Goal: Task Accomplishment & Management: Use online tool/utility

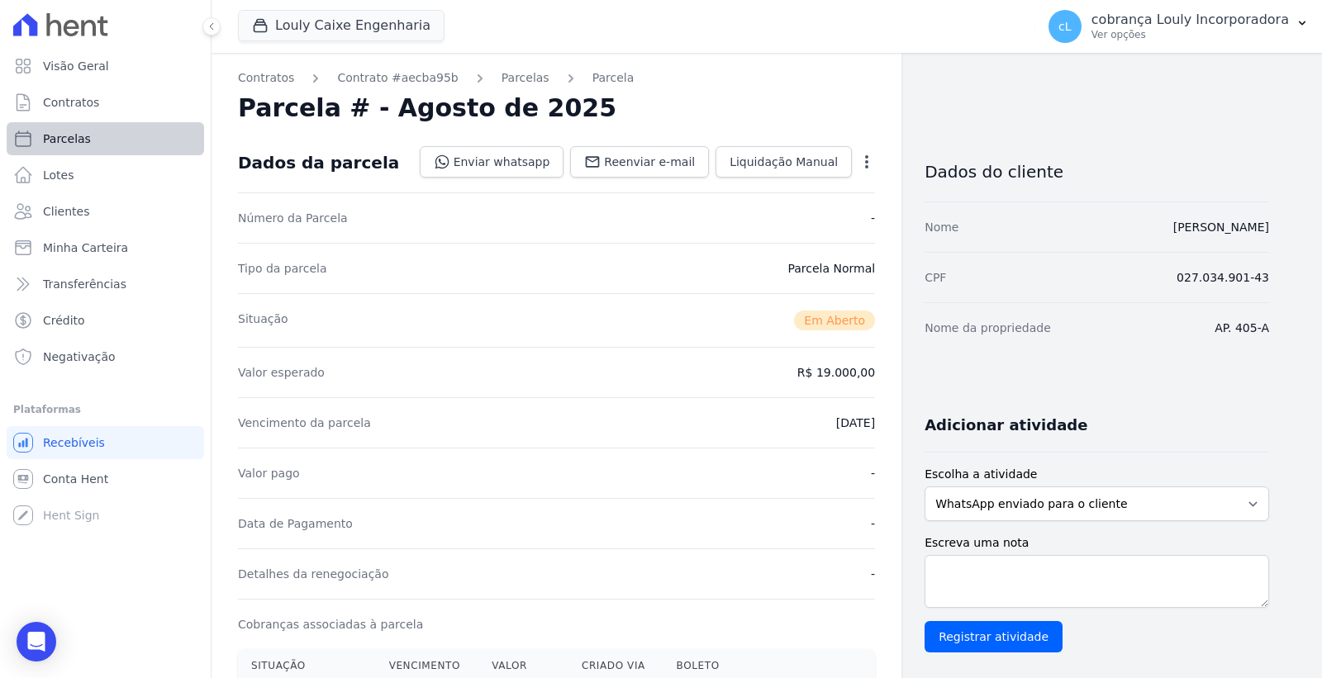
scroll to position [92, 0]
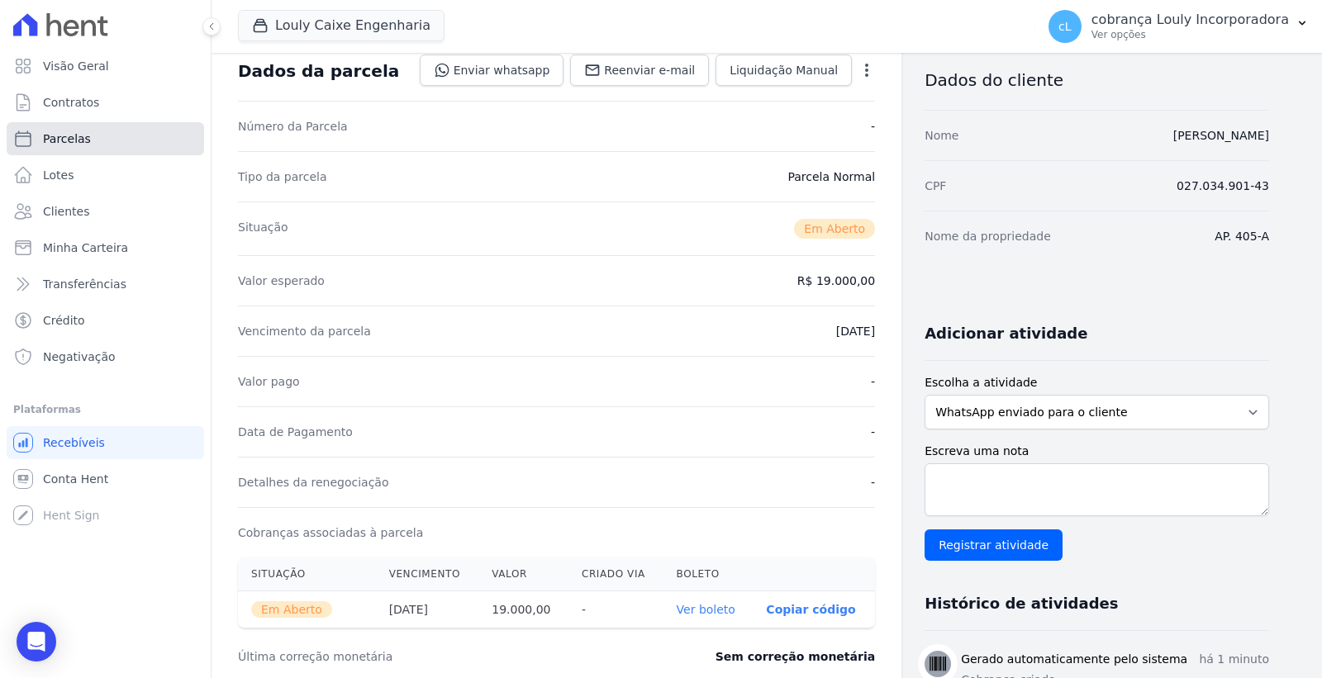
click at [66, 145] on span "Parcelas" at bounding box center [67, 139] width 48 height 17
select select
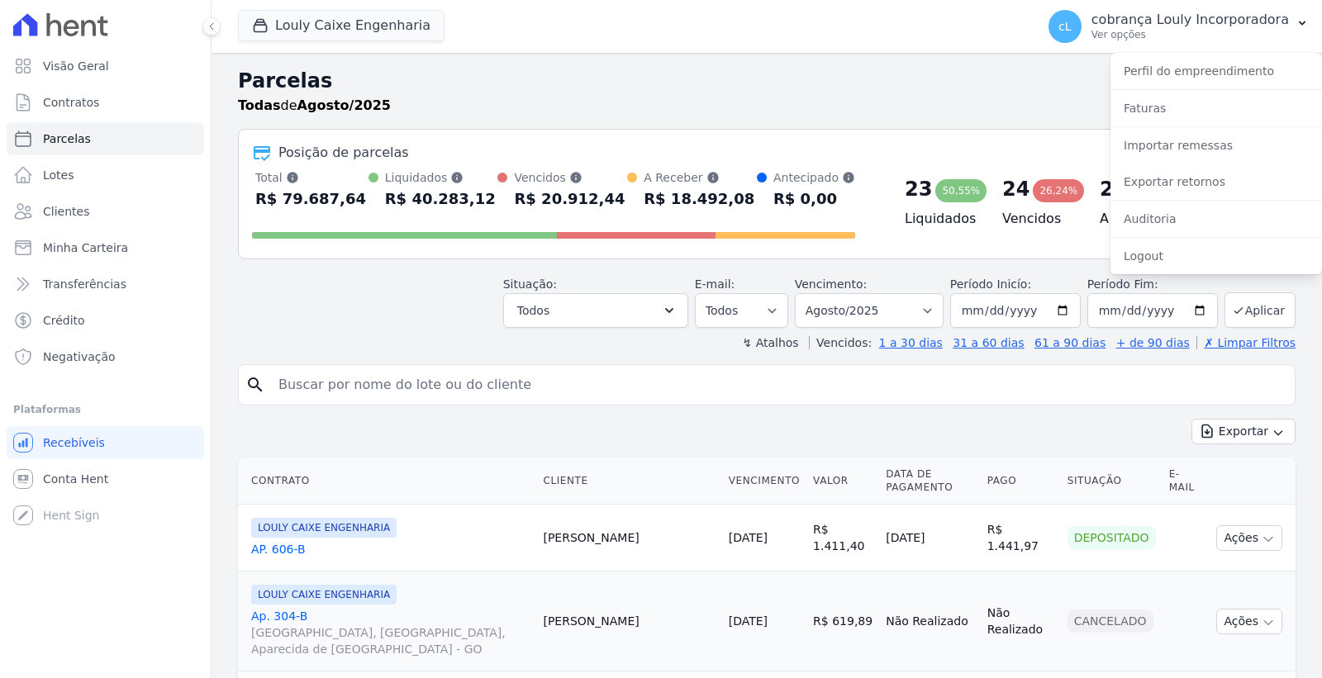
select select
click at [1171, 179] on link "Exportar retornos" at bounding box center [1215, 182] width 211 height 30
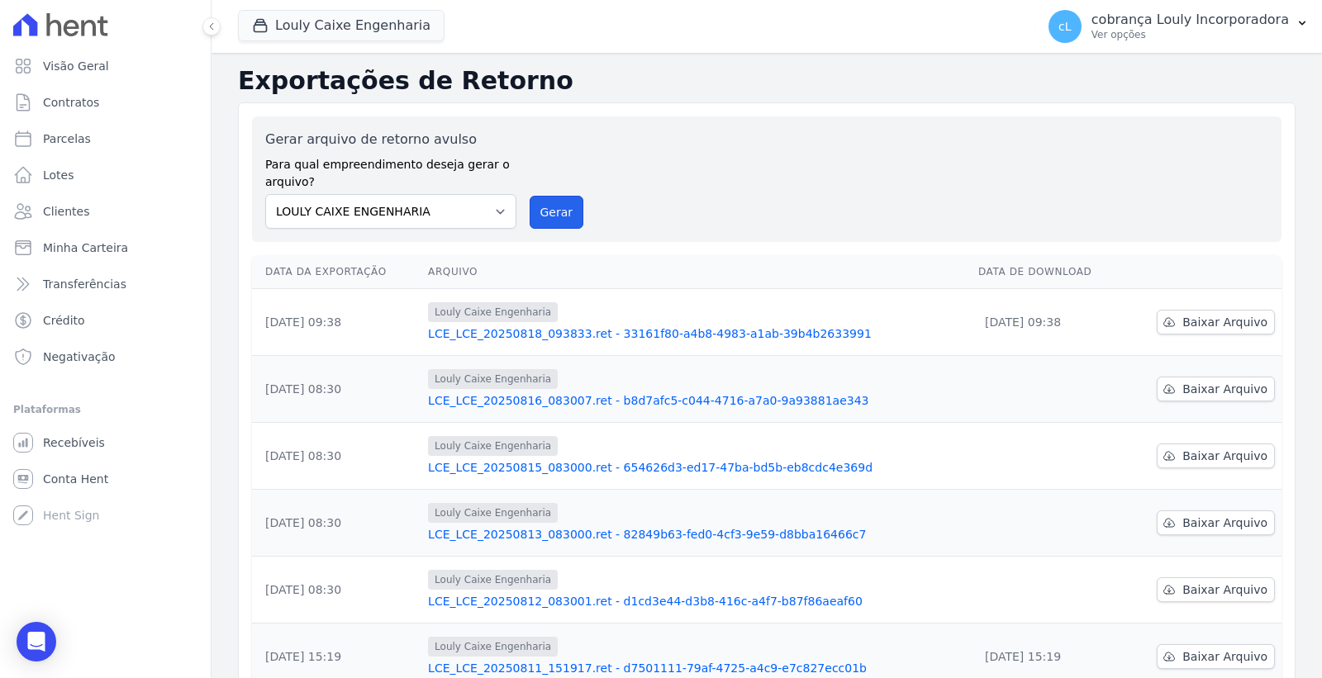
click at [548, 207] on button "Gerar" at bounding box center [556, 212] width 55 height 33
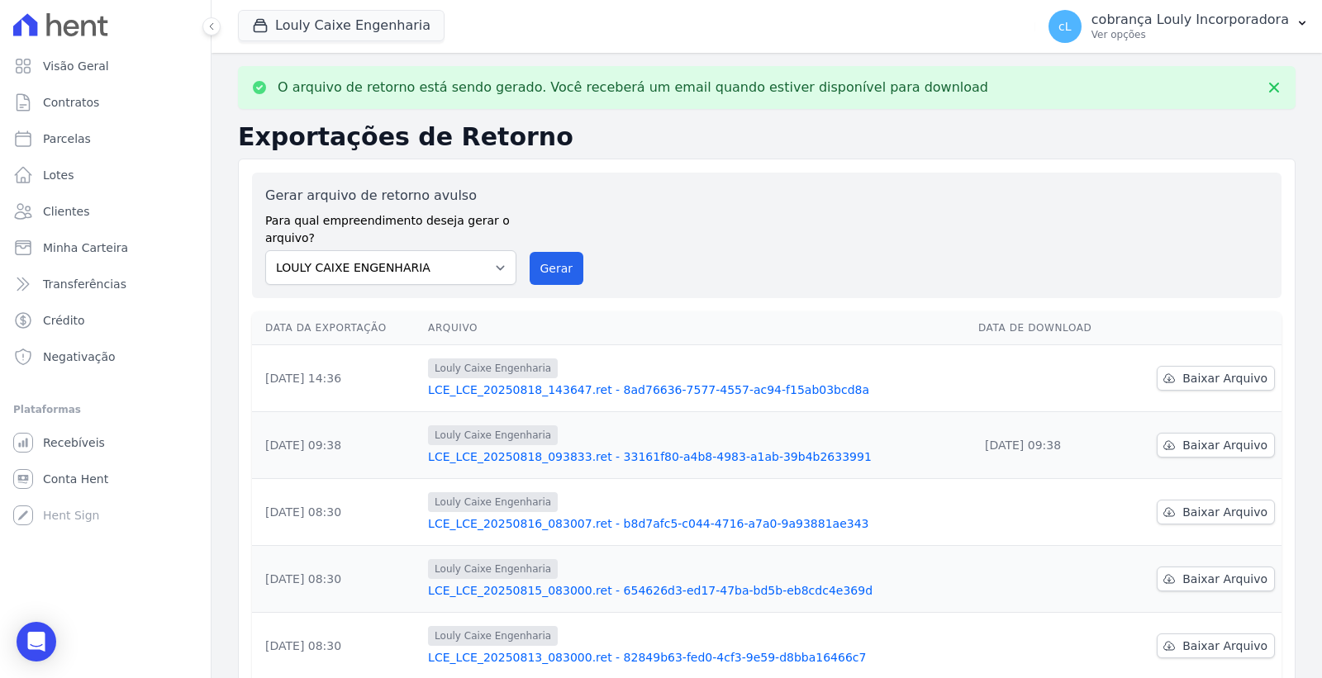
click at [634, 390] on link "LCE_LCE_20250818_143647.ret - 8ad76636-7577-4557-ac94-f15ab03bcd8a" at bounding box center [696, 390] width 537 height 17
click at [1217, 370] on span "Baixar Arquivo" at bounding box center [1224, 378] width 85 height 17
click at [546, 384] on link "LCE_LCE_20250818_143647.ret - 8ad76636-7577-4557-ac94-f15ab03bcd8a" at bounding box center [696, 390] width 537 height 17
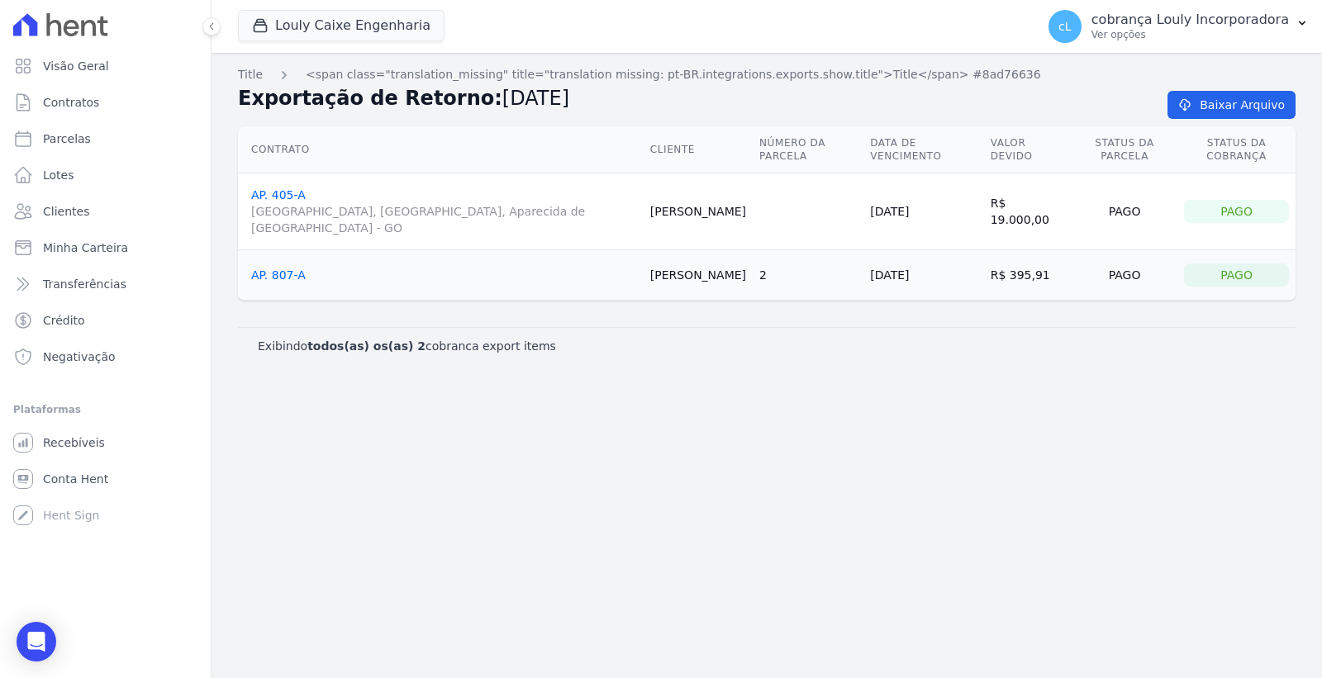
click at [281, 188] on link "AP. 405-A RUA AUGUSTA, PARQUE DAS NAÇÕES, Aparecida de Goiânia - GO" at bounding box center [444, 212] width 386 height 48
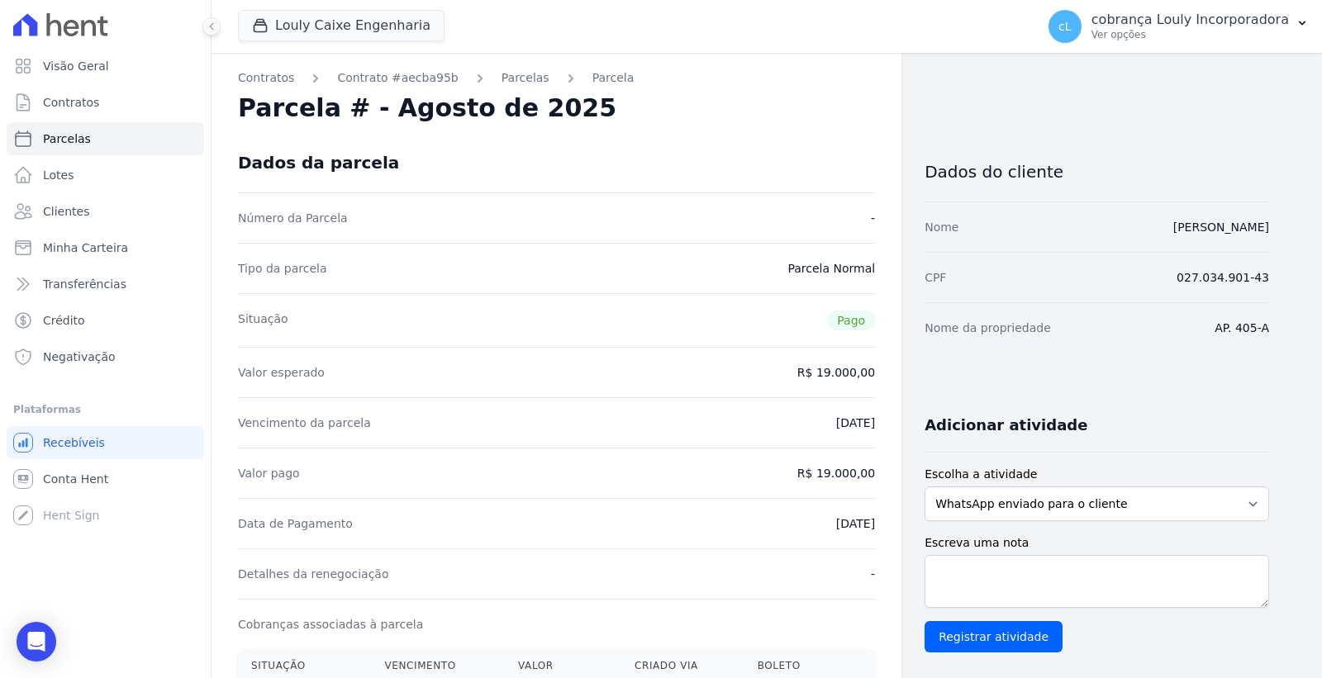
click at [636, 326] on div "Situação Pago" at bounding box center [556, 320] width 637 height 54
click at [1202, 223] on link "[PERSON_NAME]" at bounding box center [1221, 227] width 96 height 13
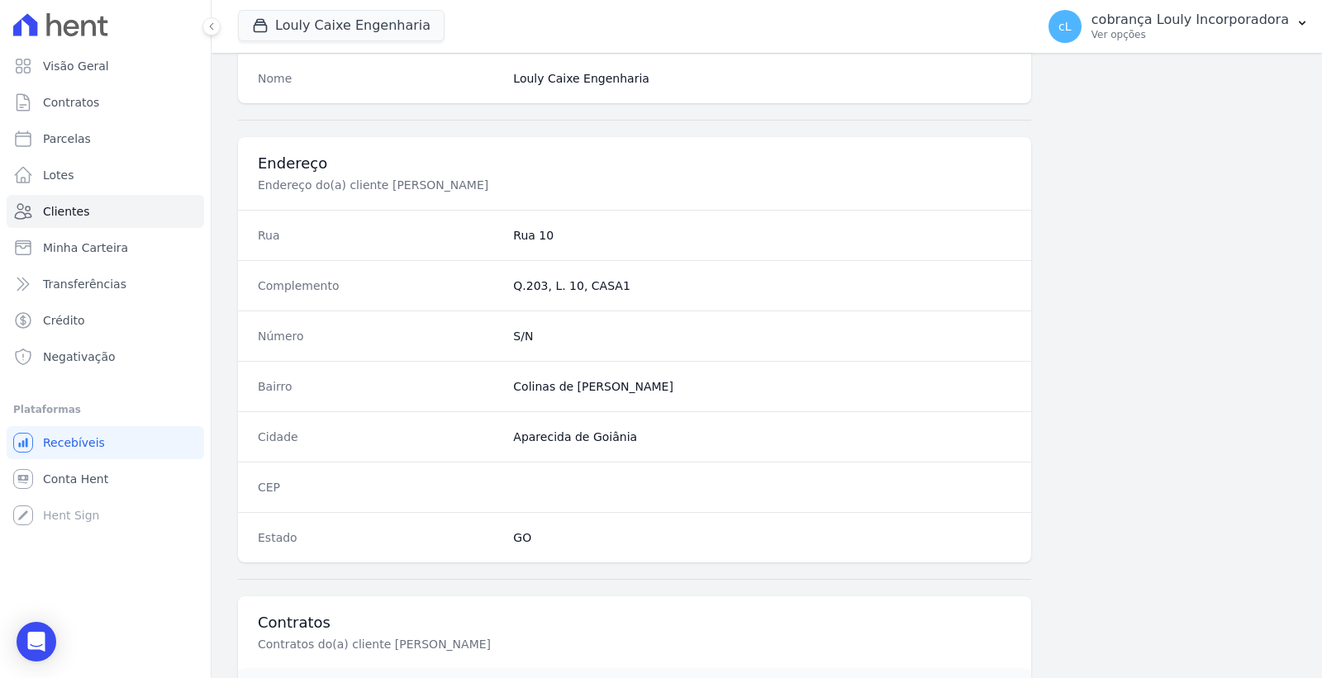
scroll to position [870, 0]
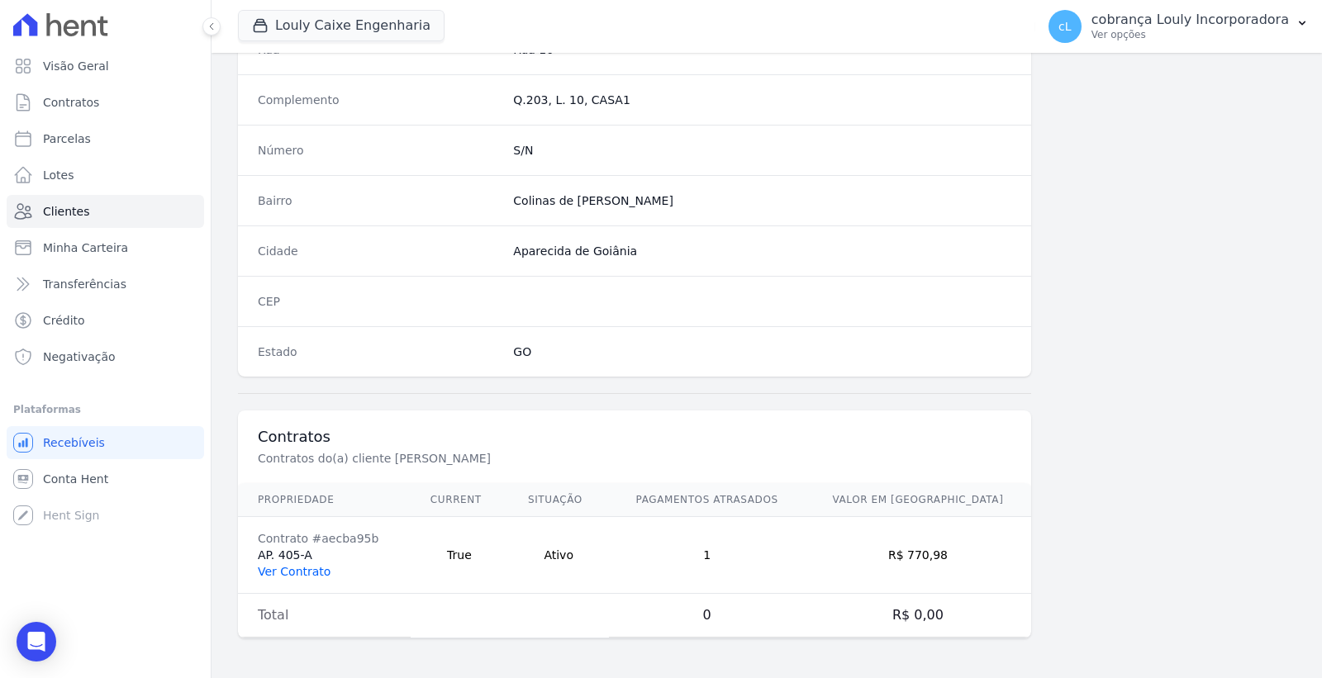
click at [291, 570] on link "Ver Contrato" at bounding box center [294, 571] width 73 height 13
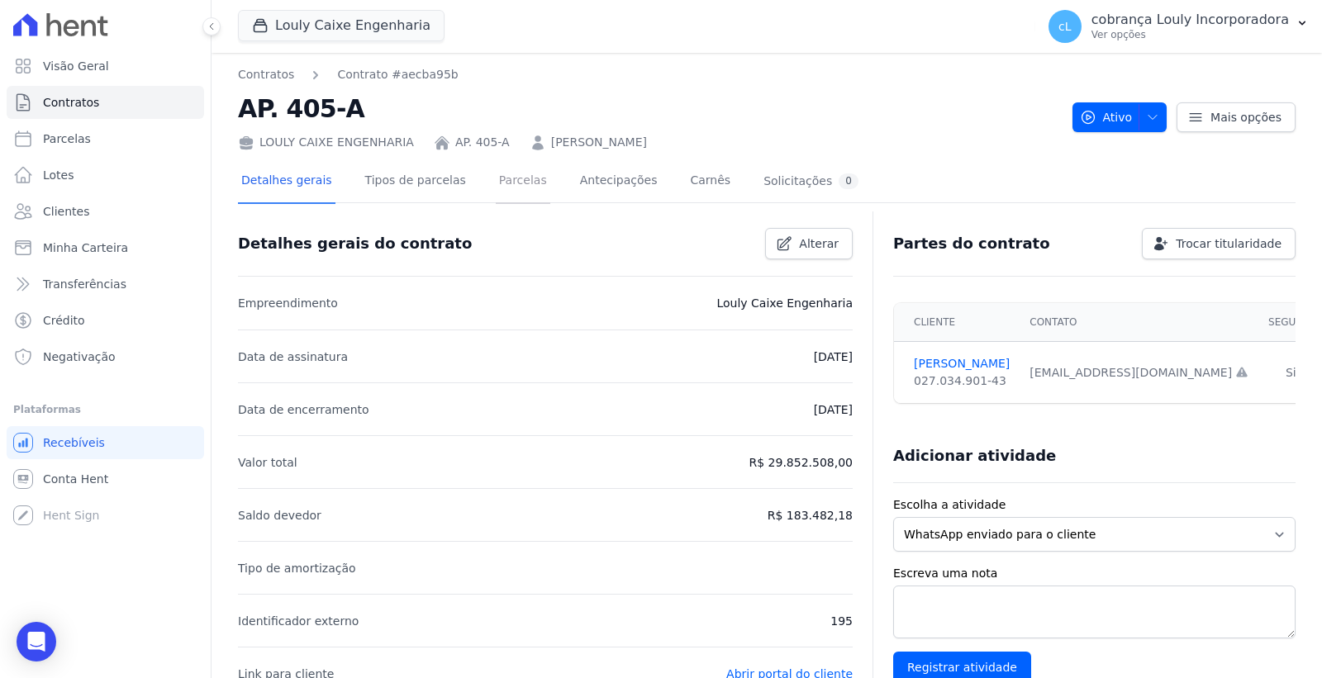
click at [496, 177] on link "Parcelas" at bounding box center [523, 182] width 55 height 44
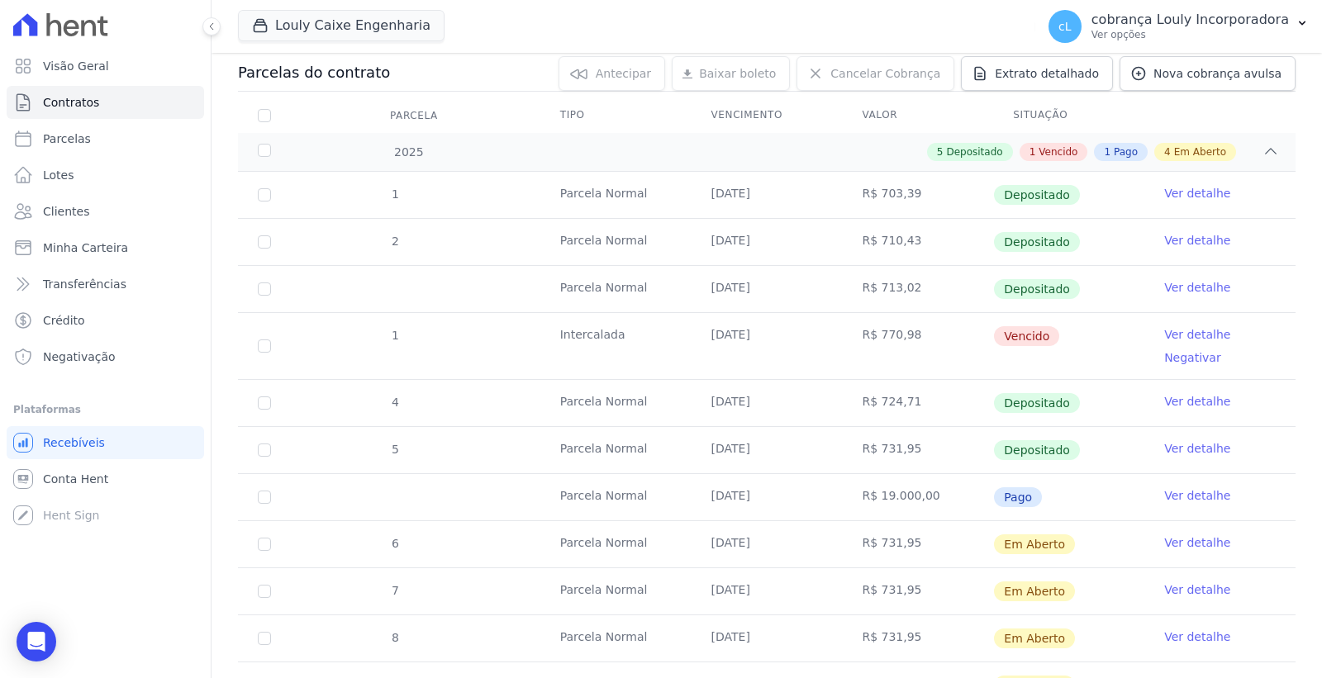
scroll to position [335, 0]
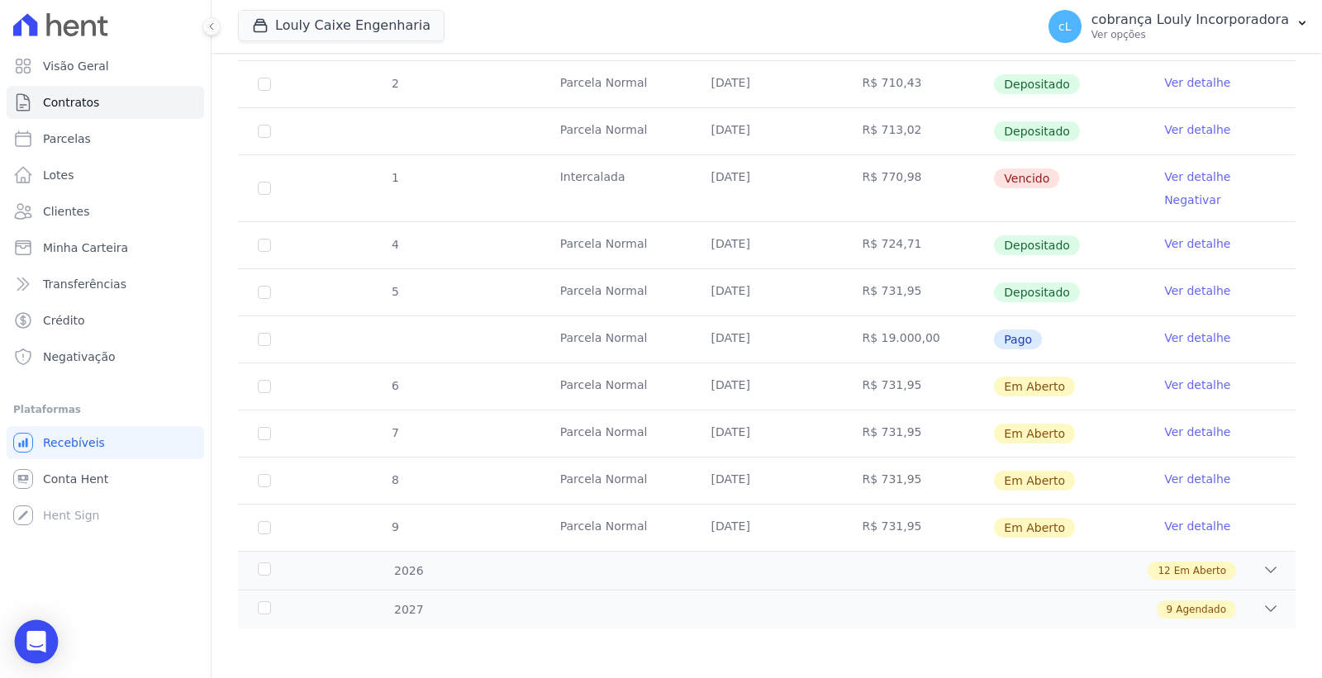
click at [38, 642] on icon "Open Intercom Messenger" at bounding box center [35, 641] width 19 height 21
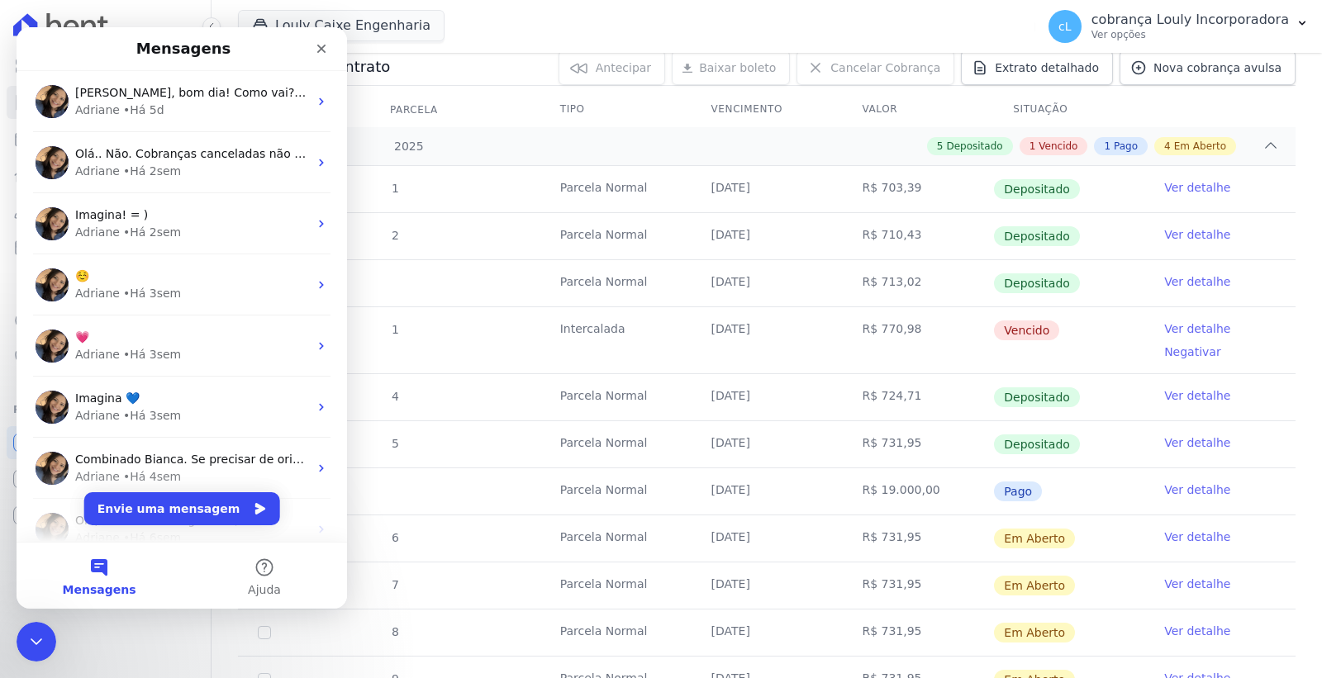
scroll to position [0, 0]
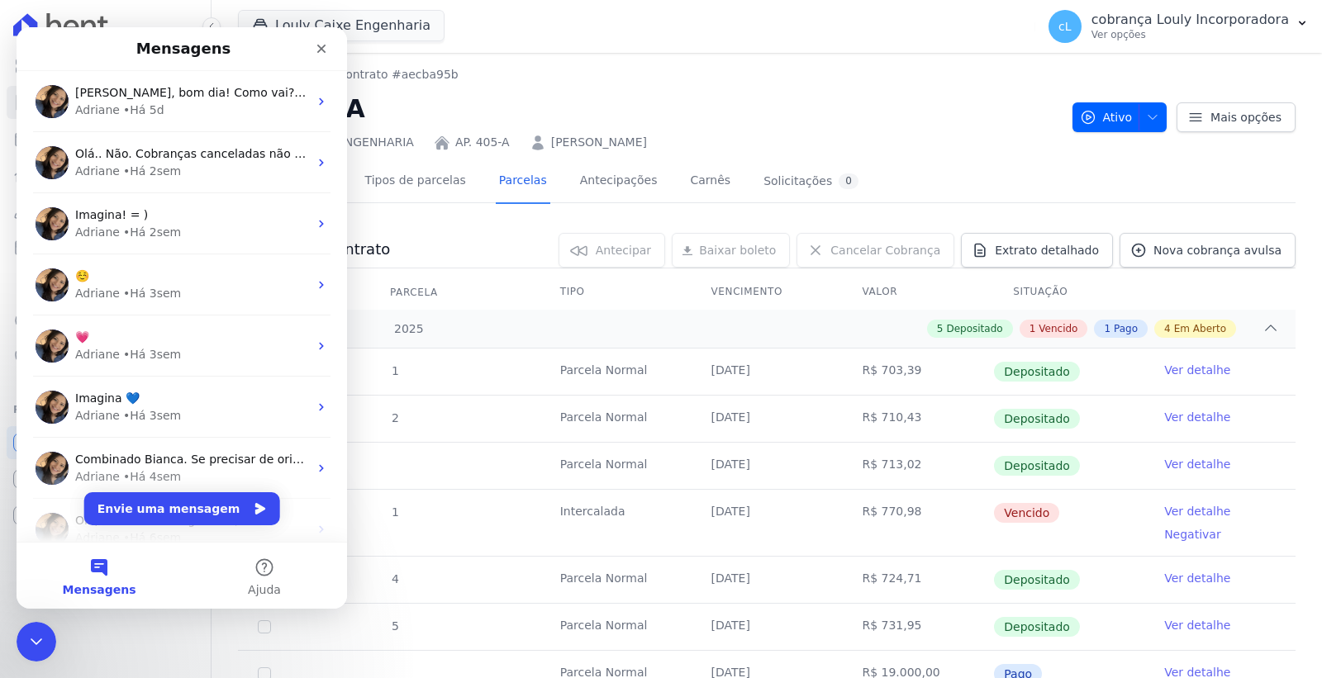
click at [889, 137] on div "LOULY CAIXE ENGENHARIA AP. 405-A ROGERIA DE SOUSA SILVA" at bounding box center [648, 139] width 821 height 24
click at [187, 506] on button "Envie uma mensagem" at bounding box center [182, 508] width 196 height 33
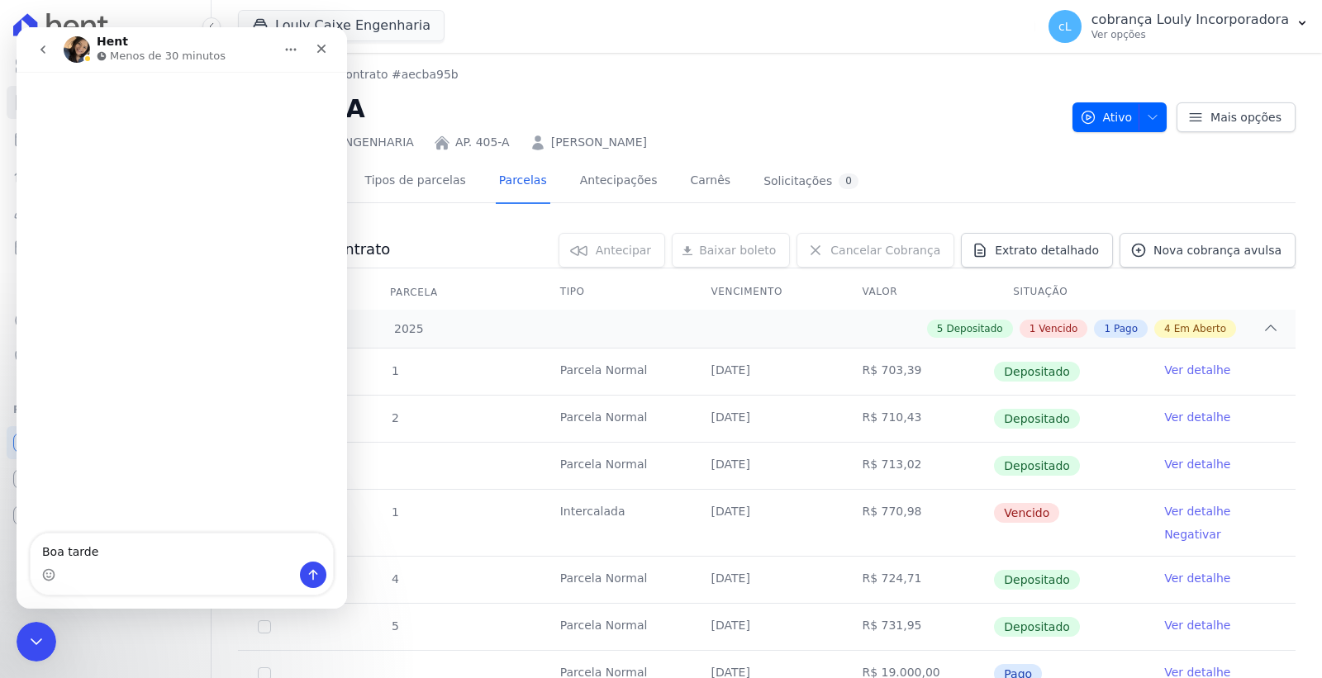
type textarea "Boa tarde."
type textarea "a"
type textarea "A cliente"
click at [580, 157] on div "Detalhes gerais Tipos de parcelas Parcelas Antecipações Carnês Solicitações 0 P…" at bounding box center [766, 575] width 1057 height 848
click at [596, 145] on link "ROGERIA DE SOUSA SILVA" at bounding box center [599, 142] width 96 height 17
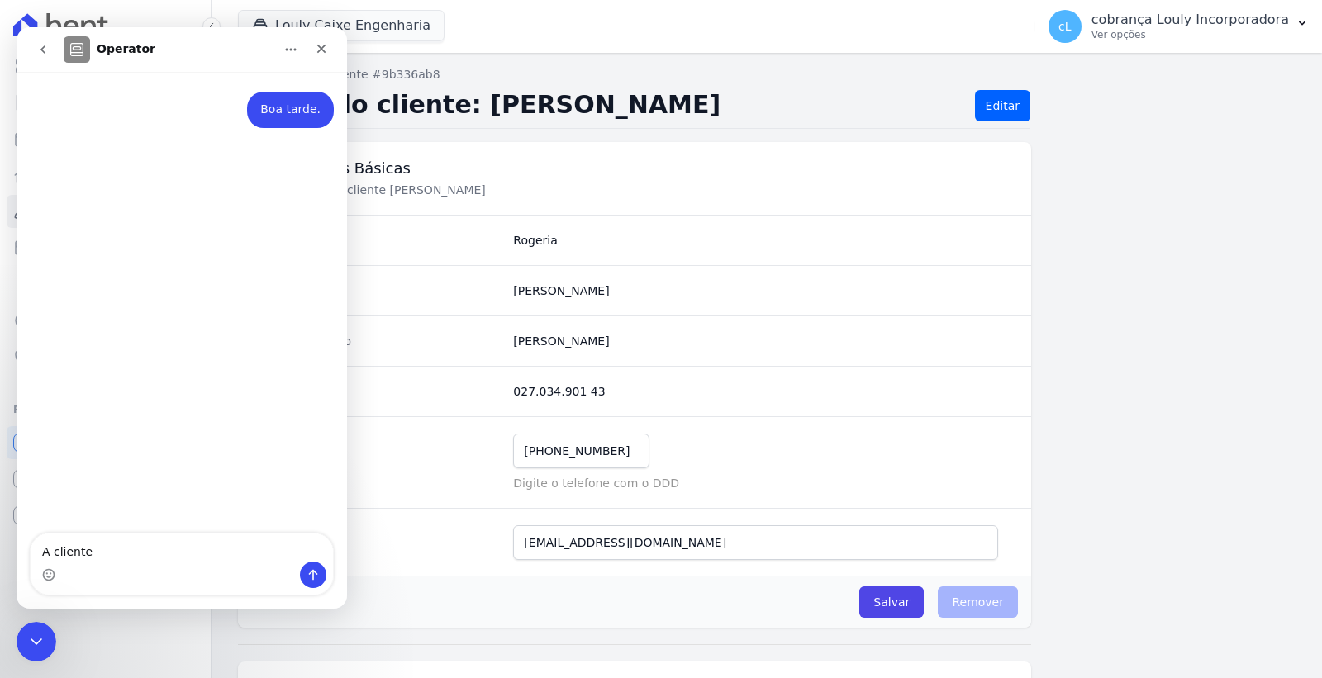
click at [708, 197] on p "Detalhes do(a) cliente Rogeria De Sousa Silva" at bounding box center [535, 190] width 555 height 17
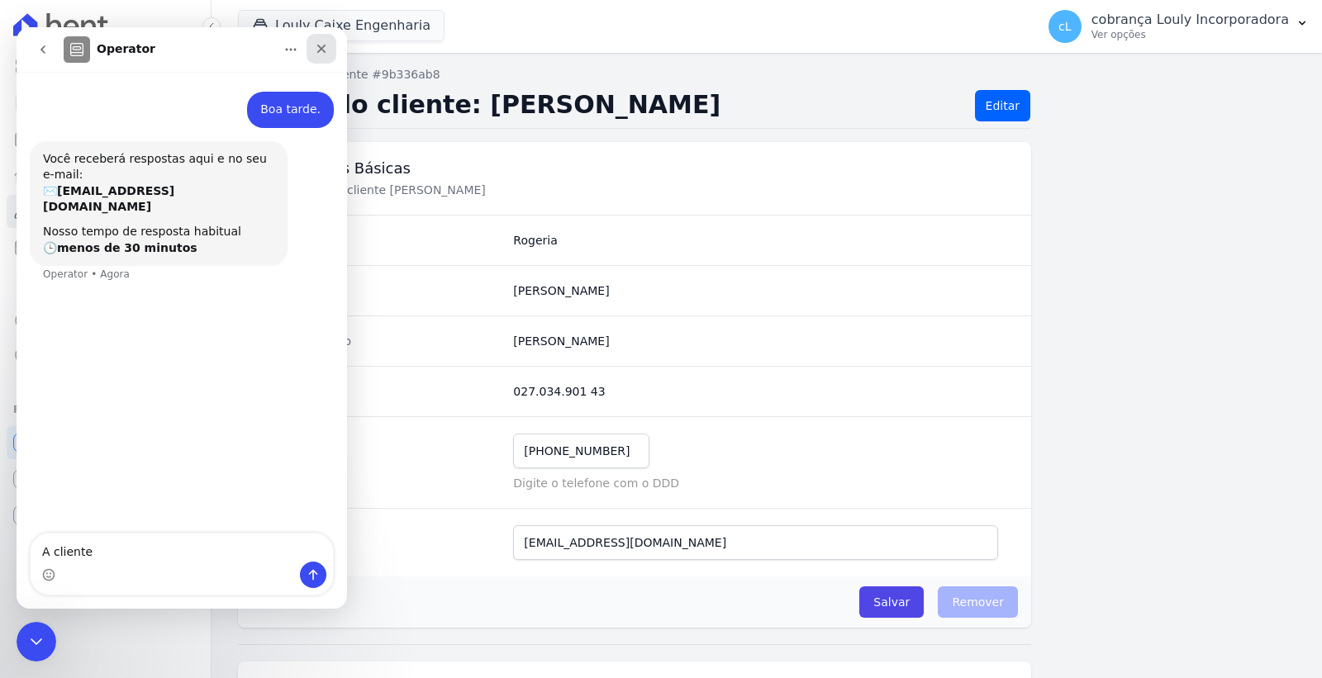
click at [325, 43] on icon "Fechar" at bounding box center [321, 48] width 13 height 13
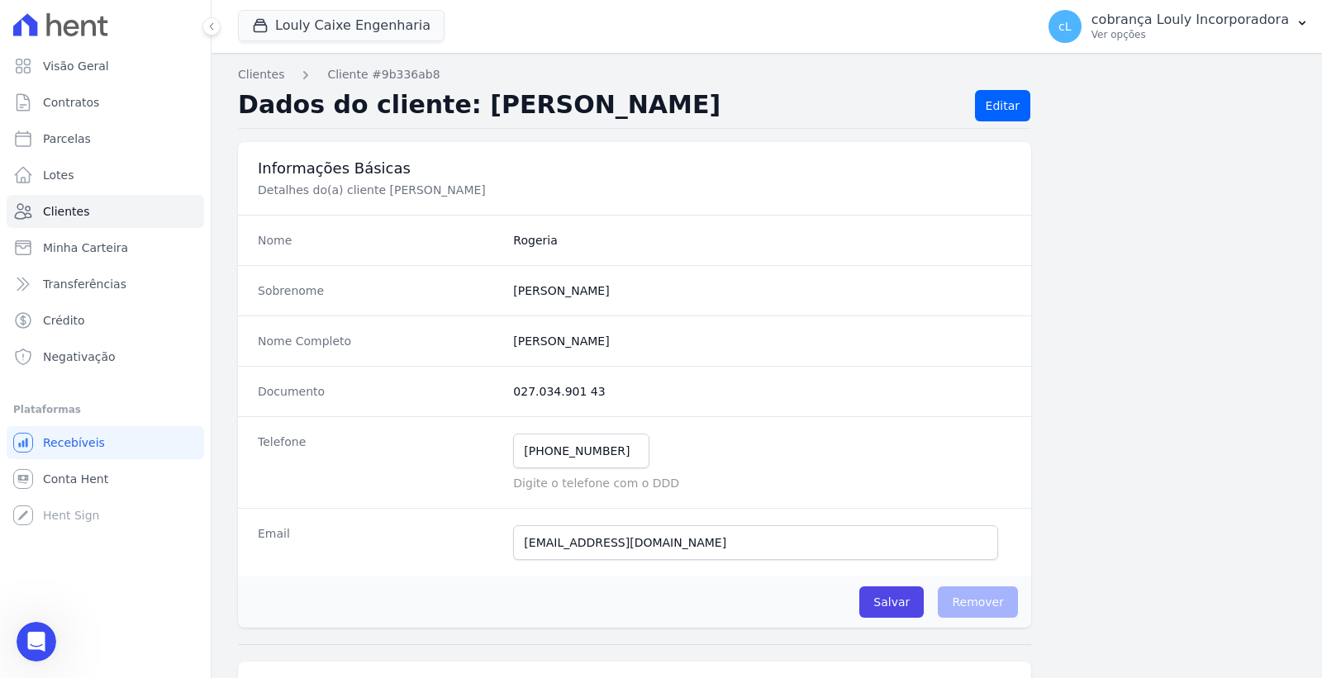
click at [436, 200] on div "Informações Básicas Detalhes do(a) cliente Rogeria De Sousa Silva" at bounding box center [634, 178] width 793 height 73
drag, startPoint x: 547, startPoint y: 341, endPoint x: 628, endPoint y: 344, distance: 81.0
click at [628, 344] on div "Nome Completo Rogeria De Sousa Silva" at bounding box center [634, 341] width 793 height 50
copy completo "Rogeria De Sousa Silva"
click at [46, 636] on icon "Abertura do Messenger da Intercom" at bounding box center [34, 639] width 27 height 27
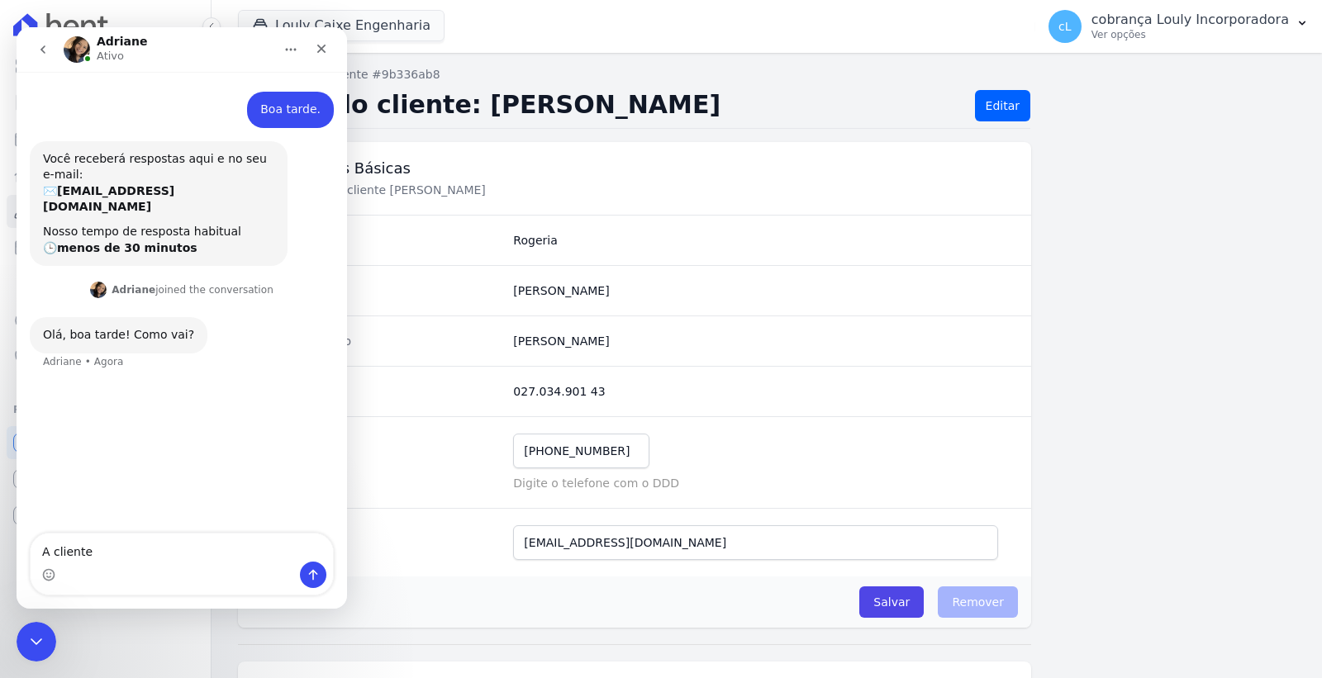
click at [140, 559] on textarea "A cliente" at bounding box center [182, 548] width 302 height 28
type textarea "A cliente [PERSON_NAME], [GEOGRAPHIC_DATA] a entrada."
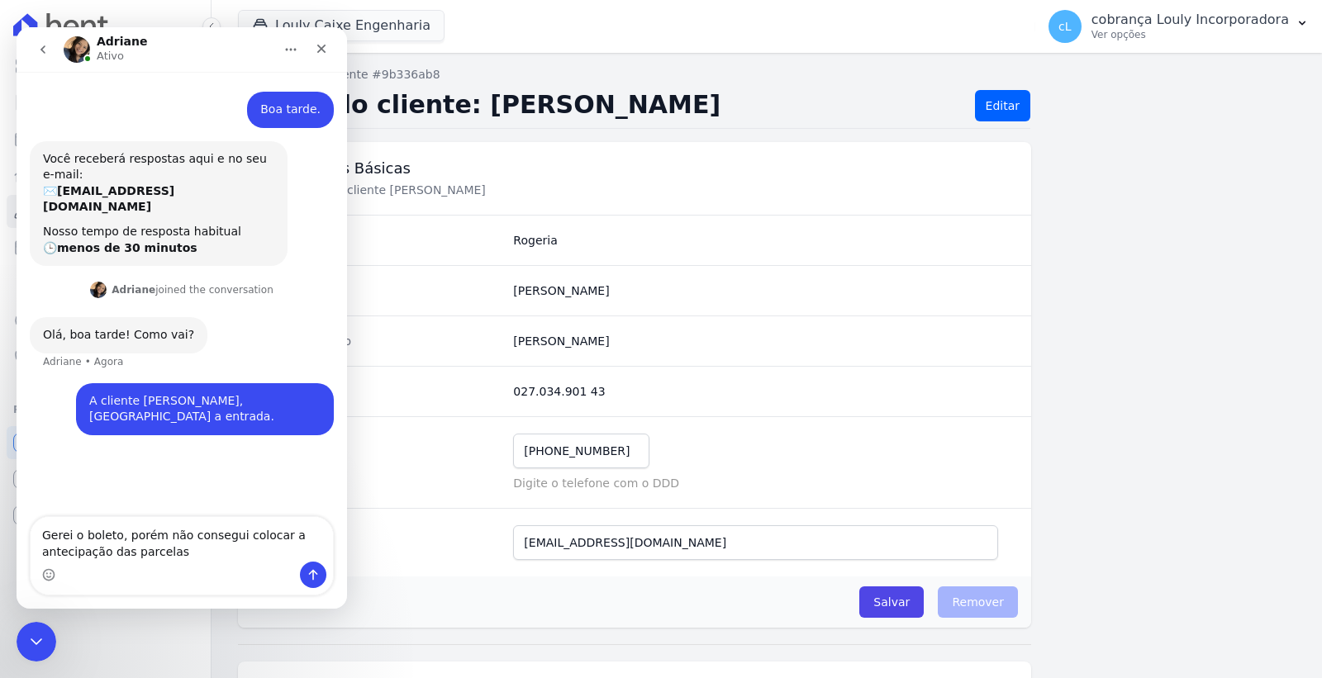
type textarea "Gerei o boleto, porém não consegui colocar a antecipação das parcelas."
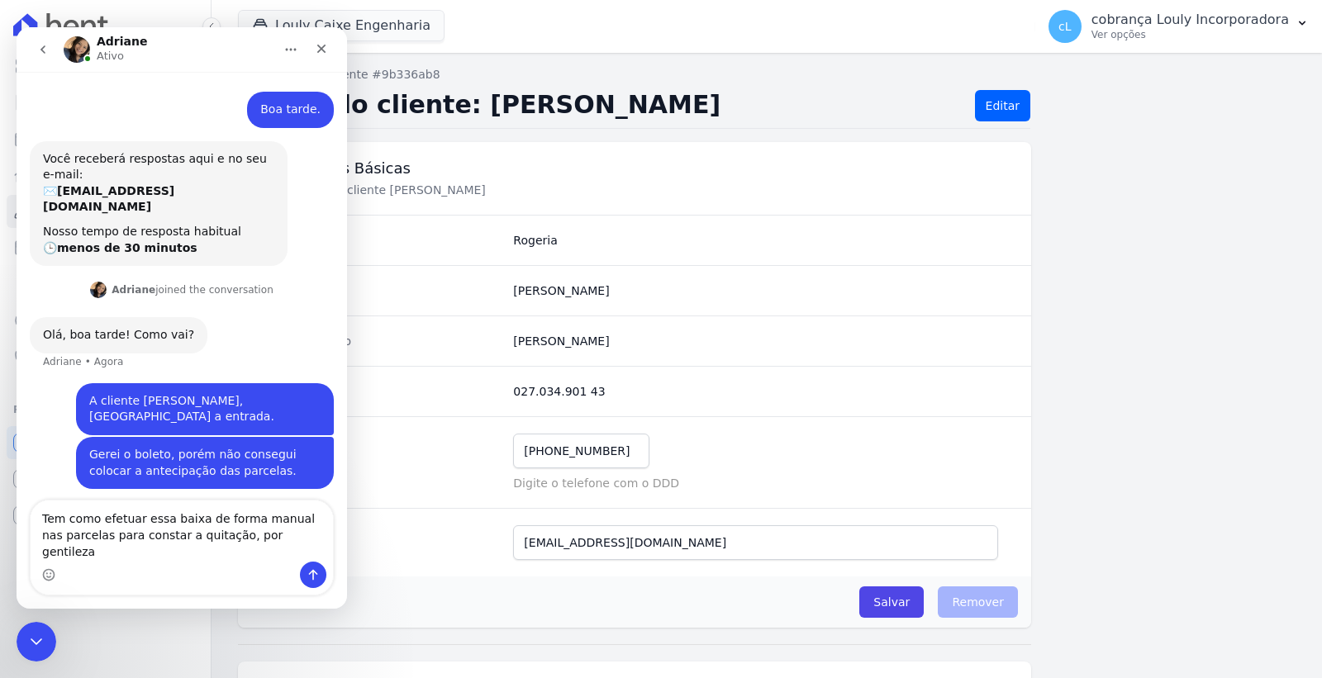
type textarea "Tem como efetuar essa baixa de forma manual nas parcelas para constar a quitaçã…"
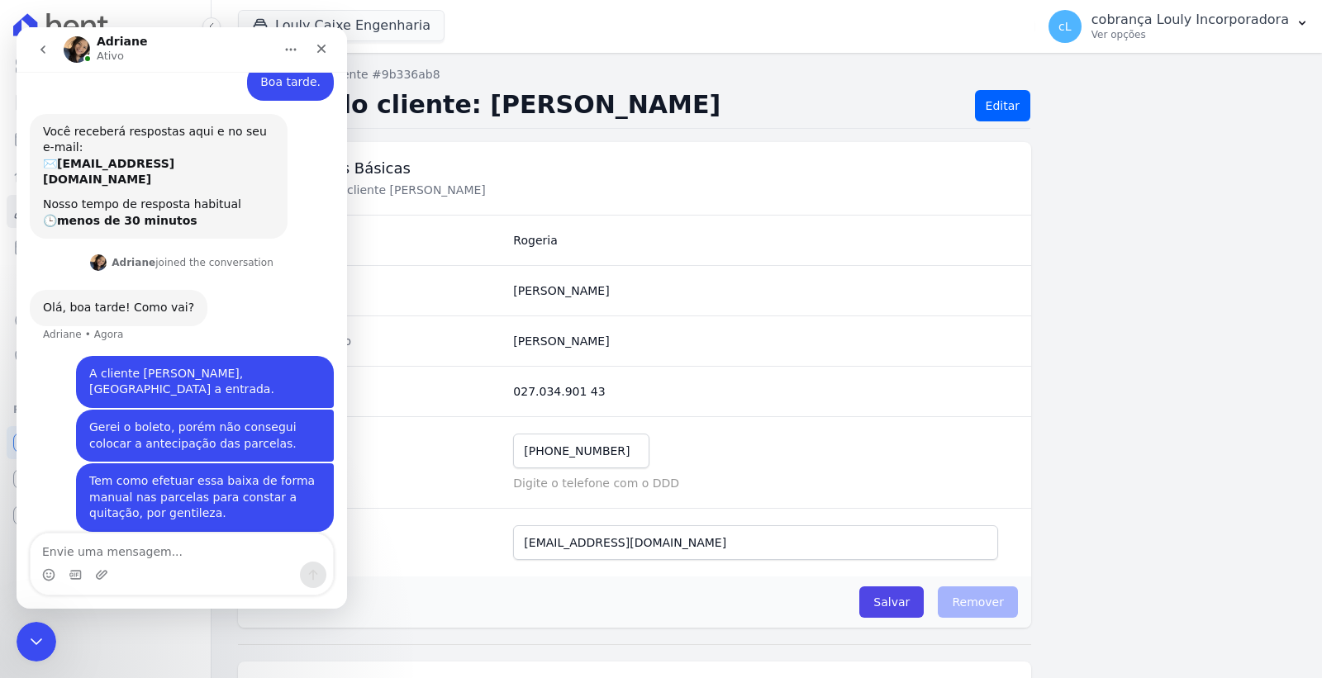
scroll to position [26, 0]
click at [135, 301] on div "Olá, boa tarde! Como vai?" at bounding box center [118, 309] width 151 height 17
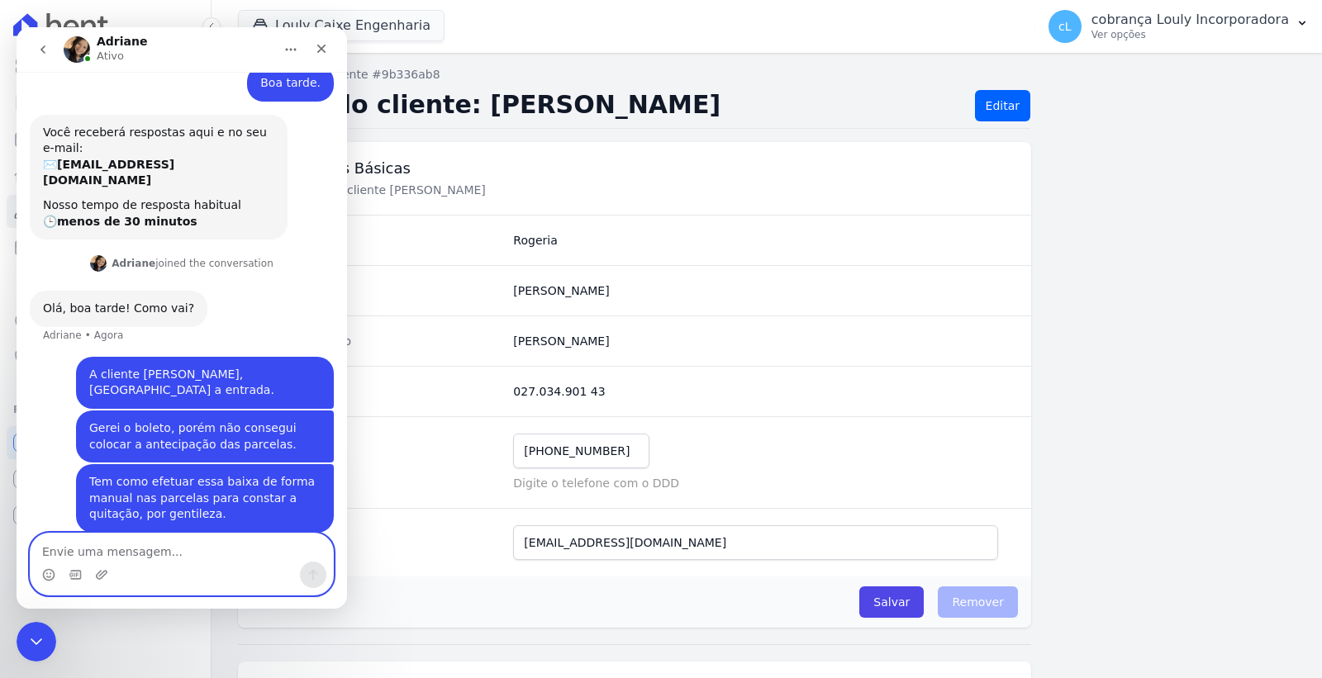
click at [121, 553] on textarea "Envie uma mensagem..." at bounding box center [182, 548] width 302 height 28
type textarea "V"
type textarea "Bem e você?"
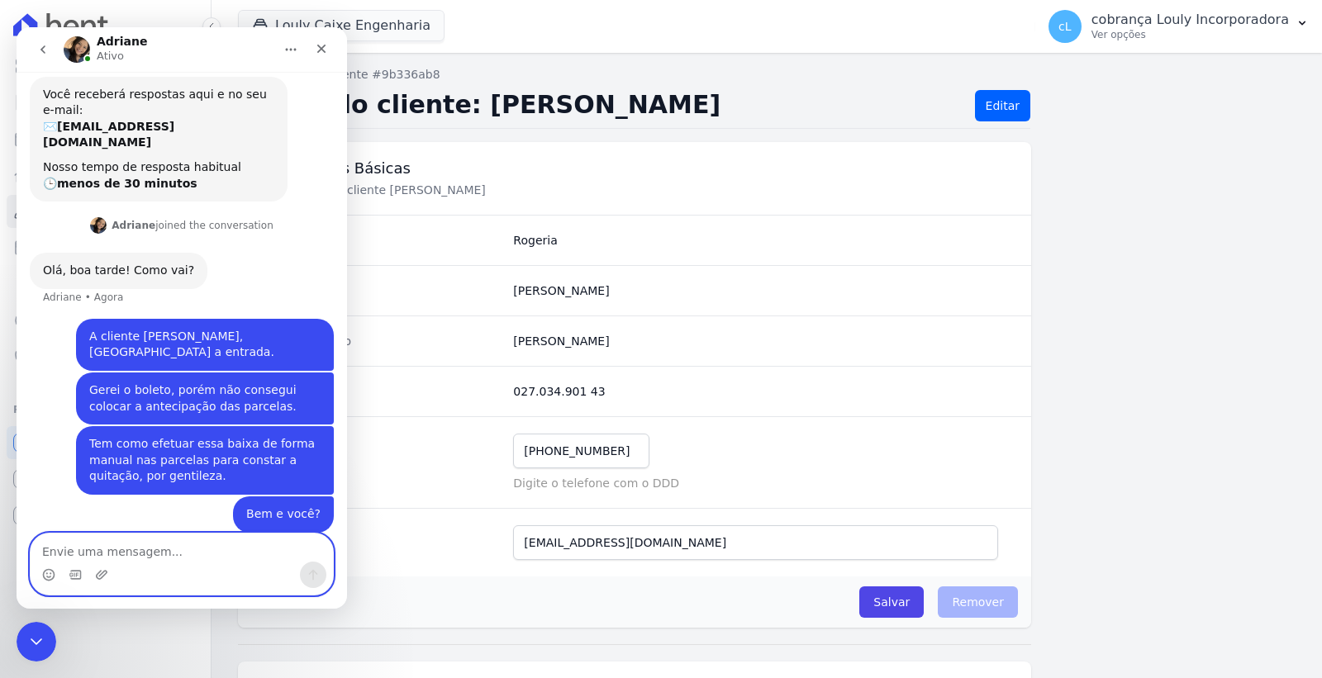
scroll to position [64, 0]
click at [781, 428] on div "Telefone (99) 99999-9999 Mensagem de SMS ainda não enviada.. Mensagem de Whatsa…" at bounding box center [634, 462] width 793 height 92
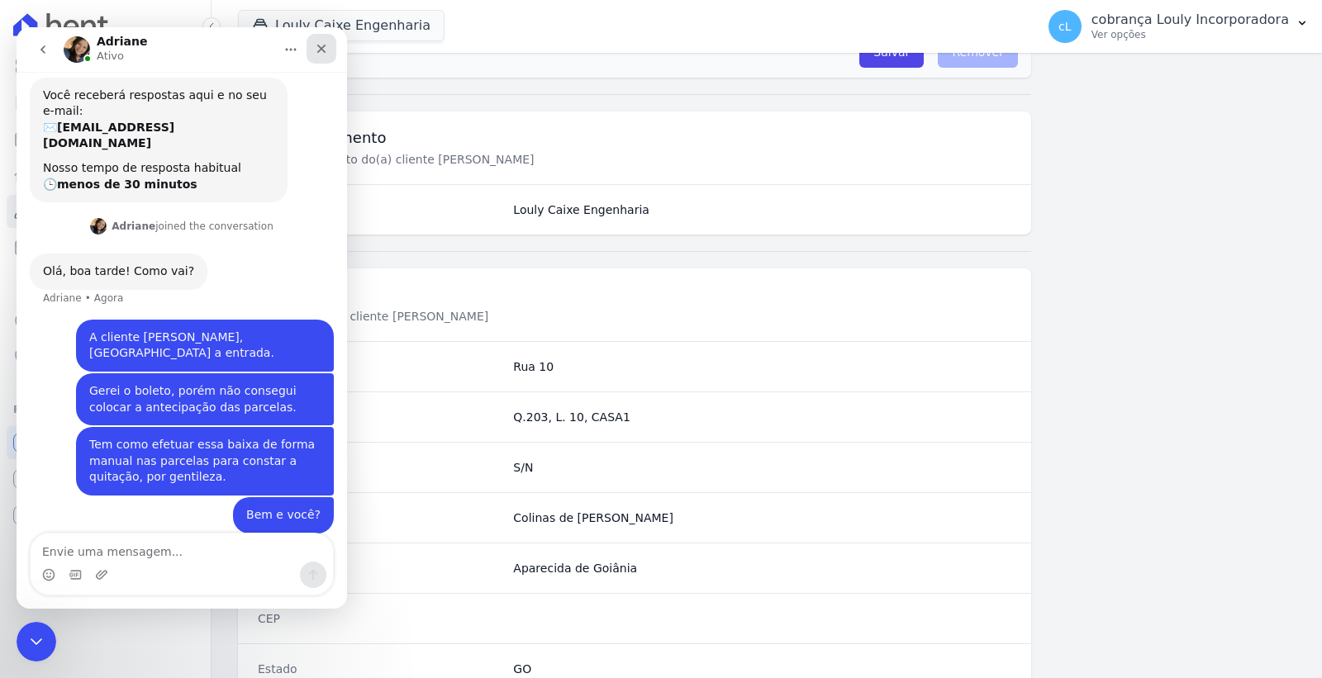
click at [319, 52] on icon "Fechar" at bounding box center [321, 48] width 13 height 13
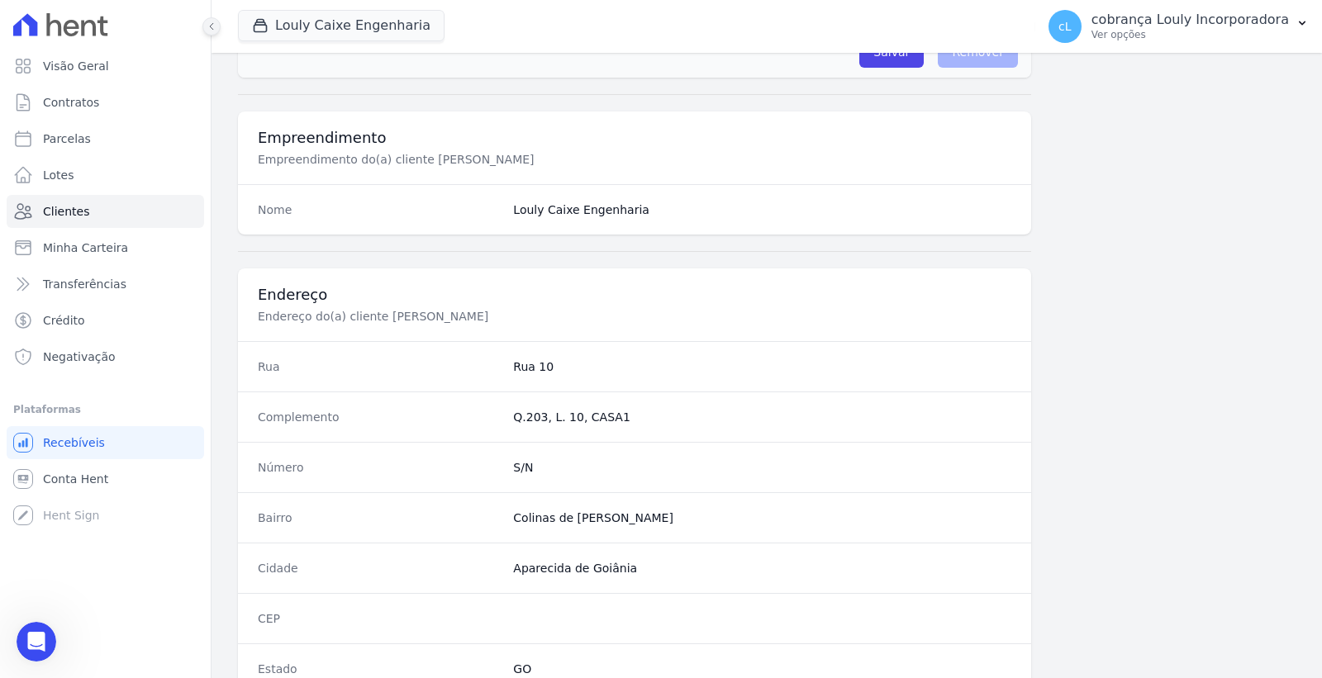
click at [212, 26] on icon at bounding box center [211, 26] width 10 height 10
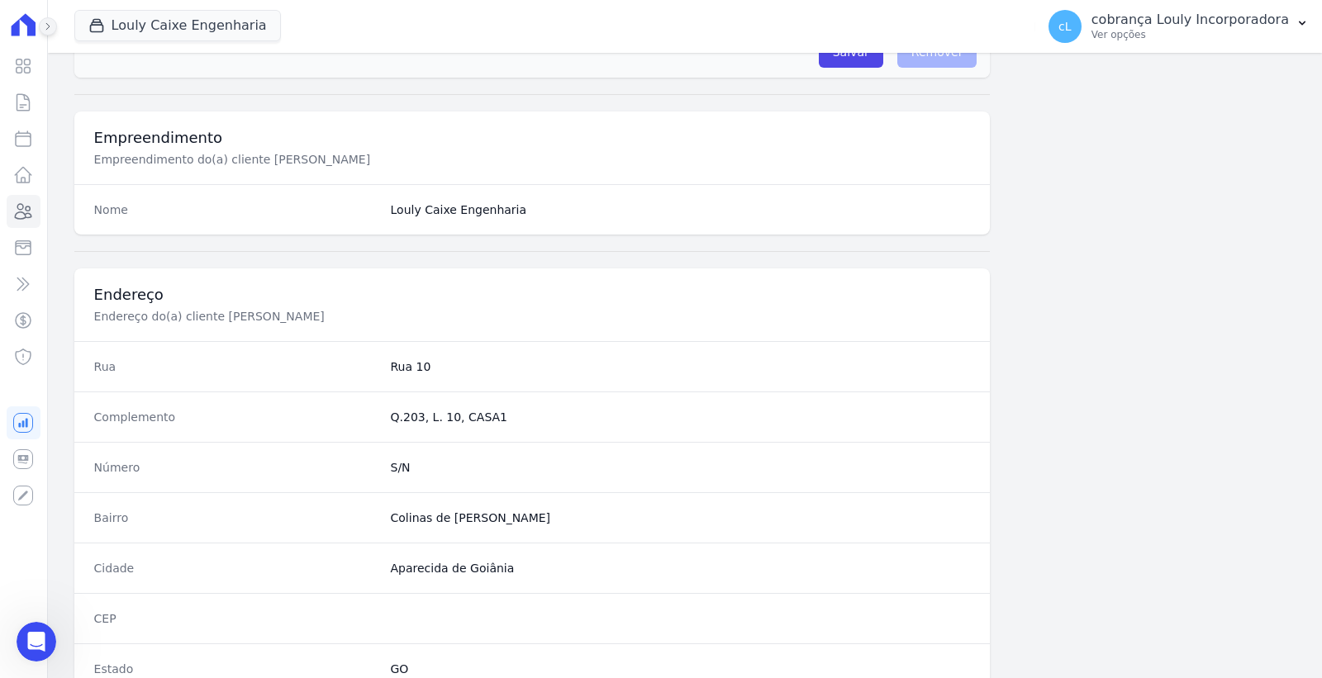
click at [39, 26] on button at bounding box center [48, 26] width 18 height 18
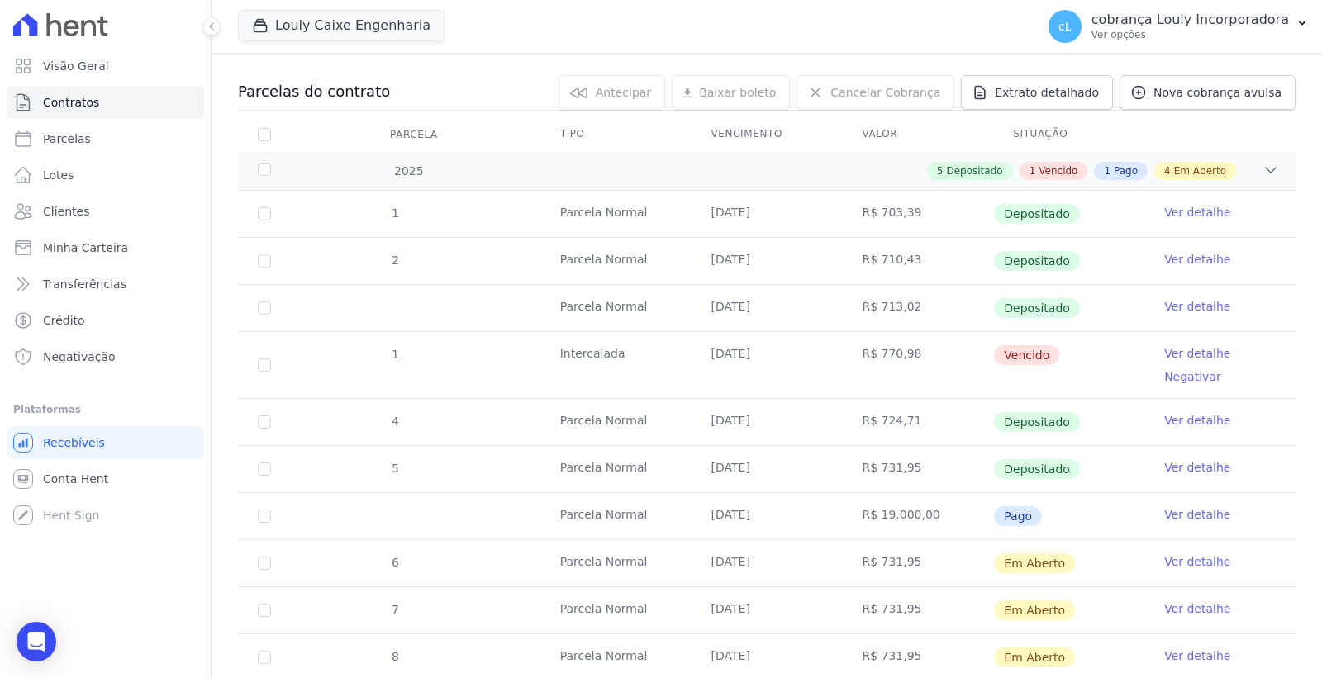
scroll to position [335, 0]
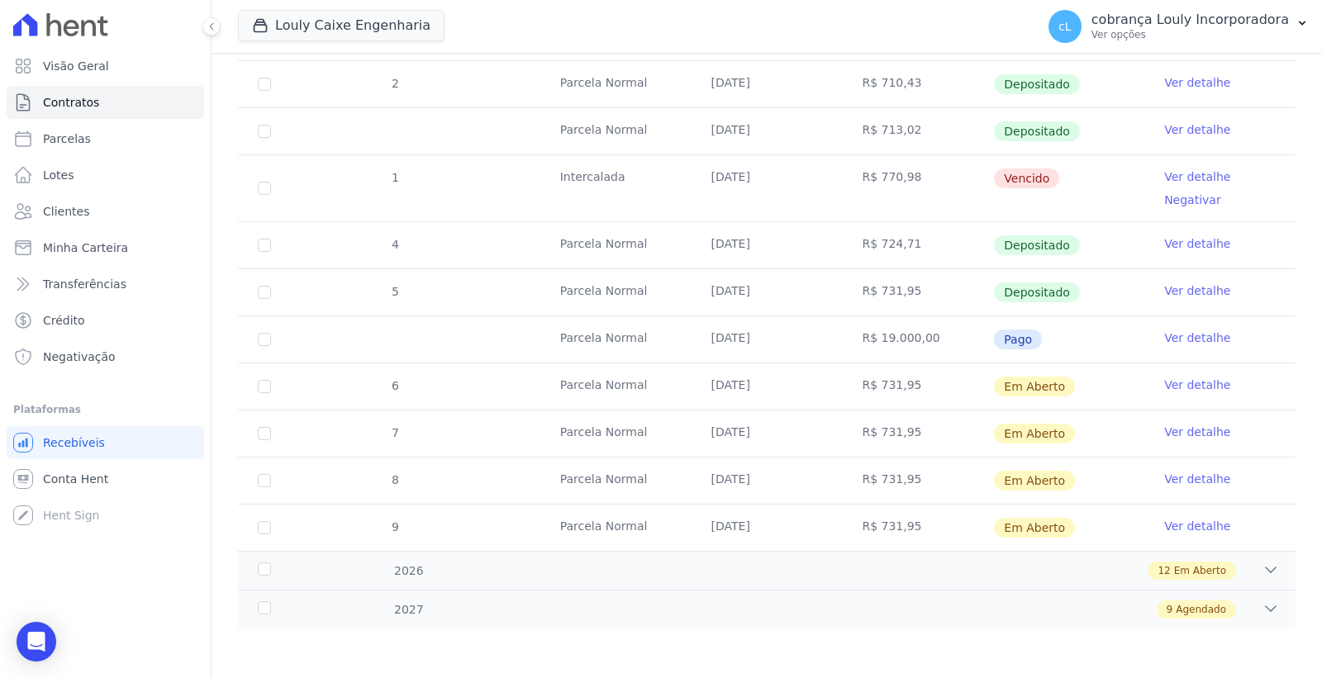
click at [1183, 335] on link "Ver detalhe" at bounding box center [1197, 338] width 66 height 17
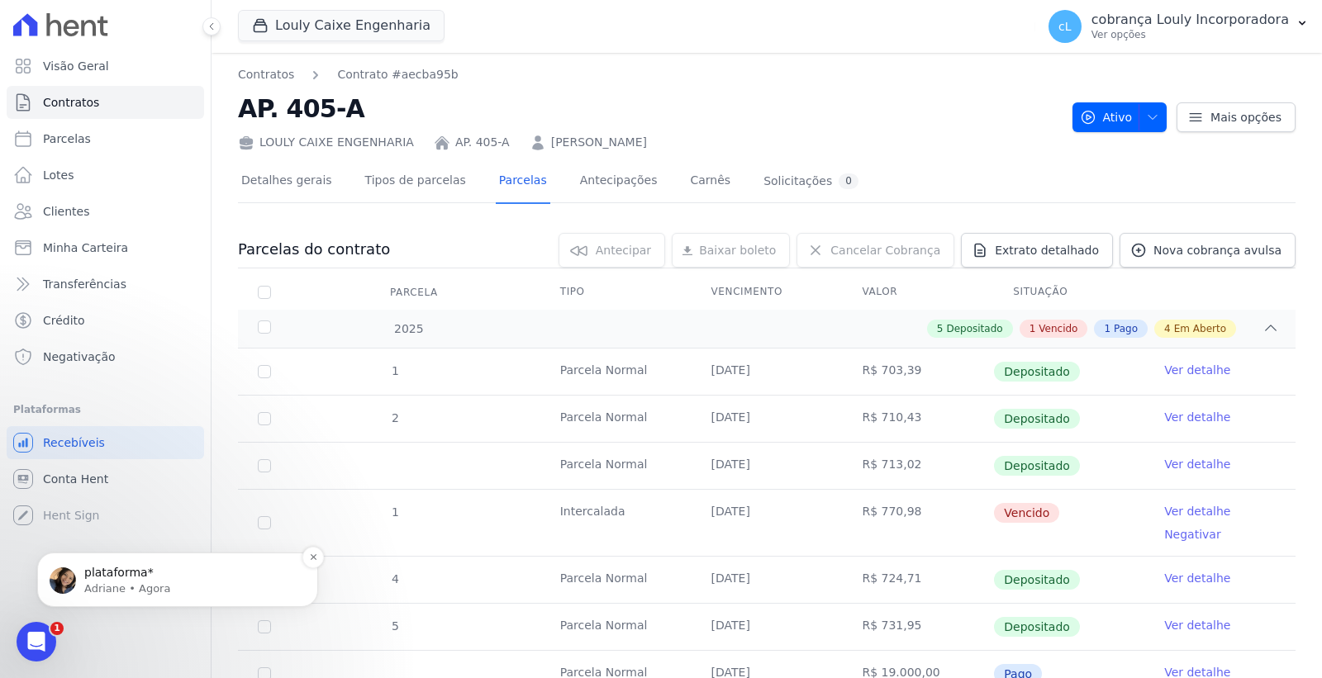
click at [121, 581] on p "Adriane • Agora" at bounding box center [190, 588] width 213 height 15
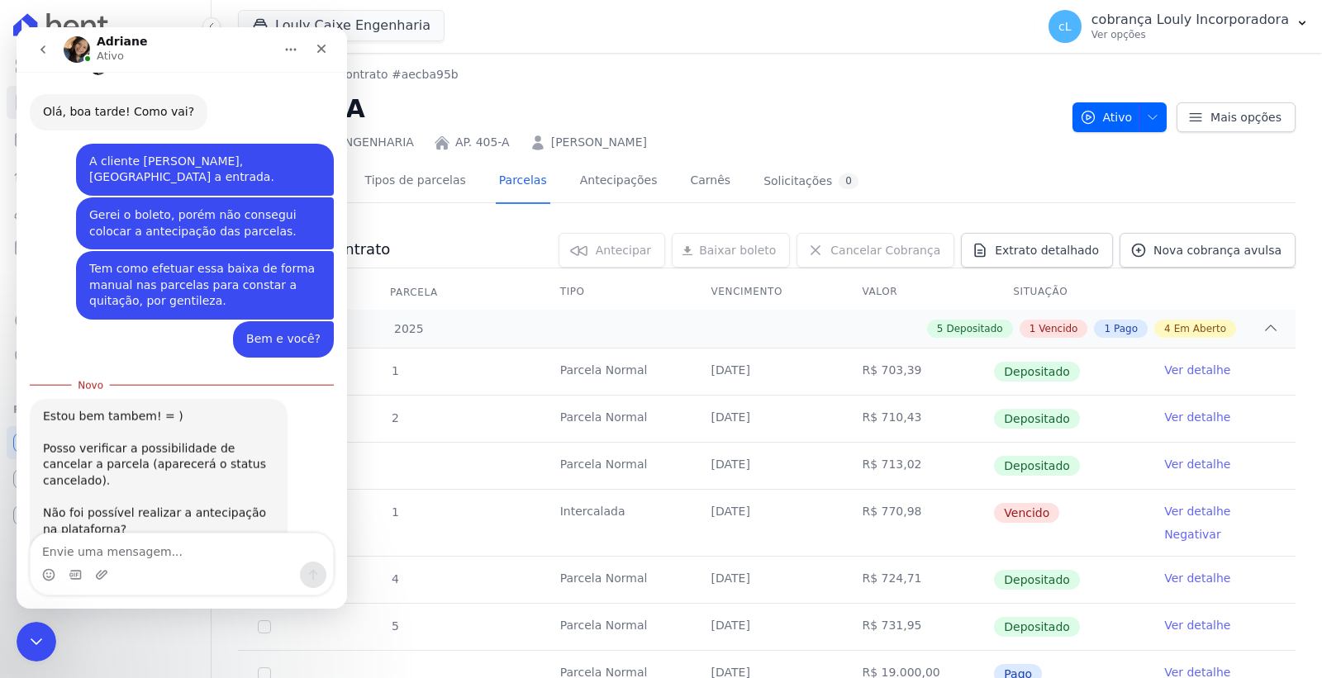
scroll to position [276, 0]
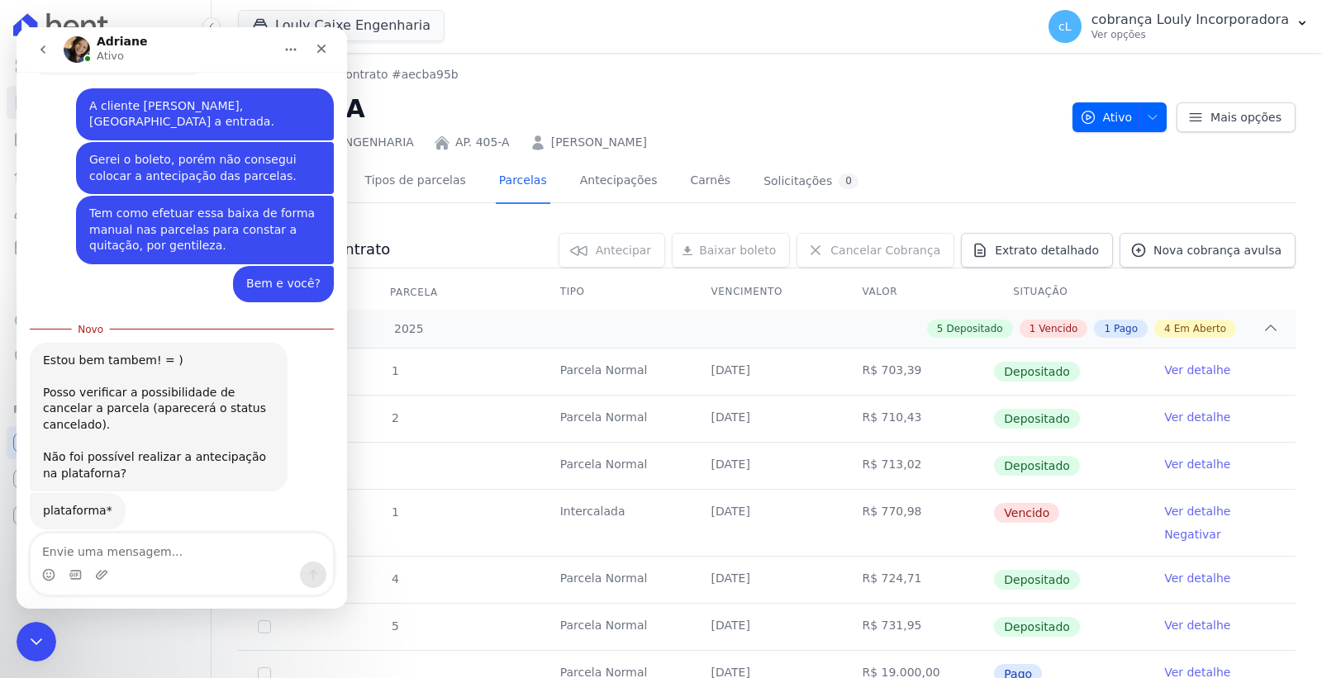
click at [81, 545] on textarea "Envie uma mensagem..." at bounding box center [182, 548] width 302 height 28
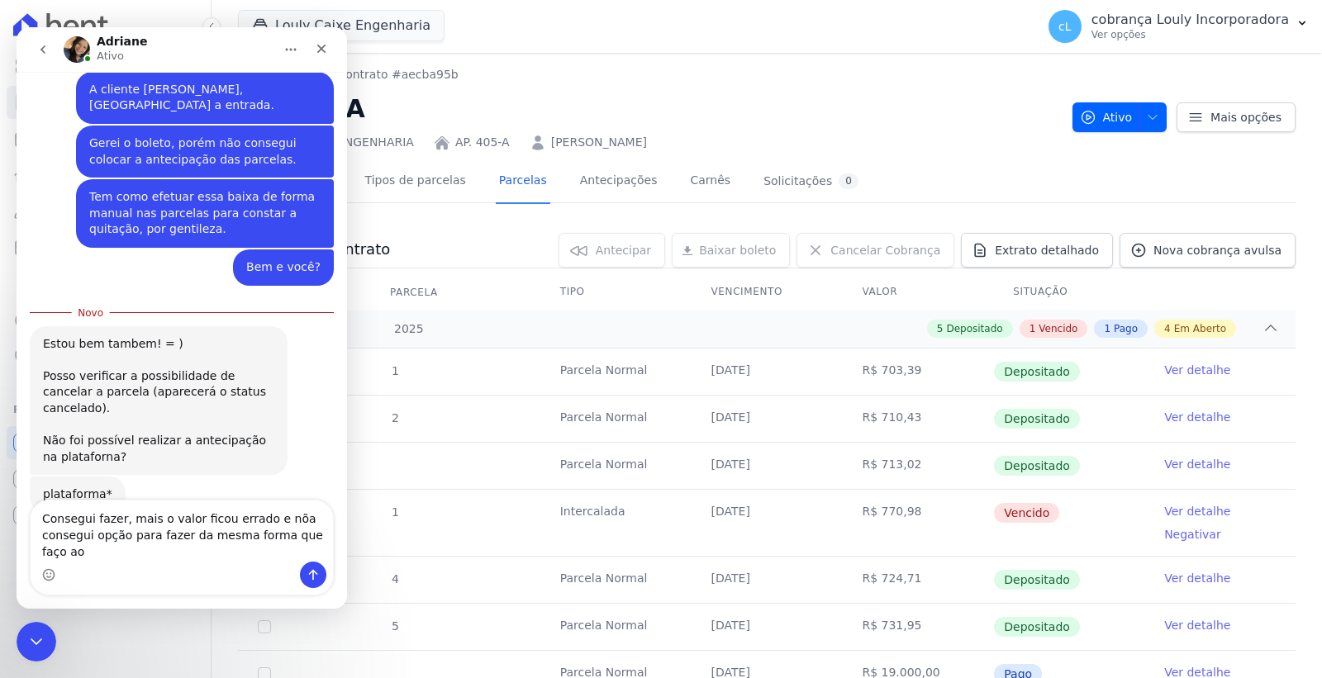
scroll to position [309, 0]
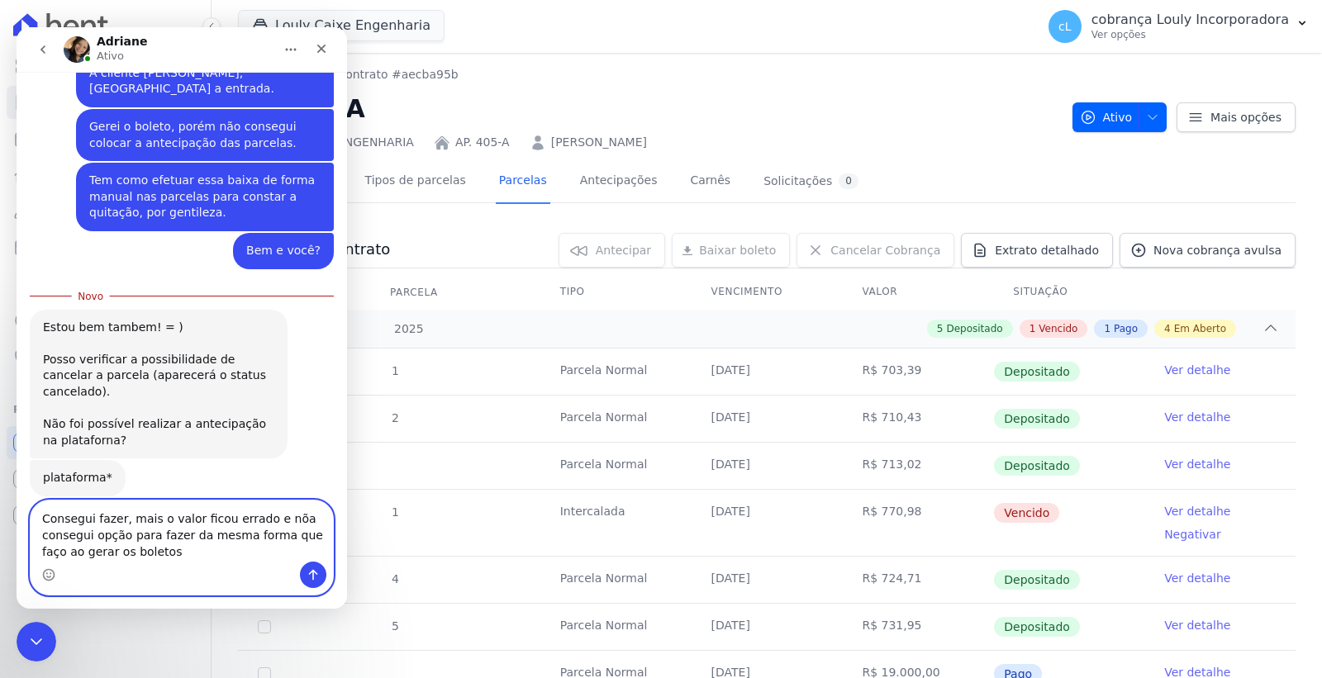
type textarea "Consegui fazer, mais o valor ficou errado e nõa consegui opção para fazer da me…"
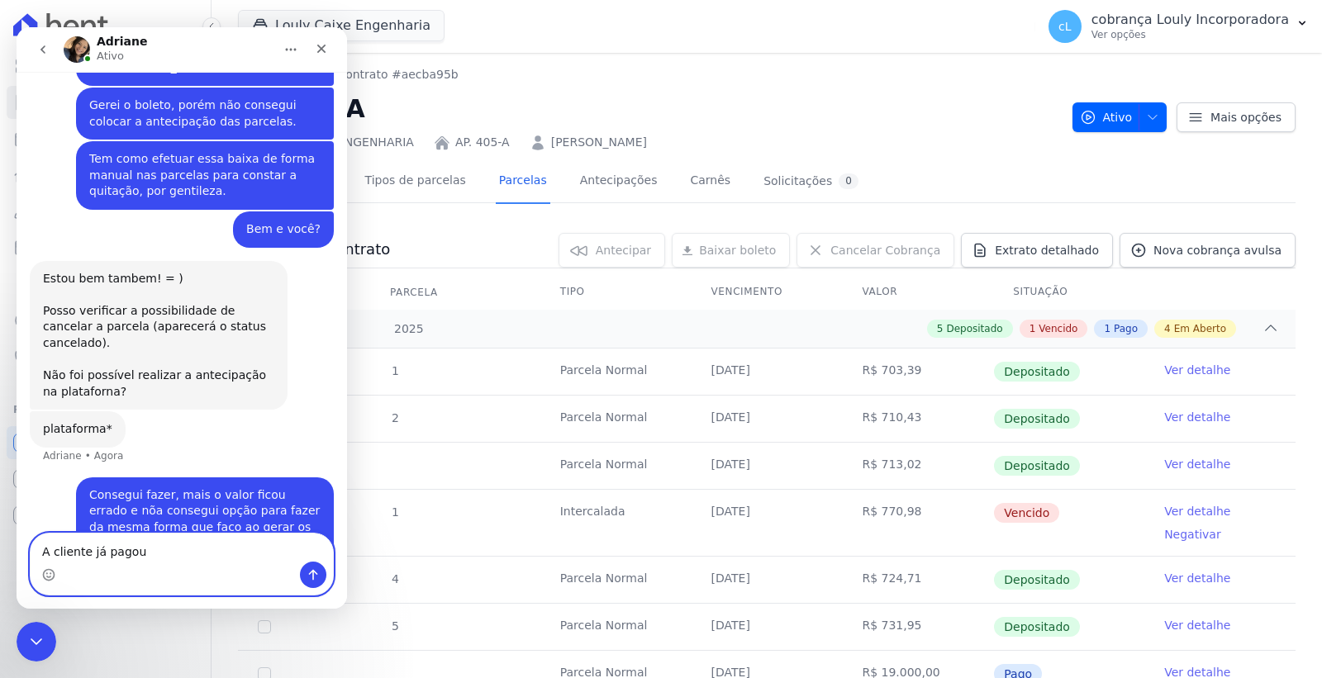
type textarea "A cliente já pagou."
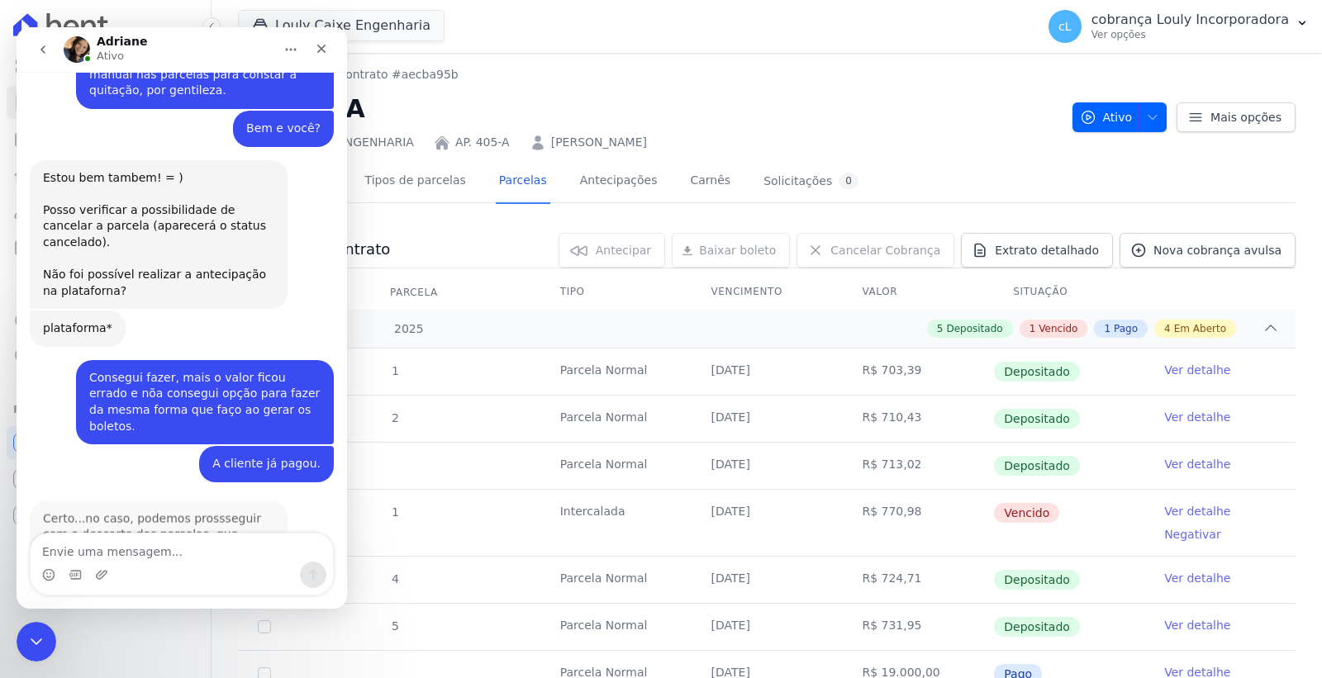
scroll to position [449, 0]
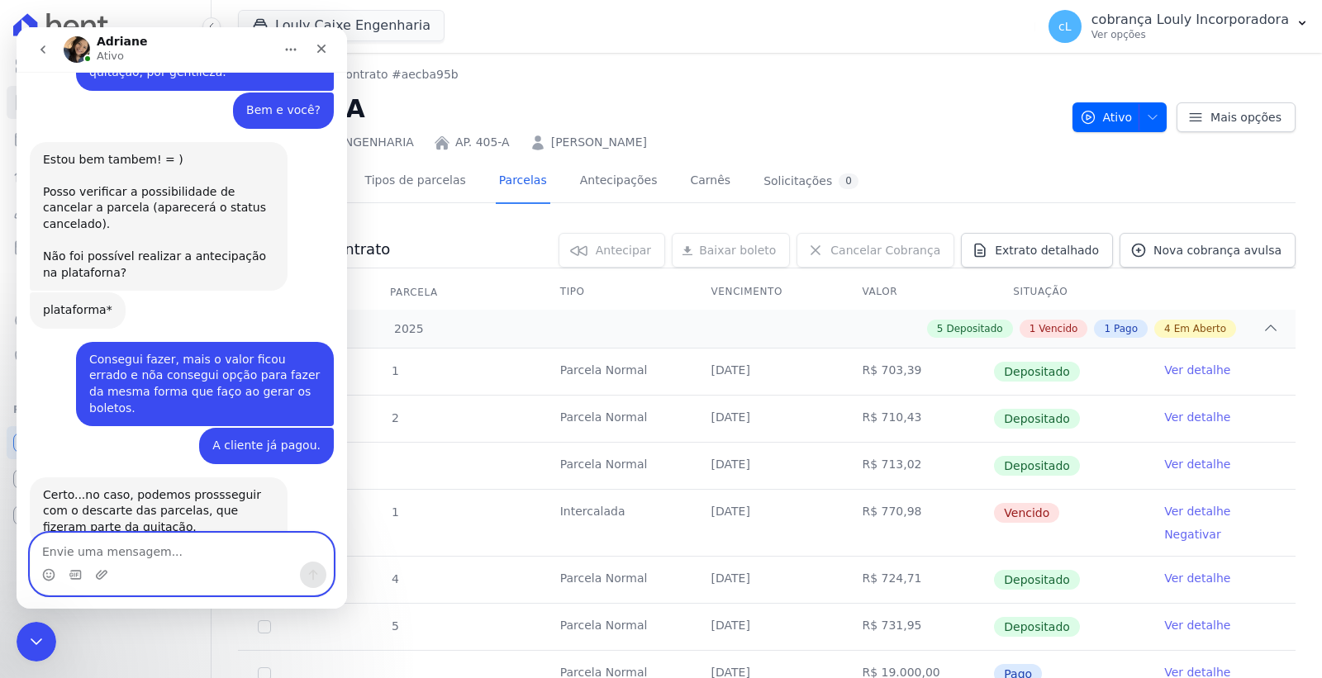
click at [135, 550] on textarea "Envie uma mensagem..." at bounding box center [182, 548] width 302 height 28
type textarea "Certo."
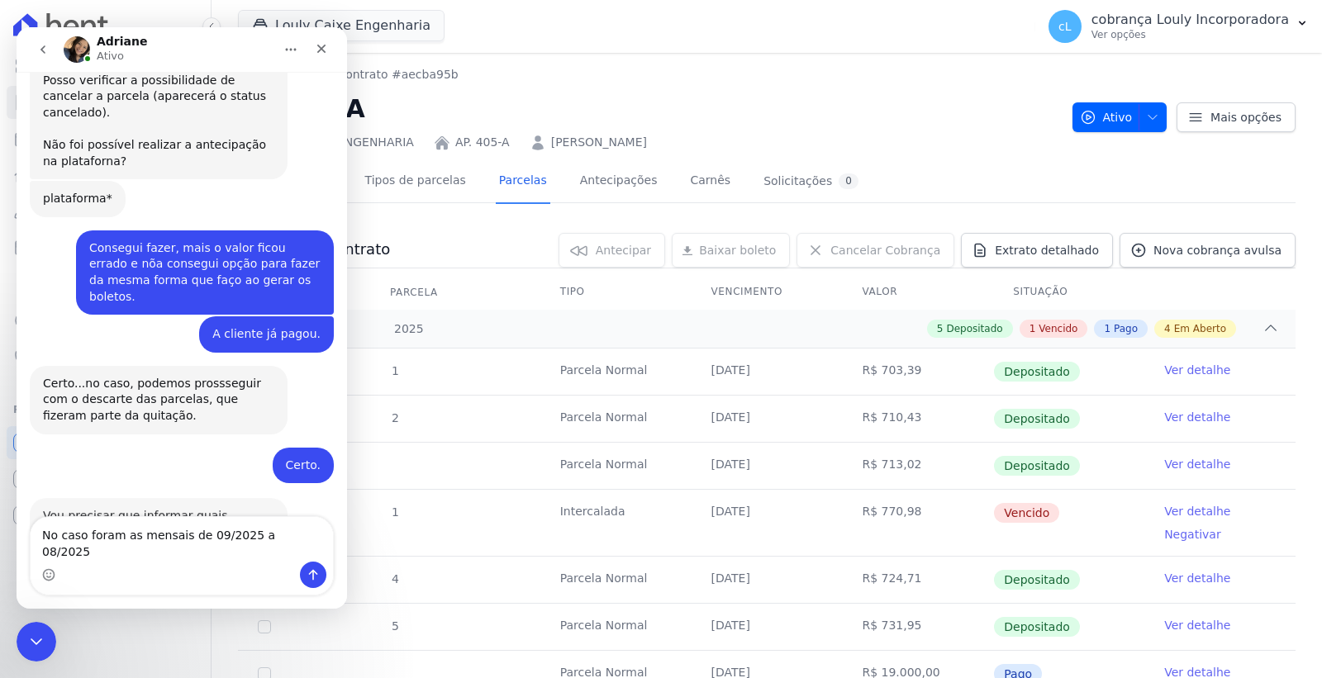
scroll to position [564, 0]
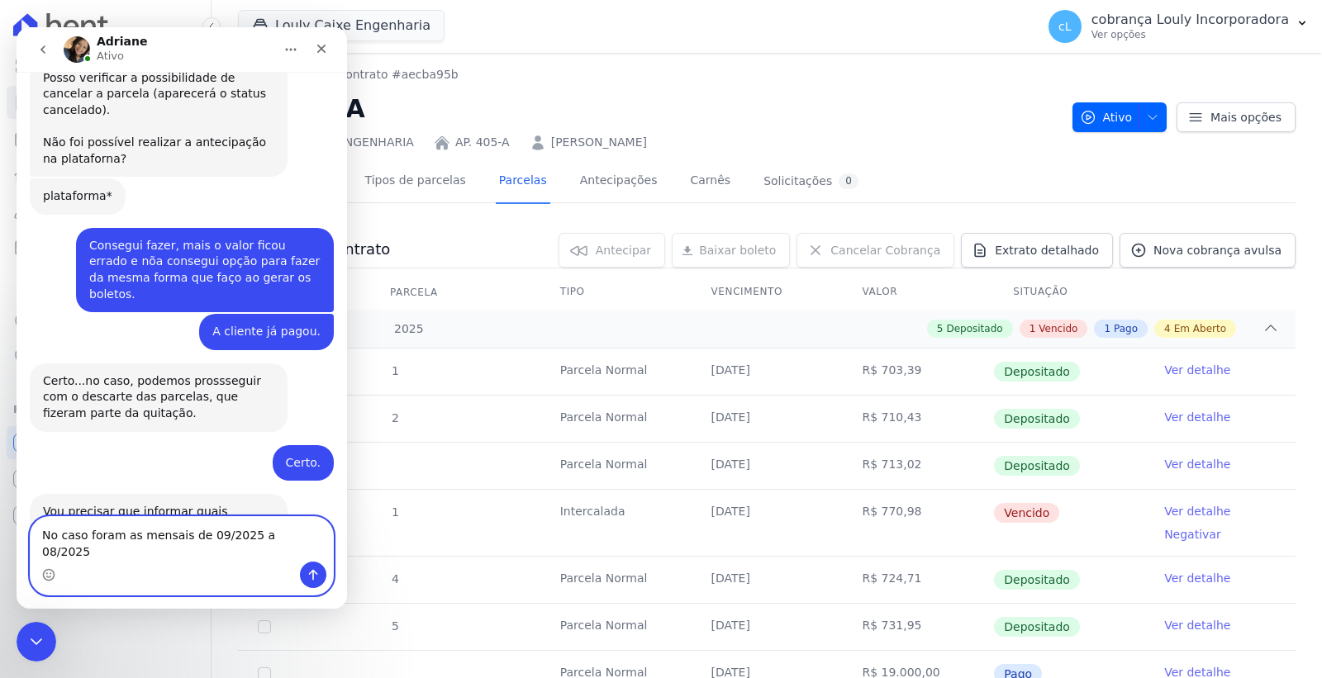
drag, startPoint x: 296, startPoint y: 552, endPoint x: 262, endPoint y: 562, distance: 35.3
click at [249, 553] on textarea "No caso foram as mensais de 09/2025 a 08/2025" at bounding box center [182, 539] width 302 height 45
drag, startPoint x: 300, startPoint y: 549, endPoint x: 26, endPoint y: 552, distance: 274.2
click at [26, 552] on div "No caso foram as mensais de 09/2025 a 11/2027 No caso foram as mensais de 09/20…" at bounding box center [182, 555] width 330 height 79
type textarea "T"
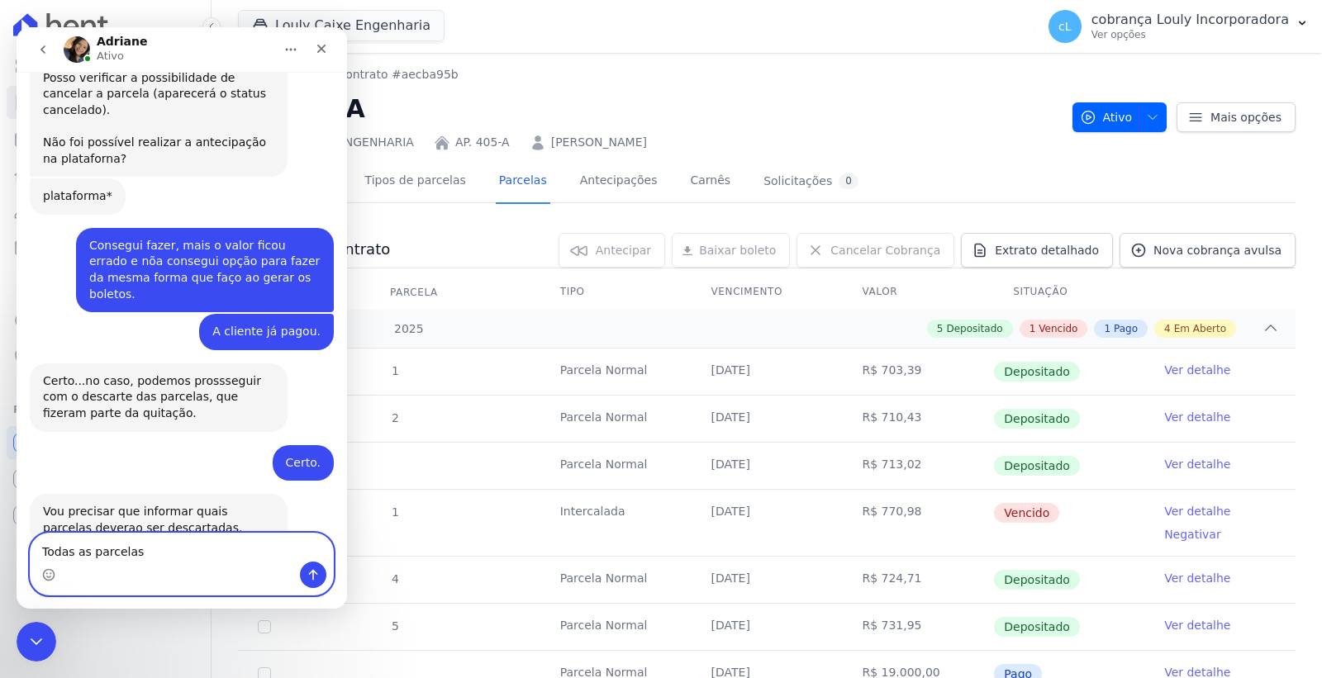
type textarea "Todas as parcelas."
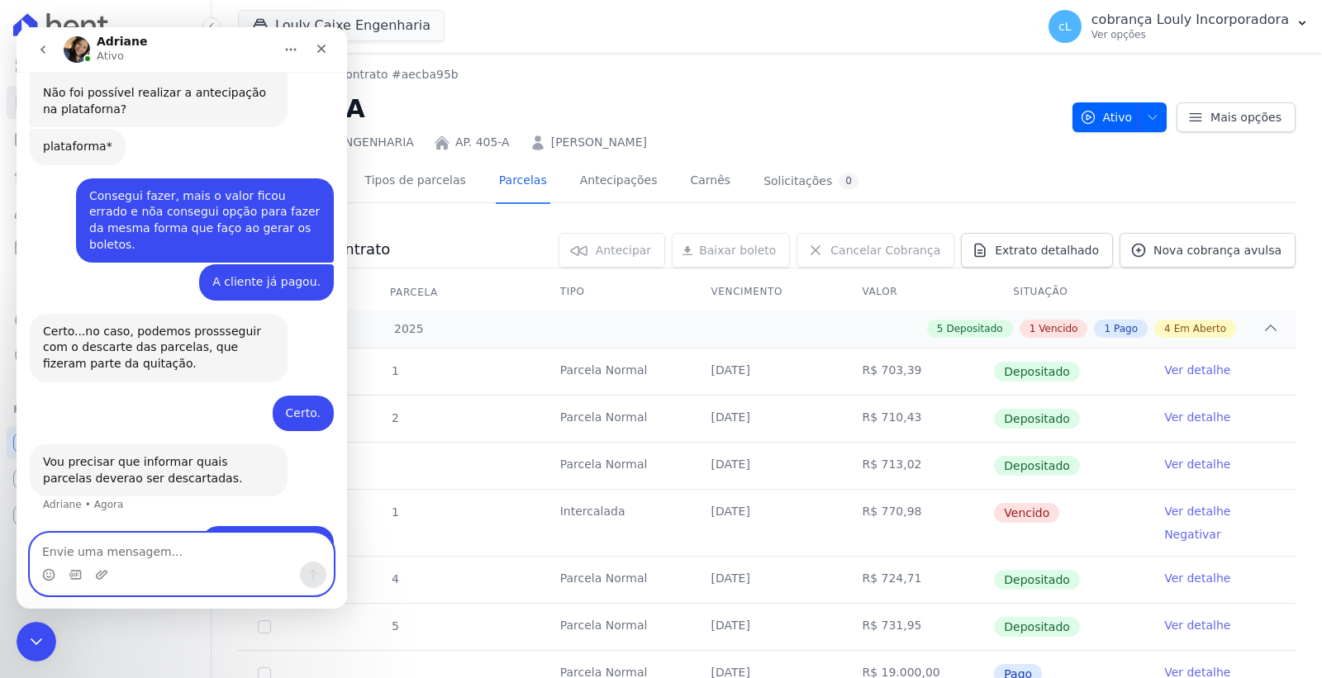
scroll to position [613, 0]
click at [648, 507] on td "Intercalada" at bounding box center [615, 523] width 151 height 66
click at [1185, 513] on link "Ver detalhe" at bounding box center [1197, 511] width 66 height 17
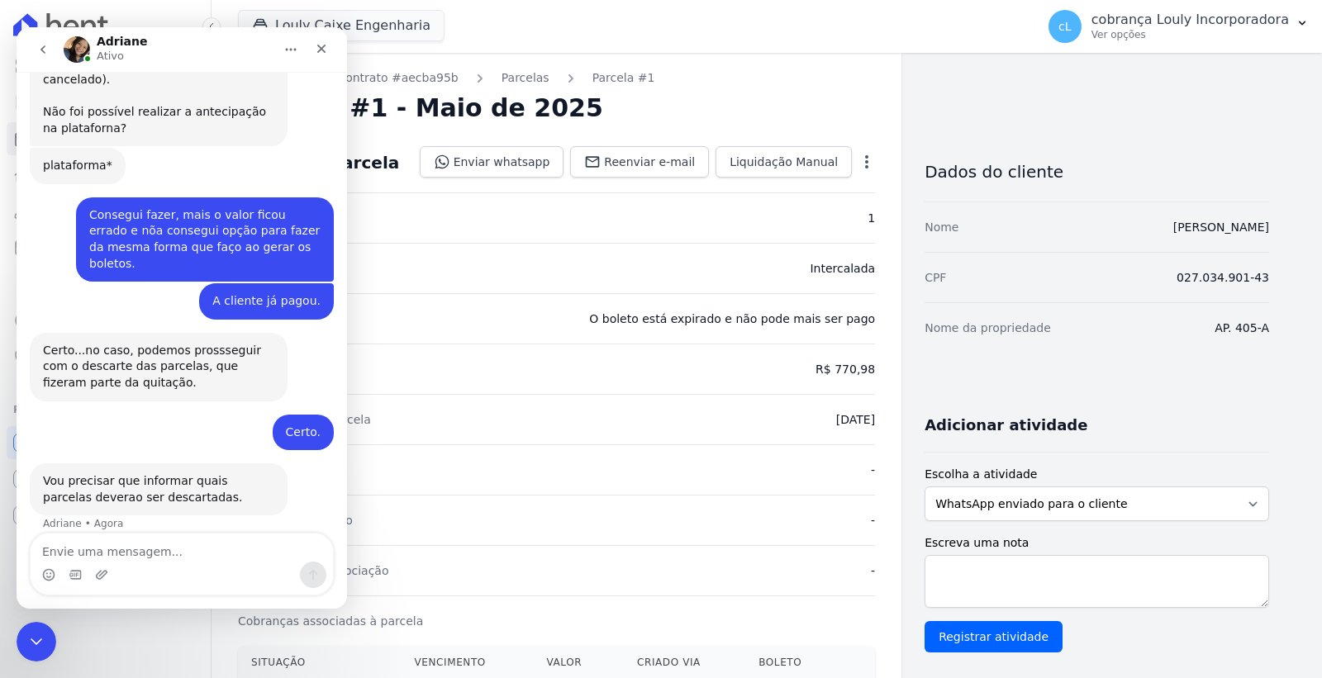
scroll to position [614, 0]
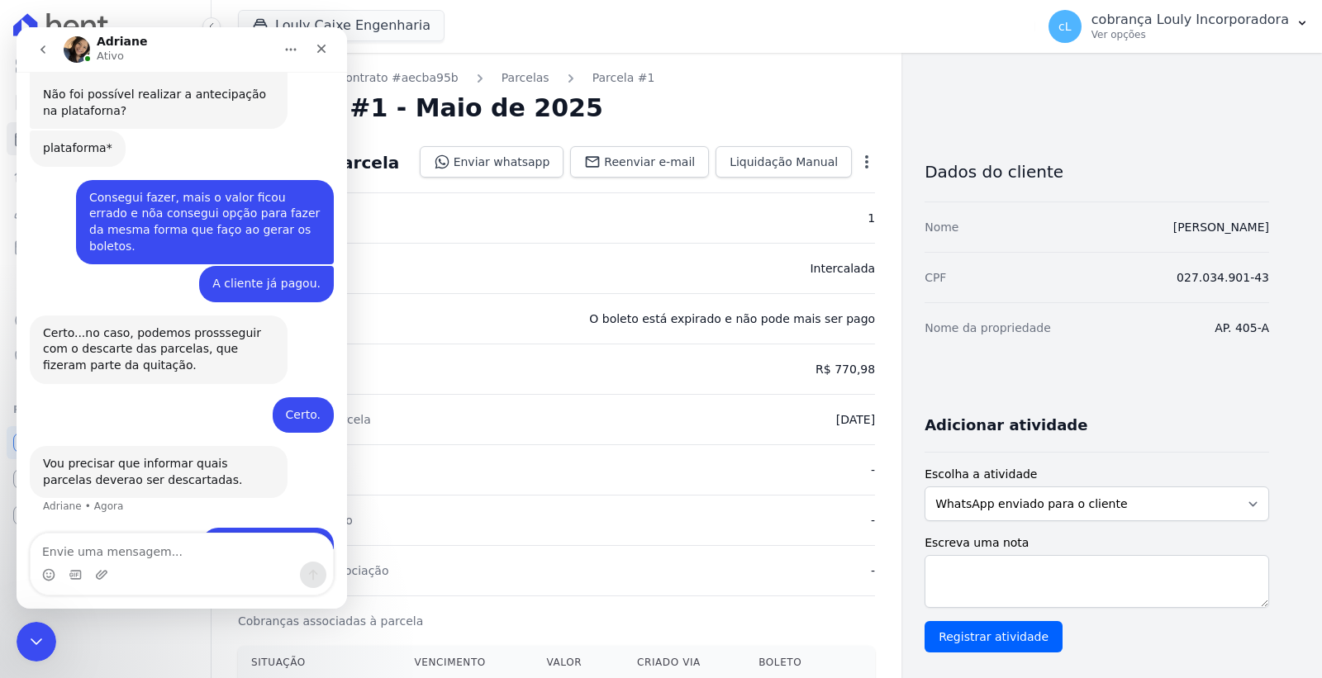
click at [865, 161] on icon "button" at bounding box center [866, 161] width 3 height 13
click at [802, 213] on link "Cancelar Cobrança" at bounding box center [795, 214] width 145 height 30
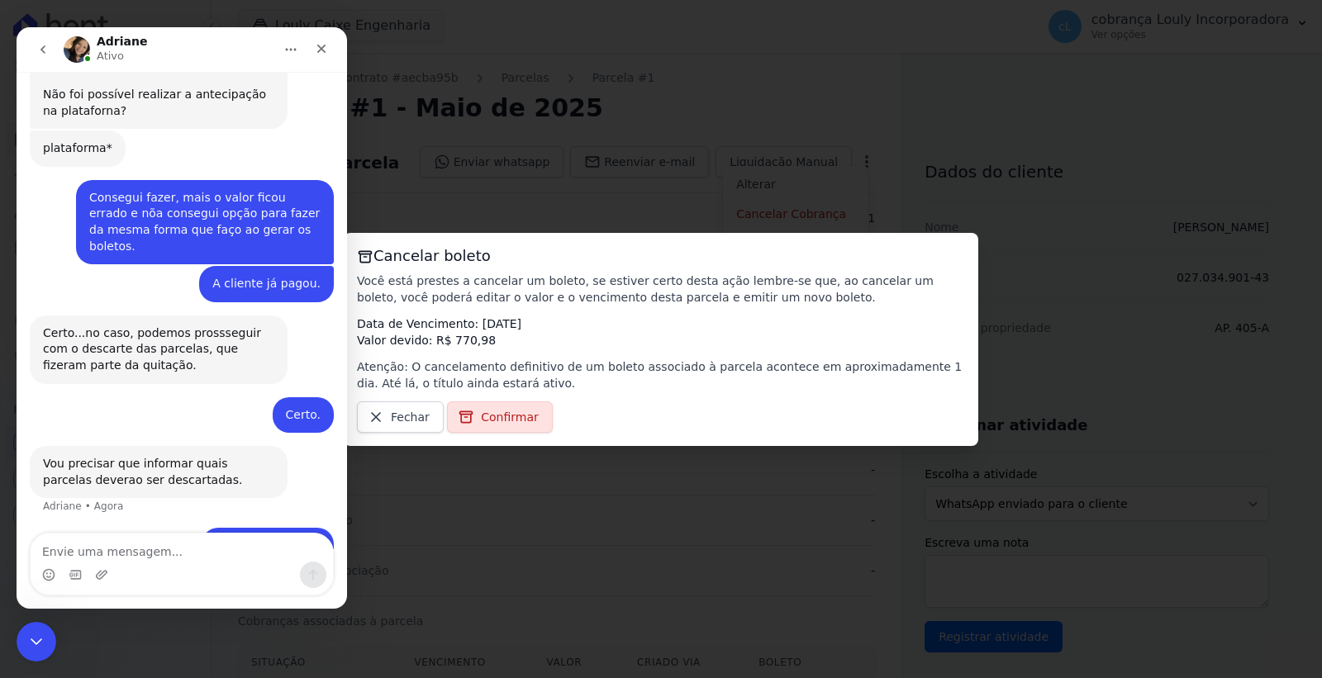
scroll to position [677, 0]
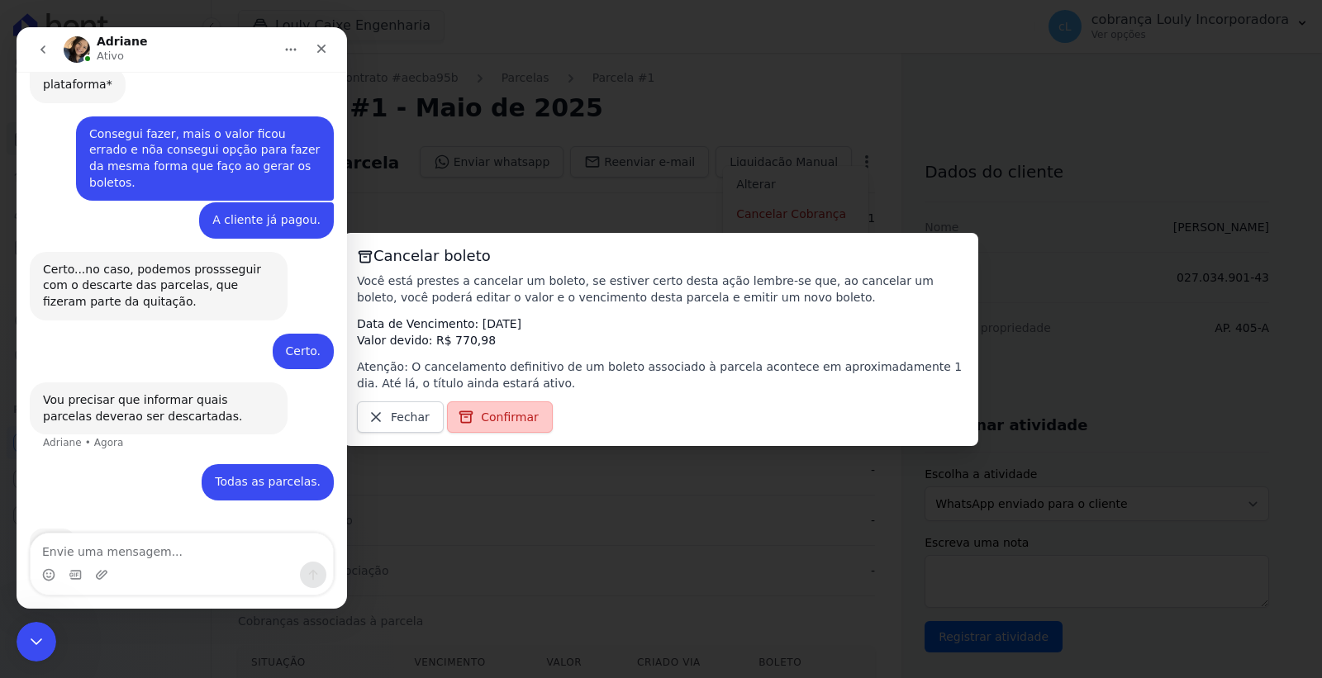
click at [496, 409] on span "Confirmar" at bounding box center [510, 417] width 58 height 17
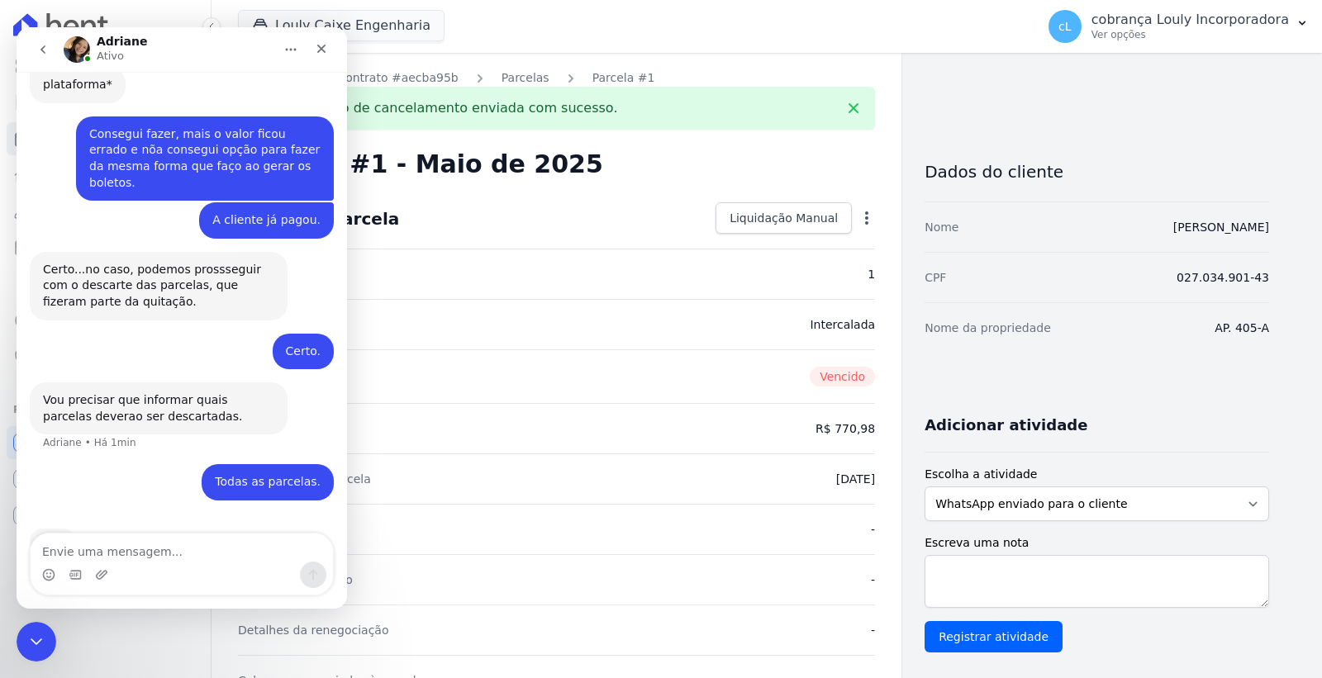
click at [676, 211] on div "Dados da parcela Liquidação Manual Liquidação Manual Data de Pagamento 2025-08-…" at bounding box center [556, 218] width 637 height 59
click at [317, 47] on icon "Fechar" at bounding box center [321, 48] width 13 height 13
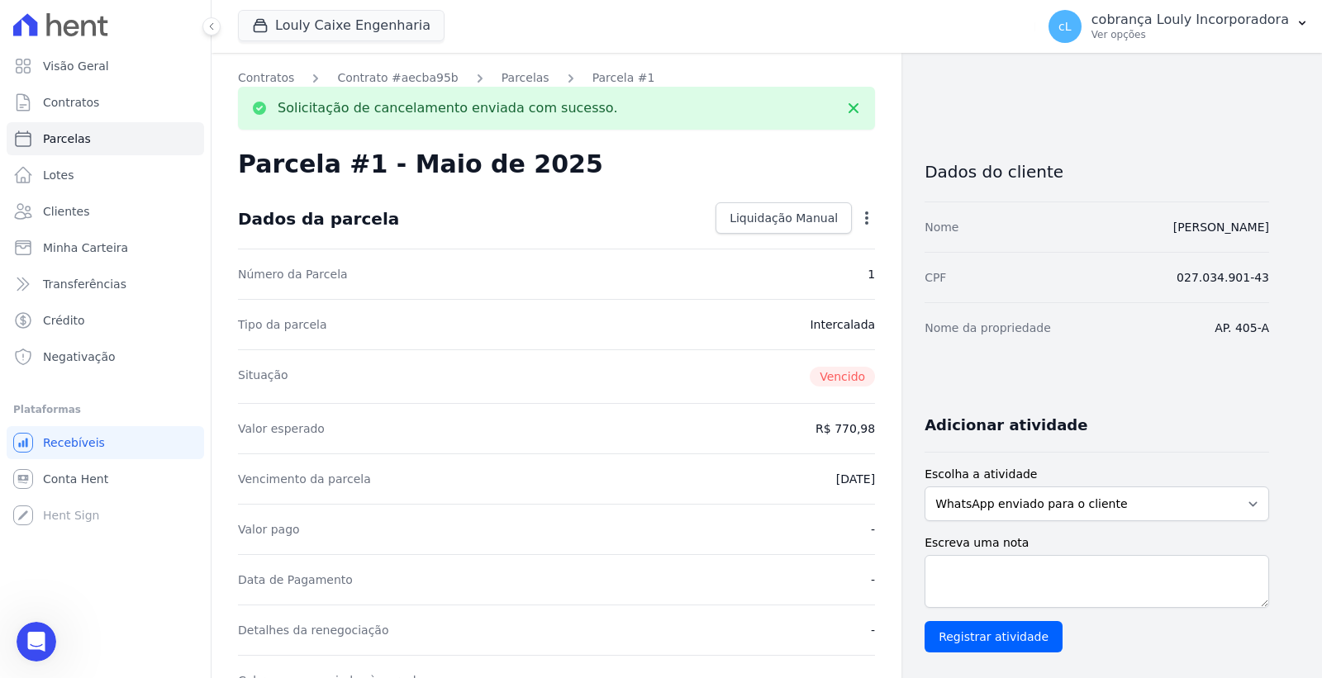
scroll to position [676, 0]
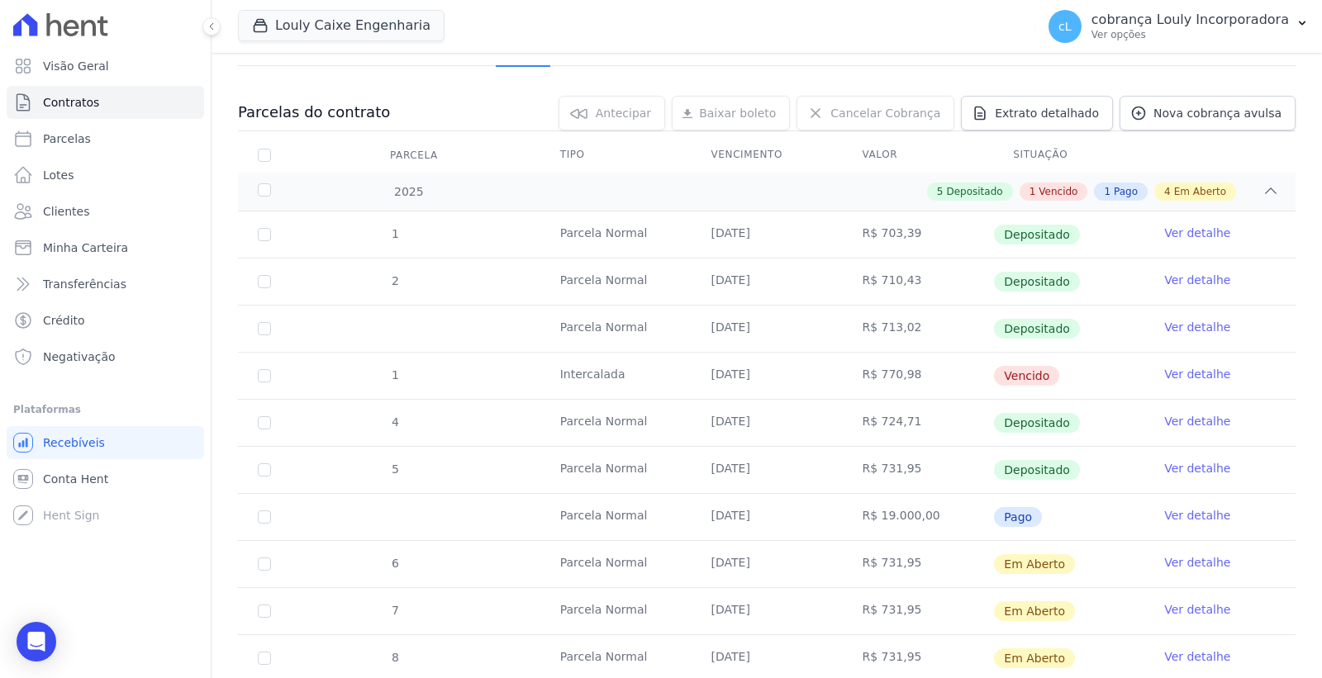
scroll to position [315, 0]
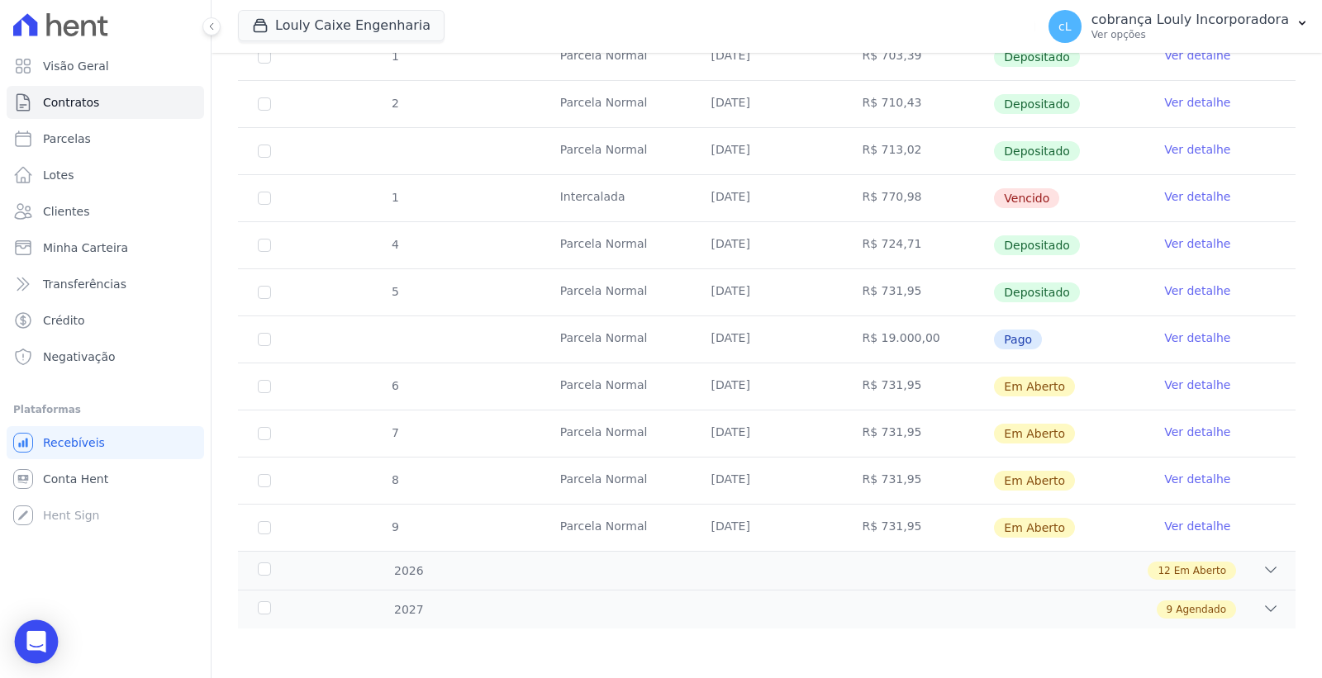
click at [34, 636] on icon "Open Intercom Messenger" at bounding box center [35, 641] width 19 height 21
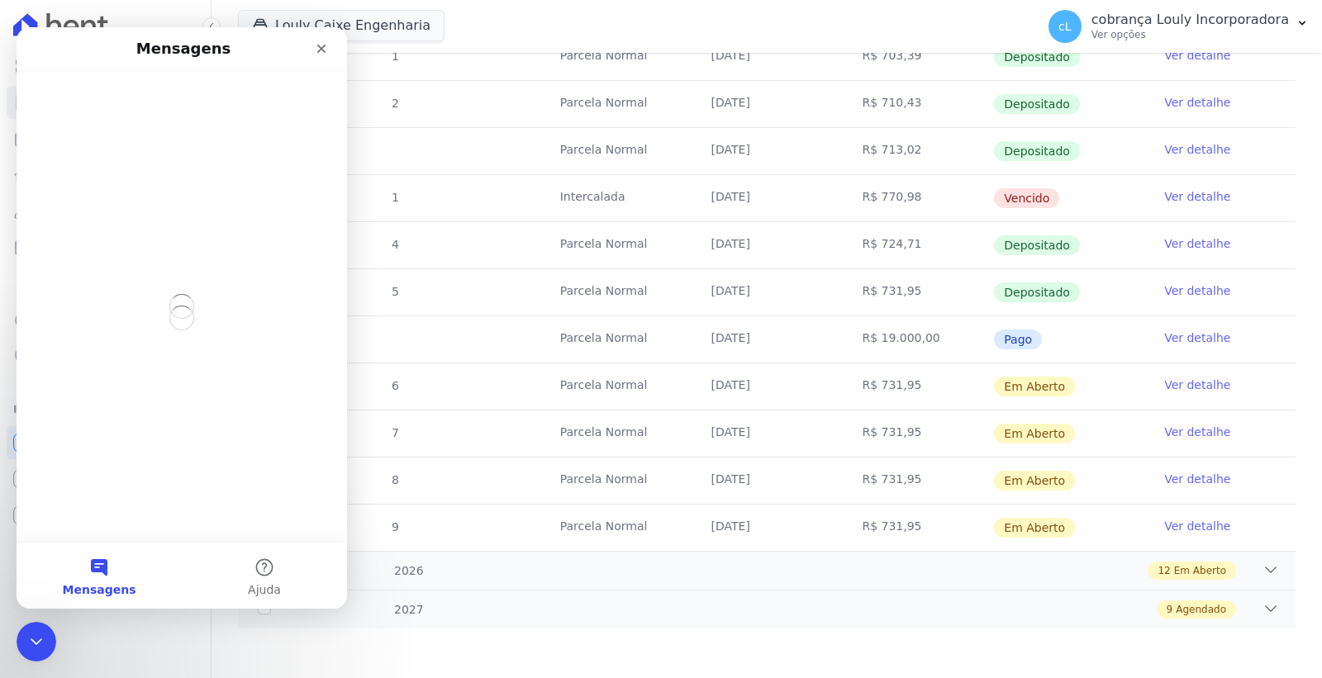
scroll to position [0, 0]
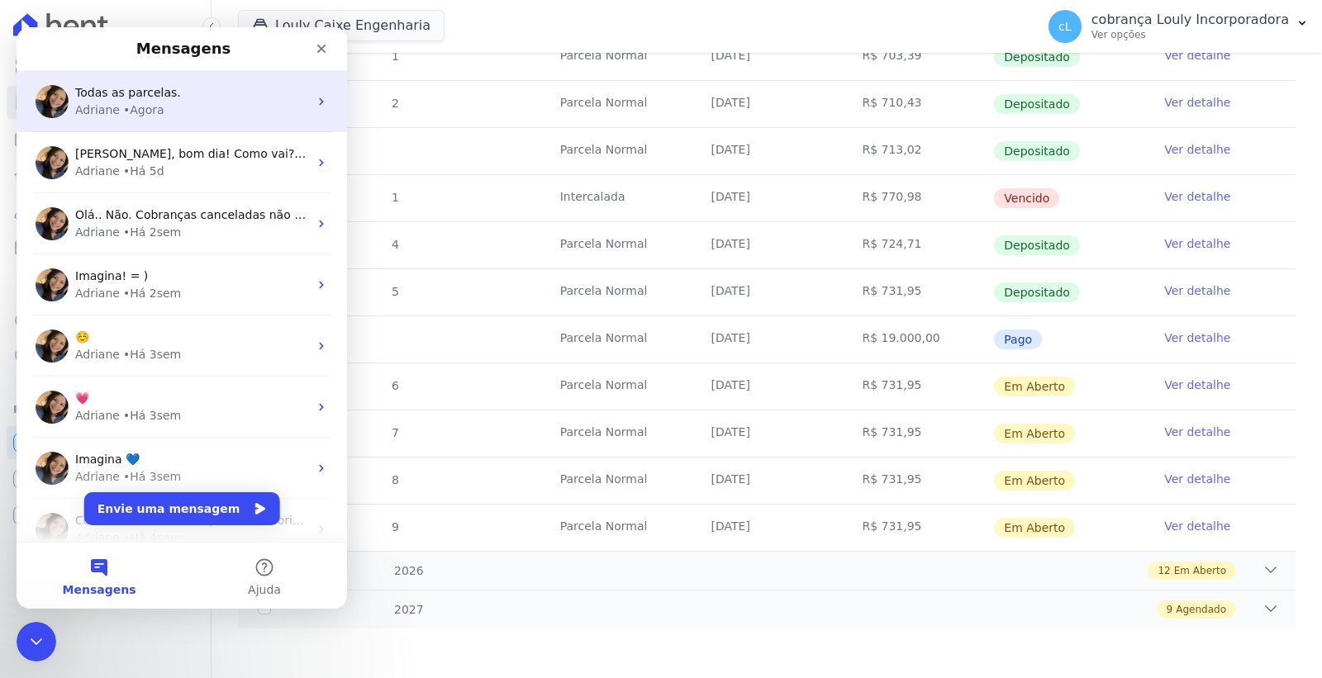
click at [147, 88] on span "Todas as parcelas." at bounding box center [128, 92] width 106 height 13
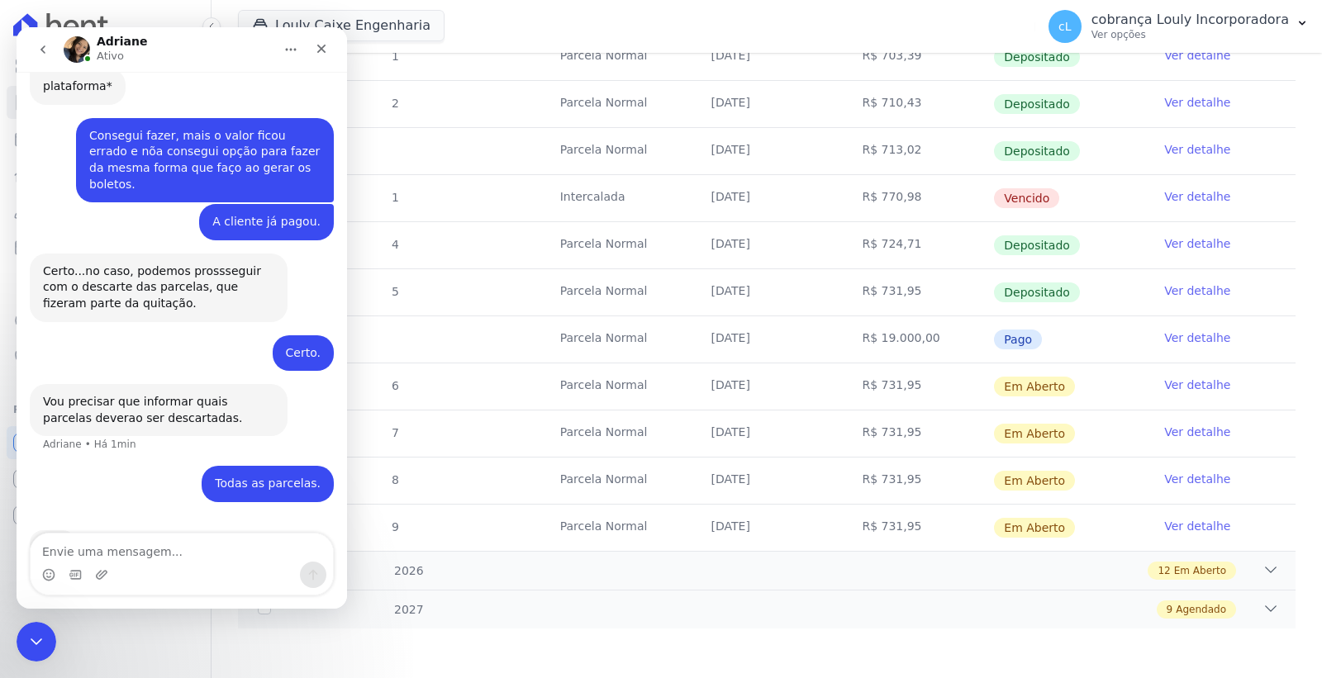
scroll to position [677, 0]
click at [1262, 613] on icon at bounding box center [1270, 608] width 17 height 17
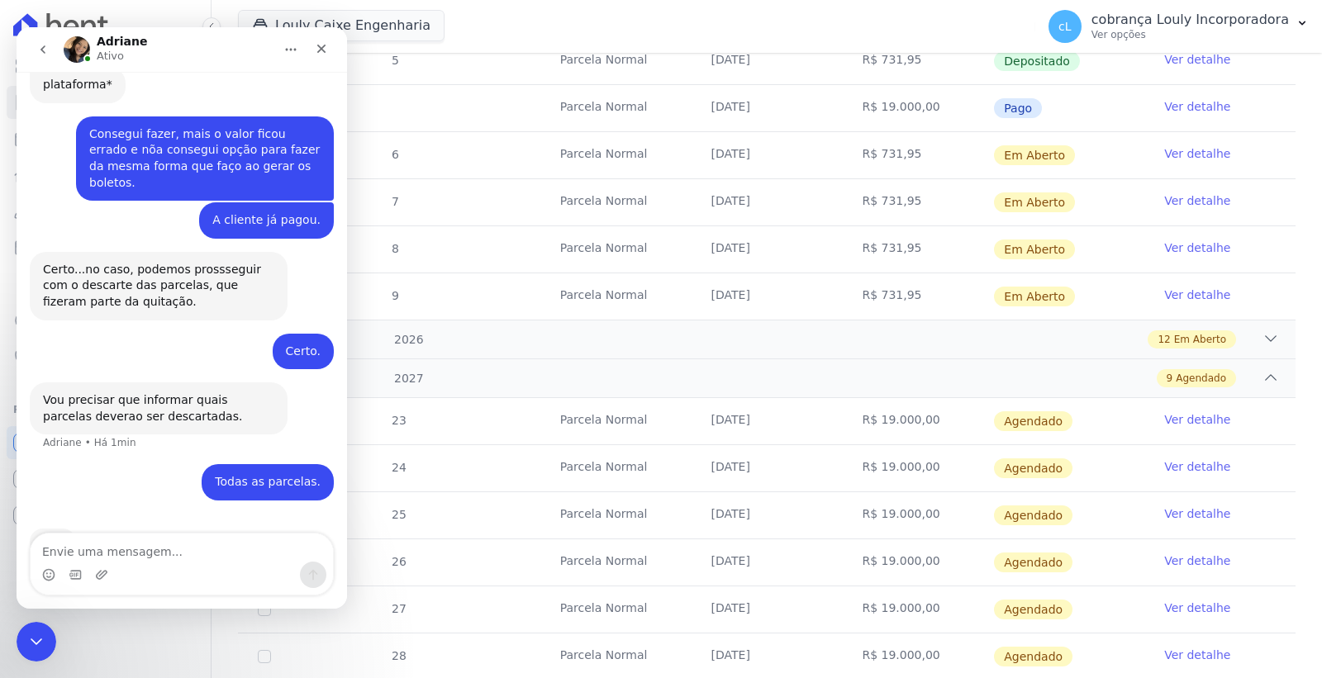
scroll to position [739, 0]
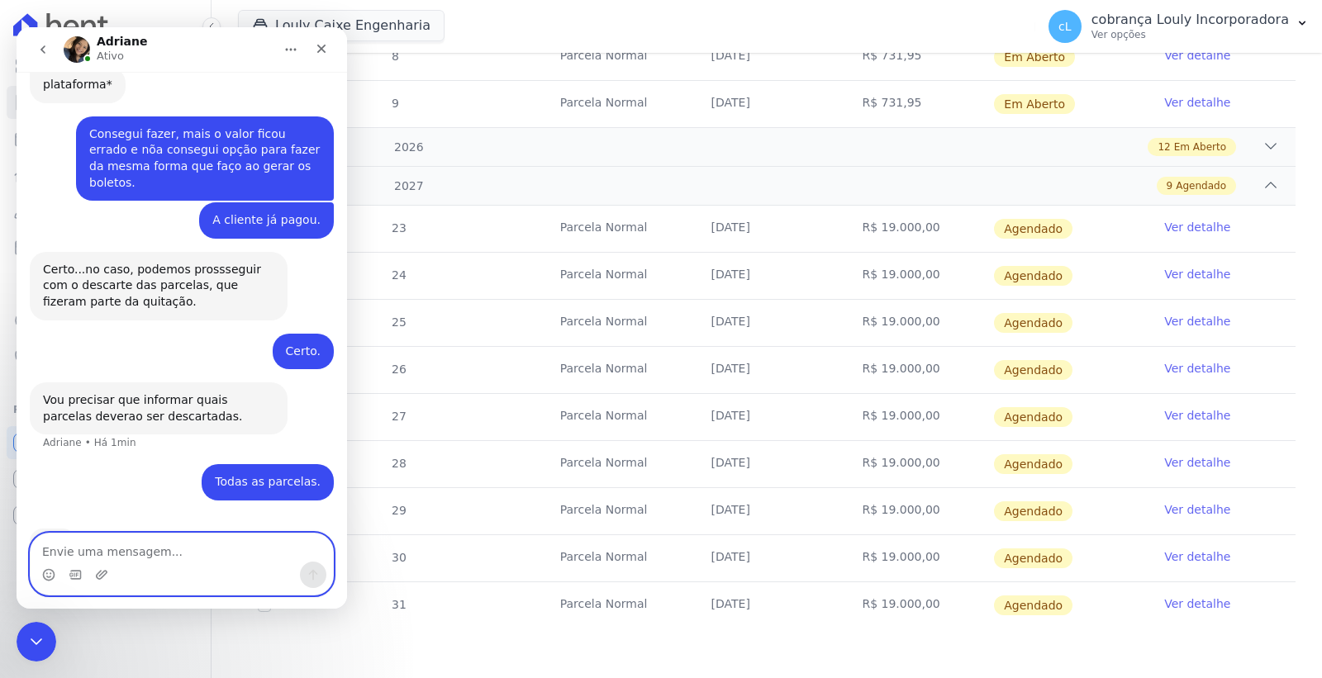
click at [159, 543] on textarea "Envie uma mensagem..." at bounding box center [182, 548] width 302 height 28
type textarea "6 a 31"
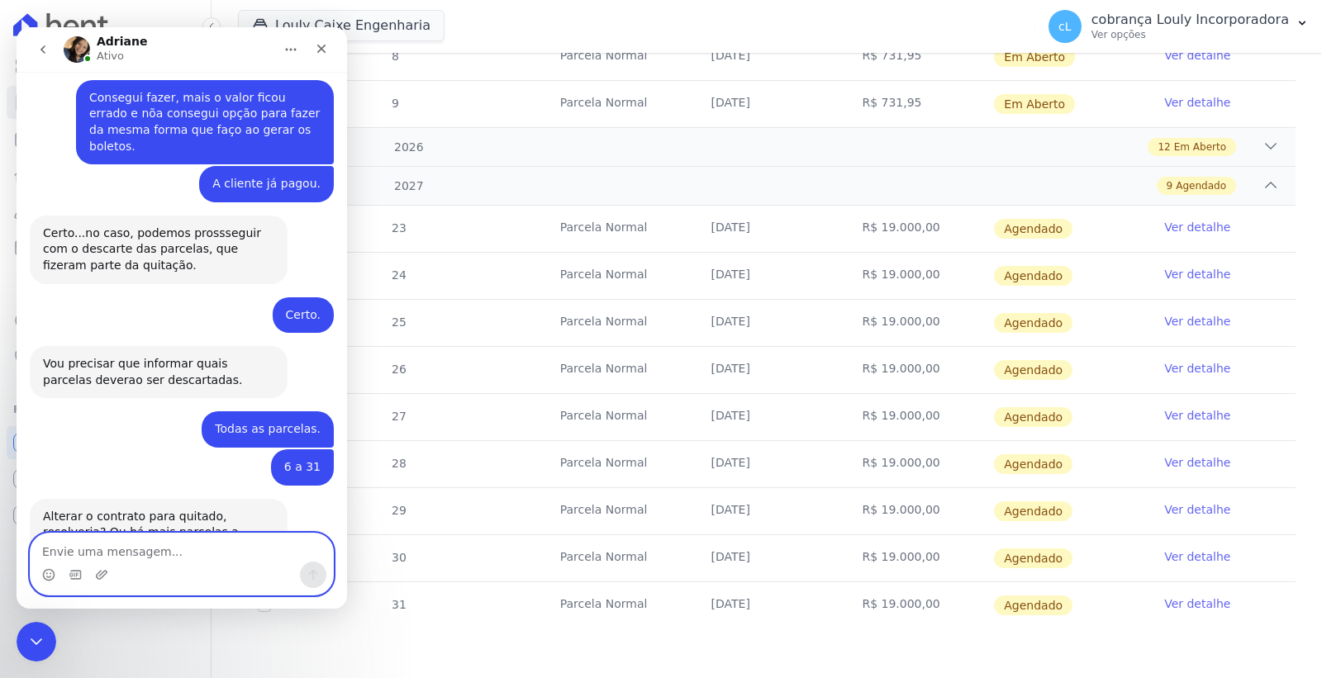
scroll to position [716, 0]
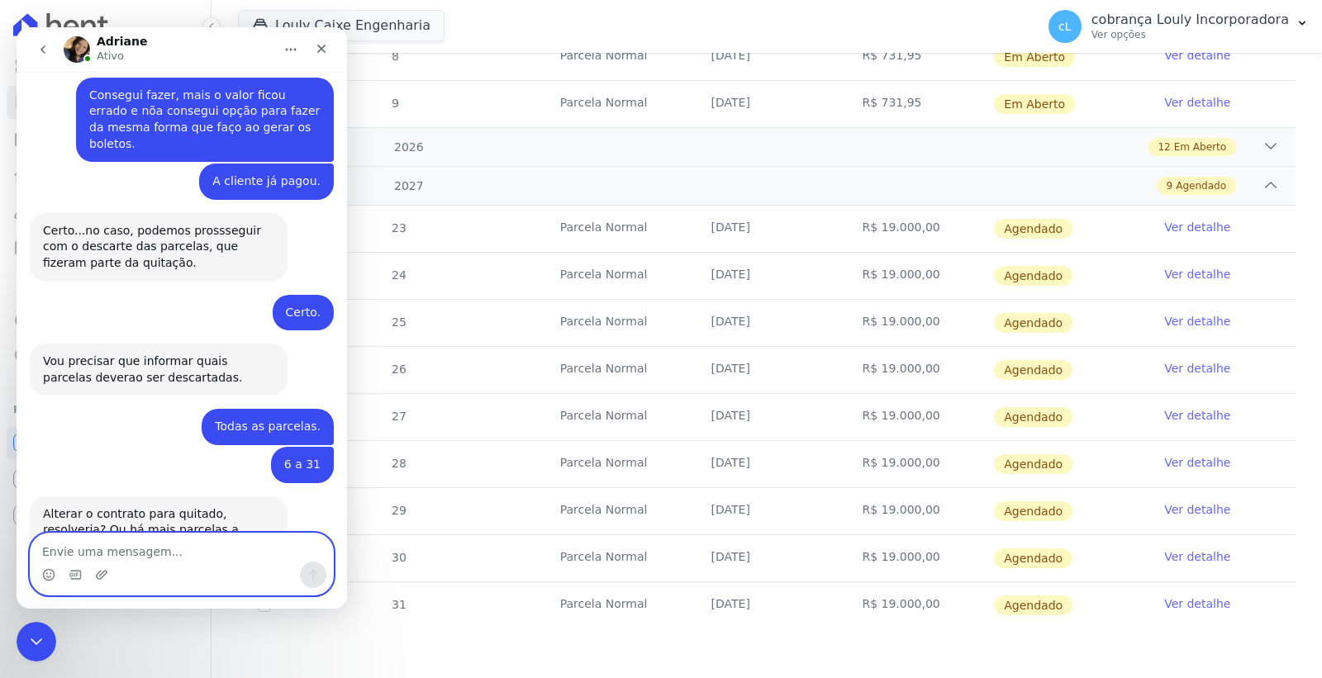
click at [157, 543] on textarea "Envie uma mensagem..." at bounding box center [182, 548] width 302 height 28
type textarea "A"
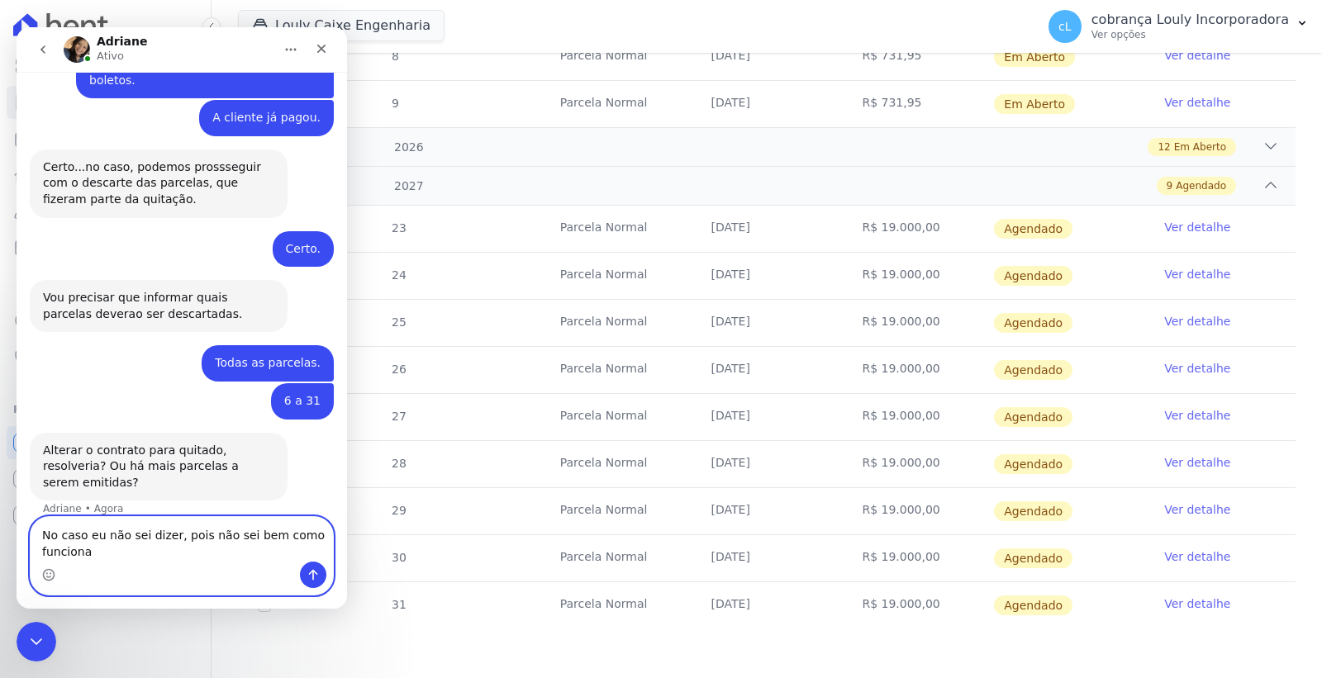
scroll to position [796, 0]
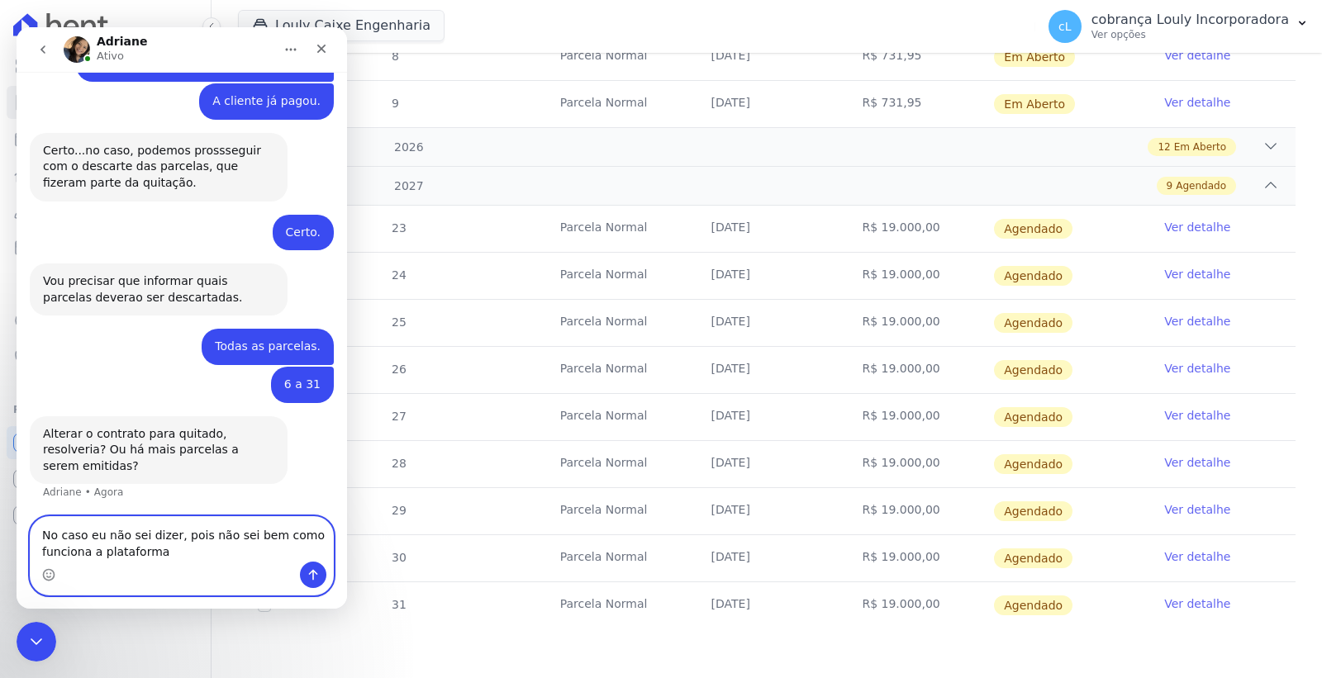
type textarea "No caso eu não sei dizer, pois não sei bem como funciona a plataforma."
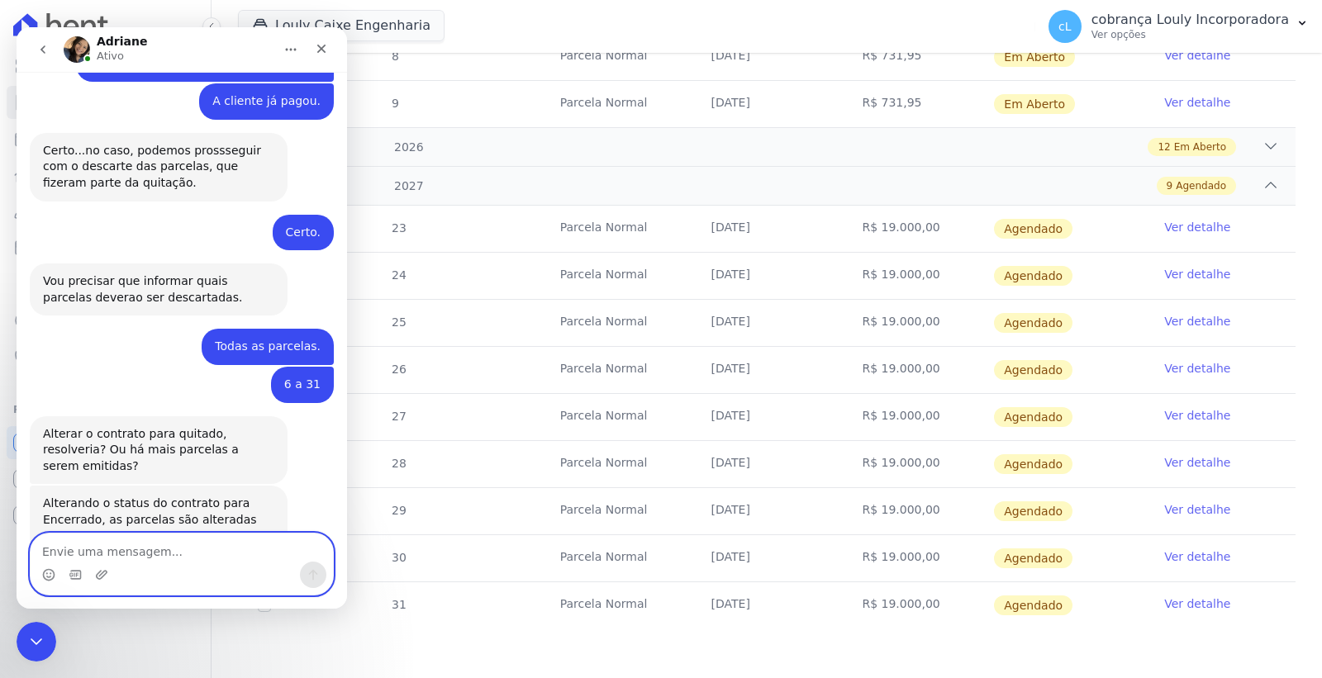
scroll to position [852, 0]
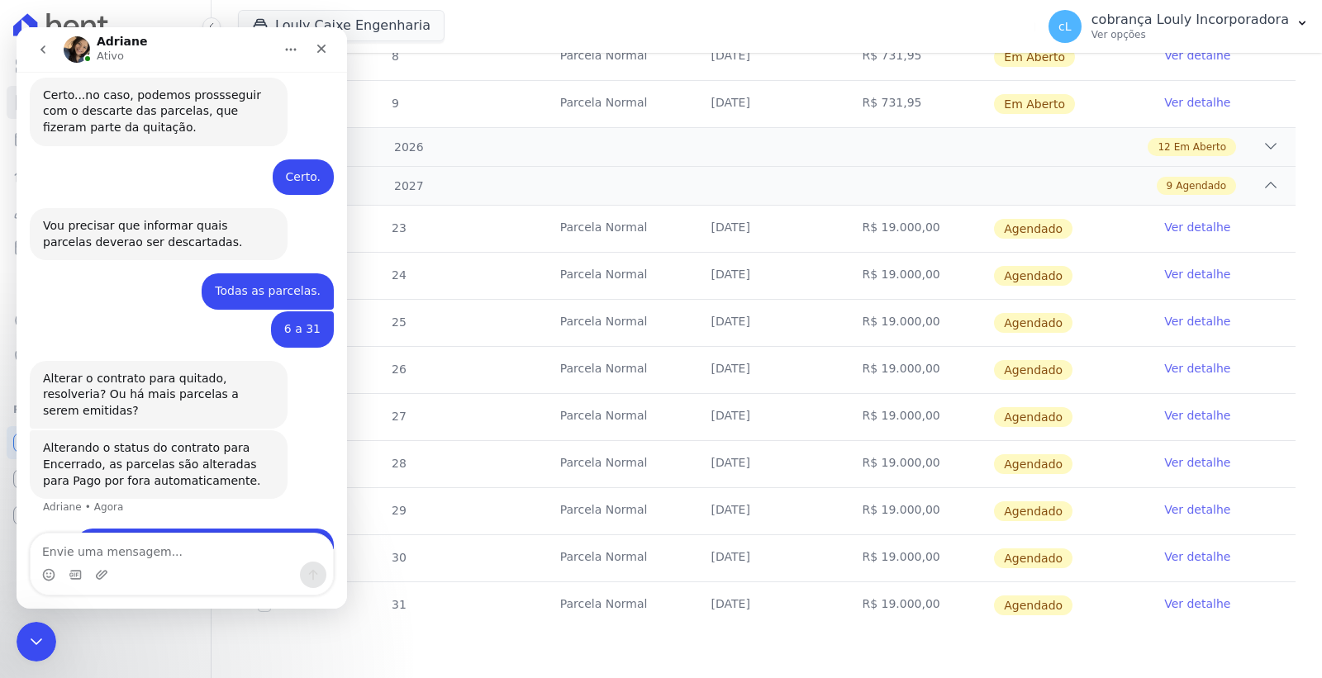
click at [551, 530] on td "Parcela Normal" at bounding box center [615, 511] width 151 height 46
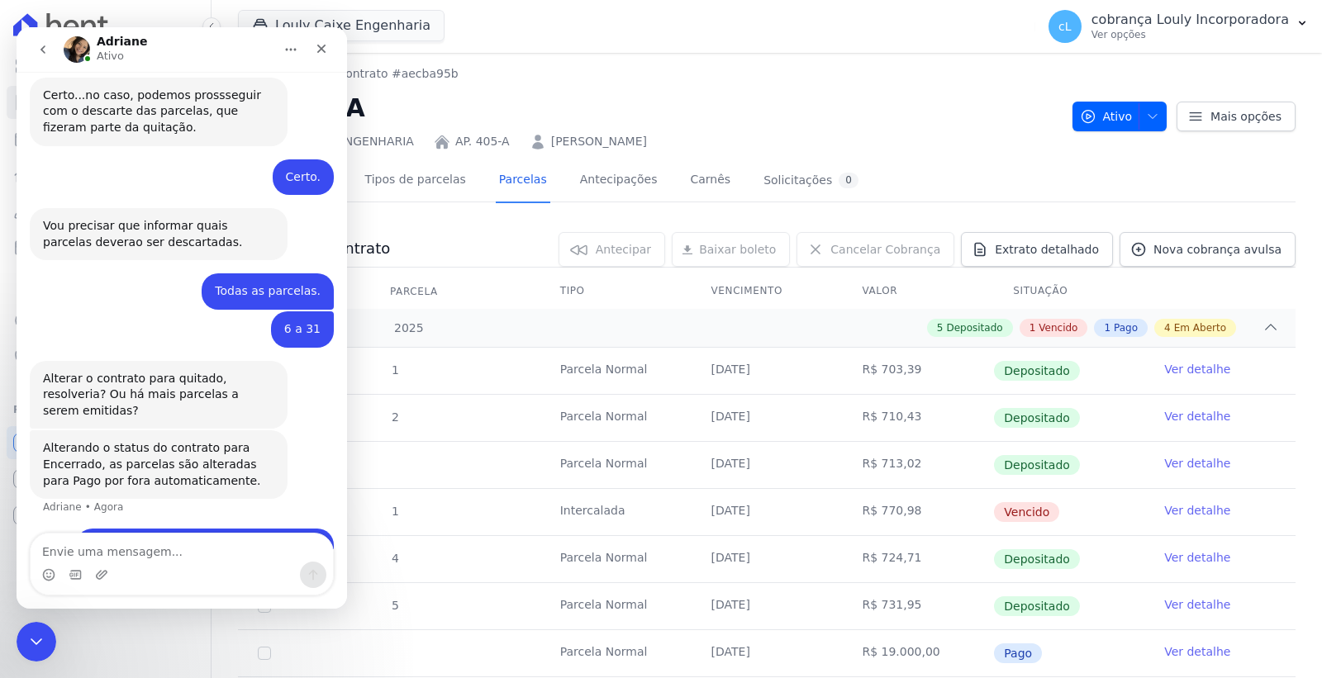
scroll to position [0, 0]
click at [510, 178] on link "Parcelas" at bounding box center [523, 182] width 55 height 44
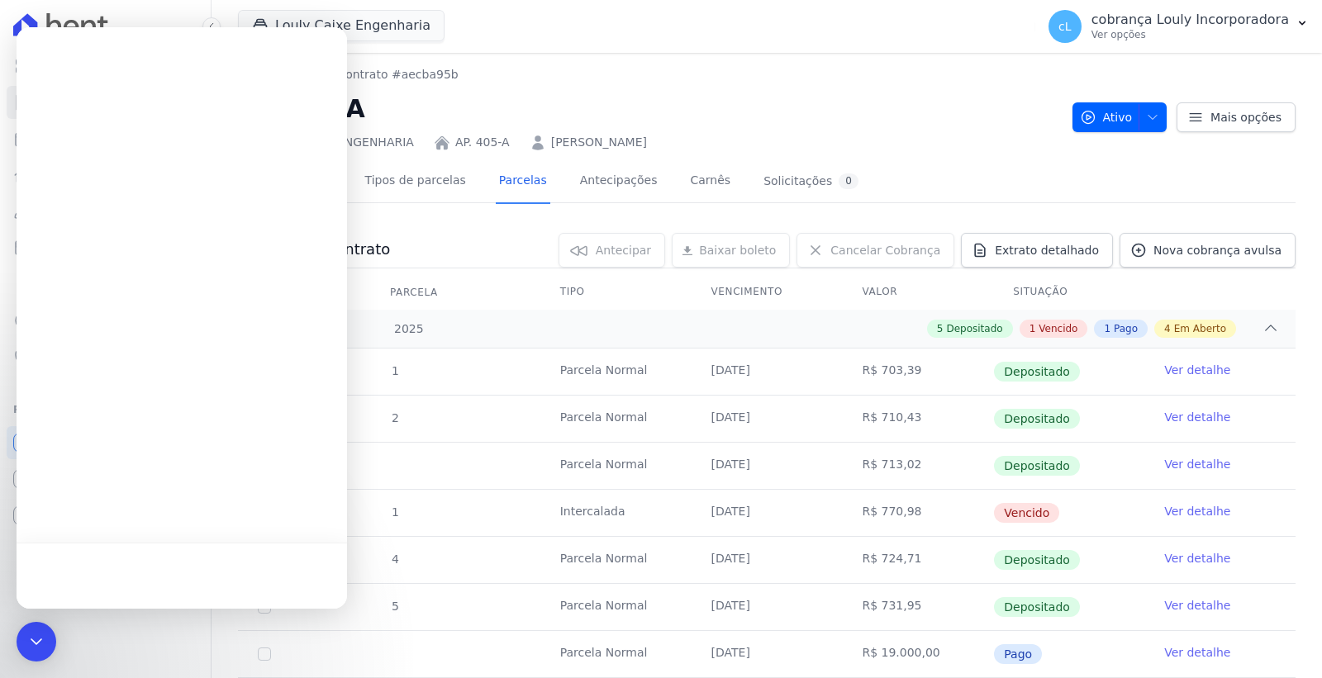
click at [577, 179] on link "Antecipações" at bounding box center [619, 182] width 84 height 44
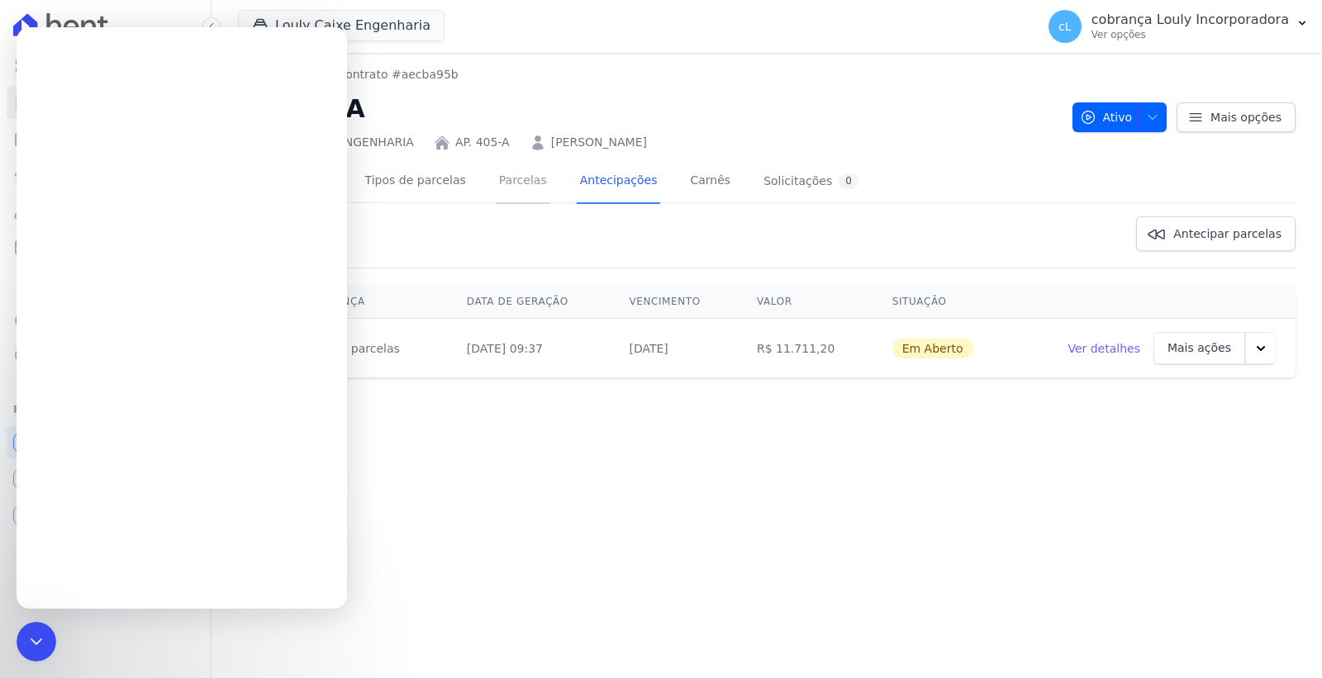
click at [496, 180] on link "Parcelas" at bounding box center [523, 182] width 55 height 44
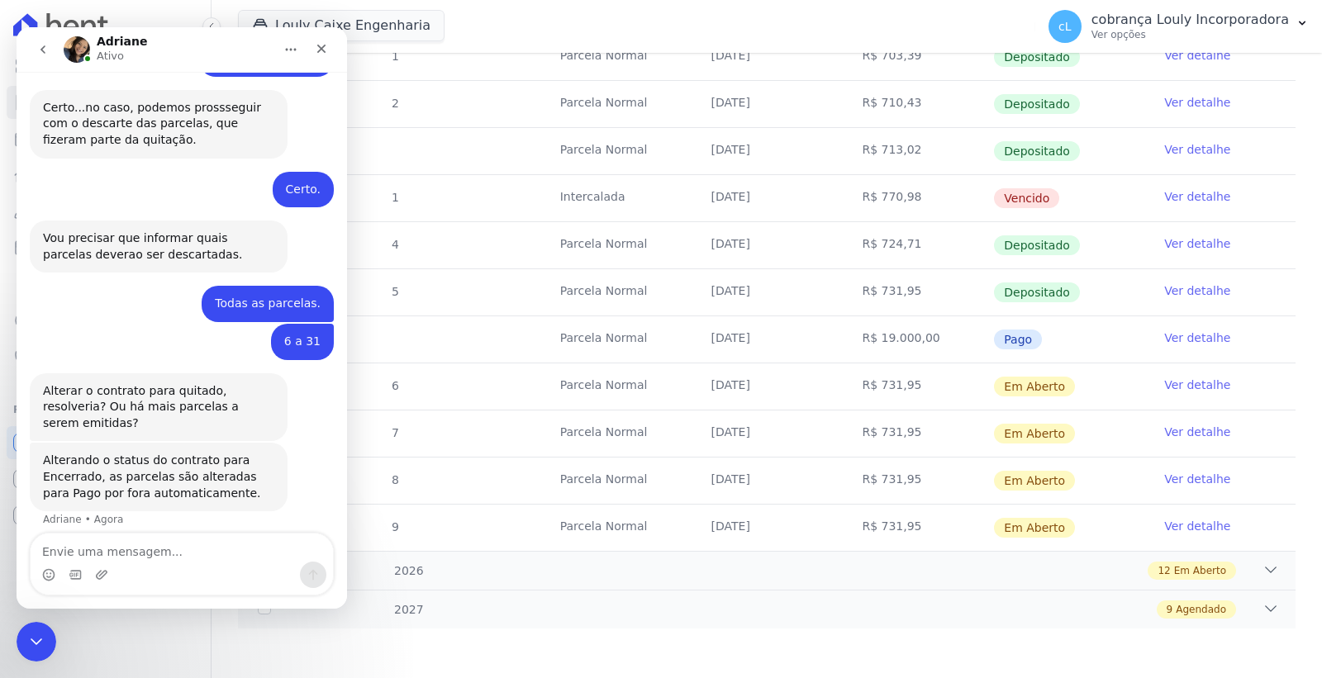
scroll to position [852, 0]
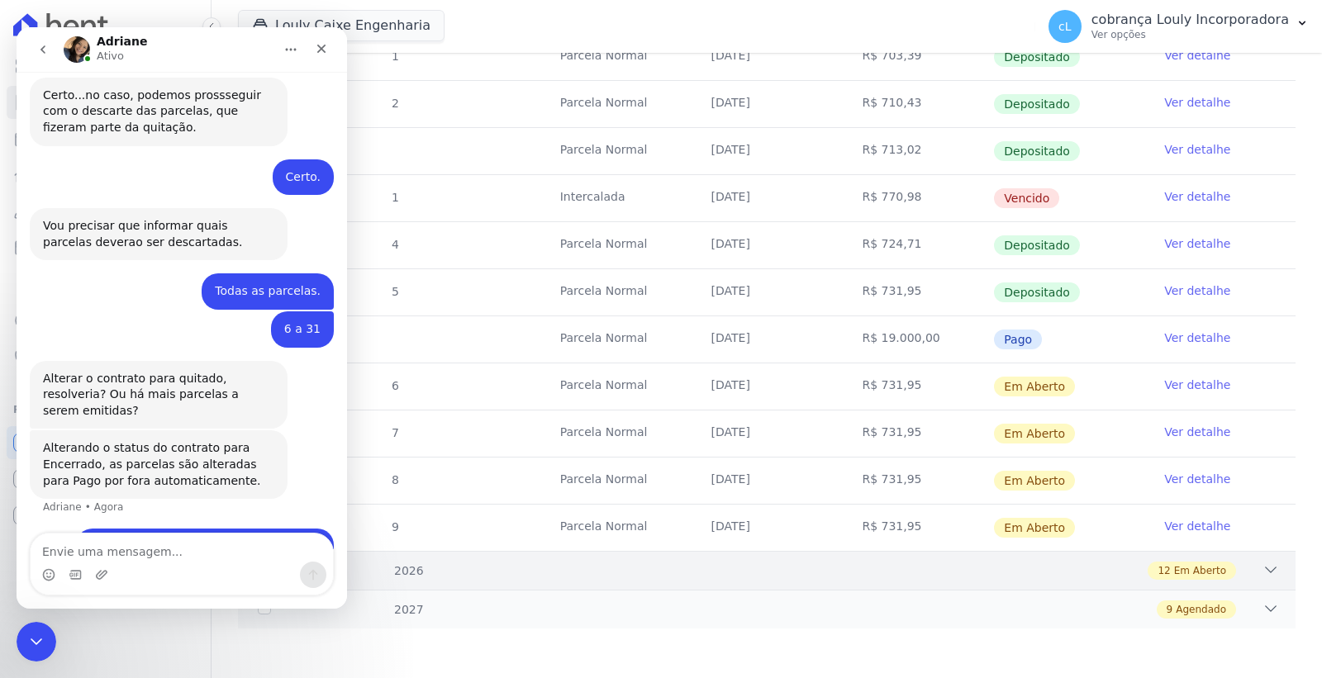
click at [1262, 562] on icon at bounding box center [1270, 570] width 17 height 17
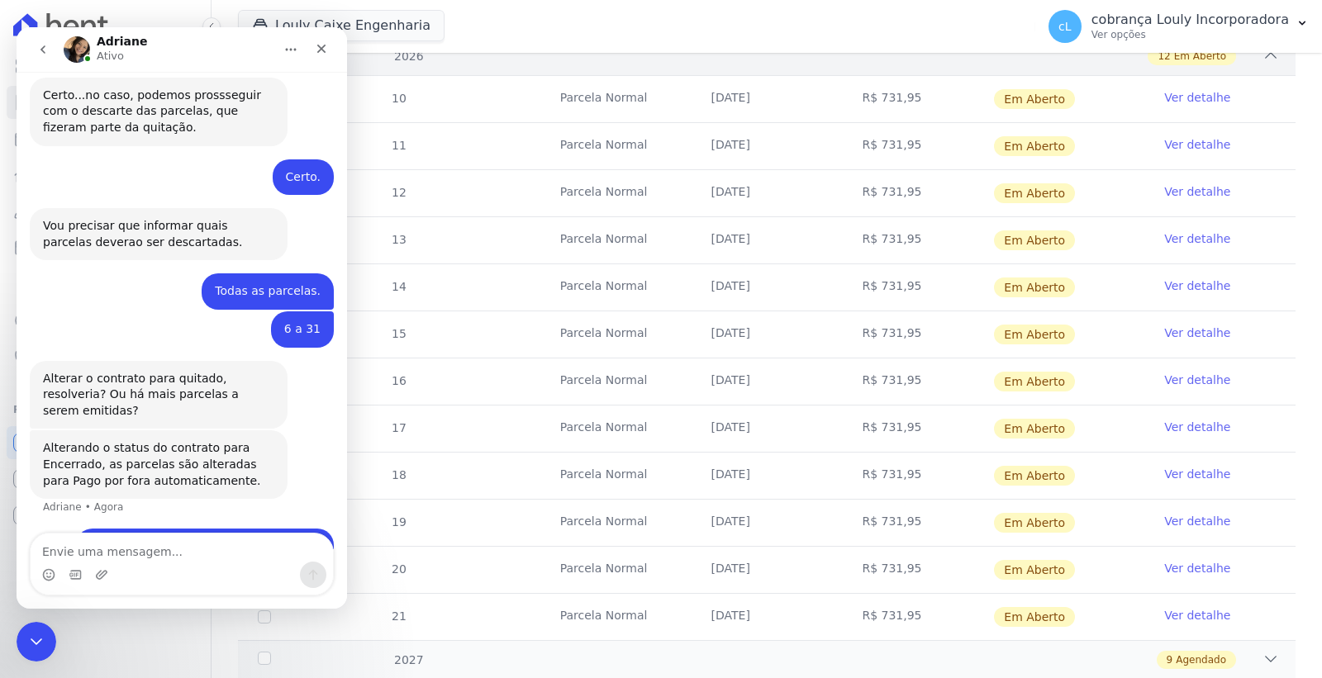
scroll to position [880, 0]
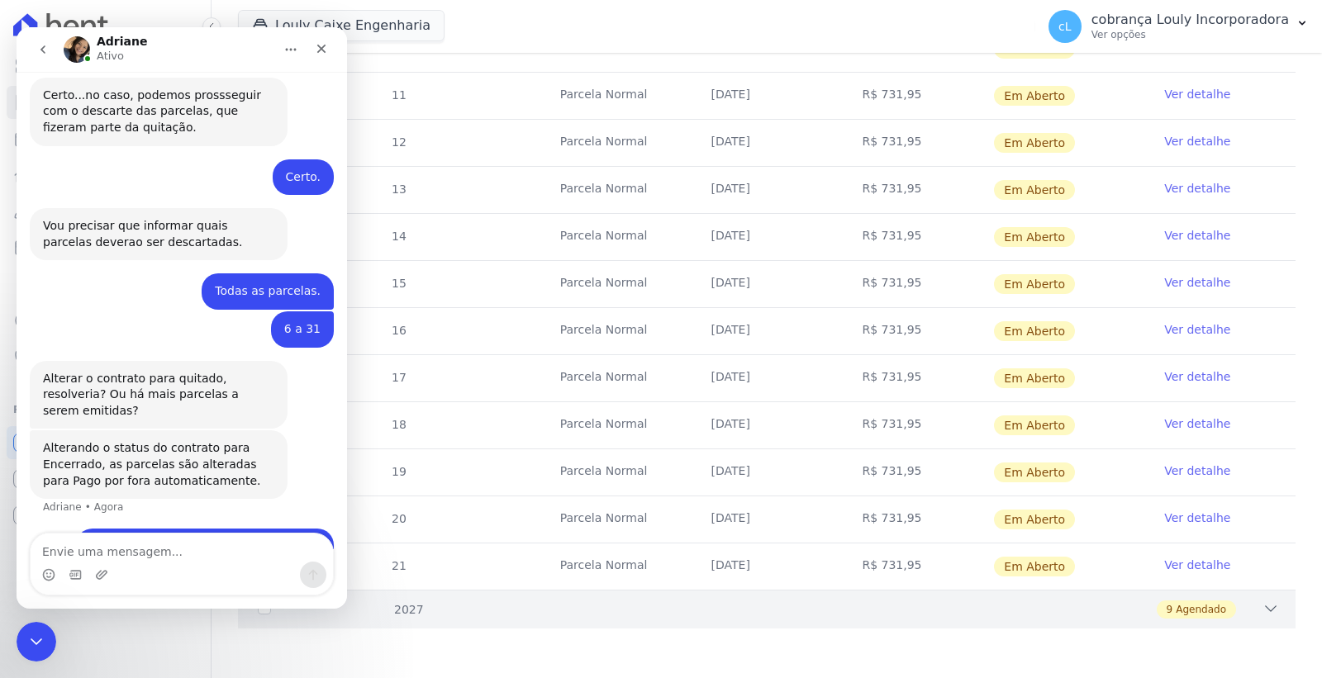
click at [1246, 612] on div "9 Agendado" at bounding box center [818, 609] width 921 height 18
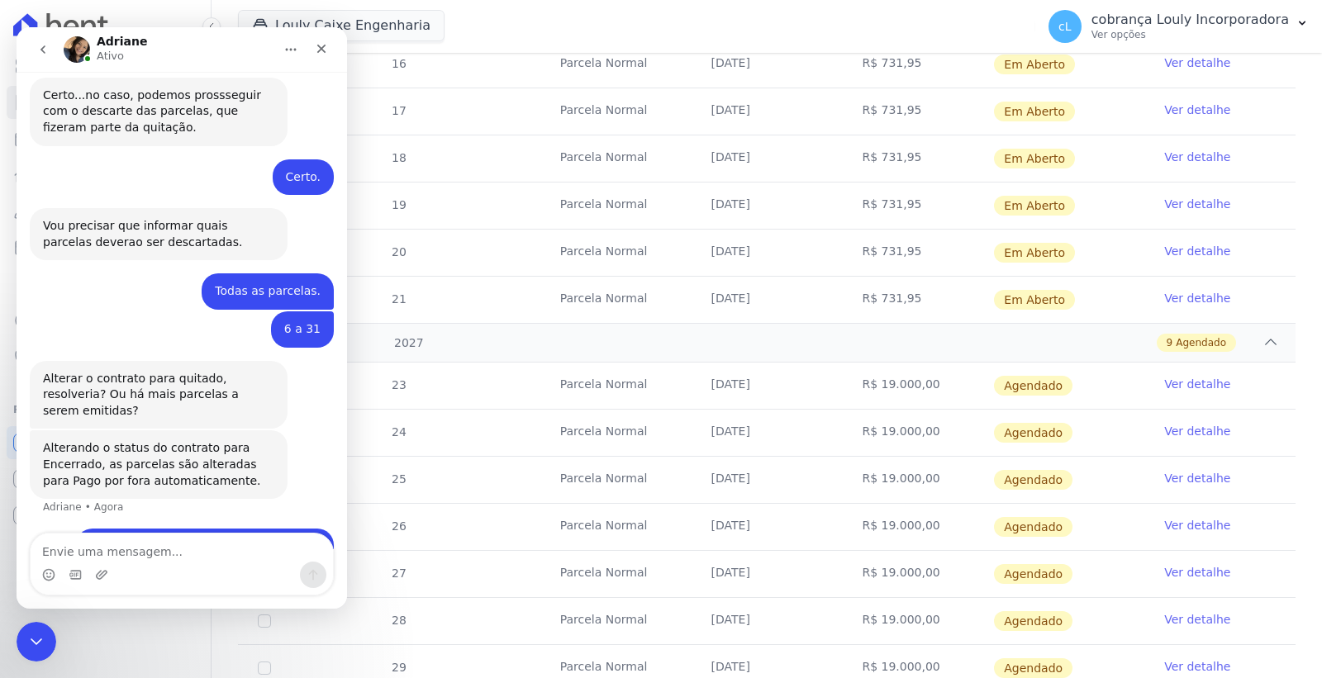
scroll to position [1305, 0]
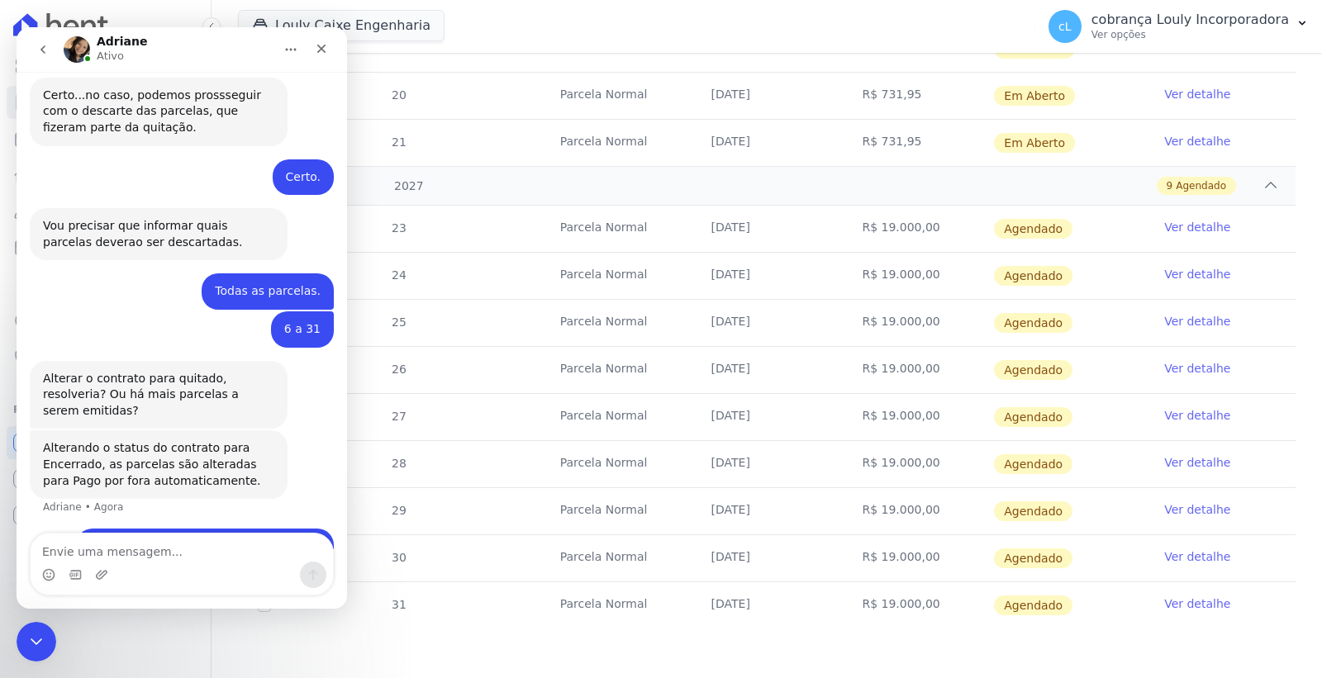
click at [1178, 557] on link "Ver detalhe" at bounding box center [1197, 556] width 66 height 17
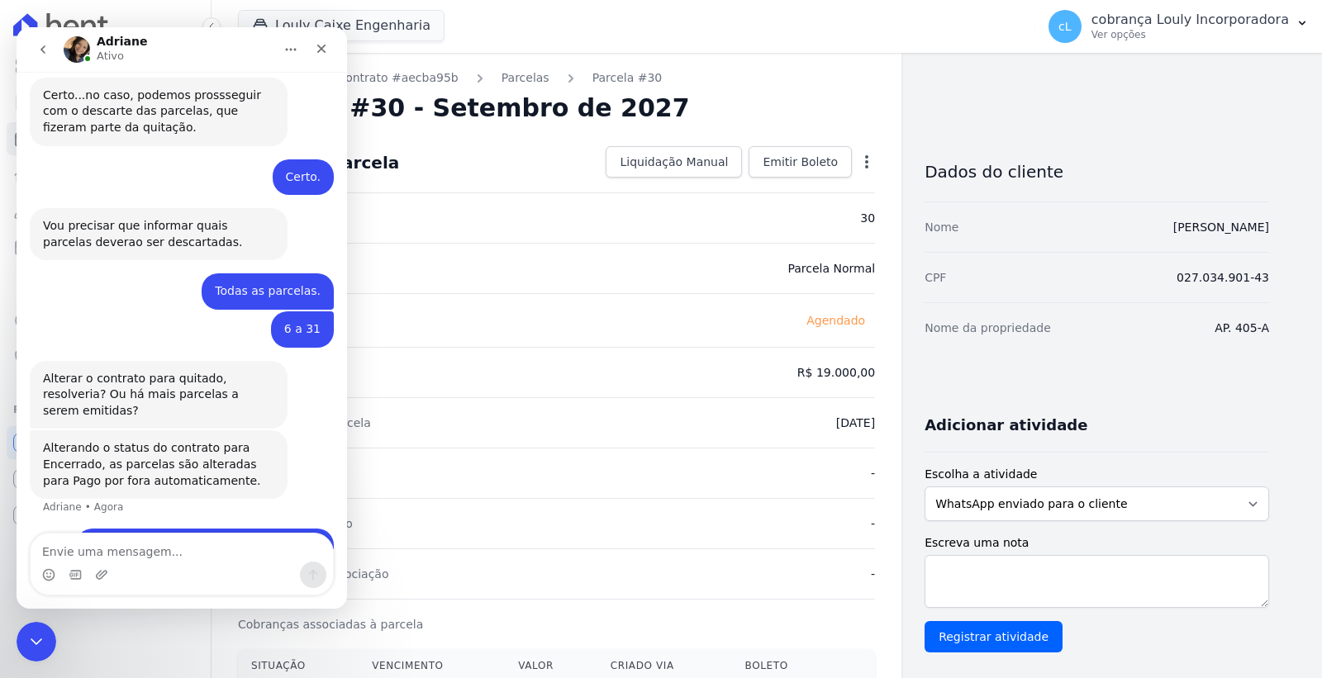
click at [163, 551] on textarea "Envie uma mensagem..." at bounding box center [182, 548] width 302 height 28
type textarea "Entendi, vou fazer aqui."
click at [320, 577] on button "Enviar uma mensagem" at bounding box center [313, 575] width 26 height 26
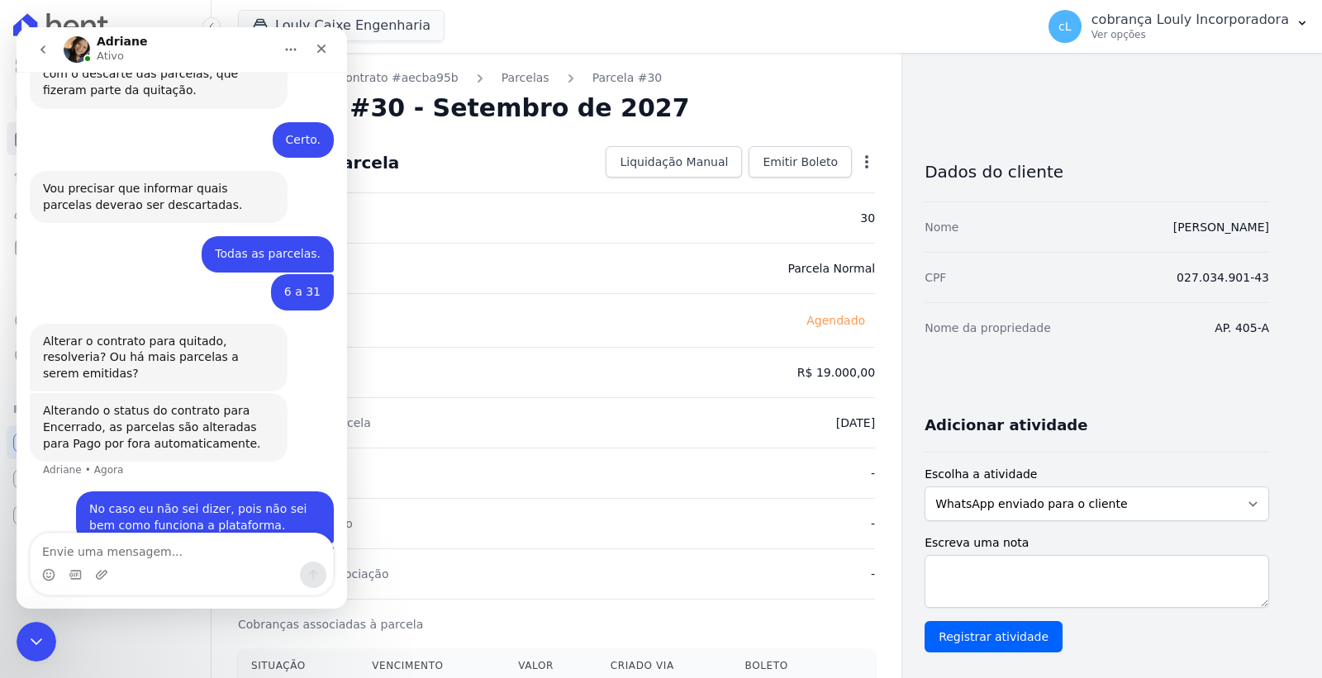
click at [527, 484] on div "Valor pago -" at bounding box center [556, 473] width 637 height 50
click at [317, 42] on icon "Fechar" at bounding box center [321, 48] width 13 height 13
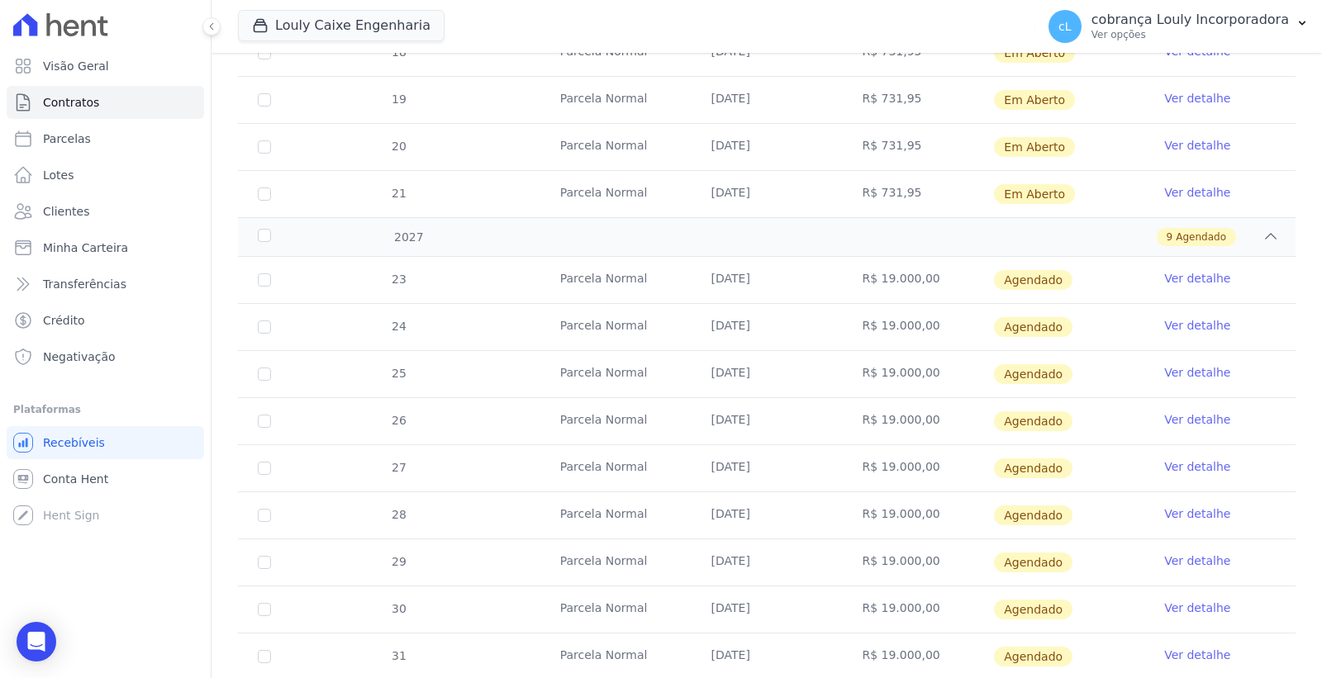
scroll to position [1305, 0]
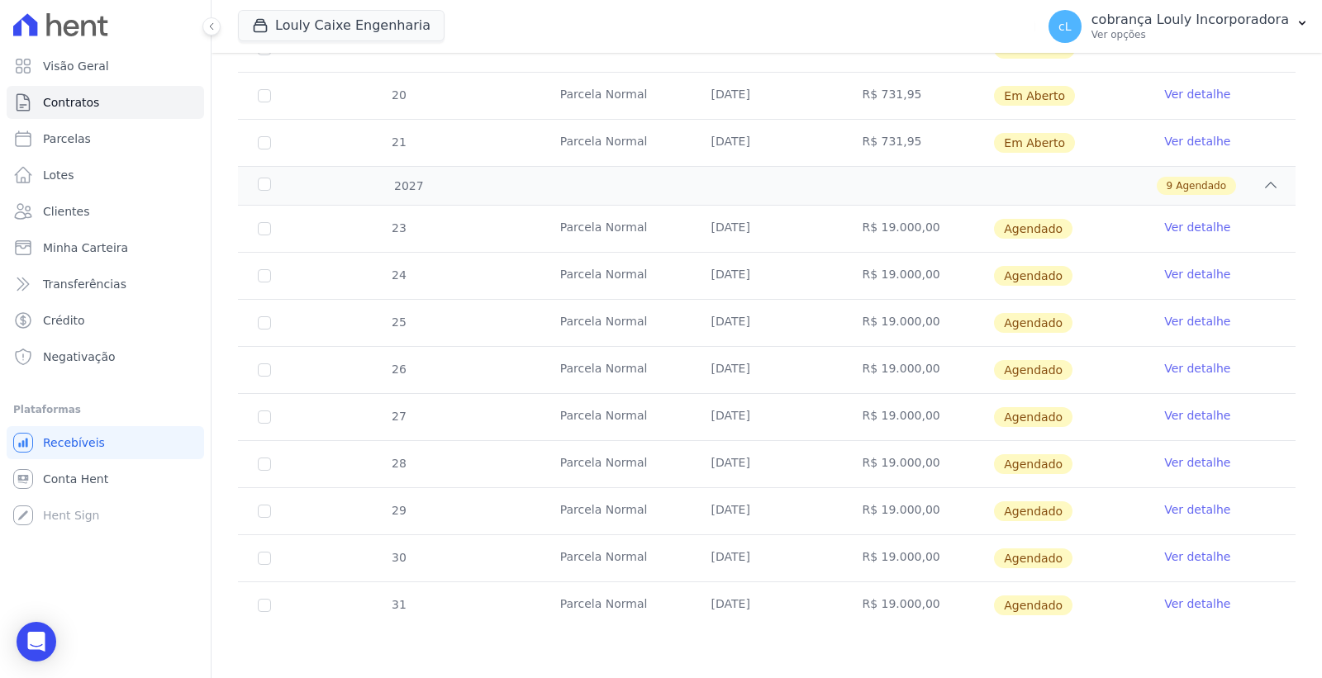
click at [1175, 229] on link "Ver detalhe" at bounding box center [1197, 227] width 66 height 17
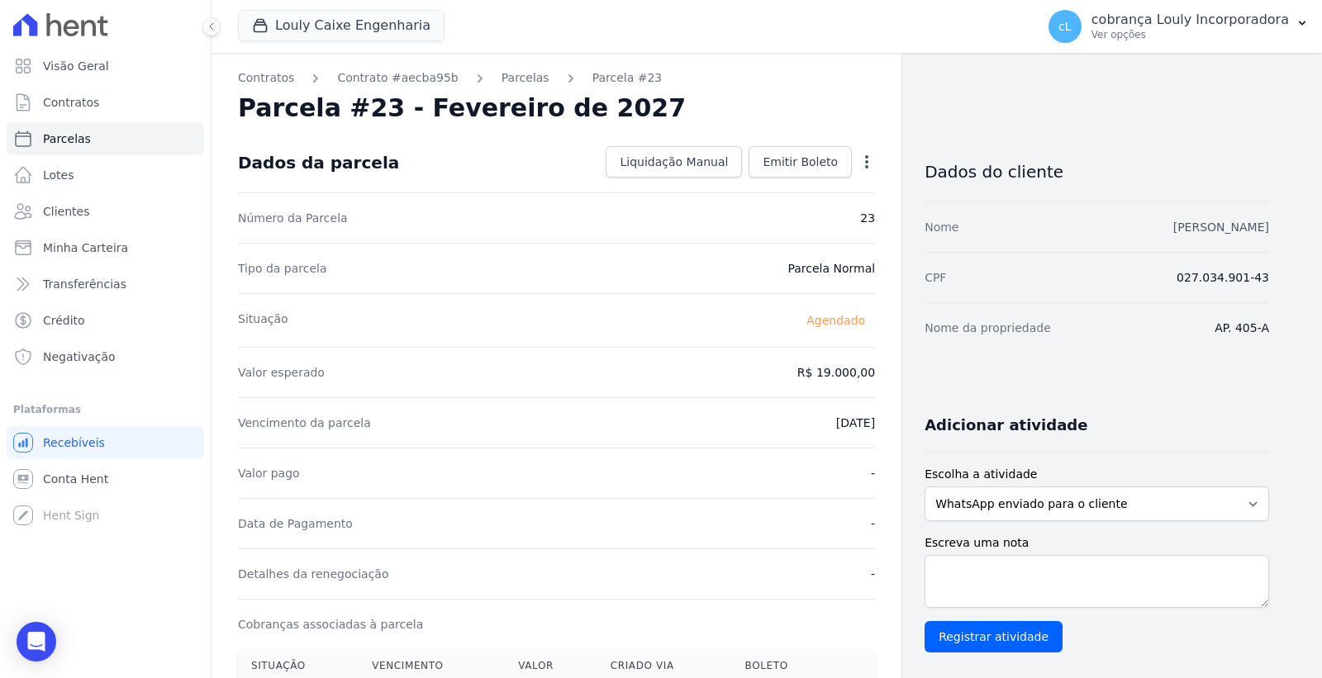
click at [1191, 232] on link "ROGERIA DE SOUSA SILVA" at bounding box center [1221, 227] width 96 height 13
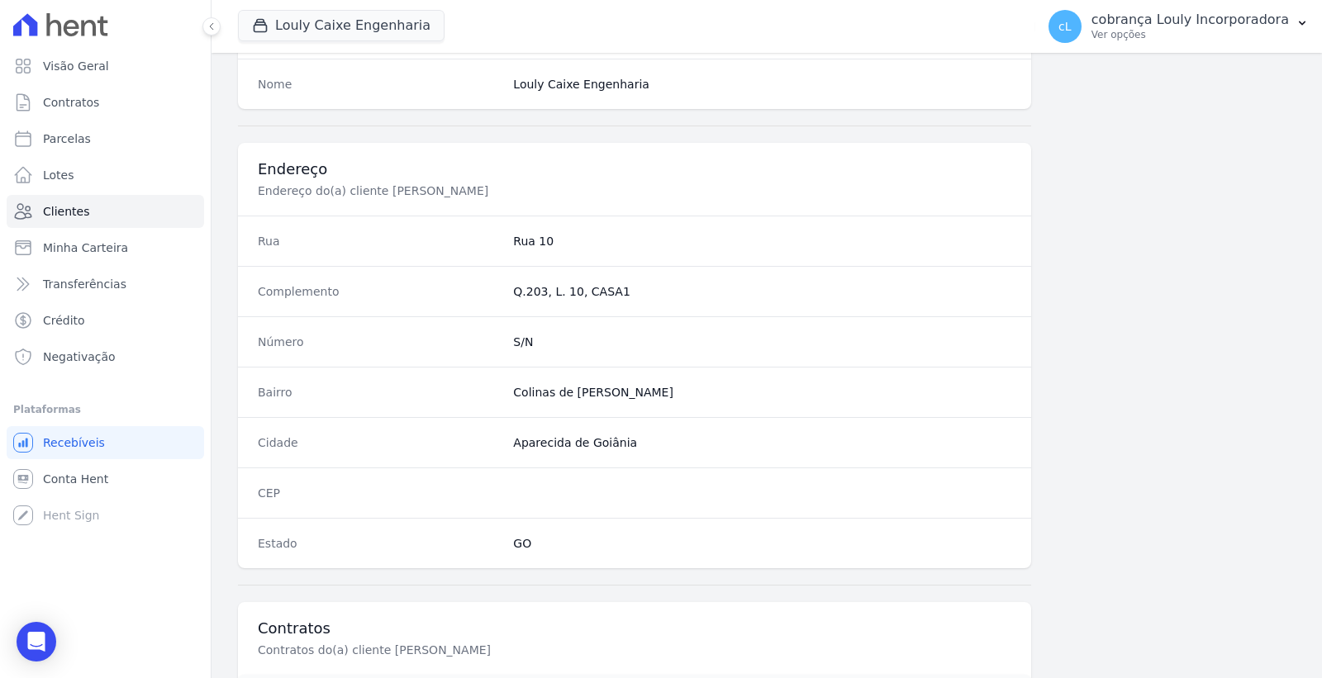
scroll to position [870, 0]
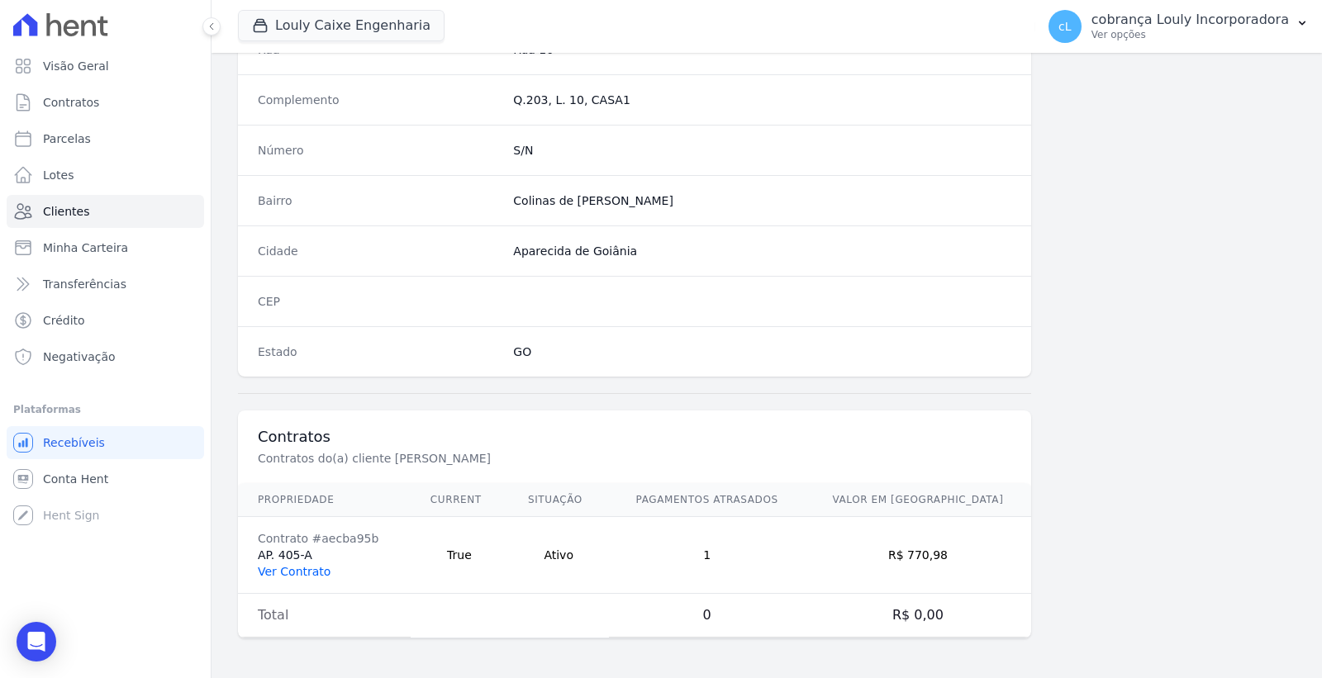
click at [301, 576] on link "Ver Contrato" at bounding box center [294, 571] width 73 height 13
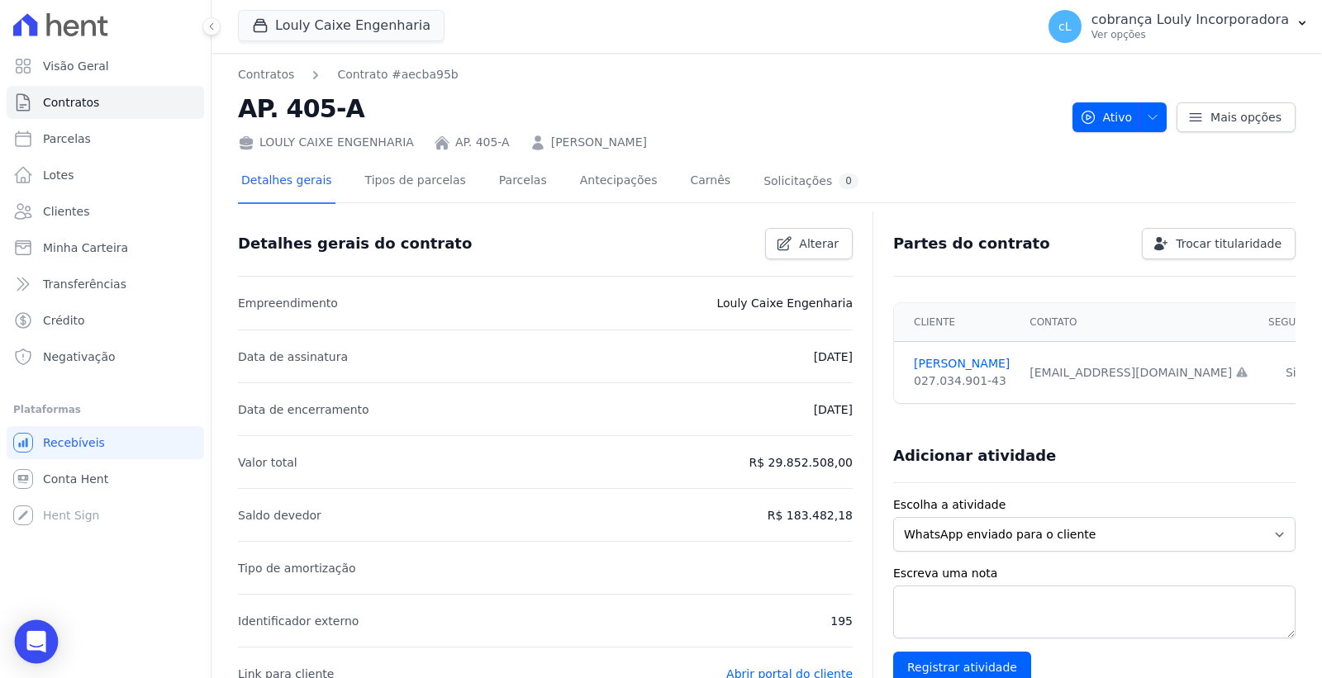
click at [45, 640] on icon "Open Intercom Messenger" at bounding box center [36, 641] width 21 height 21
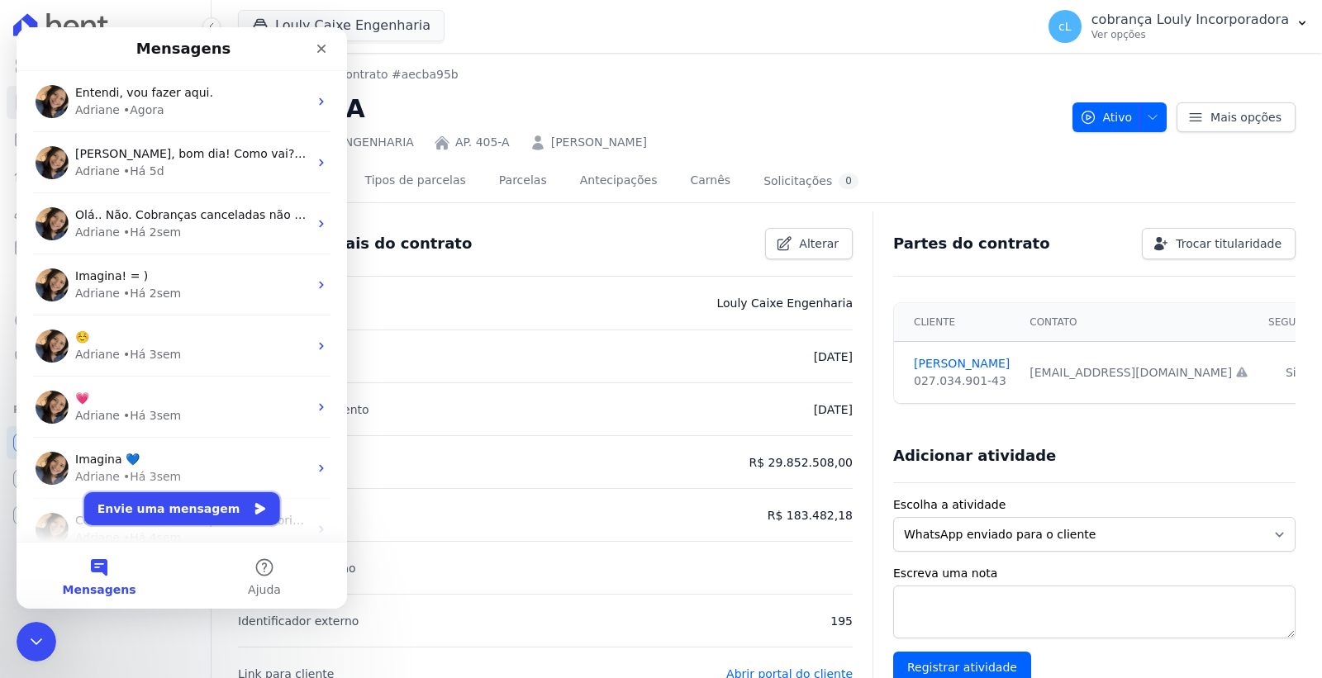
click at [172, 506] on button "Envie uma mensagem" at bounding box center [182, 508] width 196 height 33
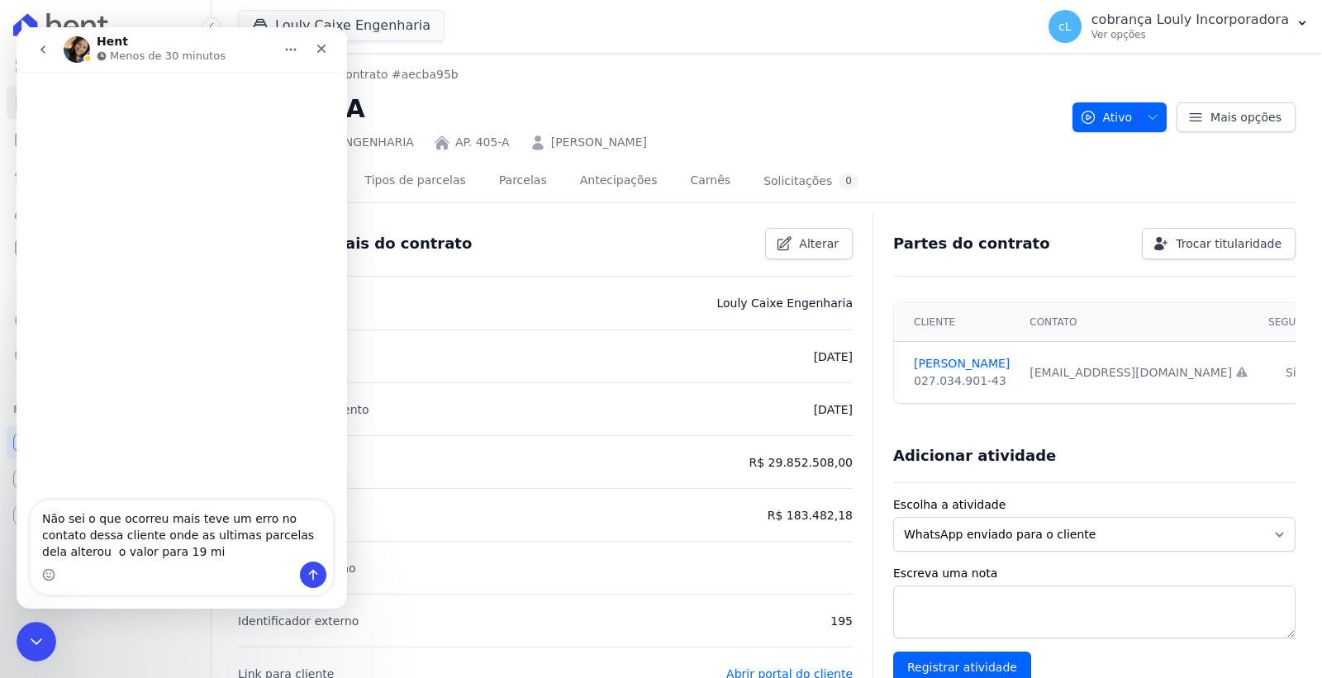
type textarea "Não sei o que ocorreu mais teve um erro no contato dessa cliente onde as ultima…"
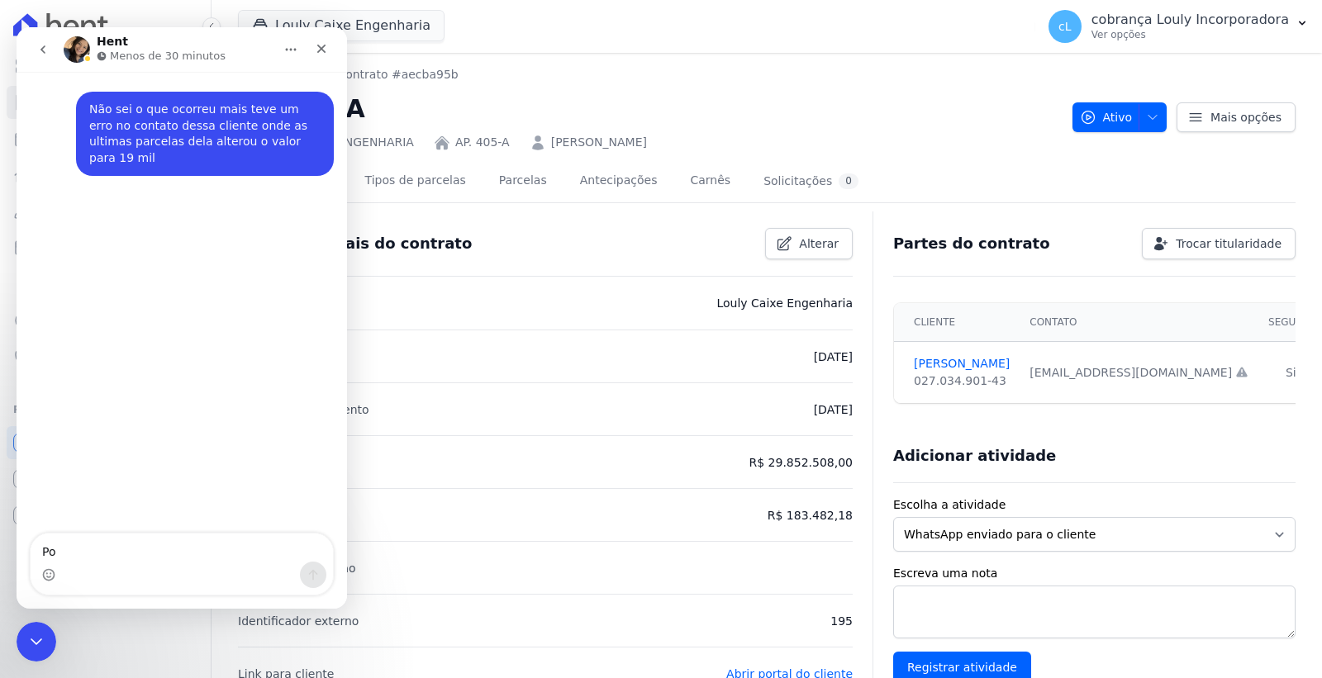
type textarea "Por"
type textarea "Porém esse valor está errado."
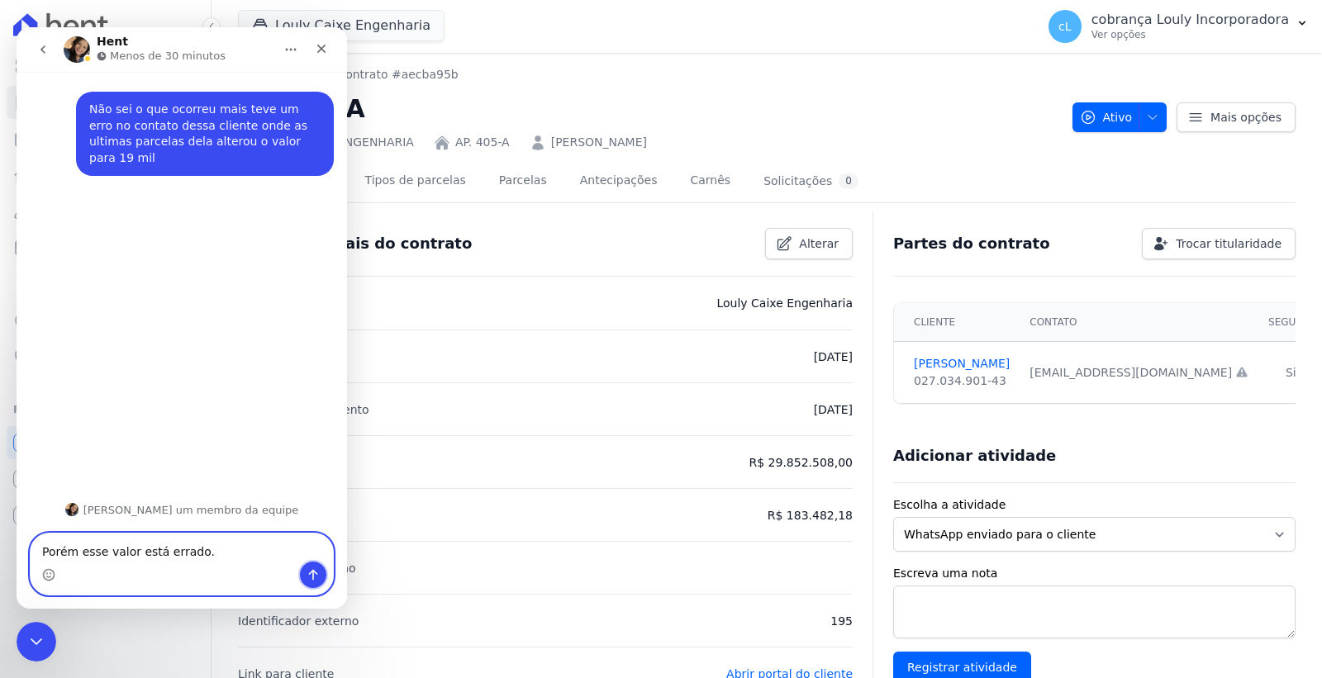
click at [306, 572] on icon "Enviar uma mensagem" at bounding box center [312, 574] width 13 height 13
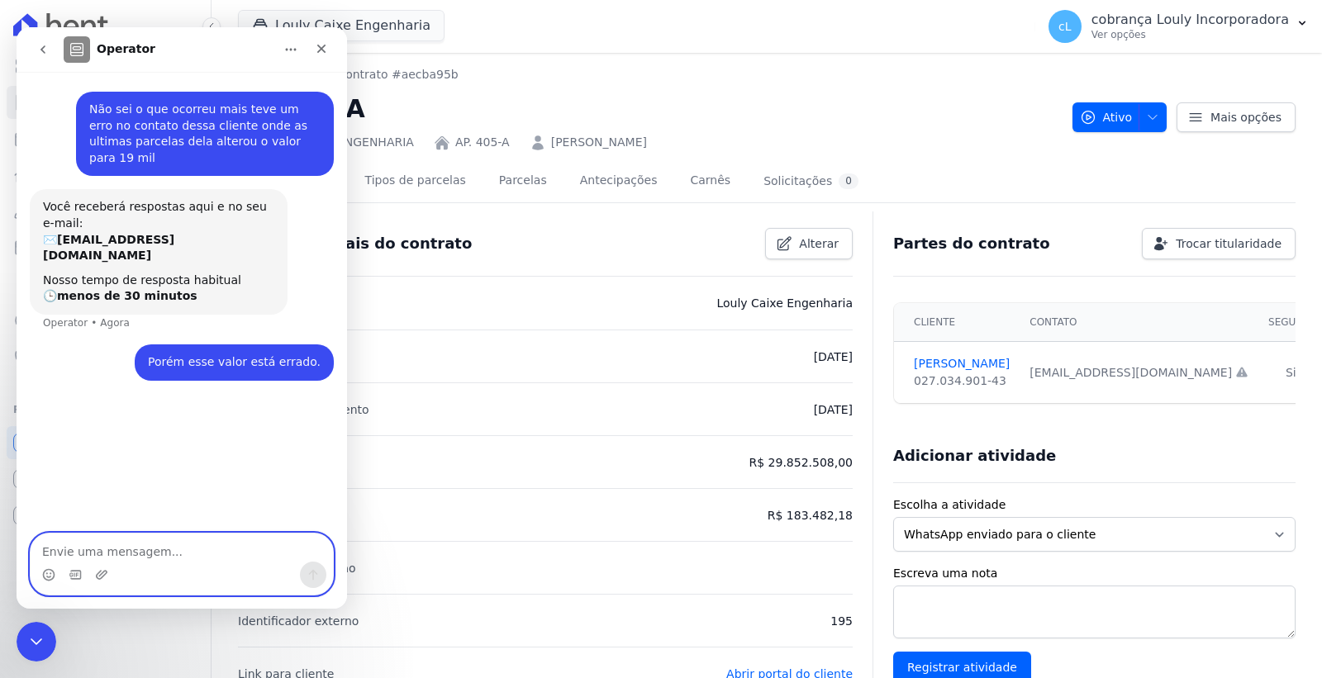
paste textarea "ROGERIA DE SOUSA SILVA"
type textarea "ROGERIA DE SOUSA SILVA"
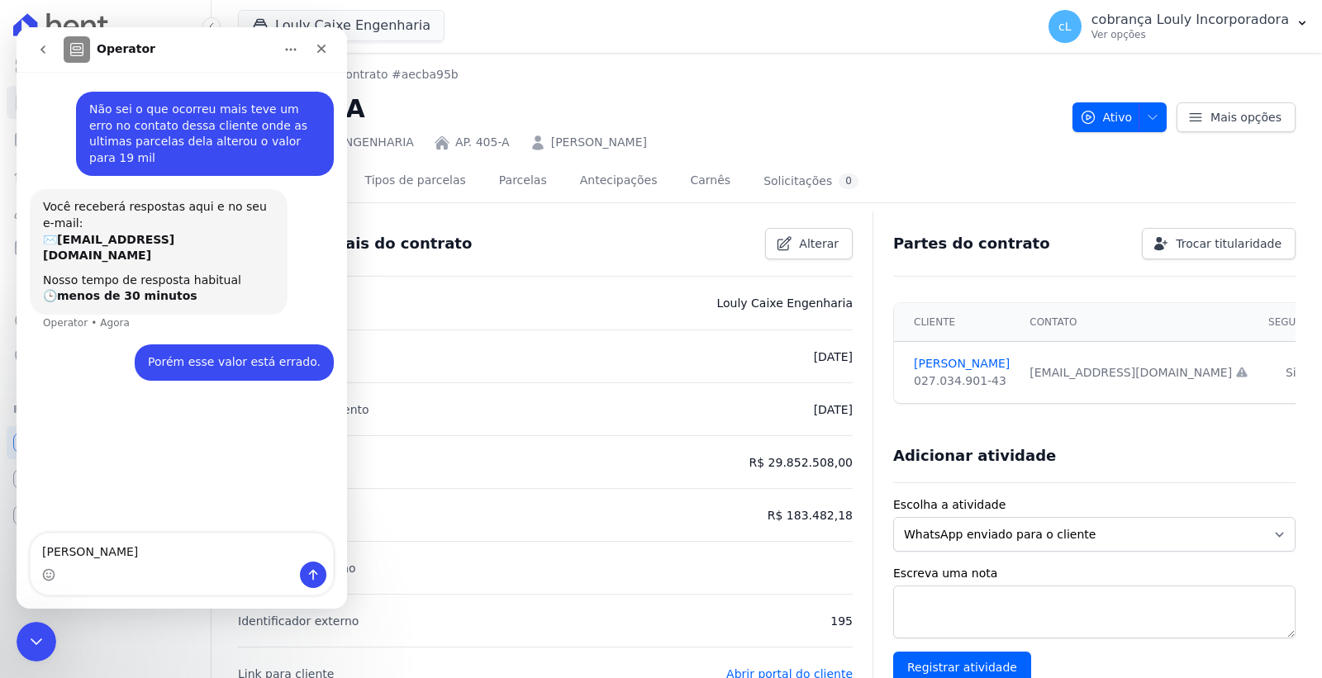
click at [38, 49] on icon "go back" at bounding box center [42, 49] width 13 height 13
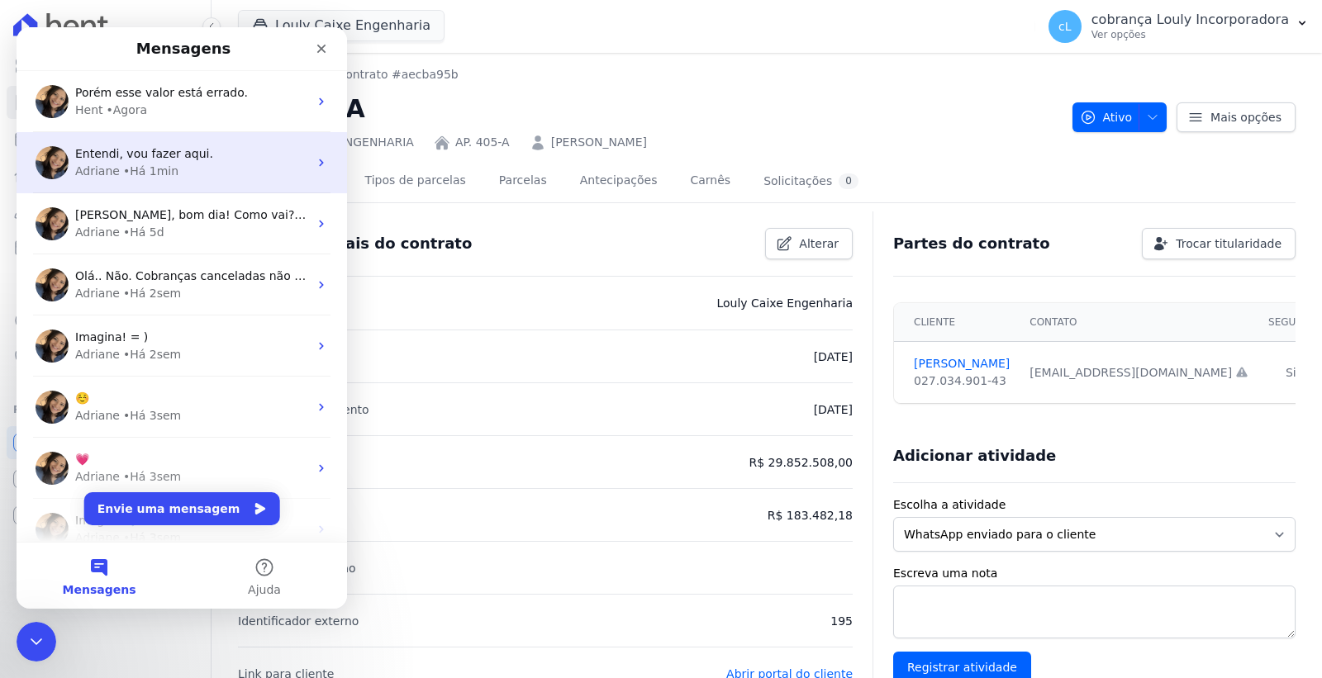
click at [166, 164] on div "• Há 1min" at bounding box center [150, 171] width 55 height 17
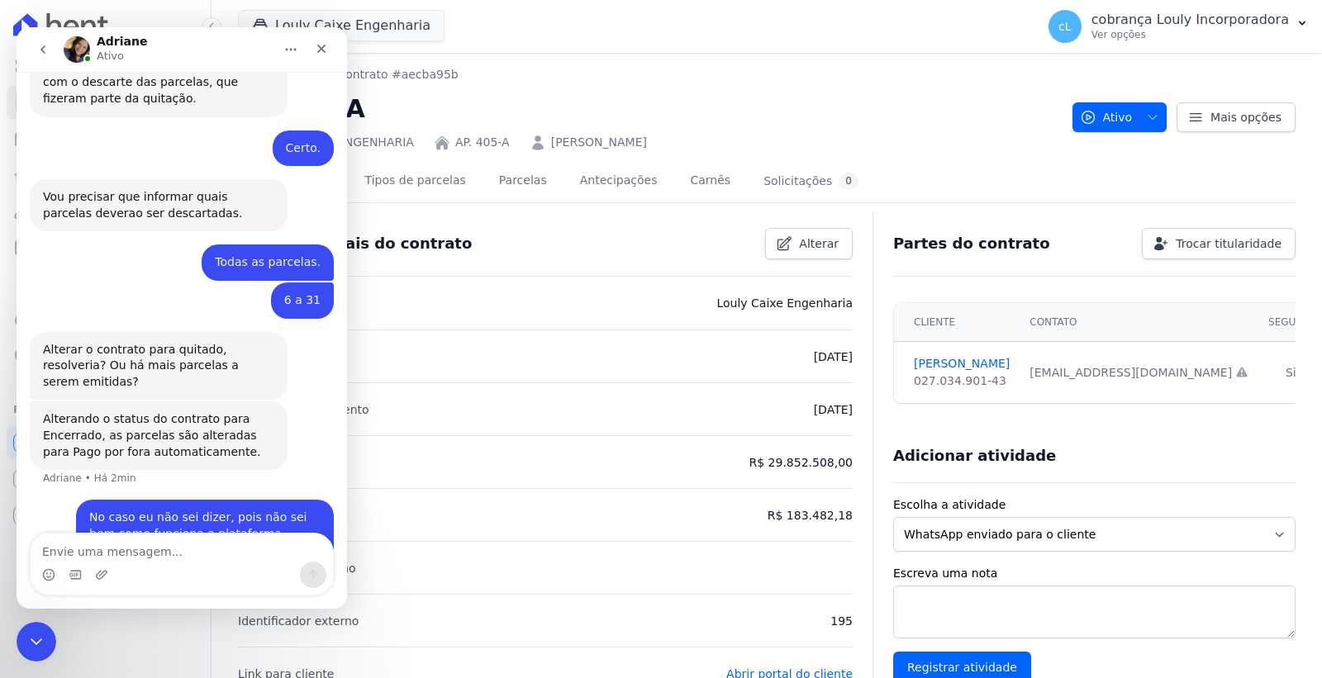
scroll to position [889, 0]
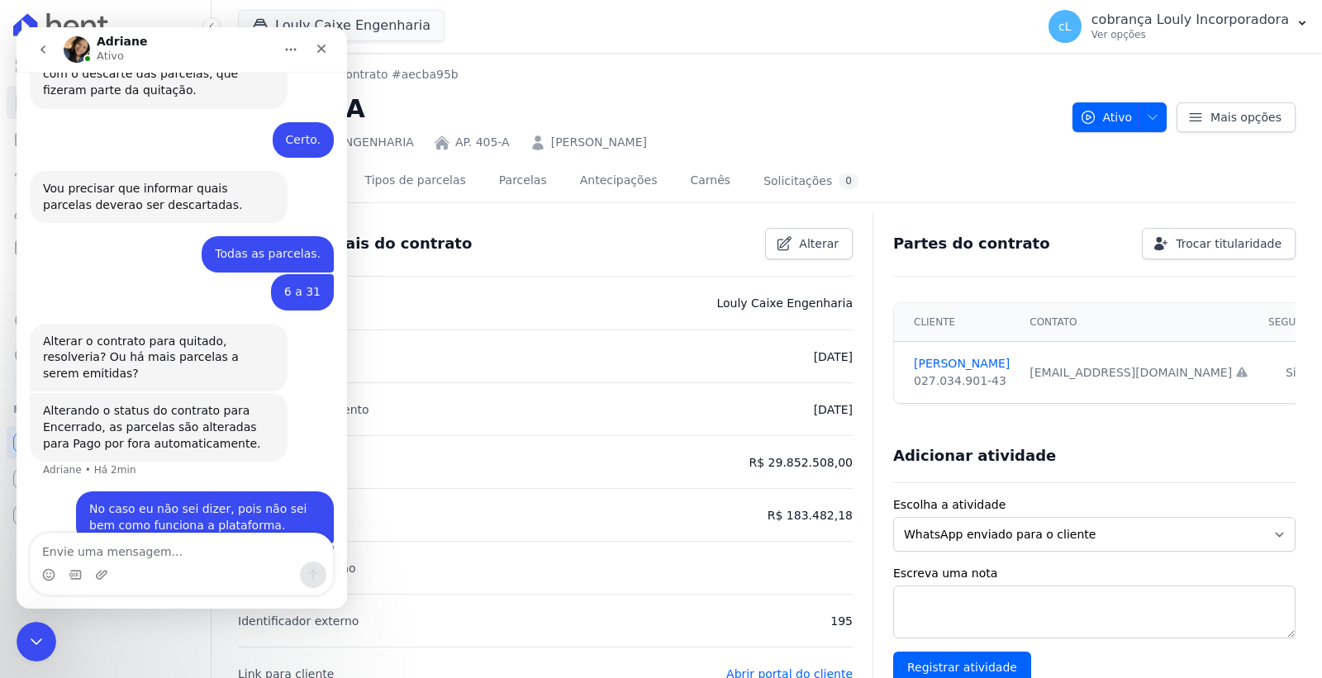
click at [160, 550] on textarea "Envie uma mensagem..." at bounding box center [182, 548] width 302 height 28
type textarea "O"
click at [41, 45] on icon "go back" at bounding box center [42, 49] width 13 height 13
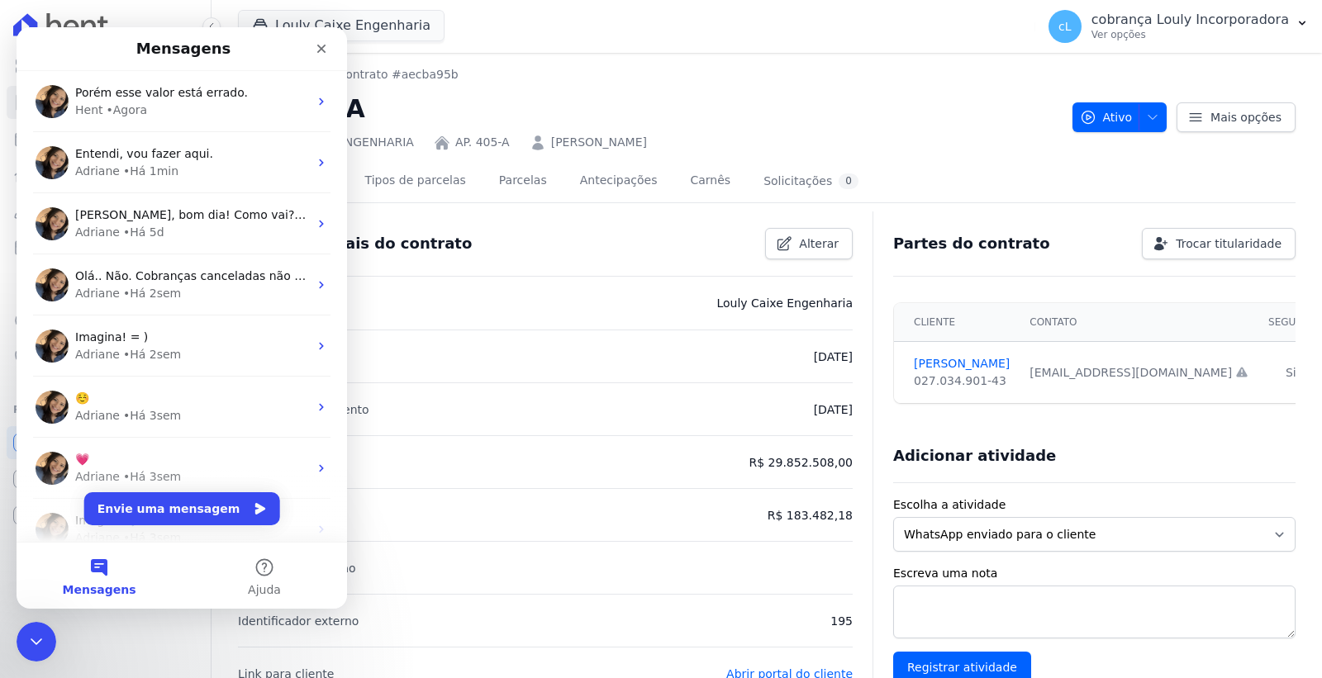
scroll to position [0, 0]
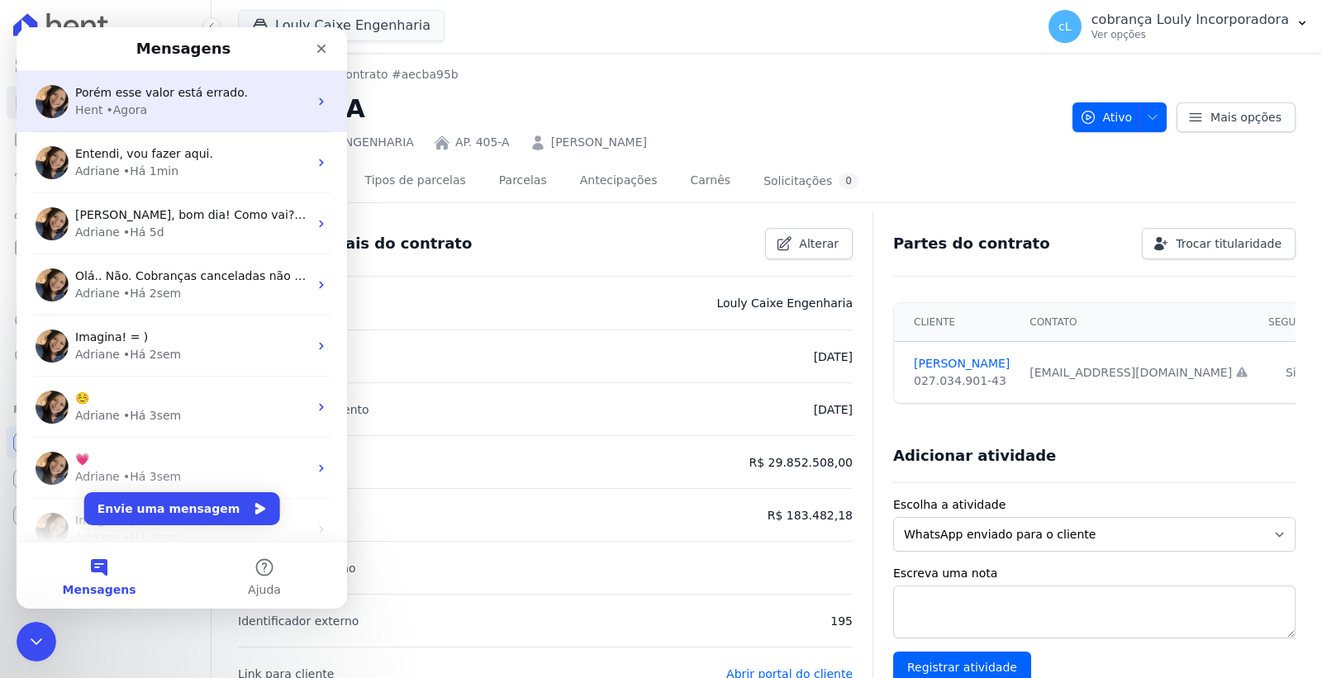
click at [187, 110] on div "Hent • Agora" at bounding box center [191, 110] width 233 height 17
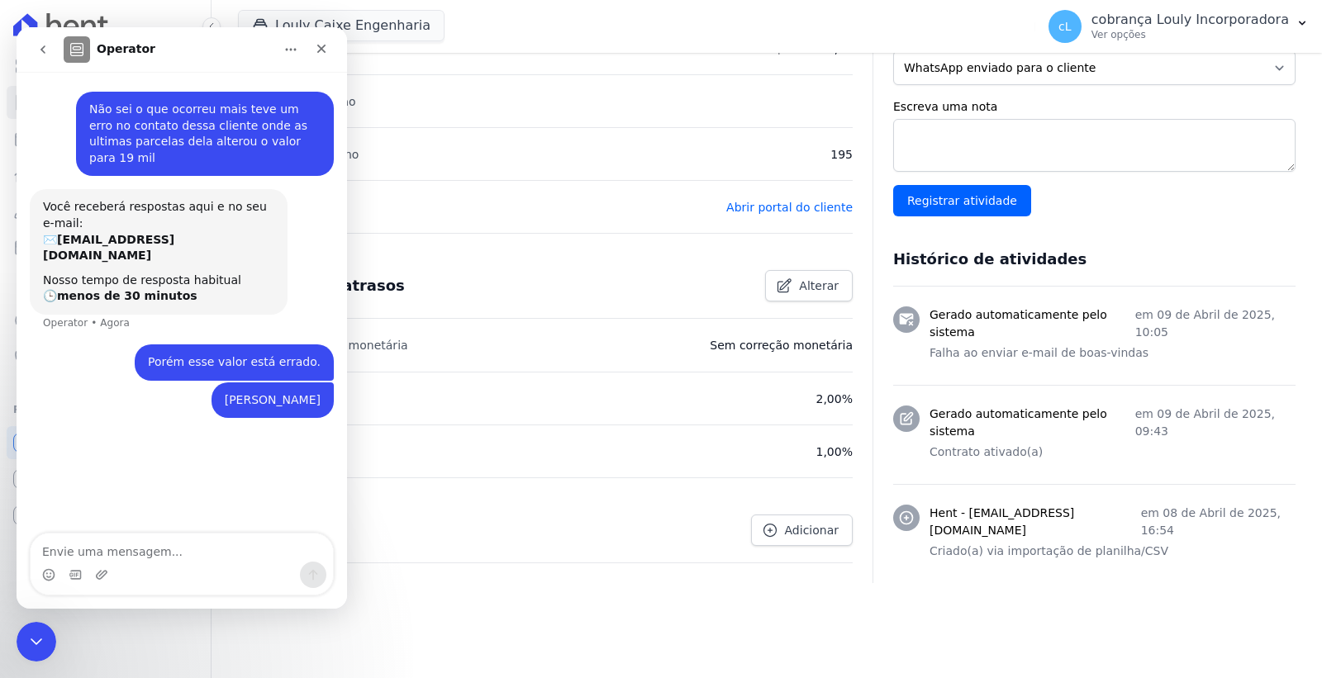
scroll to position [473, 0]
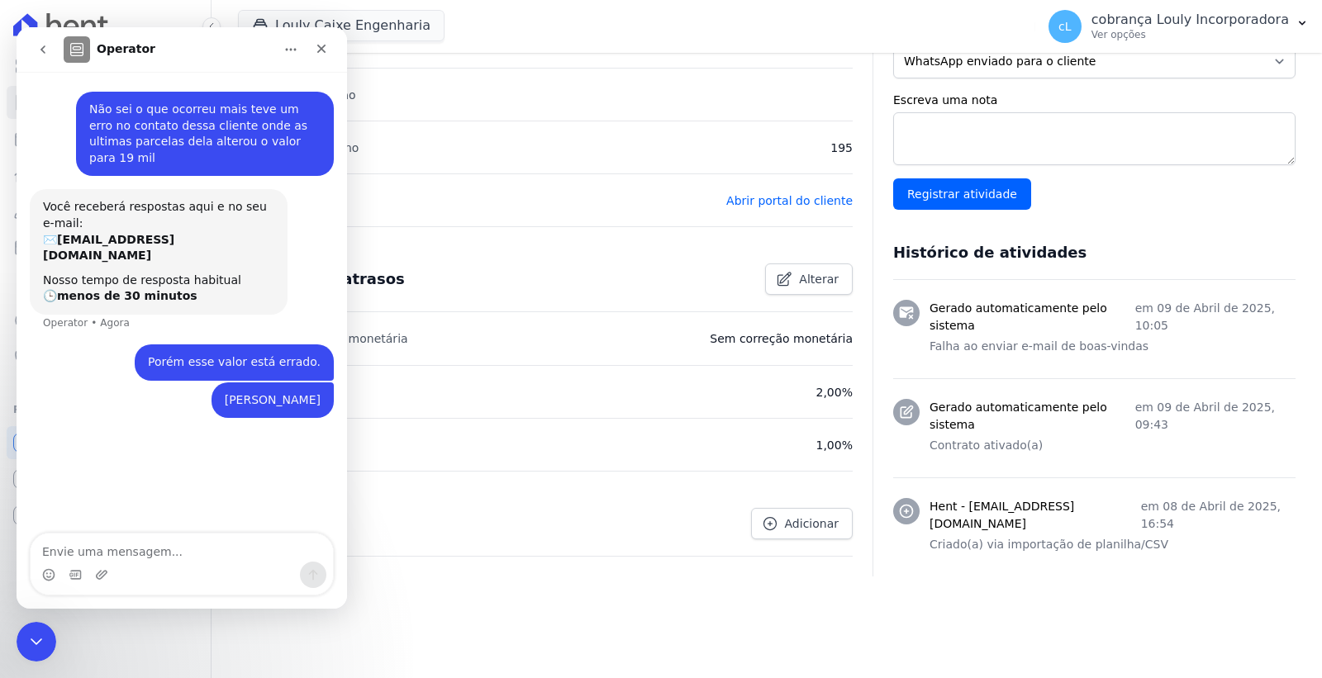
click at [621, 491] on div "Documentos Adicionar" at bounding box center [545, 523] width 615 height 65
click at [198, 548] on textarea "Envie uma mensagem..." at bounding box center [182, 548] width 302 height 28
type textarea "Consegue corrigir, por favor."
click at [320, 47] on icon "Fechar" at bounding box center [321, 49] width 9 height 9
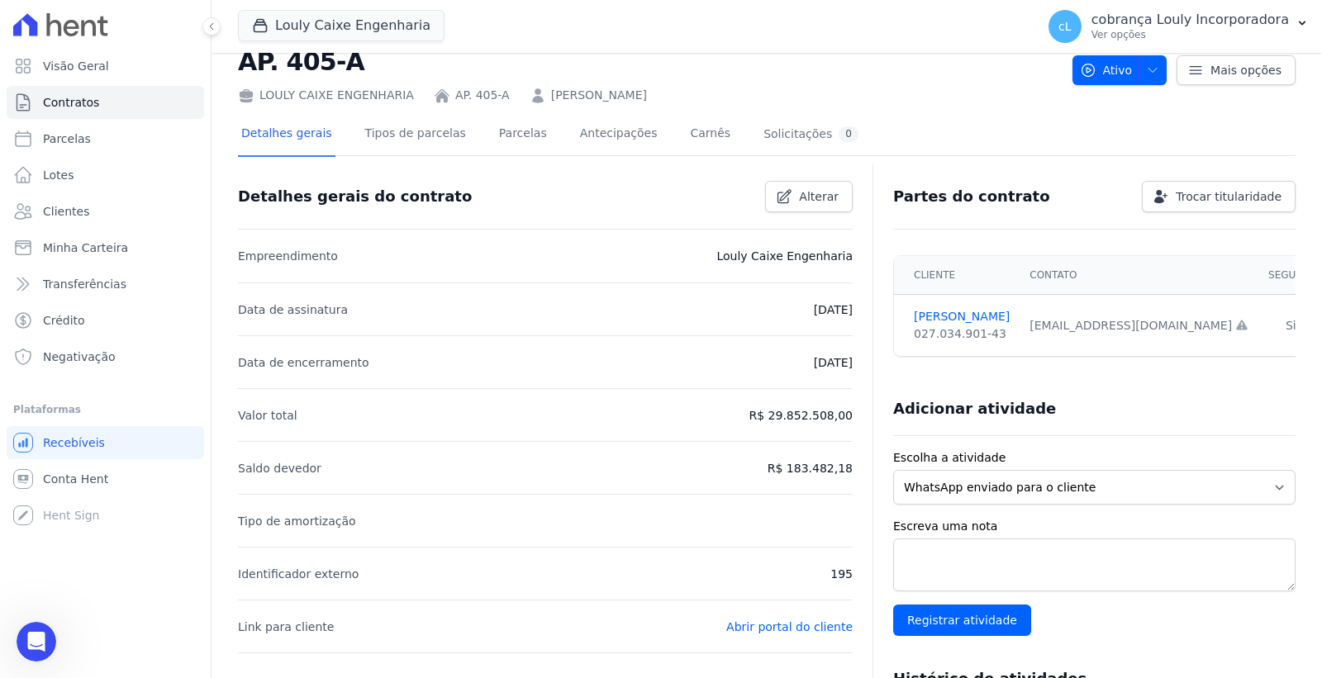
scroll to position [0, 0]
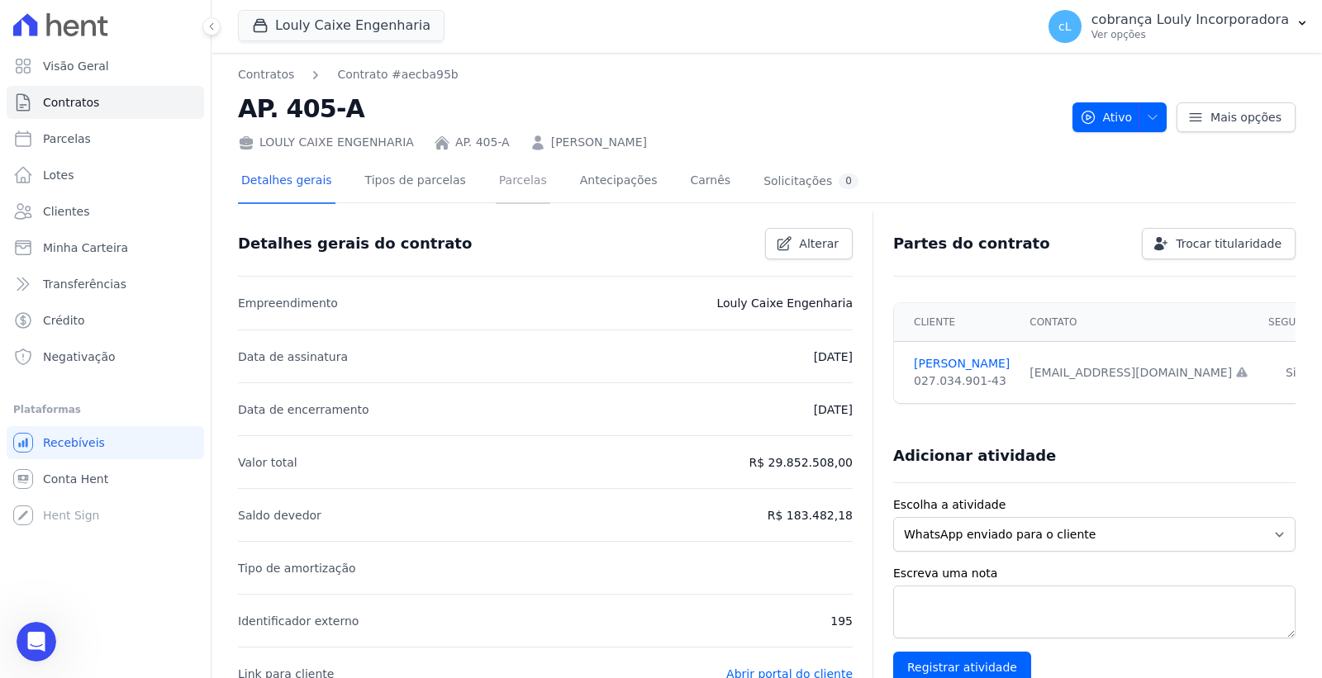
click at [510, 168] on link "Parcelas" at bounding box center [523, 182] width 55 height 44
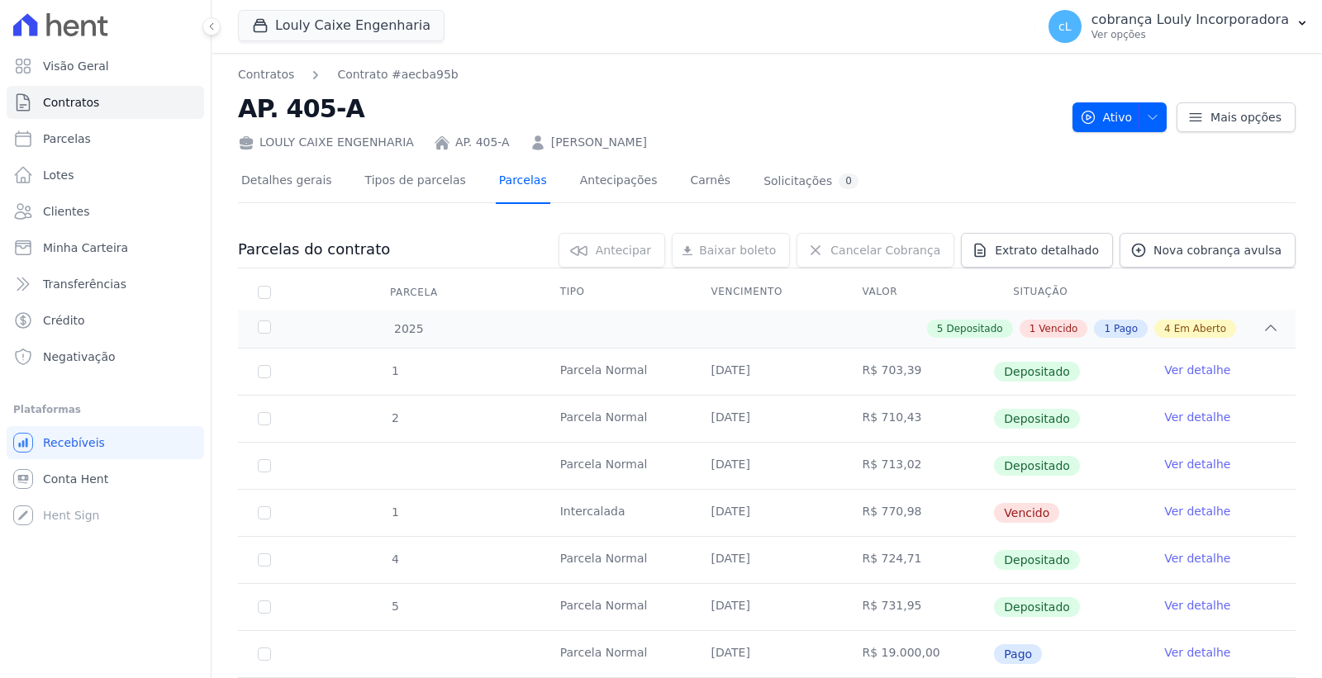
click at [505, 178] on link "Parcelas" at bounding box center [523, 182] width 55 height 44
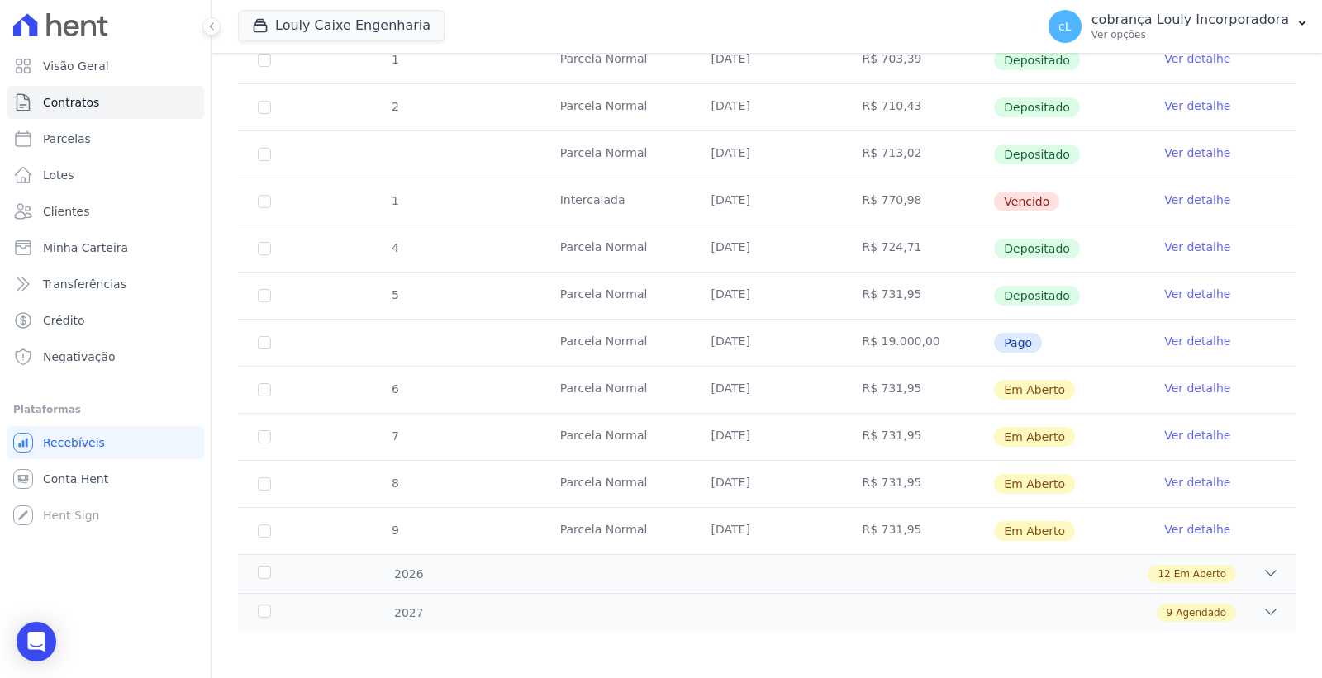
scroll to position [315, 0]
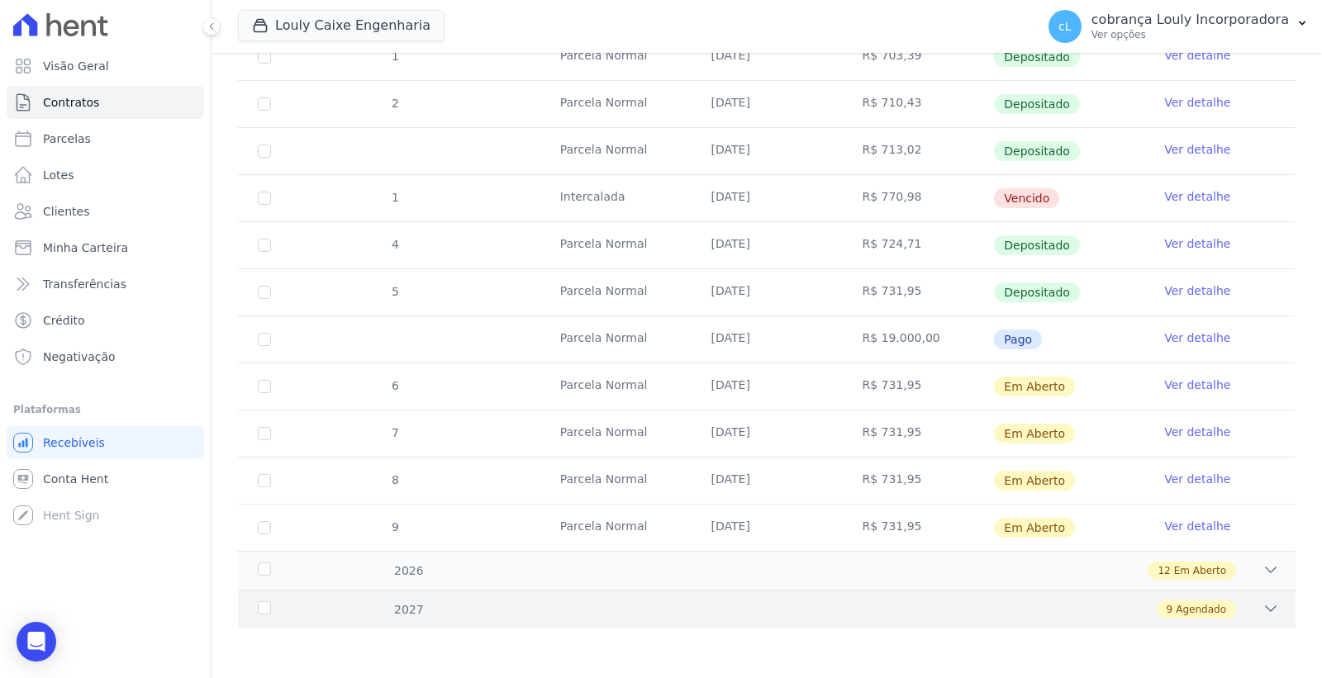
click at [1262, 605] on icon at bounding box center [1270, 608] width 17 height 17
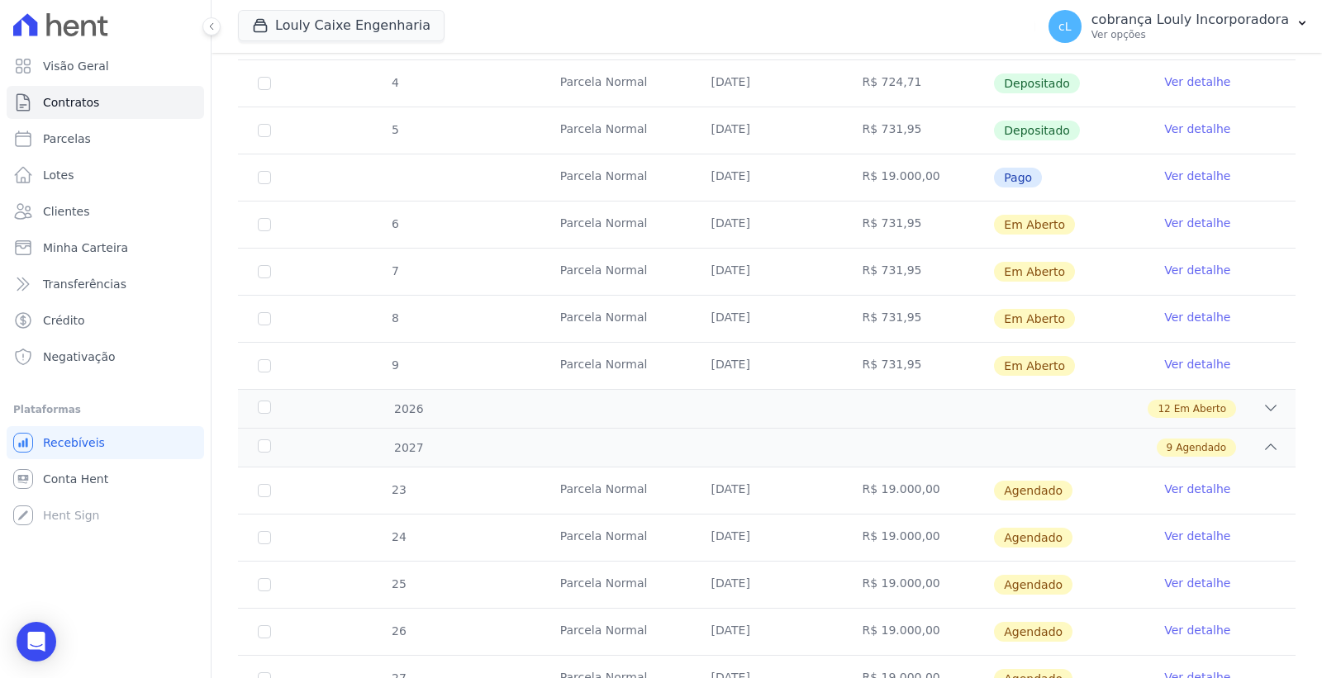
scroll to position [739, 0]
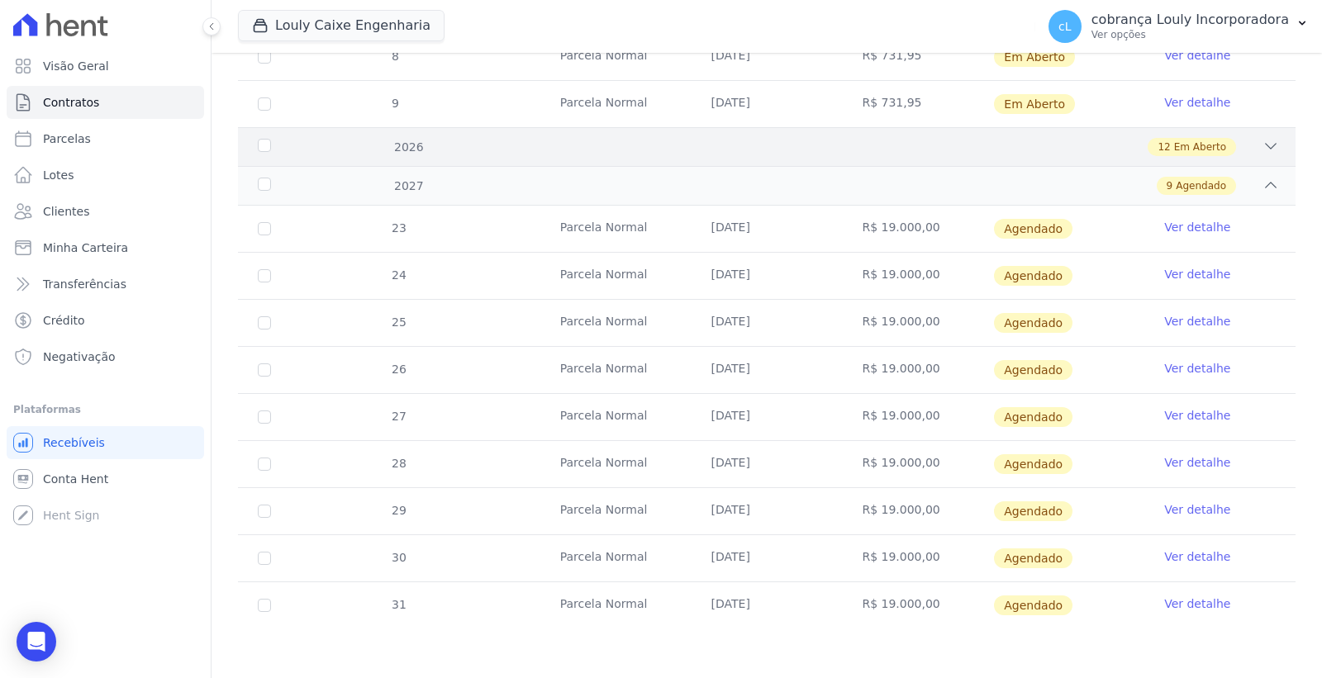
click at [1262, 143] on icon at bounding box center [1270, 146] width 17 height 17
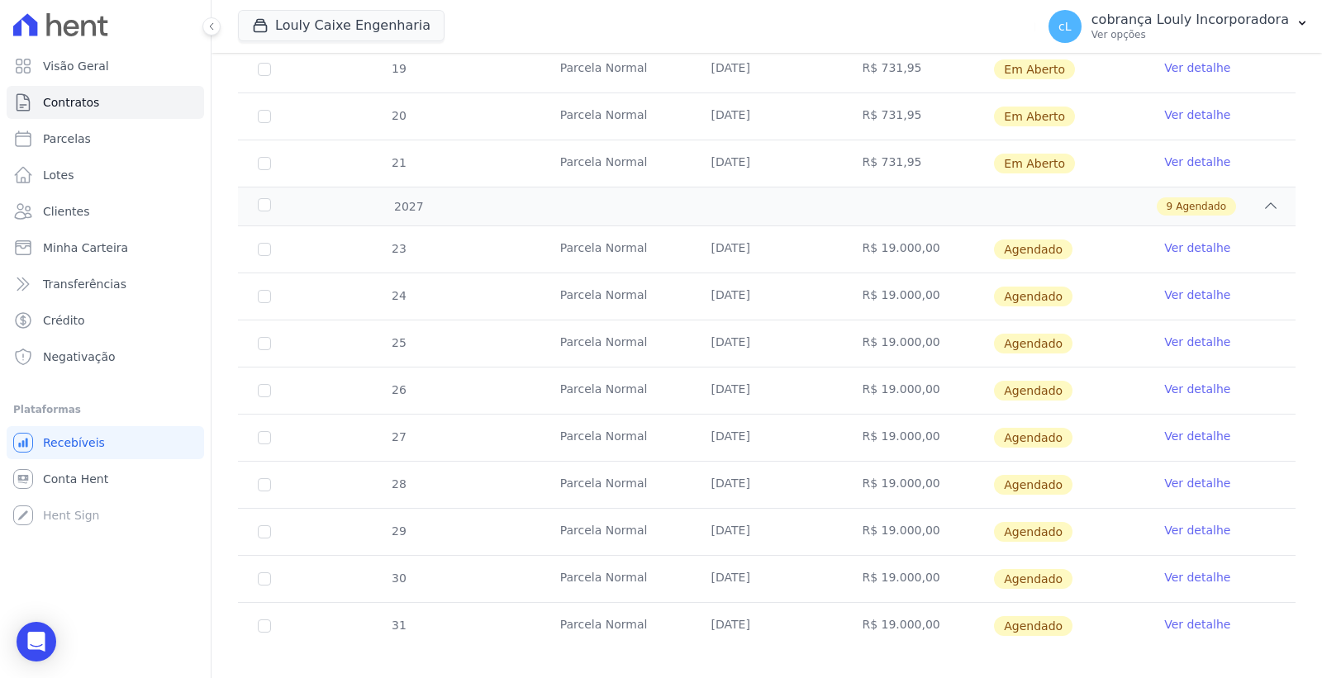
scroll to position [1290, 0]
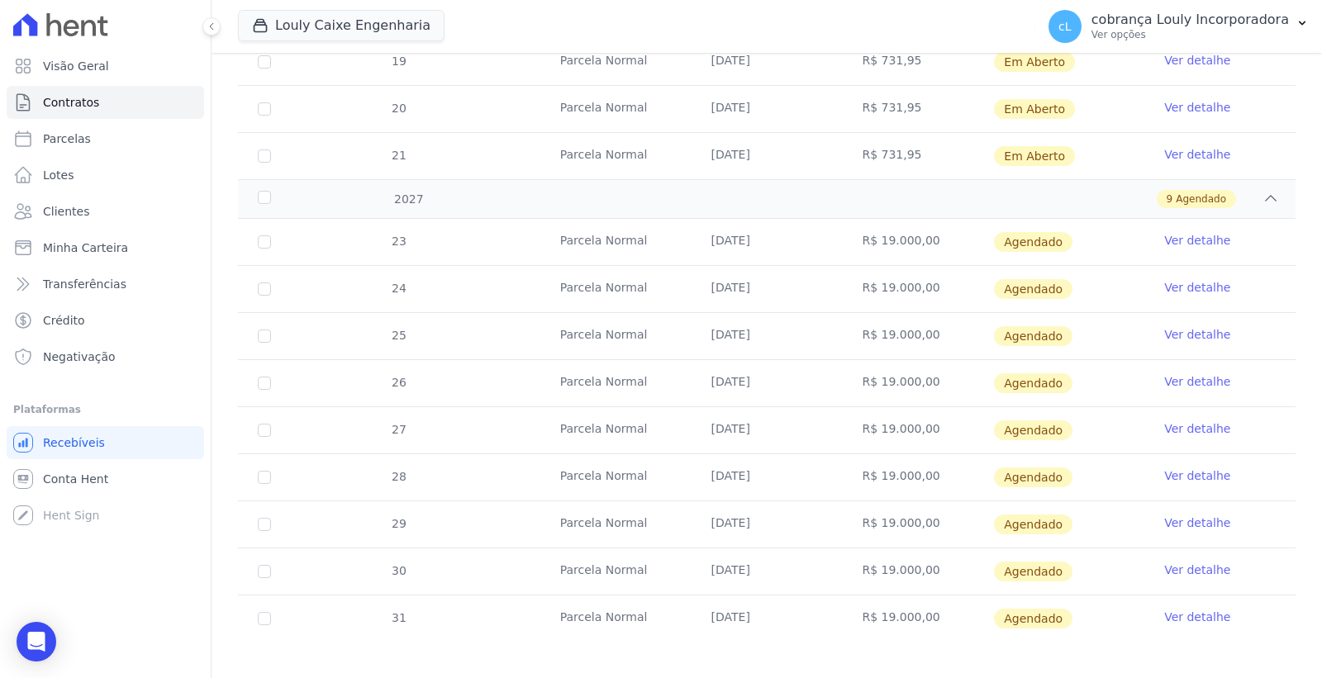
click at [1166, 245] on link "Ver detalhe" at bounding box center [1197, 240] width 66 height 17
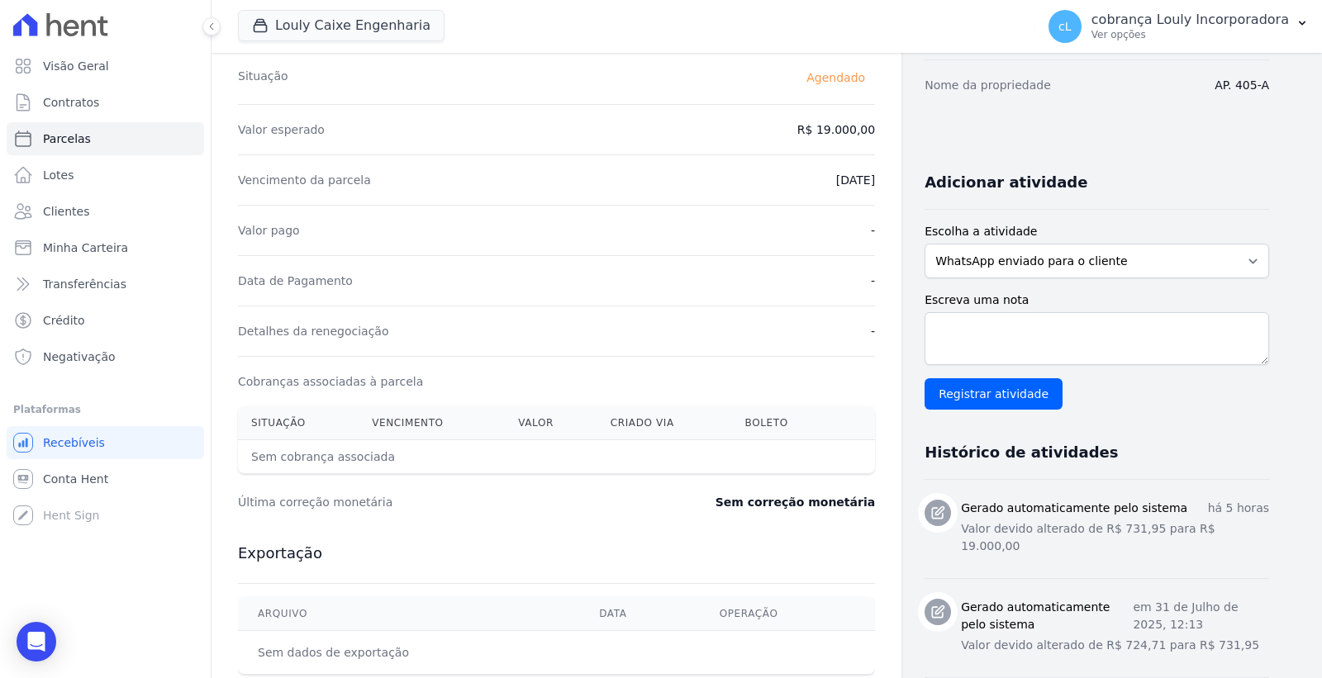
scroll to position [550, 0]
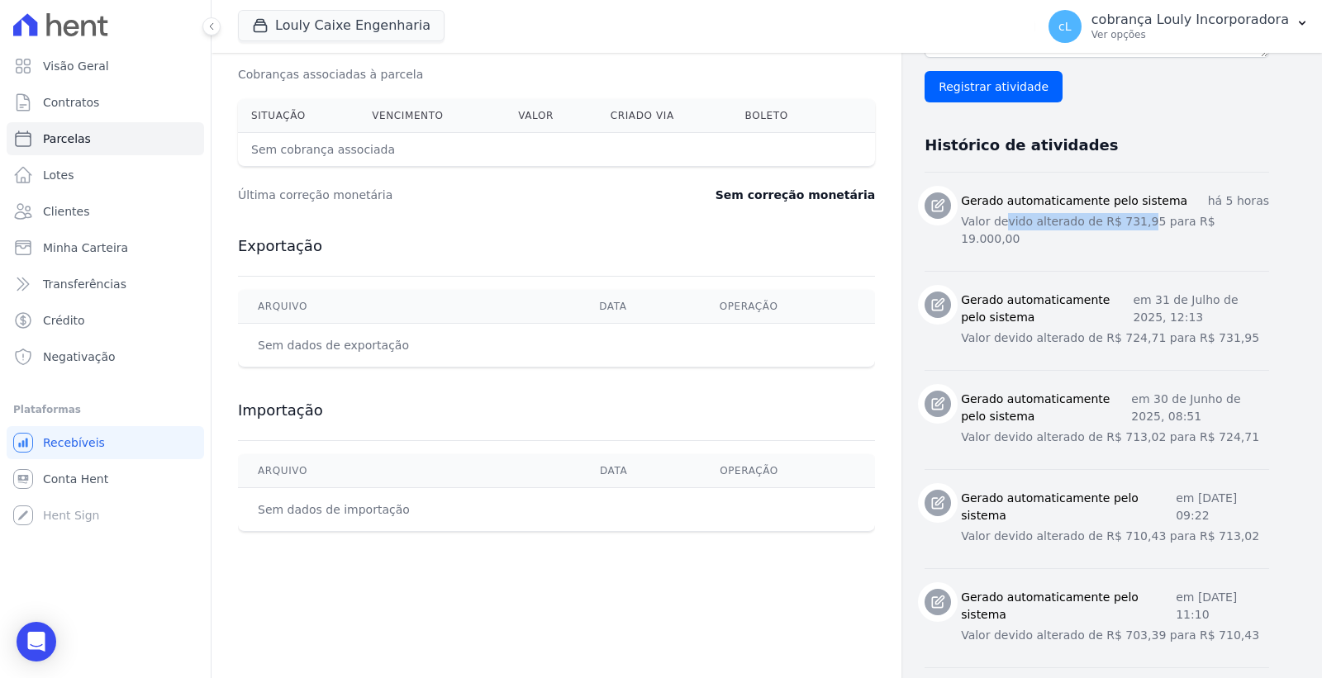
drag, startPoint x: 1004, startPoint y: 216, endPoint x: 1132, endPoint y: 216, distance: 128.8
click at [1132, 216] on p "Valor devido alterado de R$ 731,95 para R$ 19.000,00" at bounding box center [1115, 230] width 308 height 35
click at [1061, 215] on p "Valor devido alterado de R$ 731,95 para R$ 19.000,00" at bounding box center [1115, 230] width 308 height 35
click at [26, 644] on icon "Open Intercom Messenger" at bounding box center [36, 641] width 21 height 21
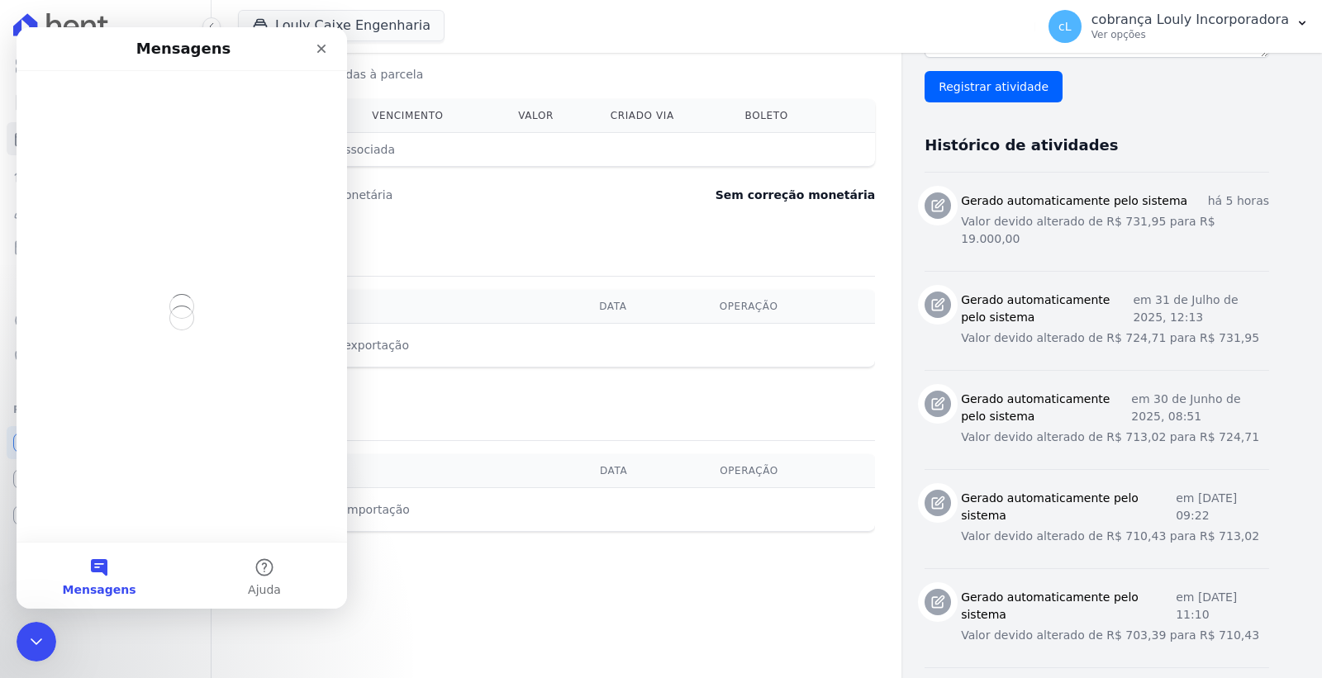
scroll to position [0, 0]
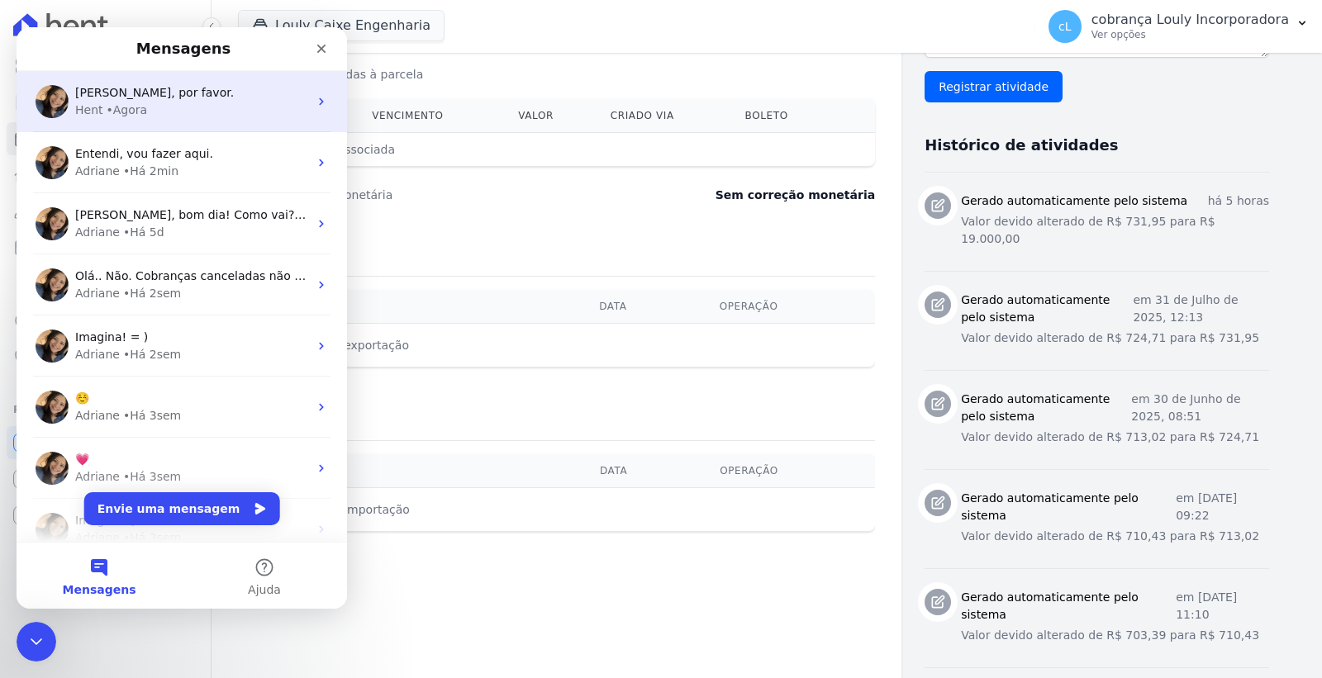
click at [157, 98] on span "Consegue corrigir, por favor." at bounding box center [154, 92] width 159 height 13
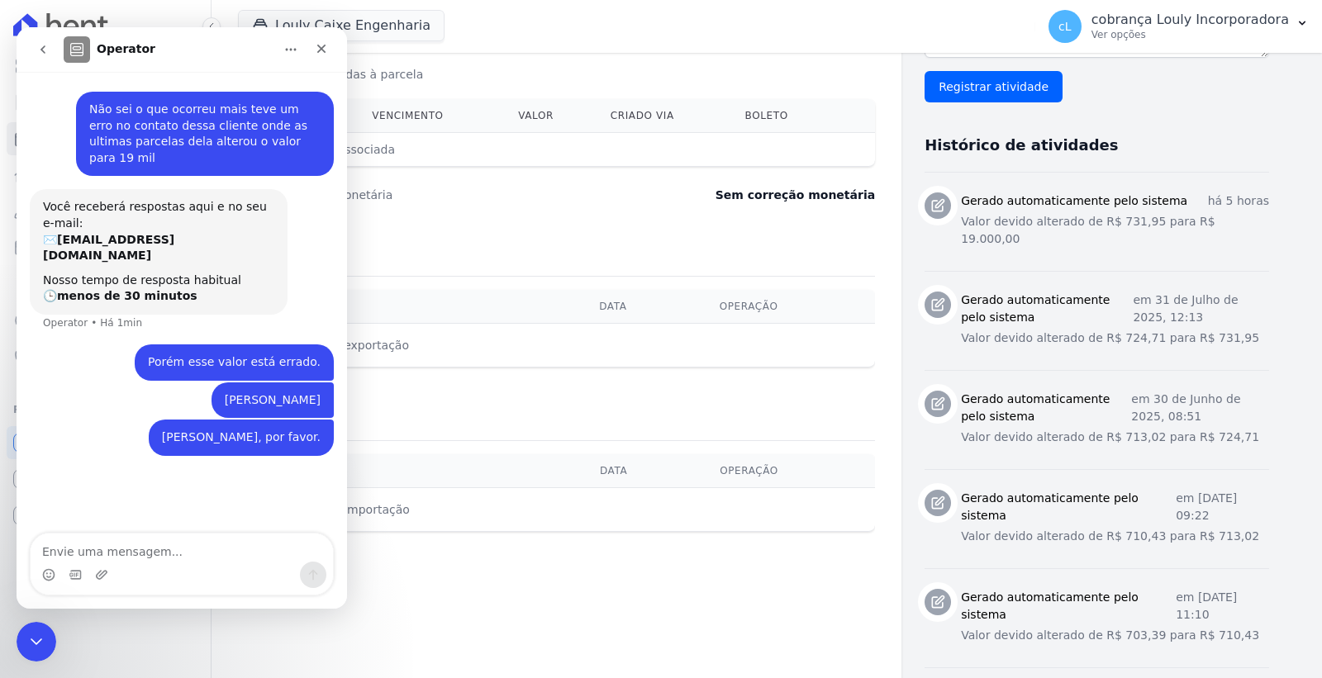
click at [133, 551] on textarea "Envie uma mensagem..." at bounding box center [182, 548] width 302 height 28
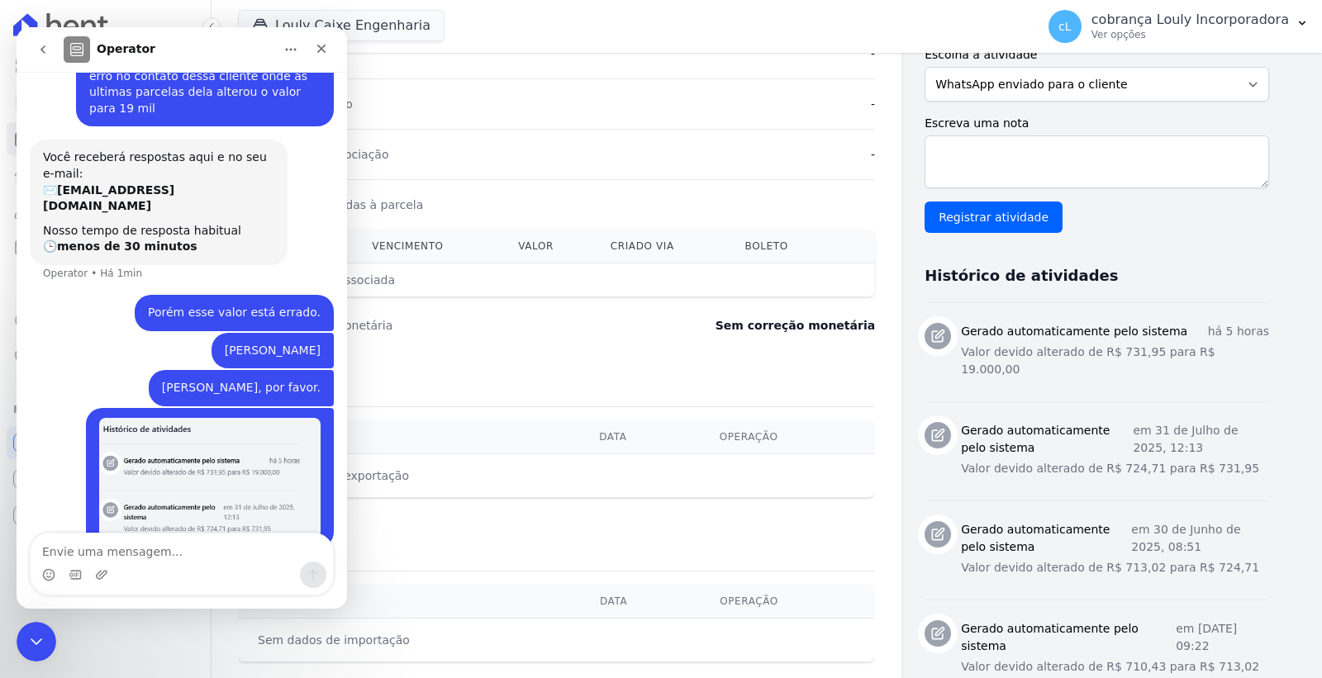
scroll to position [733, 0]
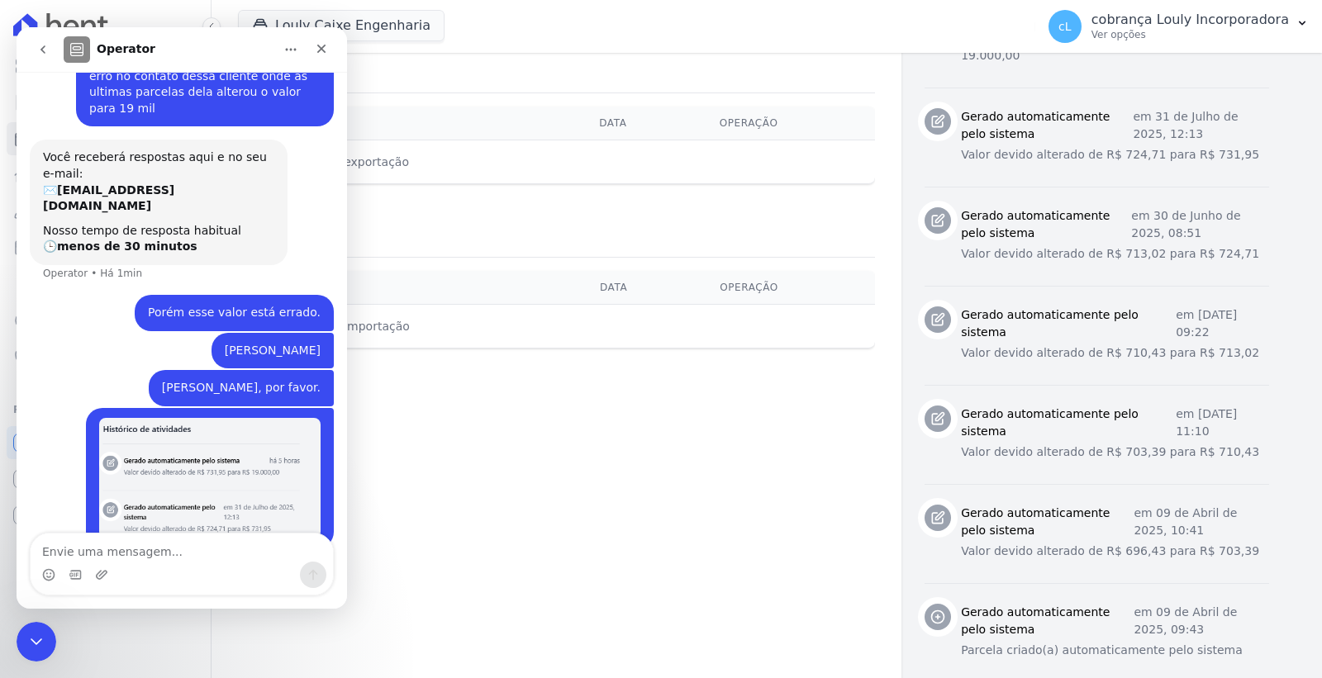
click at [554, 481] on div "Contratos Contrato #aecba95b Parcelas Parcela #23 Parcela #23 - Fevereiro de 20…" at bounding box center [556, 7] width 690 height 1376
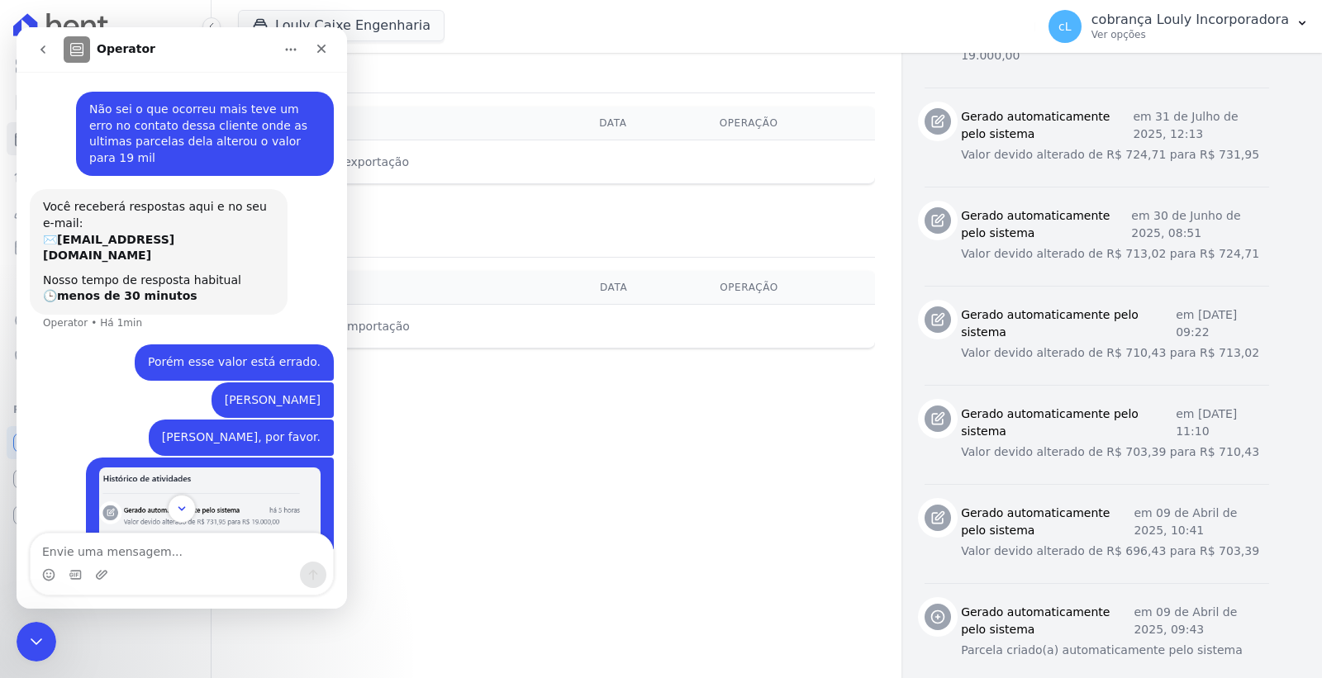
click at [37, 49] on icon "go back" at bounding box center [42, 49] width 13 height 13
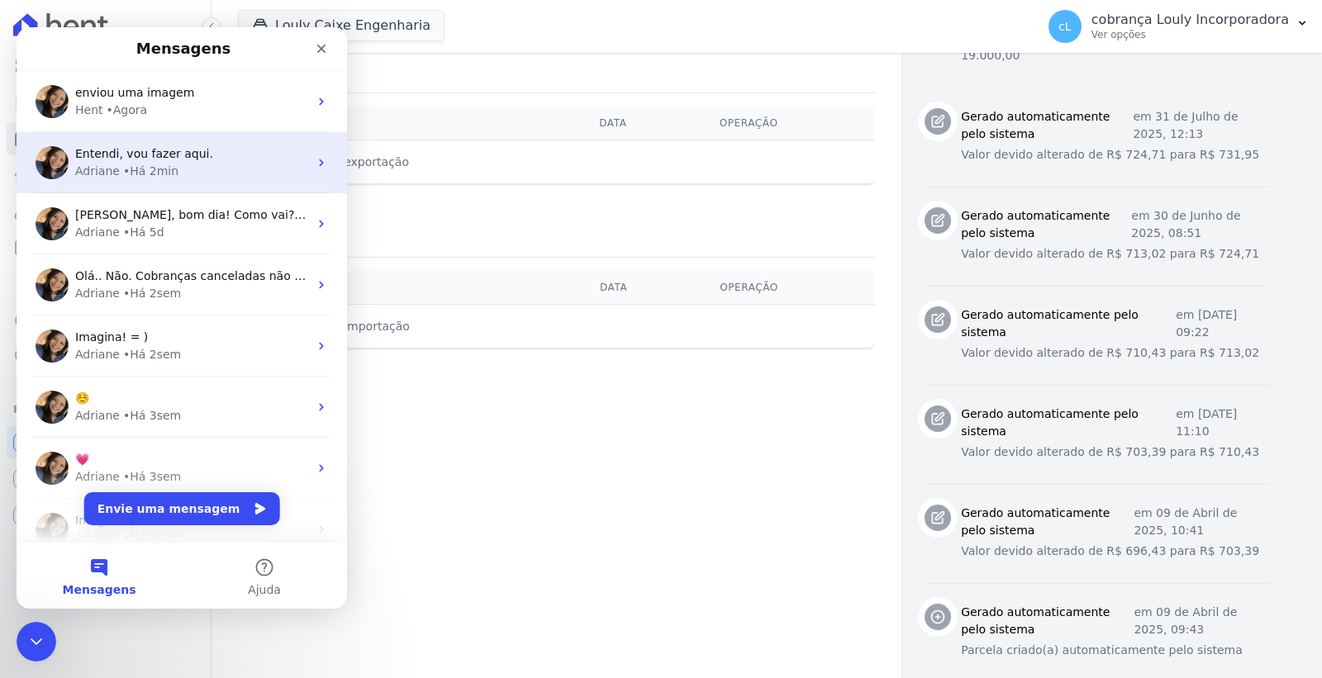
click at [177, 176] on div "Adriane • Há 2min" at bounding box center [191, 171] width 233 height 17
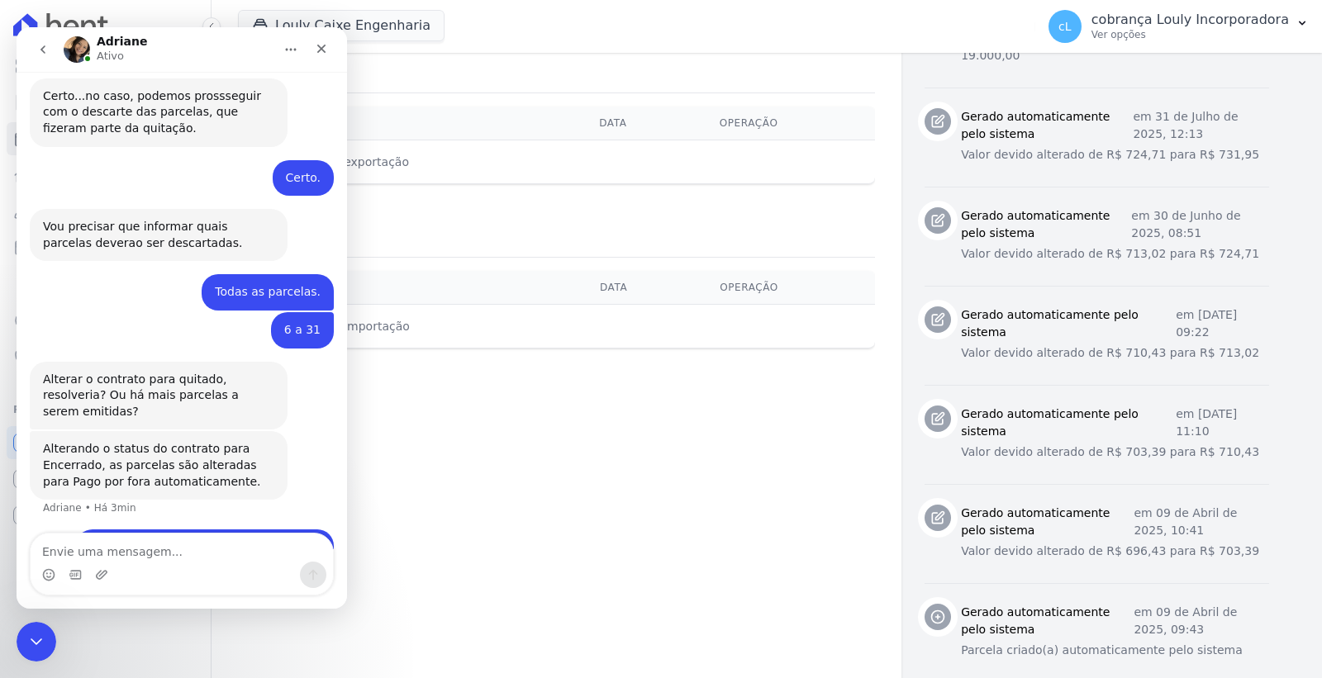
scroll to position [889, 0]
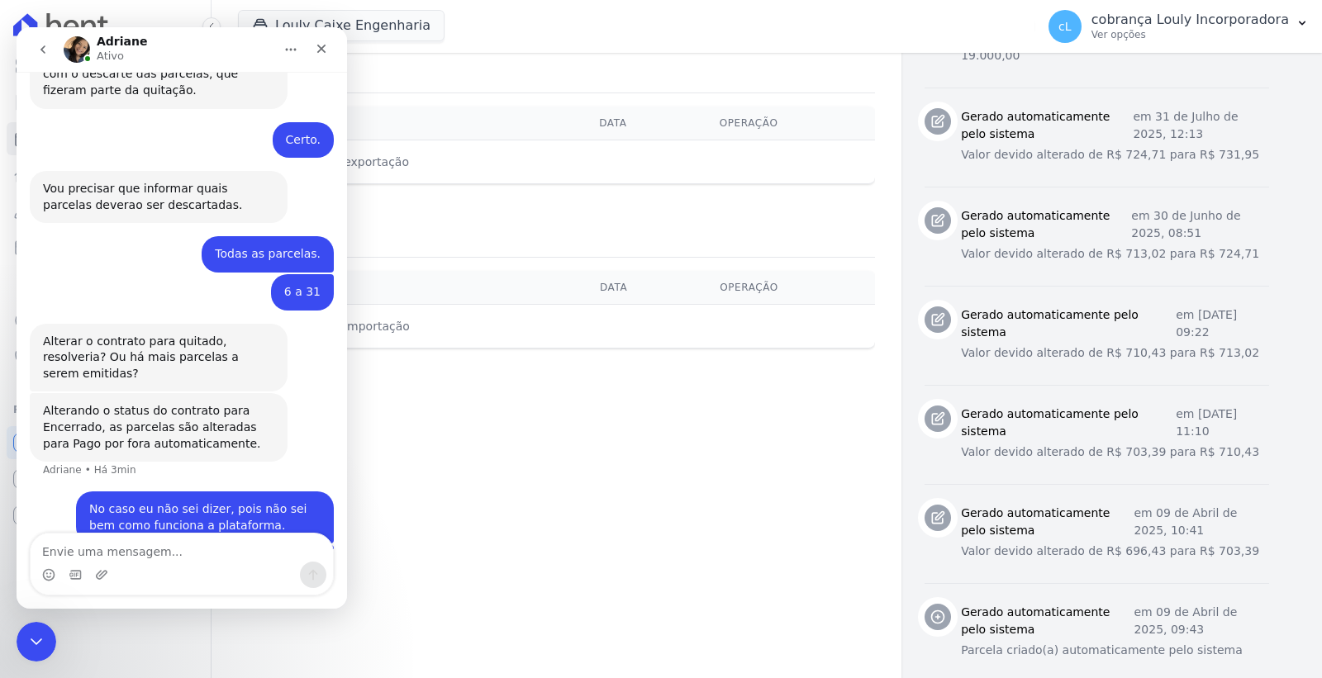
click at [46, 50] on icon "go back" at bounding box center [42, 49] width 13 height 13
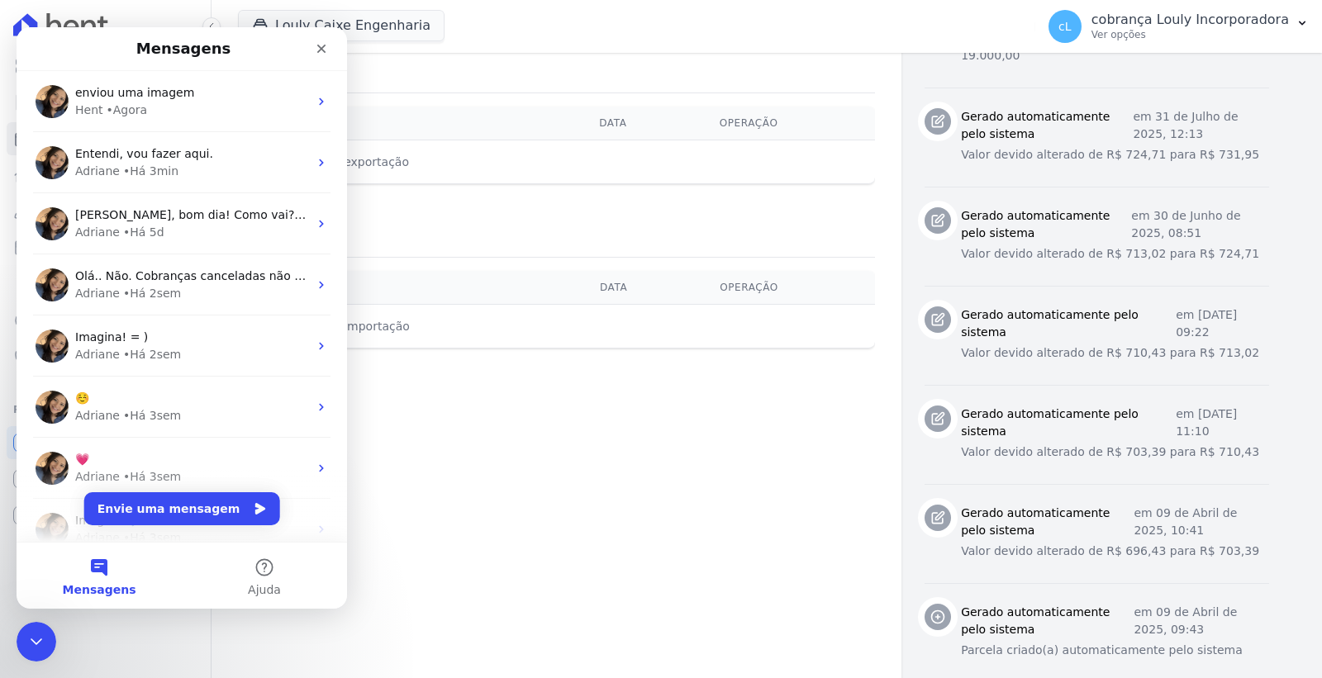
scroll to position [0, 0]
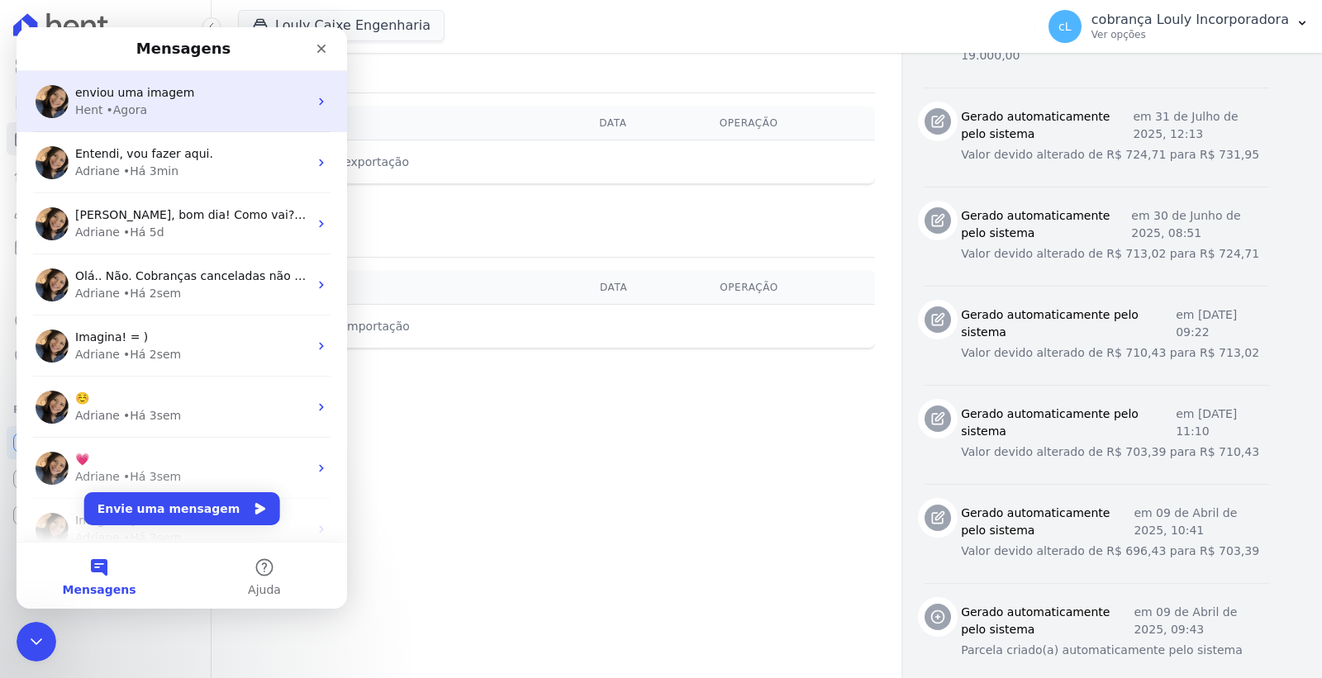
click at [149, 111] on div "Hent • Agora" at bounding box center [191, 110] width 233 height 17
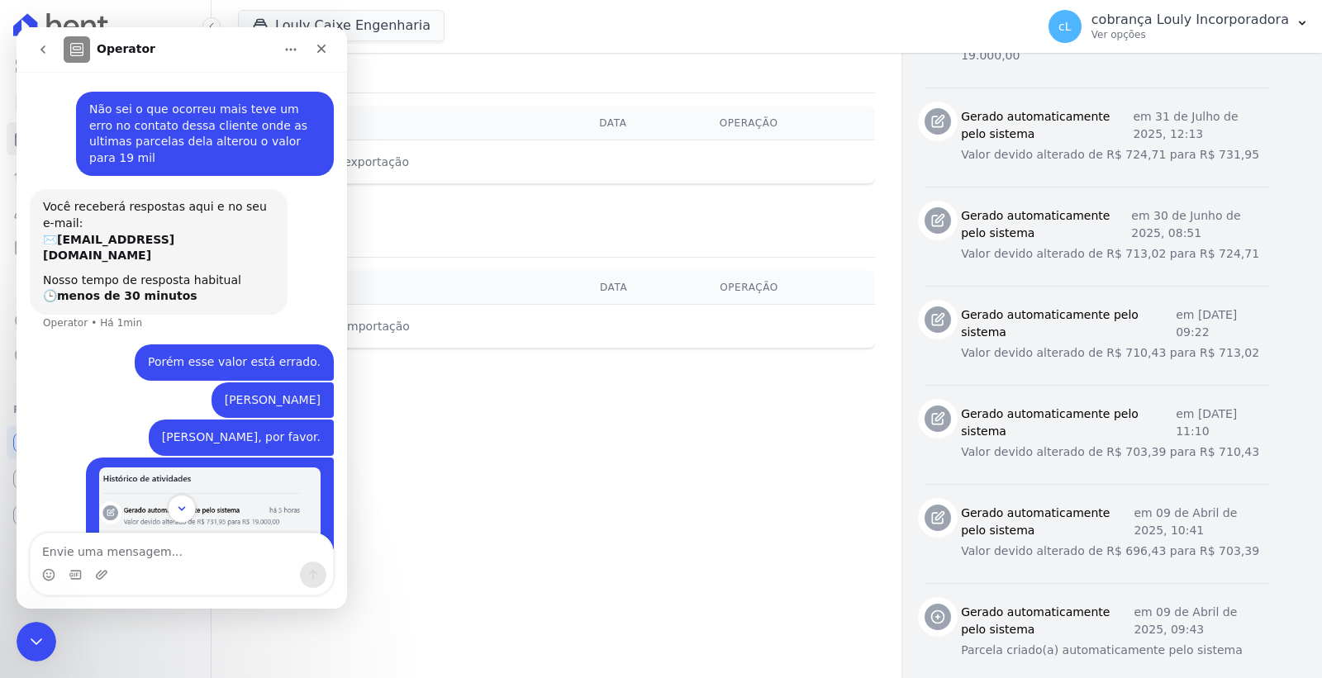
click at [286, 49] on icon "Início" at bounding box center [291, 50] width 11 height 2
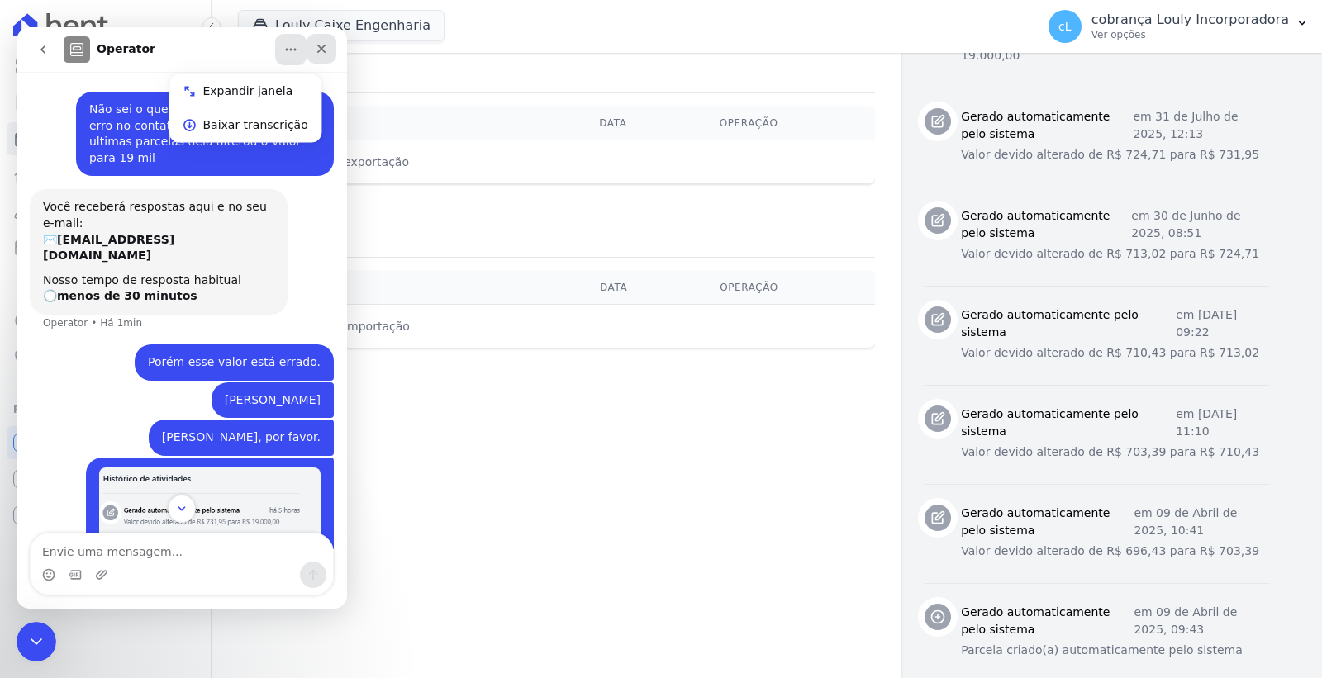
click at [319, 46] on icon "Fechar" at bounding box center [321, 49] width 9 height 9
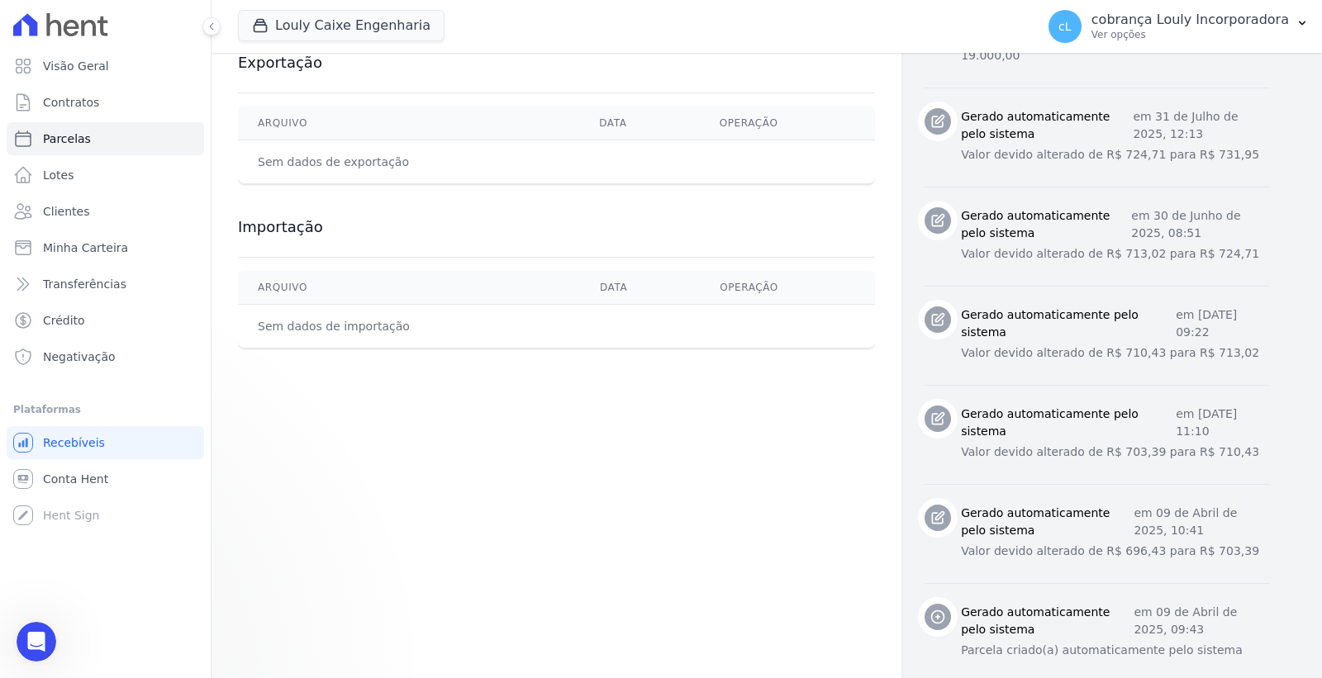
scroll to position [50, 0]
click at [593, 384] on div "Contratos Contrato #aecba95b Parcelas Parcela #23 Parcela #23 - Fevereiro de 20…" at bounding box center [556, 7] width 690 height 1376
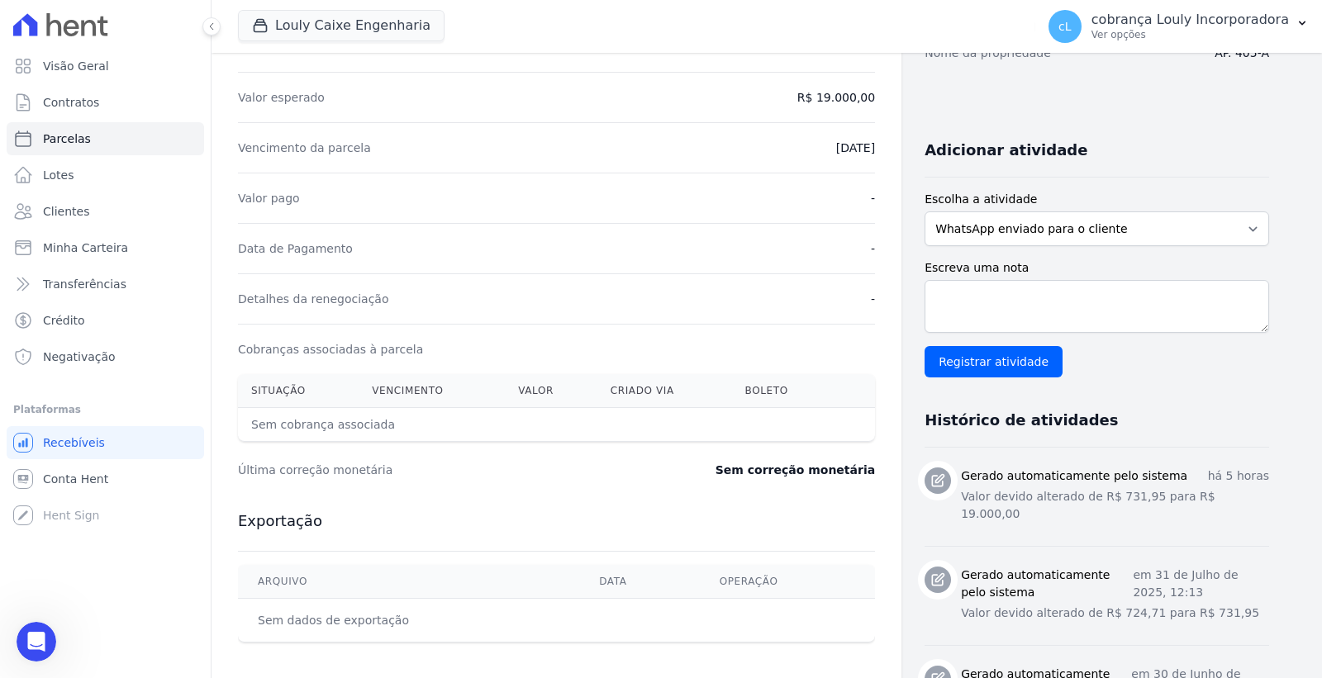
scroll to position [0, 0]
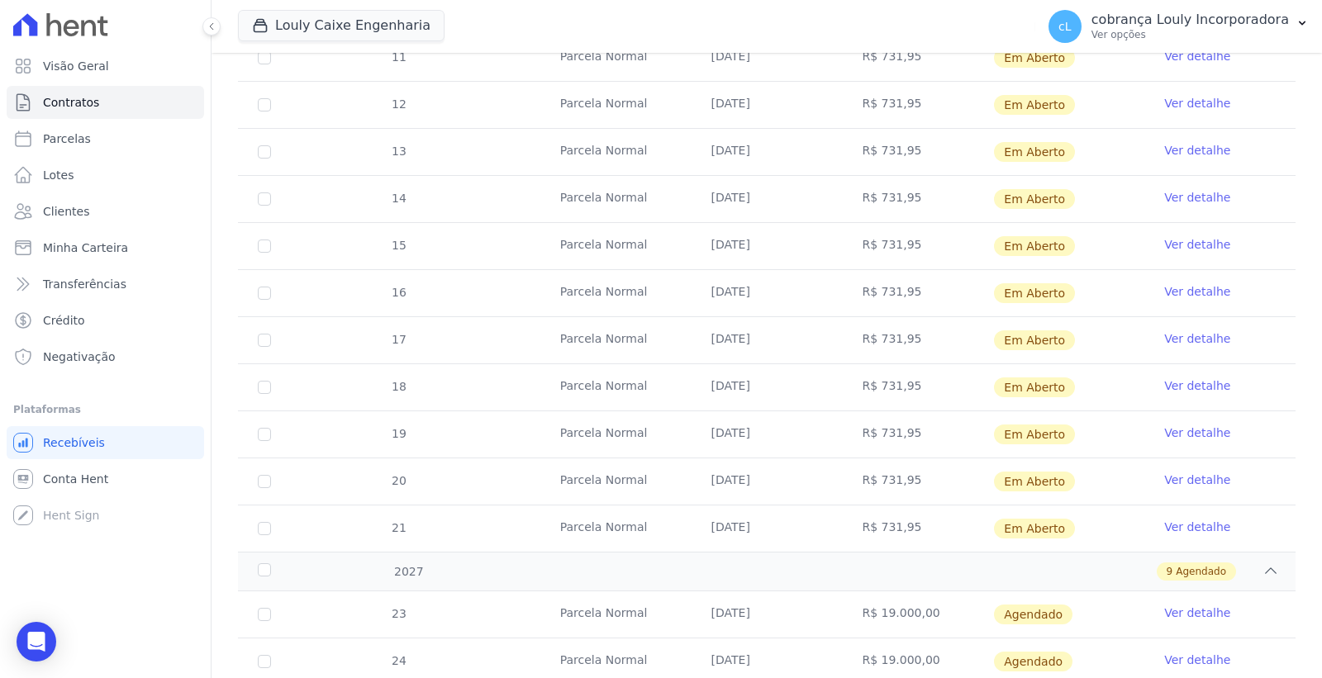
scroll to position [1305, 0]
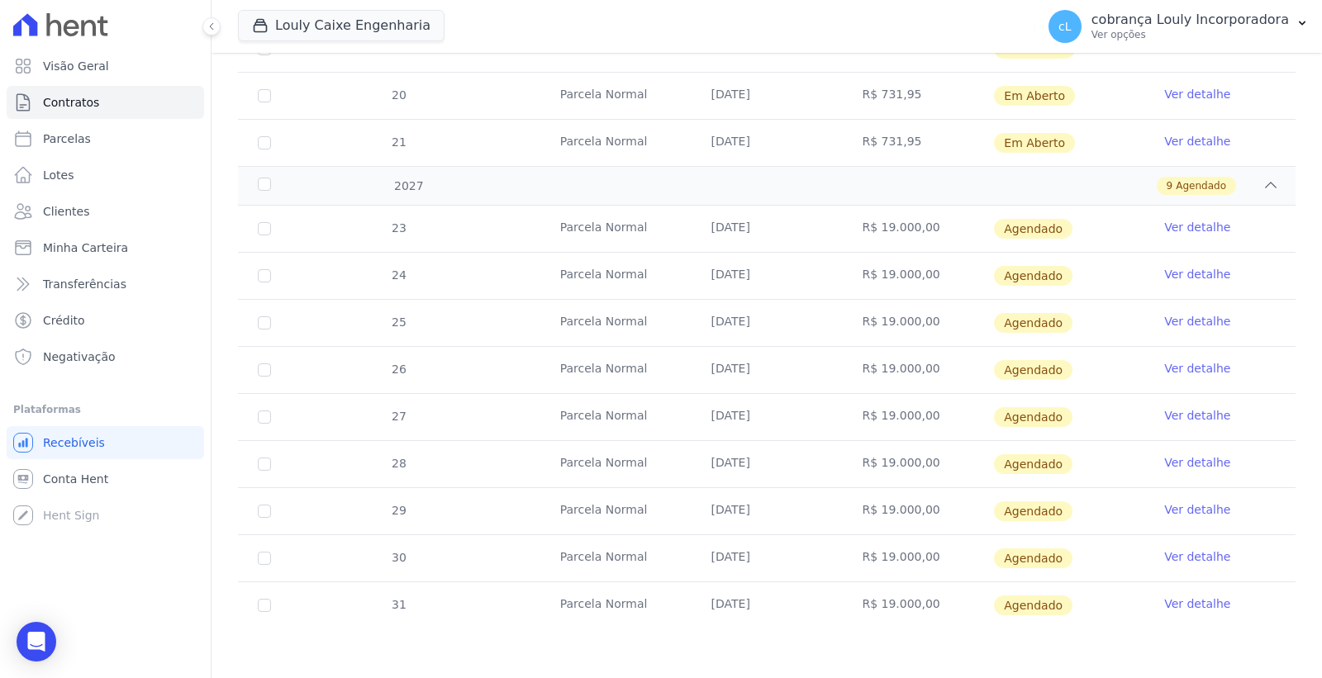
click at [1184, 269] on link "Ver detalhe" at bounding box center [1197, 274] width 66 height 17
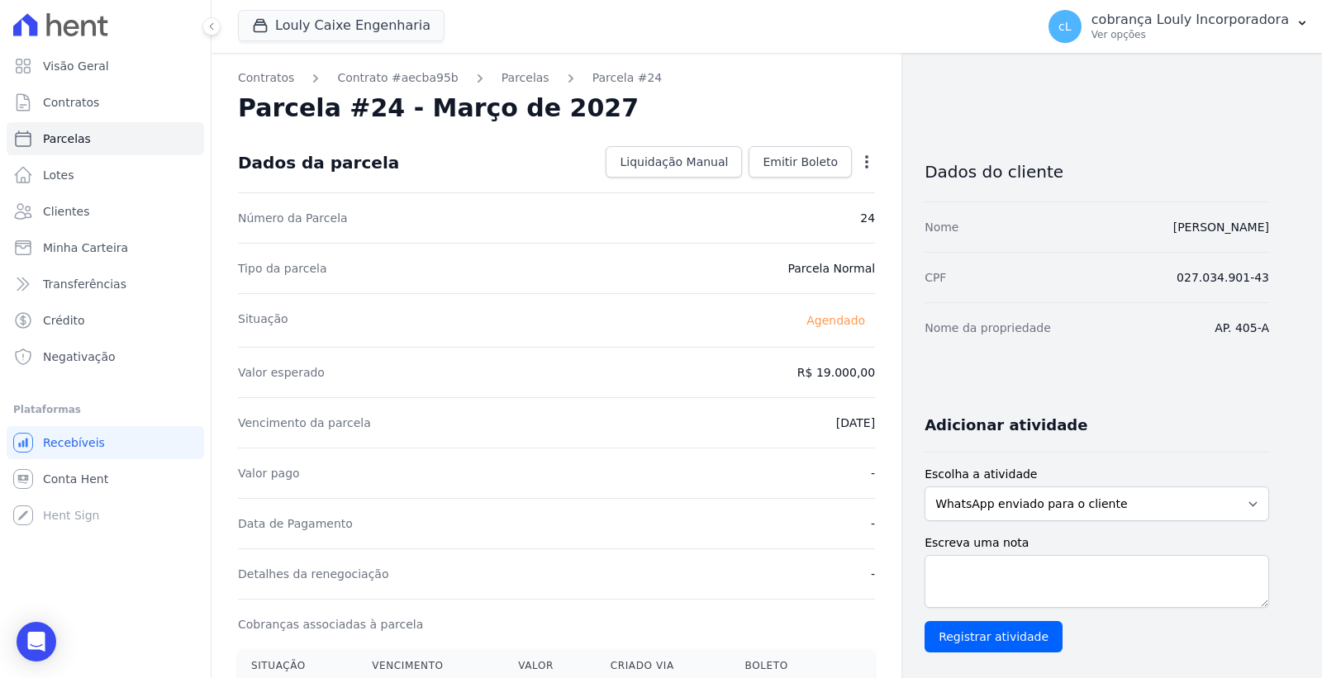
click at [861, 165] on icon "button" at bounding box center [866, 162] width 17 height 17
click at [619, 259] on div "Tipo da parcela Parcela Normal" at bounding box center [556, 268] width 637 height 50
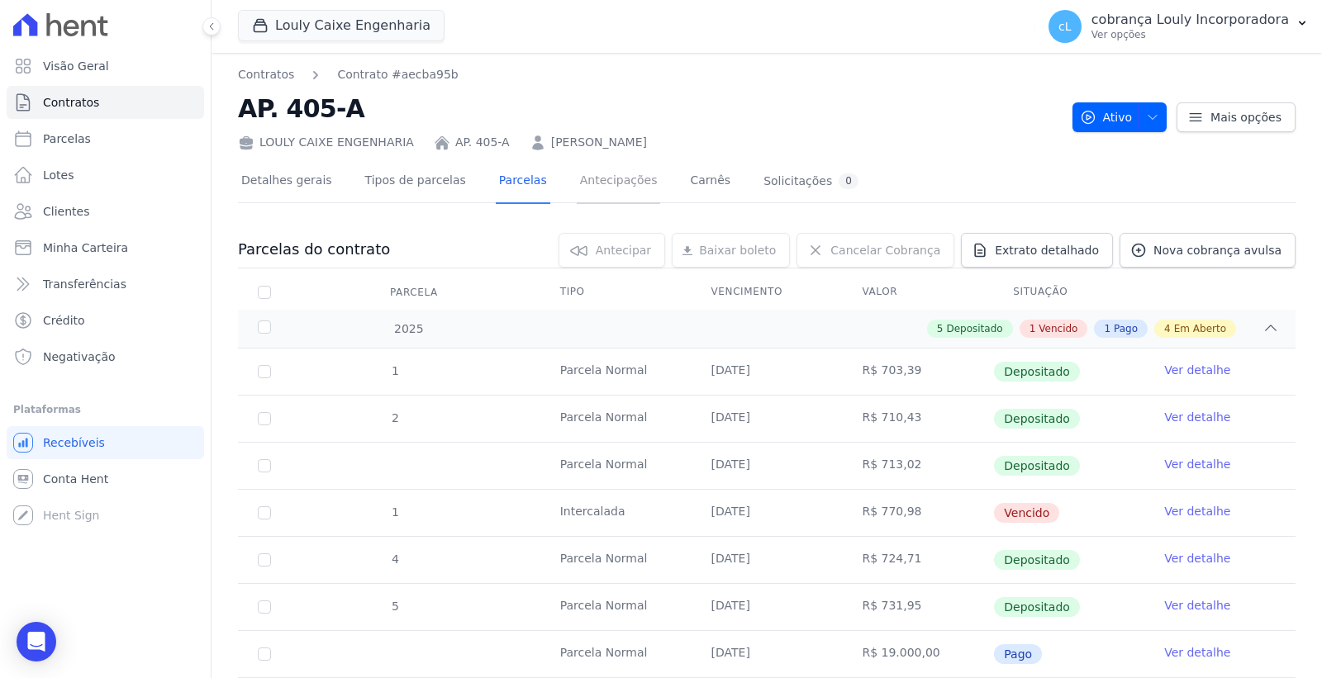
click at [579, 182] on link "Antecipações" at bounding box center [619, 182] width 84 height 44
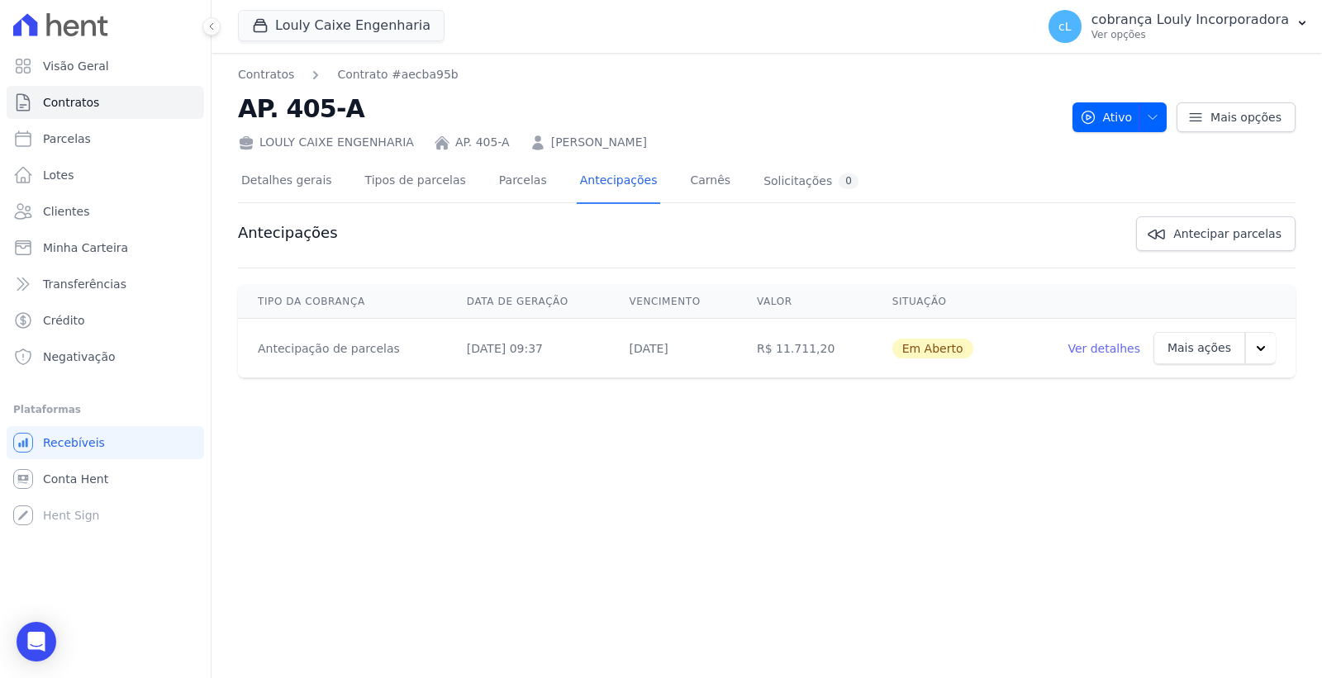
click at [1118, 344] on link "Ver detalhes" at bounding box center [1103, 348] width 73 height 17
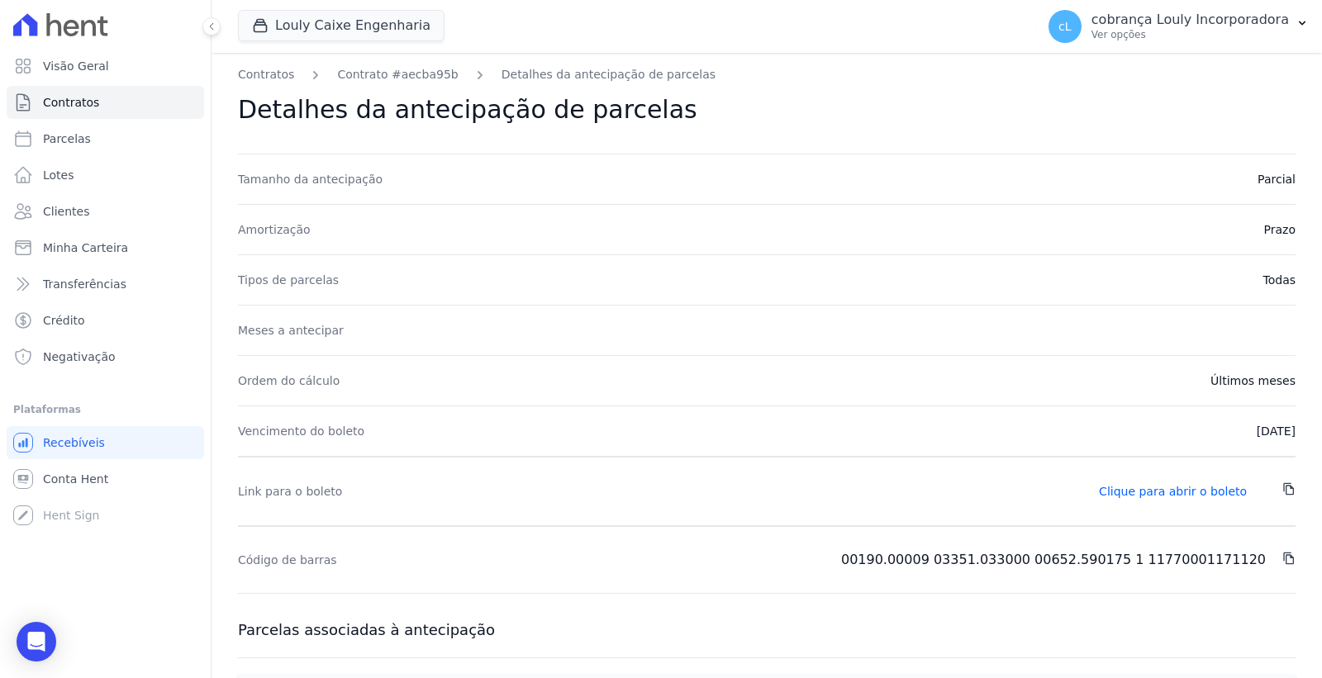
scroll to position [367, 0]
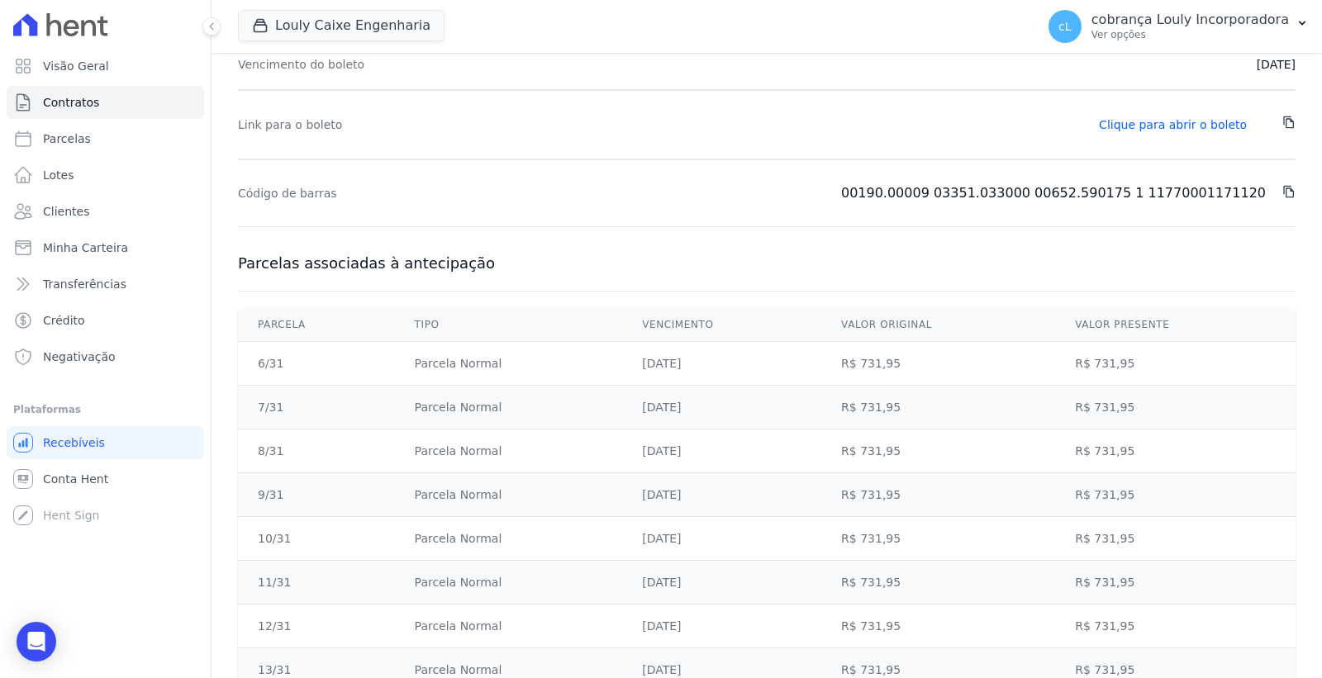
click at [1282, 121] on icon at bounding box center [1288, 122] width 13 height 13
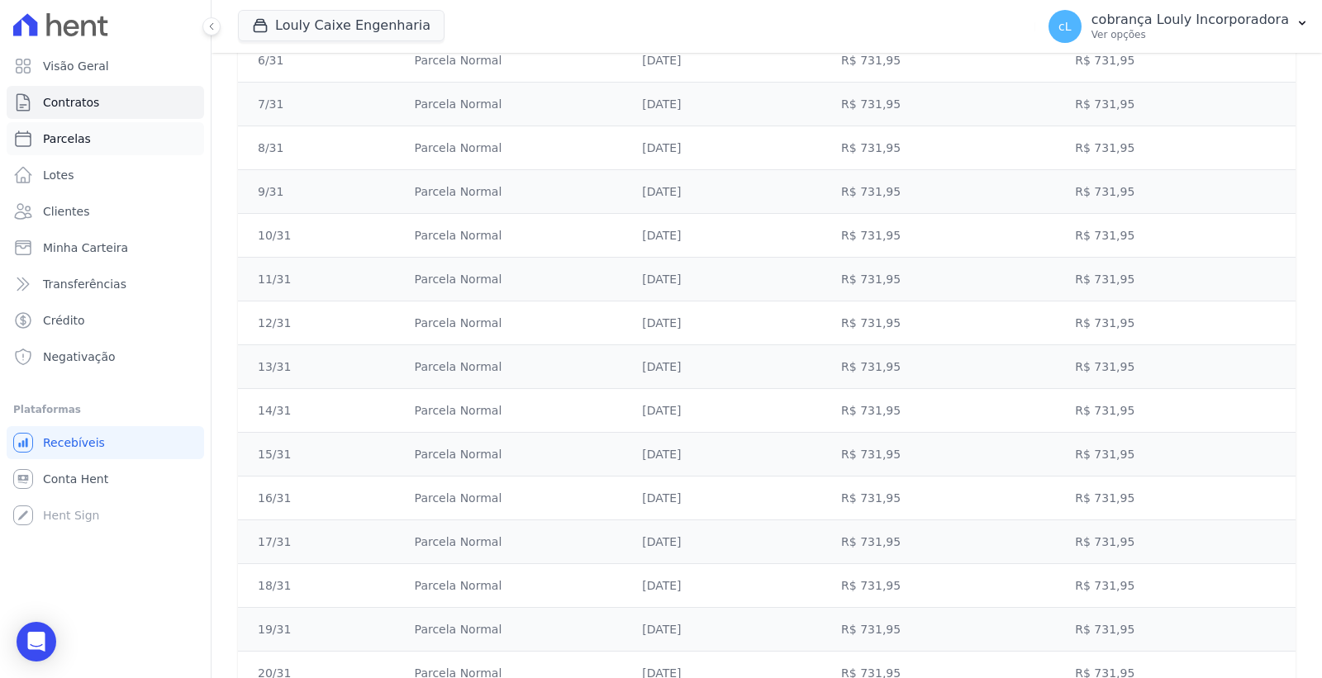
scroll to position [667, 0]
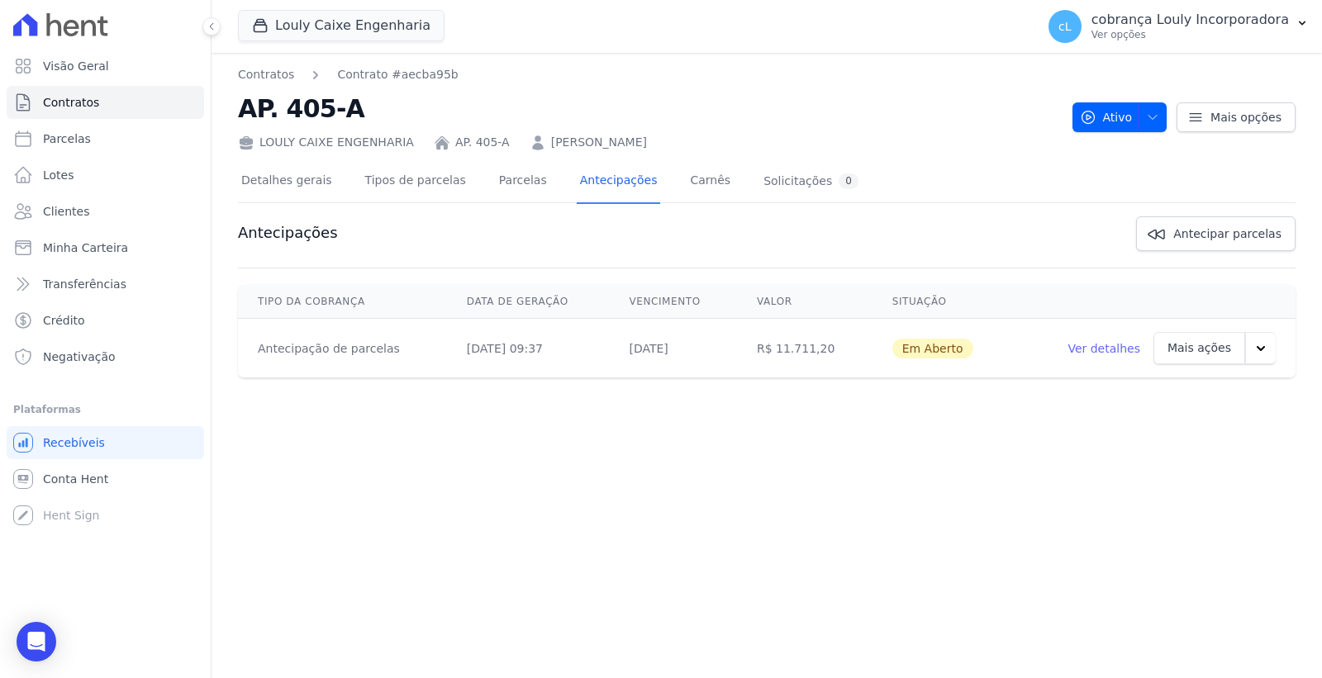
click at [1267, 349] on icon "button" at bounding box center [1260, 348] width 17 height 17
click at [1194, 431] on link "Cancelar cobrança" at bounding box center [1190, 437] width 135 height 40
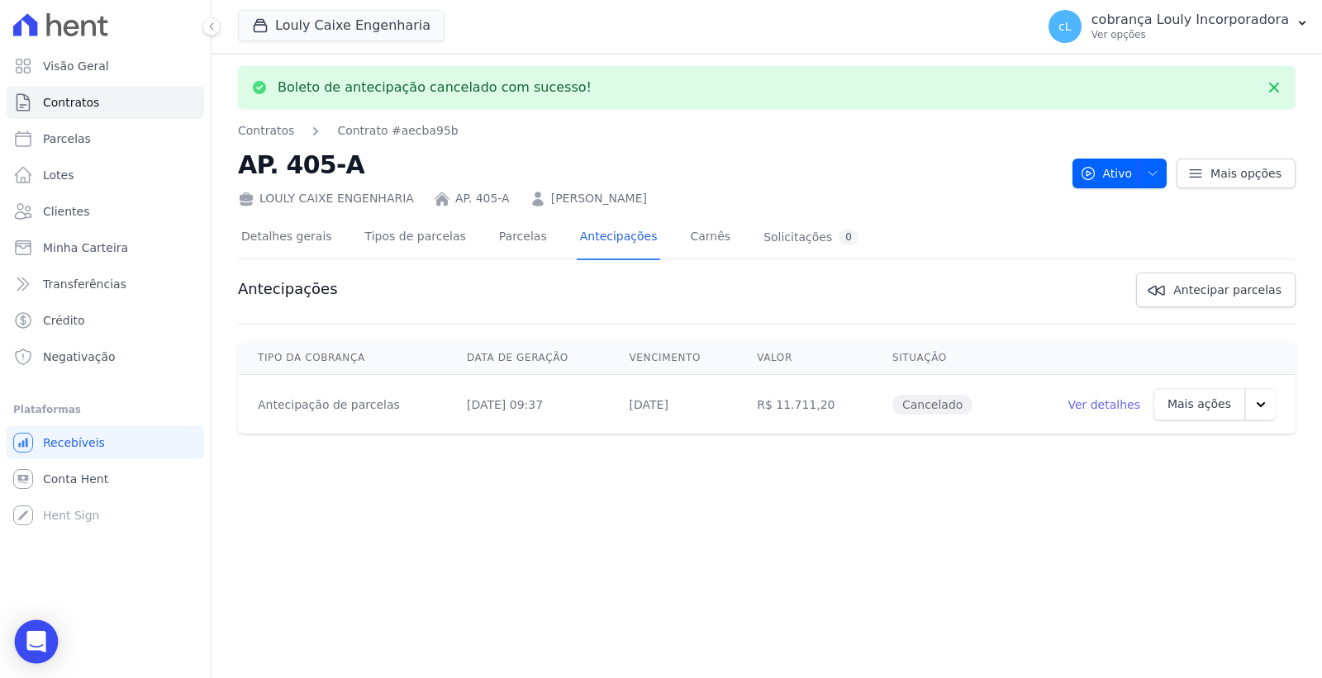
click at [36, 648] on icon "Open Intercom Messenger" at bounding box center [35, 641] width 19 height 21
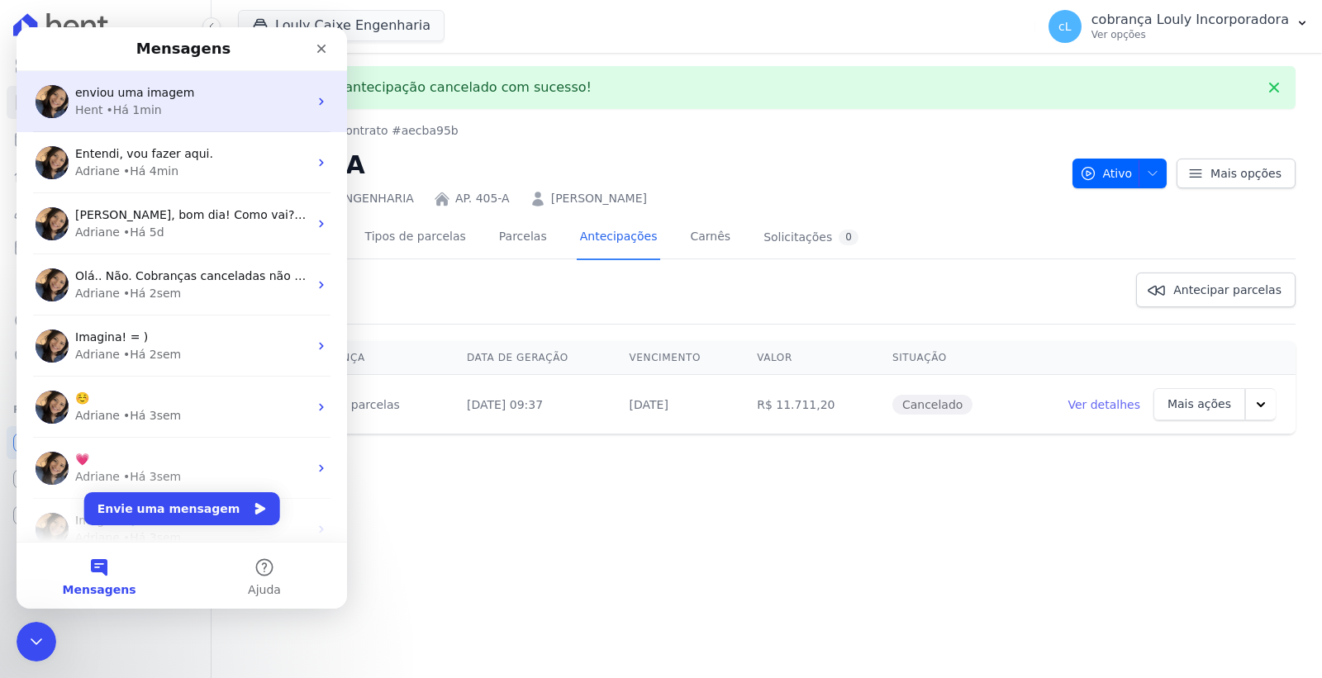
click at [202, 96] on div "enviou uma imagem" at bounding box center [191, 92] width 233 height 17
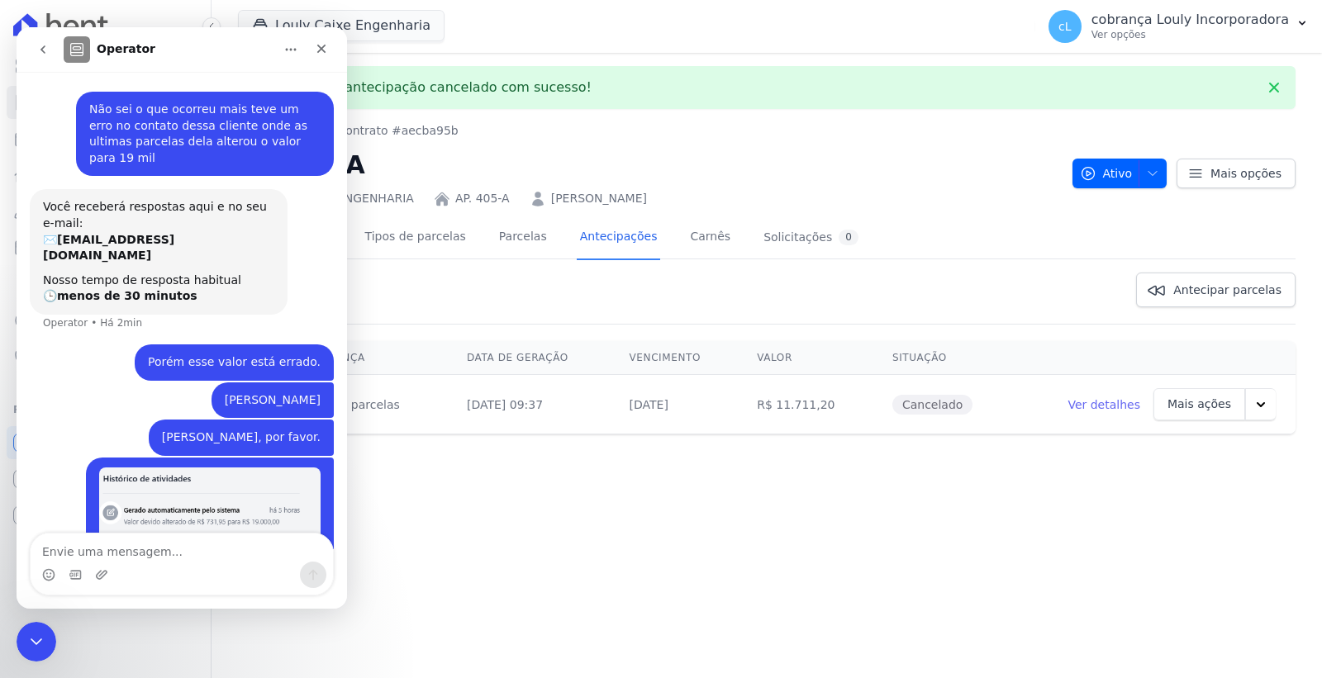
scroll to position [50, 0]
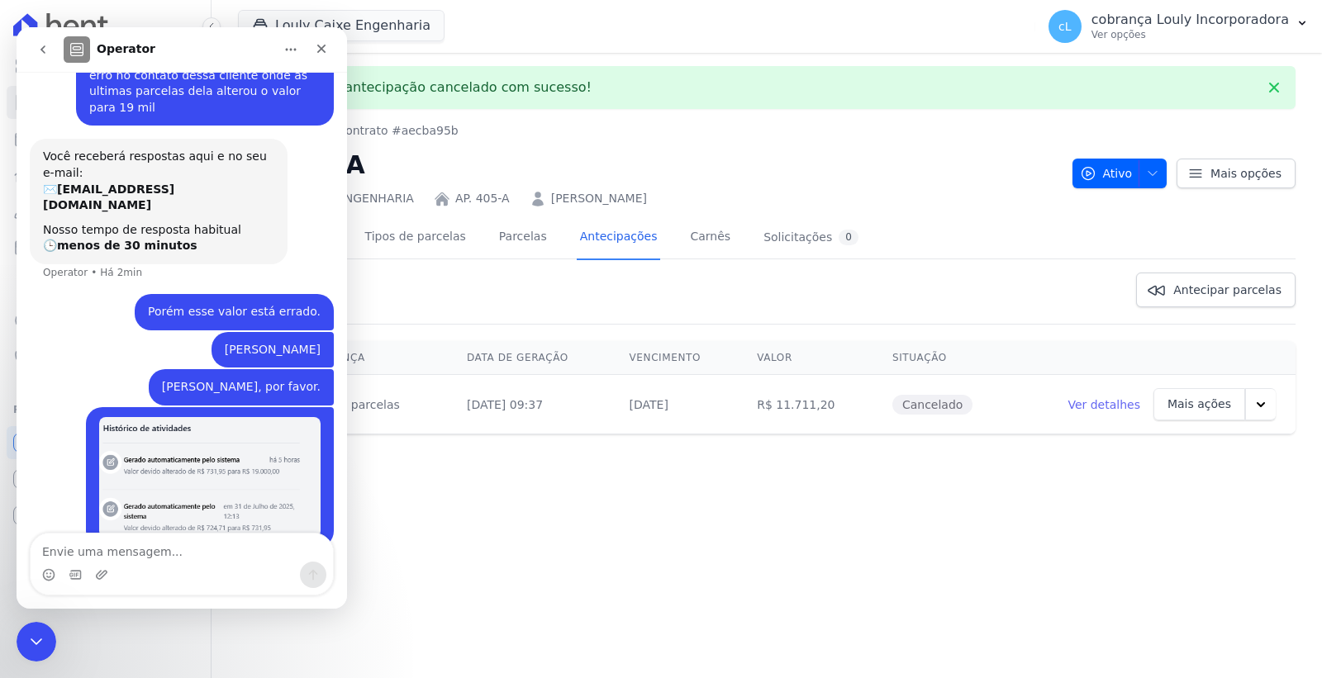
click at [590, 490] on div "Boleto de antecipação cancelado com sucesso! Contratos Contrato #aecba95b AP. 4…" at bounding box center [766, 365] width 1110 height 625
click at [315, 53] on icon "Fechar" at bounding box center [321, 48] width 13 height 13
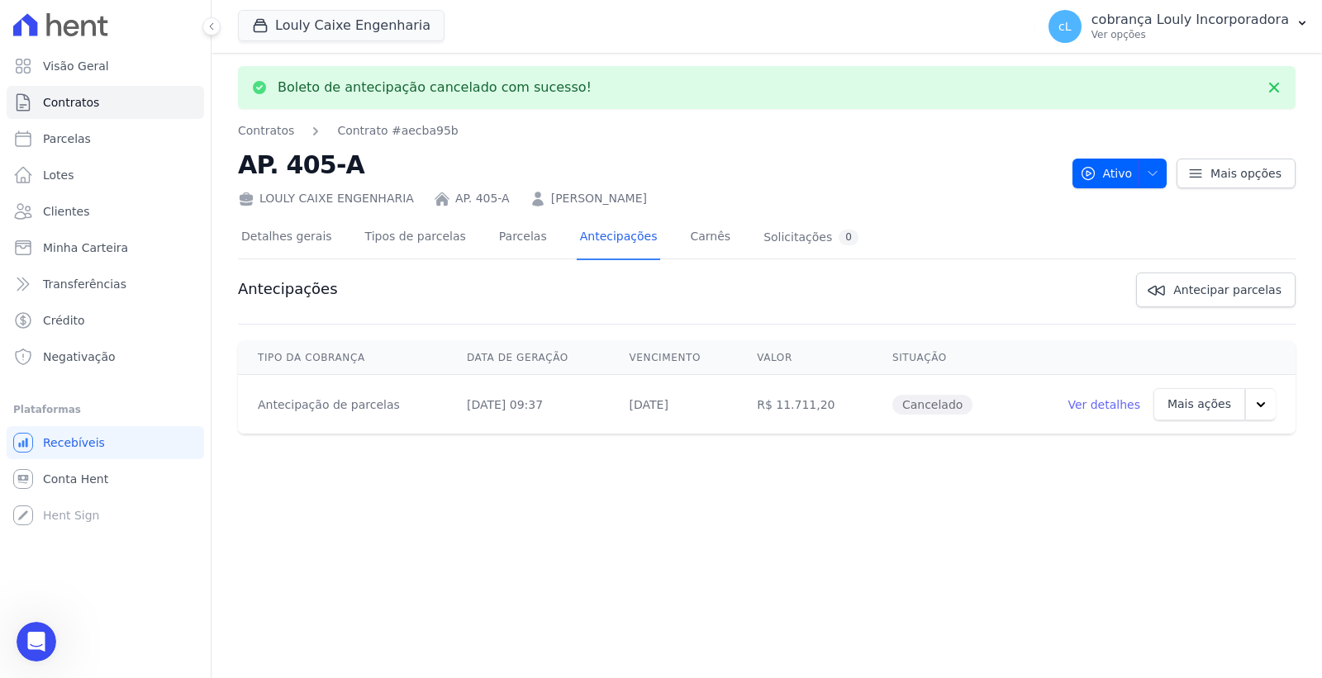
scroll to position [50, 0]
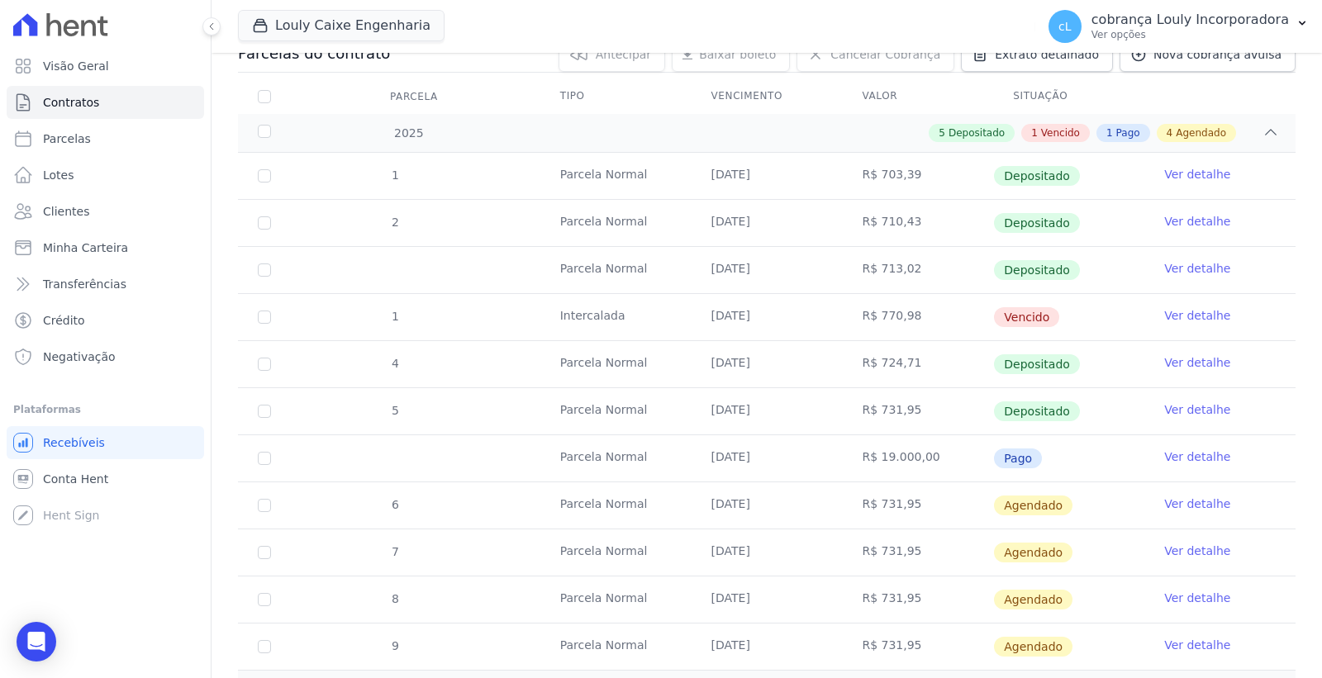
scroll to position [315, 0]
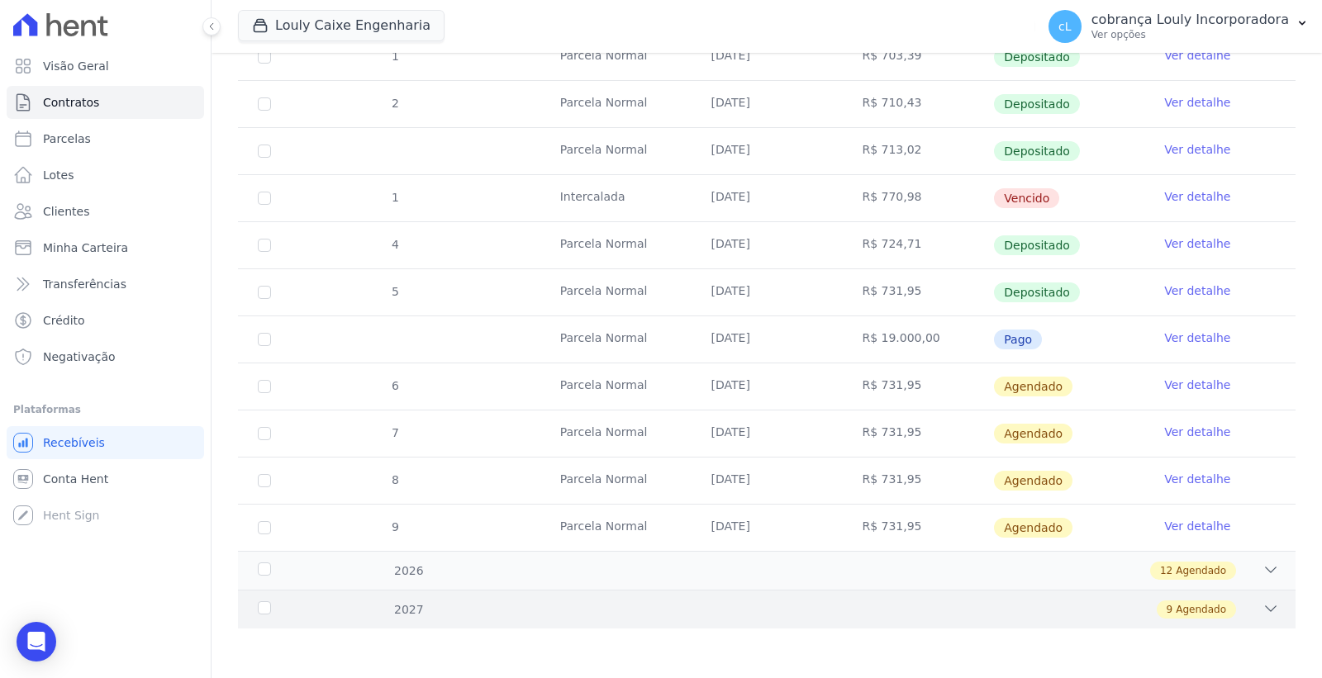
click at [1262, 596] on div "2027 9 Agendado" at bounding box center [766, 609] width 1057 height 39
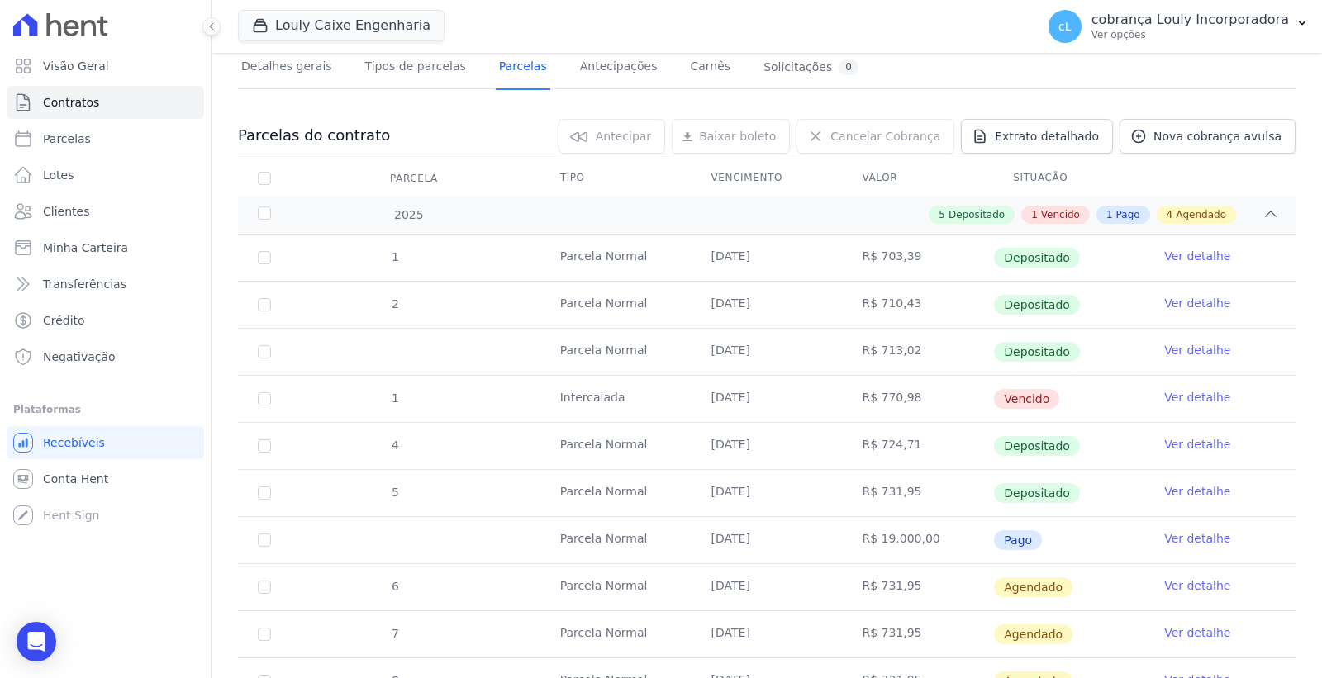
scroll to position [0, 0]
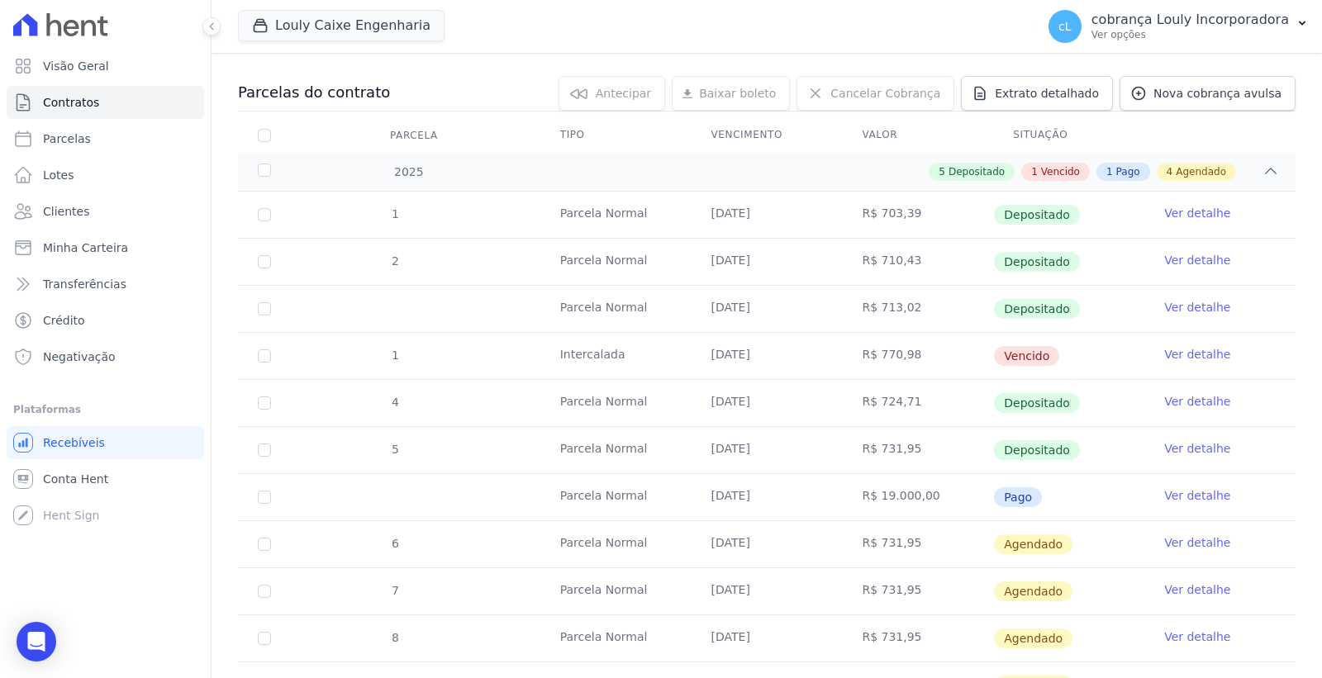
scroll to position [315, 0]
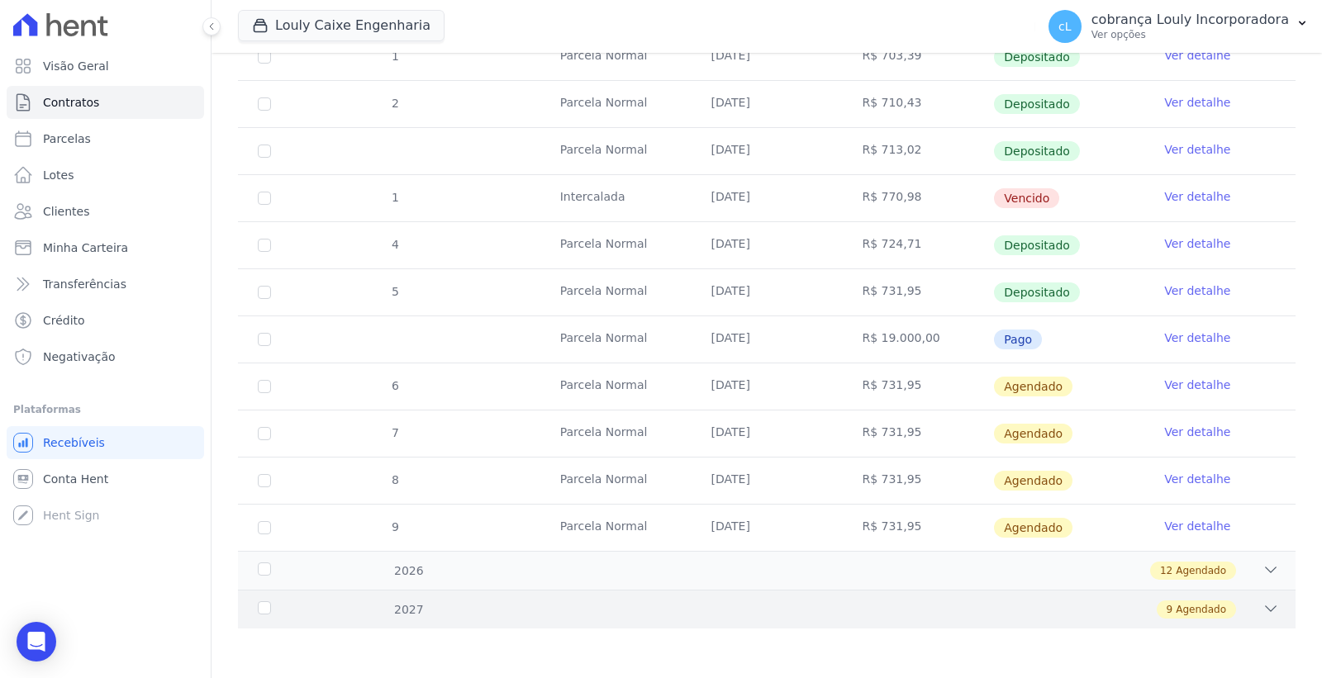
click at [1262, 608] on icon at bounding box center [1270, 608] width 17 height 17
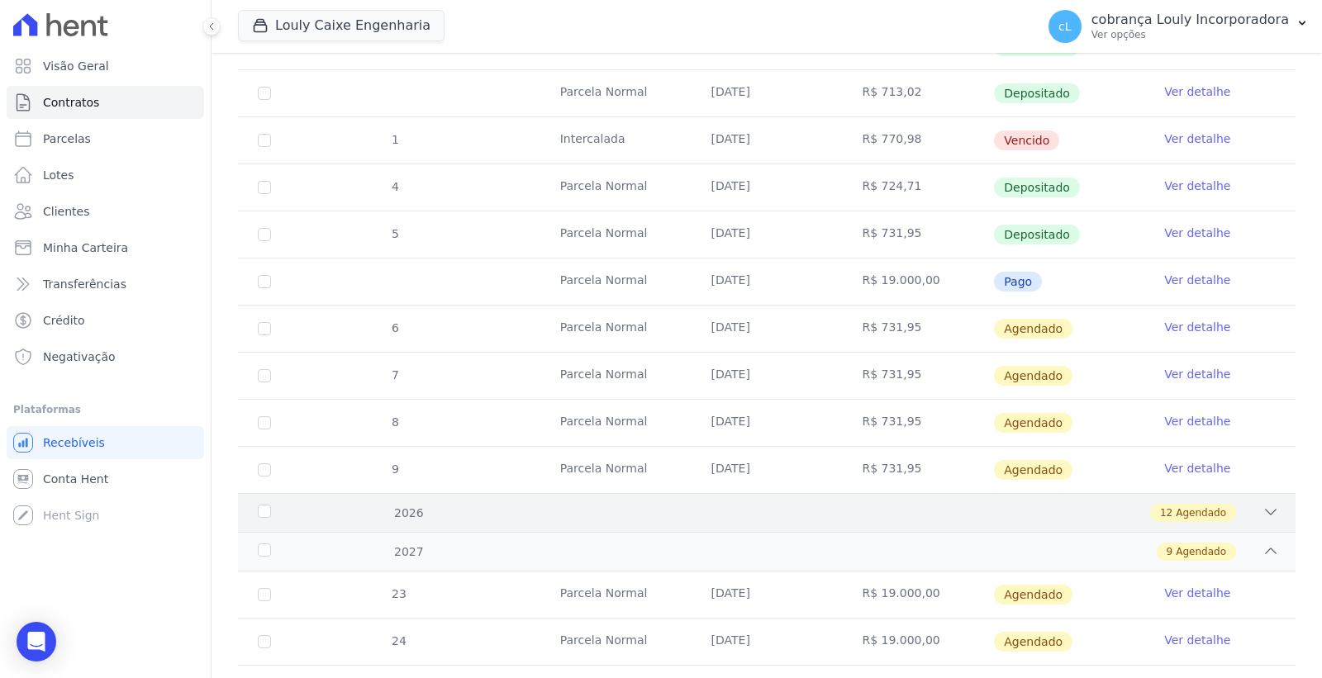
scroll to position [648, 0]
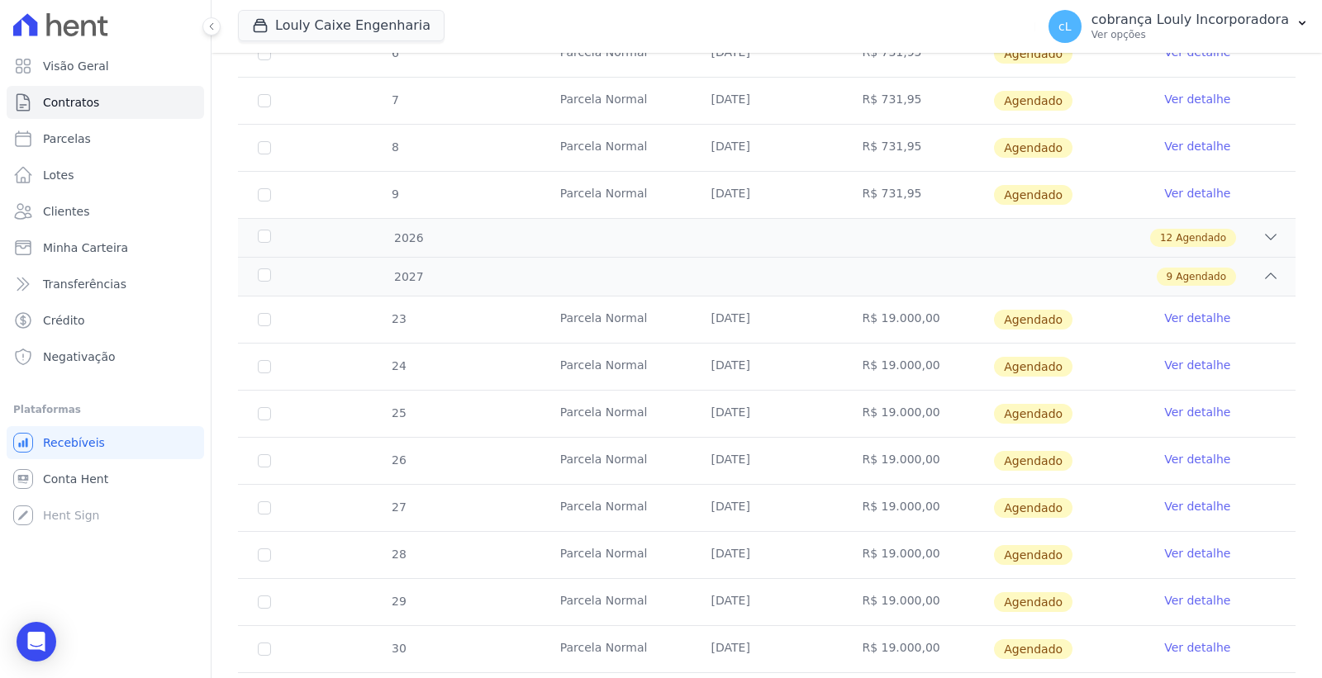
click at [1166, 314] on link "Ver detalhe" at bounding box center [1197, 318] width 66 height 17
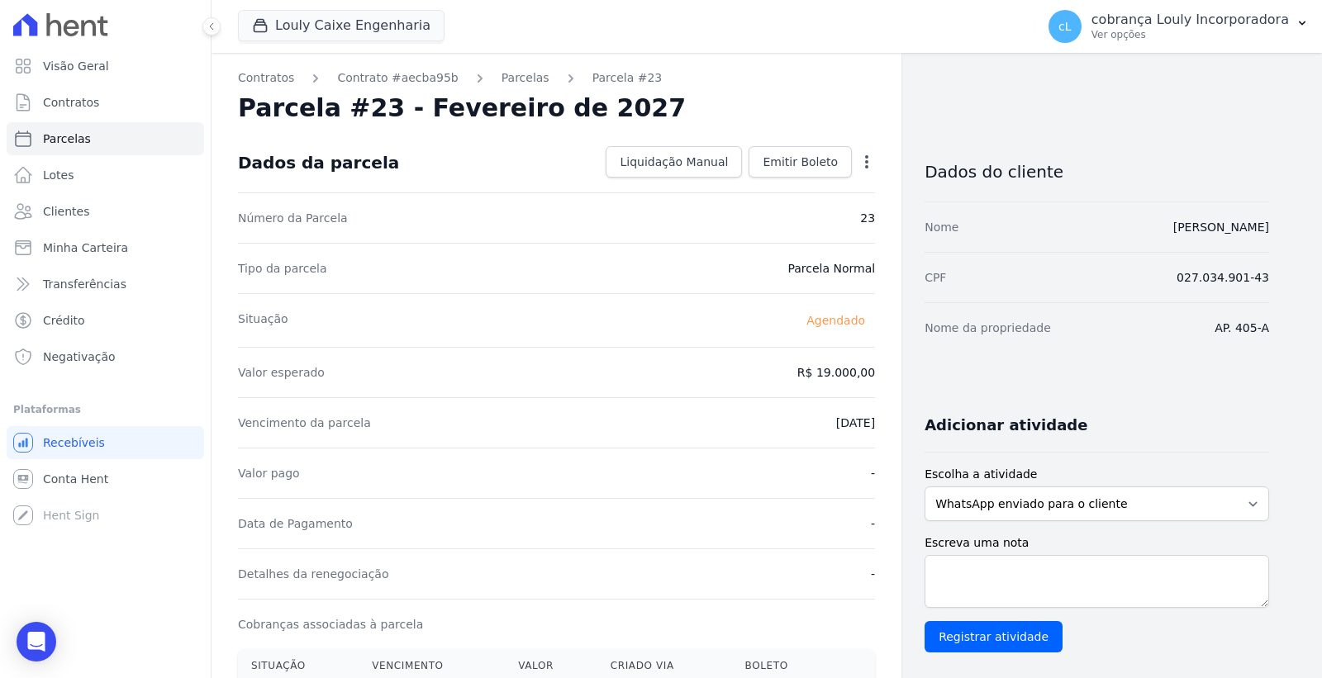
click at [858, 162] on icon "button" at bounding box center [866, 162] width 17 height 17
click at [790, 187] on link "Alterar" at bounding box center [795, 184] width 145 height 30
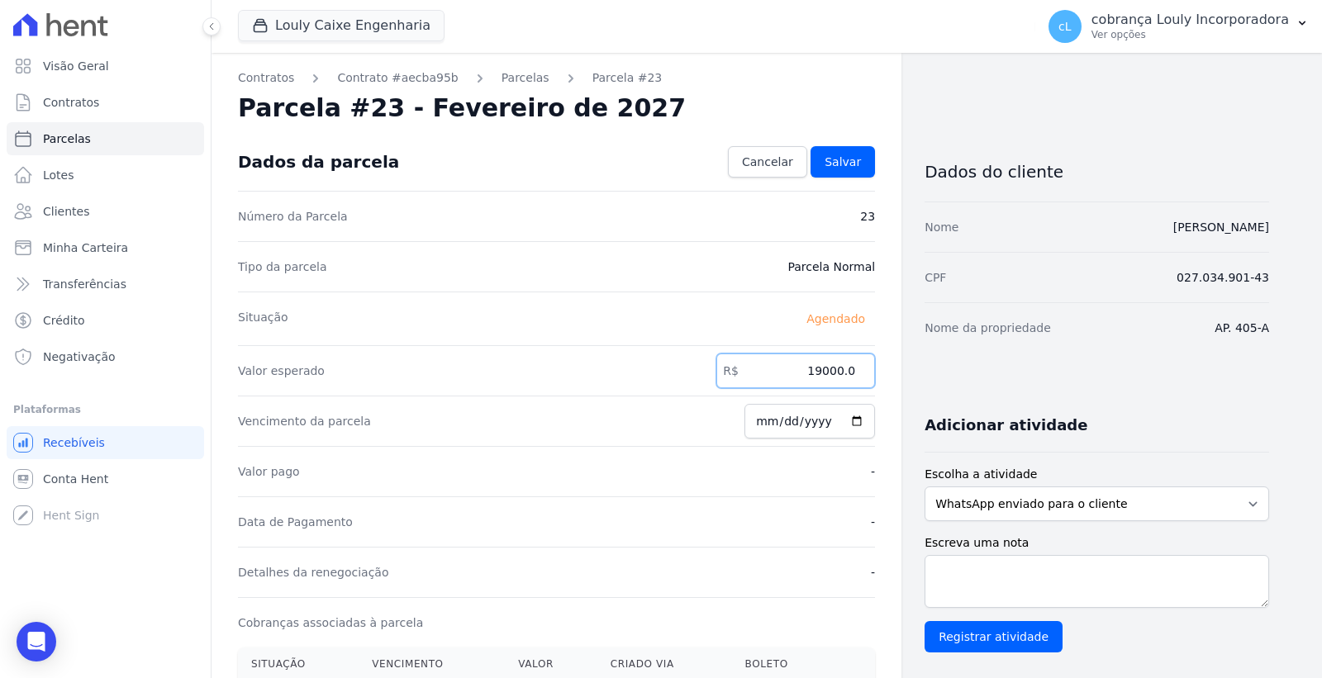
click at [837, 368] on input "19000.0" at bounding box center [795, 371] width 159 height 35
click at [827, 370] on input "19000.0" at bounding box center [795, 371] width 159 height 35
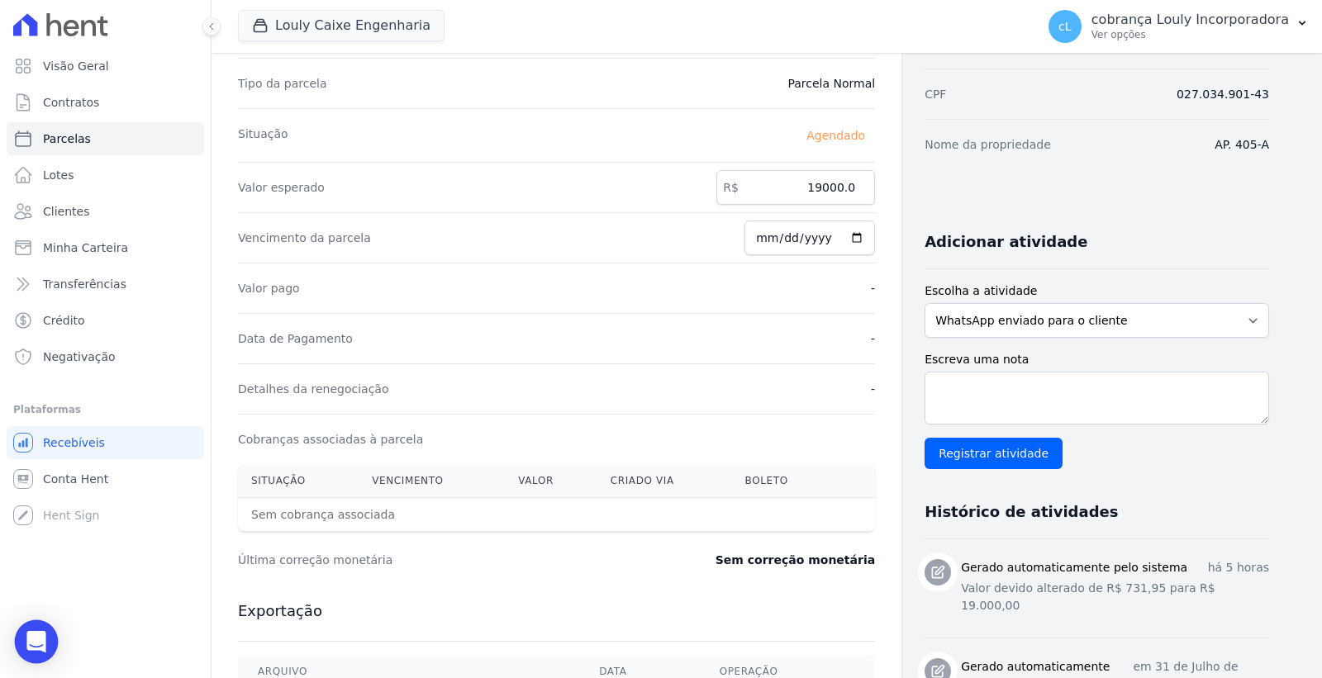
click at [36, 638] on icon "Open Intercom Messenger" at bounding box center [35, 641] width 19 height 21
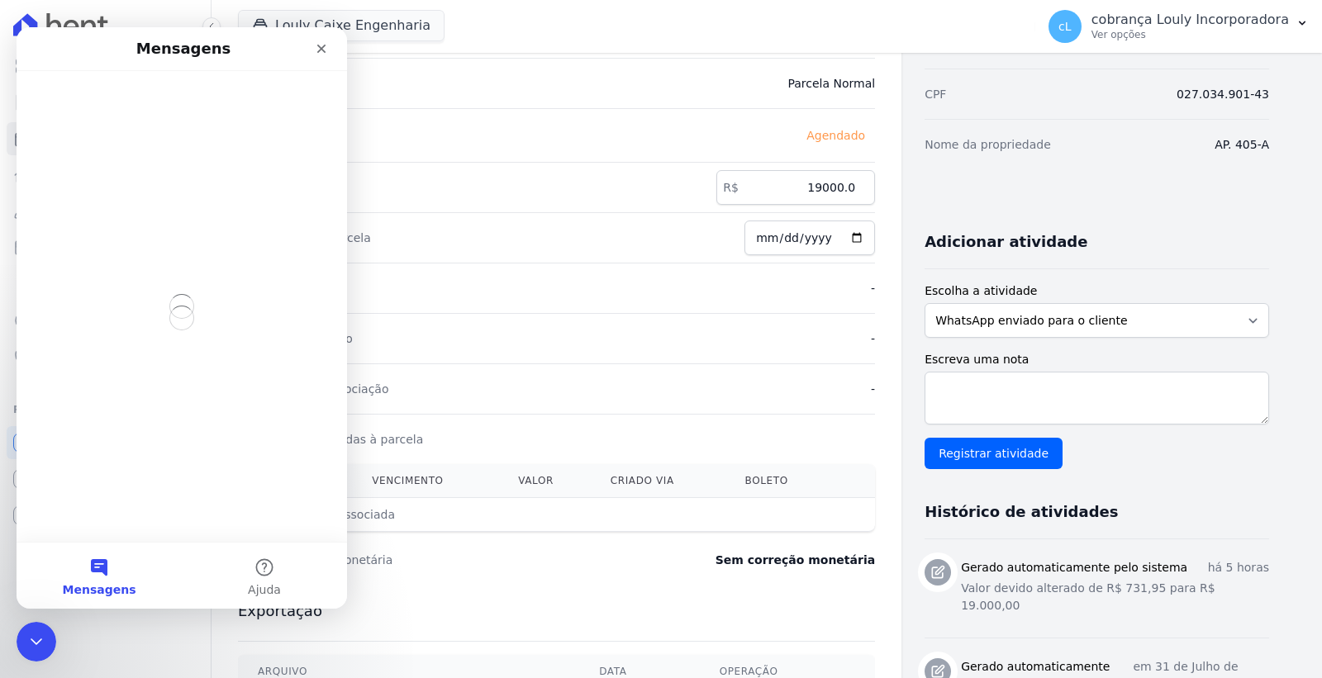
scroll to position [0, 0]
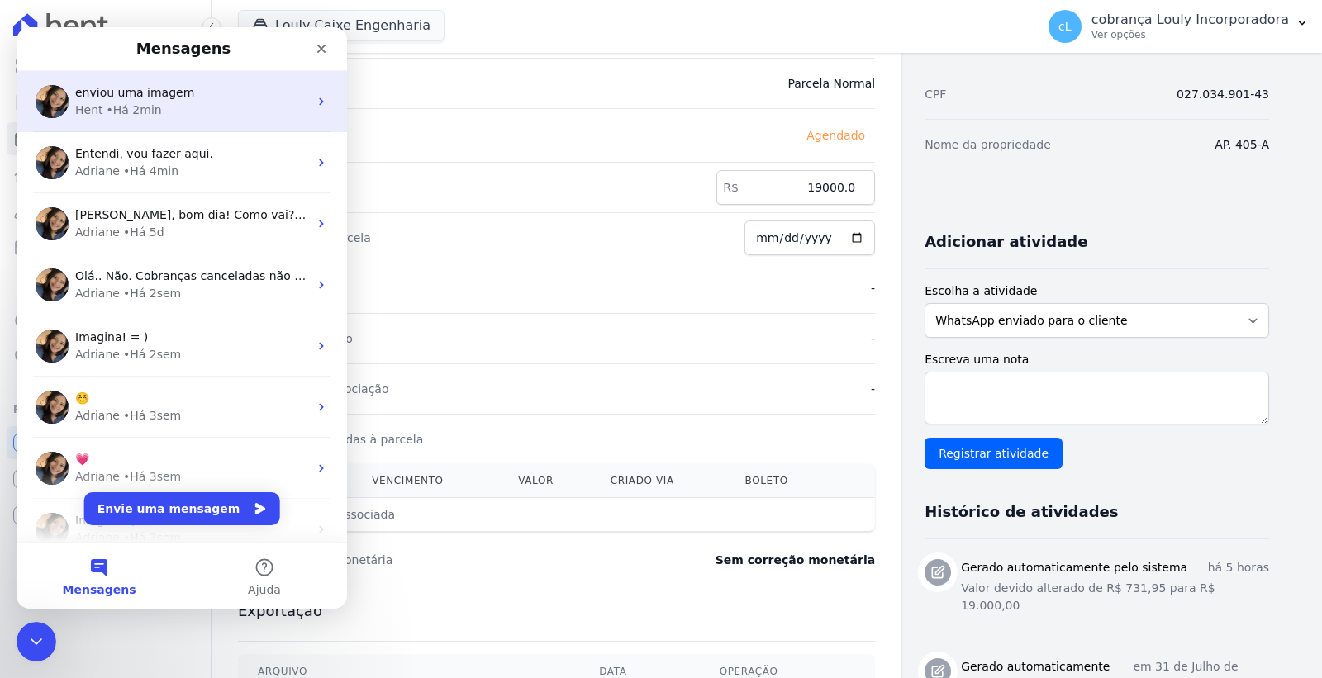
click at [197, 102] on div "Hent • Há 2min" at bounding box center [191, 110] width 233 height 17
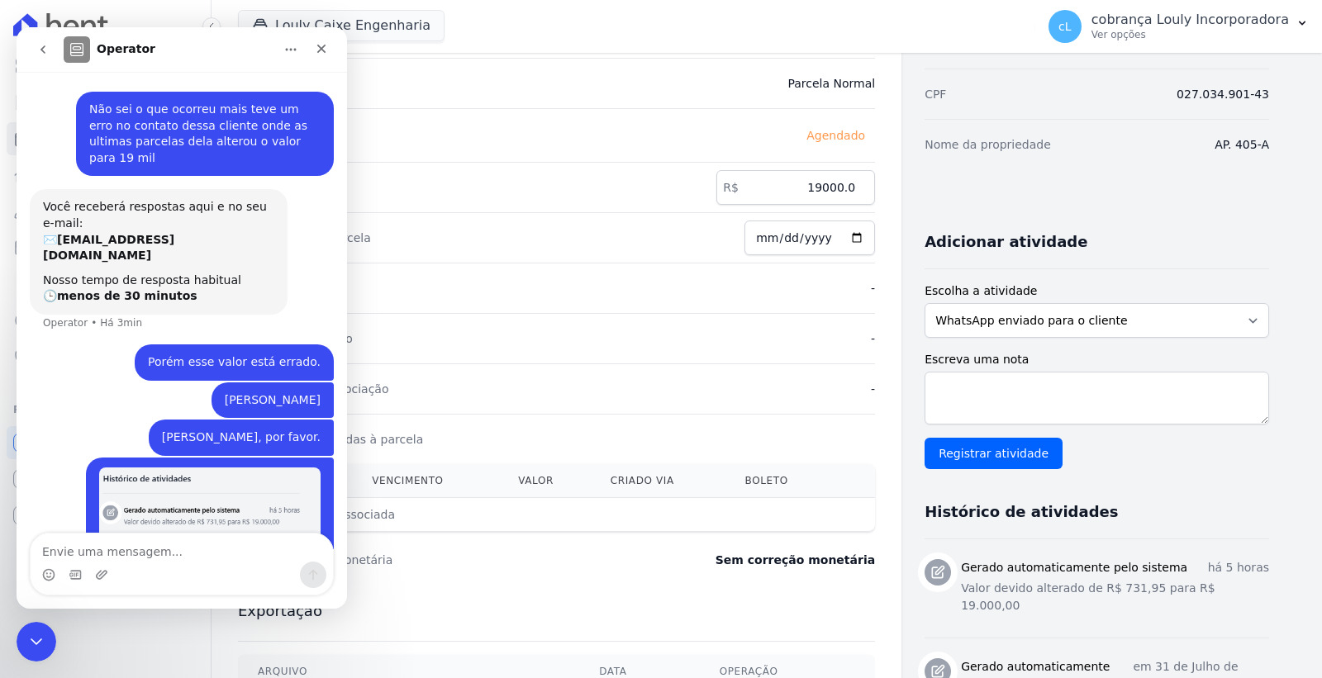
scroll to position [50, 0]
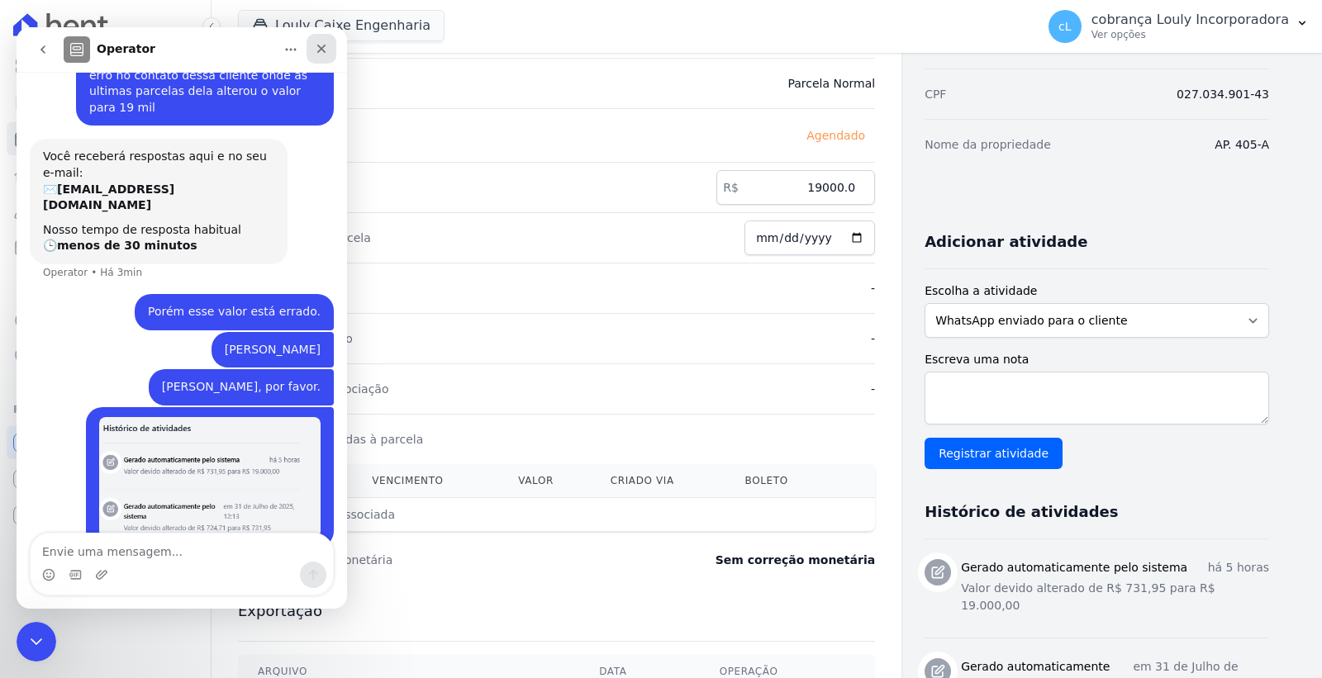
click at [318, 47] on icon "Fechar" at bounding box center [321, 48] width 13 height 13
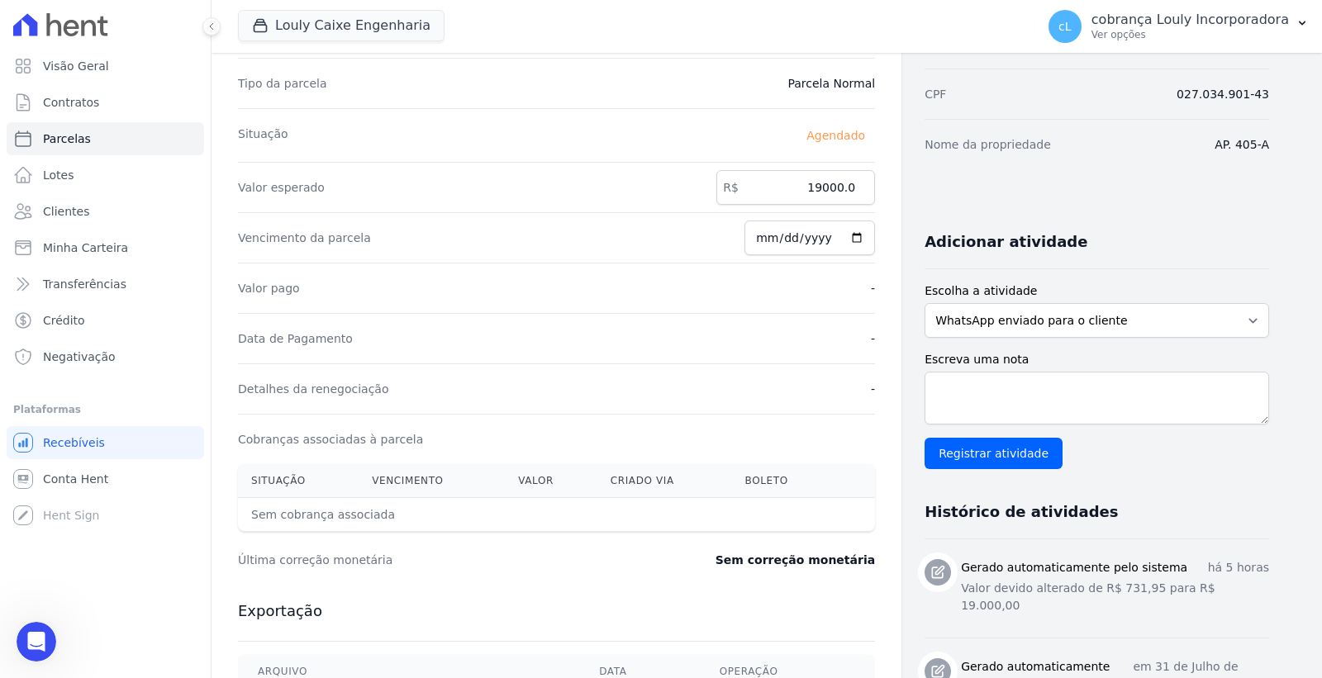
scroll to position [50, 0]
drag, startPoint x: 852, startPoint y: 188, endPoint x: 813, endPoint y: 190, distance: 39.7
click at [813, 190] on input "19000.0" at bounding box center [795, 187] width 159 height 35
type input "731.95"
click at [686, 188] on div "Valor esperado R$ 731.95" at bounding box center [556, 187] width 637 height 50
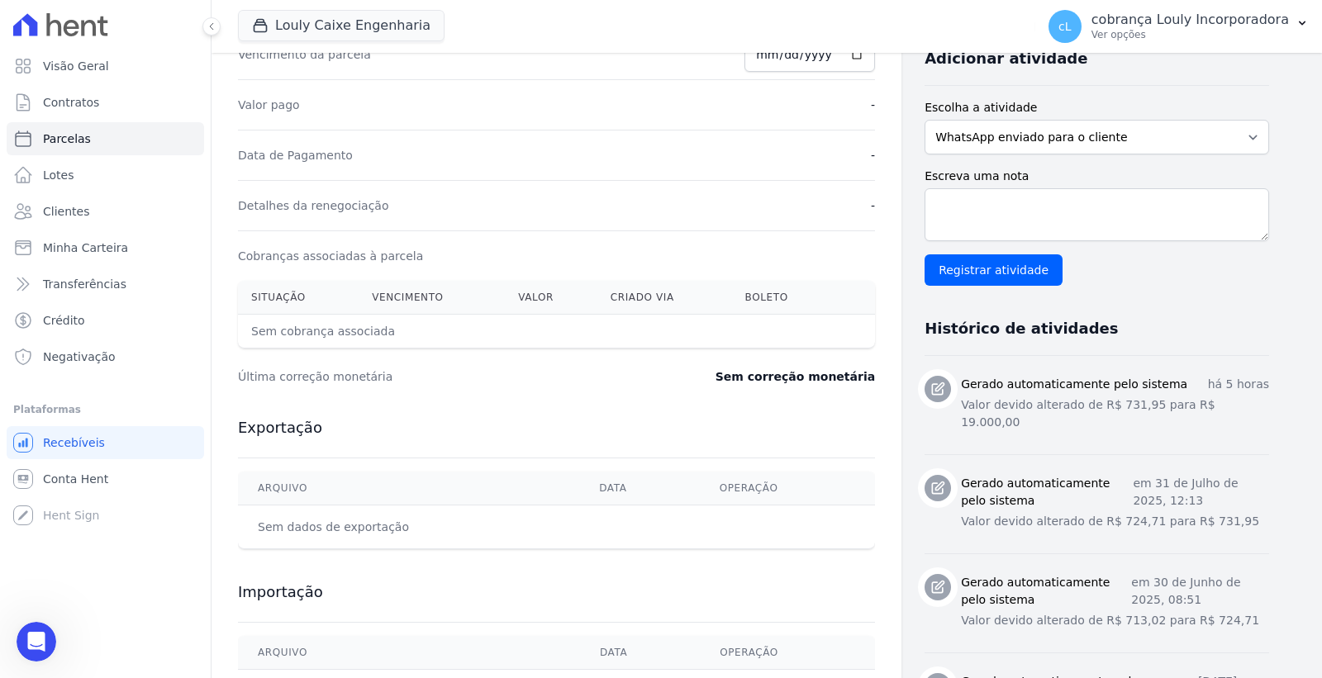
scroll to position [0, 0]
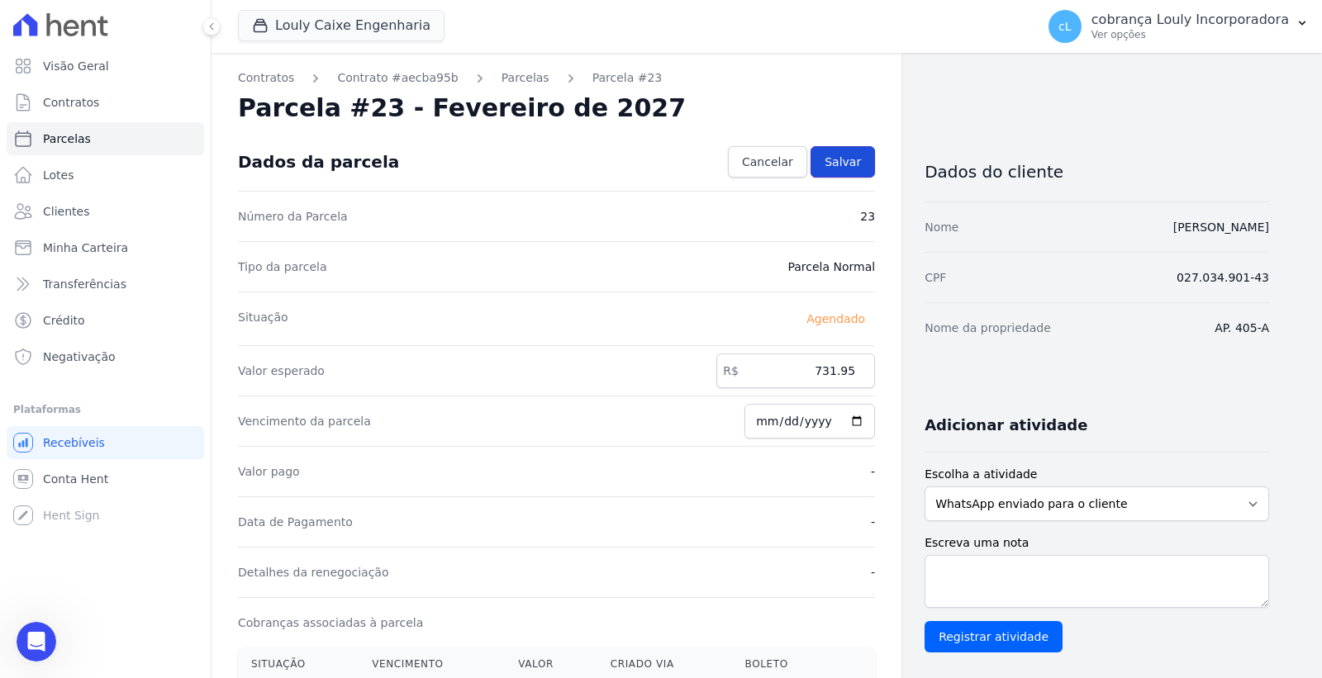
click at [851, 160] on span "Salvar" at bounding box center [842, 162] width 36 height 17
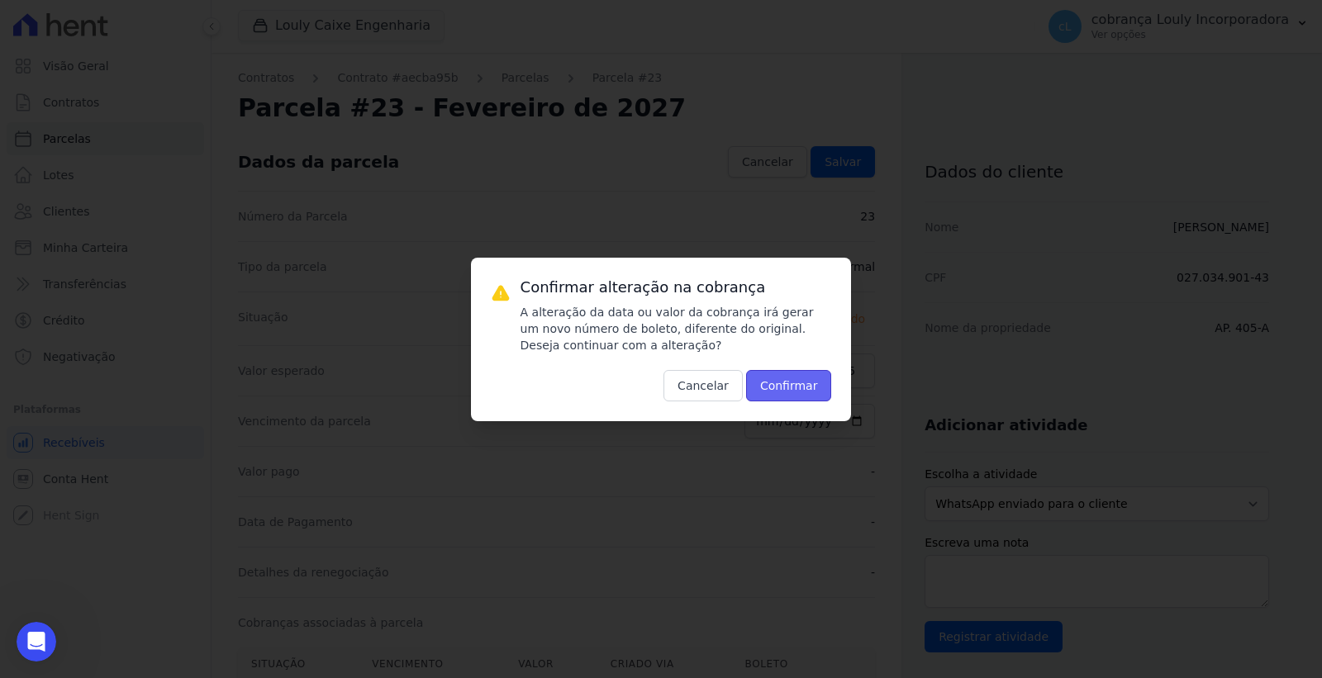
click at [803, 389] on button "Confirmar" at bounding box center [789, 385] width 86 height 31
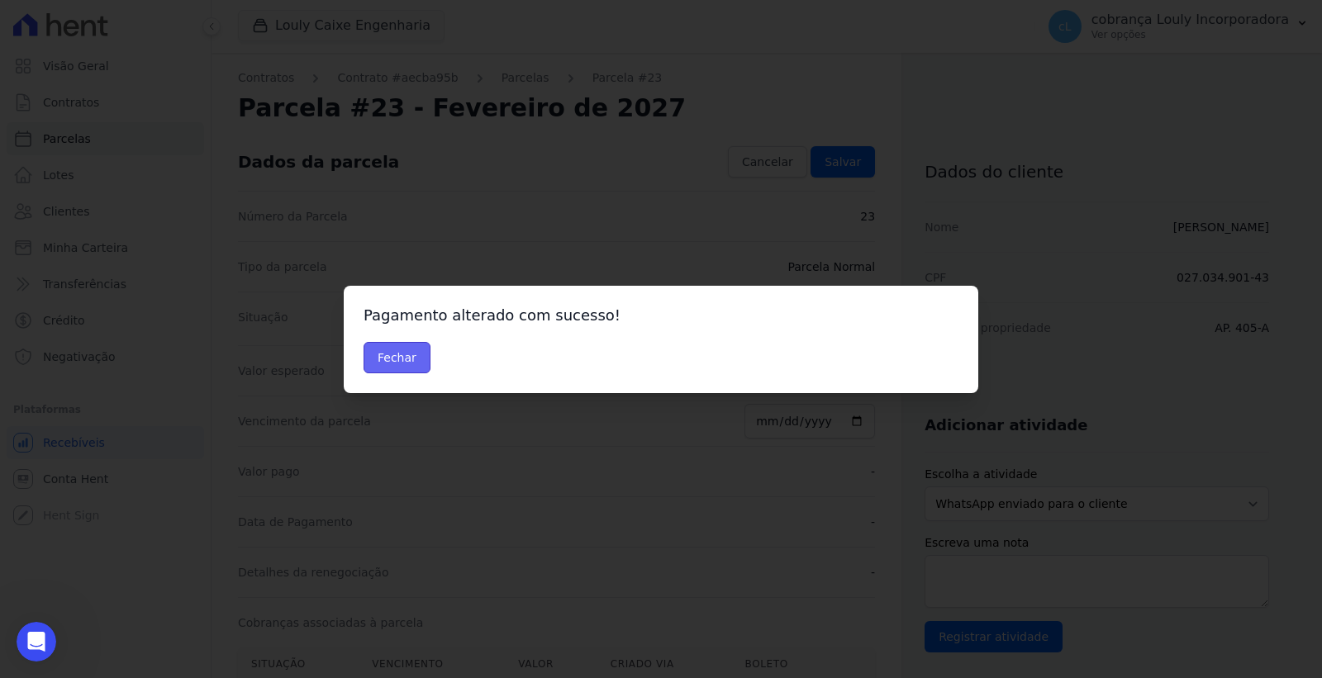
click at [411, 349] on button "Fechar" at bounding box center [396, 357] width 67 height 31
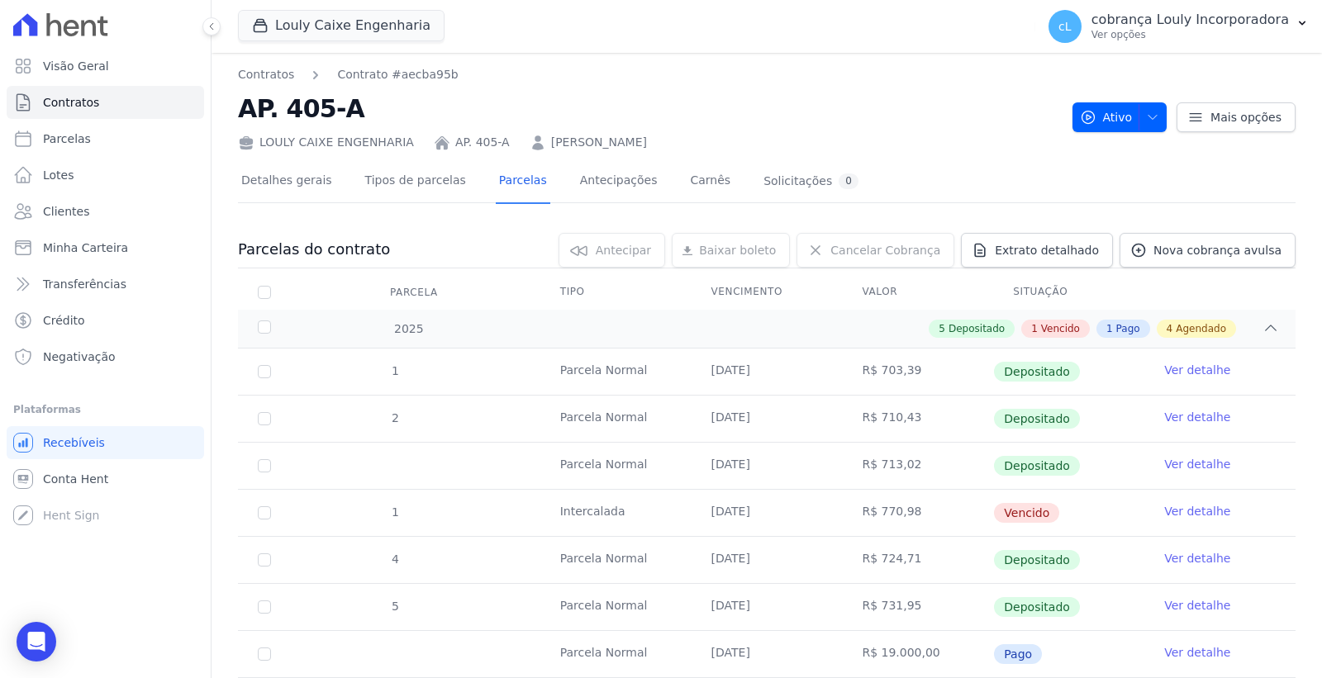
scroll to position [315, 0]
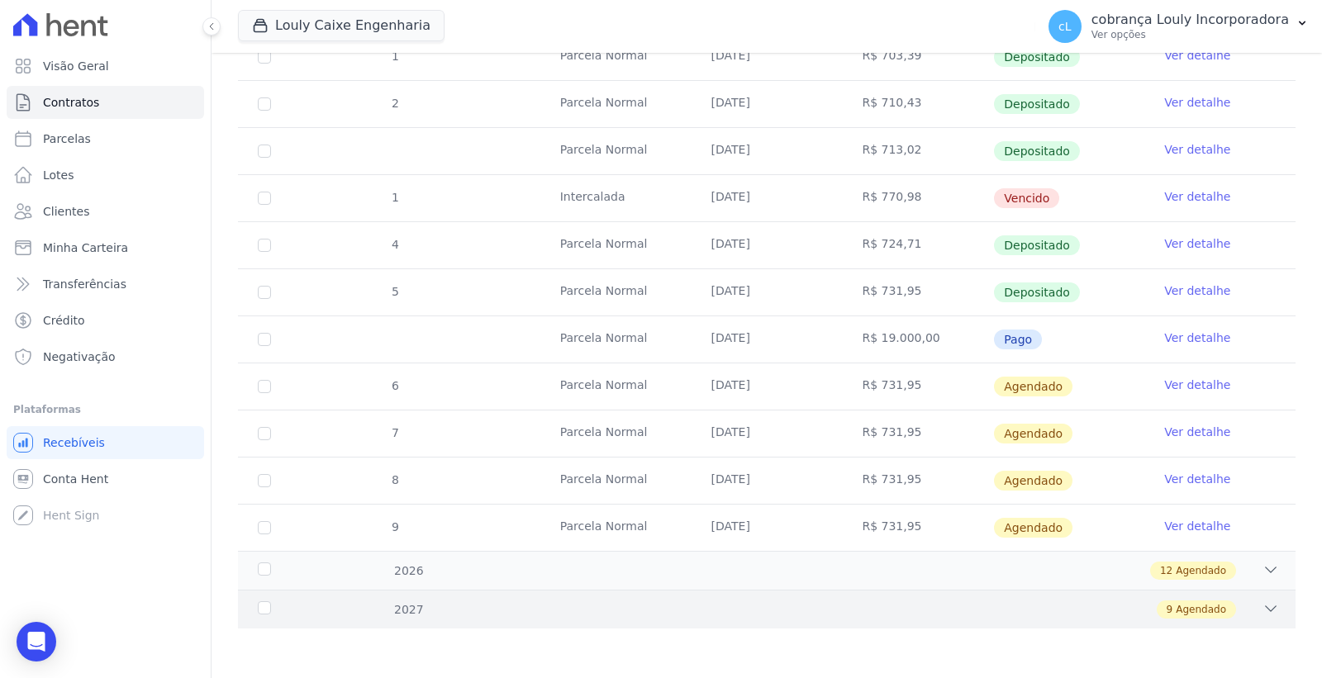
click at [1262, 605] on icon at bounding box center [1270, 608] width 17 height 17
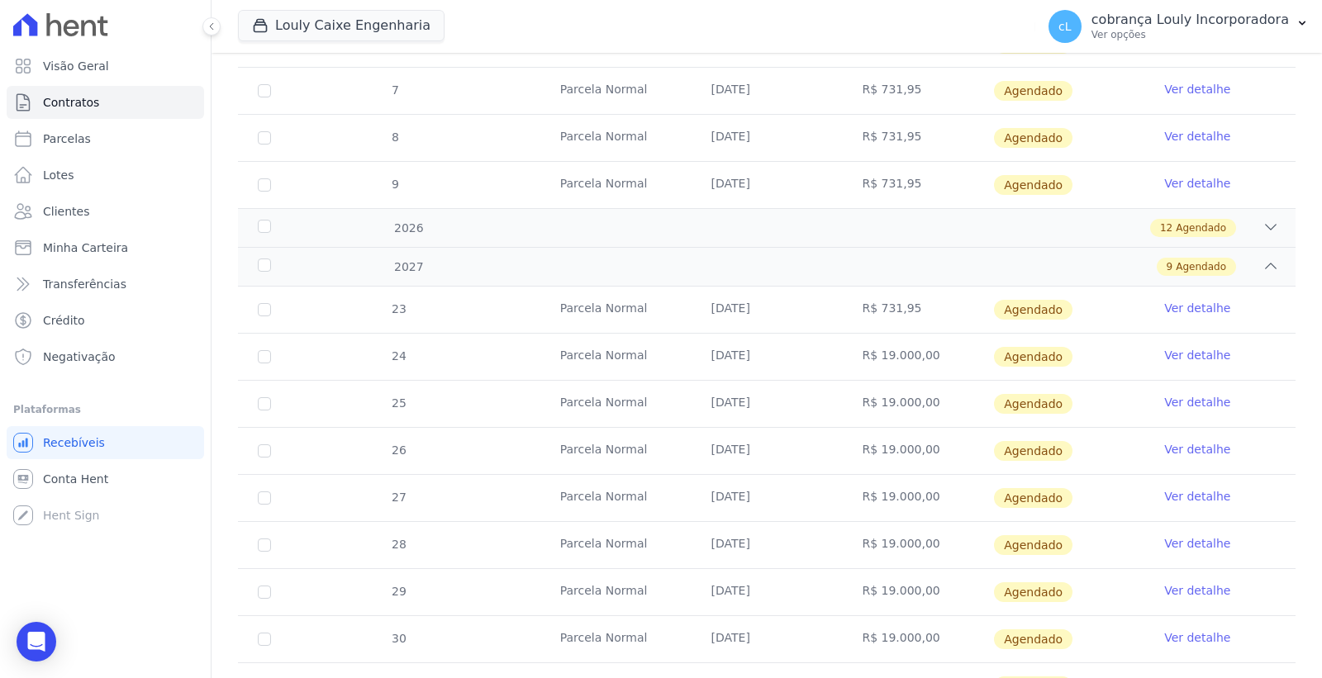
scroll to position [681, 0]
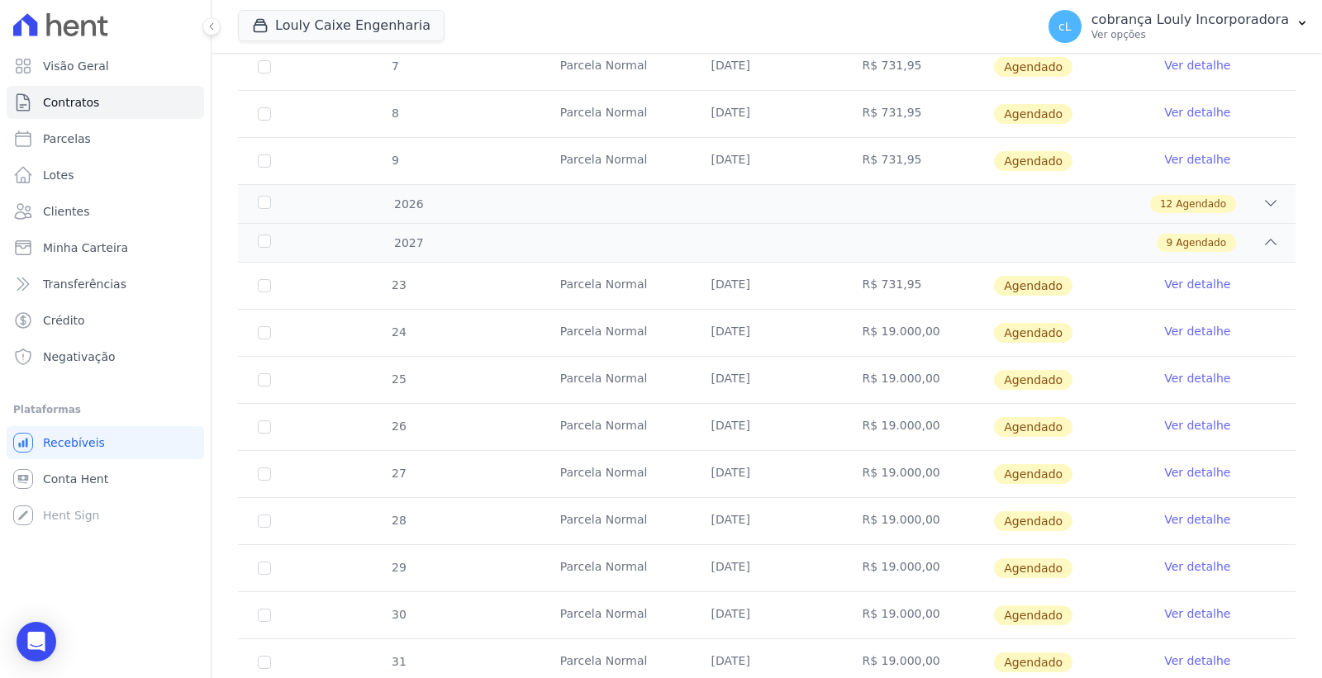
click at [1175, 330] on link "Ver detalhe" at bounding box center [1197, 331] width 66 height 17
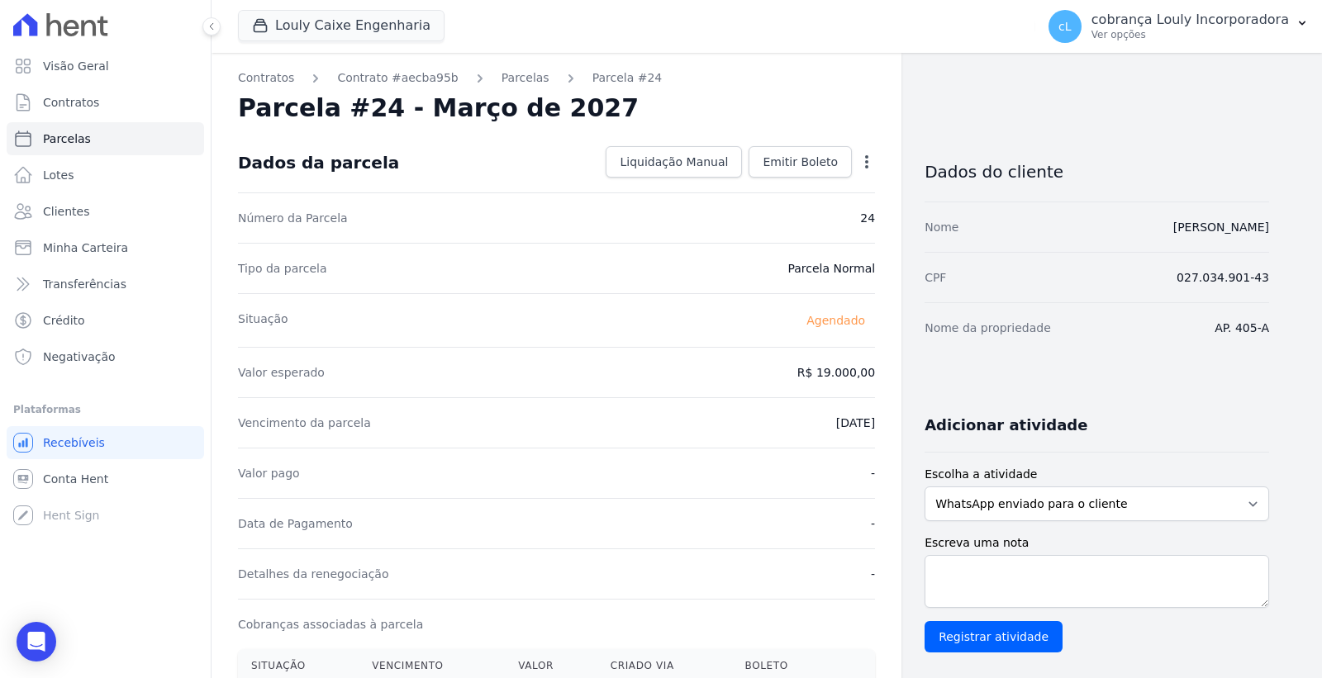
click at [866, 166] on icon "button" at bounding box center [866, 161] width 3 height 13
click at [782, 182] on link "Alterar" at bounding box center [795, 184] width 145 height 30
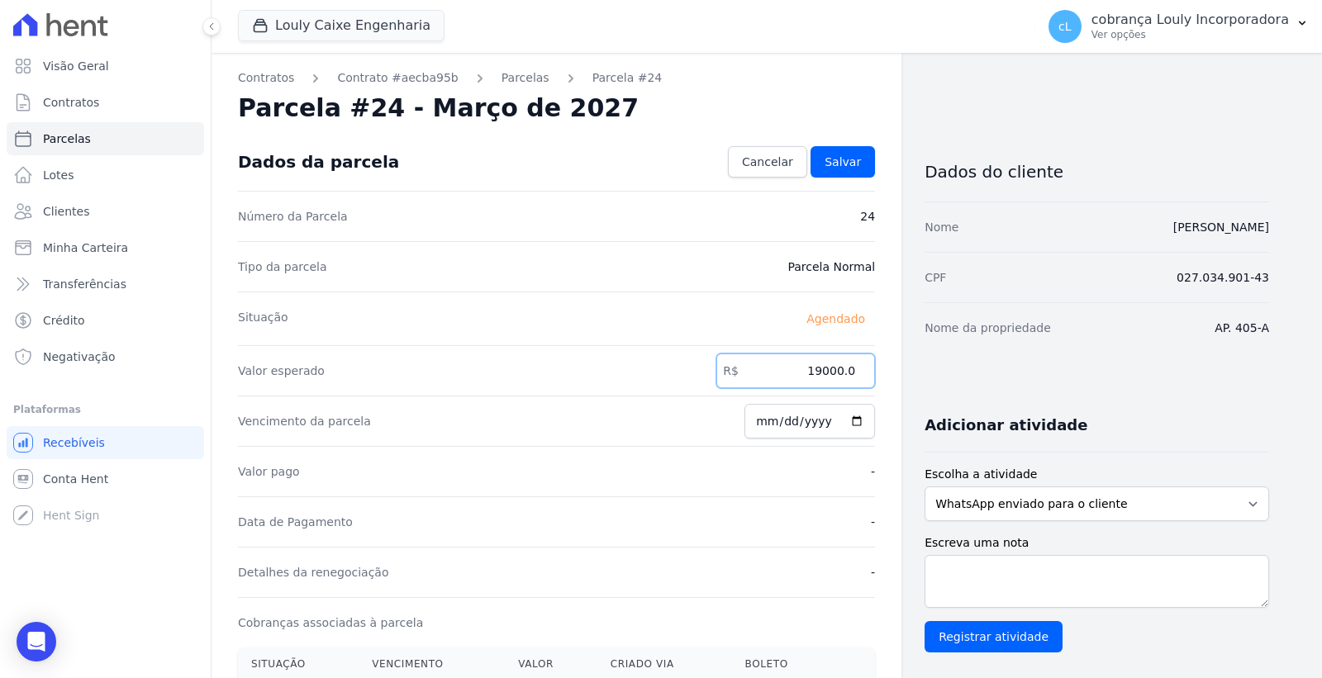
drag, startPoint x: 852, startPoint y: 370, endPoint x: 803, endPoint y: 370, distance: 49.6
click at [803, 370] on input "19000.0" at bounding box center [795, 371] width 159 height 35
type input "731.23"
click at [42, 651] on div "Open Intercom Messenger" at bounding box center [37, 642] width 44 height 44
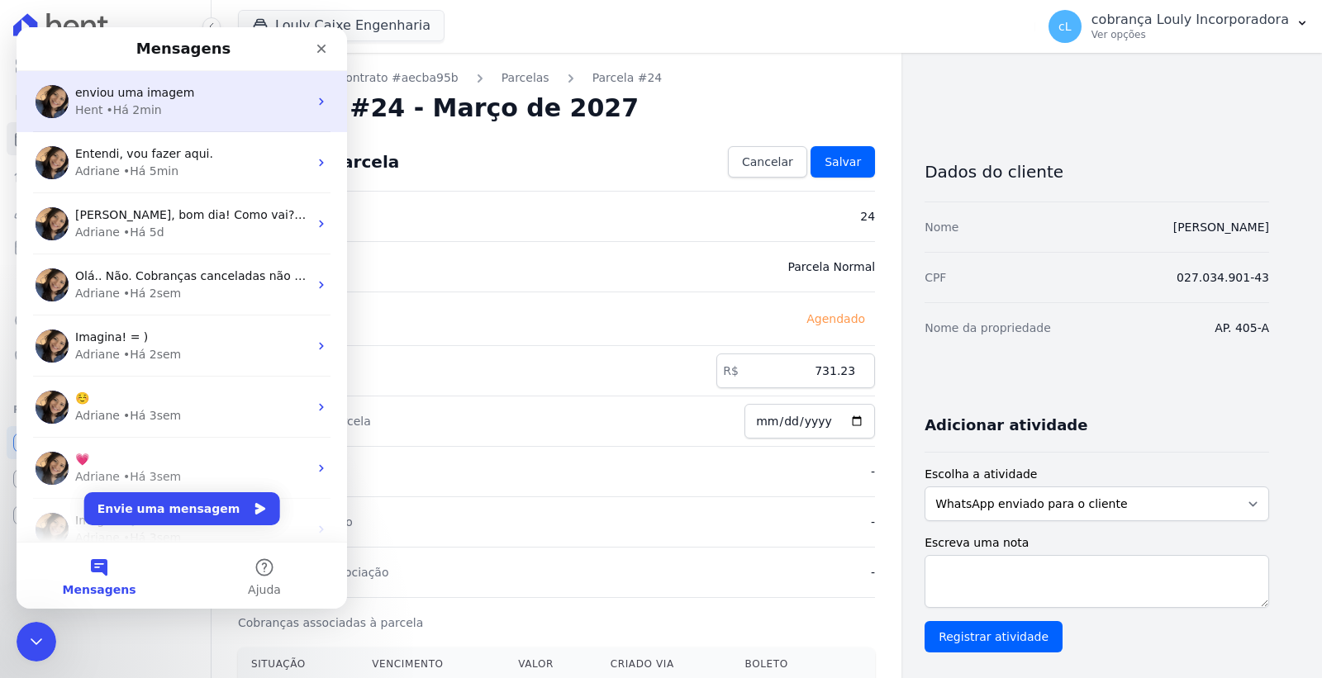
click at [157, 96] on span "enviou uma imagem" at bounding box center [134, 92] width 119 height 13
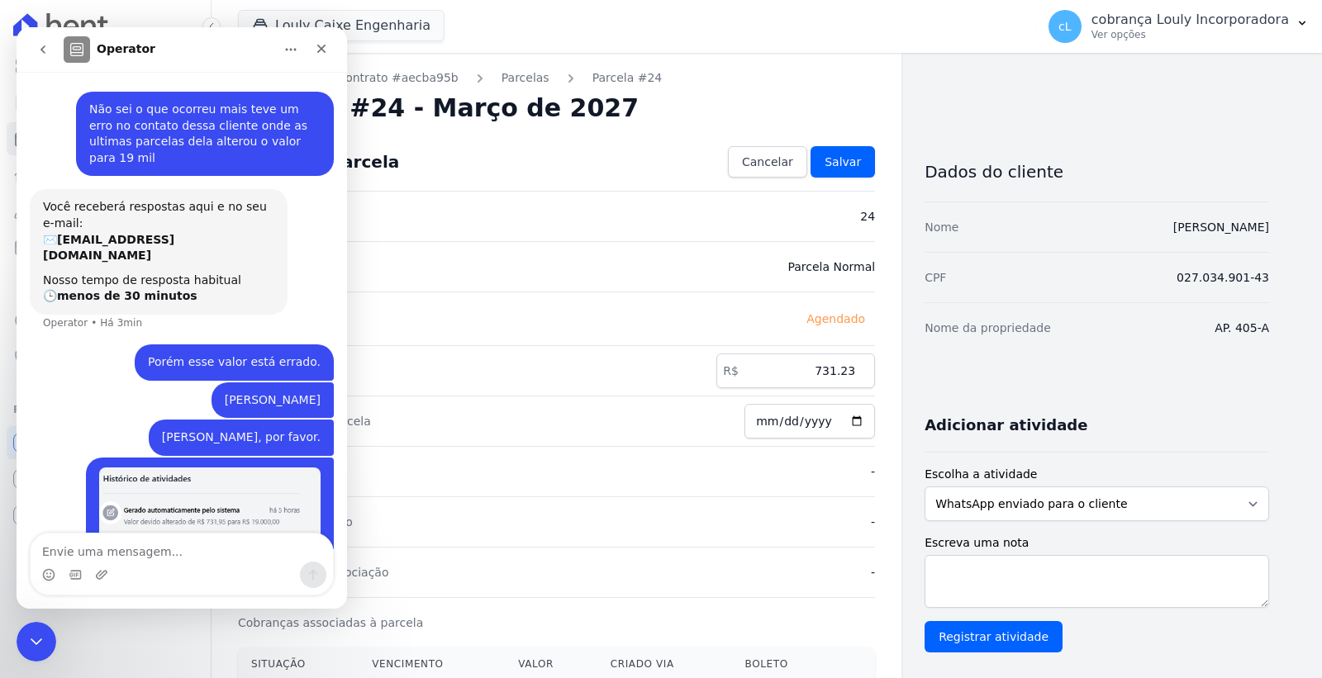
scroll to position [50, 0]
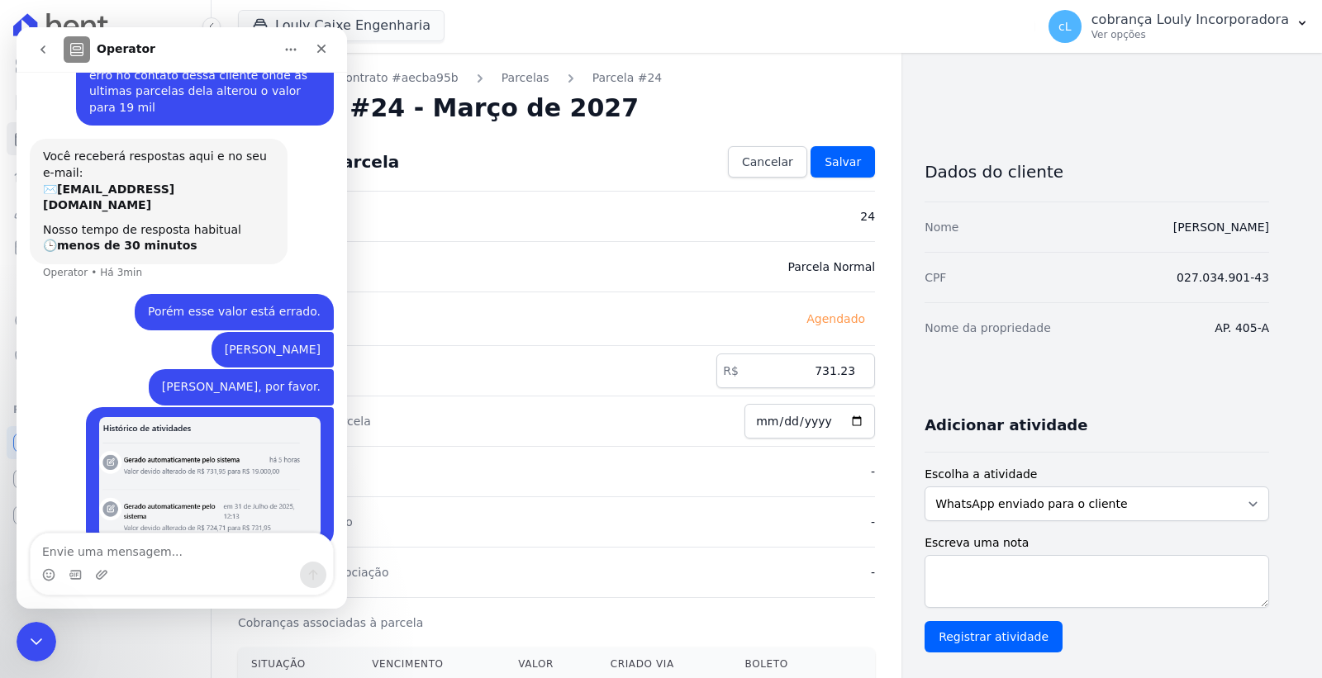
click at [151, 558] on textarea "Envie uma mensagem..." at bounding box center [182, 548] width 302 height 28
type textarea "Pode deixar, consegui aqui."
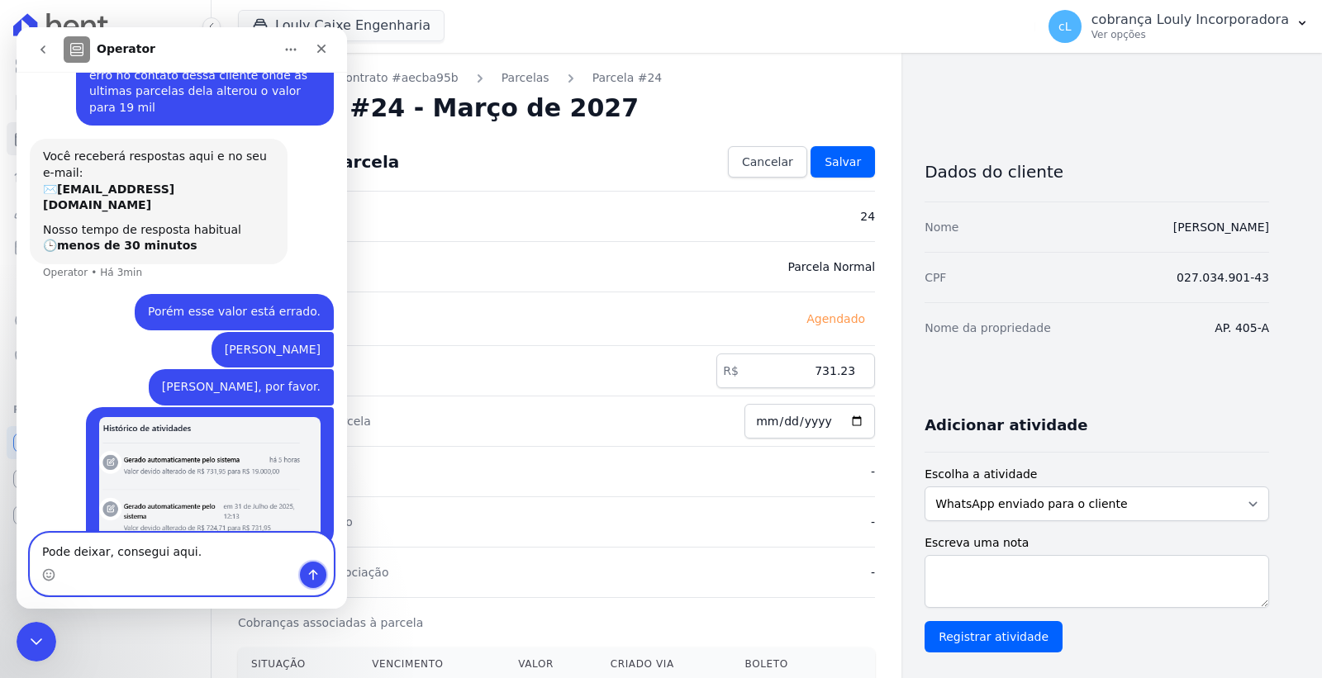
click at [312, 575] on icon "Enviar uma mensagem" at bounding box center [313, 575] width 9 height 11
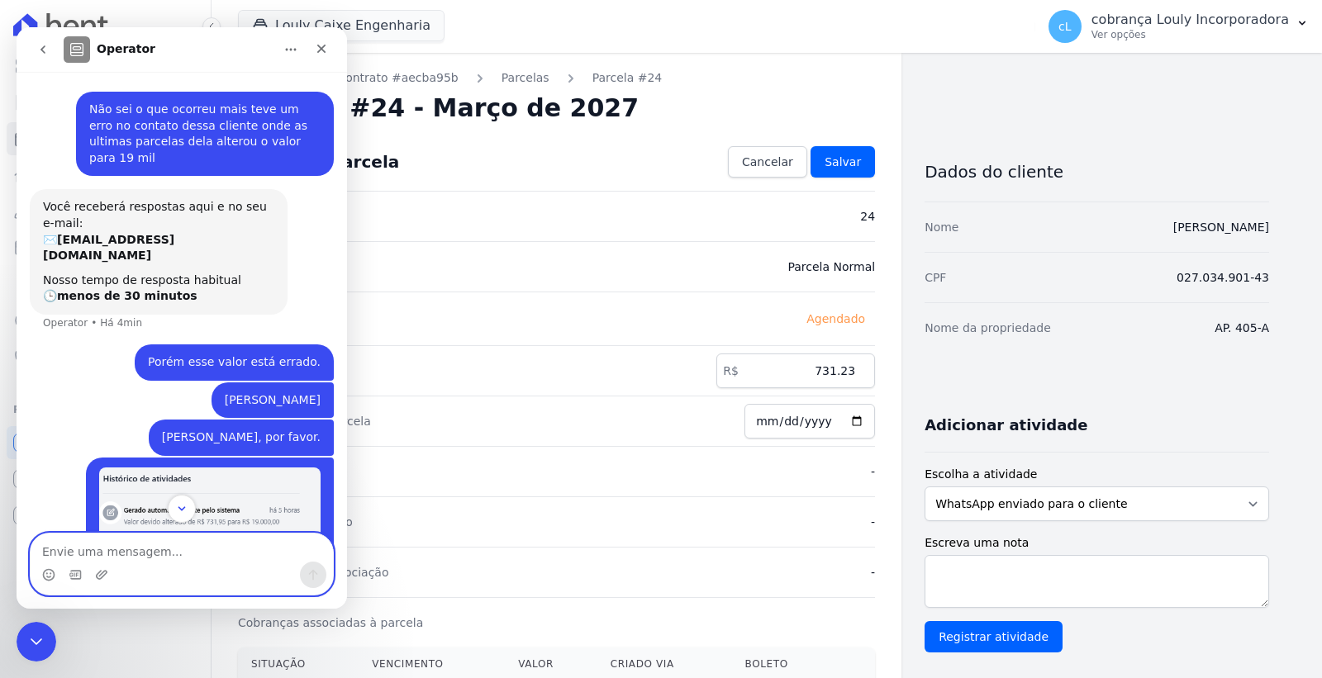
scroll to position [87, 0]
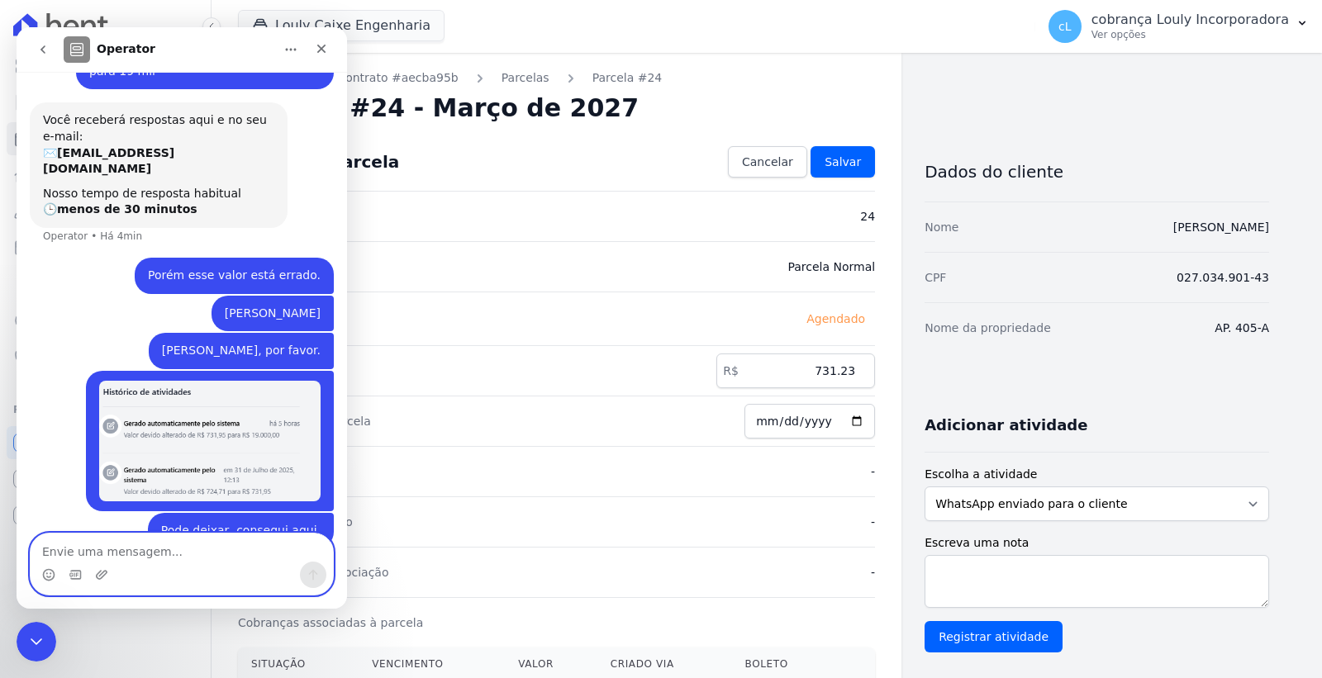
click at [178, 543] on textarea "Envie uma mensagem..." at bounding box center [182, 548] width 302 height 28
click at [36, 50] on icon "go back" at bounding box center [42, 49] width 13 height 13
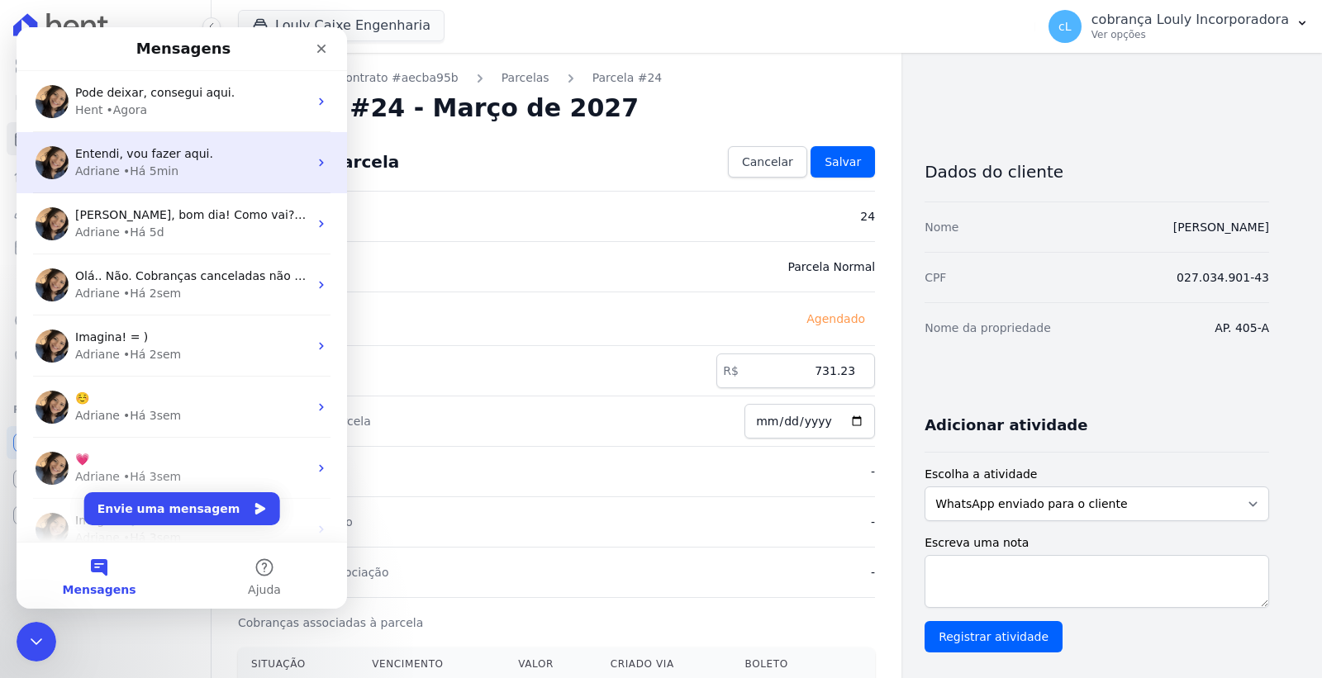
click at [172, 147] on span "Entendi, vou fazer aqui." at bounding box center [144, 153] width 138 height 13
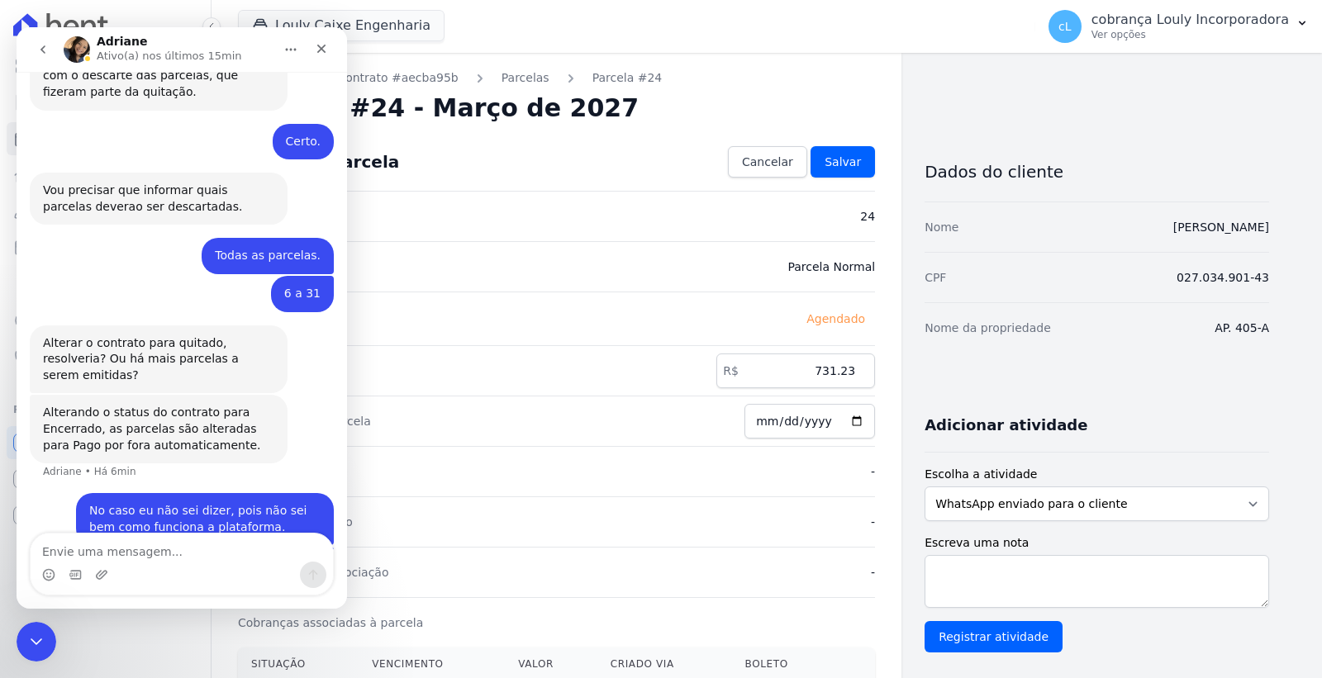
scroll to position [889, 0]
click at [135, 552] on textarea "Envie uma mensagem..." at bounding box center [182, 548] width 302 height 28
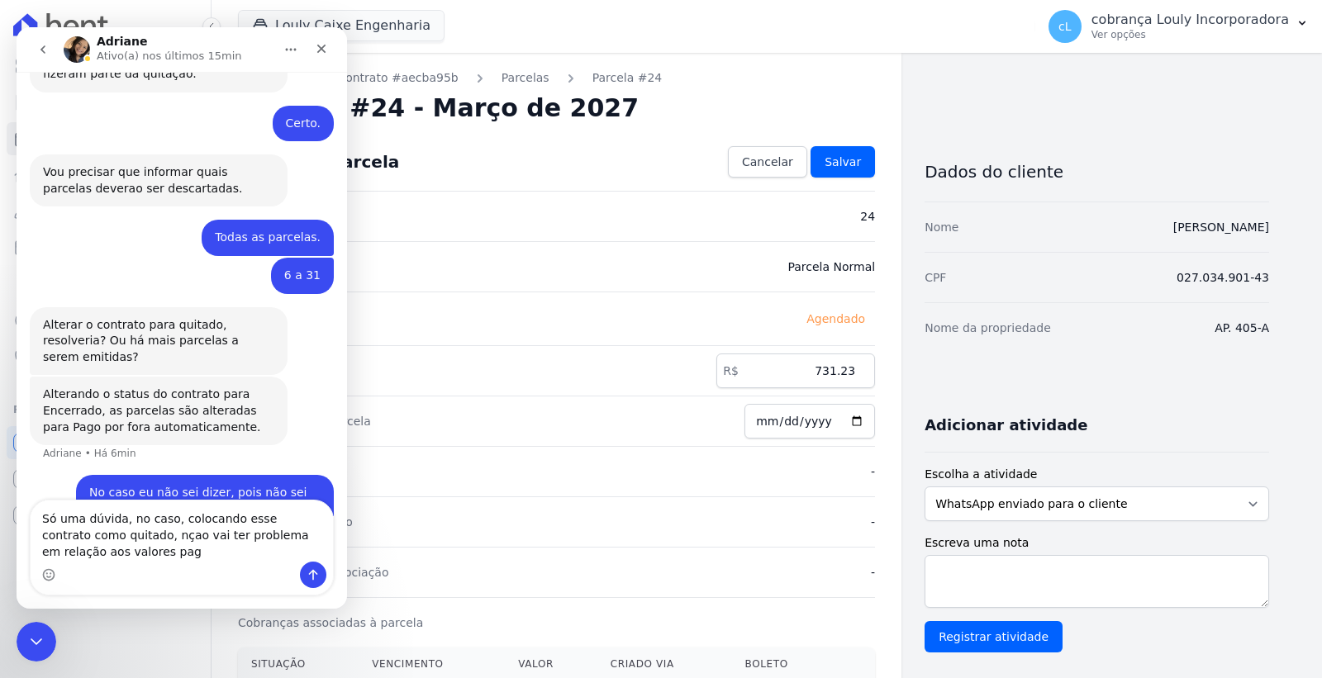
scroll to position [922, 0]
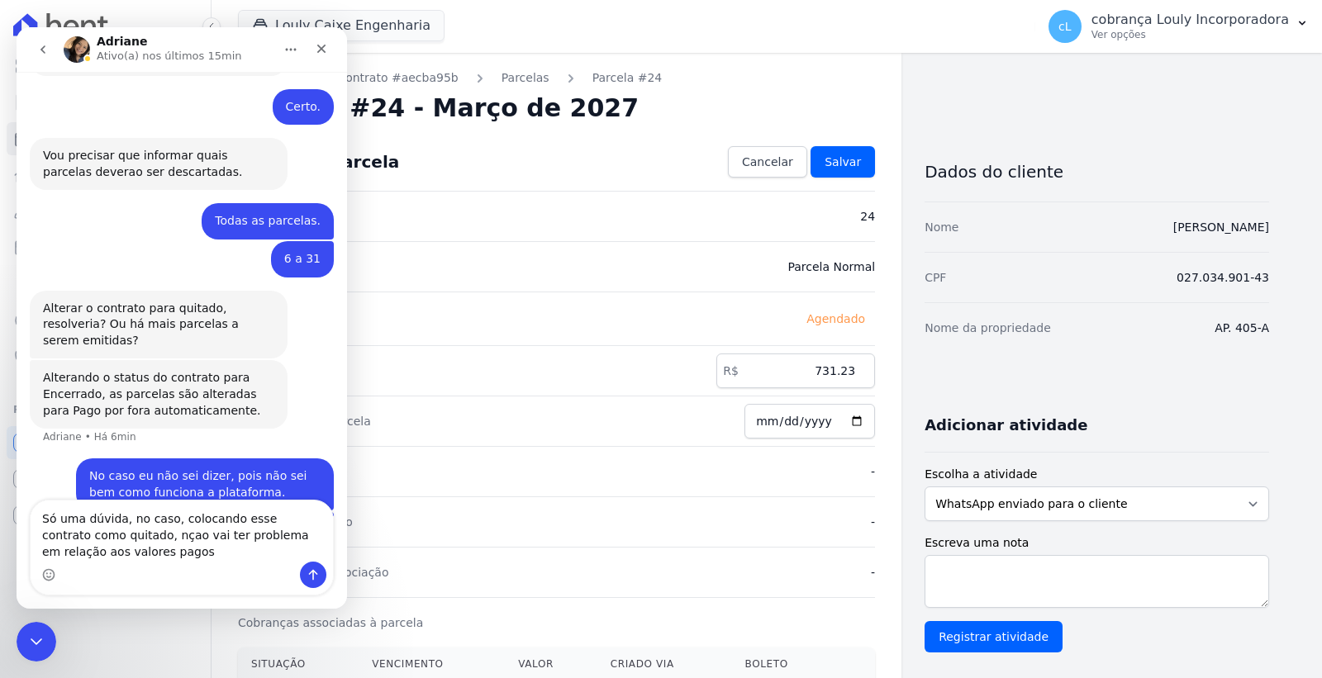
type textarea "Só uma dúvida, no caso, colocando esse contrato como quitado, nçao vai ter prob…"
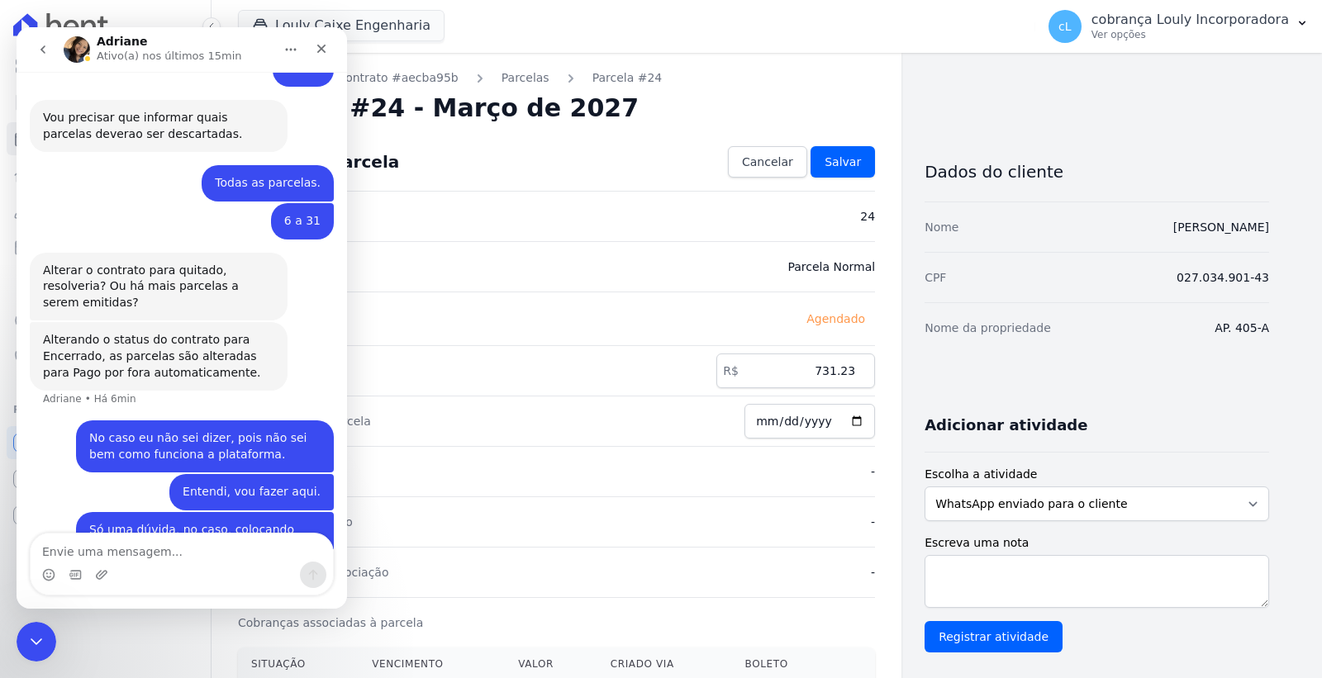
scroll to position [959, 0]
drag, startPoint x: 845, startPoint y: 374, endPoint x: 855, endPoint y: 373, distance: 10.0
click at [855, 373] on input "731.23" at bounding box center [795, 371] width 159 height 35
type input "731.93"
click at [852, 164] on span "Salvar" at bounding box center [842, 162] width 36 height 17
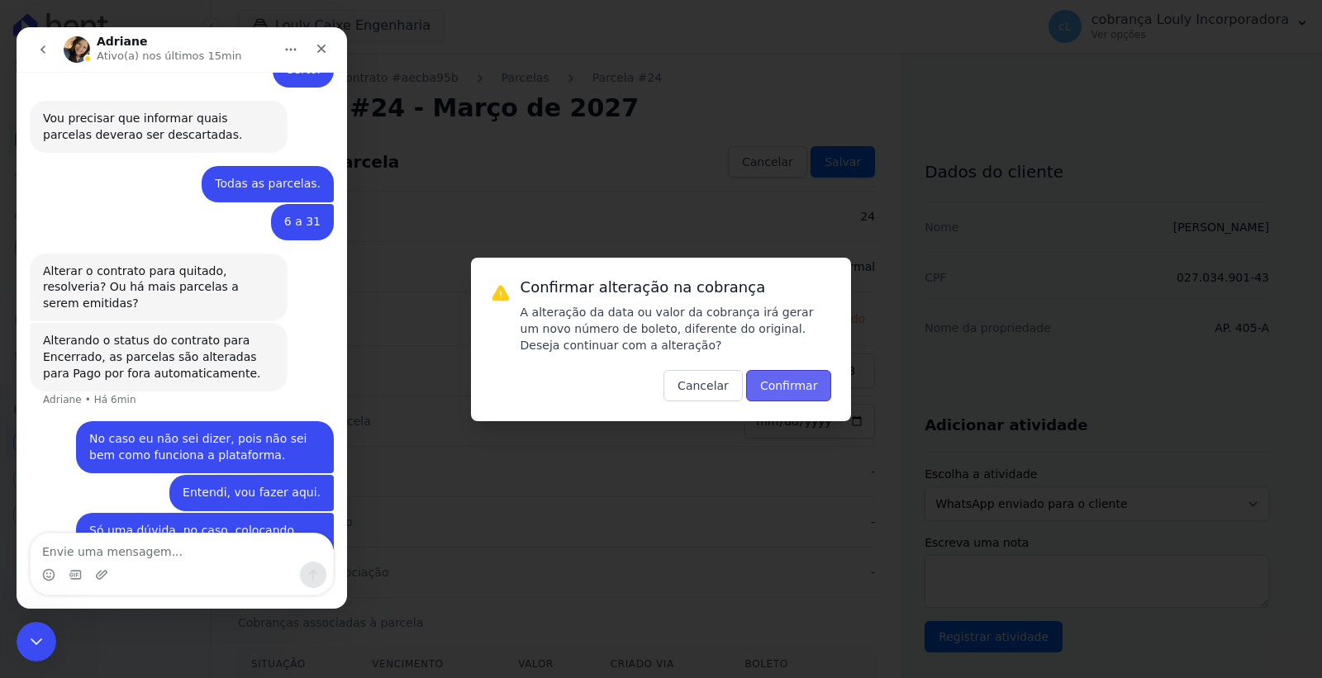
click at [818, 388] on button "Confirmar" at bounding box center [789, 385] width 86 height 31
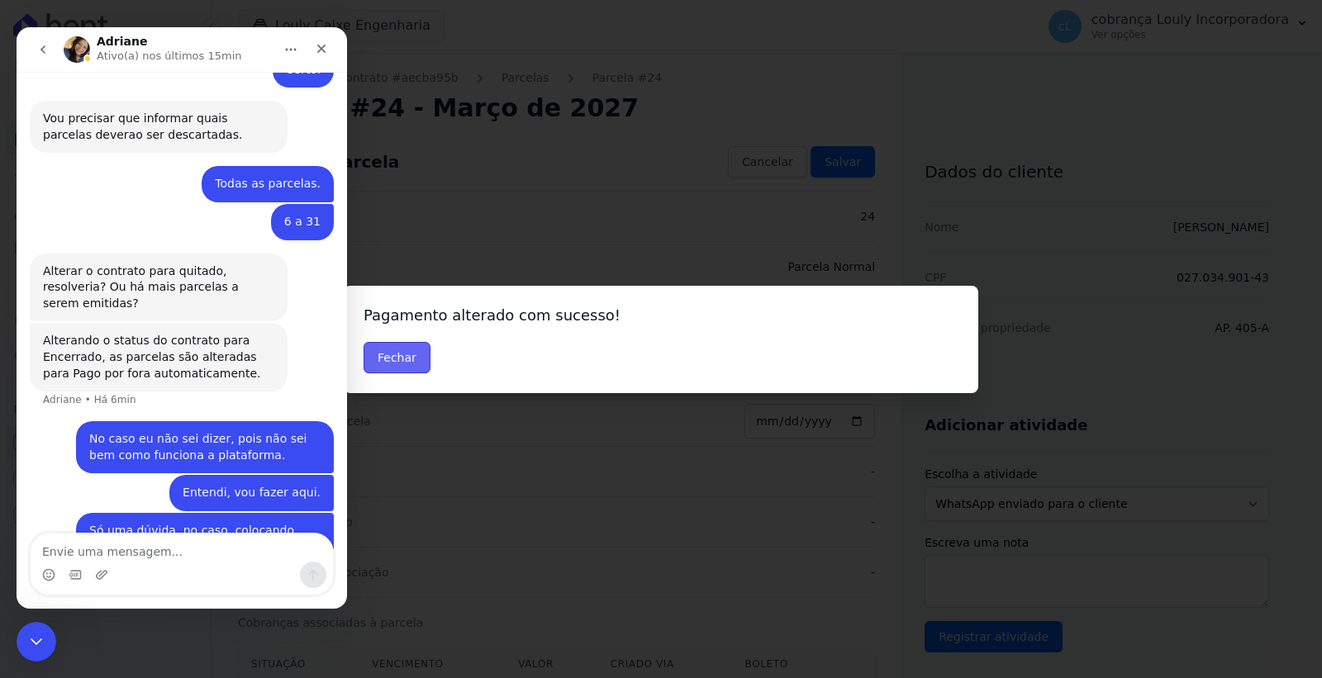
click at [398, 358] on button "Fechar" at bounding box center [396, 357] width 67 height 31
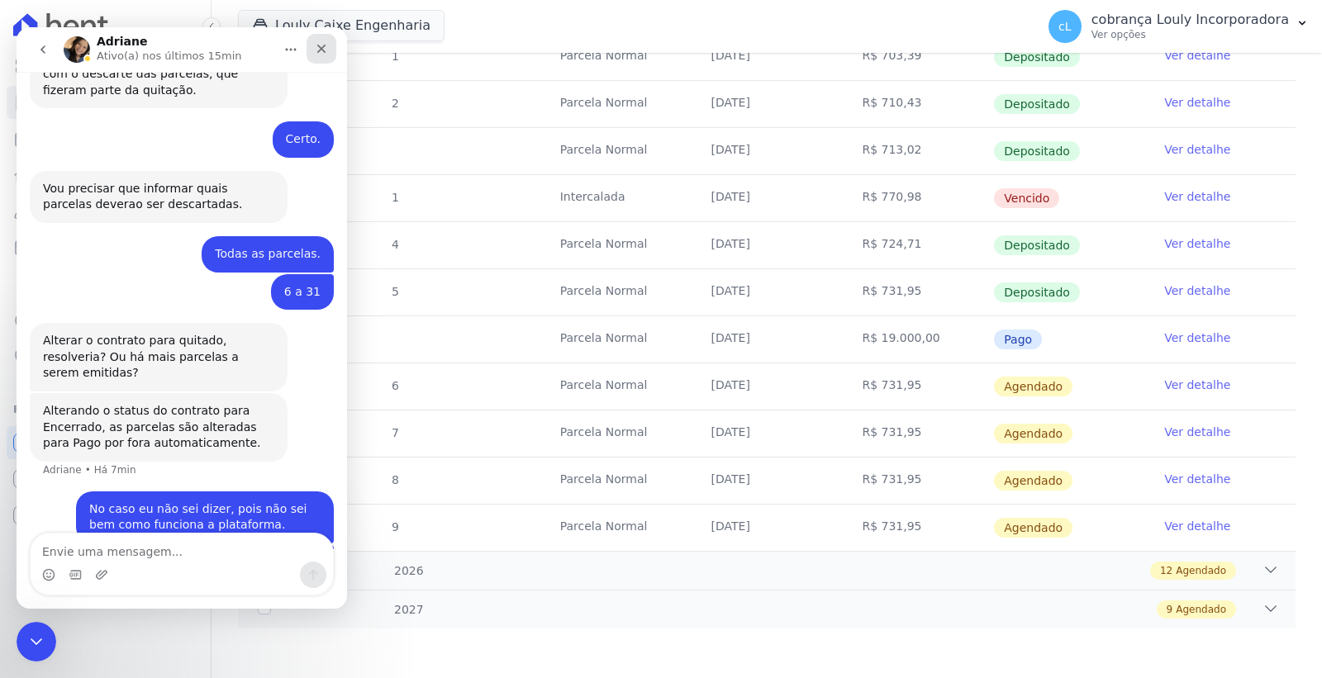
scroll to position [960, 0]
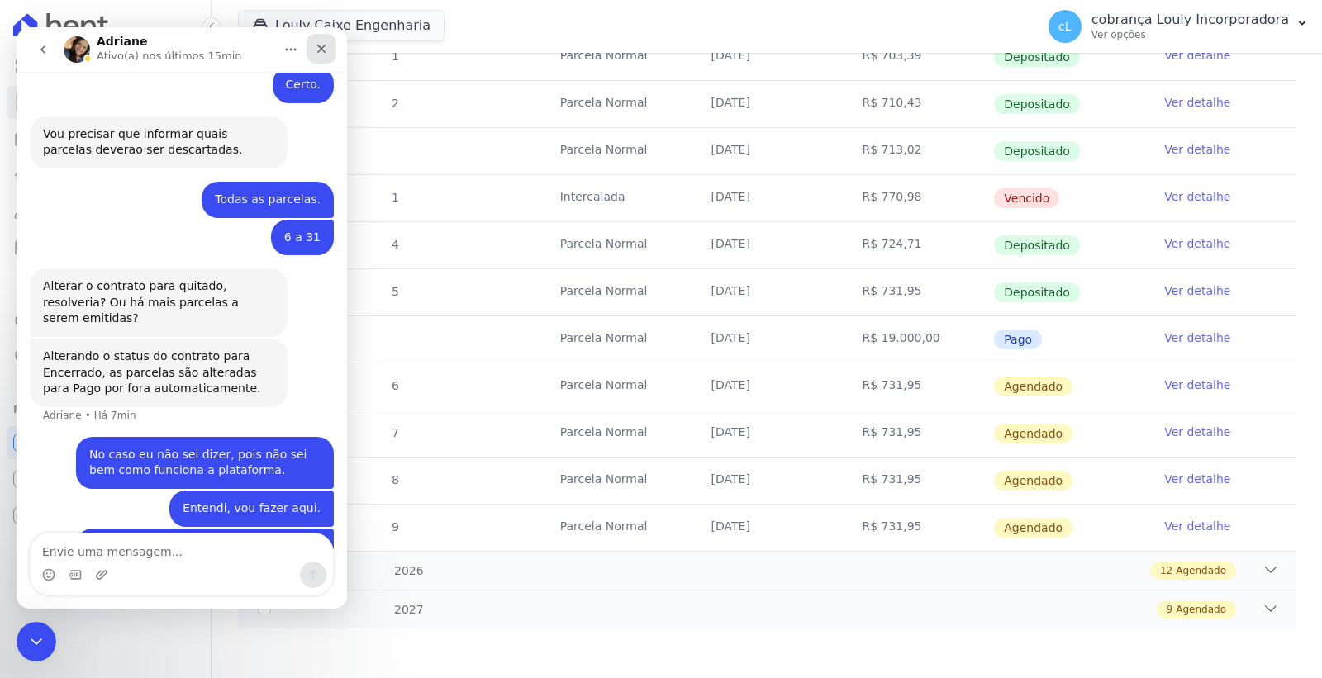
click at [319, 40] on div "Fechar" at bounding box center [321, 49] width 30 height 30
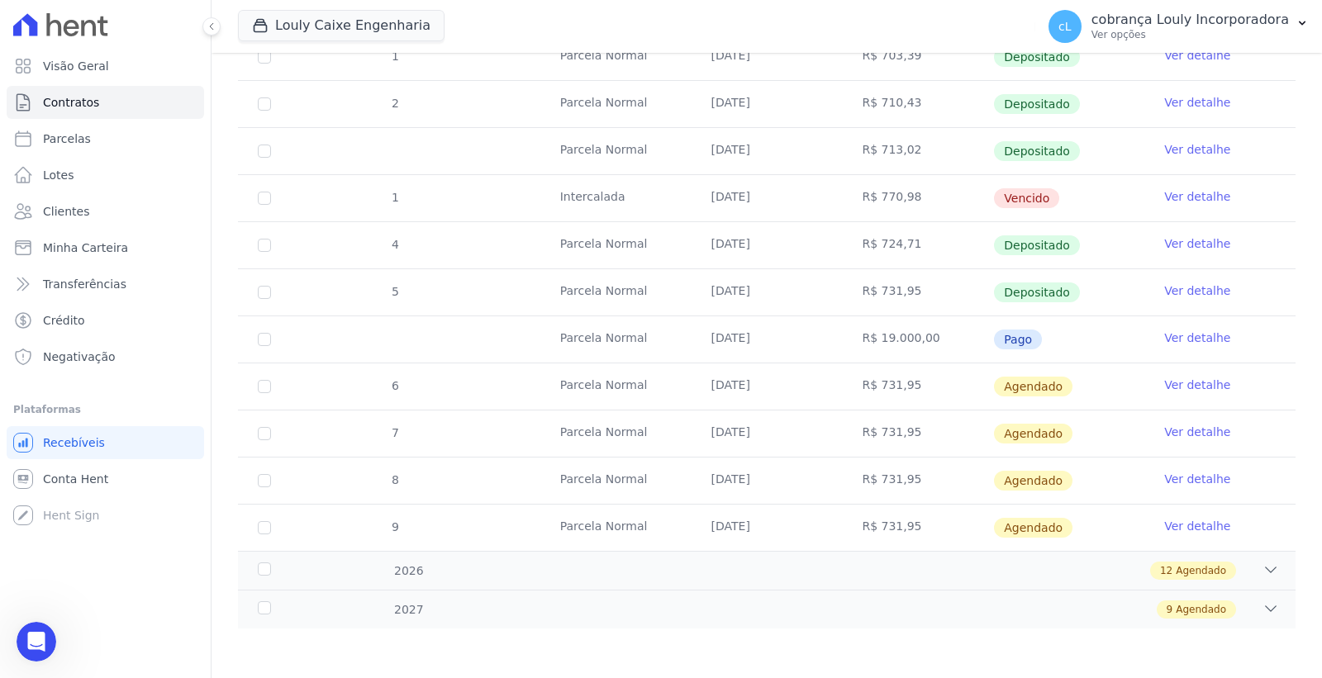
scroll to position [959, 0]
click at [1262, 604] on icon at bounding box center [1270, 608] width 17 height 17
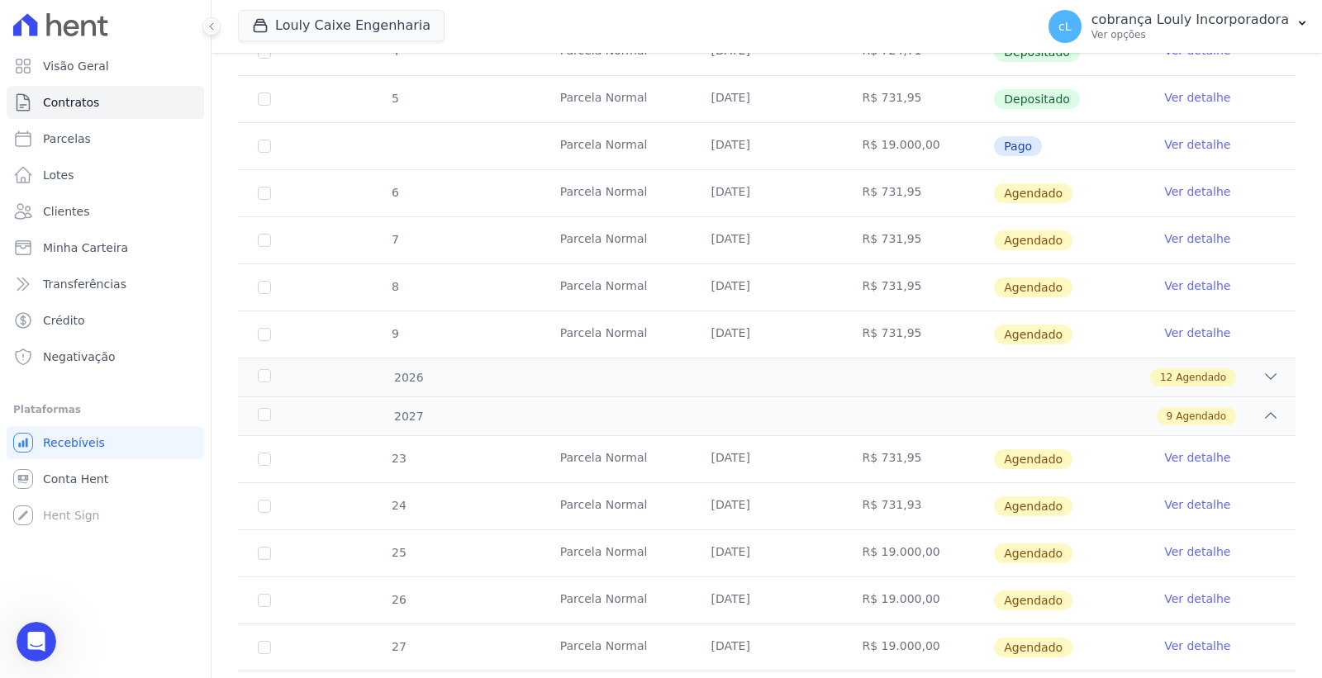
scroll to position [681, 0]
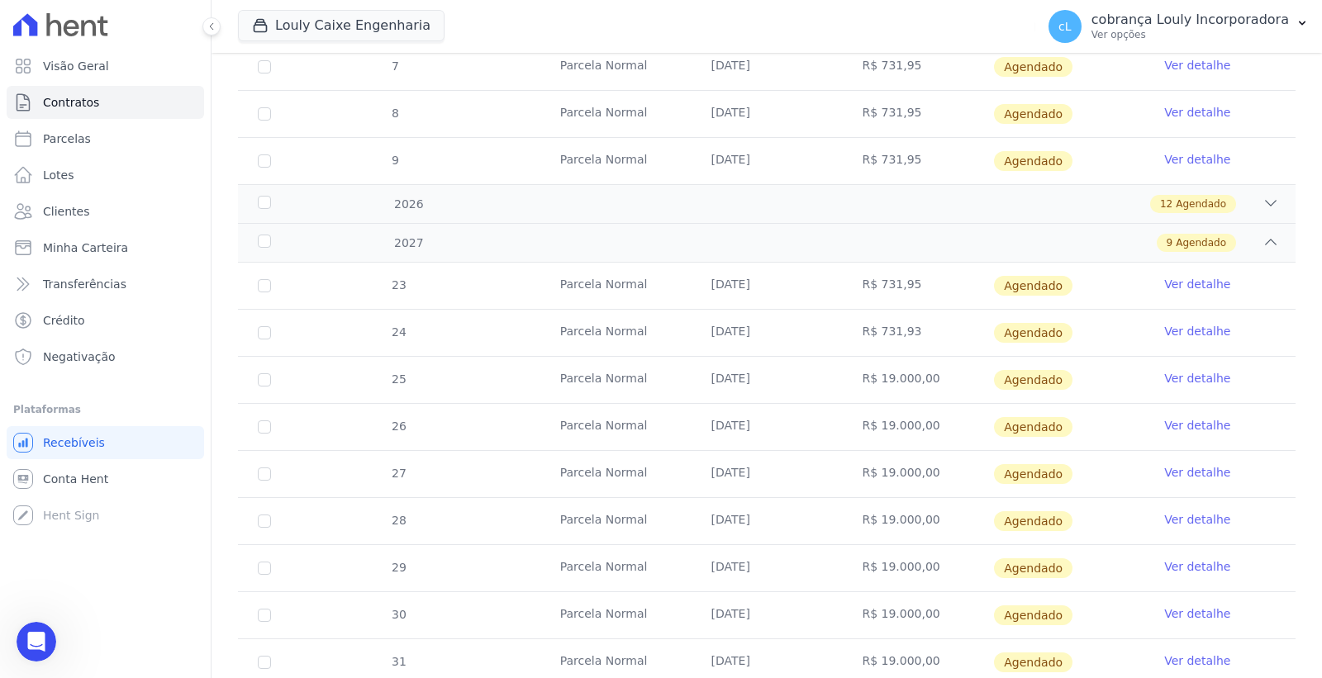
click at [1188, 377] on link "Ver detalhe" at bounding box center [1197, 378] width 66 height 17
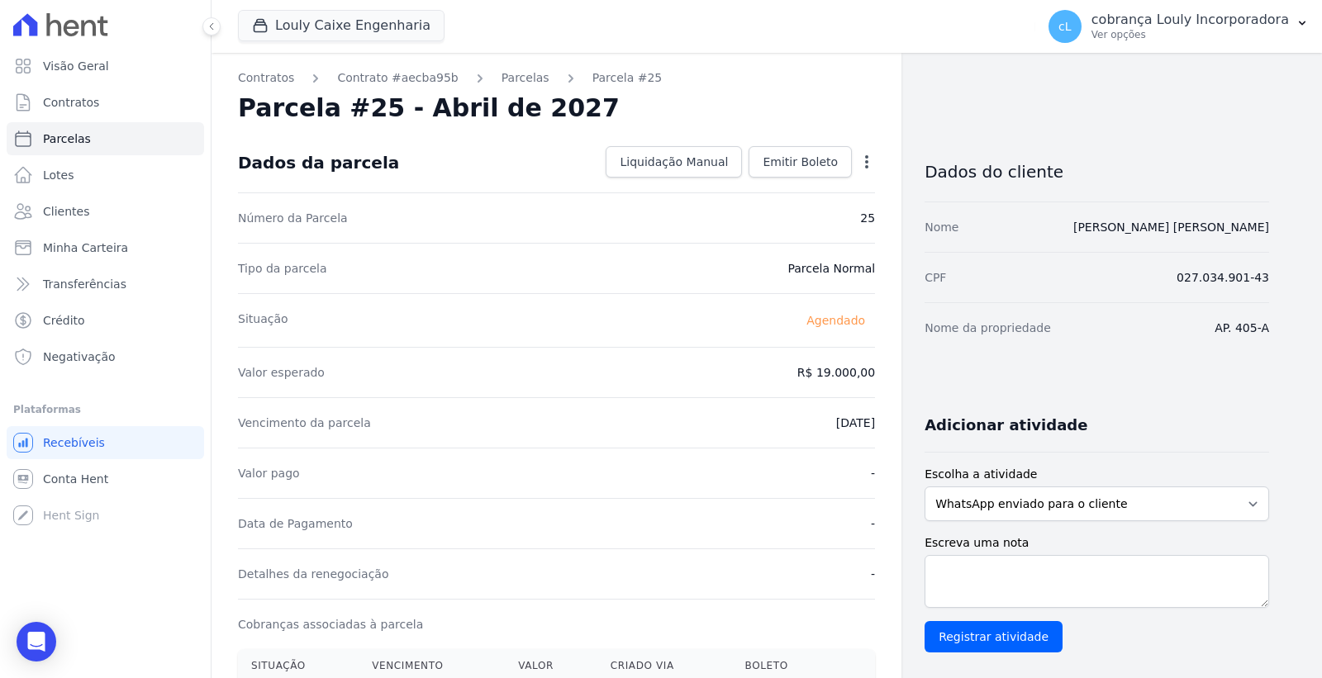
click at [863, 159] on icon "button" at bounding box center [866, 162] width 17 height 17
click at [798, 183] on link "Alterar" at bounding box center [795, 184] width 145 height 30
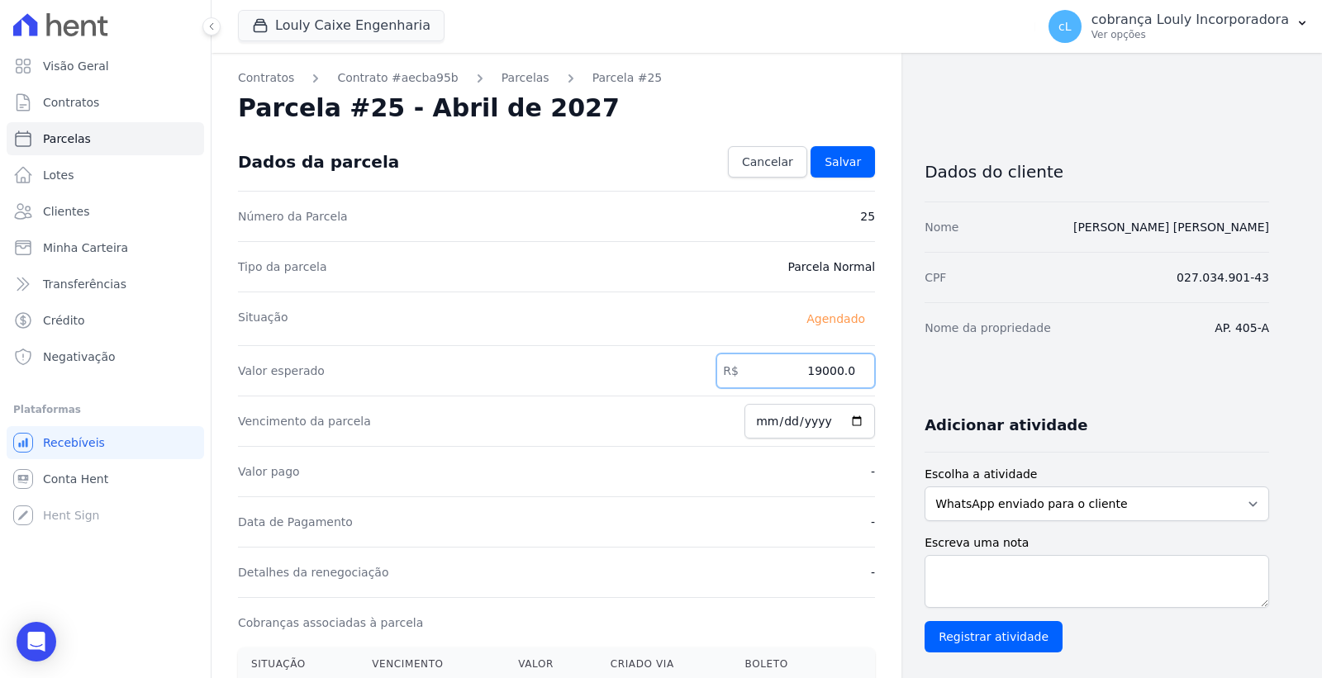
drag, startPoint x: 818, startPoint y: 376, endPoint x: 854, endPoint y: 376, distance: 36.3
click at [854, 376] on input "19000.0" at bounding box center [795, 371] width 159 height 35
paste input "731.95"
type input "731.95"
click at [843, 158] on span "Salvar" at bounding box center [842, 162] width 36 height 17
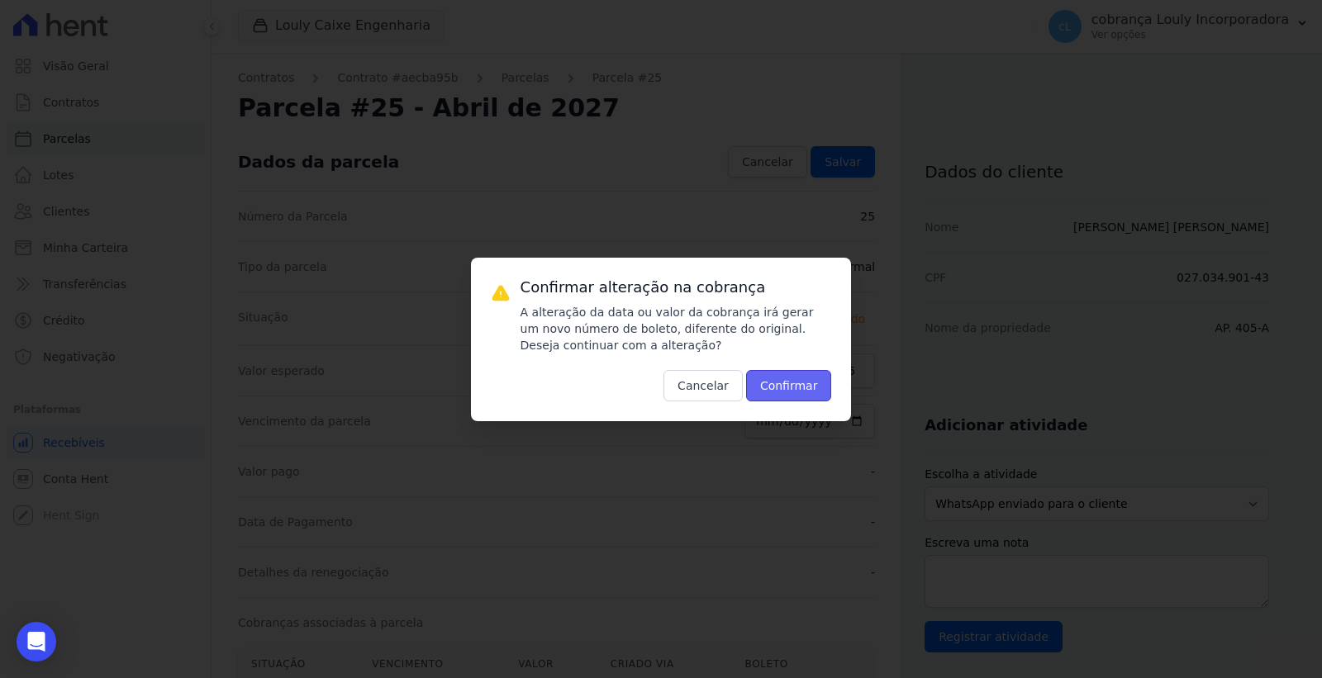
click at [795, 378] on button "Confirmar" at bounding box center [789, 385] width 86 height 31
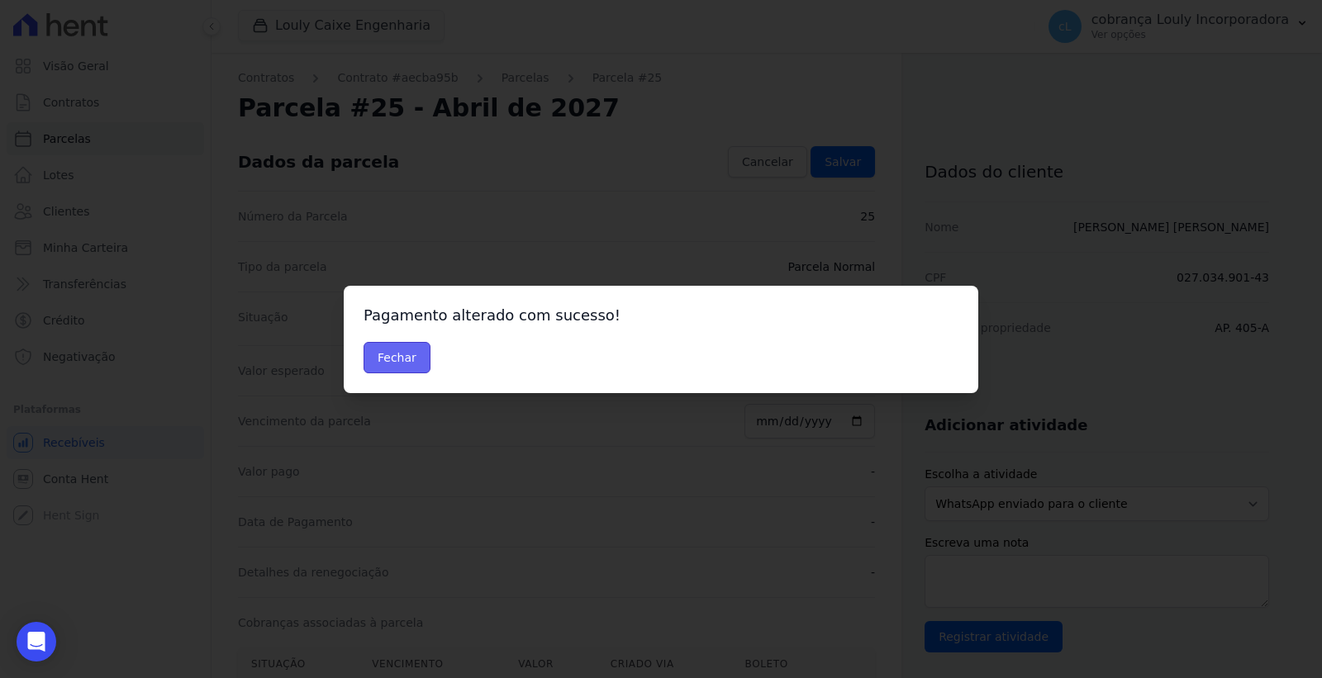
click at [417, 357] on button "Fechar" at bounding box center [396, 357] width 67 height 31
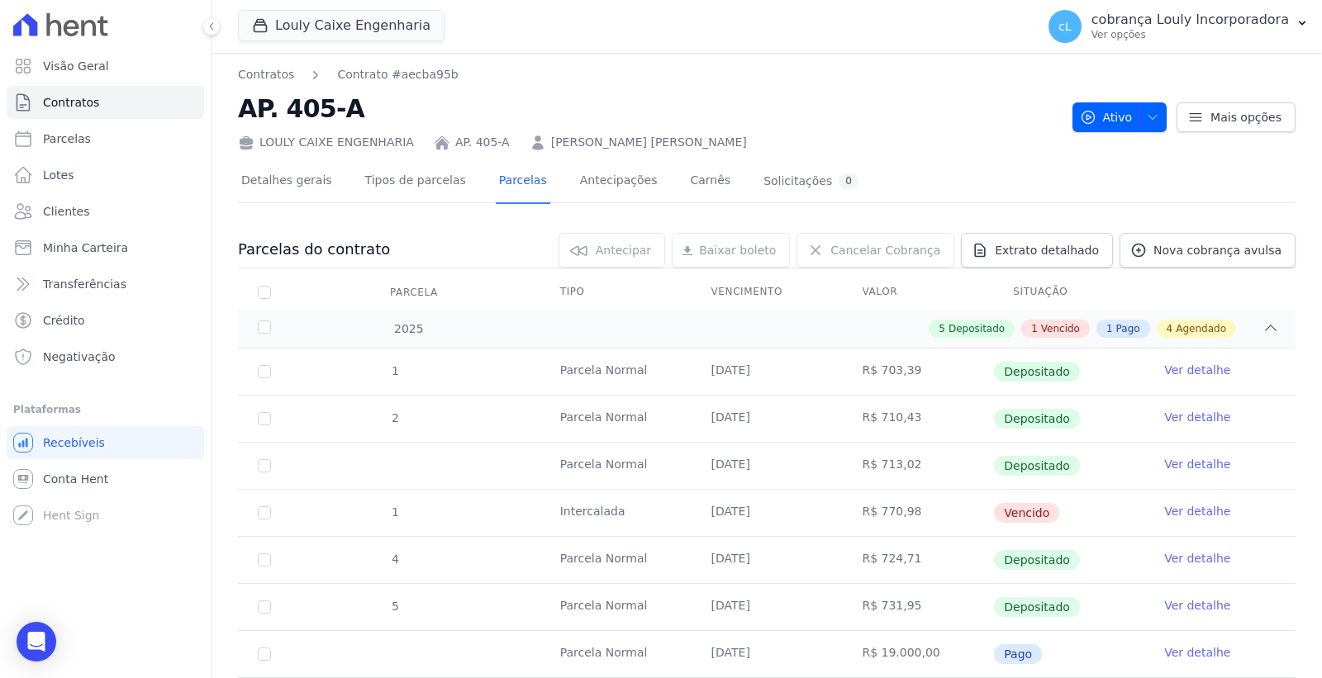
scroll to position [315, 0]
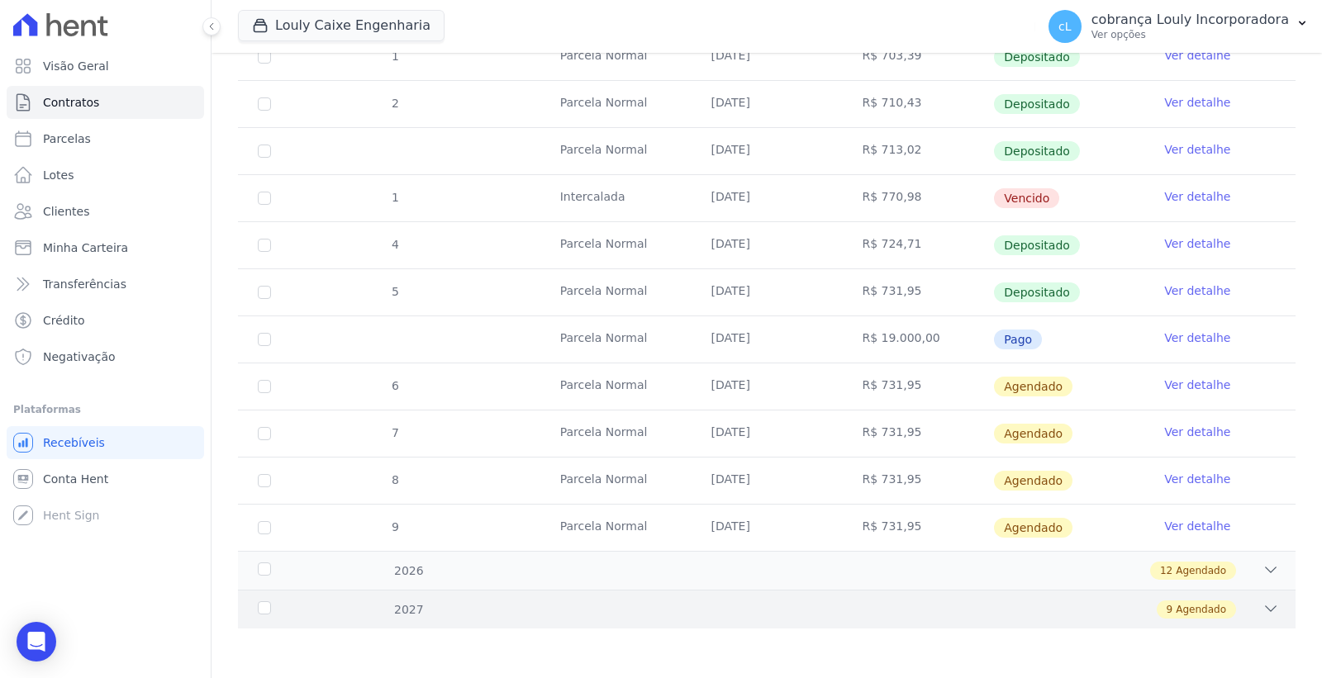
click at [1250, 599] on div "2027 9 Agendado" at bounding box center [766, 609] width 1057 height 39
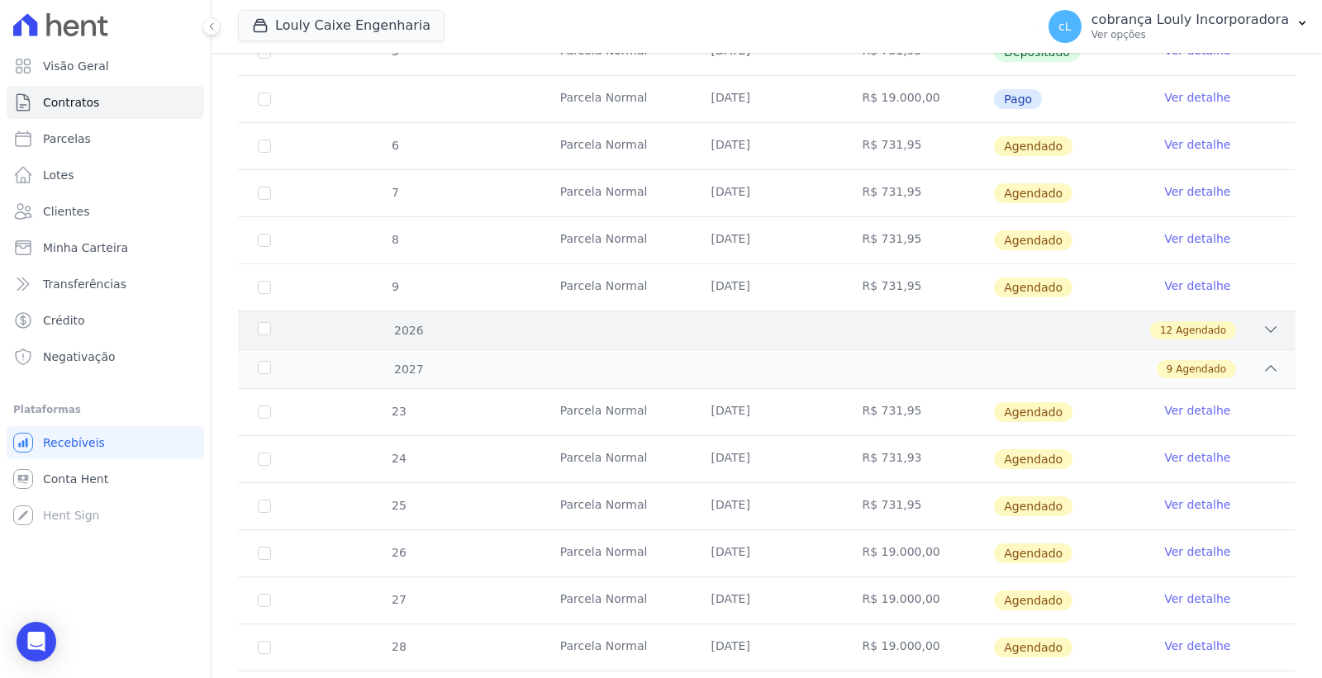
scroll to position [739, 0]
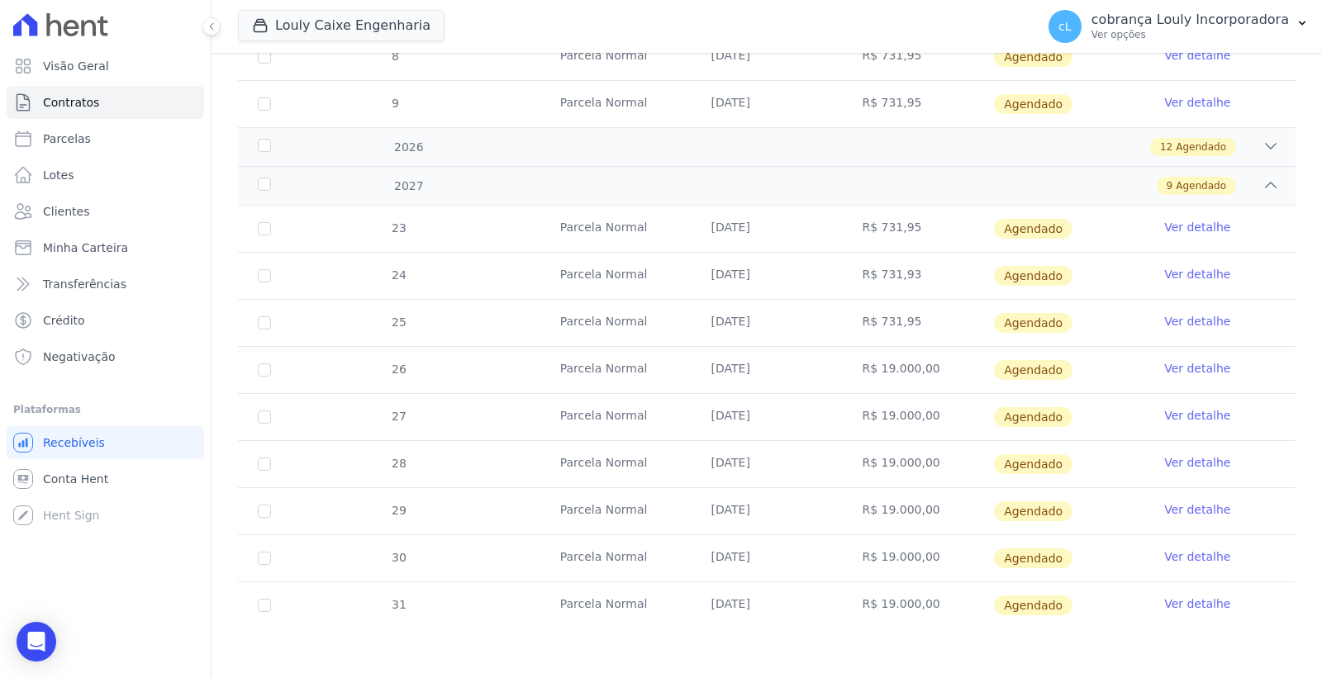
click at [1168, 367] on link "Ver detalhe" at bounding box center [1197, 368] width 66 height 17
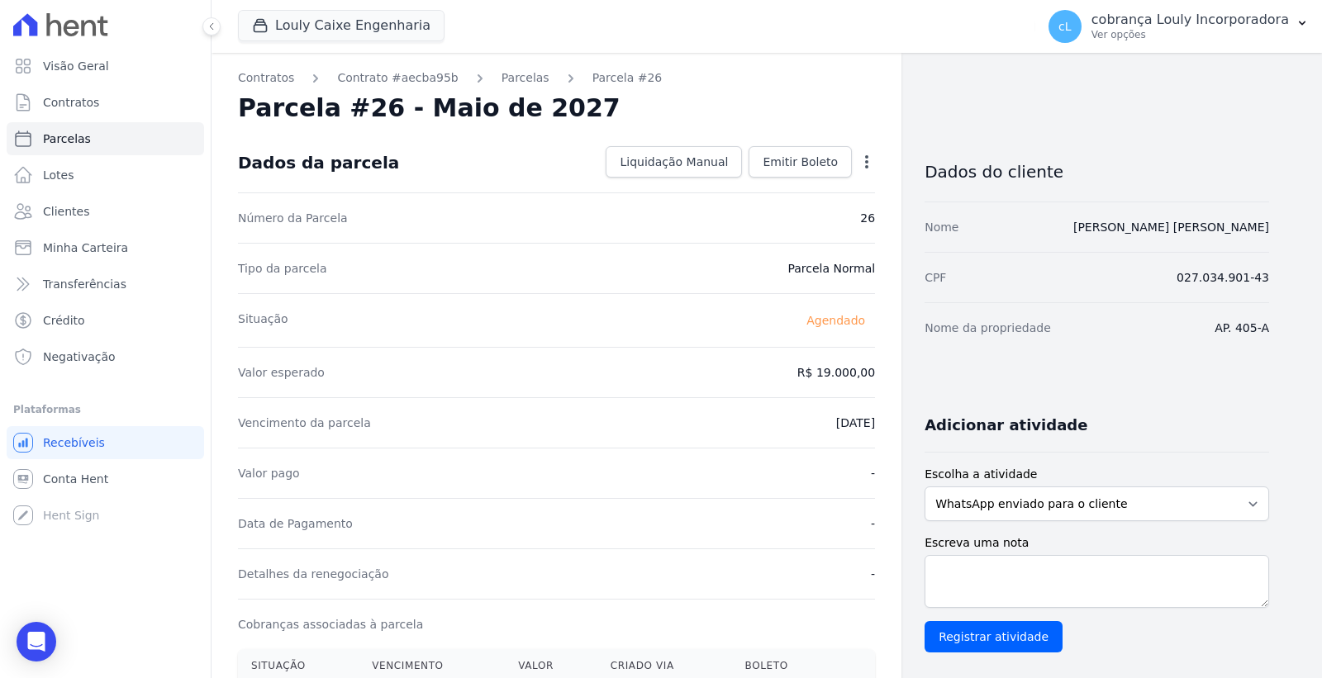
click at [860, 164] on icon "button" at bounding box center [866, 162] width 17 height 17
click at [777, 183] on link "Alterar" at bounding box center [795, 184] width 145 height 30
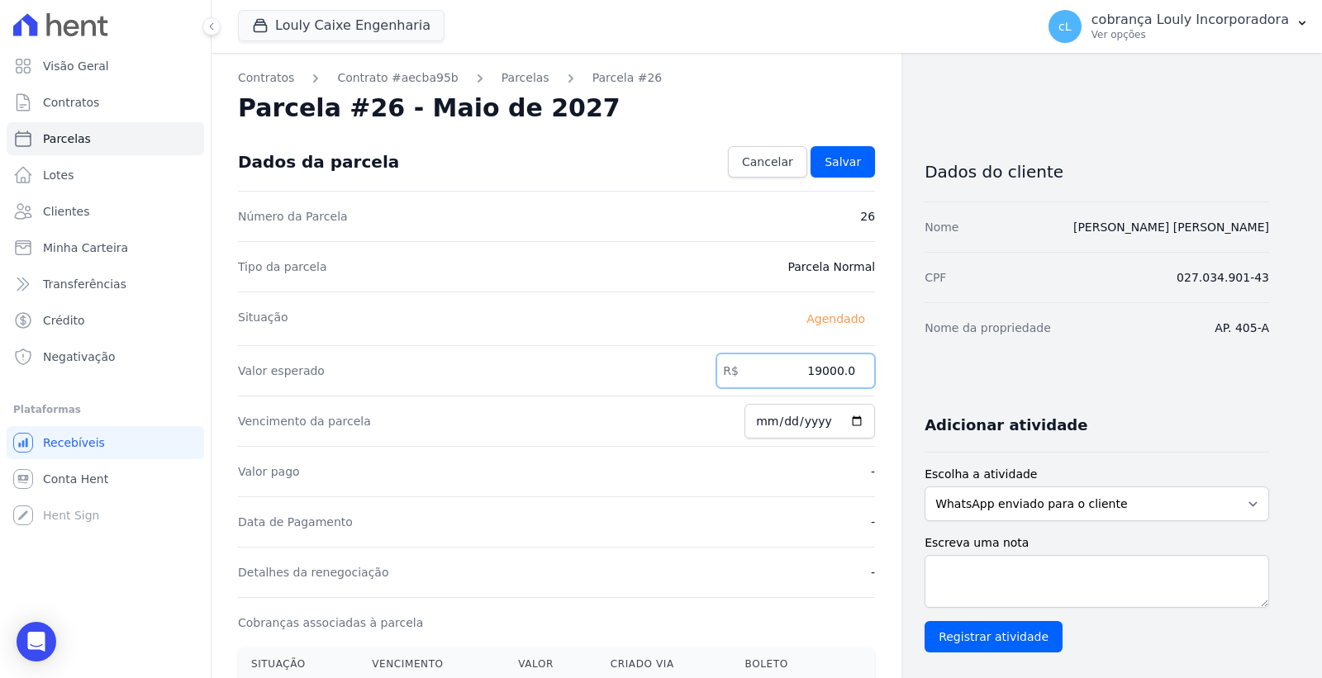
drag, startPoint x: 824, startPoint y: 377, endPoint x: 851, endPoint y: 380, distance: 26.6
click at [851, 380] on input "19000.0" at bounding box center [795, 371] width 159 height 35
click at [833, 376] on input "19000.0" at bounding box center [795, 371] width 159 height 35
drag, startPoint x: 814, startPoint y: 373, endPoint x: 864, endPoint y: 373, distance: 49.6
click at [864, 373] on input "19000.0" at bounding box center [795, 371] width 159 height 35
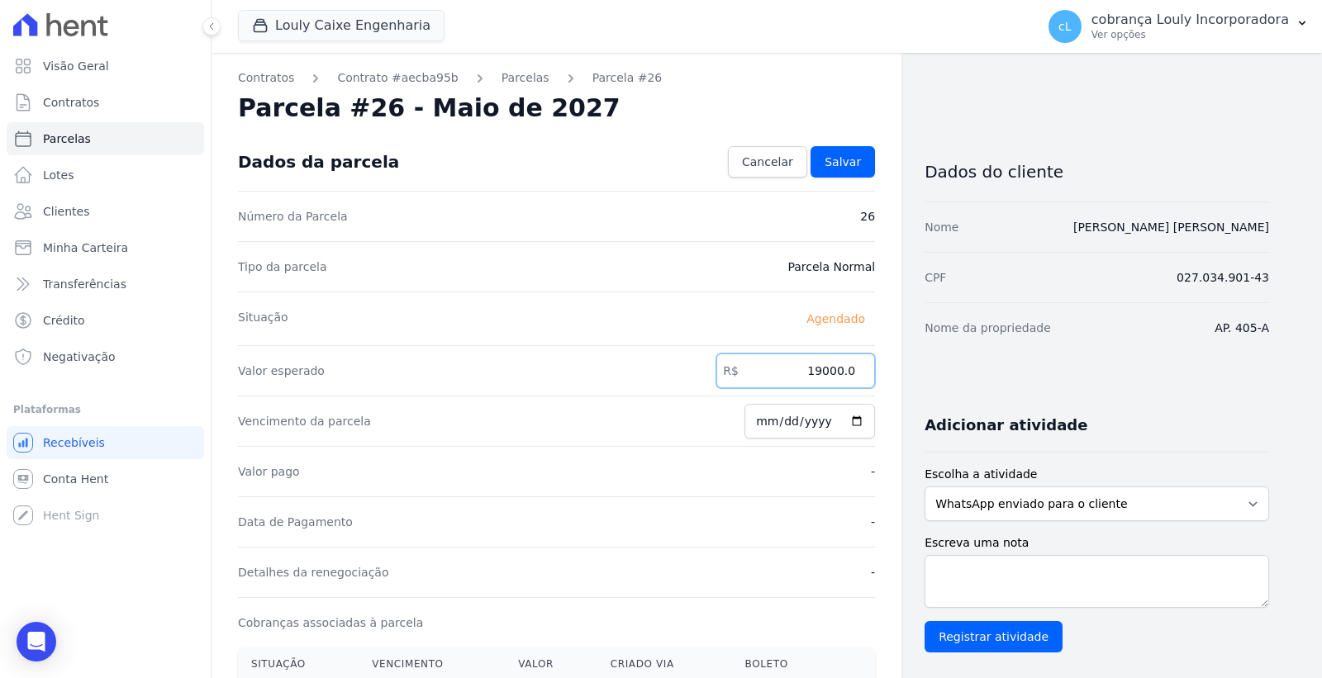
paste input "731.95"
type input "731.95"
click at [842, 159] on span "Salvar" at bounding box center [842, 162] width 36 height 17
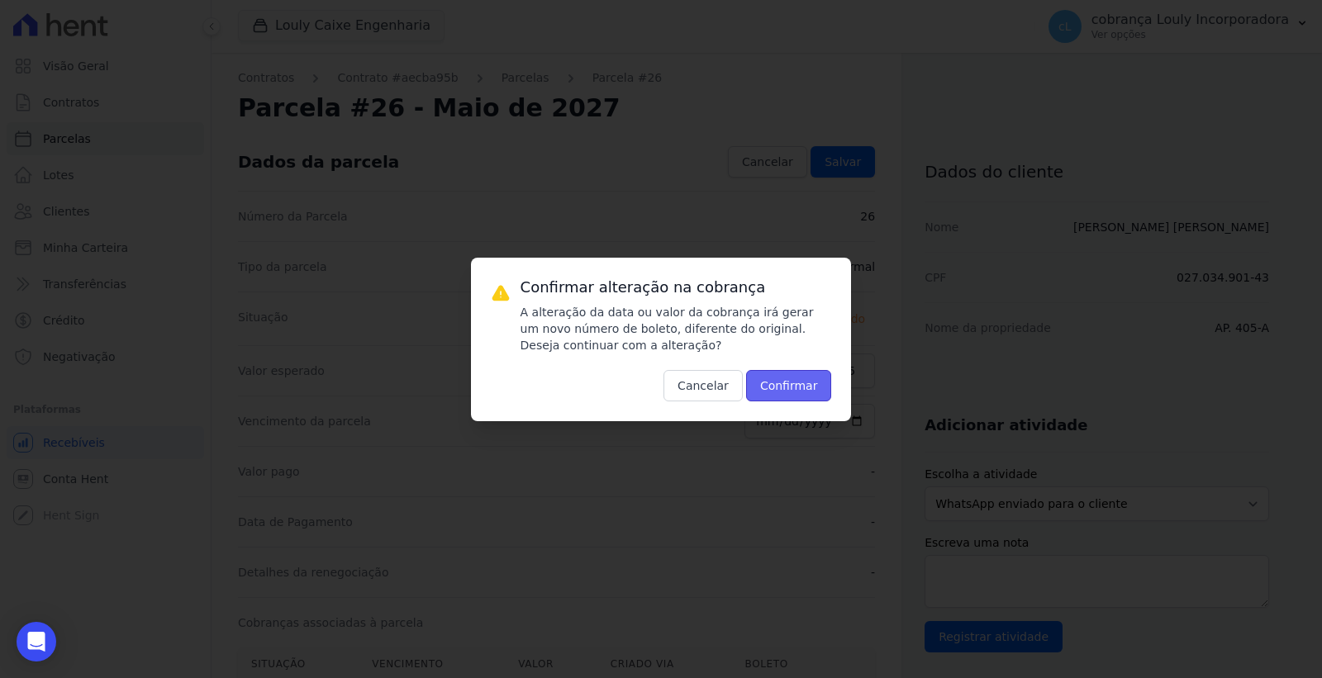
click at [782, 388] on button "Confirmar" at bounding box center [789, 385] width 86 height 31
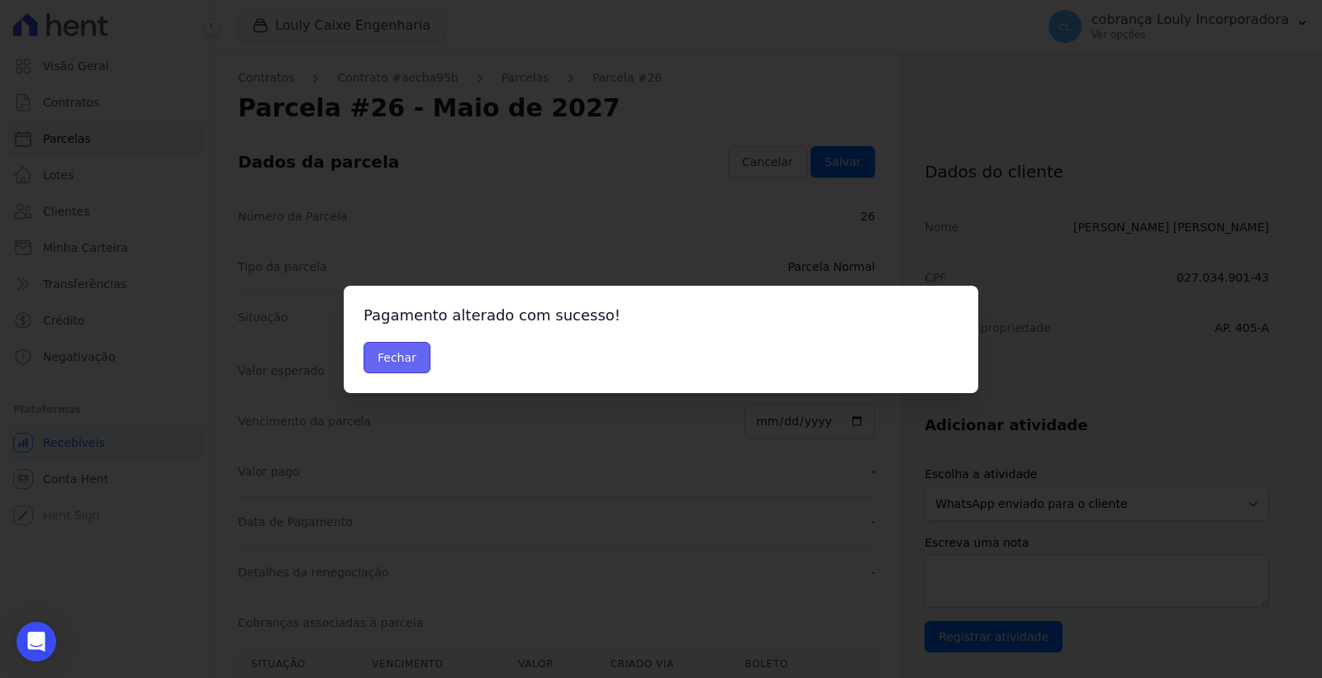
click at [407, 359] on button "Fechar" at bounding box center [396, 357] width 67 height 31
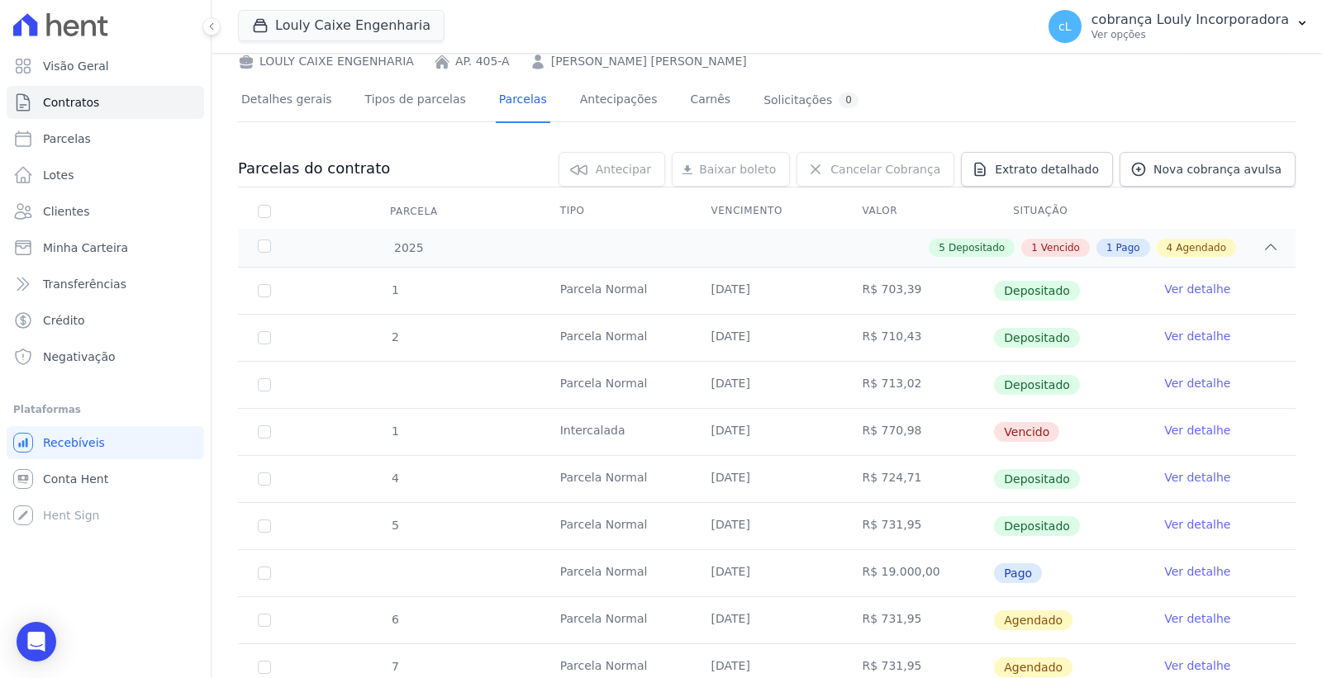
scroll to position [315, 0]
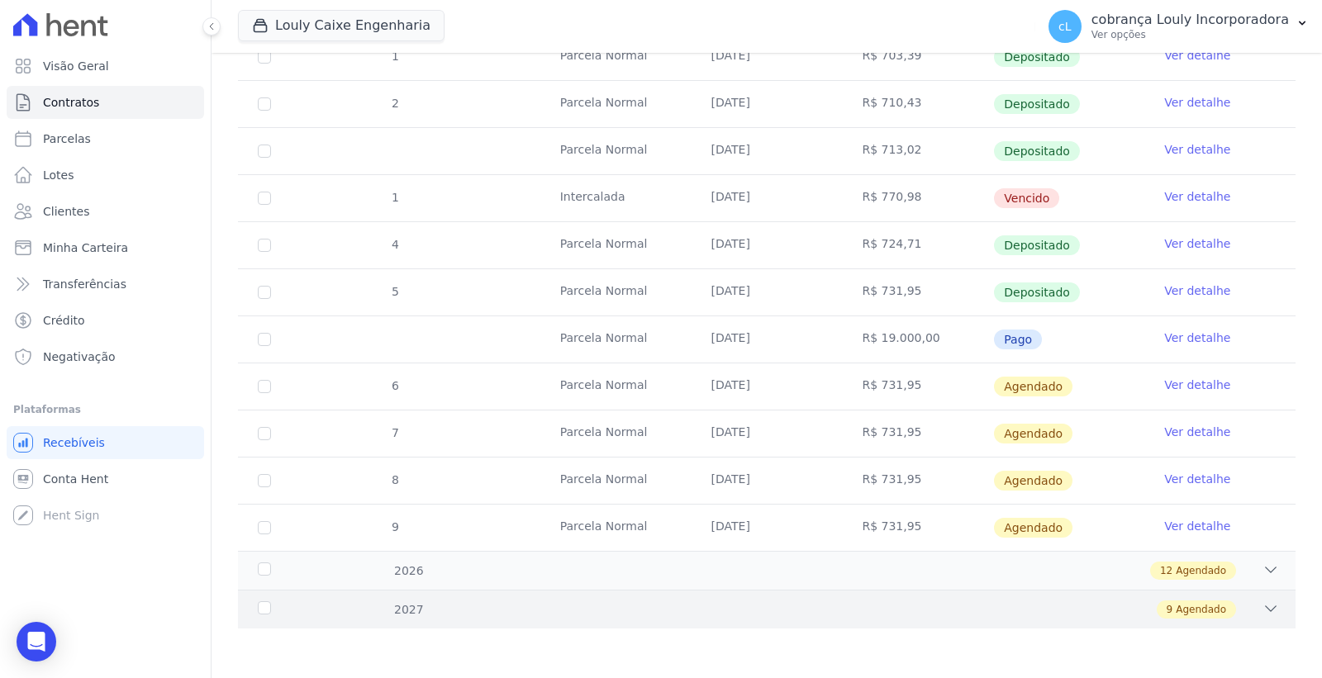
click at [1262, 601] on icon at bounding box center [1270, 608] width 17 height 17
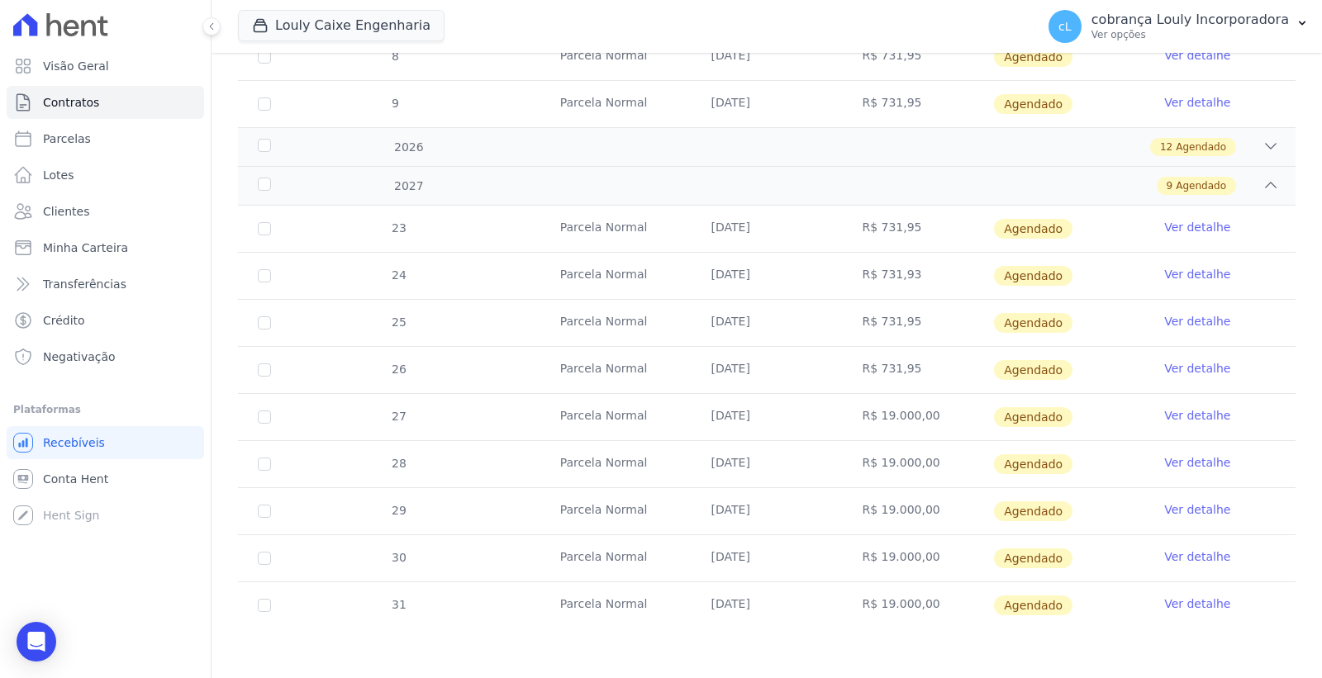
click at [1217, 411] on td "Ver detalhe" at bounding box center [1219, 417] width 151 height 46
click at [1194, 414] on link "Ver detalhe" at bounding box center [1197, 415] width 66 height 17
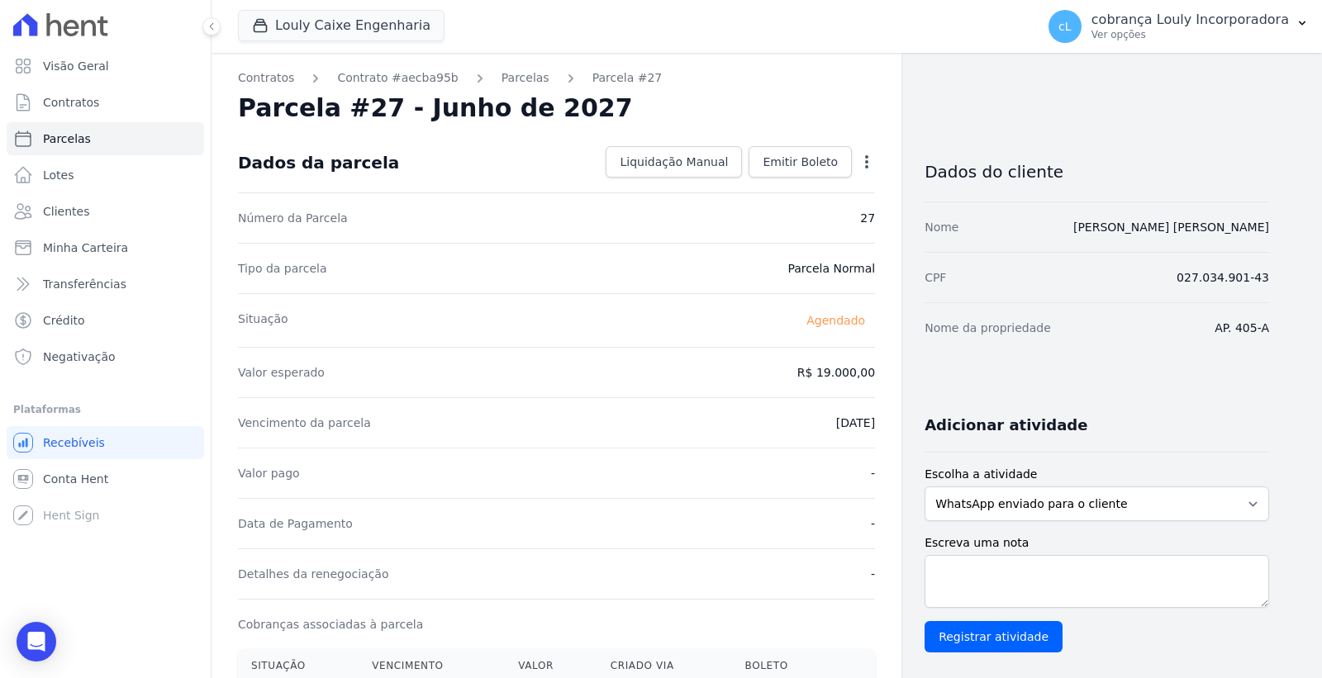
click at [857, 154] on div "Open options Alterar Antecipar" at bounding box center [863, 163] width 23 height 28
click at [858, 154] on icon "button" at bounding box center [866, 162] width 17 height 17
click at [779, 184] on link "Alterar" at bounding box center [795, 184] width 145 height 30
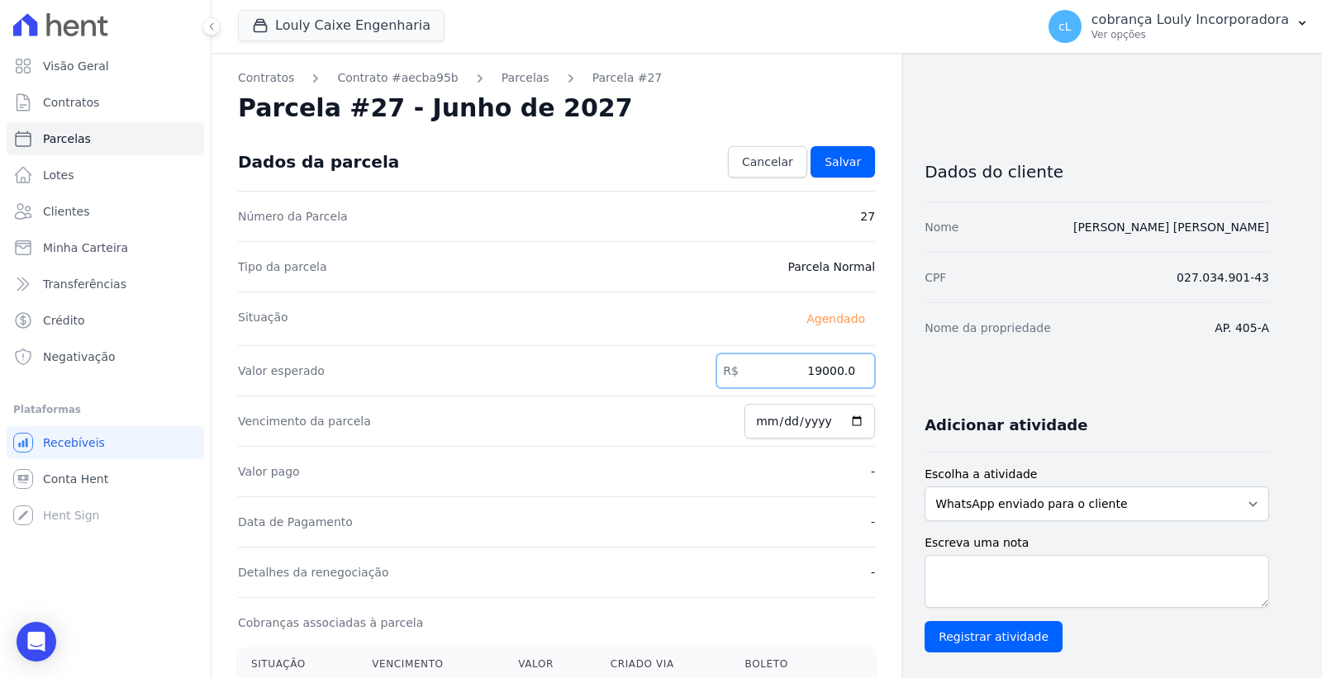
drag, startPoint x: 813, startPoint y: 373, endPoint x: 857, endPoint y: 376, distance: 43.8
click at [857, 376] on input "19000.0" at bounding box center [795, 371] width 159 height 35
paste input "731.95"
type input "731.95"
click at [852, 165] on span "Salvar" at bounding box center [842, 162] width 36 height 17
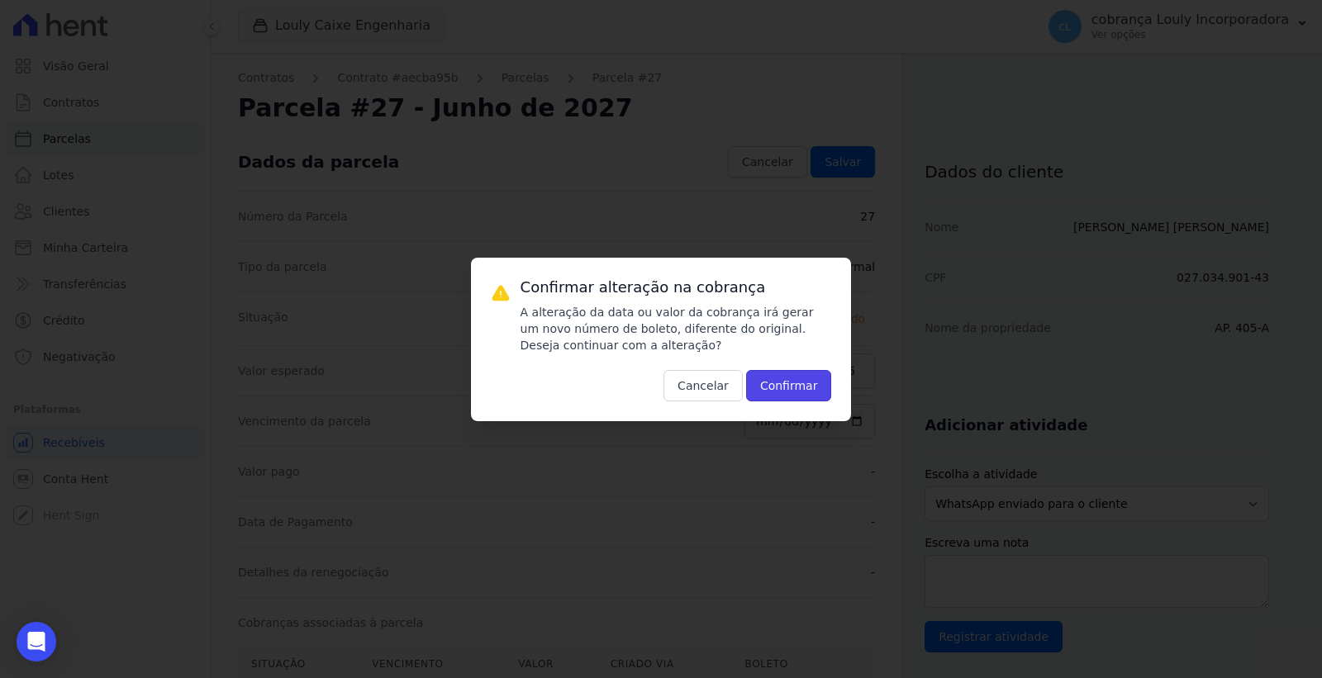
drag, startPoint x: 788, startPoint y: 388, endPoint x: 788, endPoint y: 378, distance: 9.9
click at [788, 382] on button "Confirmar" at bounding box center [789, 385] width 86 height 31
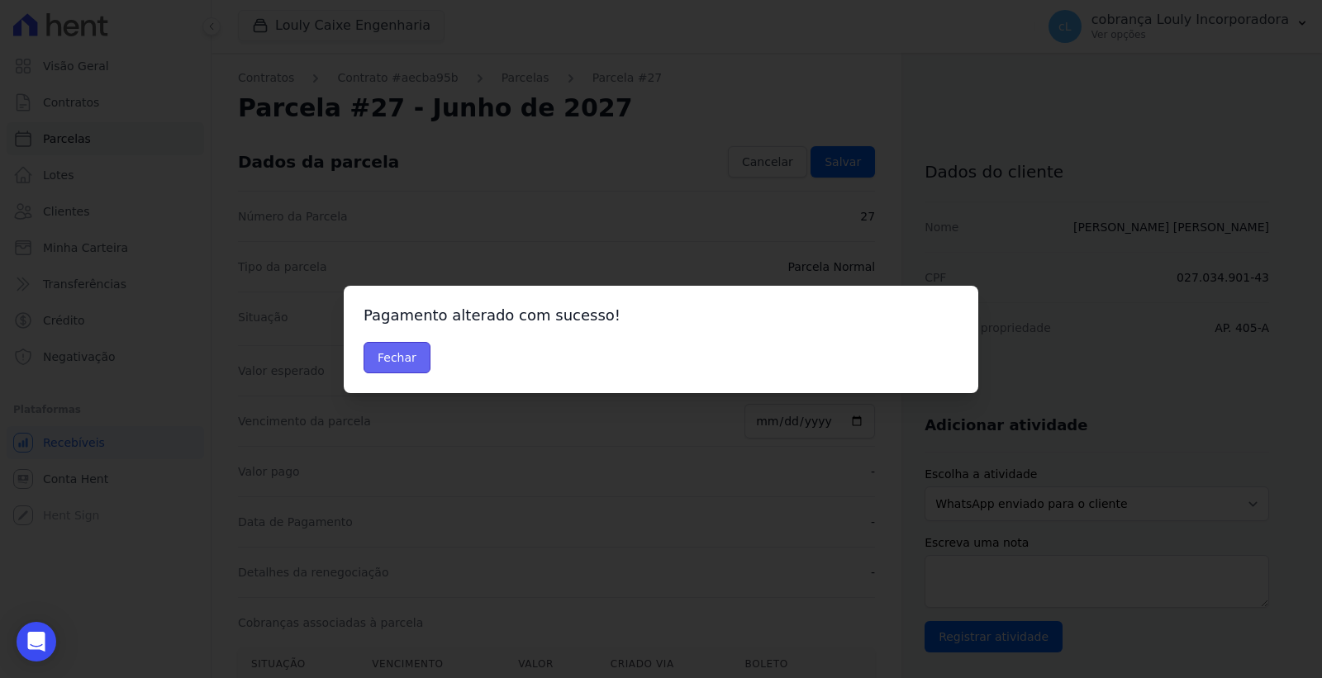
click at [399, 358] on button "Fechar" at bounding box center [396, 357] width 67 height 31
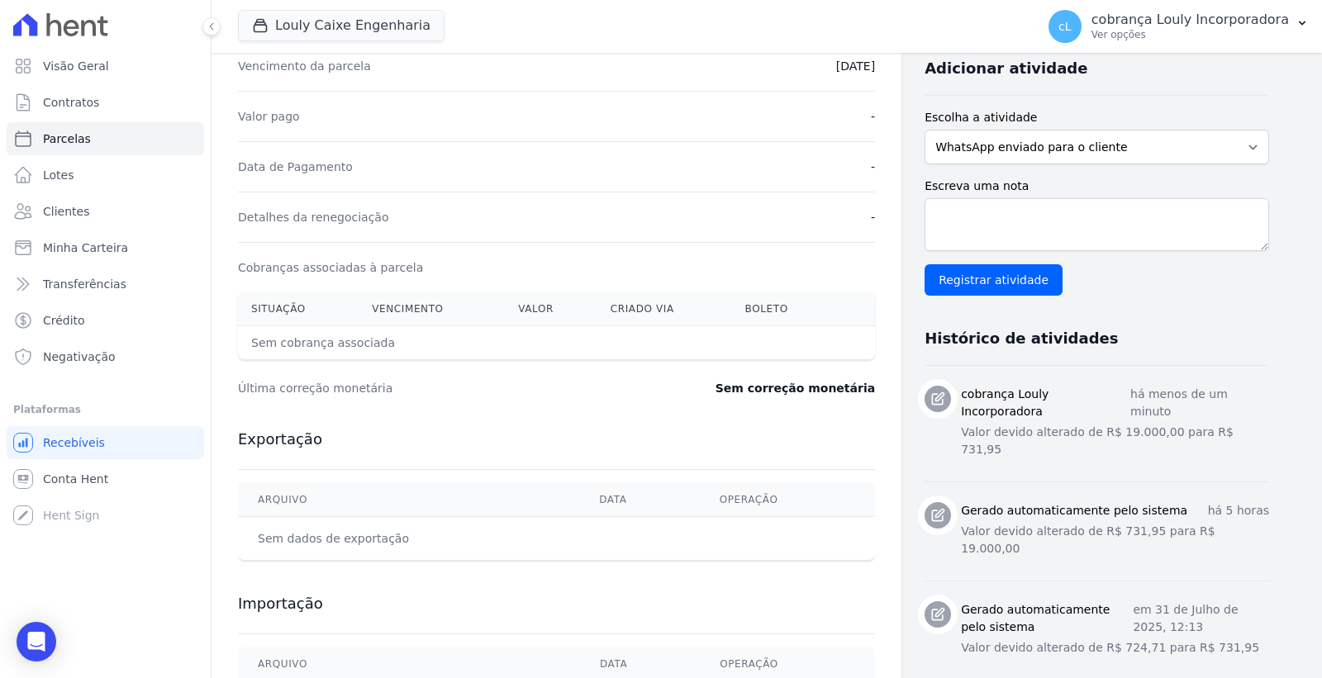
scroll to position [458, 0]
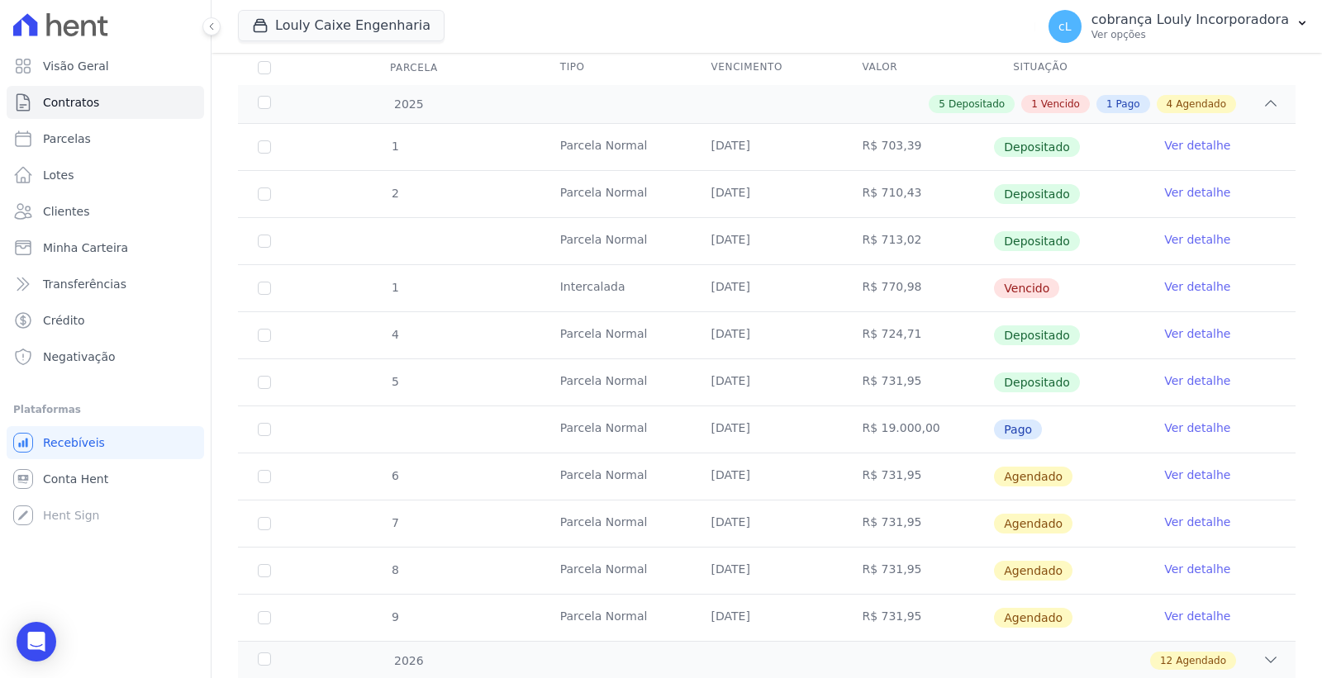
scroll to position [315, 0]
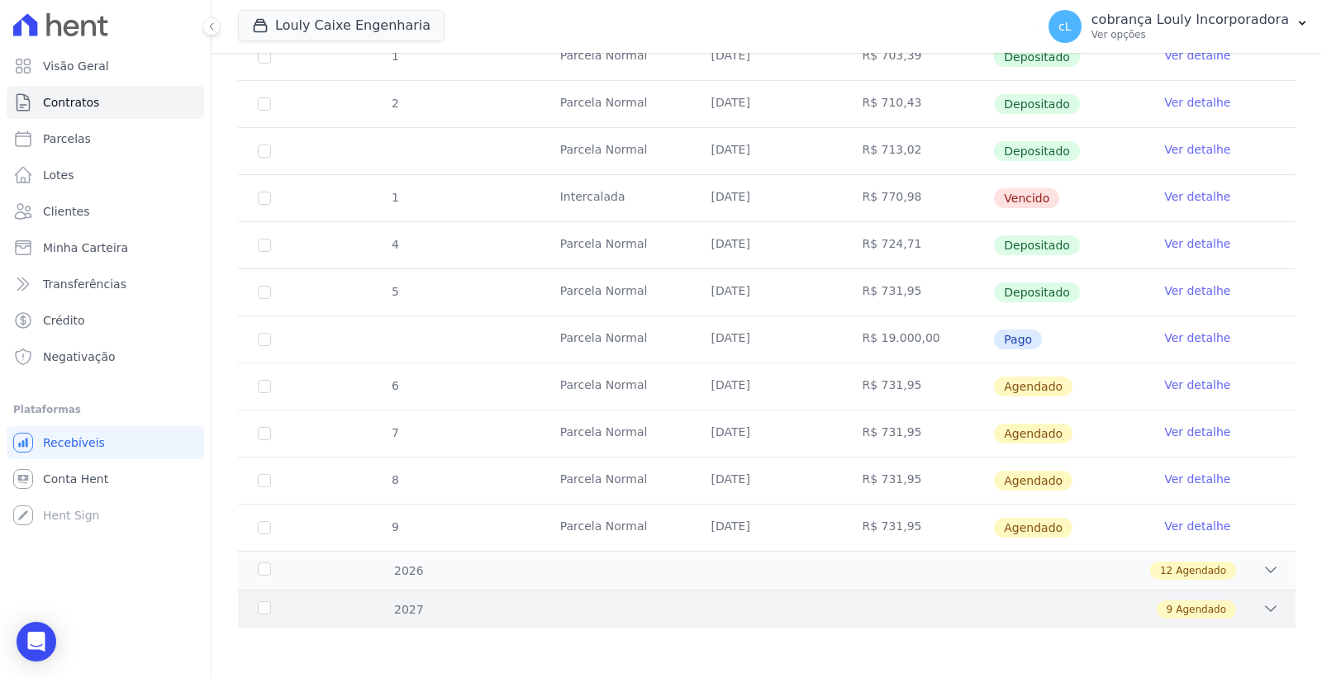
click at [1262, 608] on icon at bounding box center [1270, 608] width 17 height 17
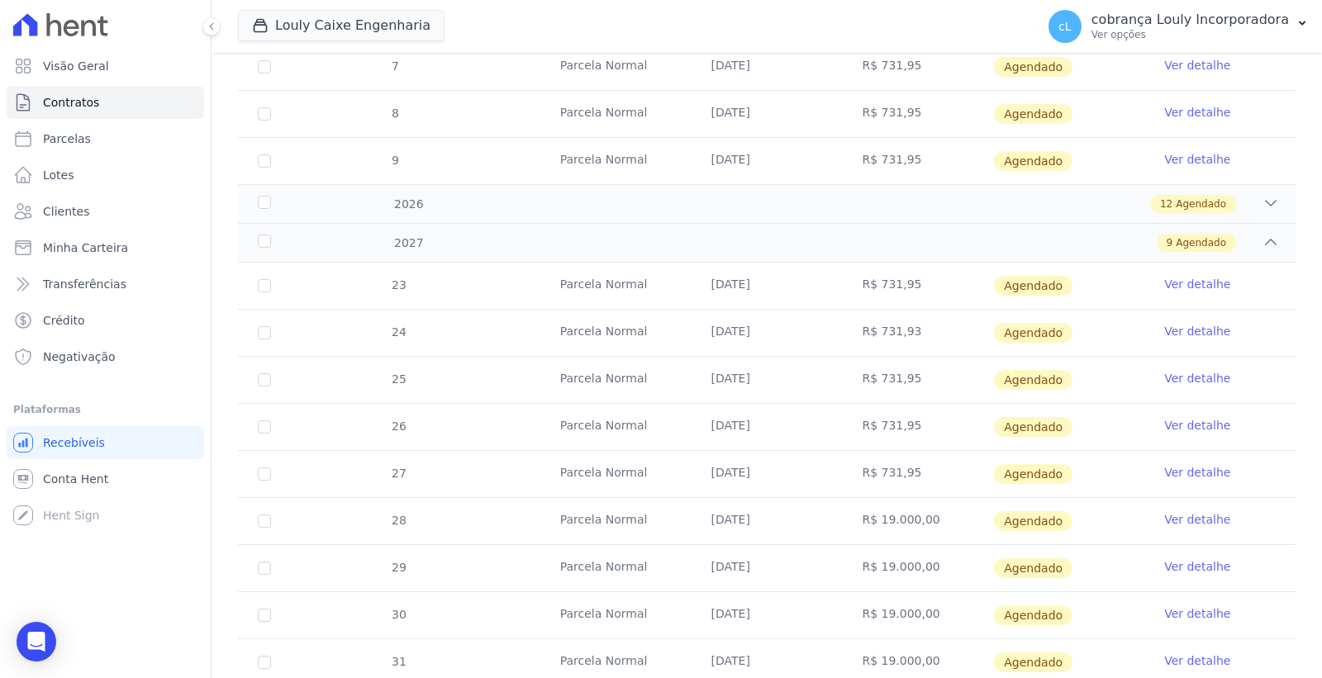
scroll to position [739, 0]
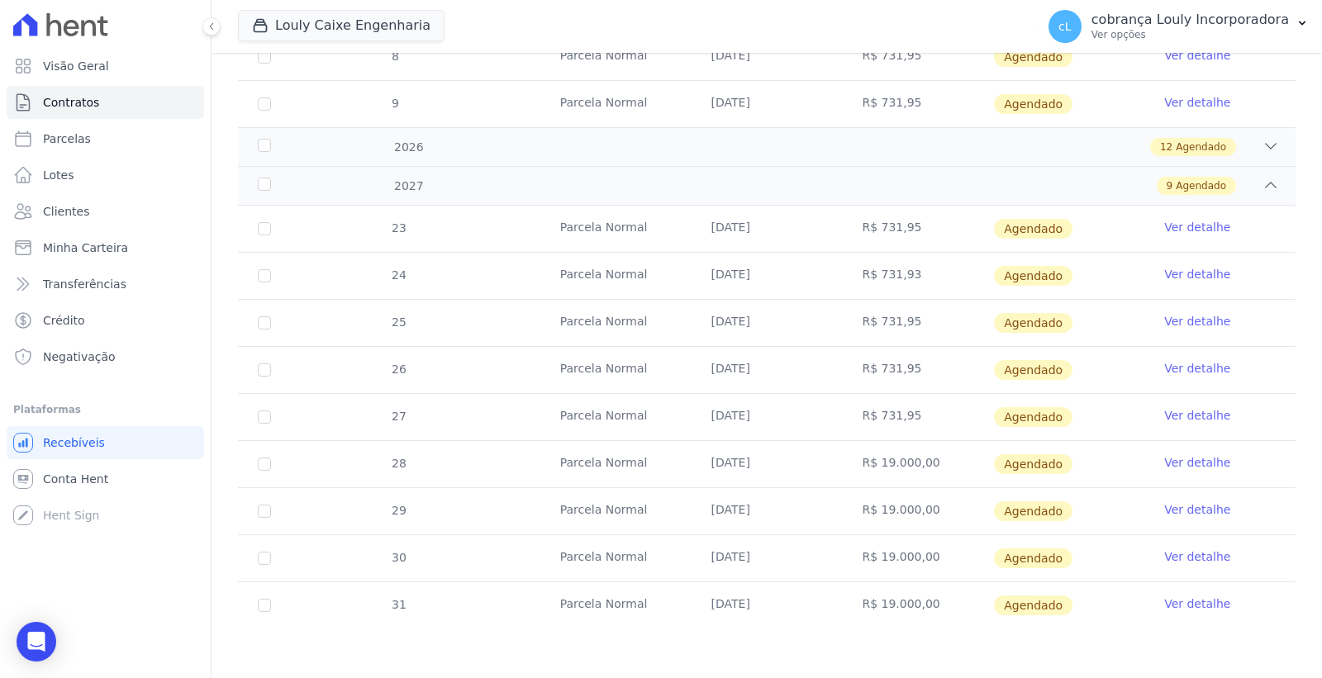
click at [1188, 467] on link "Ver detalhe" at bounding box center [1197, 462] width 66 height 17
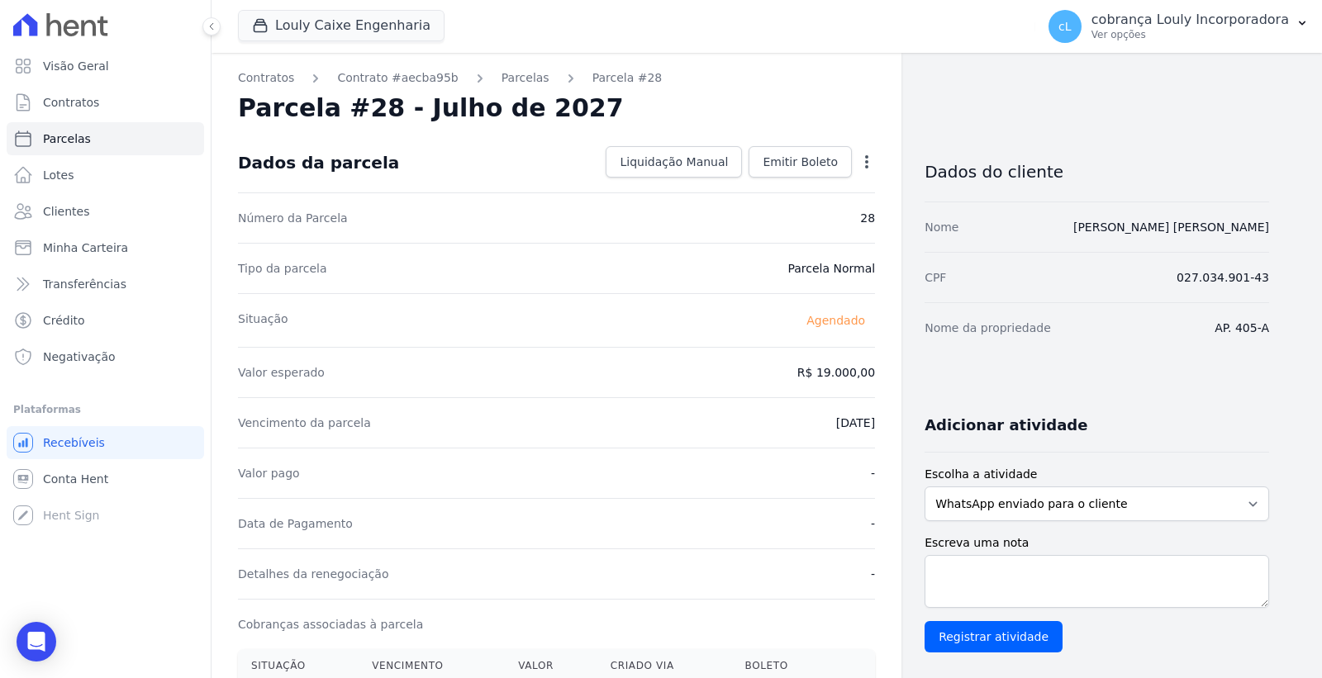
click at [862, 158] on icon "button" at bounding box center [866, 162] width 17 height 17
click at [814, 186] on link "Alterar" at bounding box center [795, 184] width 145 height 30
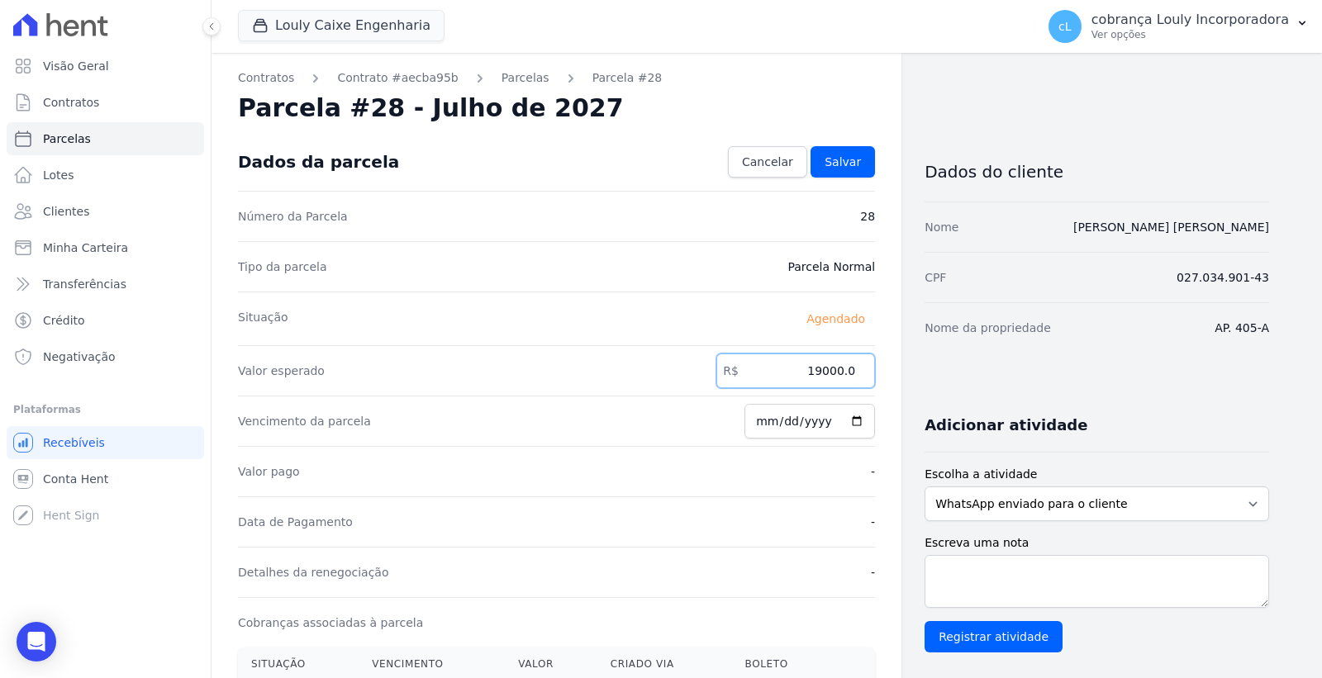
drag, startPoint x: 810, startPoint y: 365, endPoint x: 852, endPoint y: 375, distance: 42.5
click at [852, 375] on input "19000.0" at bounding box center [795, 371] width 159 height 35
click at [844, 377] on input "19000.0" at bounding box center [795, 371] width 159 height 35
click at [824, 377] on input "19000.0" at bounding box center [795, 371] width 159 height 35
drag, startPoint x: 818, startPoint y: 373, endPoint x: 869, endPoint y: 375, distance: 51.3
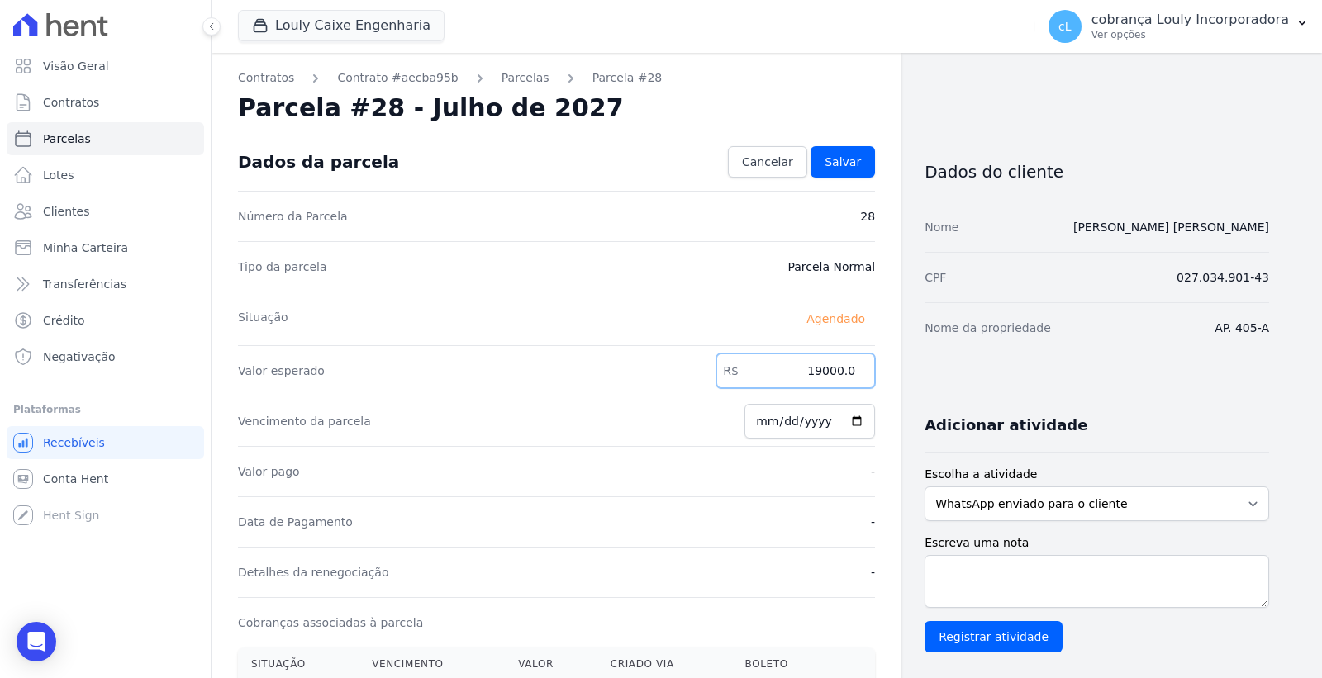
click at [869, 375] on input "19000.0" at bounding box center [795, 371] width 159 height 35
paste input "731.95"
type input "731.95"
click at [831, 165] on span "Salvar" at bounding box center [842, 162] width 36 height 17
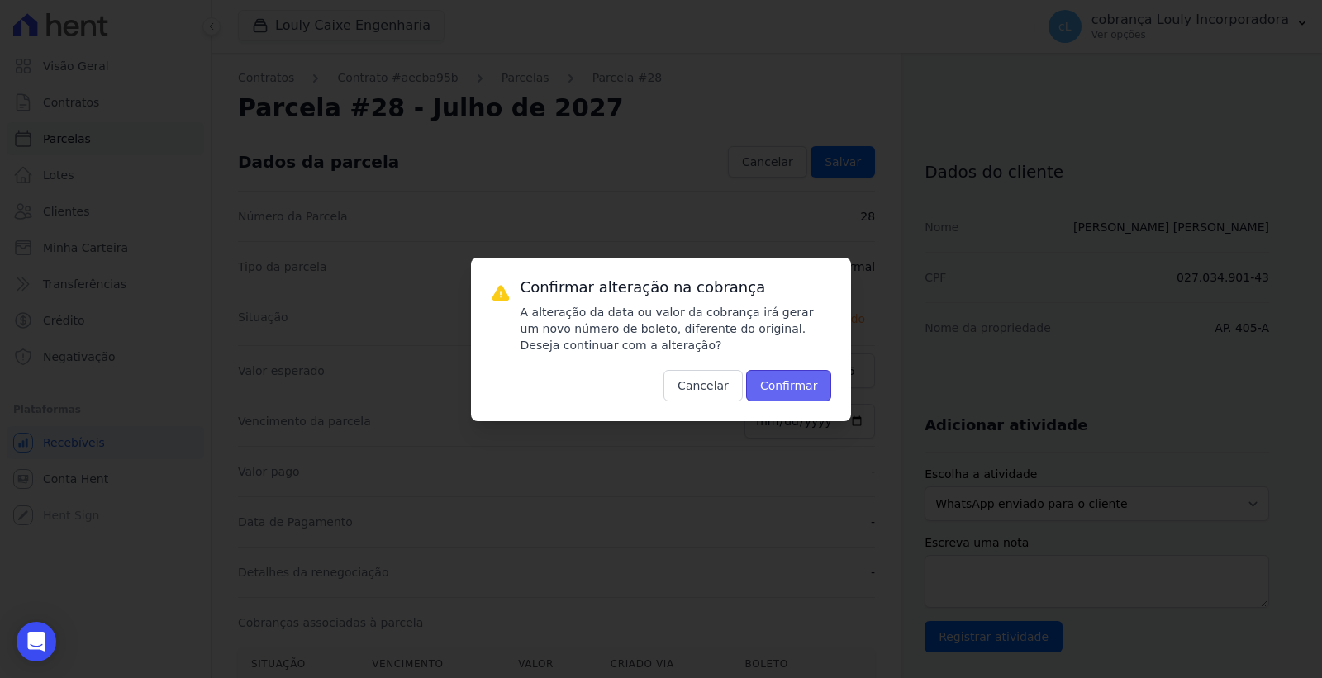
click at [780, 378] on button "Confirmar" at bounding box center [789, 385] width 86 height 31
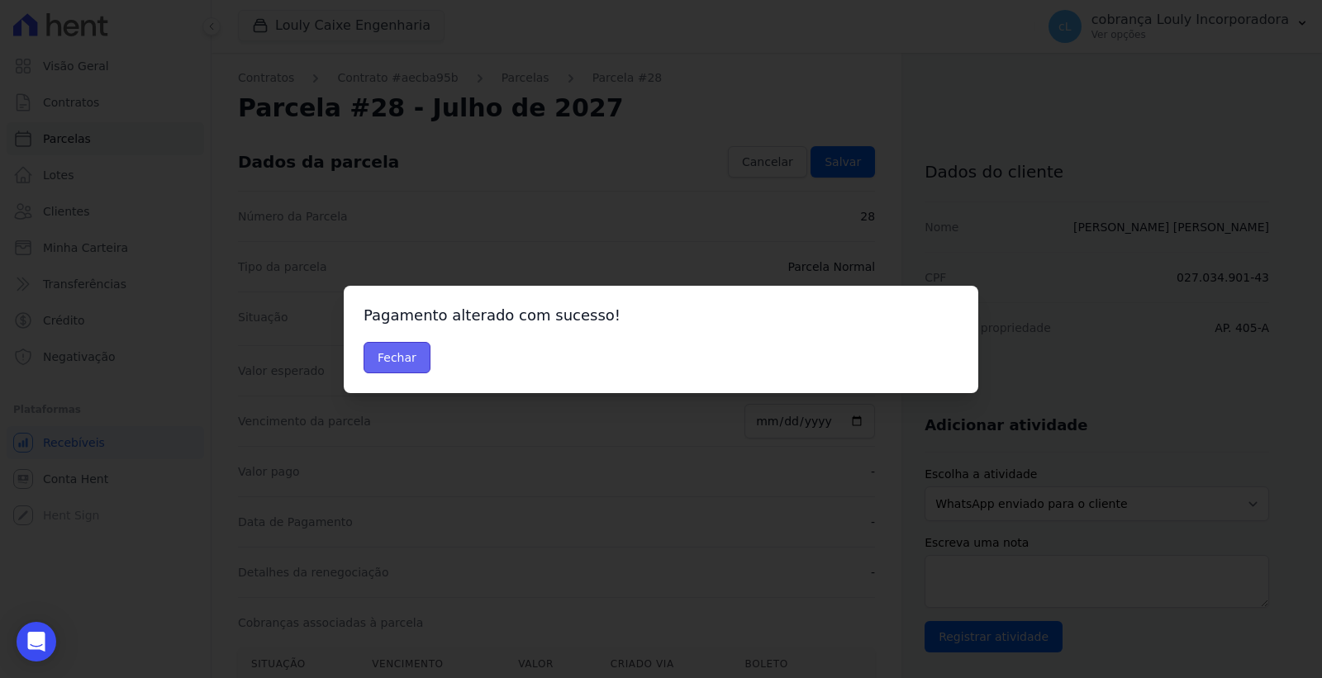
click at [397, 352] on button "Fechar" at bounding box center [396, 357] width 67 height 31
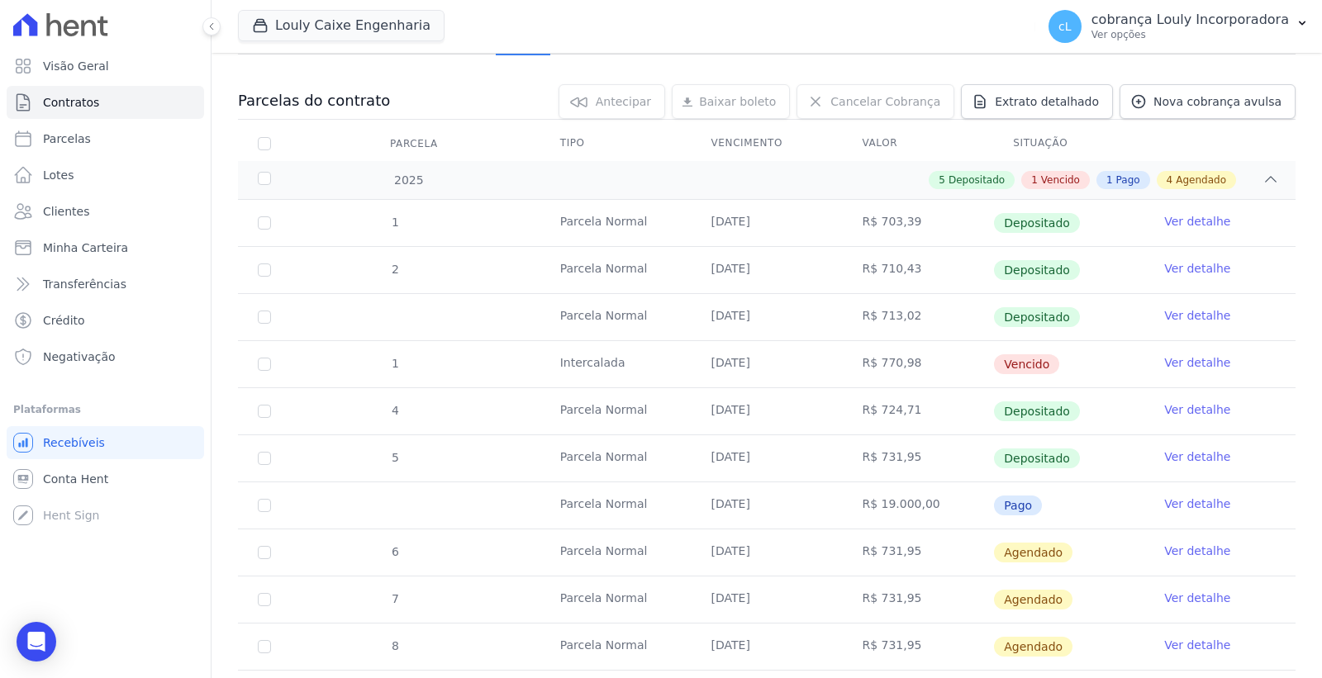
scroll to position [315, 0]
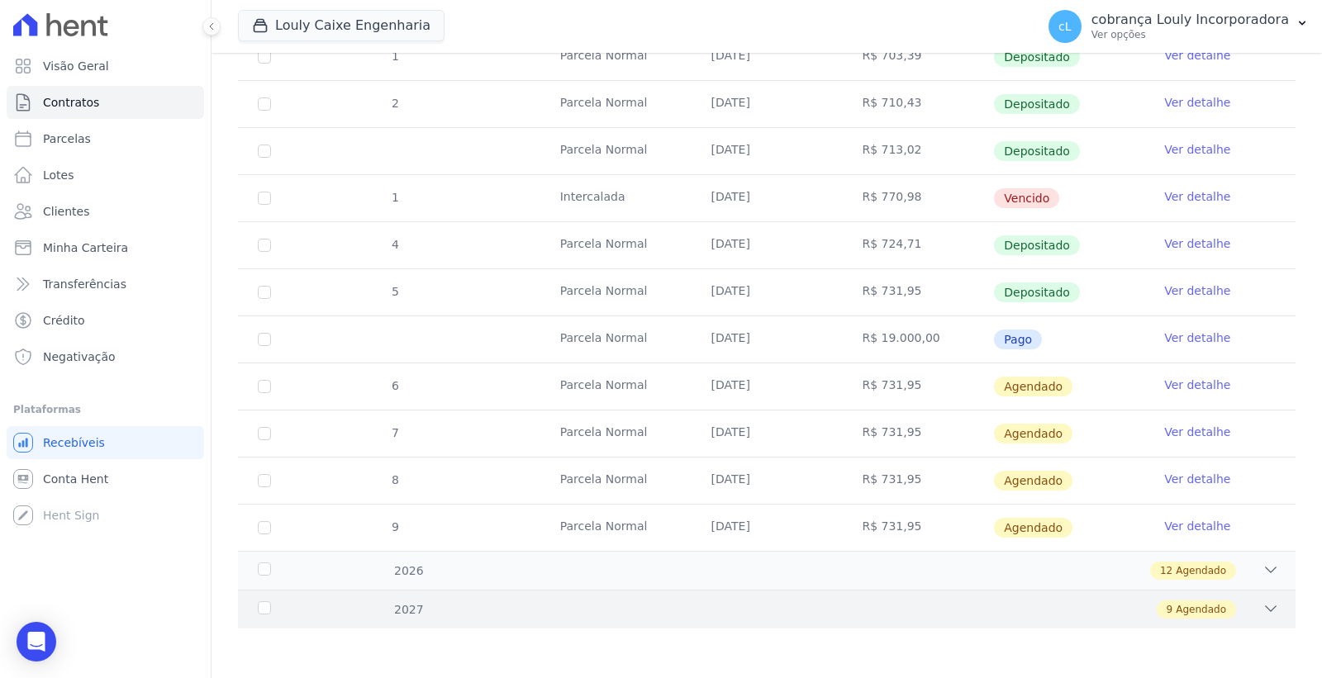
click at [1262, 605] on icon at bounding box center [1270, 608] width 17 height 17
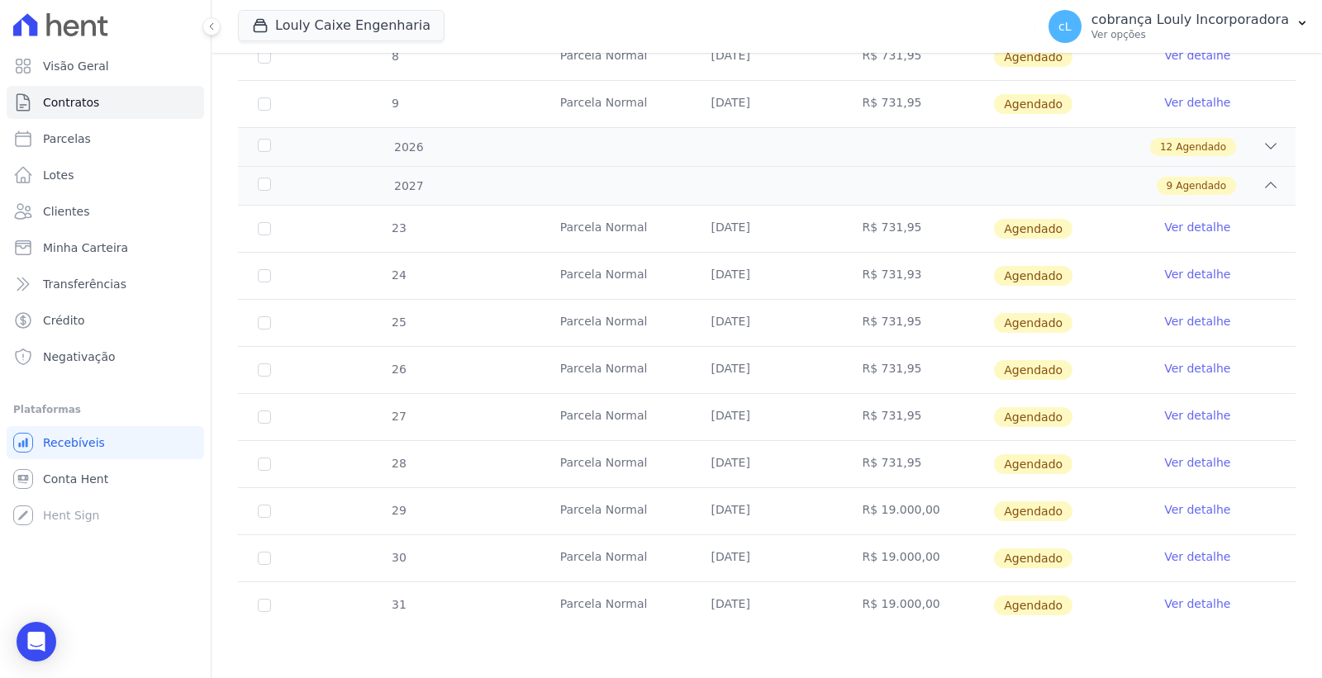
click at [1176, 508] on link "Ver detalhe" at bounding box center [1197, 509] width 66 height 17
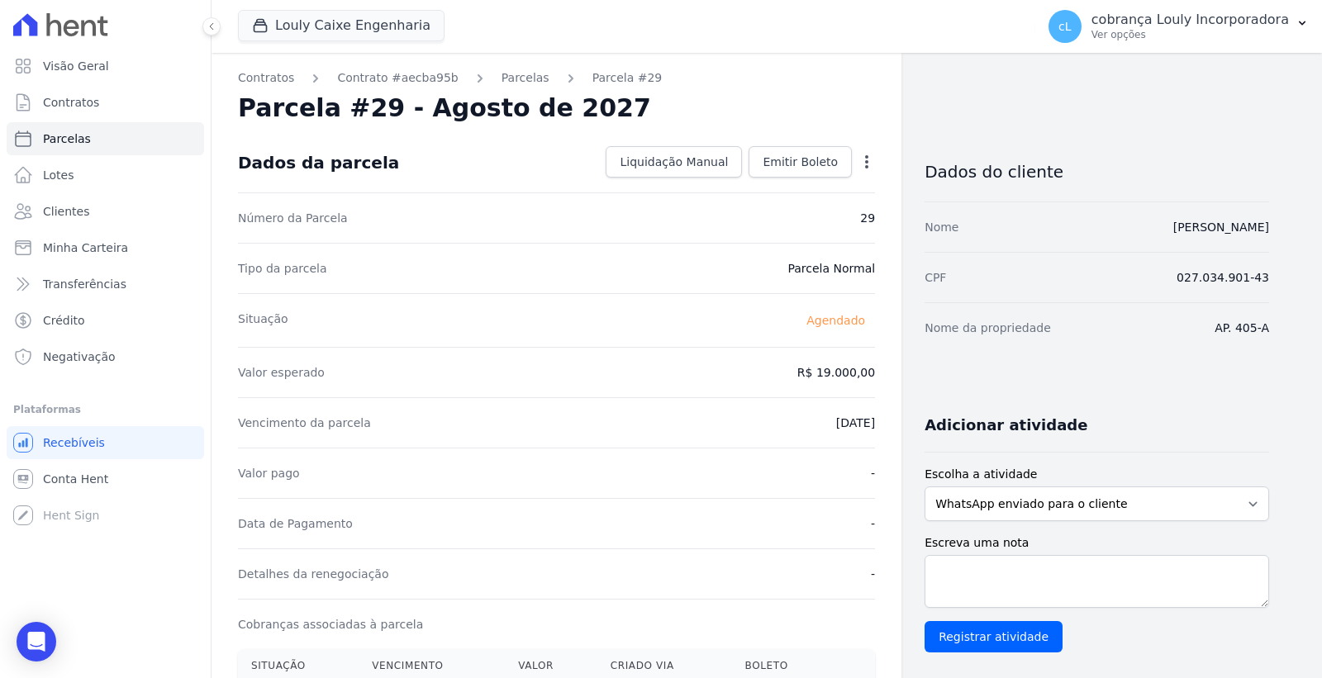
click at [860, 165] on icon "button" at bounding box center [866, 162] width 17 height 17
click at [774, 182] on link "Alterar" at bounding box center [795, 184] width 145 height 30
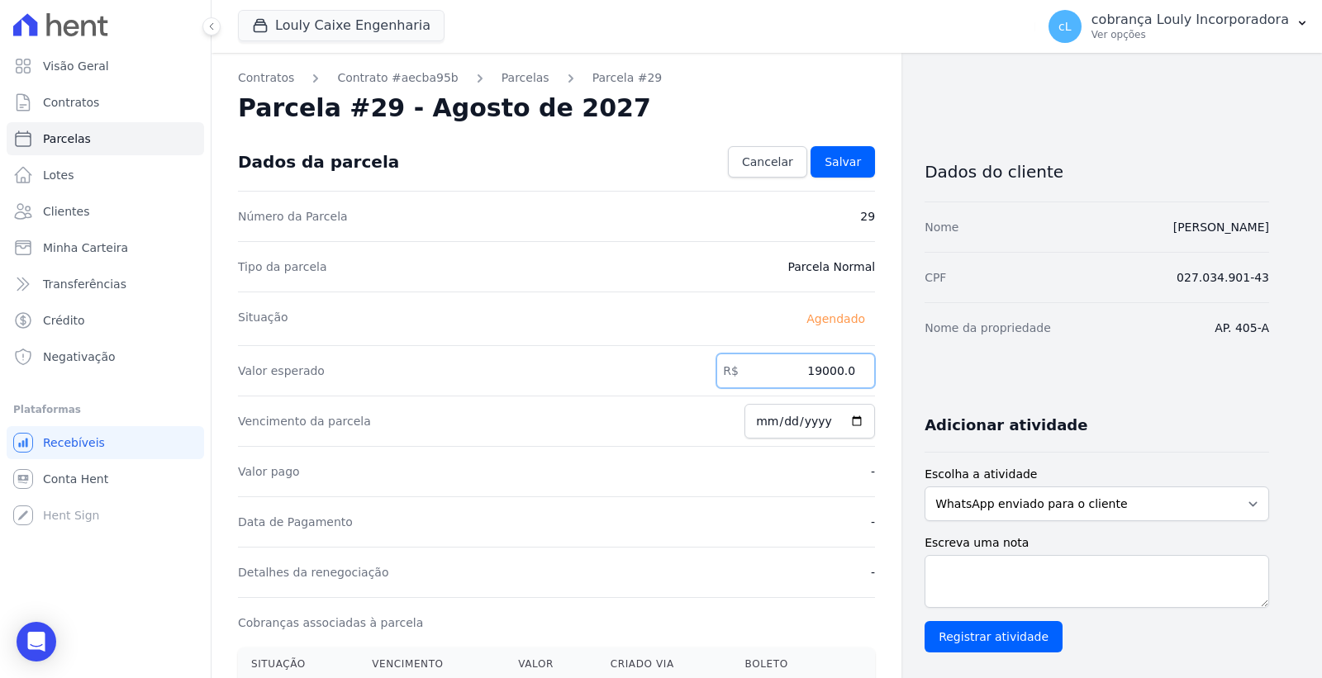
drag, startPoint x: 815, startPoint y: 368, endPoint x: 861, endPoint y: 369, distance: 45.4
click at [861, 369] on input "19000.0" at bounding box center [795, 371] width 159 height 35
paste input "731.95"
type input "731.95"
click at [849, 164] on span "Salvar" at bounding box center [842, 162] width 36 height 17
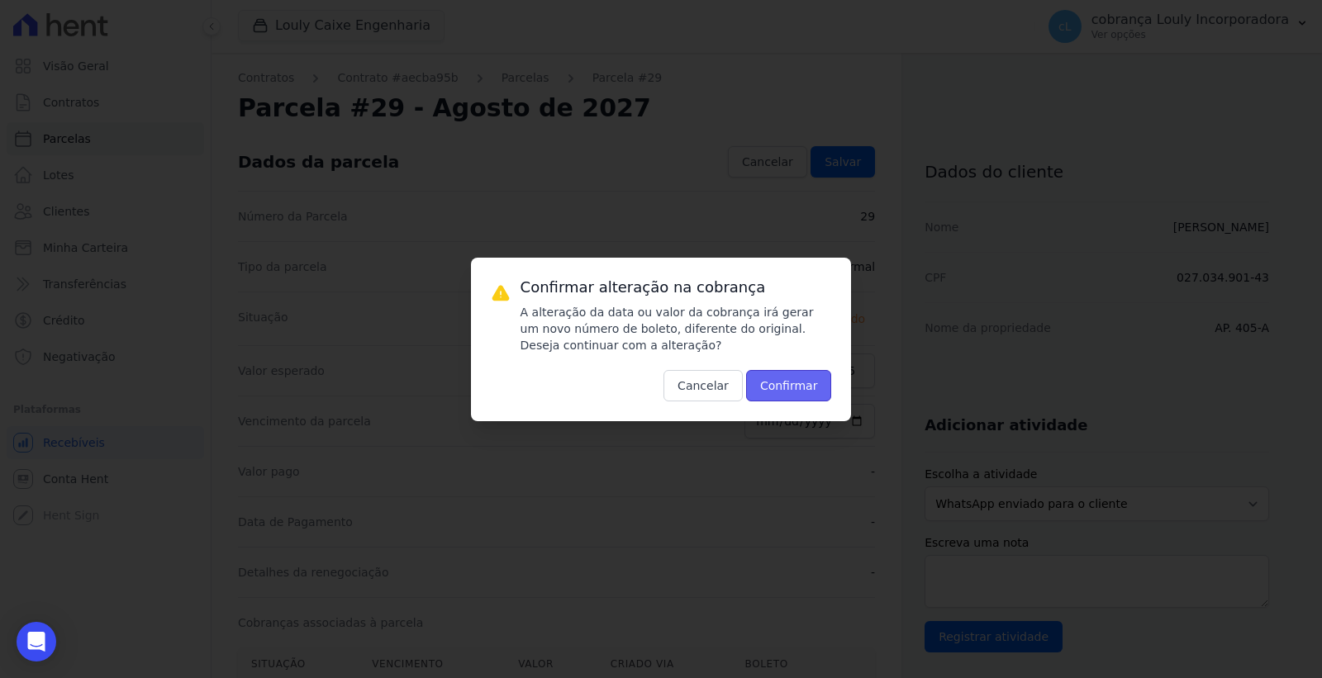
click at [800, 377] on button "Confirmar" at bounding box center [789, 385] width 86 height 31
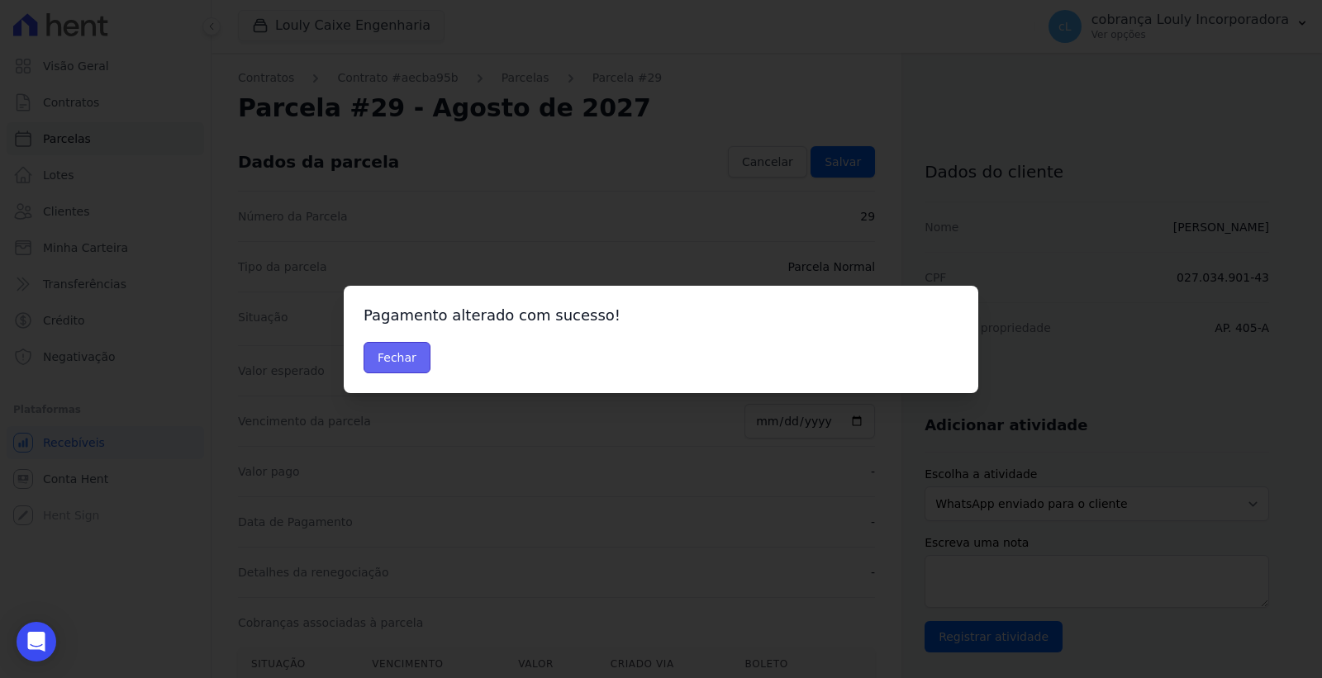
click at [408, 357] on button "Fechar" at bounding box center [396, 357] width 67 height 31
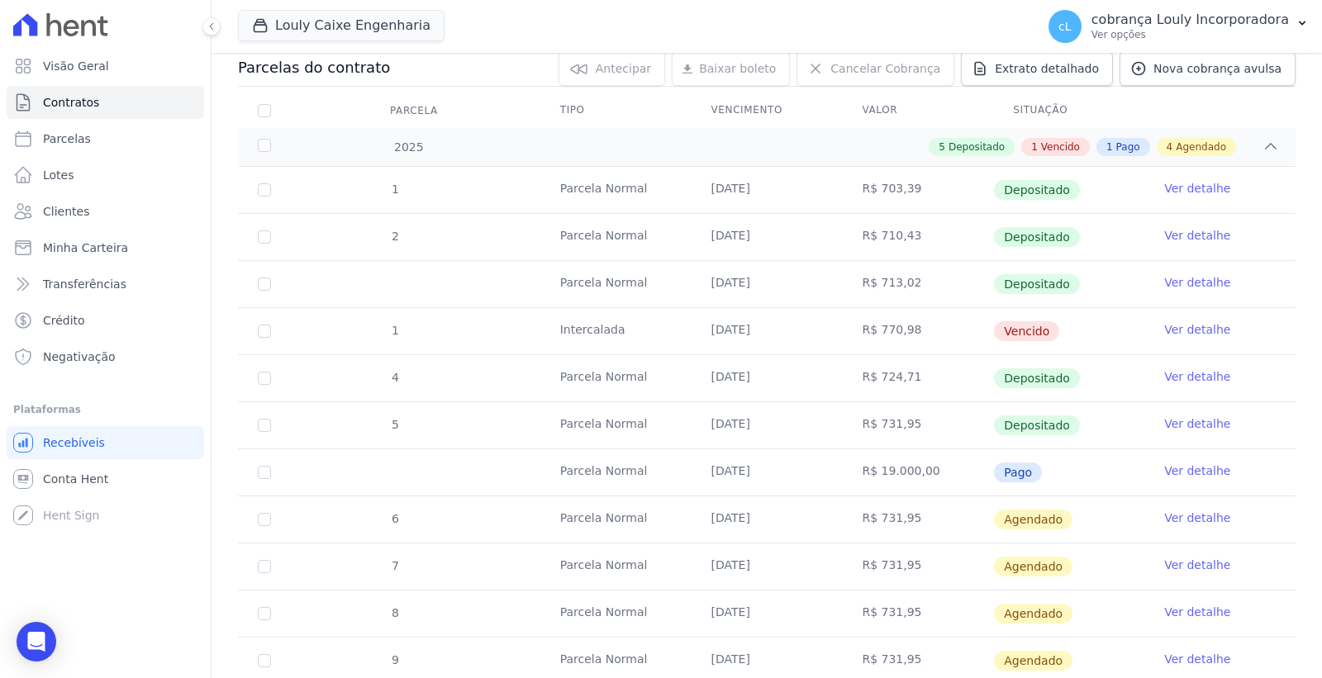
scroll to position [315, 0]
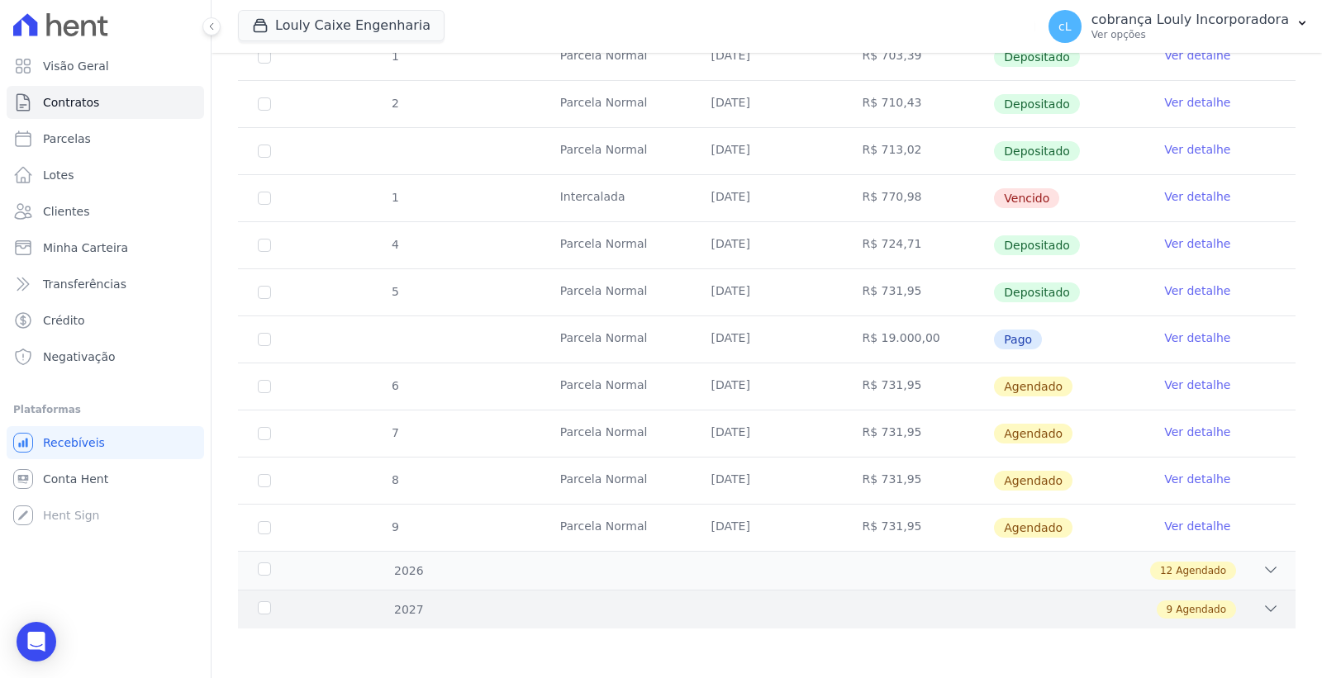
click at [1262, 603] on icon at bounding box center [1270, 608] width 17 height 17
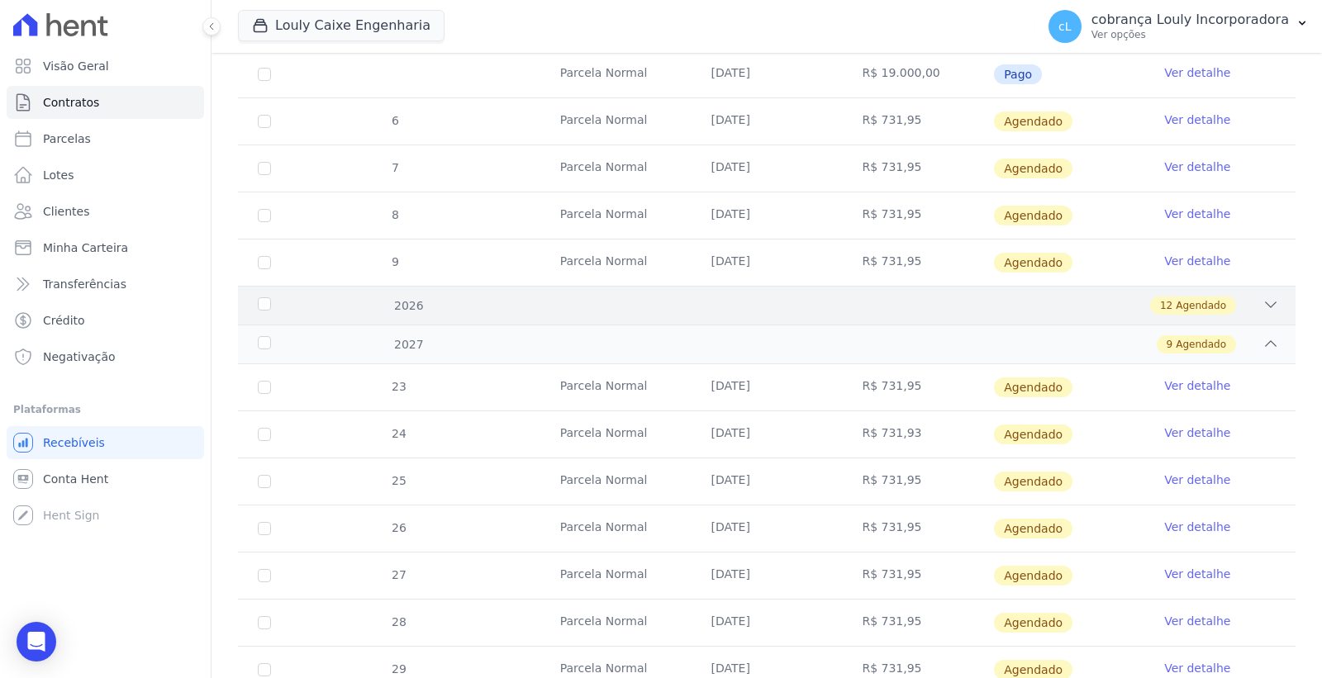
scroll to position [739, 0]
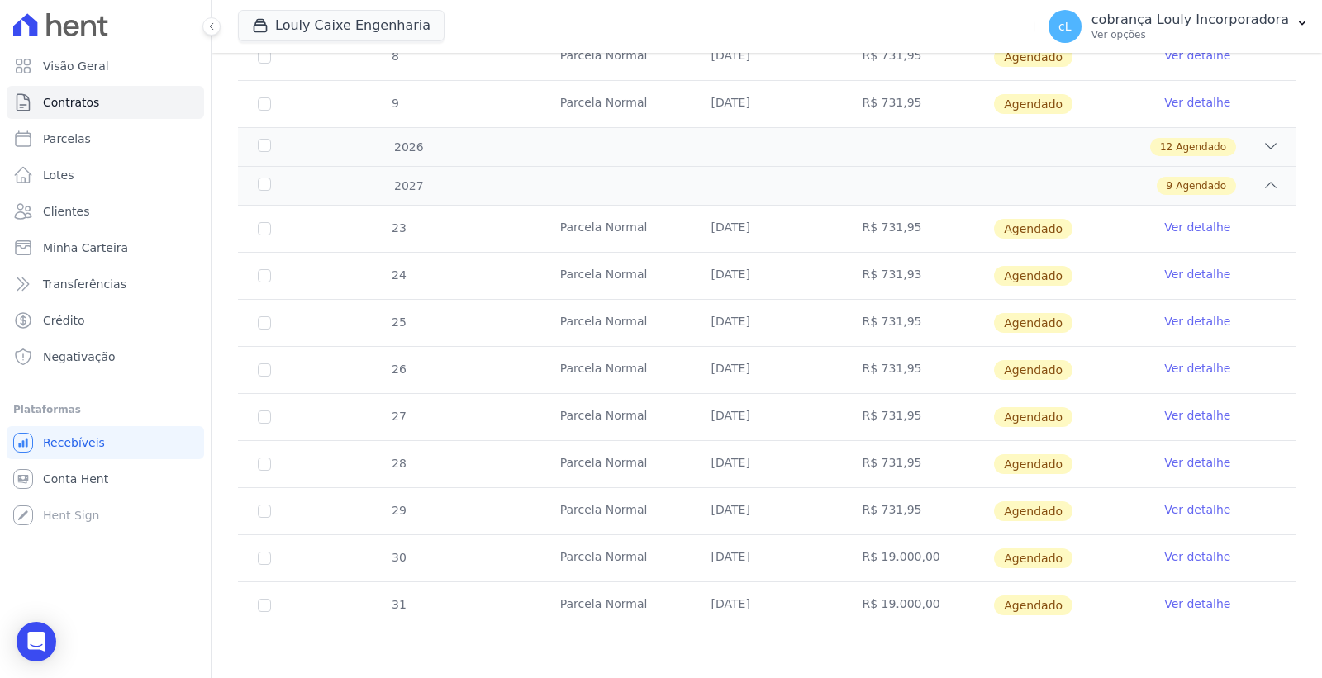
click at [1179, 556] on link "Ver detalhe" at bounding box center [1197, 556] width 66 height 17
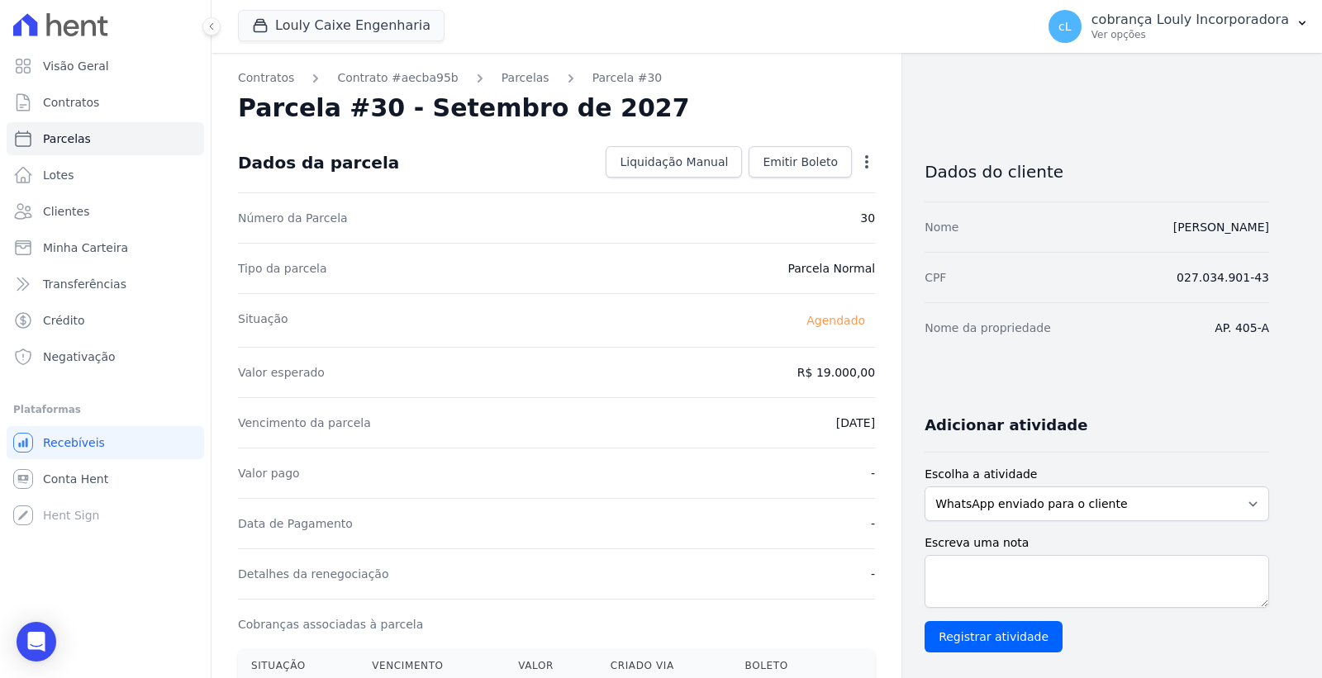
click at [867, 162] on icon "button" at bounding box center [866, 161] width 3 height 13
click at [814, 187] on link "Alterar" at bounding box center [795, 184] width 145 height 30
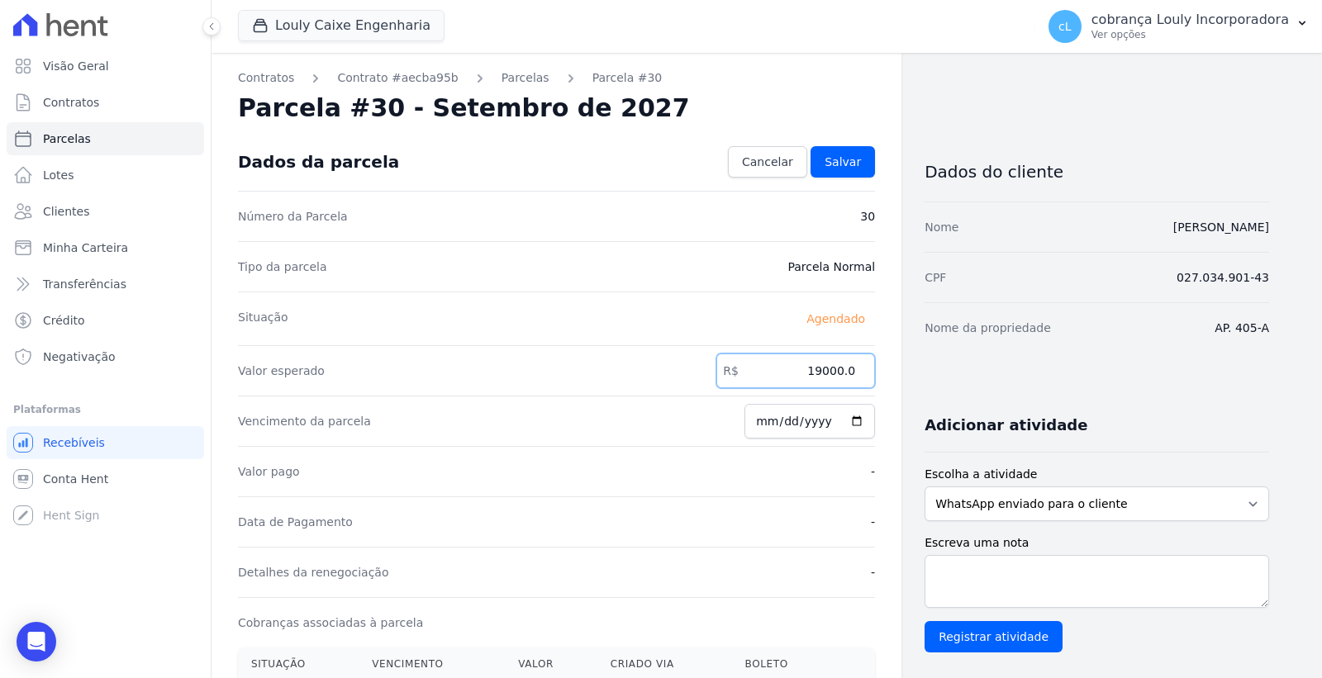
drag, startPoint x: 814, startPoint y: 375, endPoint x: 863, endPoint y: 375, distance: 49.6
click at [863, 375] on input "19000.0" at bounding box center [795, 371] width 159 height 35
paste input "731.95"
type input "731.95"
click at [835, 166] on span "Salvar" at bounding box center [842, 162] width 36 height 17
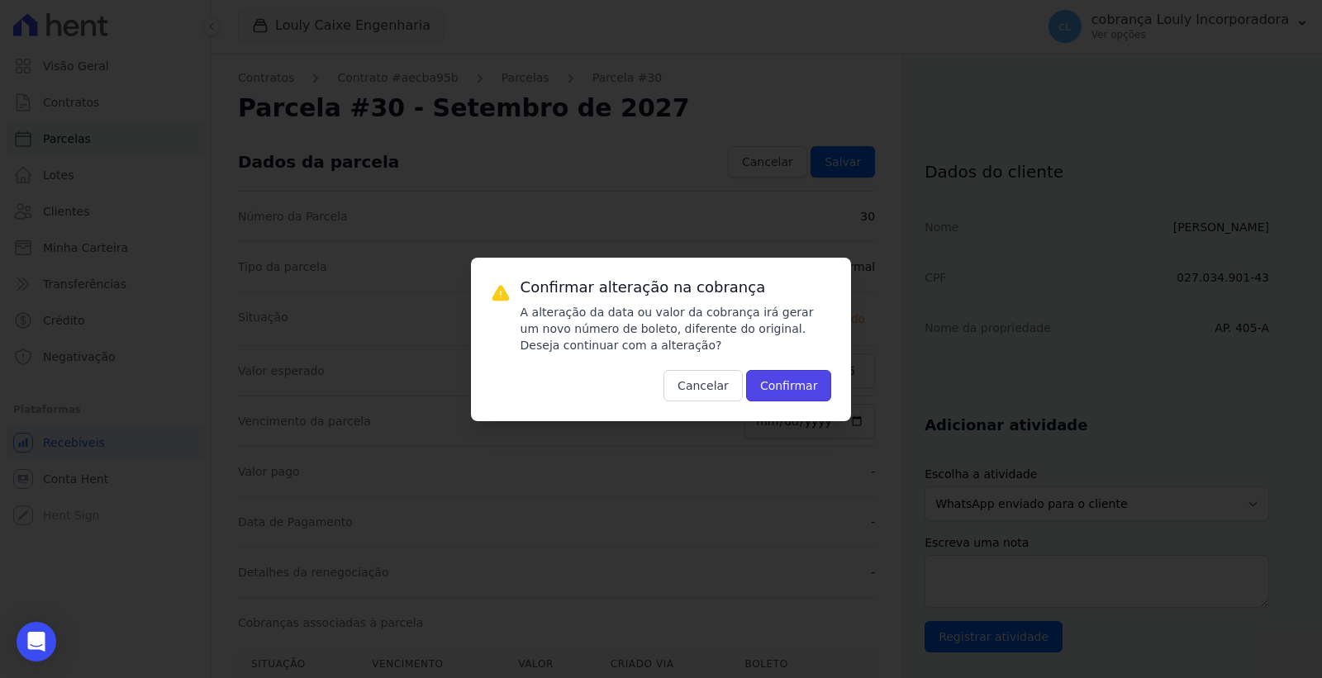
click at [793, 380] on button "Confirmar" at bounding box center [789, 385] width 86 height 31
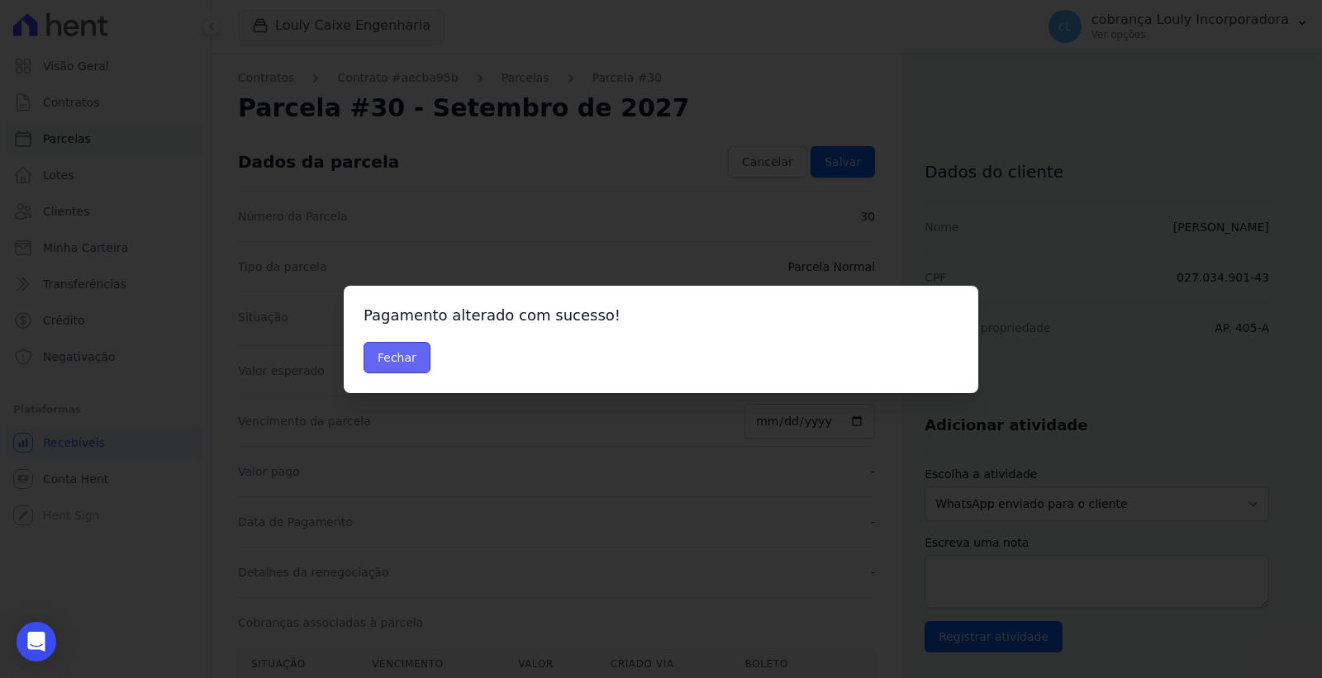
click at [417, 358] on button "Fechar" at bounding box center [396, 357] width 67 height 31
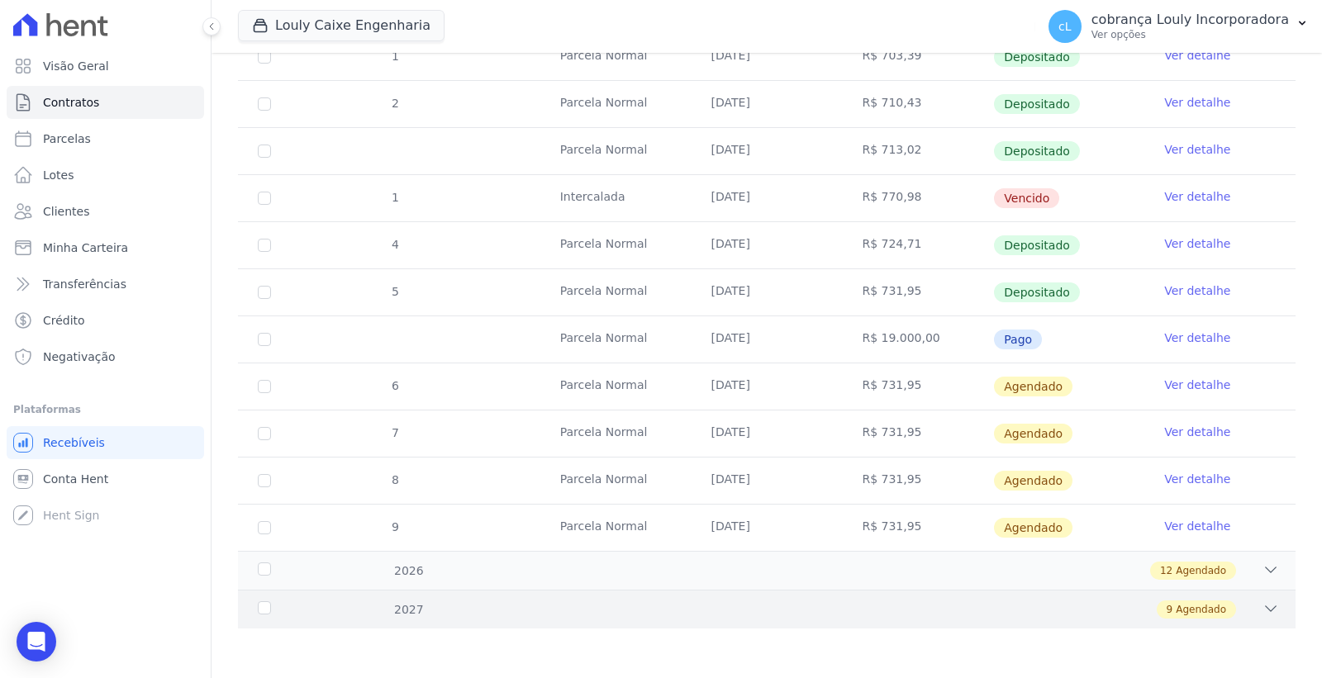
click at [1208, 603] on span "Agendado" at bounding box center [1200, 609] width 50 height 15
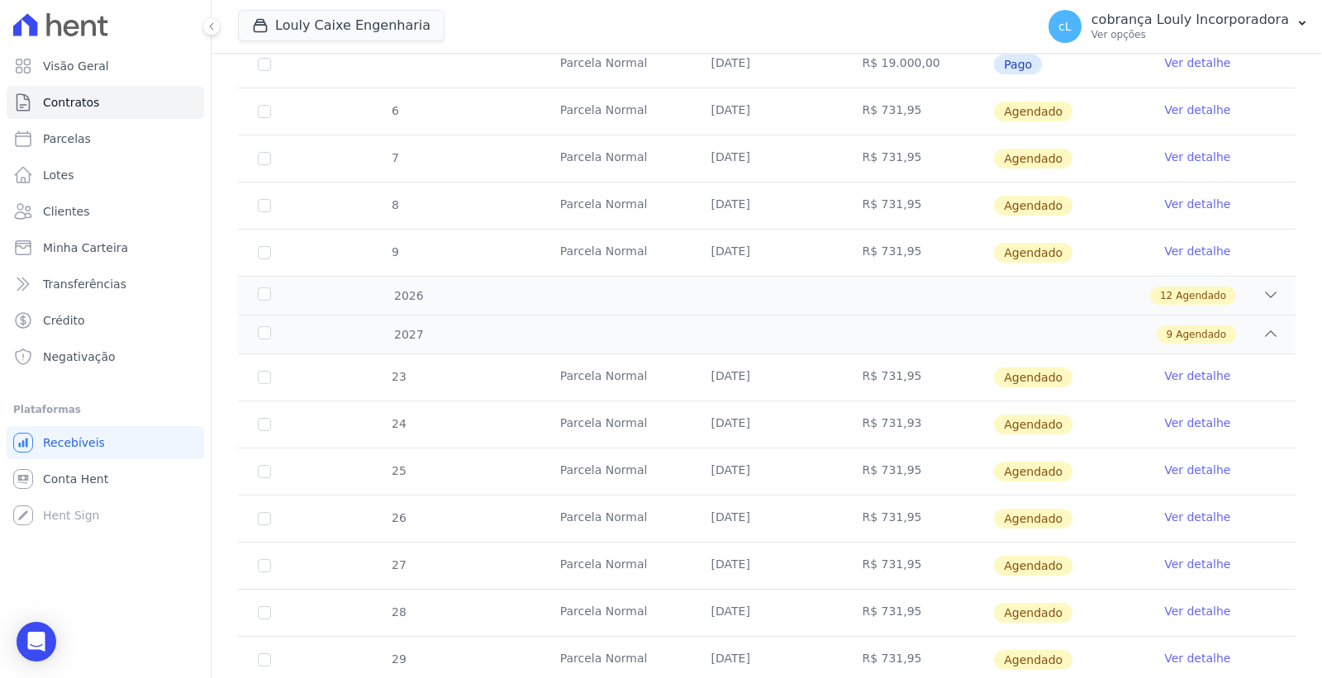
scroll to position [739, 0]
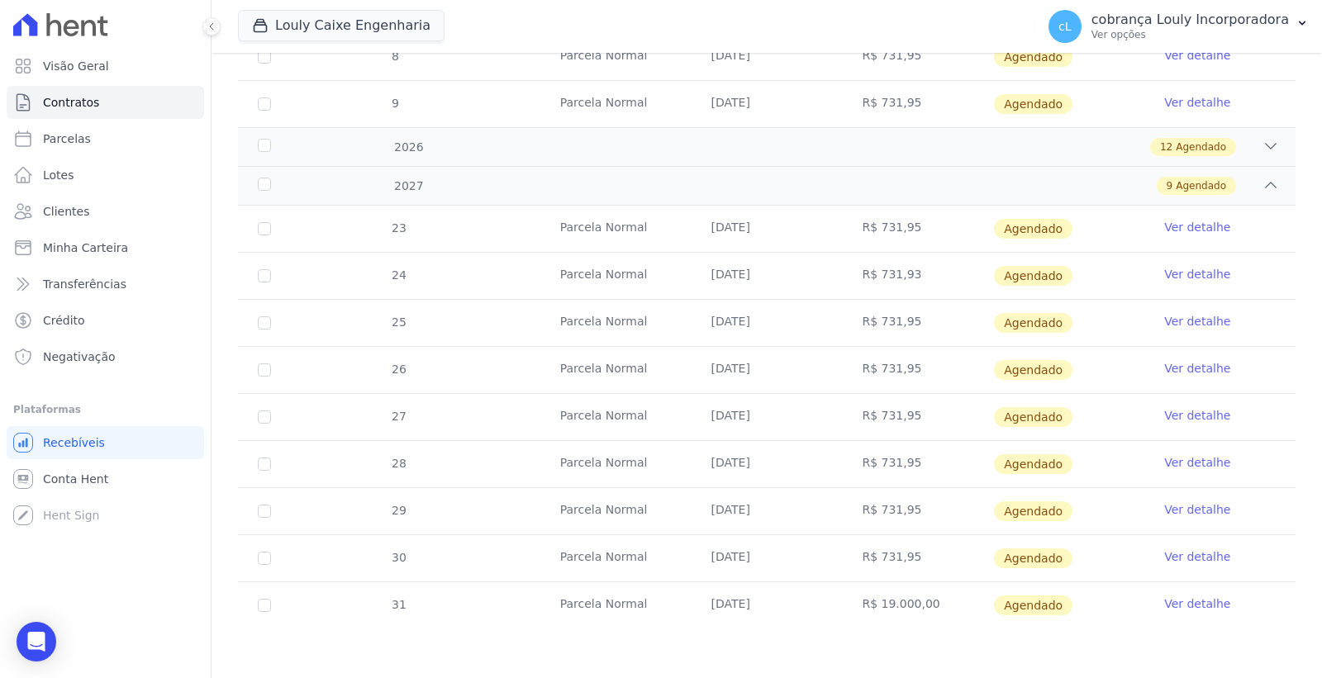
click at [1193, 600] on link "Ver detalhe" at bounding box center [1197, 604] width 66 height 17
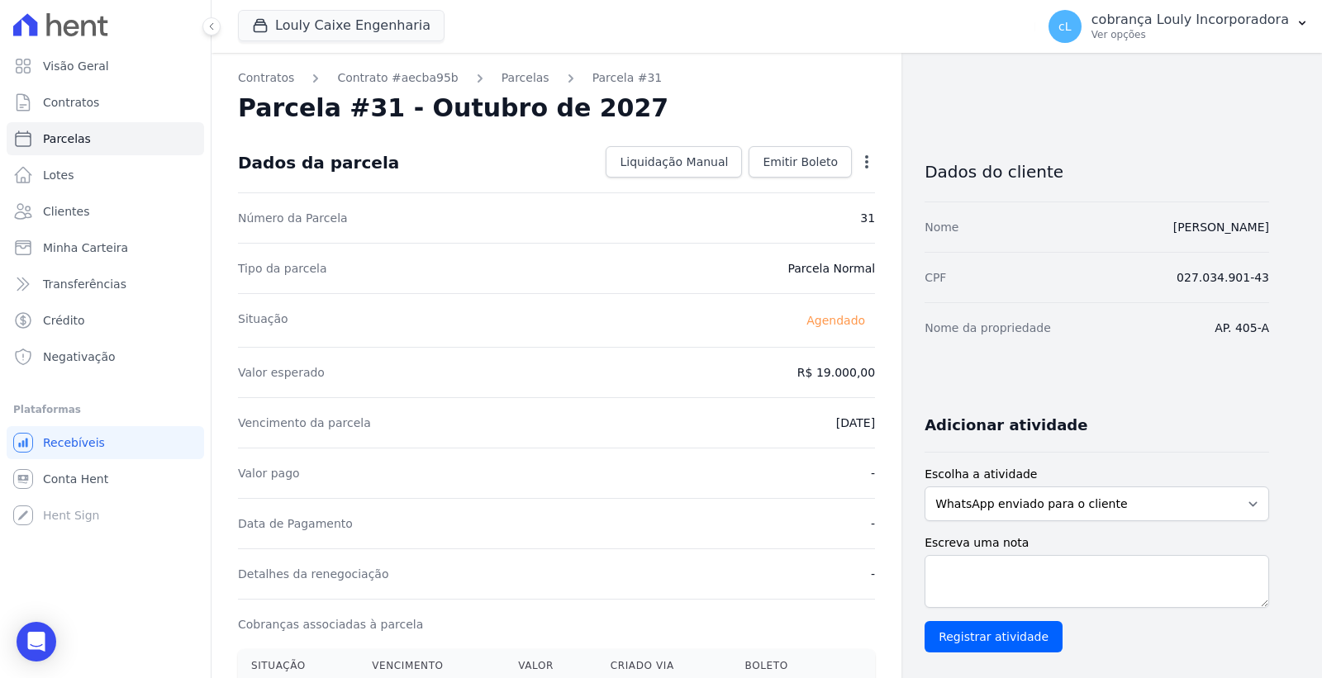
click at [873, 154] on icon "button" at bounding box center [866, 162] width 17 height 17
click at [795, 183] on link "Alterar" at bounding box center [795, 184] width 145 height 30
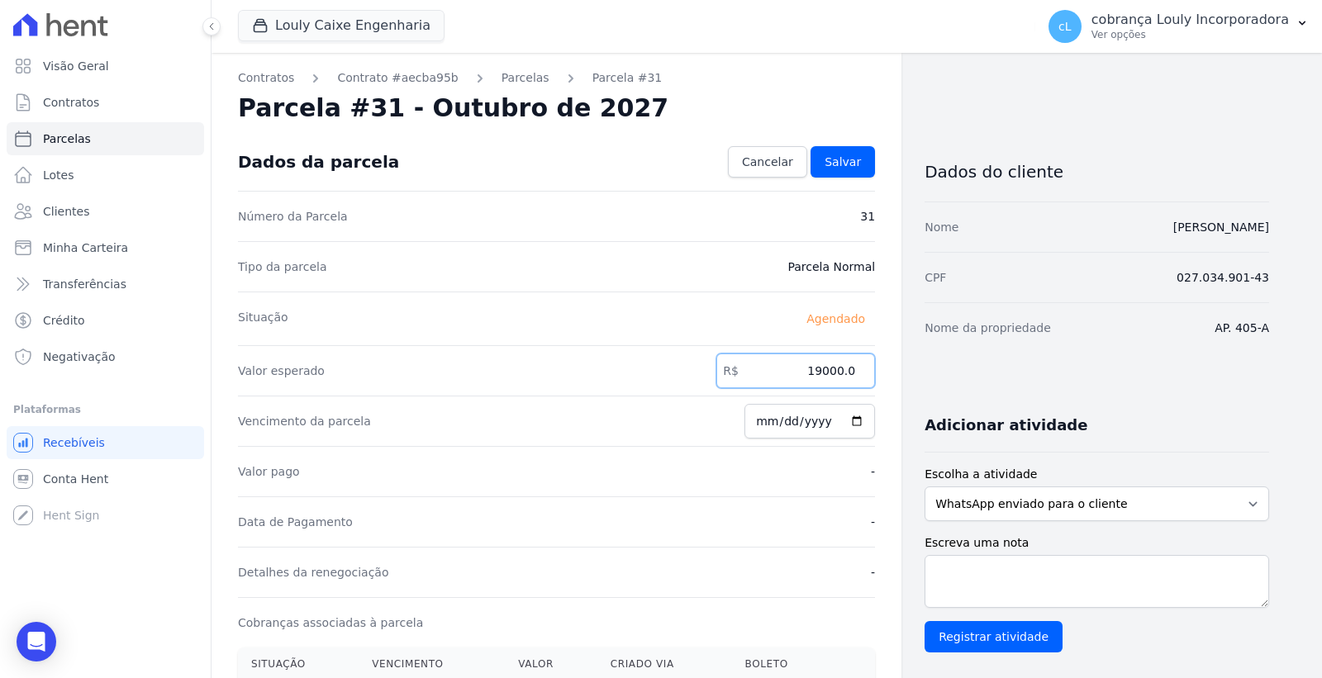
drag, startPoint x: 811, startPoint y: 374, endPoint x: 862, endPoint y: 380, distance: 51.5
click at [862, 380] on input "19000.0" at bounding box center [795, 371] width 159 height 35
paste input "731.95"
type input "731.95"
click at [852, 170] on link "Salvar" at bounding box center [842, 161] width 64 height 31
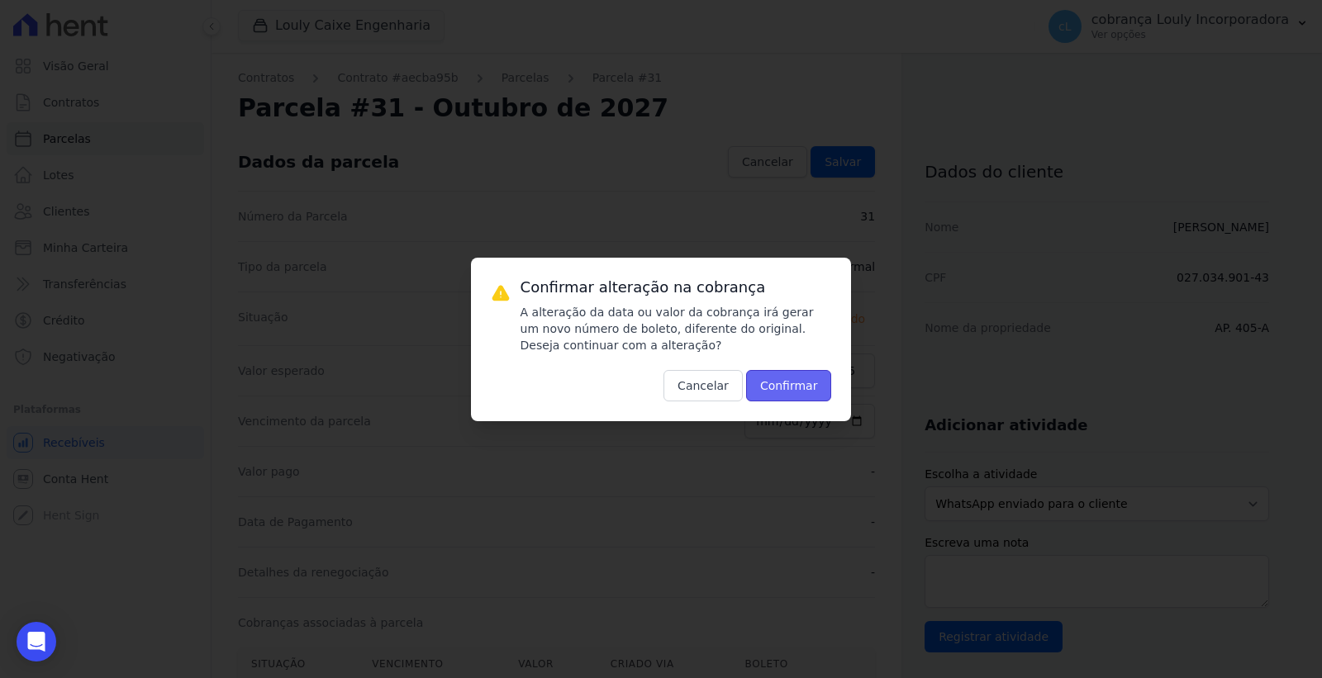
click at [801, 377] on button "Confirmar" at bounding box center [789, 385] width 86 height 31
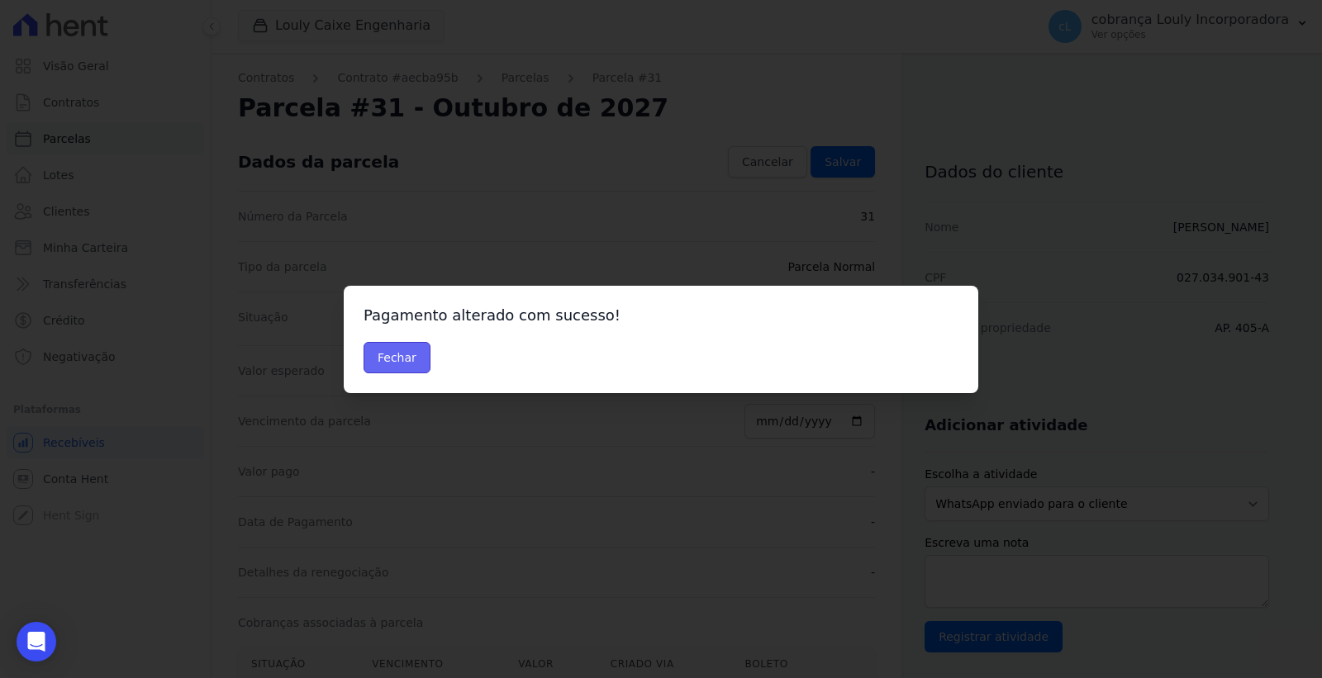
click at [417, 358] on button "Fechar" at bounding box center [396, 357] width 67 height 31
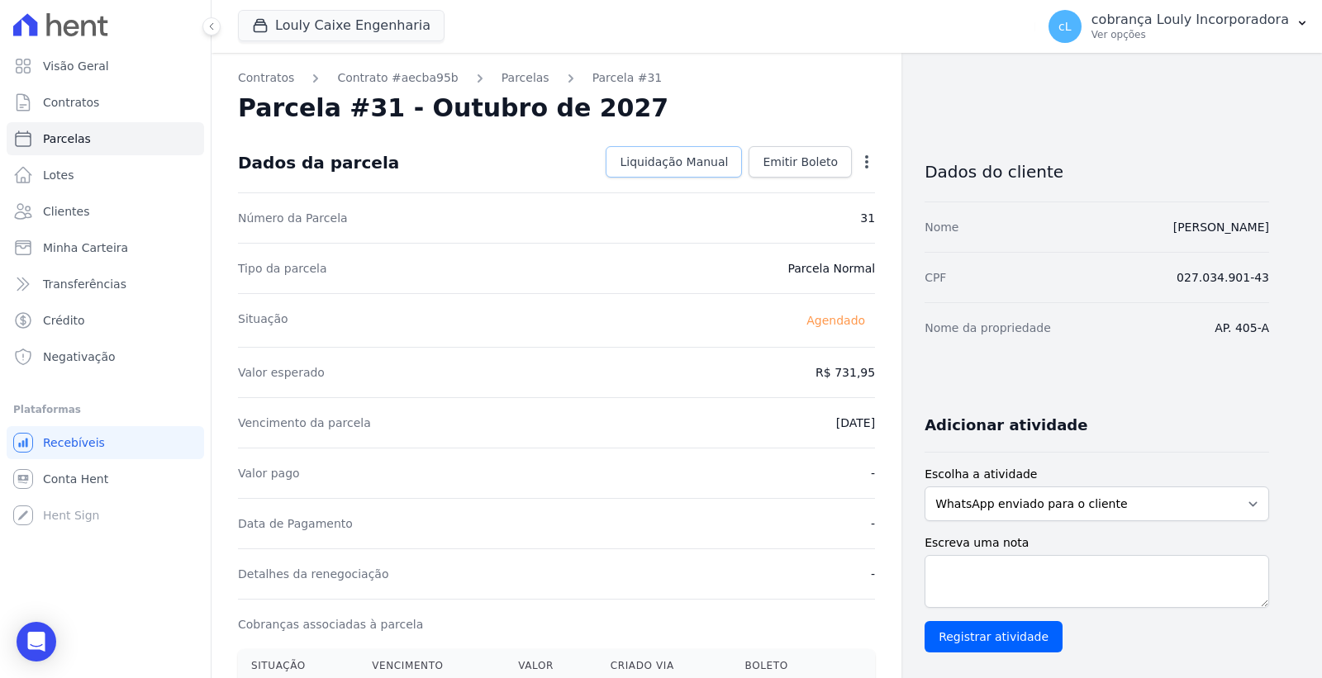
click at [709, 154] on span "Liquidação Manual" at bounding box center [673, 162] width 108 height 17
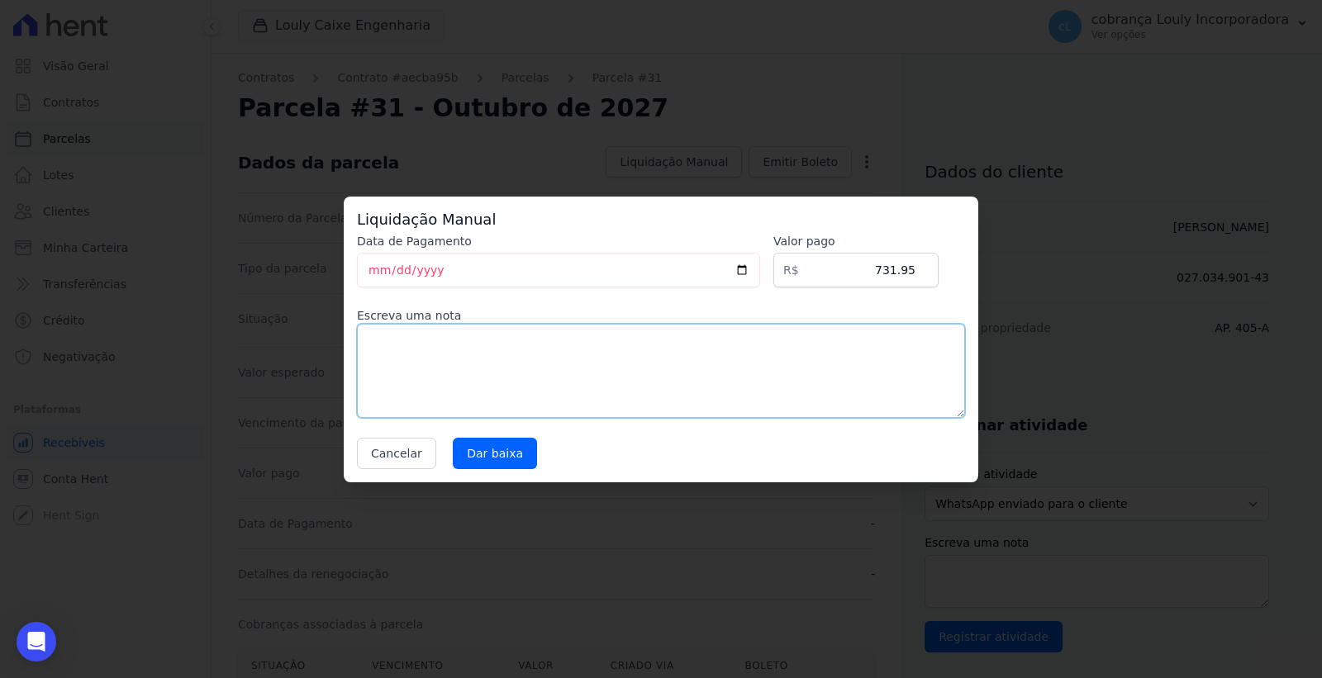
click at [547, 361] on textarea at bounding box center [661, 371] width 608 height 94
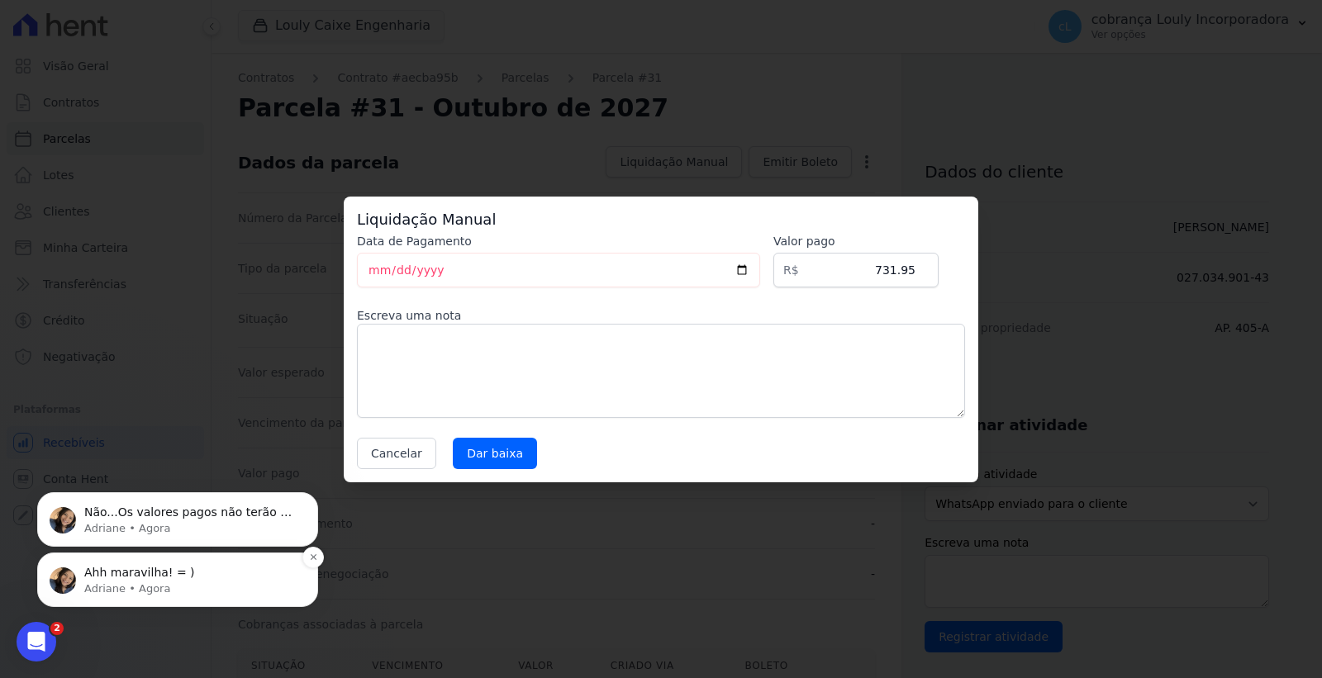
click at [116, 572] on p "Ahh maravilha! = )" at bounding box center [190, 573] width 213 height 17
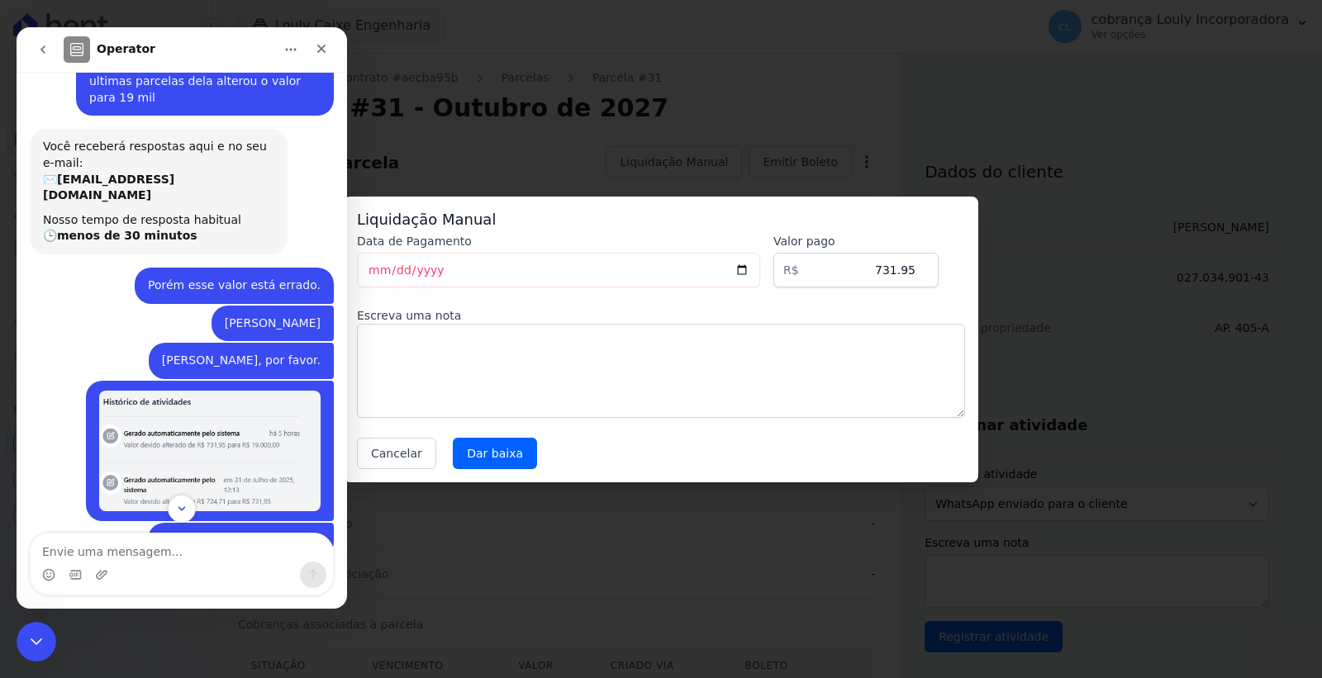
scroll to position [174, 0]
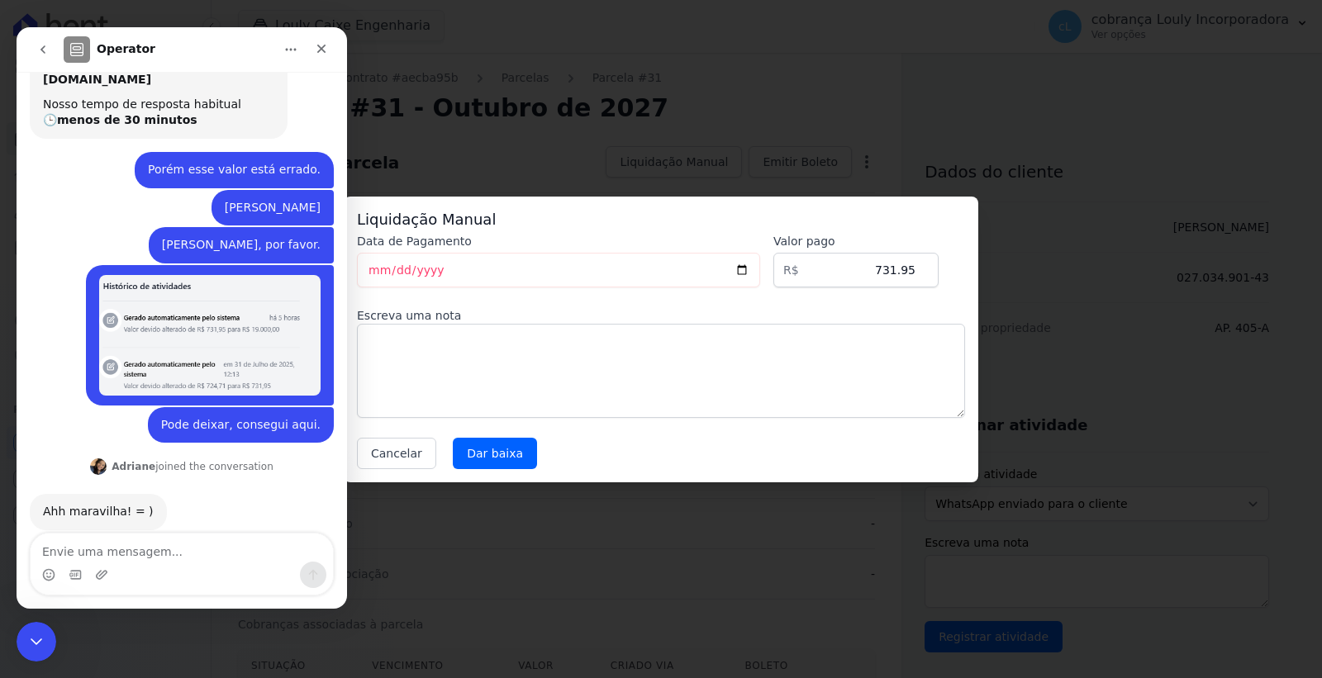
click at [39, 46] on icon "go back" at bounding box center [42, 49] width 13 height 13
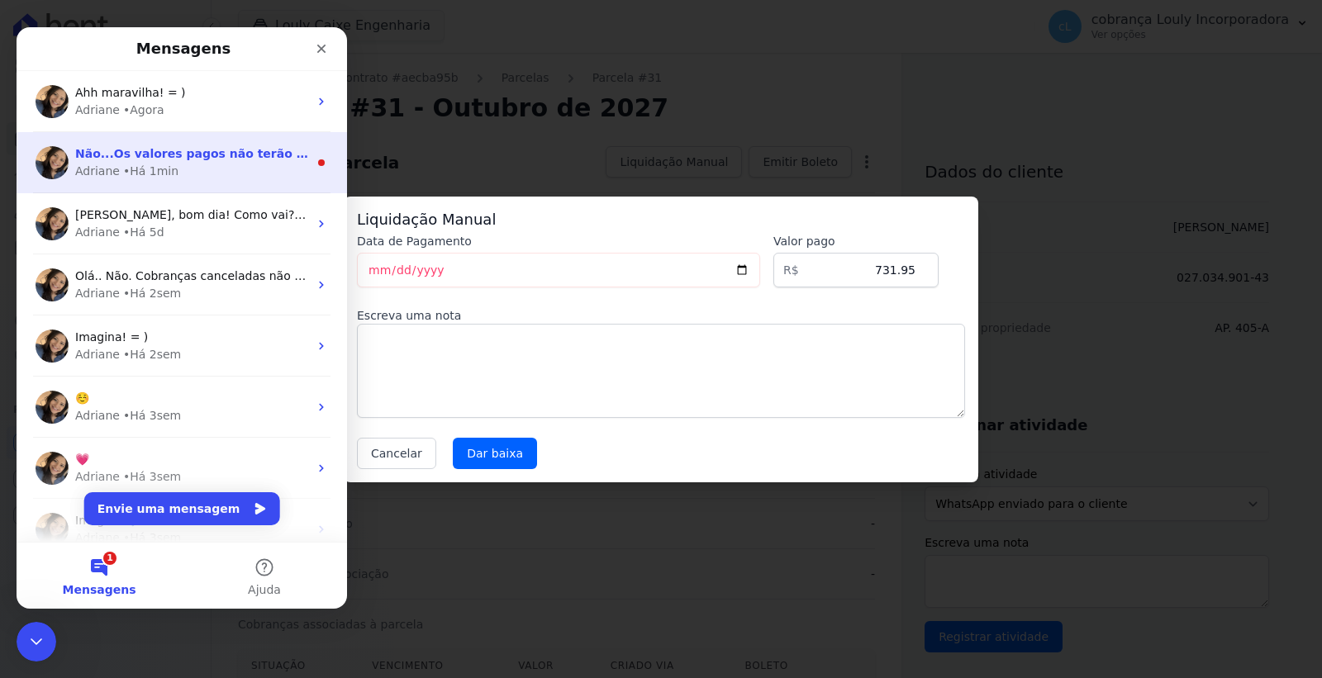
click at [184, 171] on div "Adriane • Há 1min" at bounding box center [191, 171] width 233 height 17
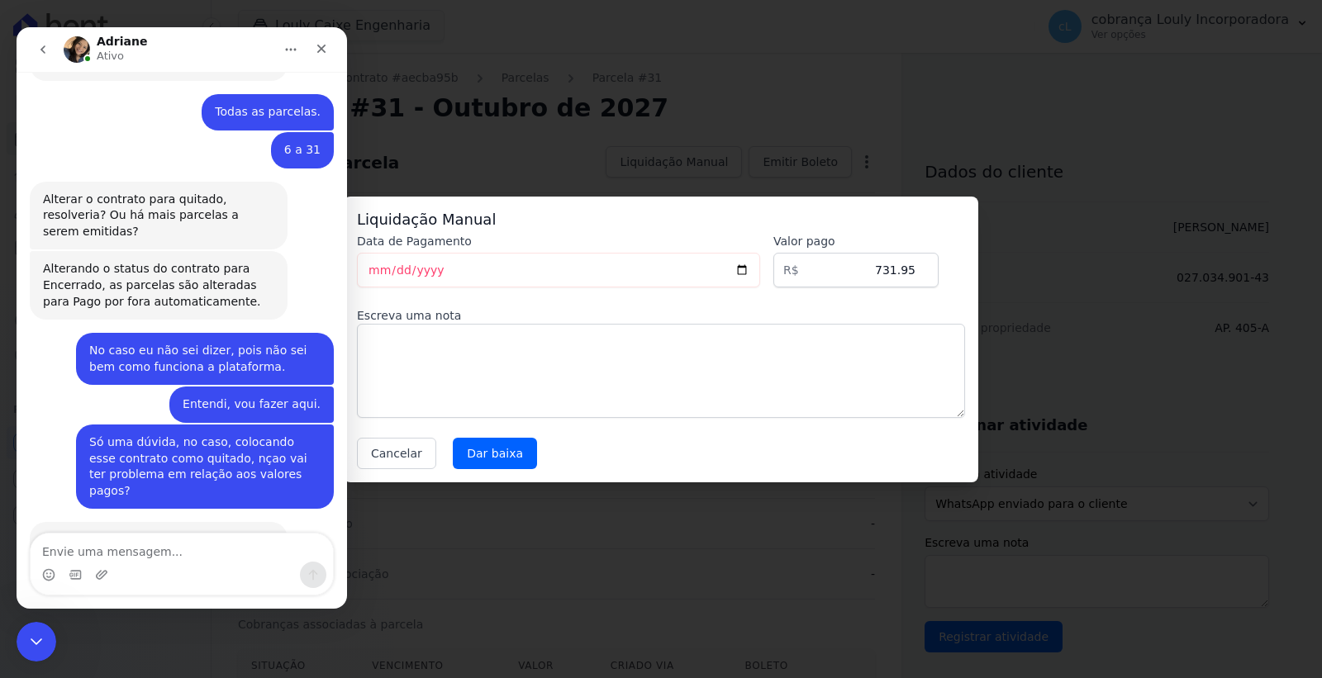
scroll to position [1057, 0]
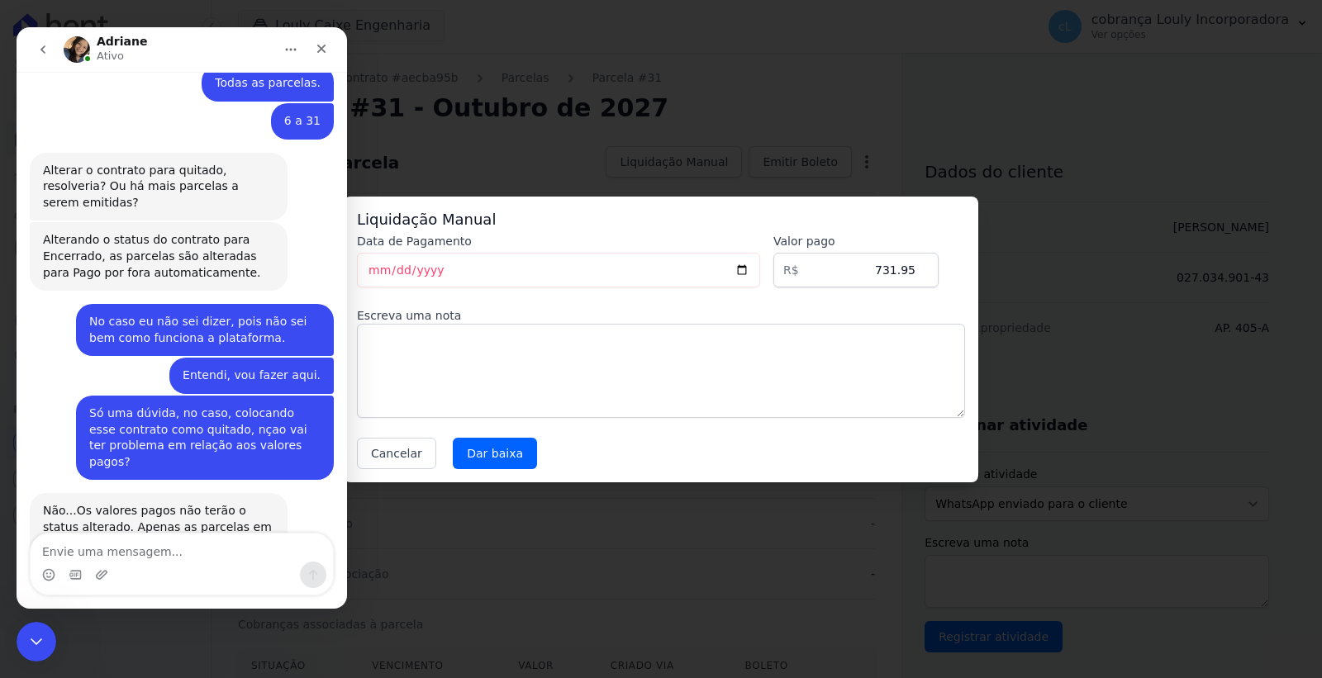
click at [206, 541] on textarea "Envie uma mensagem..." at bounding box center [182, 548] width 302 height 28
type textarea "Entendi."
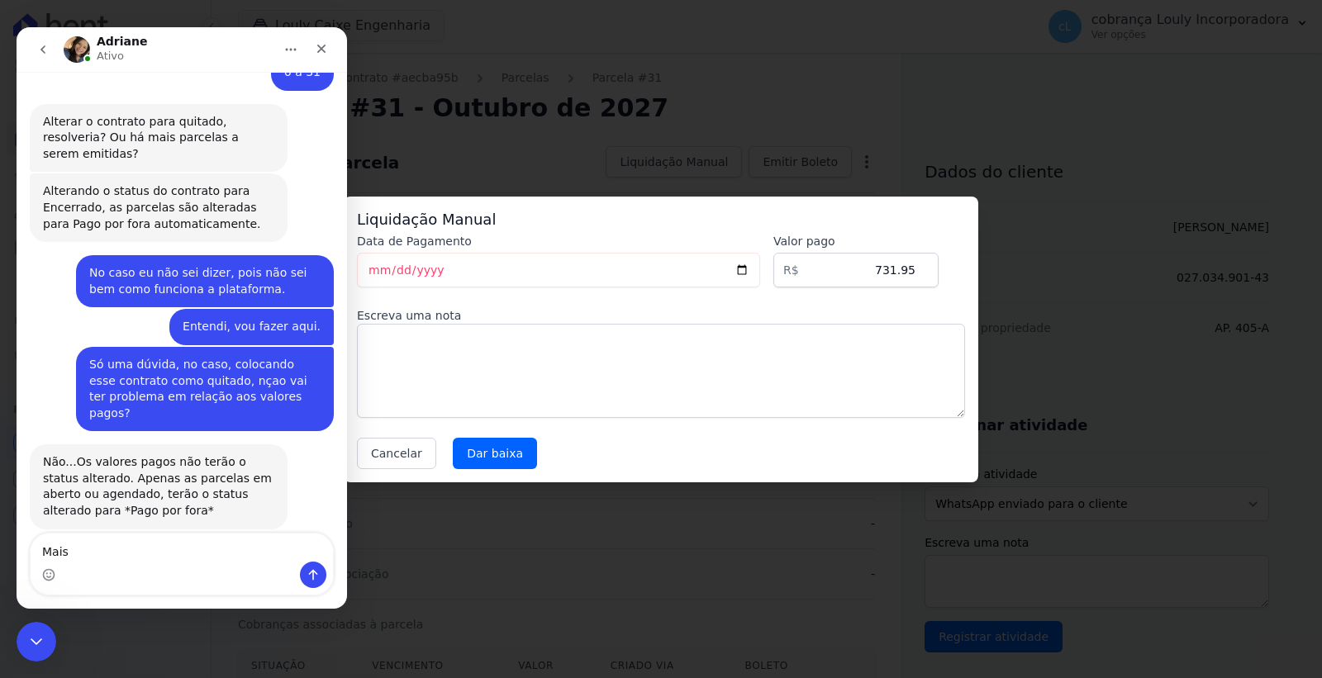
scroll to position [1105, 0]
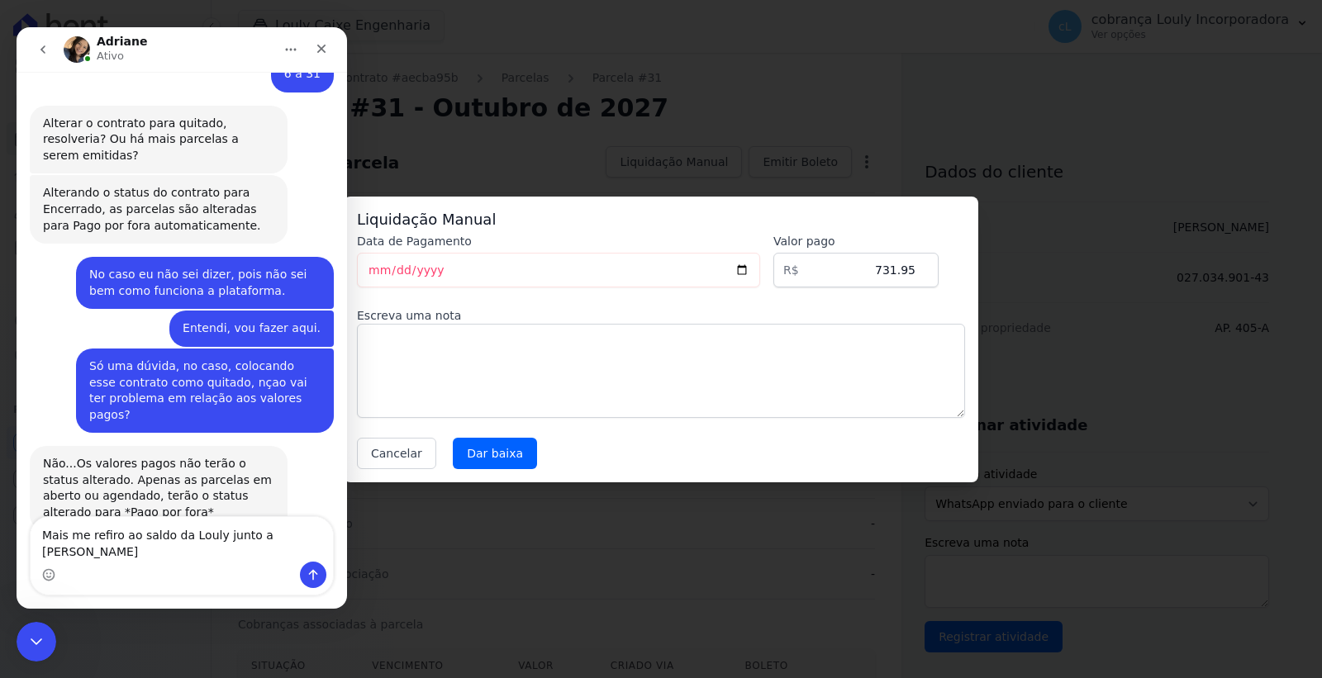
type textarea "Mais me refiro ao saldo da Louly junto a [PERSON_NAME]."
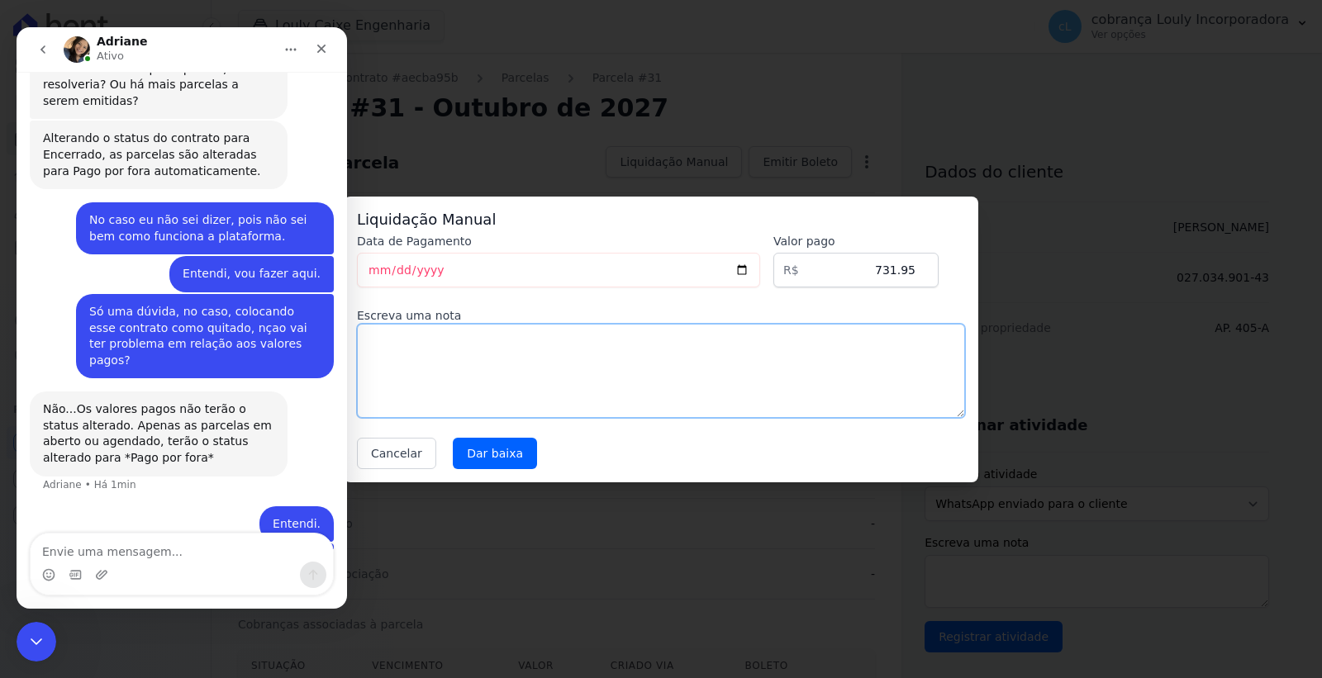
click at [469, 358] on textarea at bounding box center [661, 371] width 608 height 94
type textarea "Parcela antecipada"
click at [482, 446] on input "Dar baixa" at bounding box center [495, 453] width 84 height 31
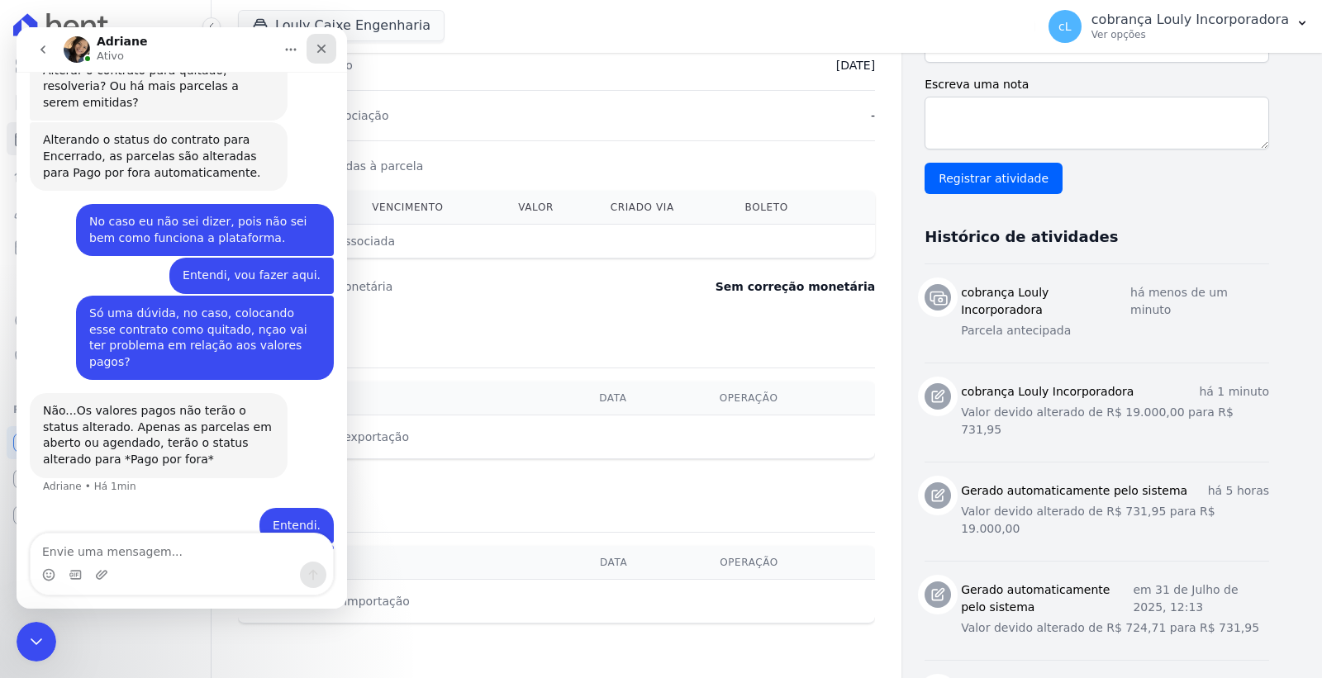
click at [316, 40] on div "Fechar" at bounding box center [321, 49] width 30 height 30
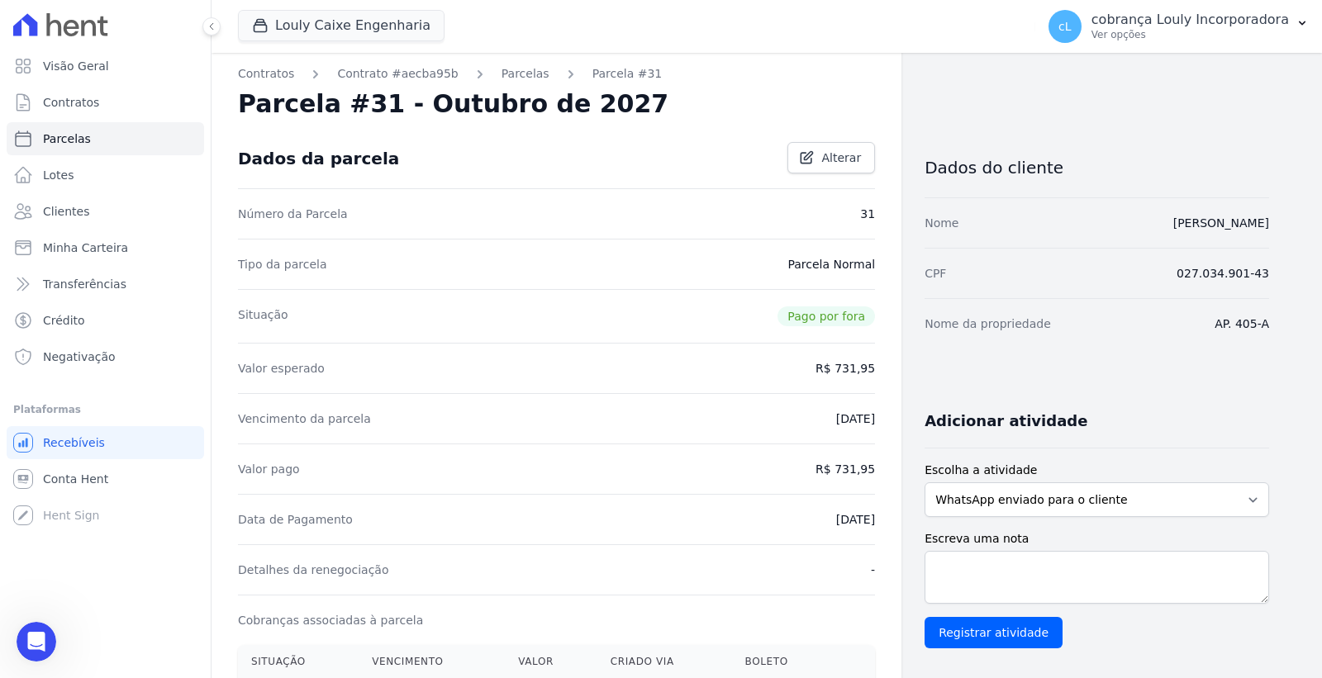
scroll to position [0, 0]
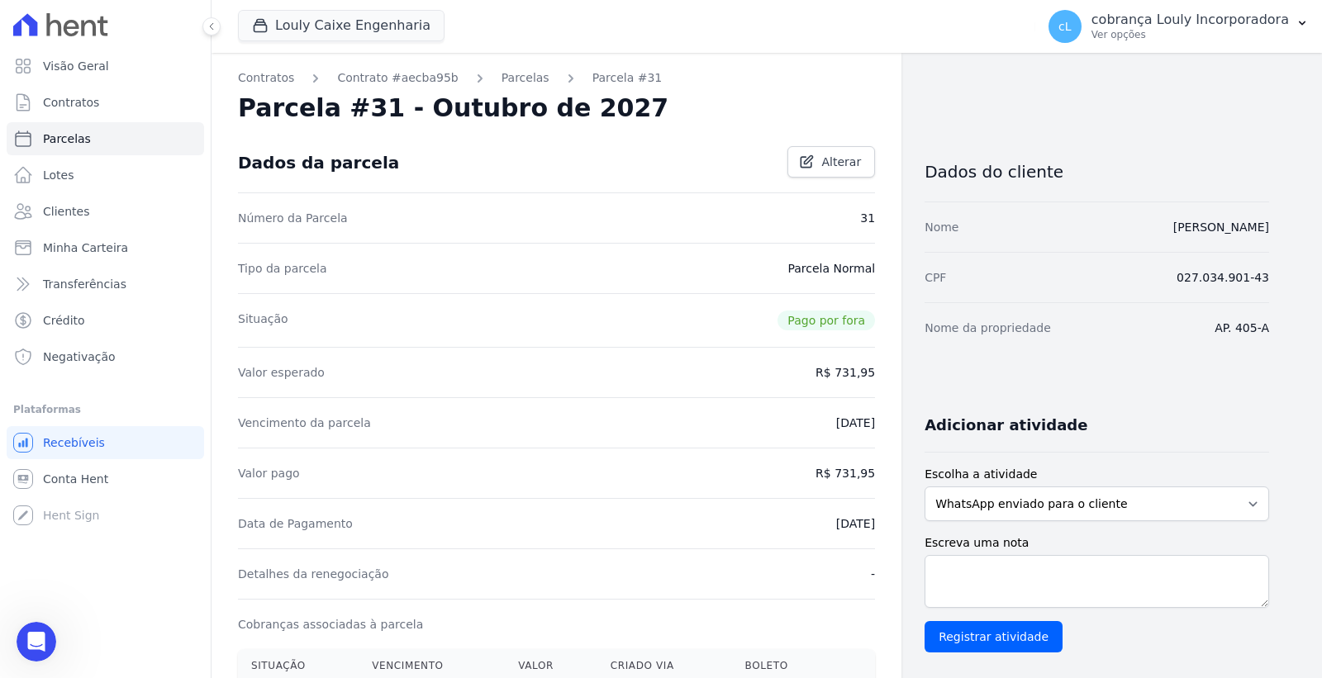
click at [828, 315] on span "Pago por fora" at bounding box center [825, 321] width 97 height 20
click at [834, 161] on span "Alterar" at bounding box center [841, 162] width 40 height 17
click at [788, 159] on span "Cancelar" at bounding box center [767, 162] width 51 height 17
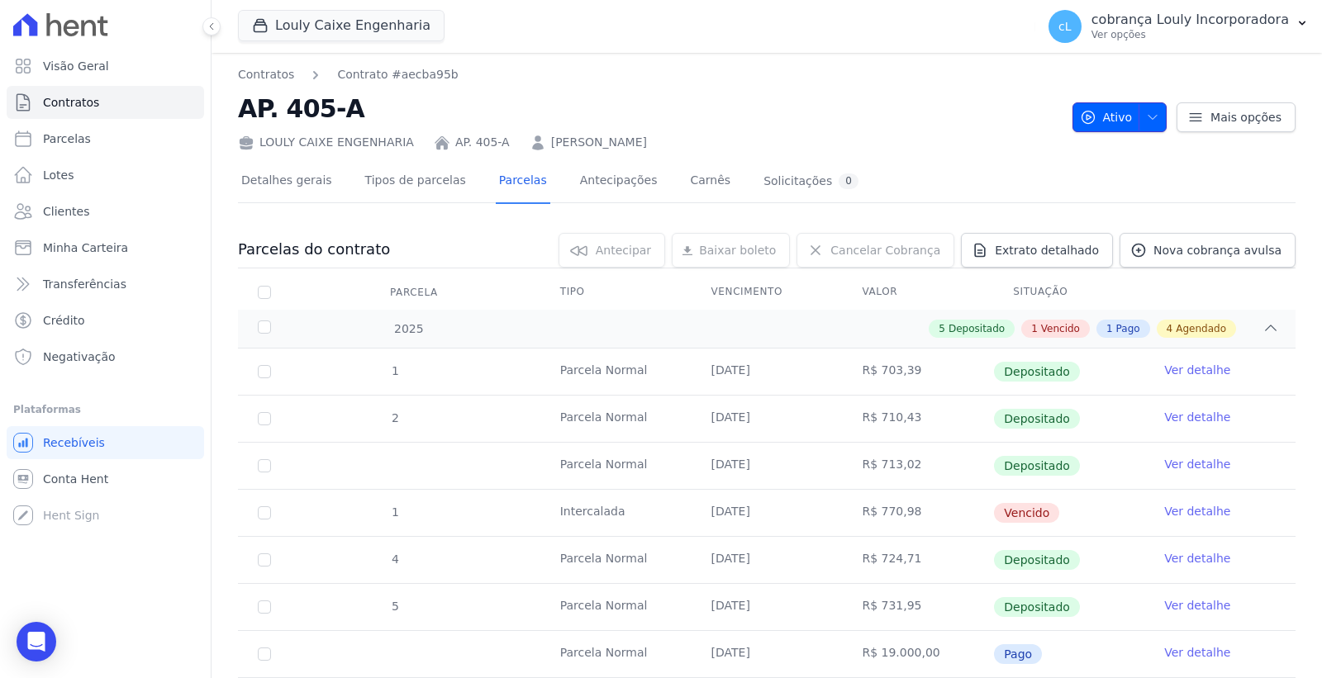
click at [1146, 122] on icon "button" at bounding box center [1152, 117] width 13 height 13
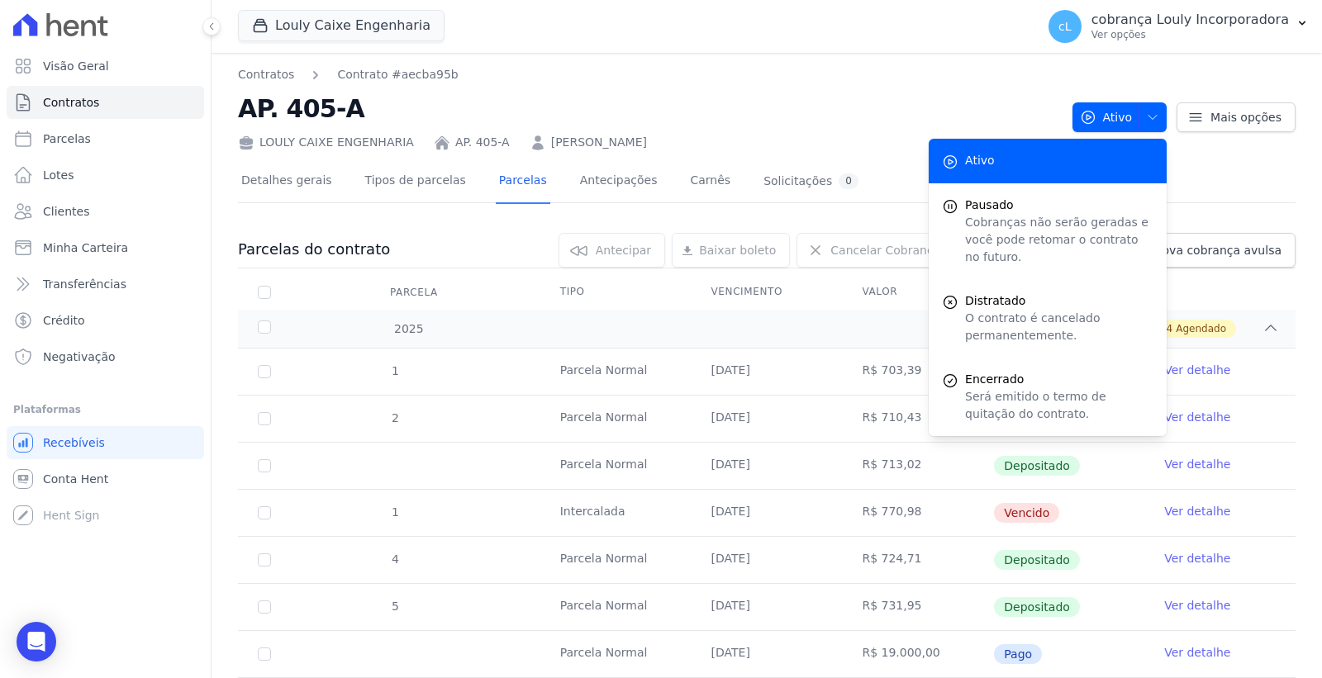
click at [876, 117] on h2 "AP. 405-A" at bounding box center [648, 108] width 821 height 37
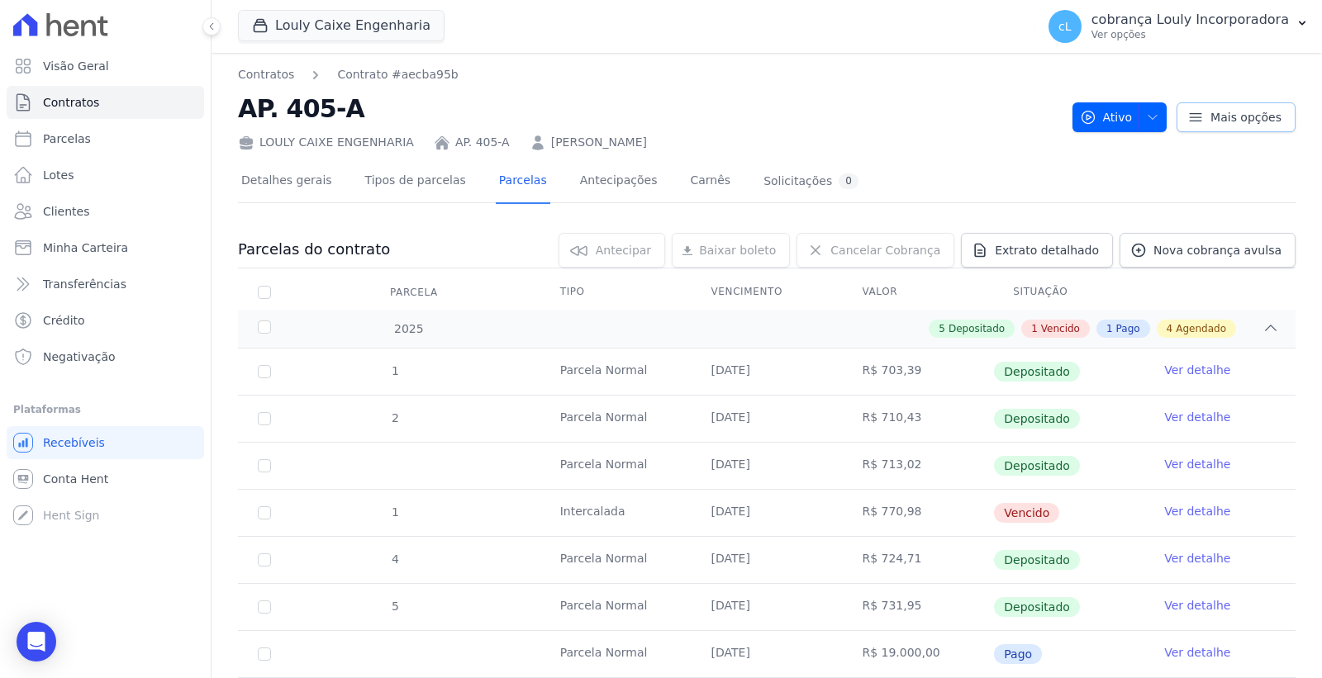
click at [1189, 120] on icon at bounding box center [1195, 116] width 12 height 7
click at [969, 135] on div "LOULY CAIXE ENGENHARIA AP. 405-A ROGERIA DE SOUSA SILVA" at bounding box center [648, 139] width 821 height 24
click at [86, 103] on span "Contratos" at bounding box center [71, 102] width 56 height 17
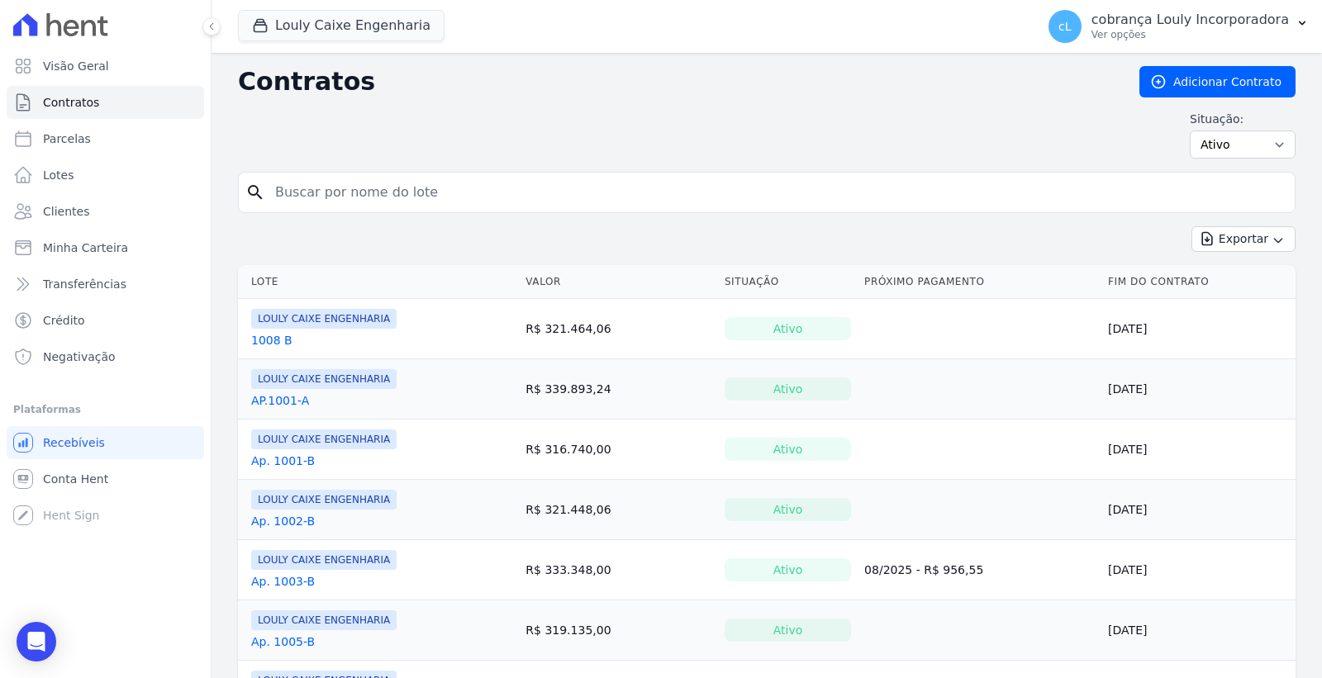
click at [442, 198] on input "search" at bounding box center [776, 192] width 1023 height 33
paste input "731,95"
type input "731,95"
drag, startPoint x: 410, startPoint y: 187, endPoint x: 176, endPoint y: 187, distance: 233.7
click at [176, 187] on div "Visão Geral Contratos Parcelas Lotes Clientes Minha Carteira Transferências Cré…" at bounding box center [661, 339] width 1322 height 678
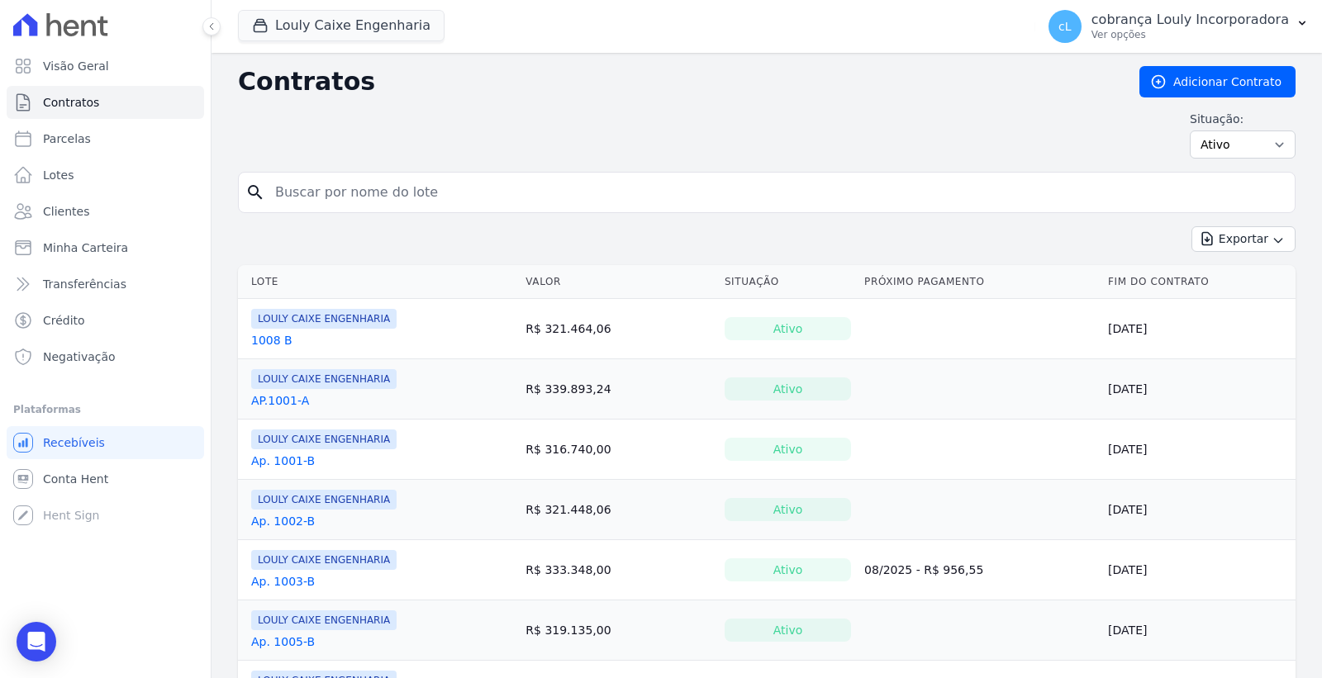
click at [315, 192] on input "search" at bounding box center [776, 192] width 1023 height 33
paste input "ROGERIA DE SOUSA SILVA"
type input "ROGERIA DE SOUSA SILVA"
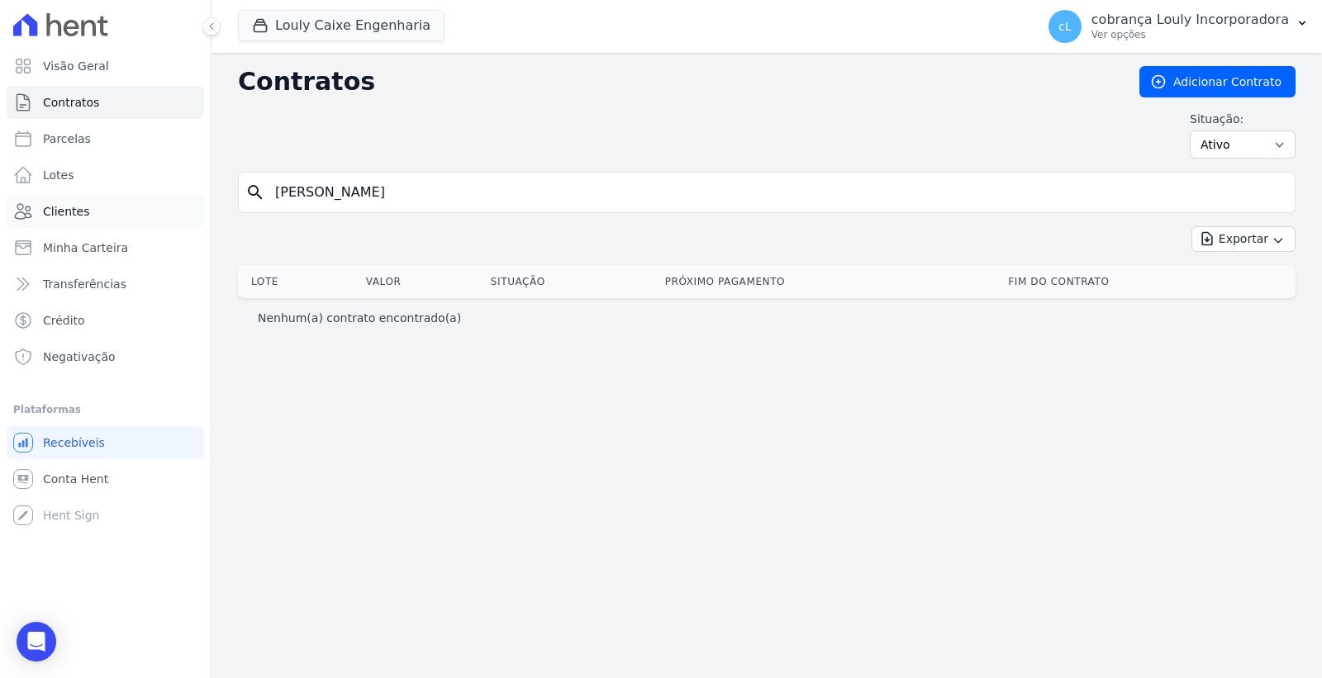
click at [92, 224] on link "Clientes" at bounding box center [105, 211] width 197 height 33
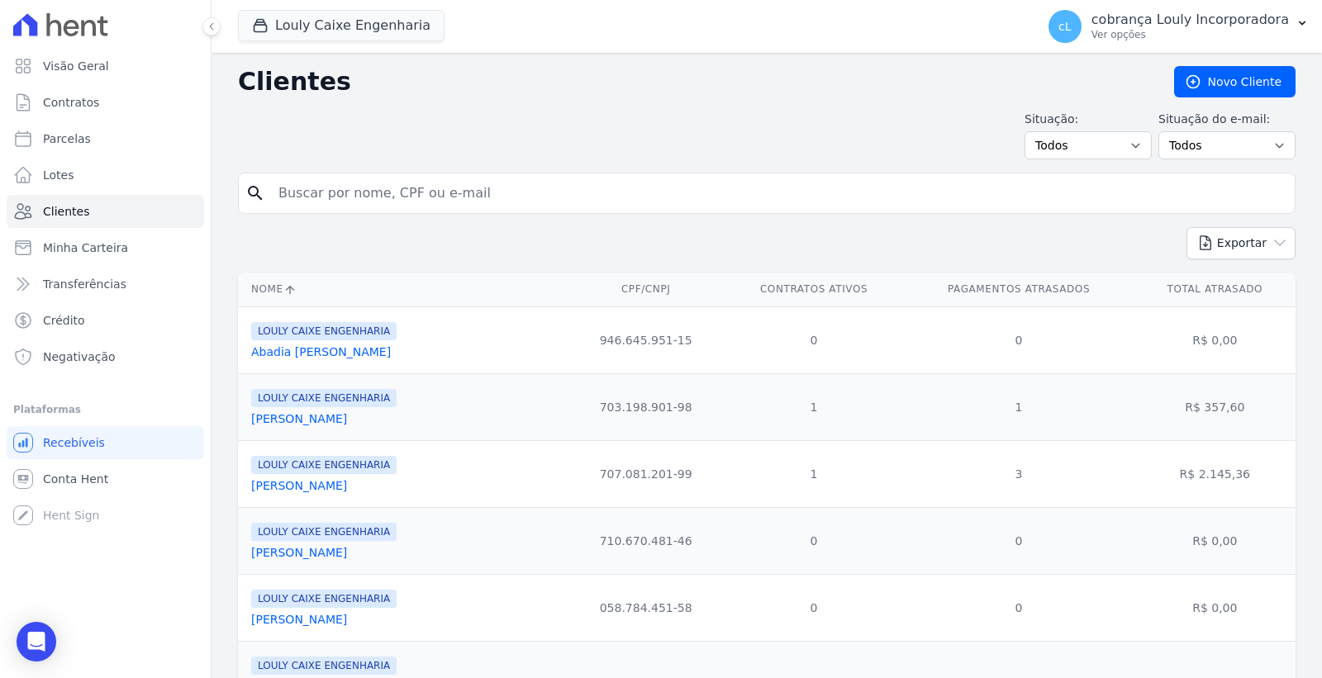
click at [409, 210] on div "search" at bounding box center [766, 193] width 1057 height 41
click at [393, 199] on input "search" at bounding box center [777, 193] width 1019 height 33
paste input "ROGERIA DE SOUSA SILVA"
type input "ROGERIA DE SOUSA SILVA"
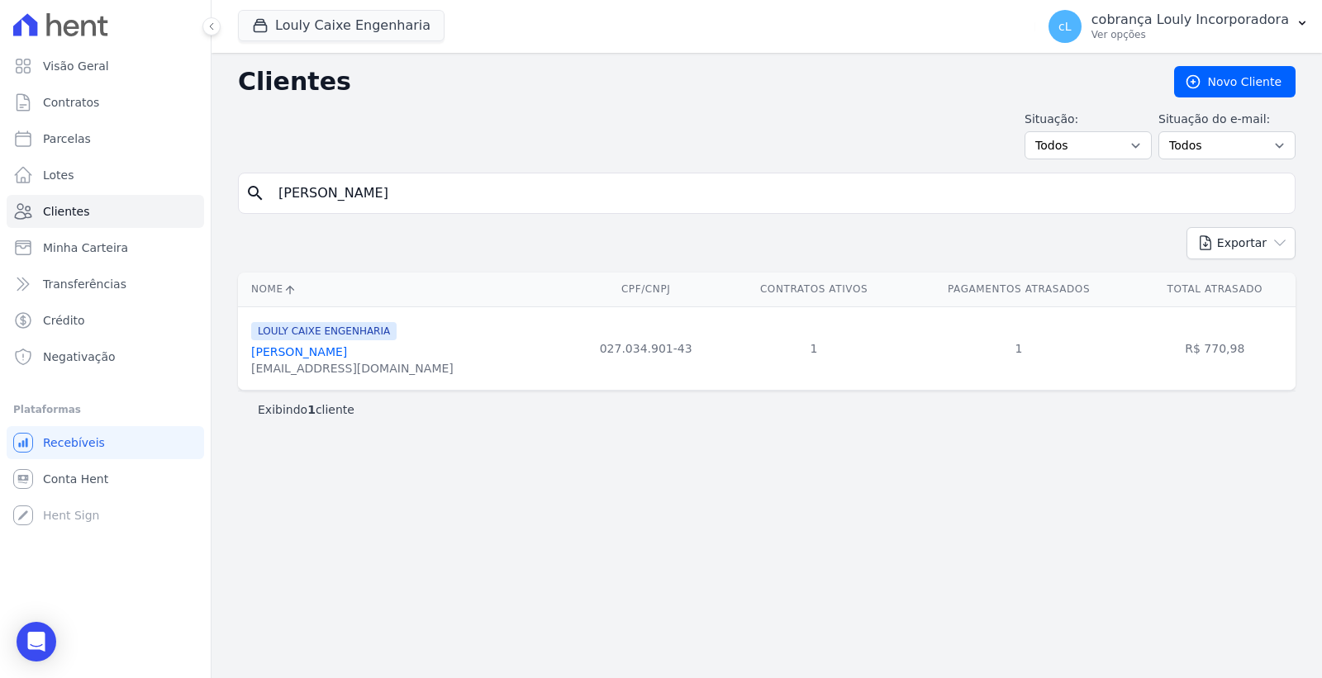
click at [307, 356] on link "Rogeria De Sousa Silva" at bounding box center [299, 351] width 96 height 13
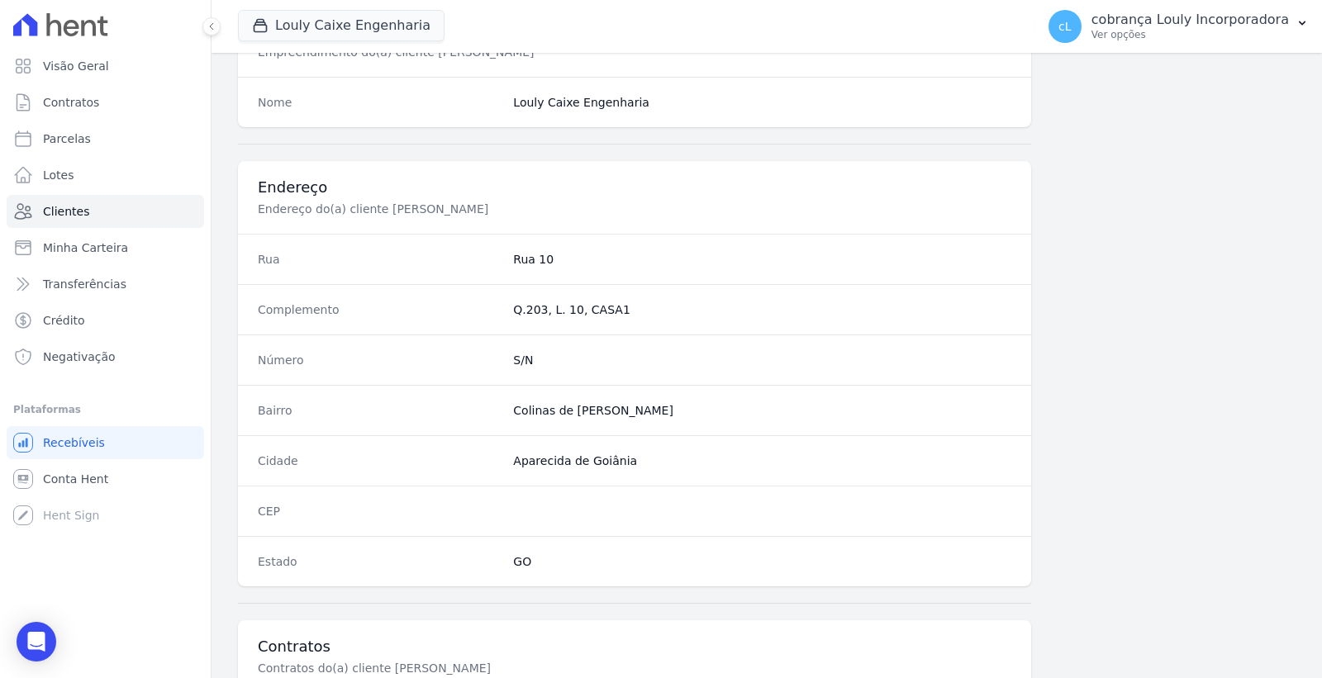
scroll to position [870, 0]
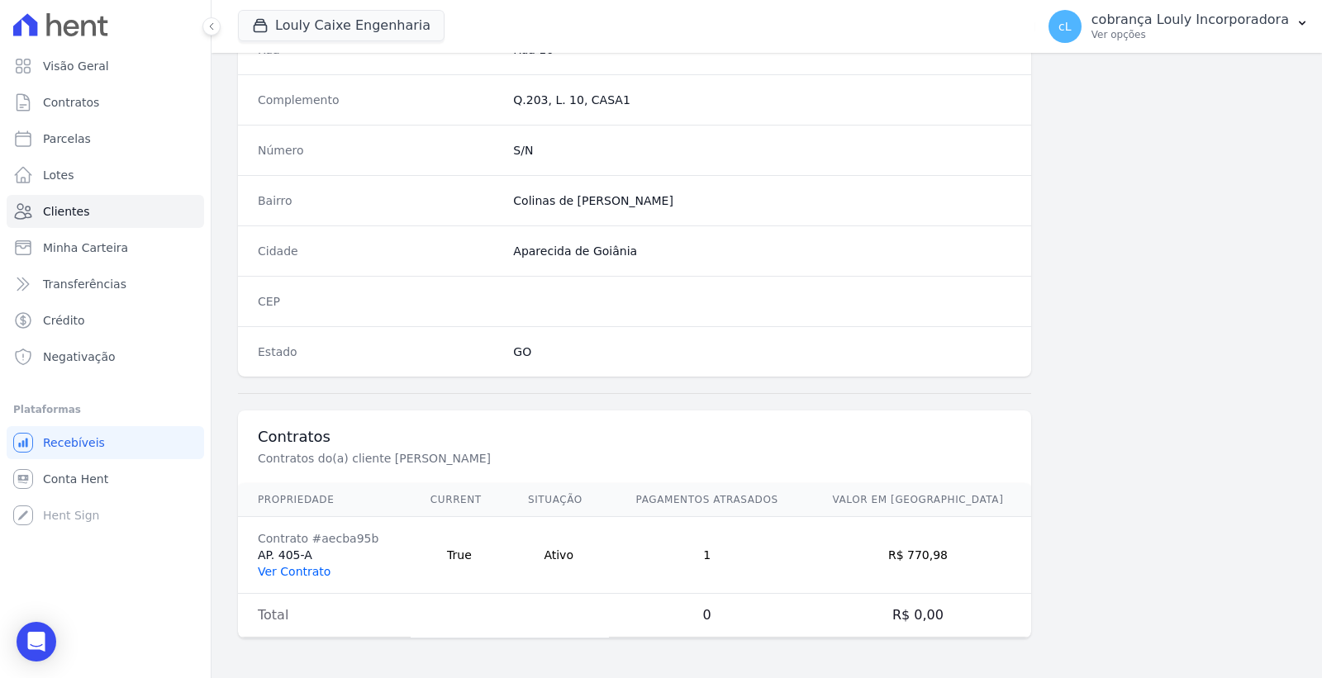
click at [306, 572] on link "Ver Contrato" at bounding box center [294, 571] width 73 height 13
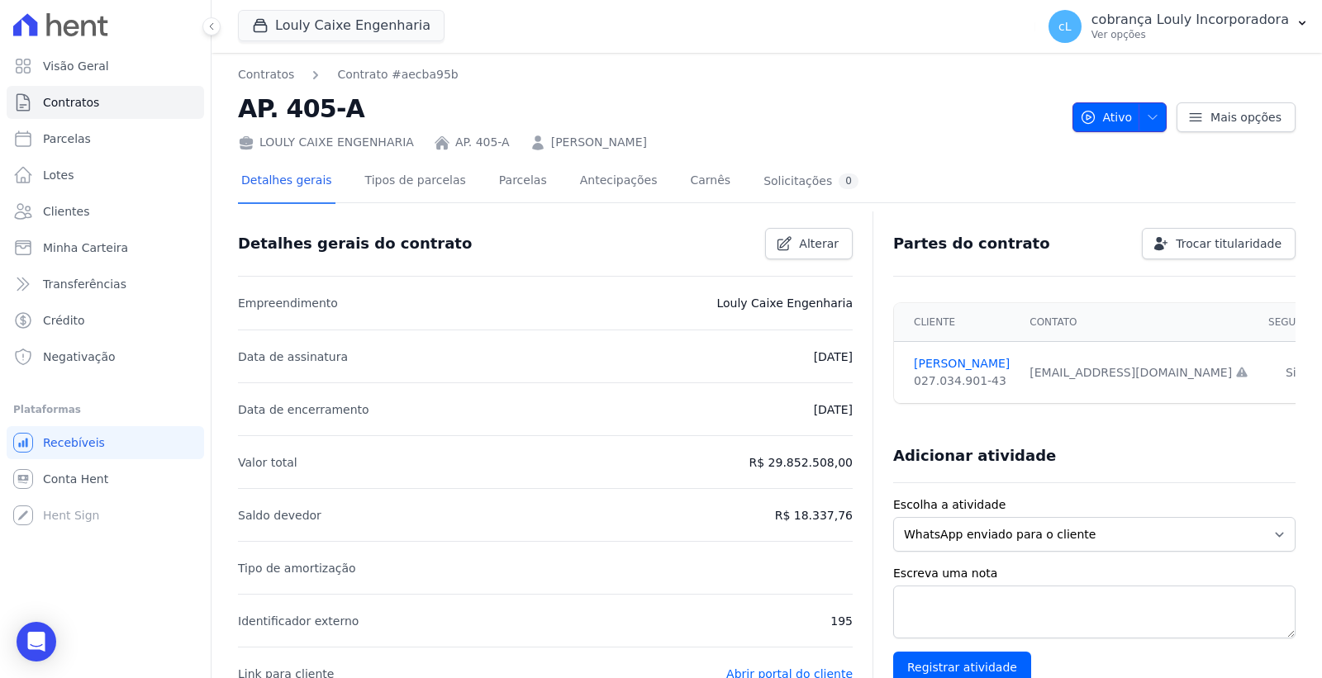
click at [1083, 114] on icon "button" at bounding box center [1088, 117] width 17 height 17
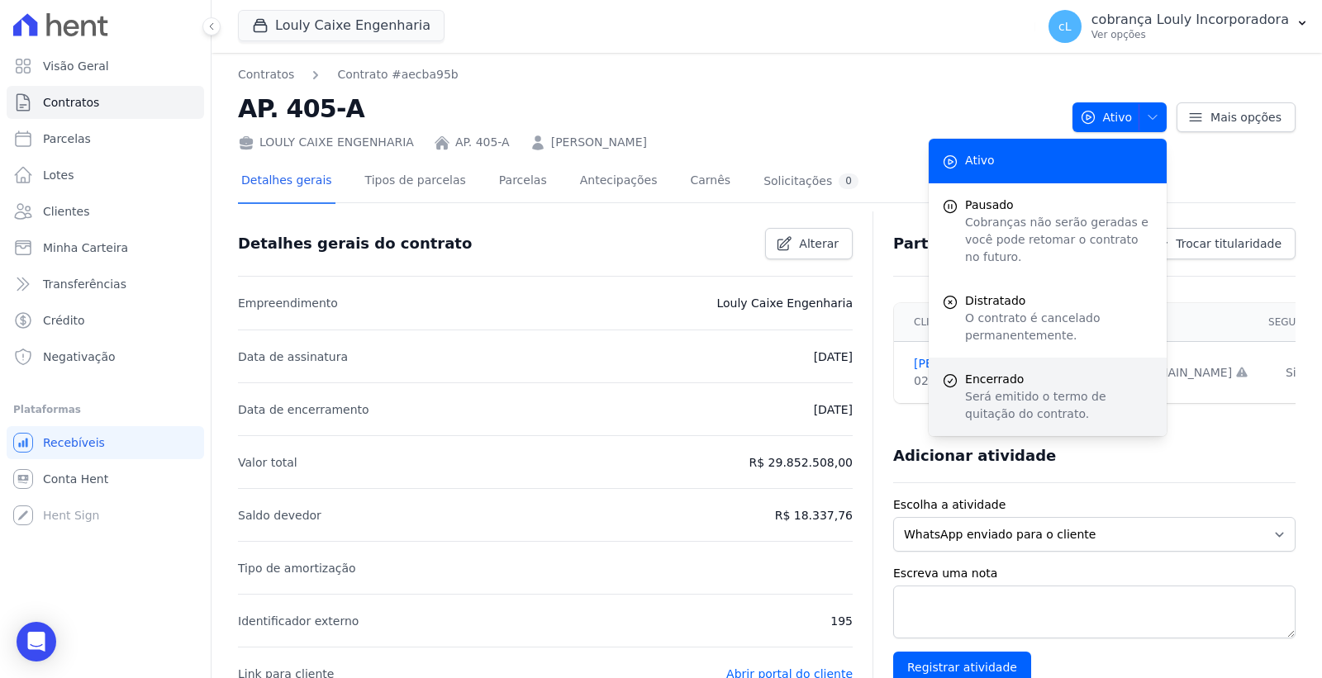
click at [996, 390] on p "Será emitido o termo de quitação do contrato." at bounding box center [1059, 405] width 188 height 35
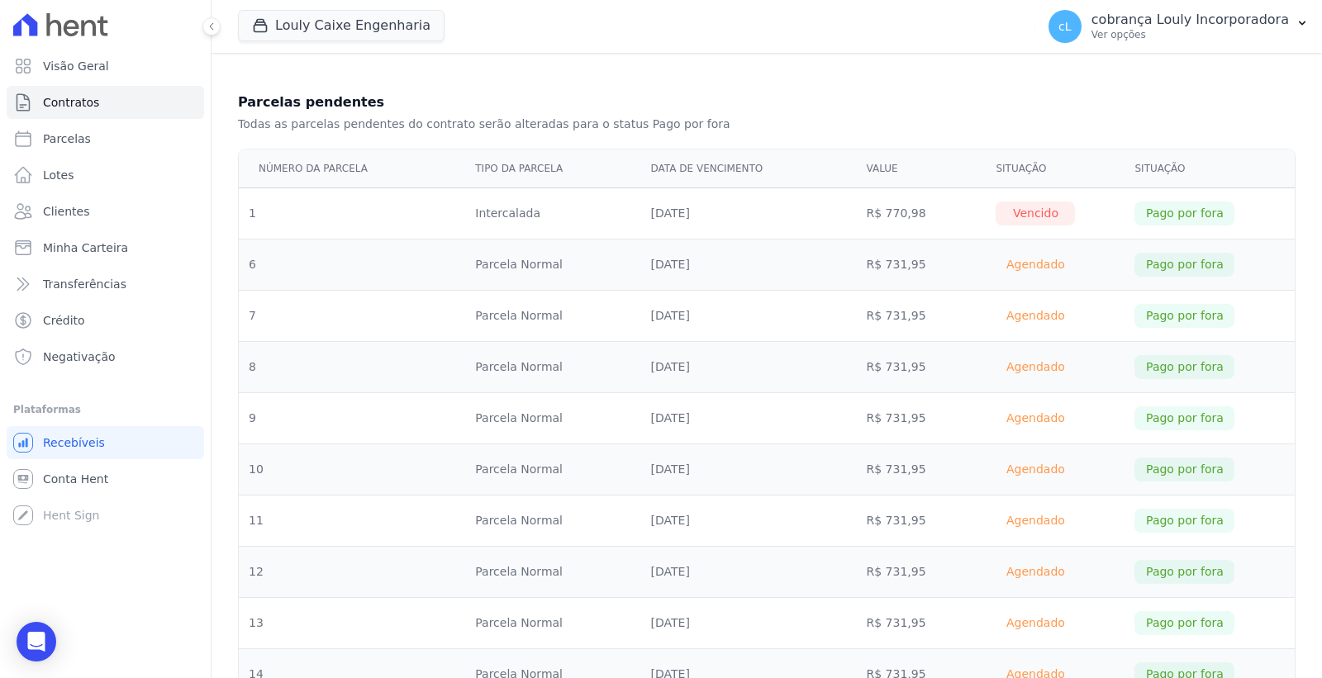
scroll to position [418, 0]
drag, startPoint x: 648, startPoint y: 316, endPoint x: 791, endPoint y: 482, distance: 219.7
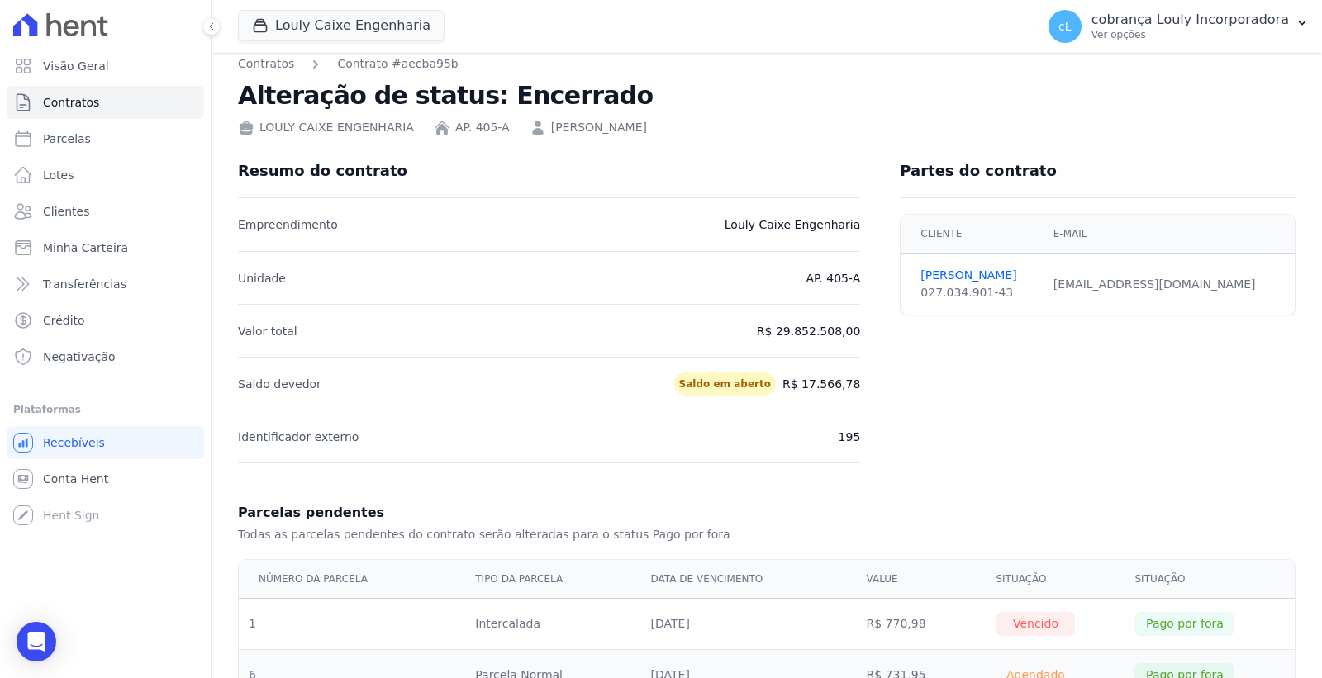
scroll to position [0, 0]
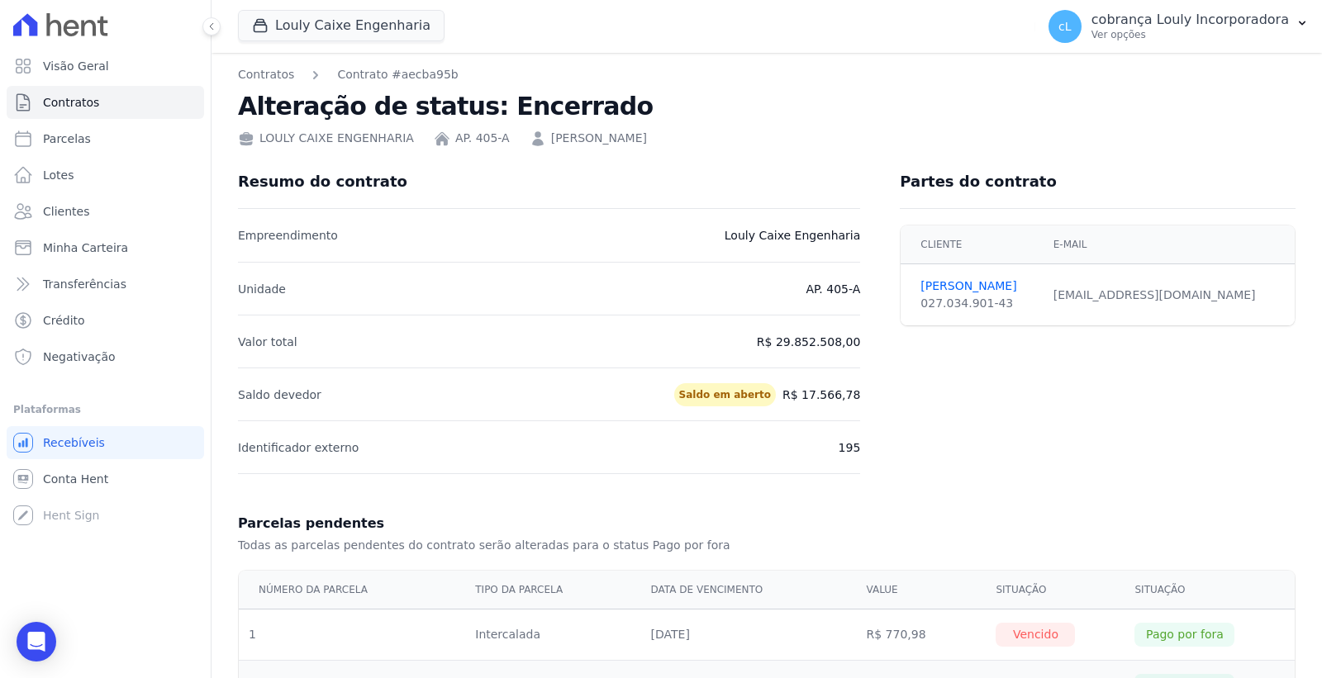
click at [955, 385] on div "Partes do contrato Cliente E-mail ROGERIA SILVA 027.034.901-43 hent@hent.com" at bounding box center [1087, 314] width 415 height 319
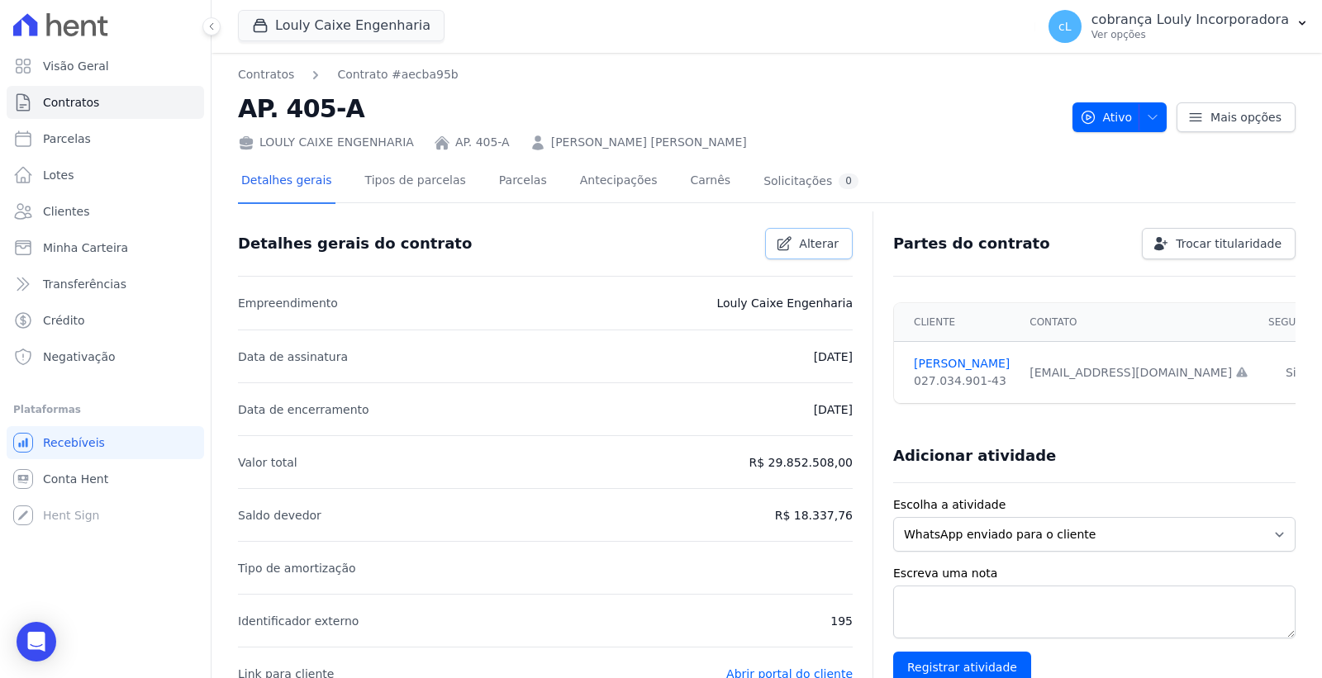
click at [824, 244] on span "Alterar" at bounding box center [819, 243] width 40 height 17
click at [813, 457] on p "R$ 29.852.508,00" at bounding box center [800, 463] width 104 height 20
click at [728, 246] on span "Cancelar" at bounding box center [721, 243] width 51 height 17
click at [499, 178] on link "Parcelas" at bounding box center [523, 182] width 55 height 44
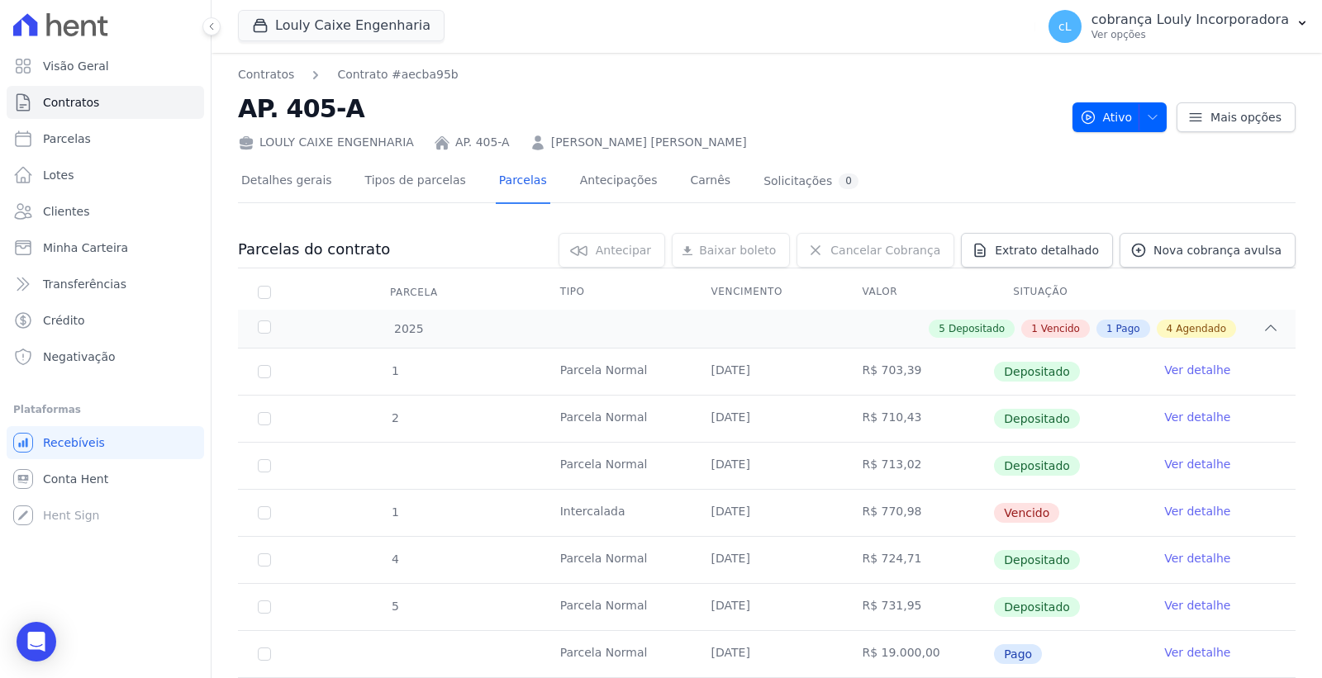
scroll to position [315, 0]
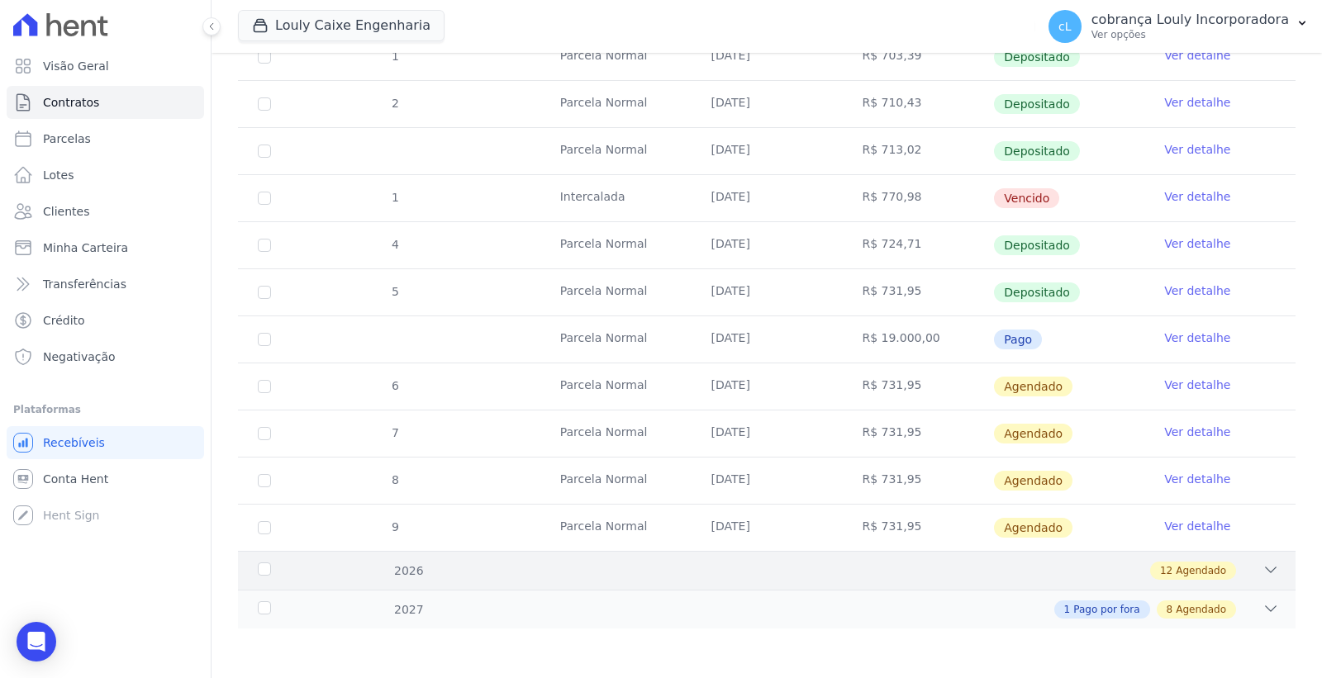
click at [1242, 567] on div "12 Agendado" at bounding box center [818, 571] width 921 height 18
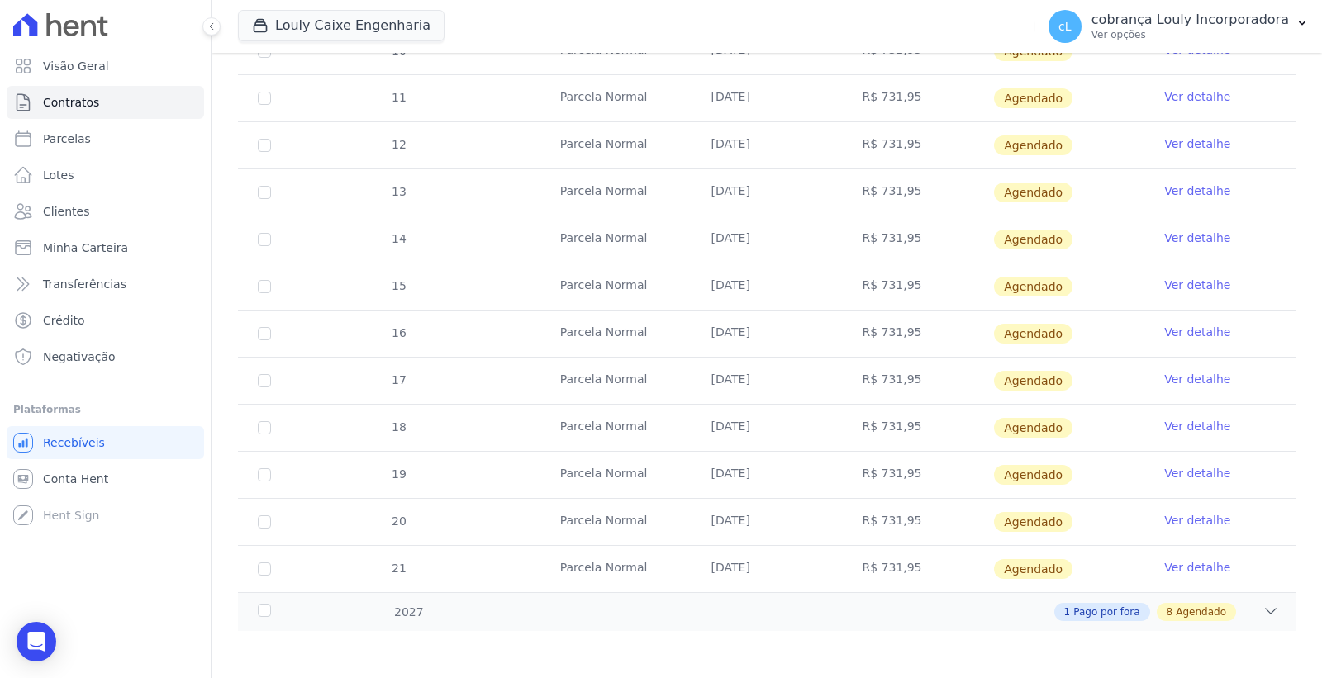
scroll to position [880, 0]
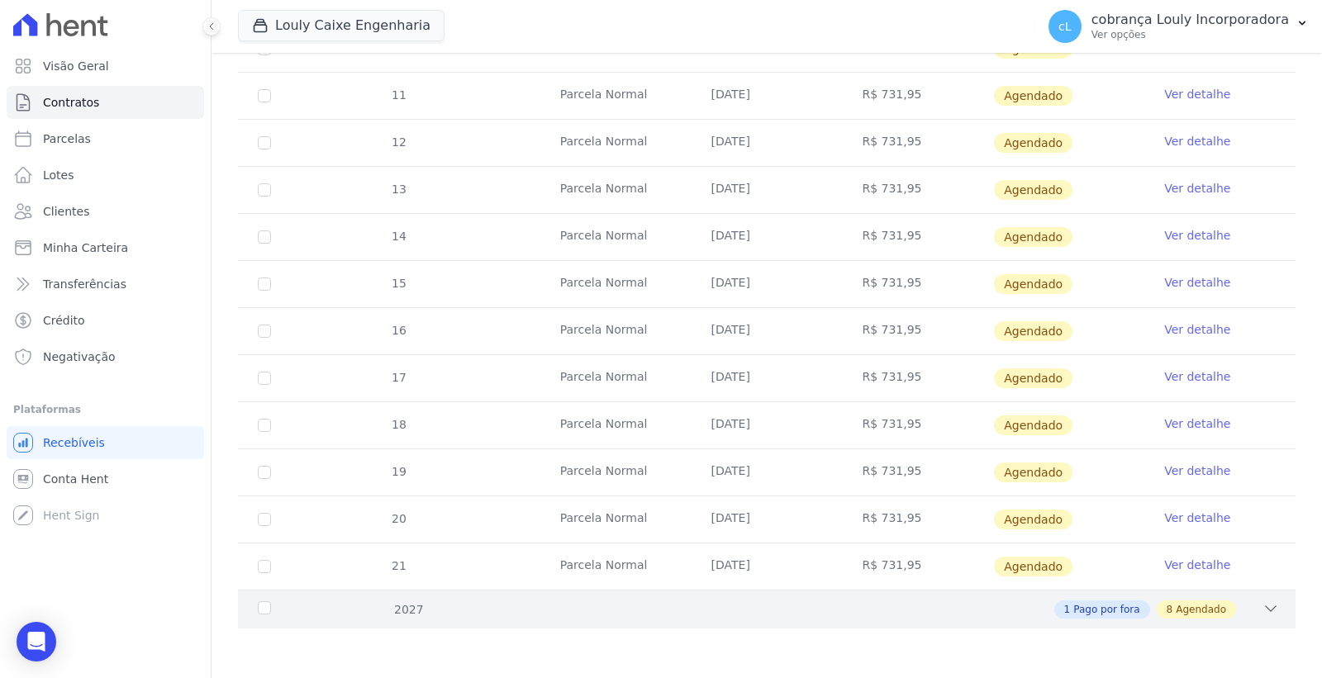
click at [1269, 605] on div "2027 1 Pago por fora 8 Agendado" at bounding box center [766, 609] width 1057 height 39
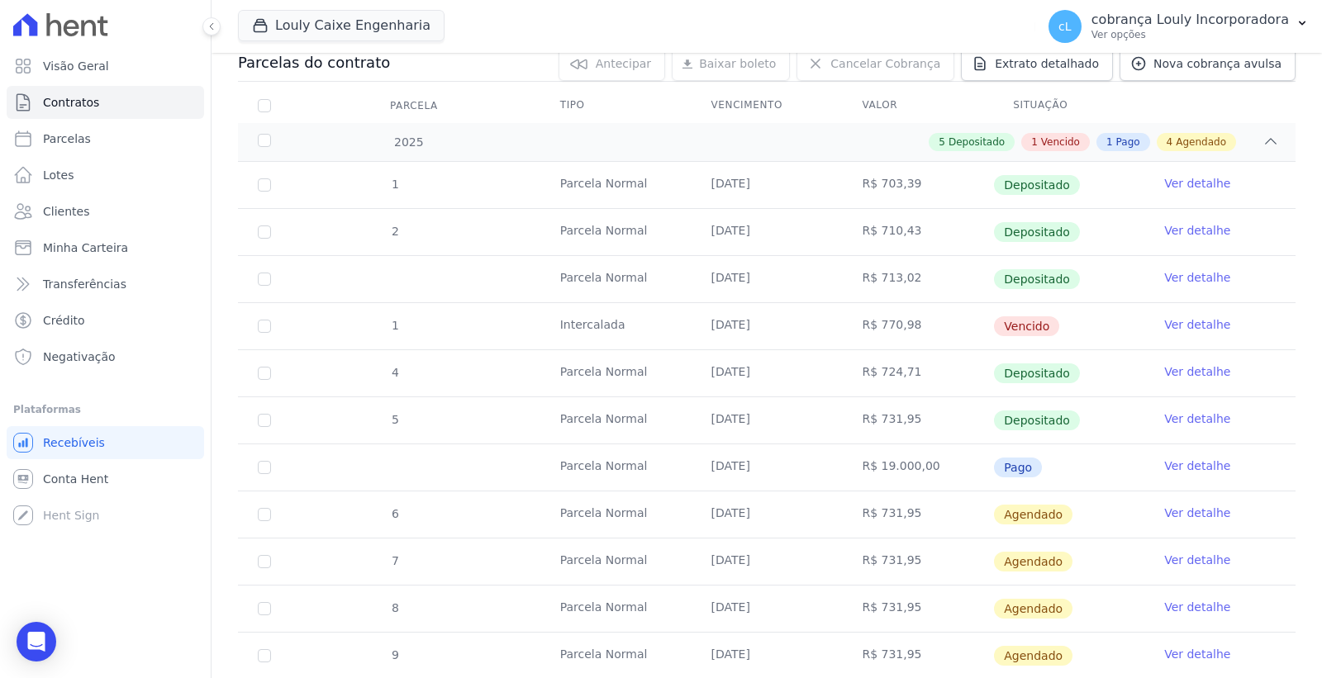
scroll to position [0, 0]
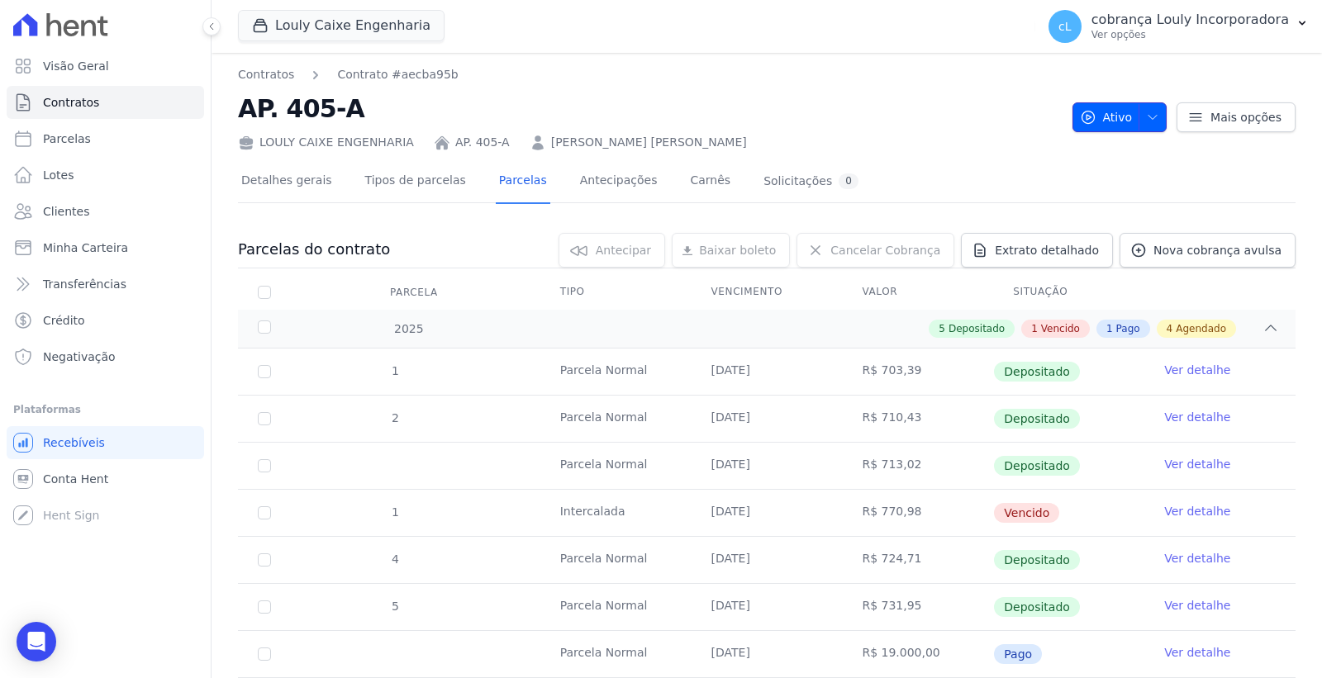
click at [1146, 116] on icon "button" at bounding box center [1152, 117] width 13 height 13
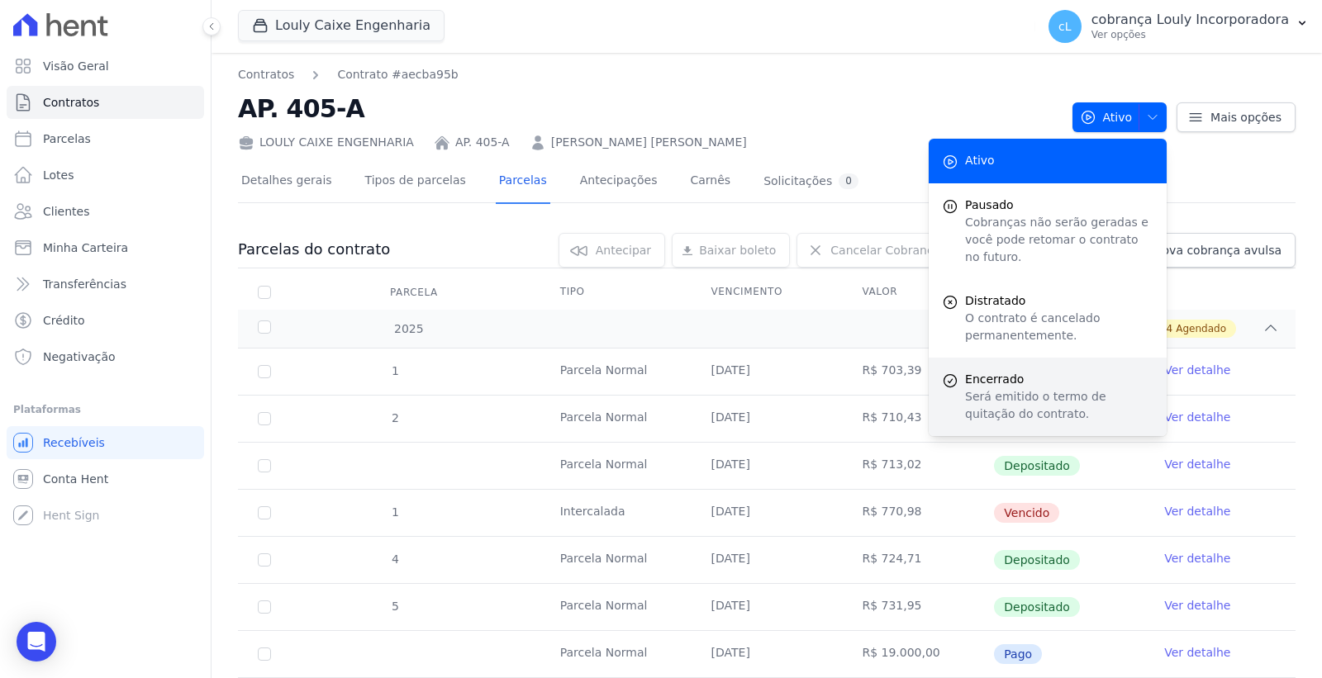
click at [1060, 388] on p "Será emitido o termo de quitação do contrato." at bounding box center [1059, 405] width 188 height 35
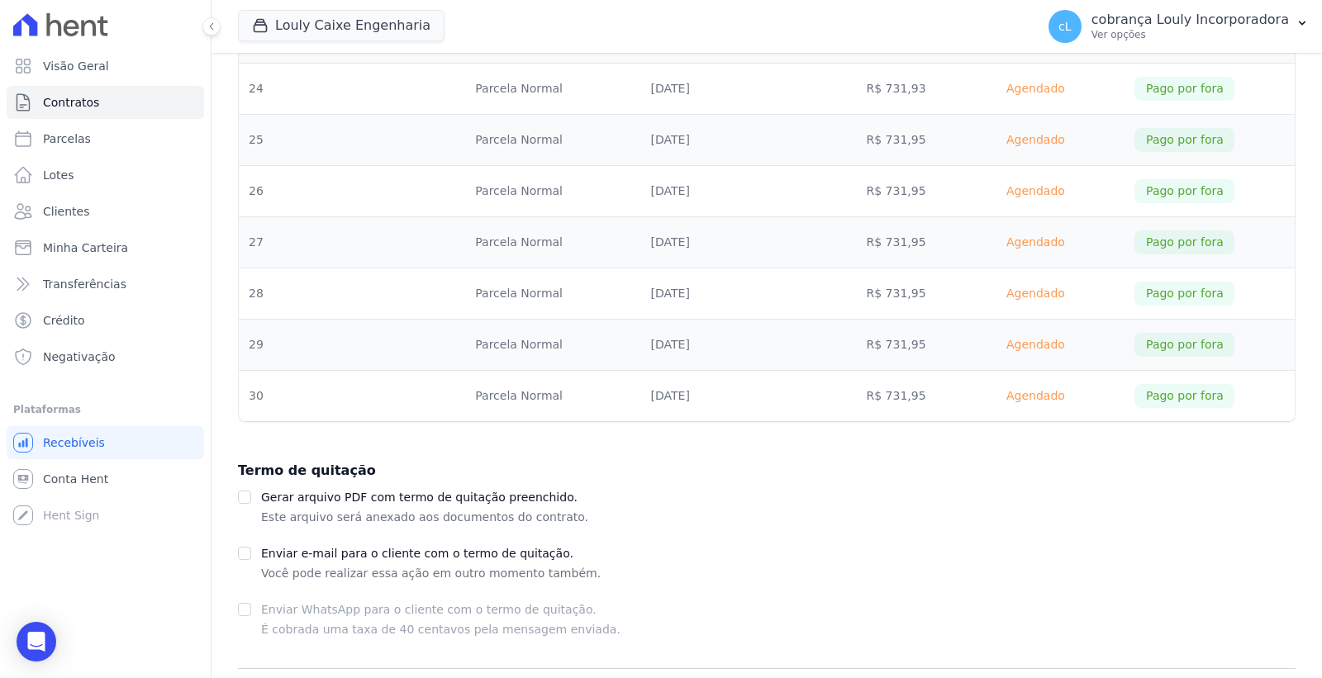
scroll to position [1520, 0]
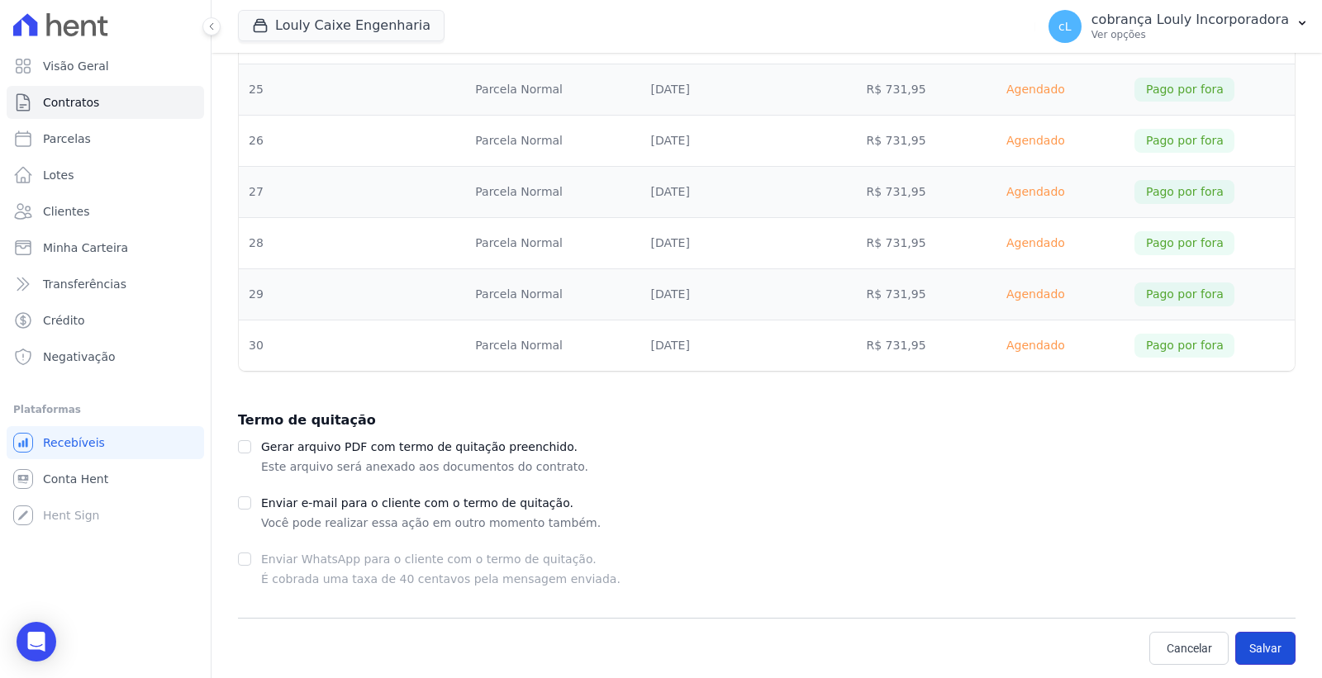
click at [1260, 636] on button "Salvar" at bounding box center [1265, 648] width 60 height 33
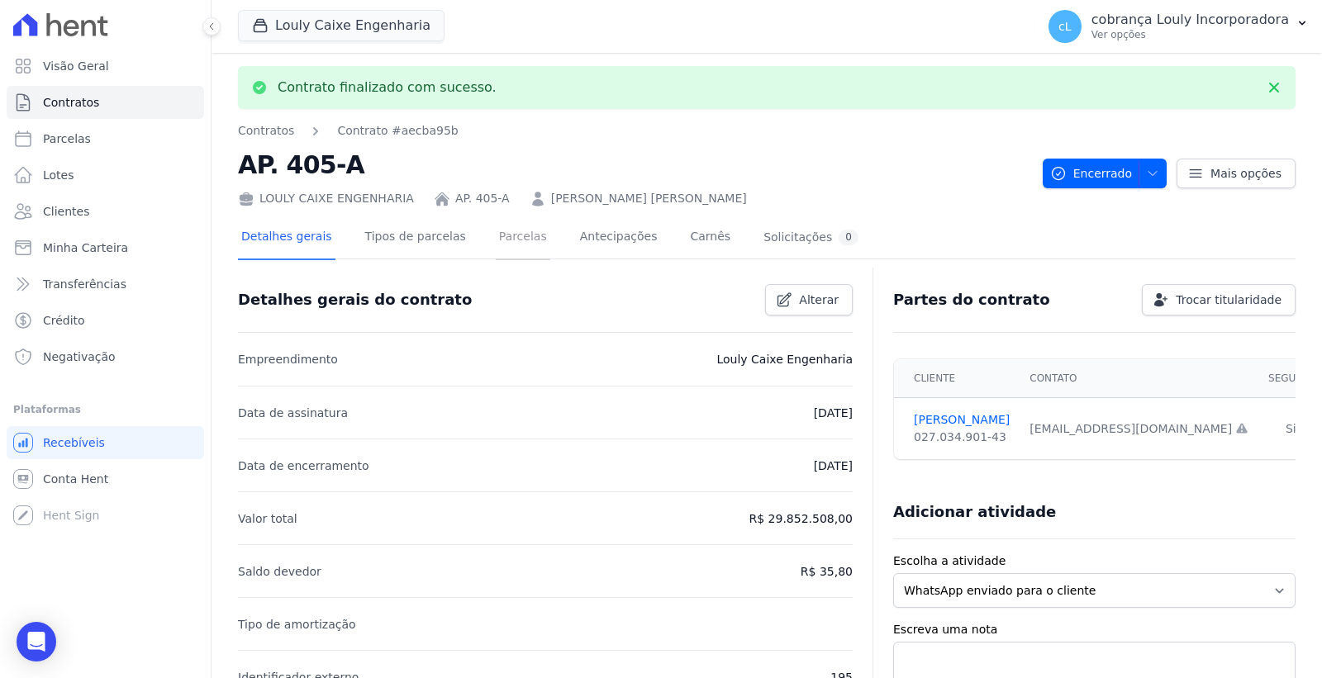
click at [498, 237] on link "Parcelas" at bounding box center [523, 238] width 55 height 44
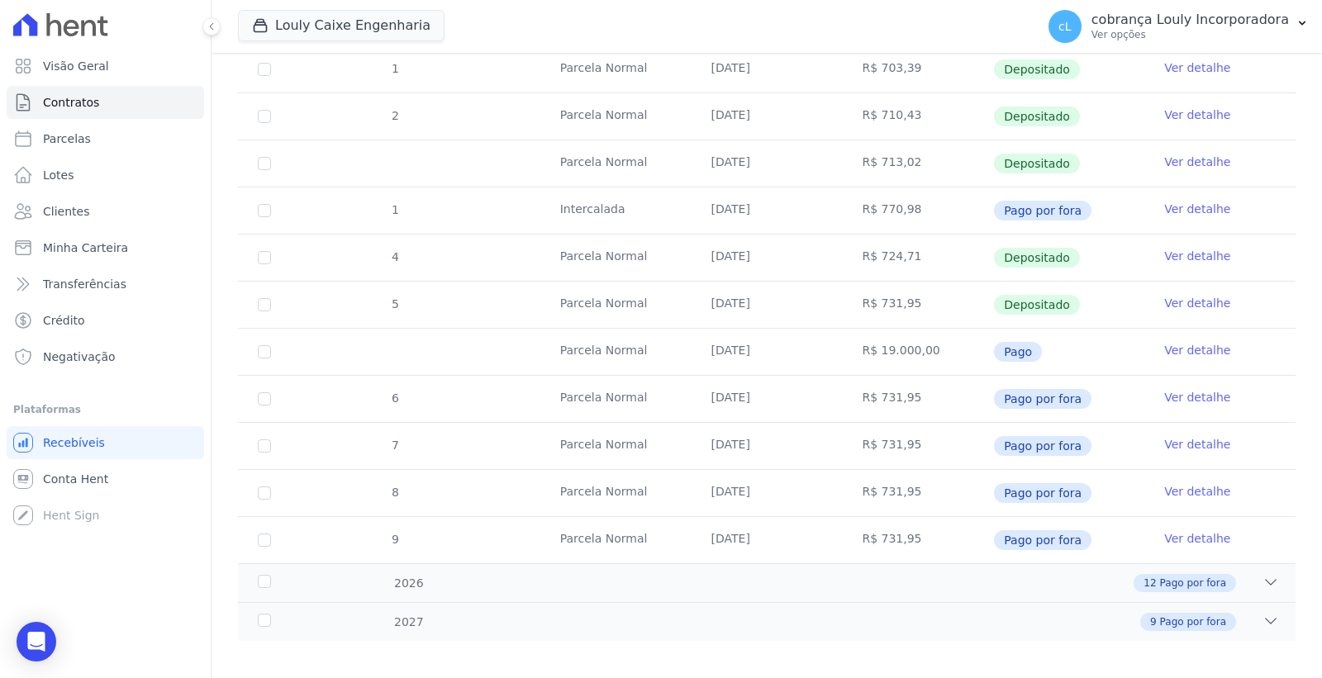
scroll to position [315, 0]
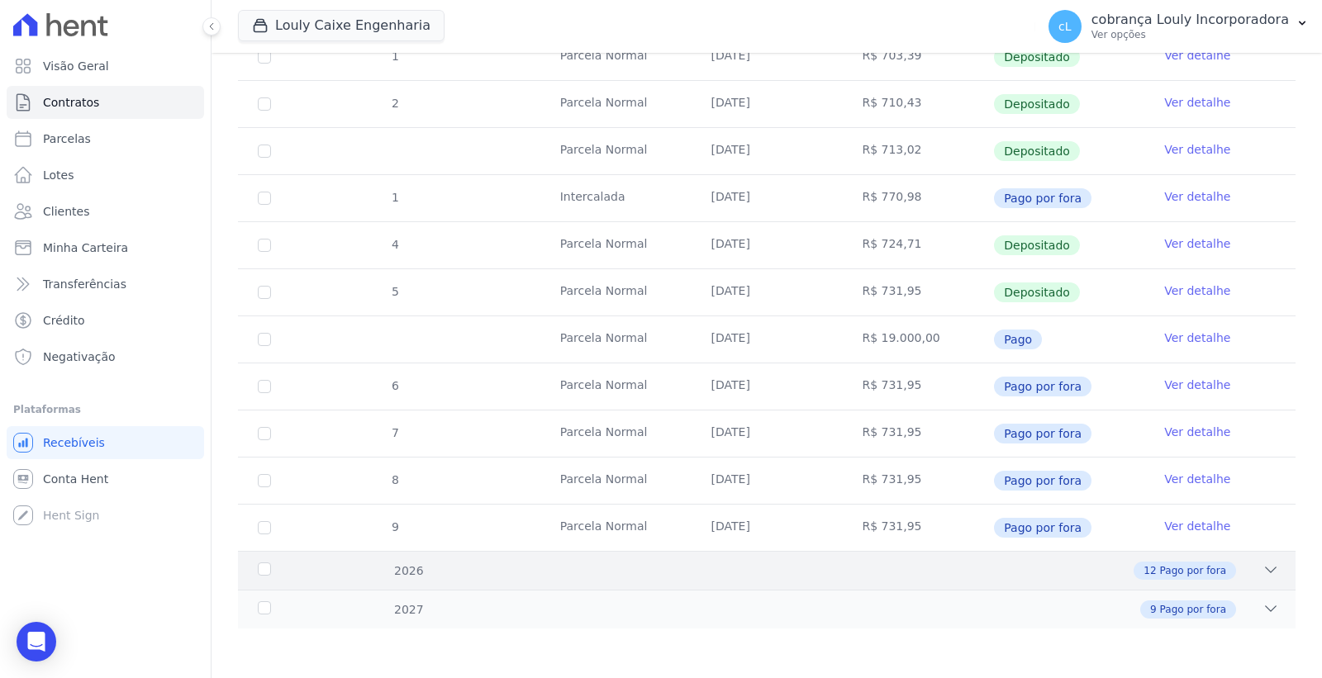
drag, startPoint x: 1259, startPoint y: 565, endPoint x: 1143, endPoint y: 540, distance: 118.3
click at [1262, 565] on icon at bounding box center [1270, 570] width 17 height 17
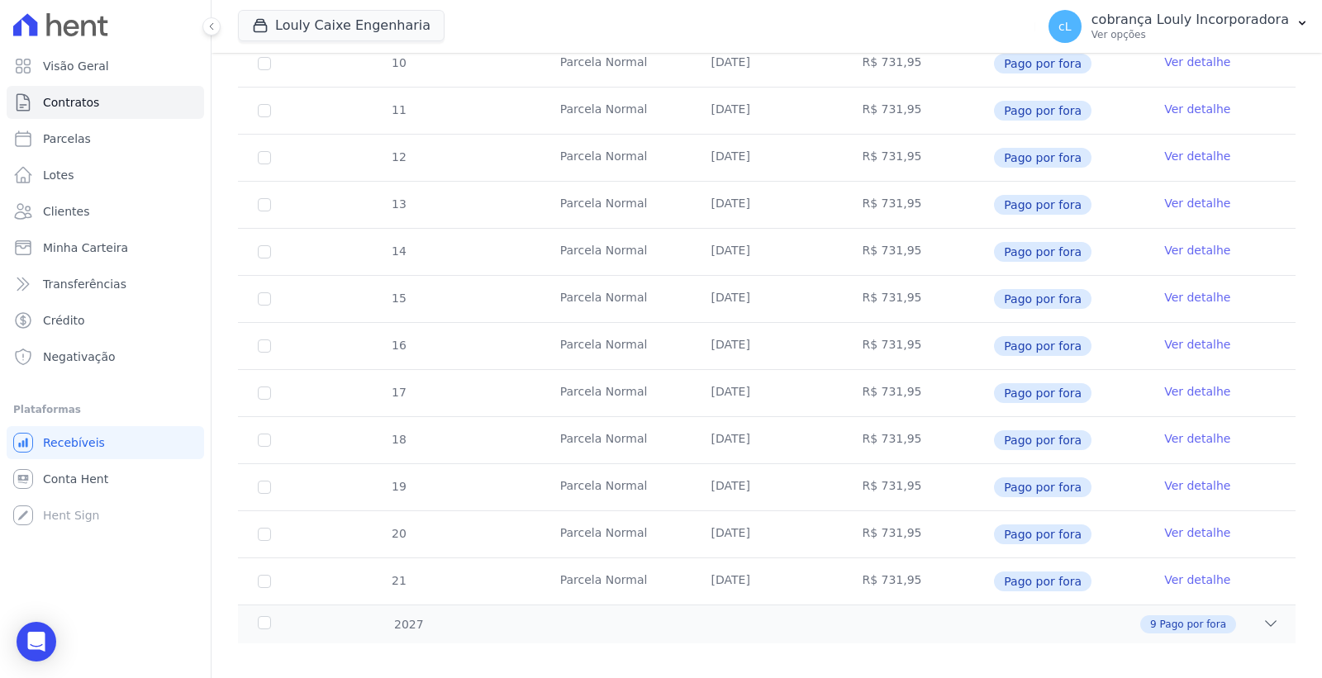
scroll to position [880, 0]
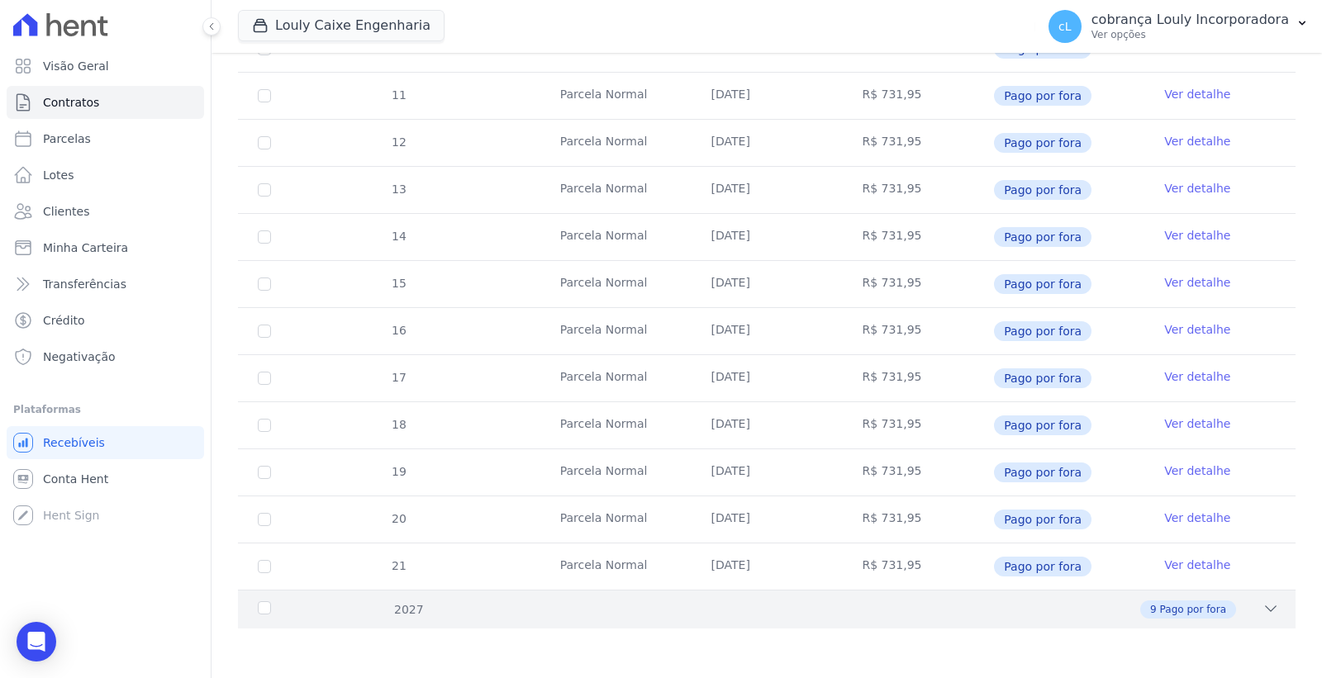
drag, startPoint x: 1265, startPoint y: 607, endPoint x: 1252, endPoint y: 605, distance: 12.6
click at [1264, 607] on icon at bounding box center [1270, 608] width 17 height 17
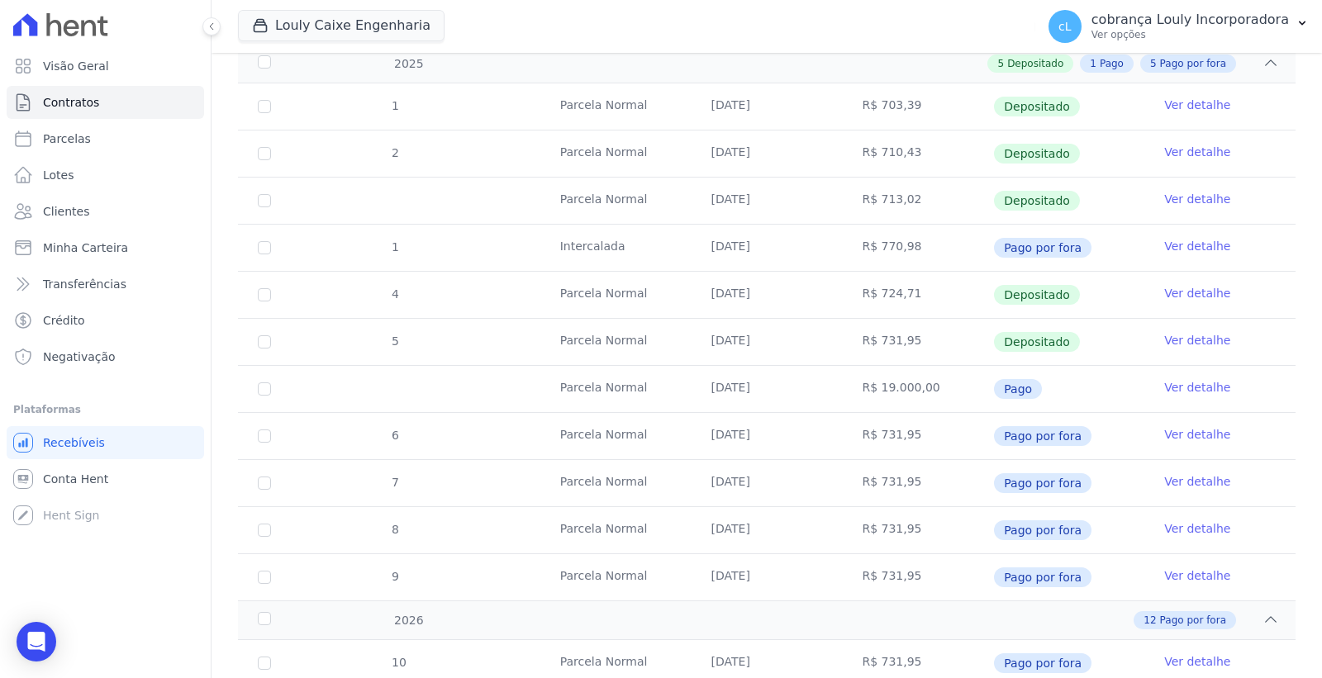
scroll to position [367, 0]
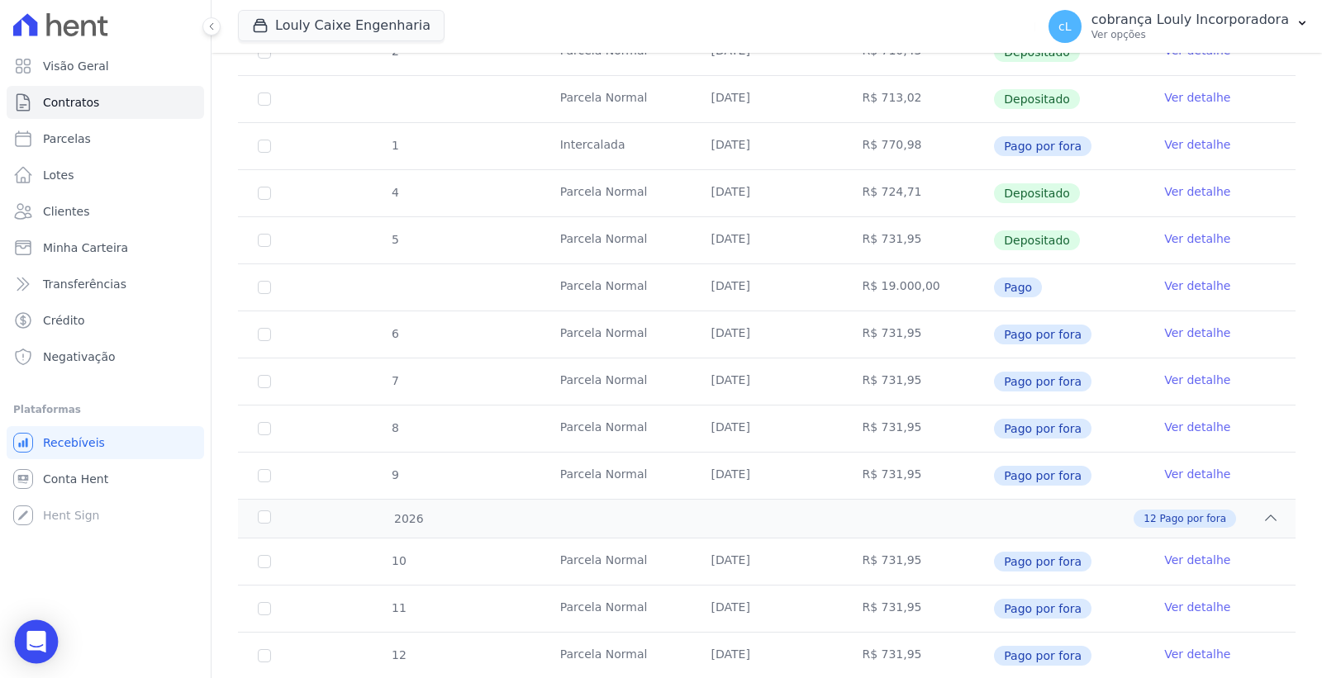
click at [34, 639] on icon "Open Intercom Messenger" at bounding box center [35, 641] width 19 height 21
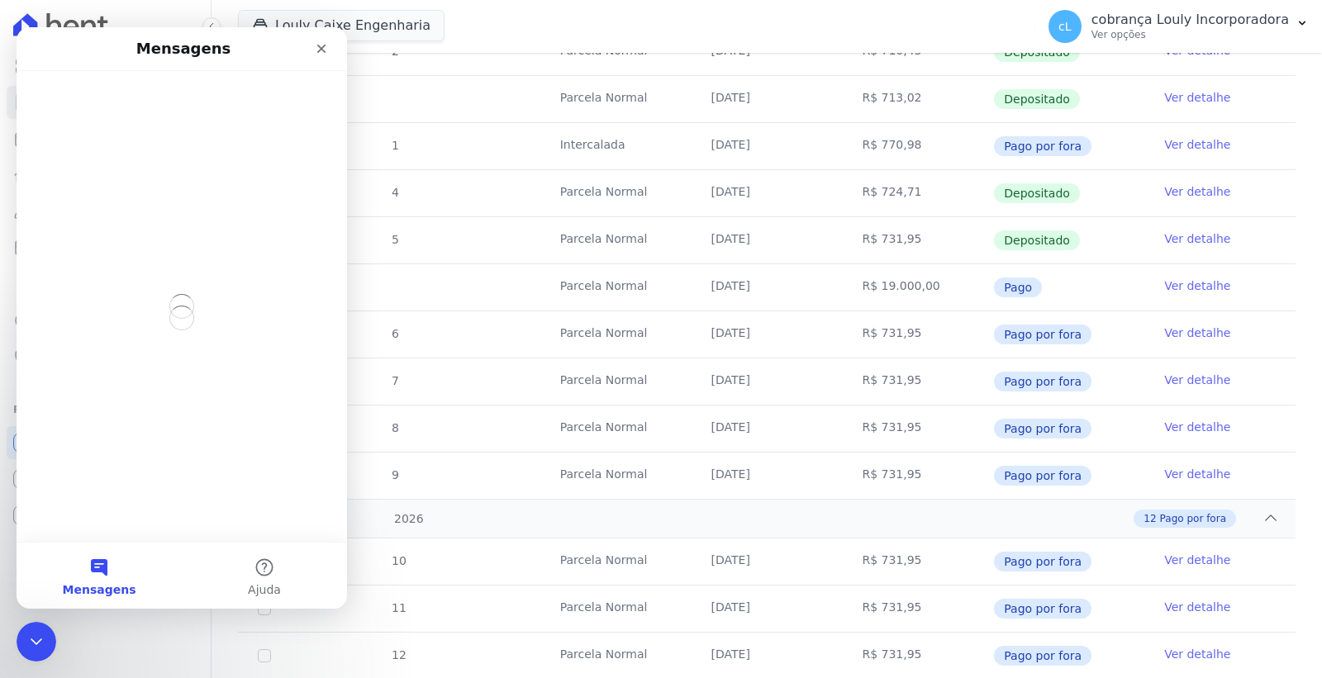
scroll to position [0, 0]
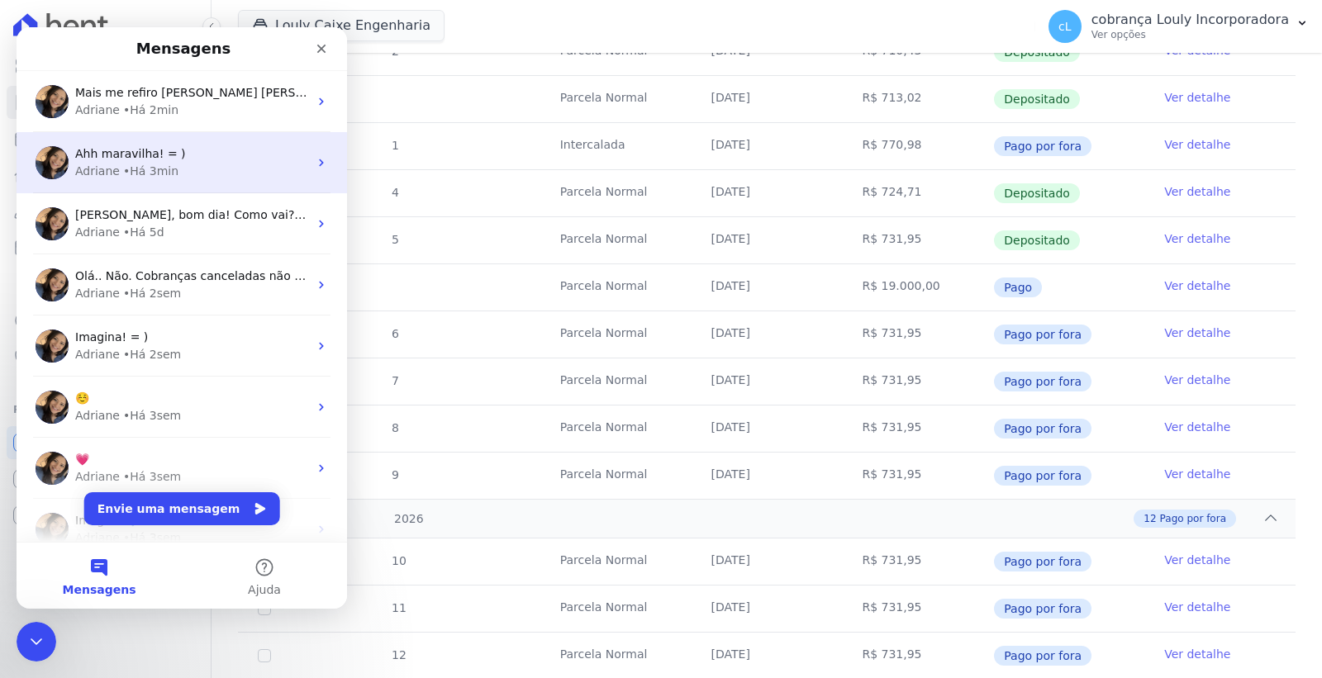
click at [202, 154] on div "Ahh maravilha! = )" at bounding box center [191, 153] width 233 height 17
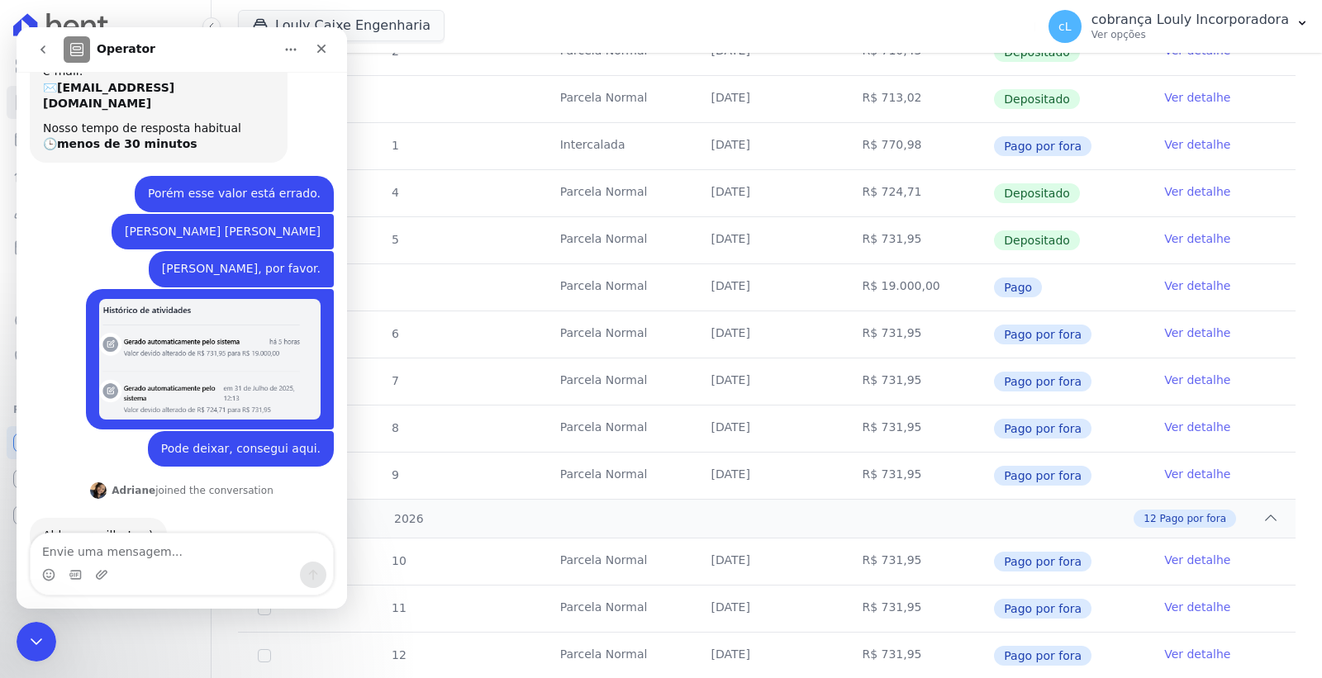
scroll to position [175, 0]
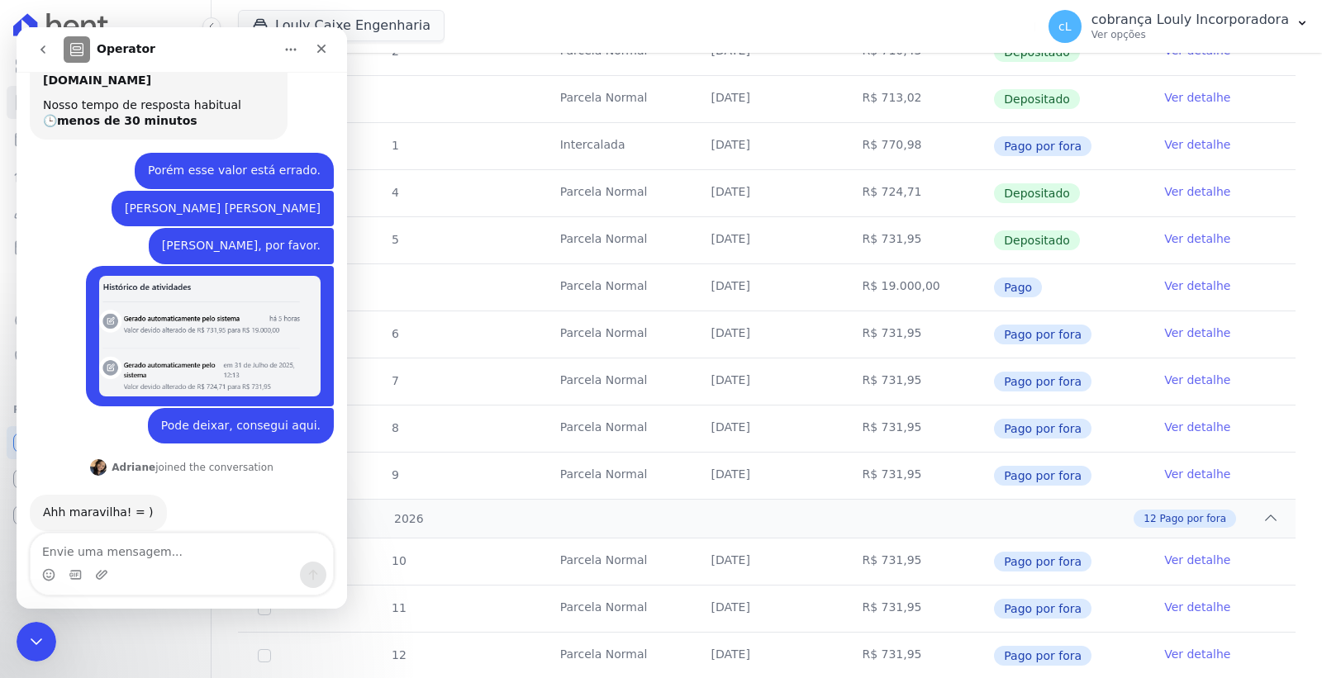
click at [39, 46] on icon "go back" at bounding box center [42, 49] width 13 height 13
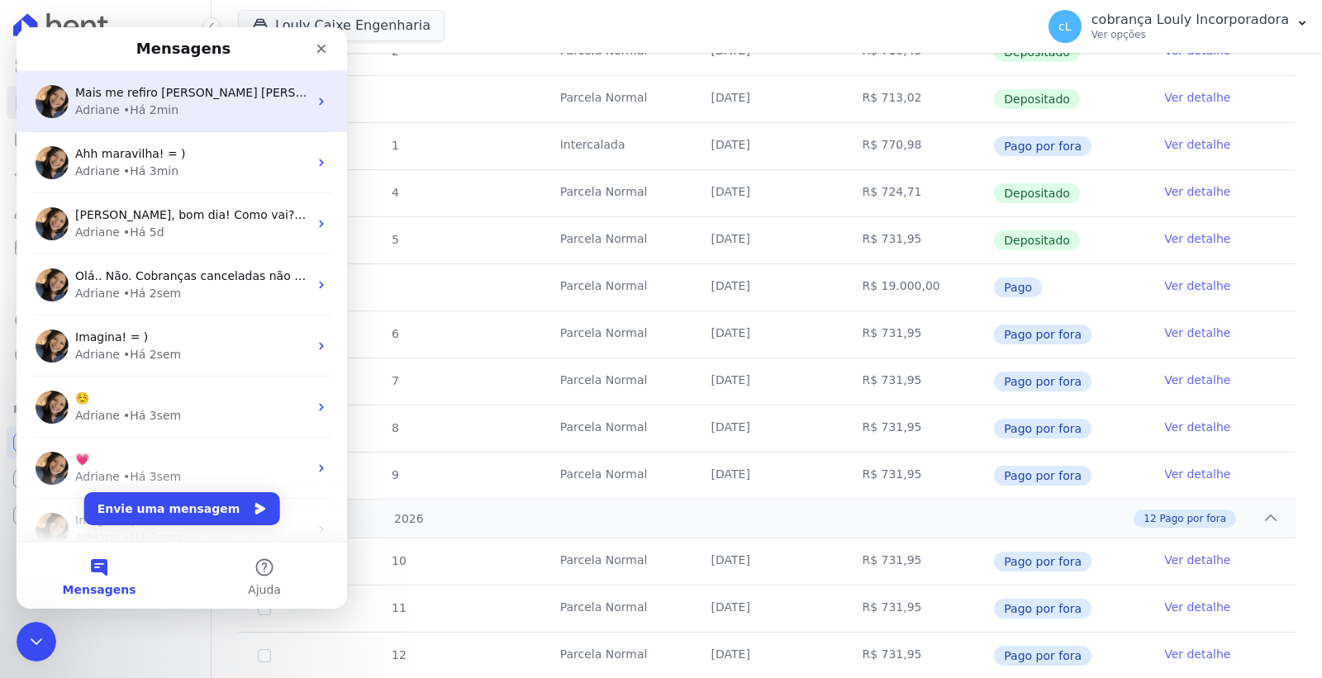
scroll to position [0, 0]
click at [186, 94] on span "Mais me refiro ao saldo da Louly junto a [PERSON_NAME]." at bounding box center [289, 92] width 429 height 13
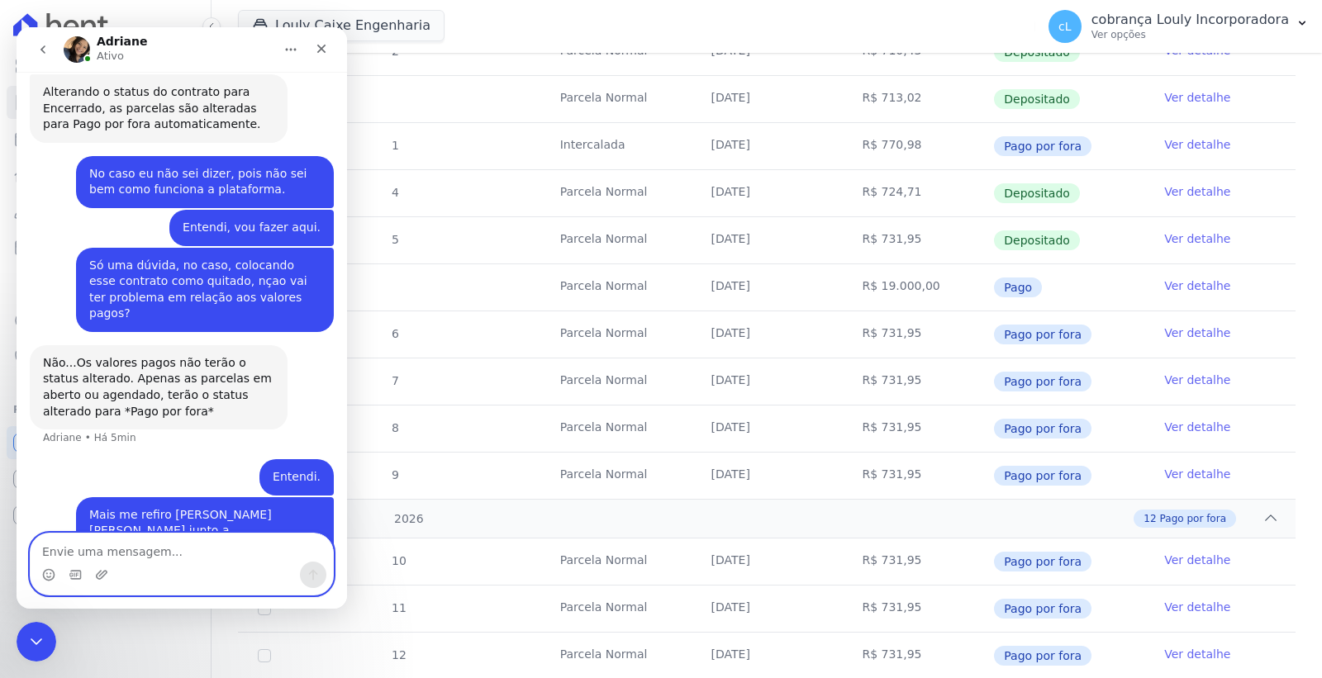
scroll to position [1223, 0]
click at [444, 311] on tr "6 Parcela Normal 15/09/2025 R$ 731,95 Pago por fora Ver detalhe" at bounding box center [766, 334] width 1057 height 47
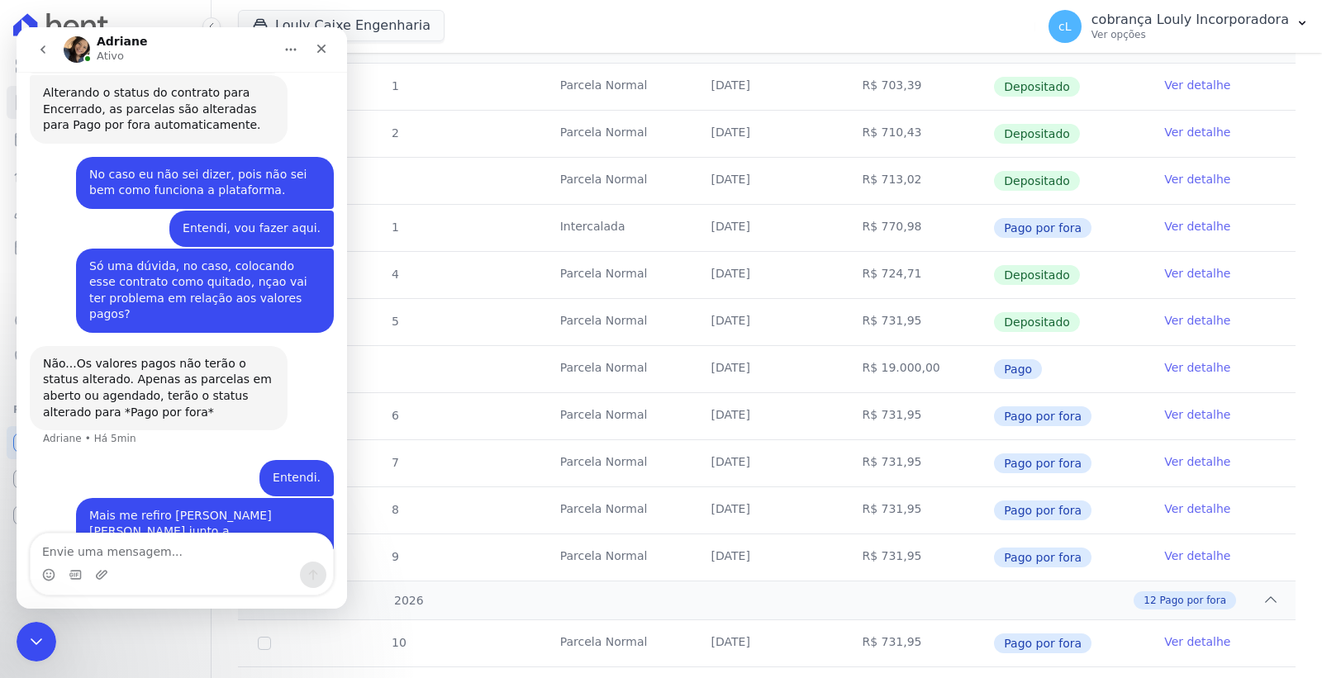
scroll to position [183, 0]
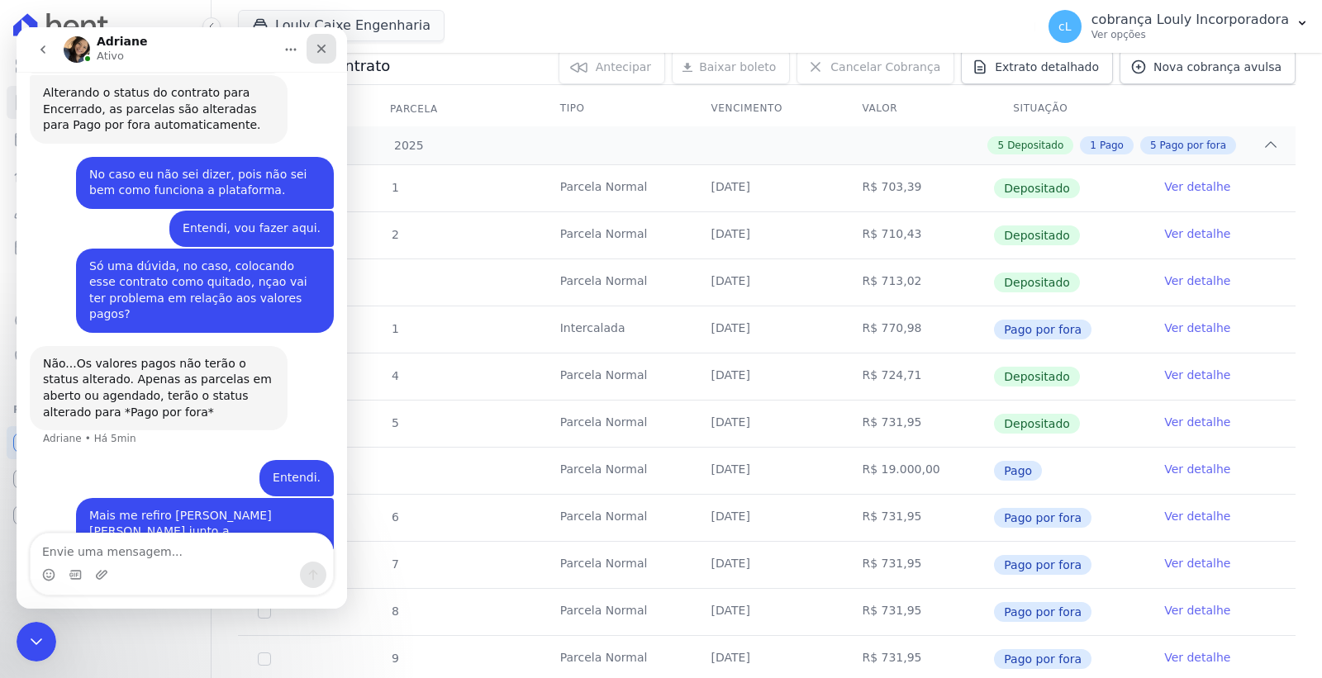
click at [318, 48] on icon "Fechar" at bounding box center [321, 48] width 13 height 13
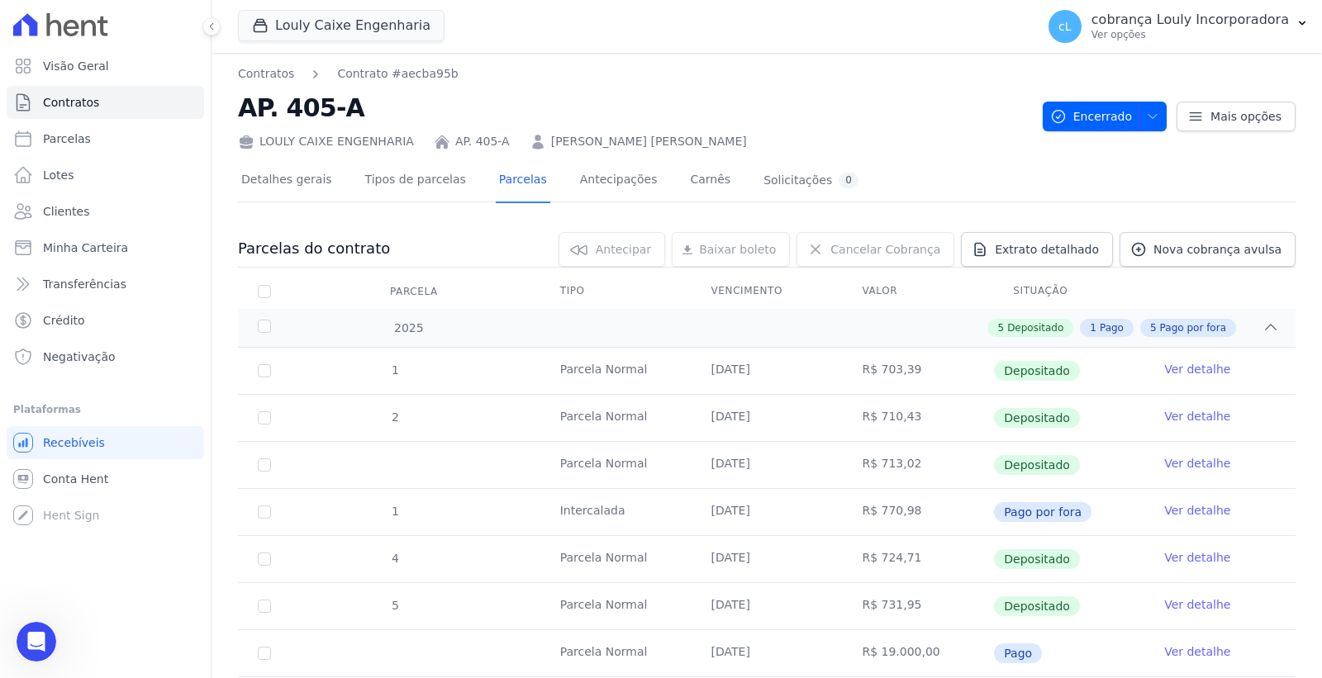
scroll to position [0, 0]
click at [86, 129] on link "Parcelas" at bounding box center [105, 138] width 197 height 33
select select
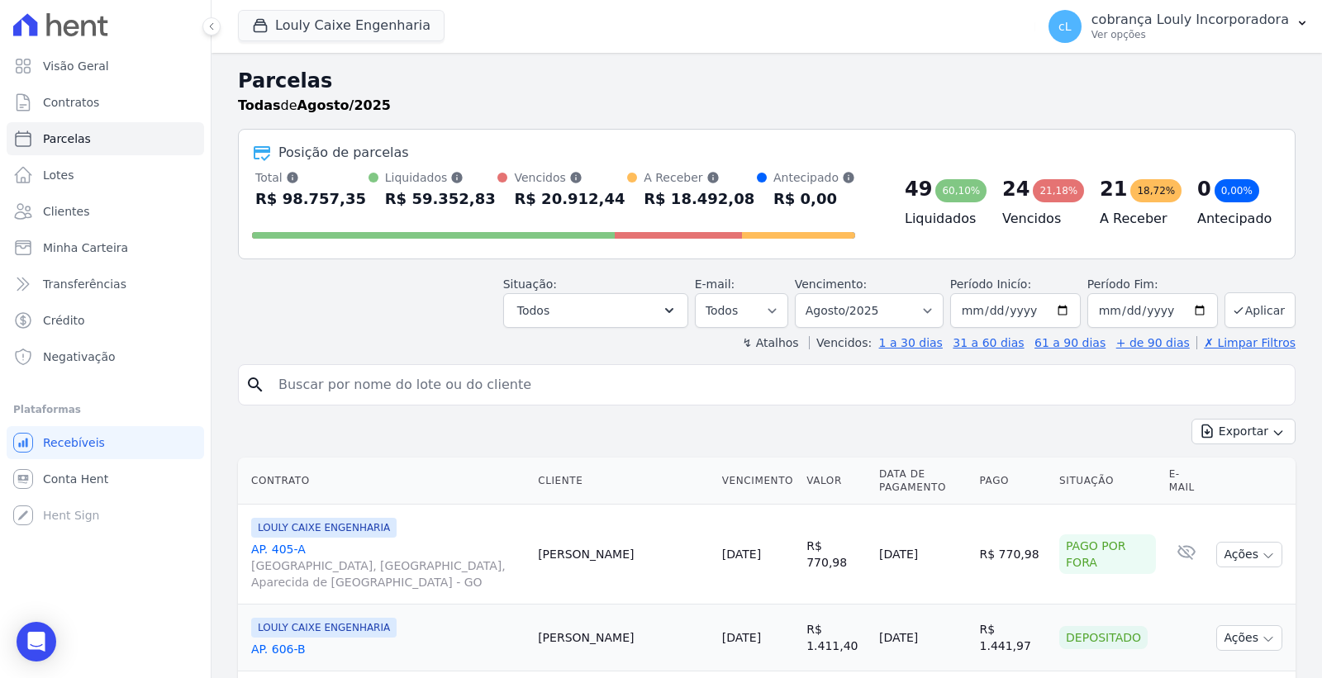
click at [447, 389] on input "search" at bounding box center [777, 384] width 1019 height 33
paste input "[PERSON_NAME]"
type input "[PERSON_NAME]"
select select
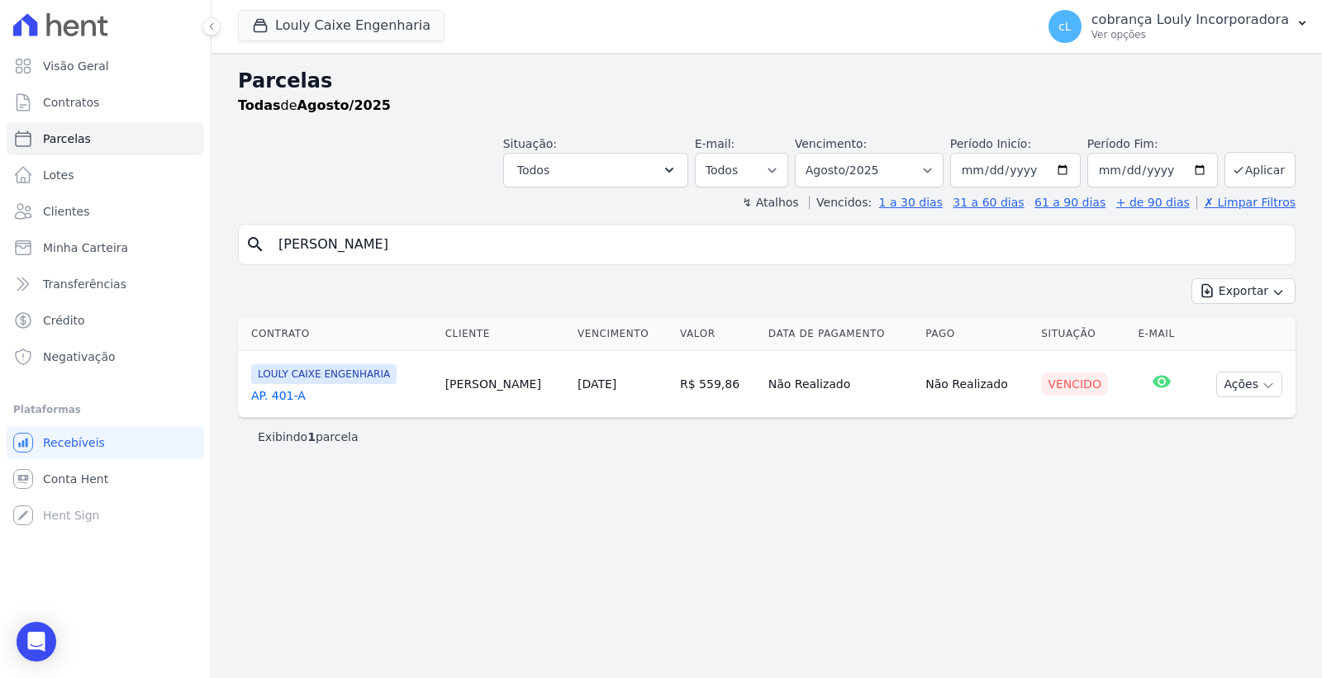
click at [283, 396] on link "AP. 401-A" at bounding box center [341, 395] width 181 height 17
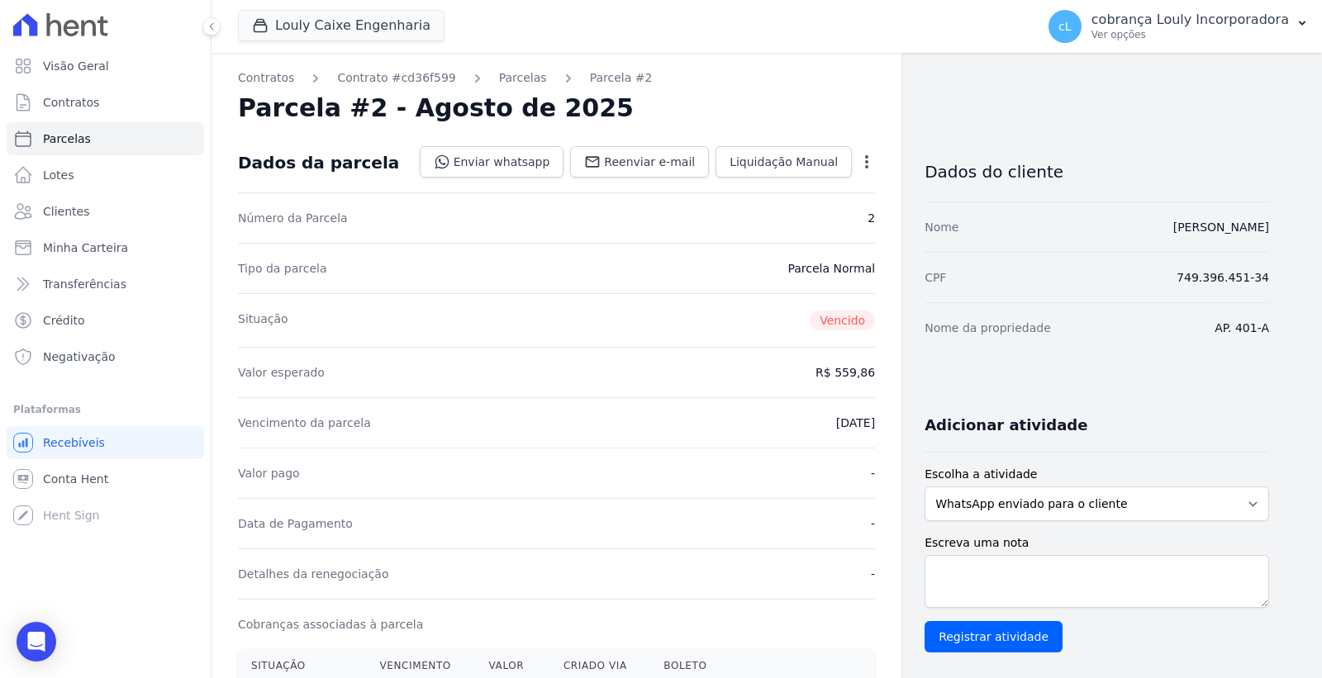
click at [866, 159] on icon "button" at bounding box center [866, 162] width 17 height 17
click at [790, 212] on link "Cancelar Cobrança" at bounding box center [795, 214] width 145 height 30
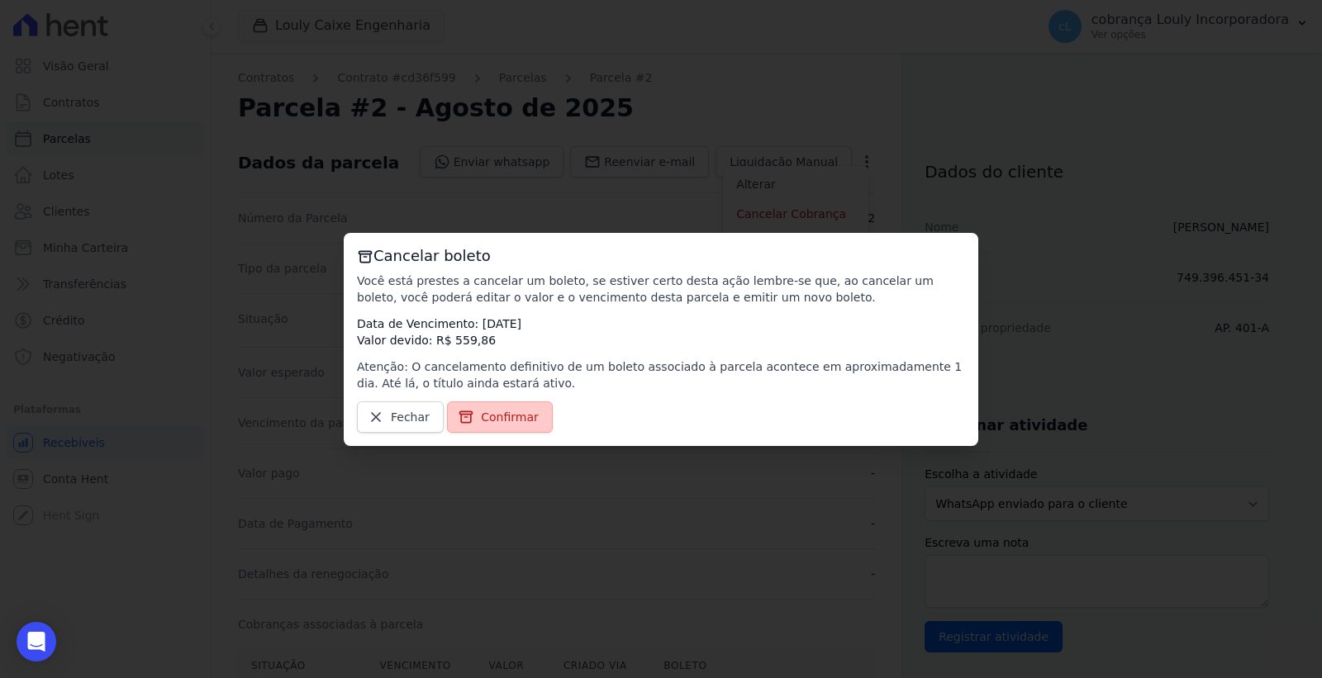
click at [491, 416] on span "Confirmar" at bounding box center [510, 417] width 58 height 17
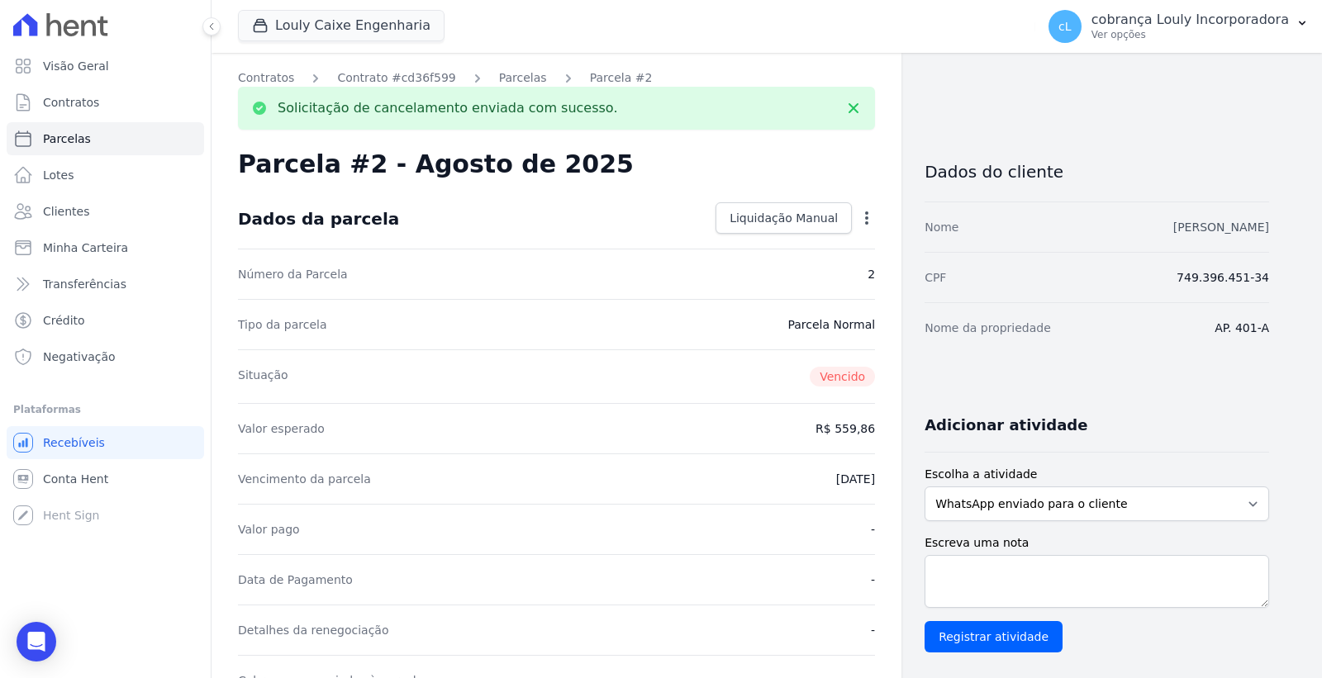
click at [1204, 226] on link "[PERSON_NAME]" at bounding box center [1221, 227] width 96 height 13
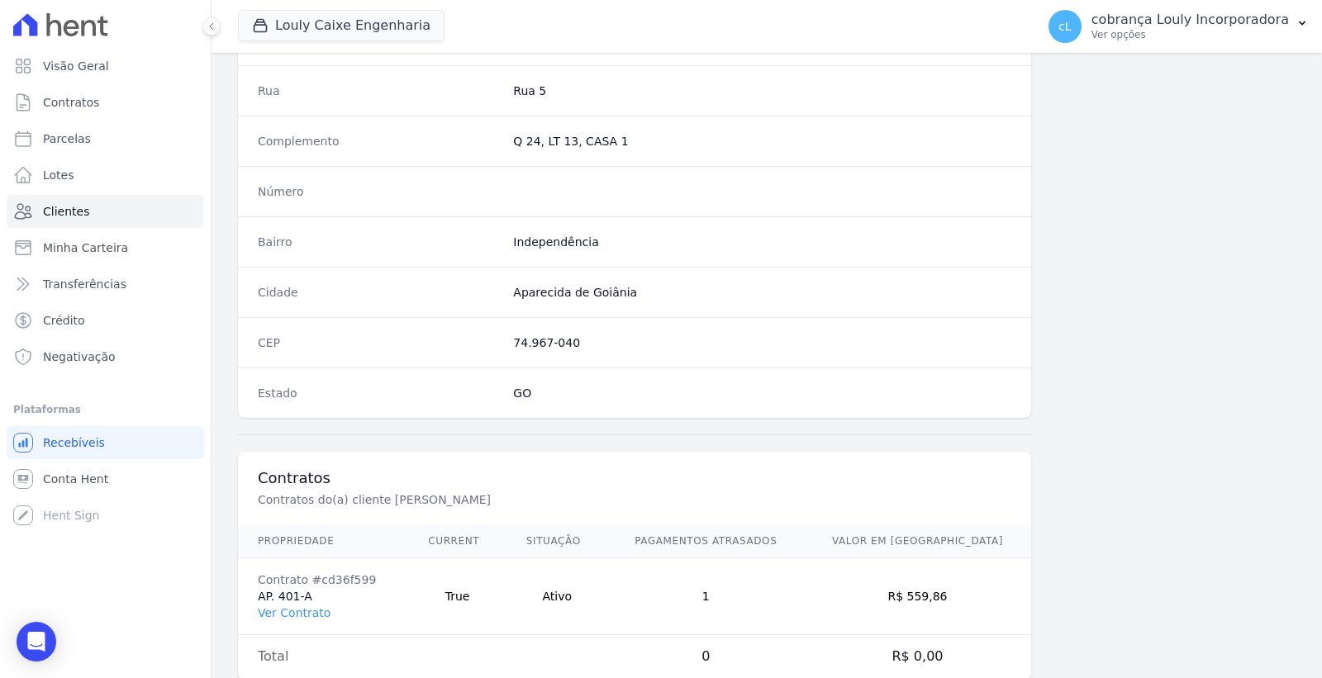
scroll to position [870, 0]
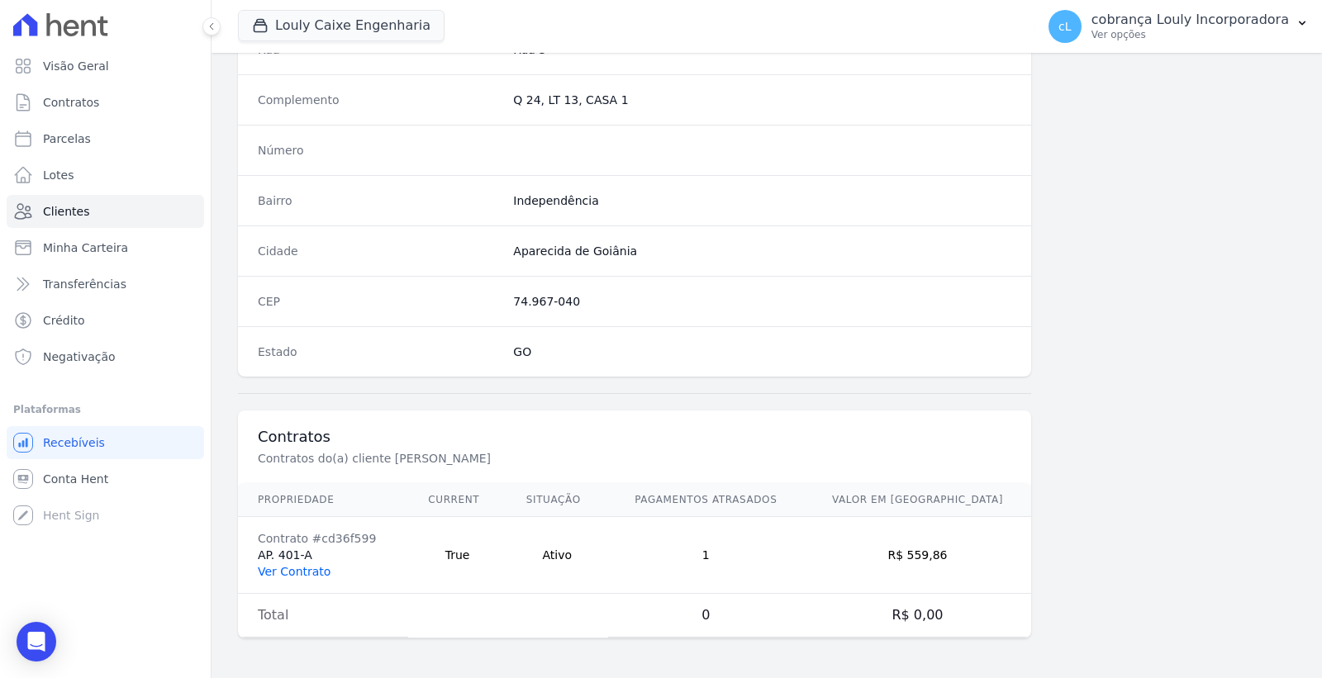
click at [281, 572] on link "Ver Contrato" at bounding box center [294, 571] width 73 height 13
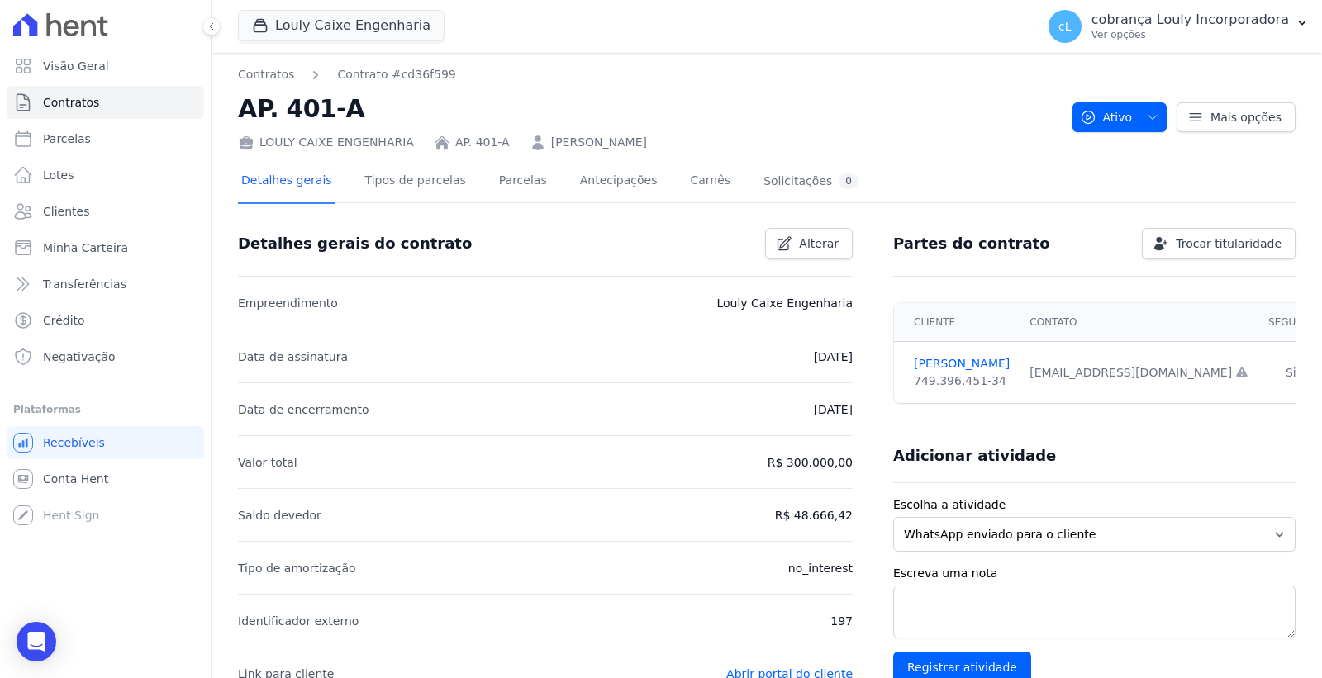
click at [524, 184] on div "Detalhes gerais Tipos de parcelas Parcelas Antecipações Carnês Solicitações 0" at bounding box center [550, 182] width 624 height 44
click at [510, 183] on link "Parcelas" at bounding box center [523, 182] width 55 height 44
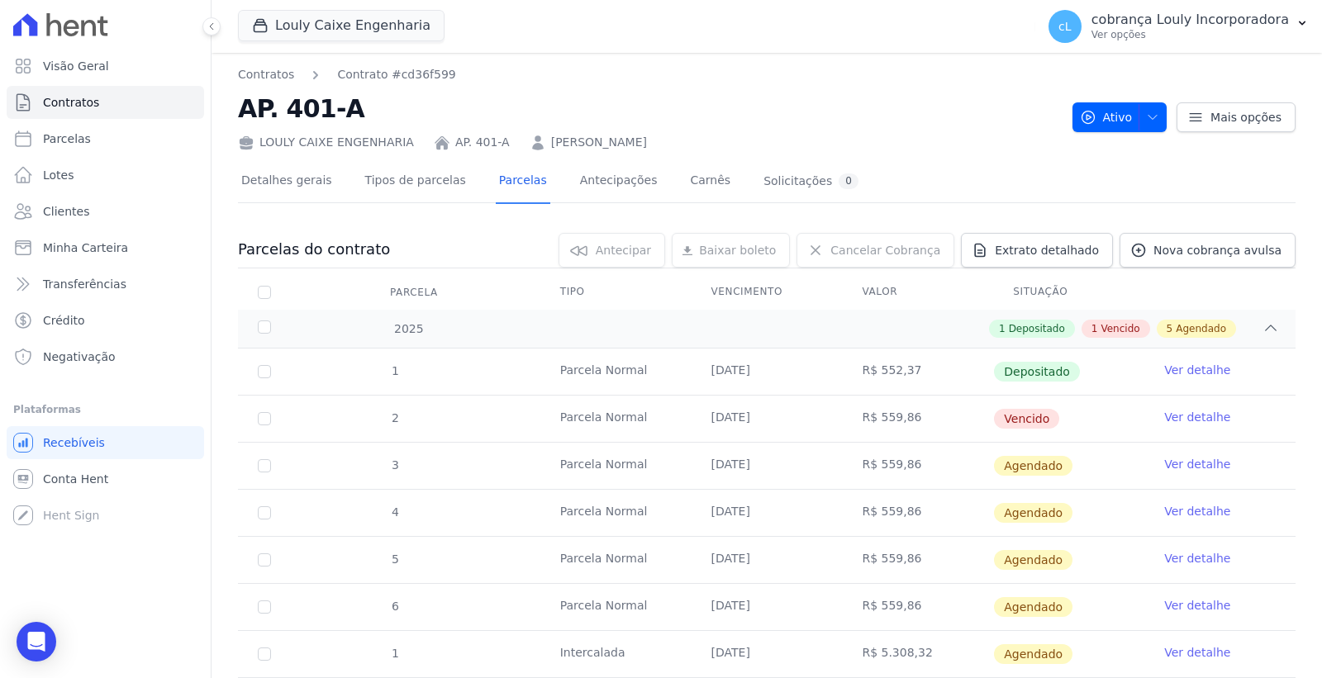
click at [1167, 368] on link "Ver detalhe" at bounding box center [1197, 370] width 66 height 17
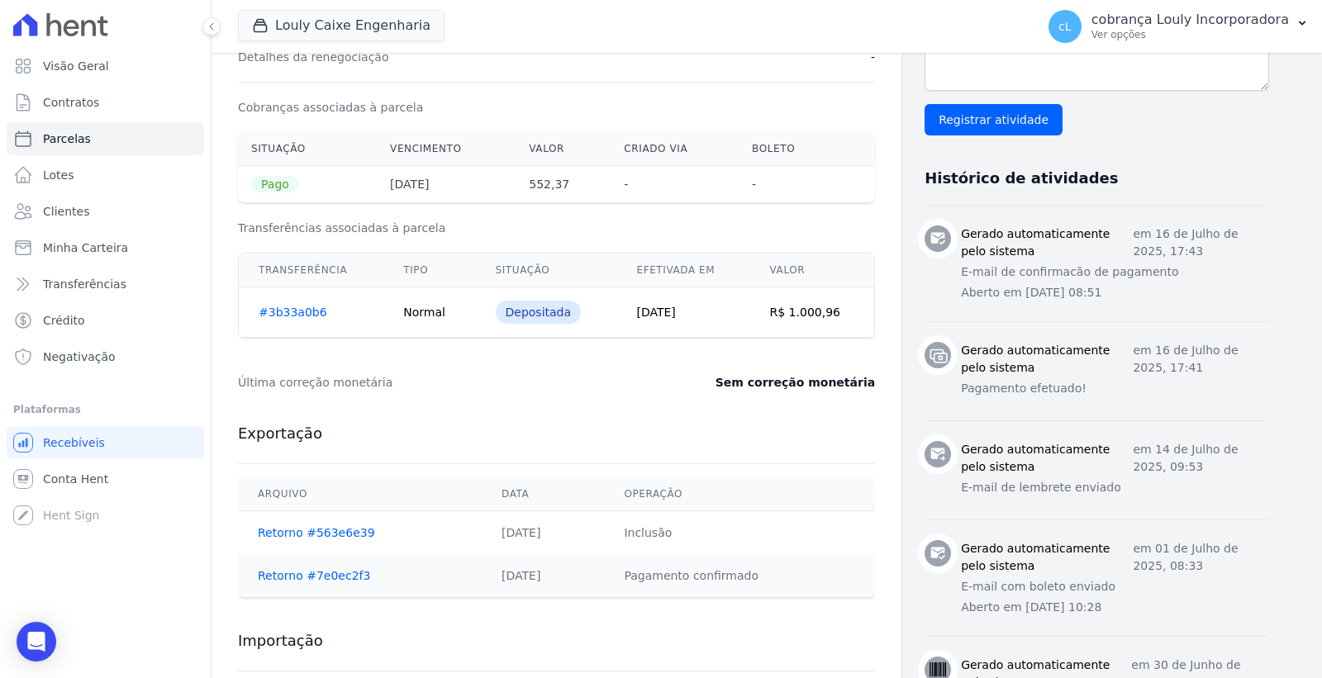
scroll to position [700, 0]
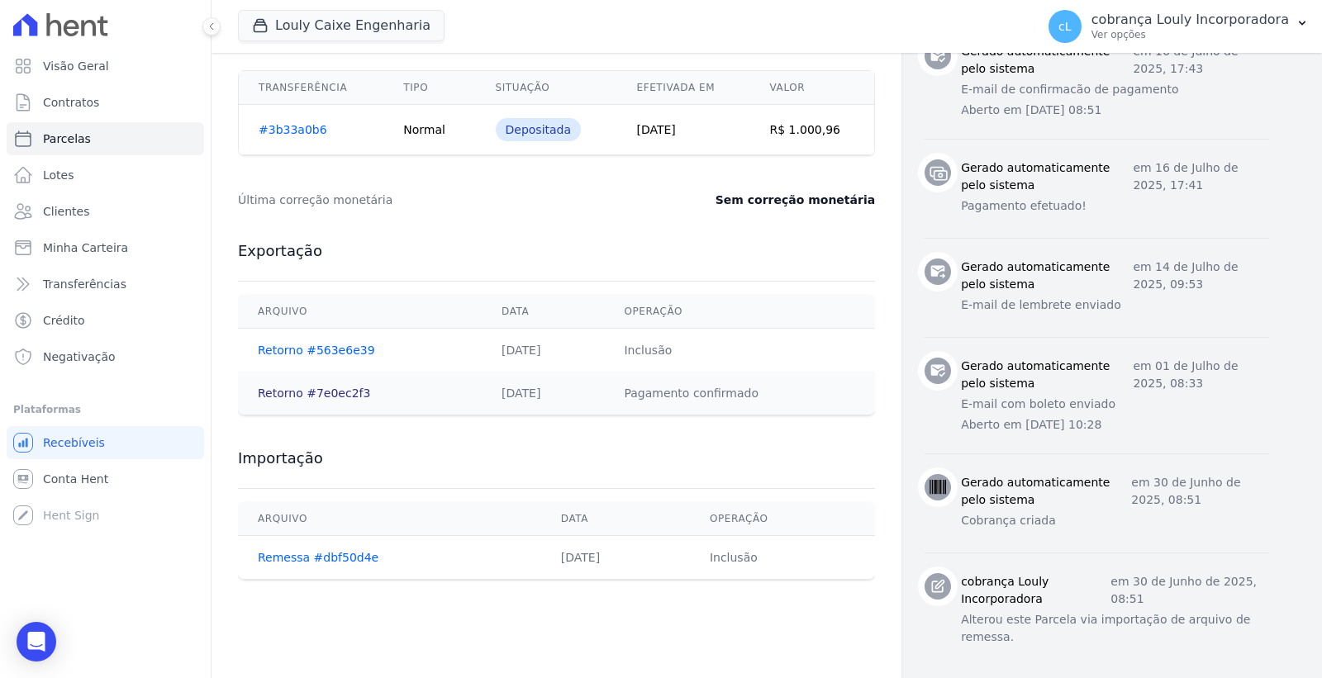
click at [279, 398] on link "Retorno #7e0ec2f3" at bounding box center [314, 393] width 112 height 13
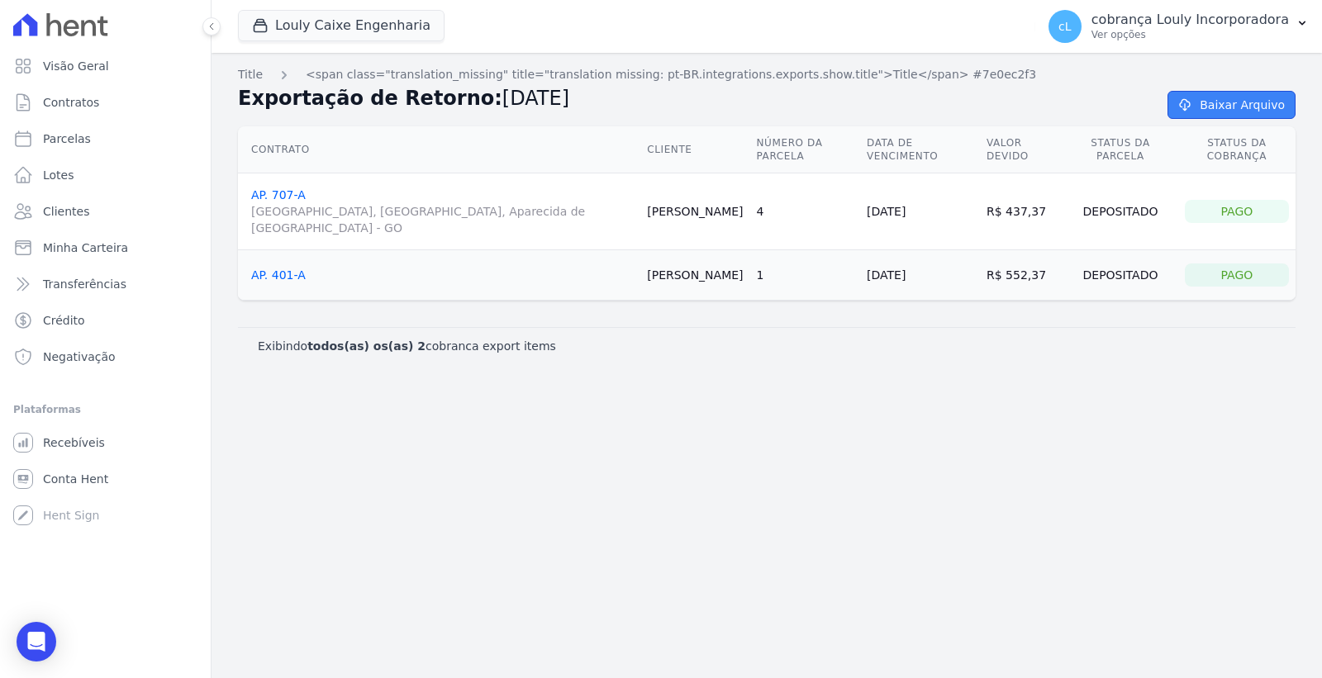
click at [1242, 108] on link "Baixar Arquivo" at bounding box center [1231, 105] width 128 height 28
click at [645, 496] on div "Title <span class="translation_missing" title="translation missing: pt-BR.integ…" at bounding box center [766, 365] width 1110 height 625
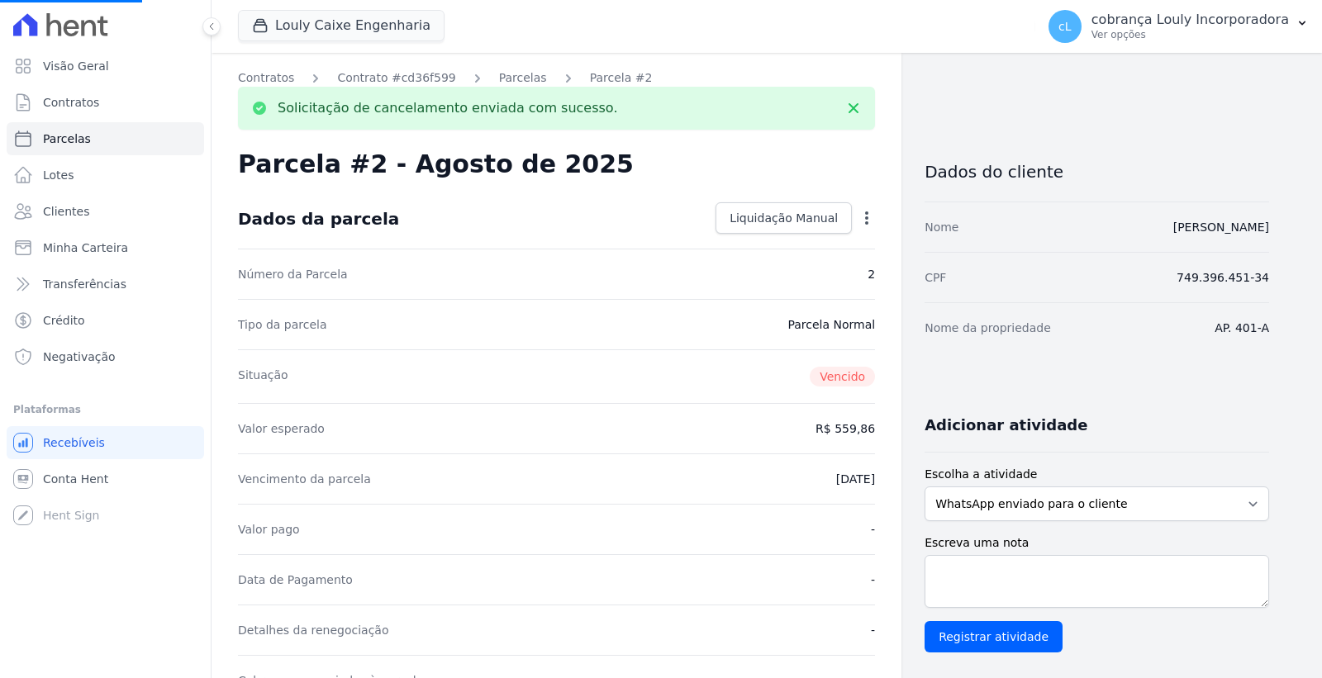
select select
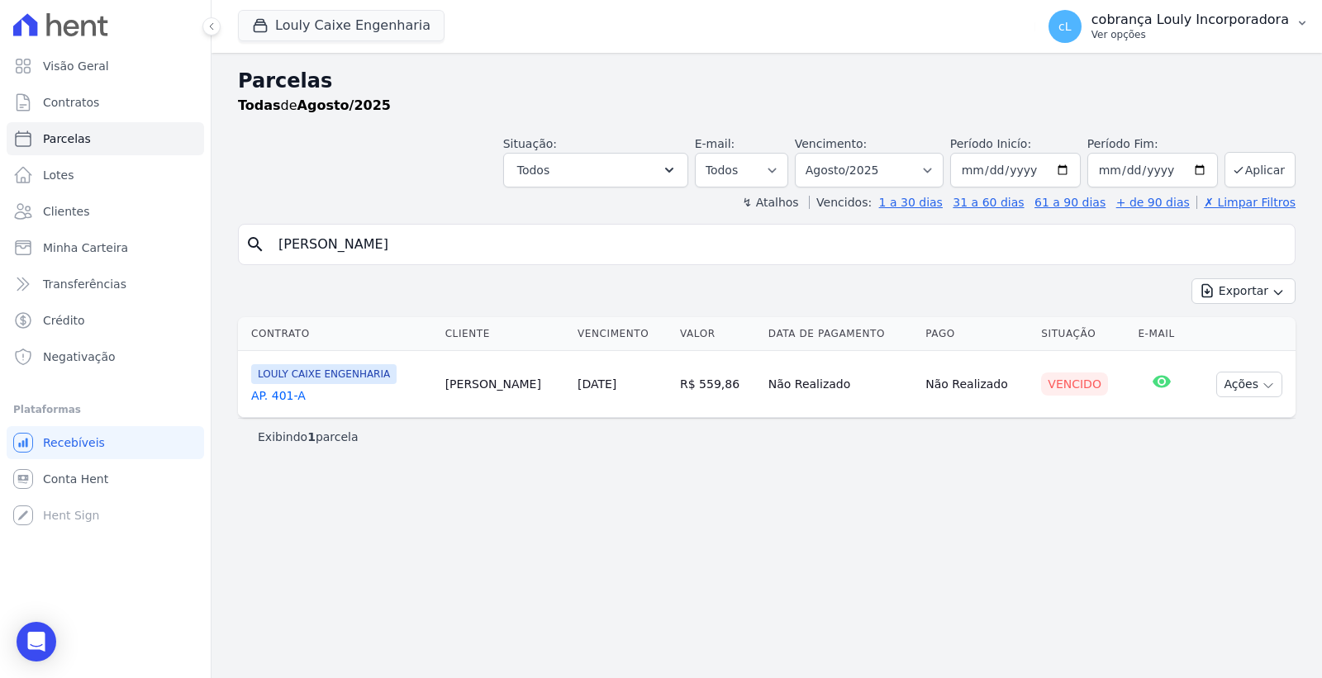
click at [1175, 40] on p "Ver opções" at bounding box center [1189, 34] width 197 height 13
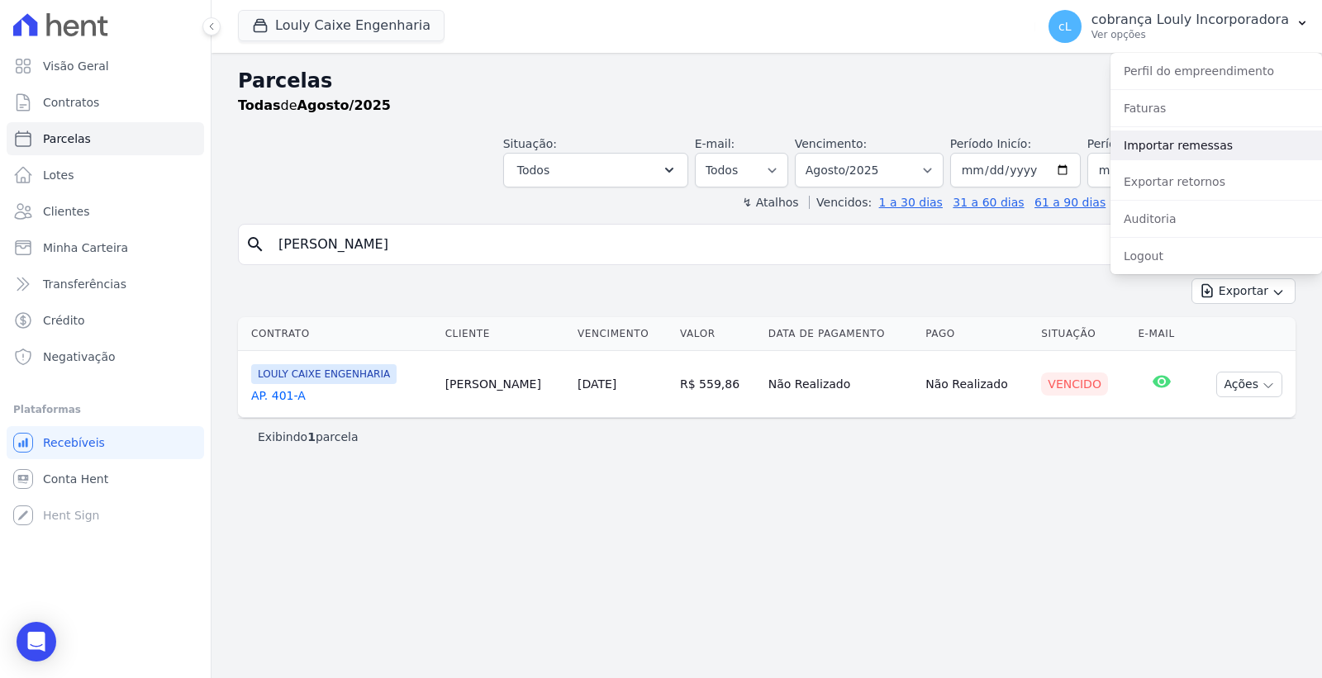
click at [1178, 142] on link "Importar remessas" at bounding box center [1215, 146] width 211 height 30
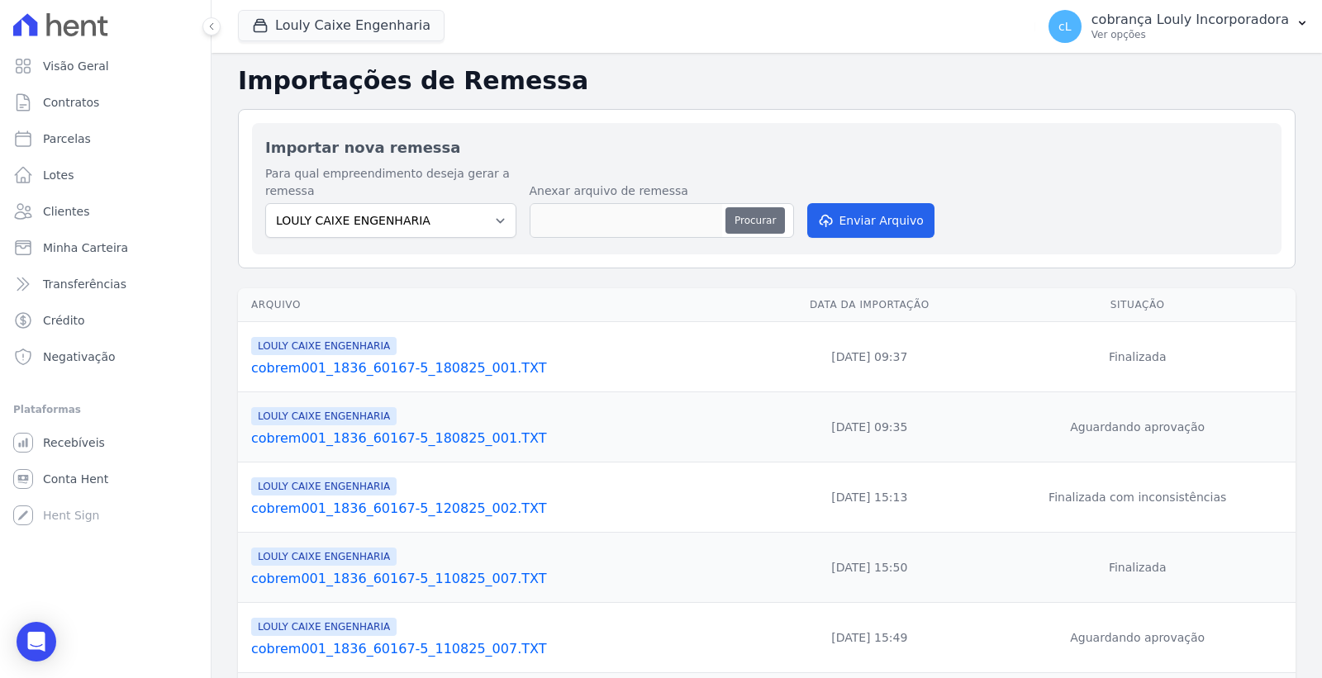
click at [753, 219] on button "Procurar" at bounding box center [754, 220] width 59 height 26
type input "cobrem001_1836_60167-5_180825_002.TXT"
click at [865, 220] on button "Enviar Arquivo" at bounding box center [870, 220] width 127 height 35
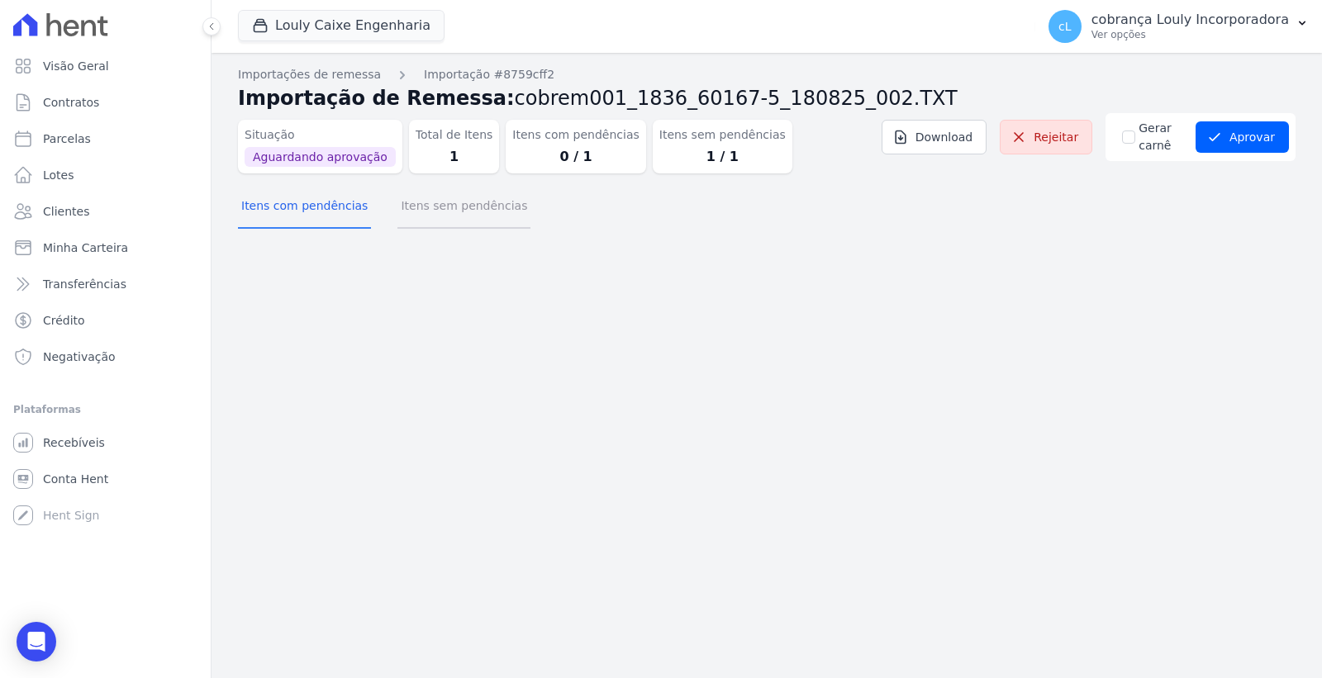
click at [477, 200] on button "Itens sem pendências" at bounding box center [463, 207] width 133 height 43
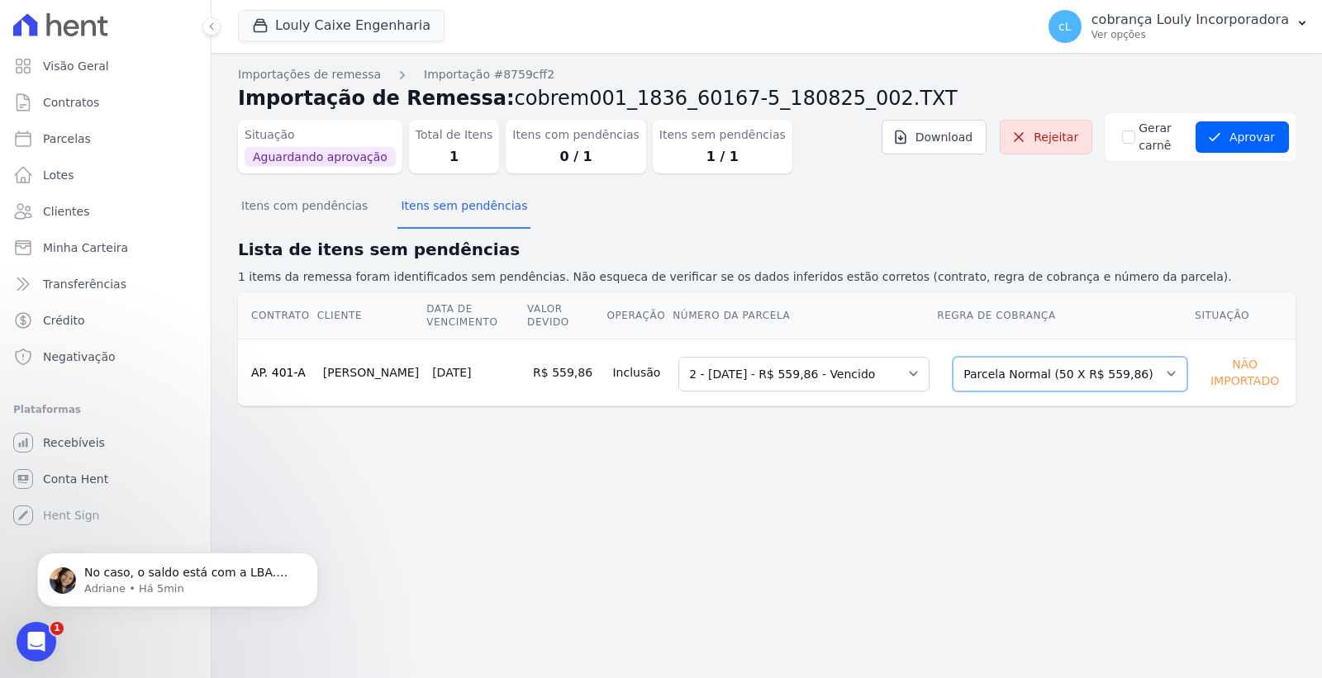
click at [1022, 357] on select "Selecione uma Nova Parcela Avulsa Parcela Avulsa Existente Intercalada (4 X R$ …" at bounding box center [1069, 374] width 235 height 35
click at [1236, 137] on button "Aprovar" at bounding box center [1241, 136] width 93 height 31
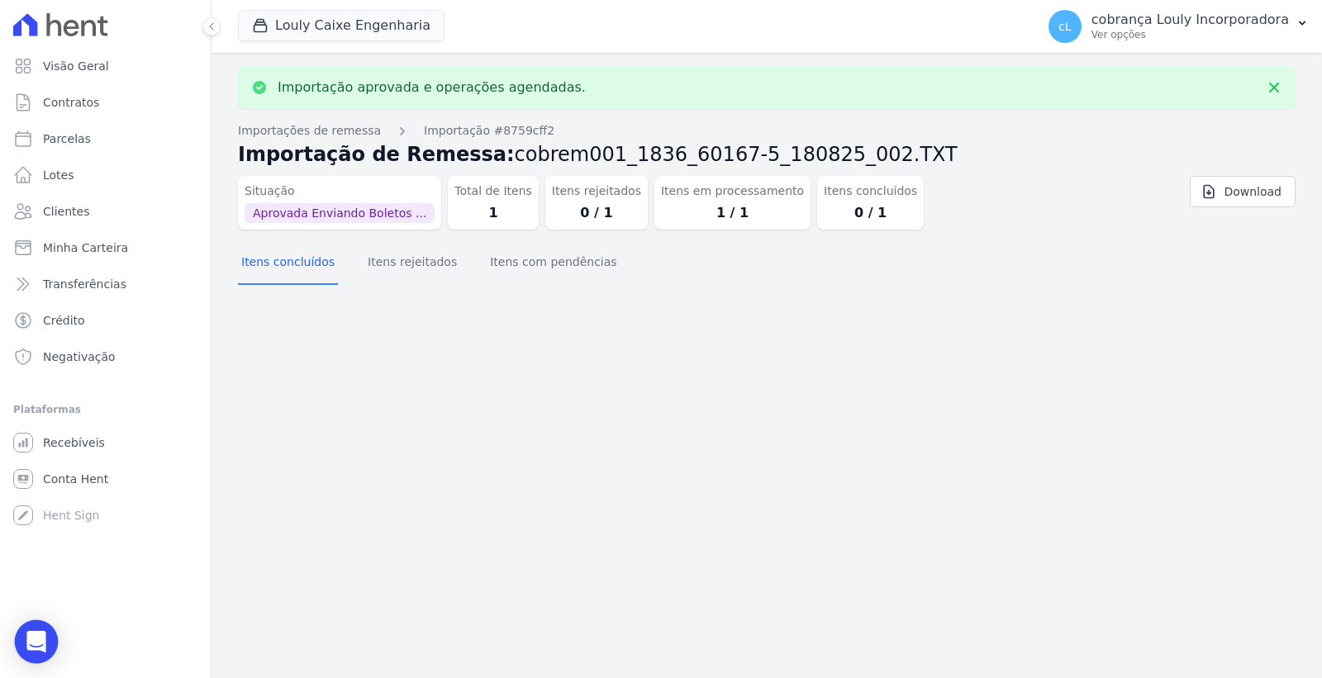
click at [36, 634] on icon "Open Intercom Messenger" at bounding box center [35, 641] width 19 height 21
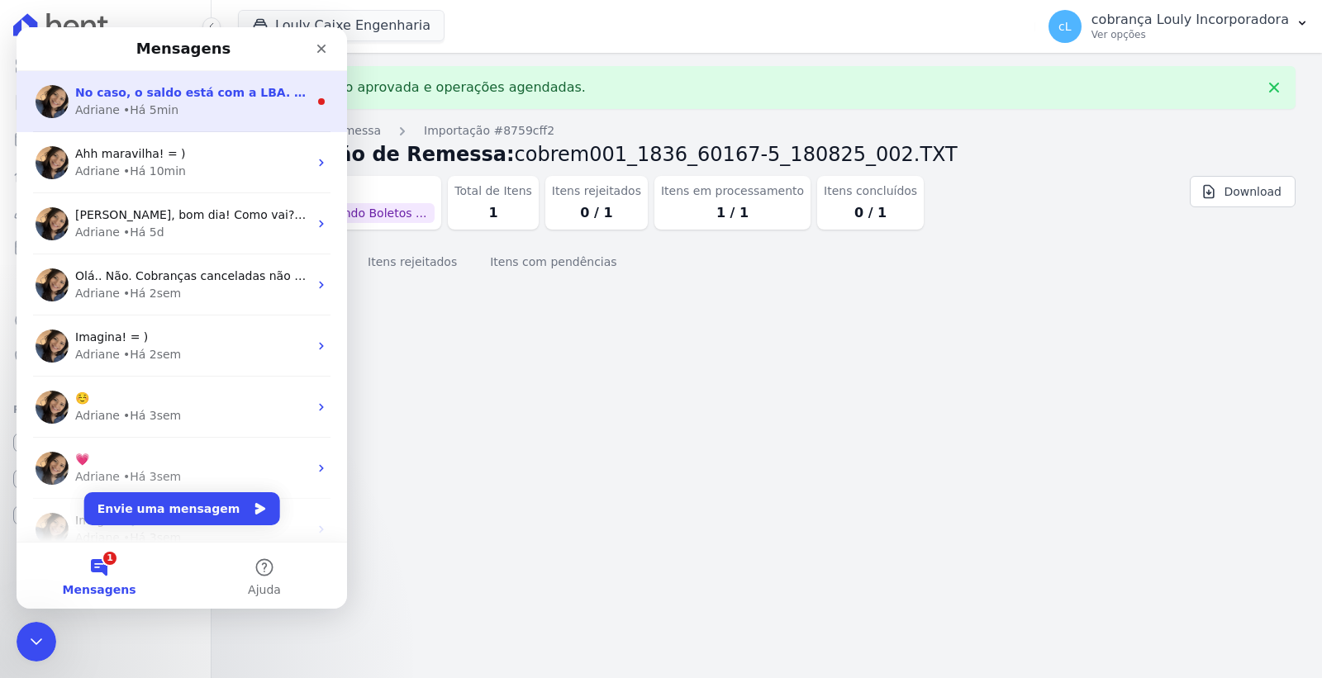
click at [208, 111] on div "Adriane • Há 5min" at bounding box center [191, 110] width 233 height 17
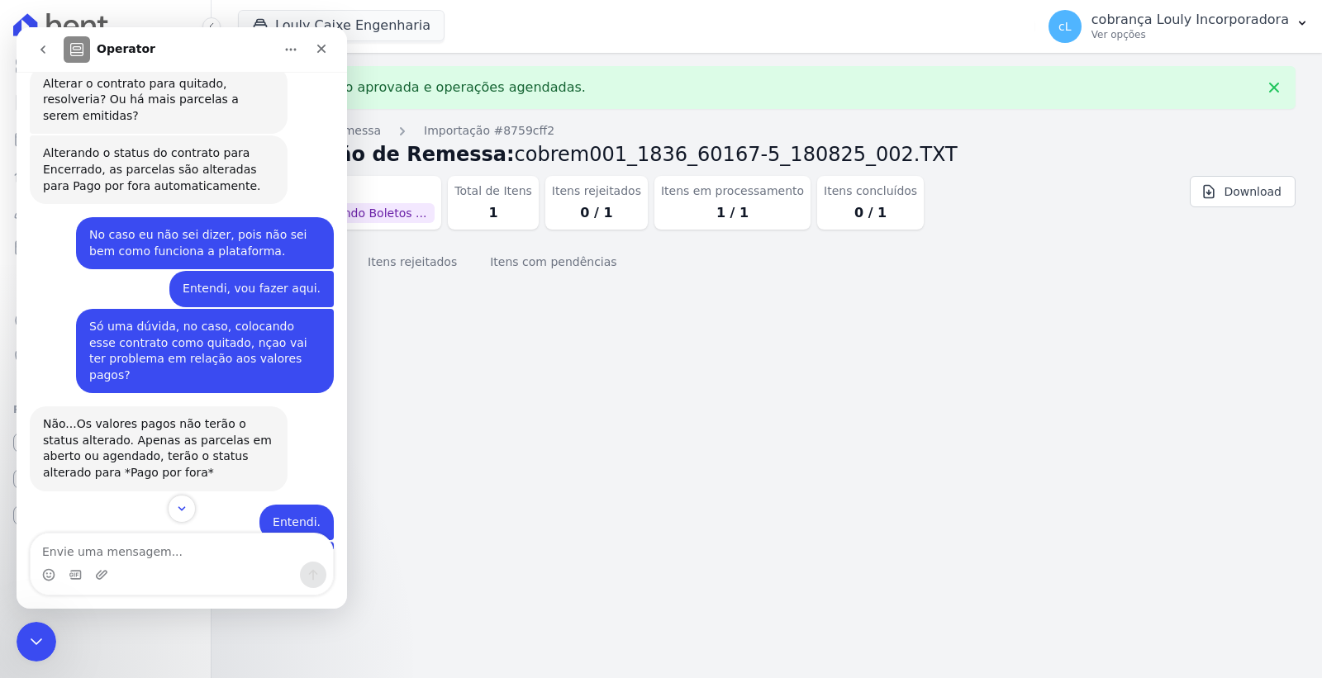
scroll to position [1257, 0]
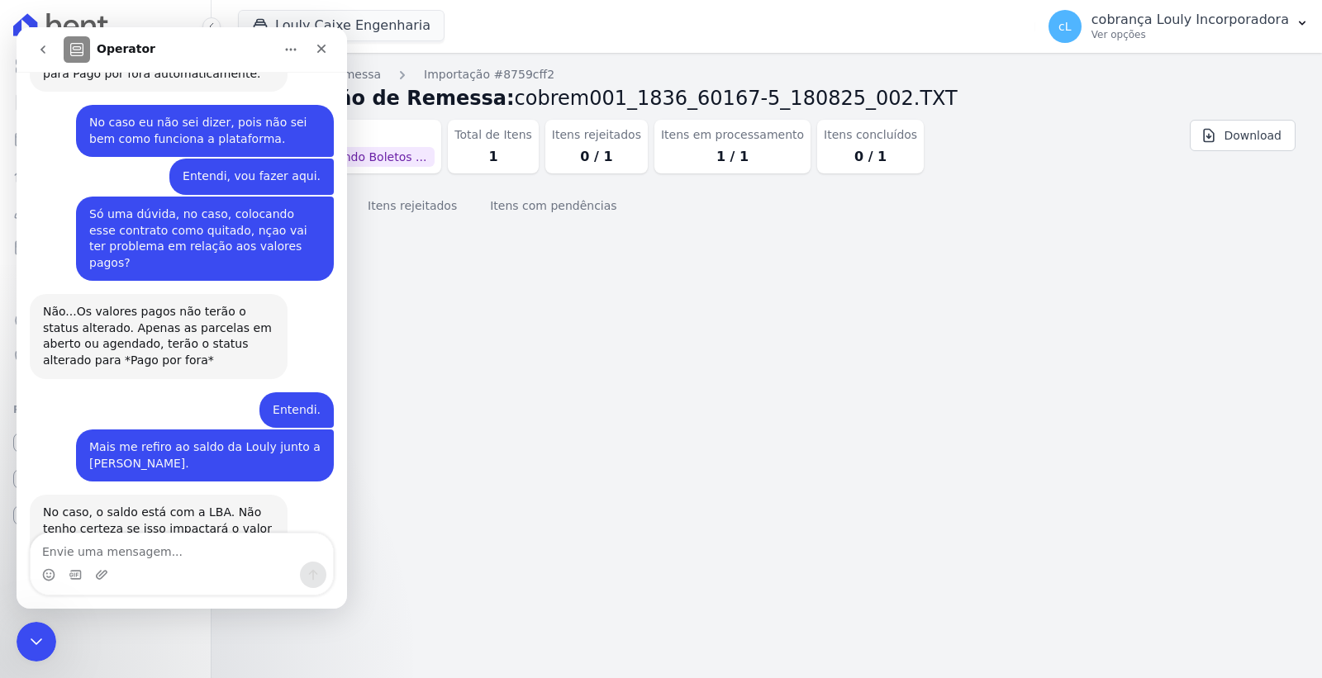
click at [172, 547] on textarea "Envie uma mensagem..." at bounding box center [182, 548] width 302 height 28
type textarea "Entendi"
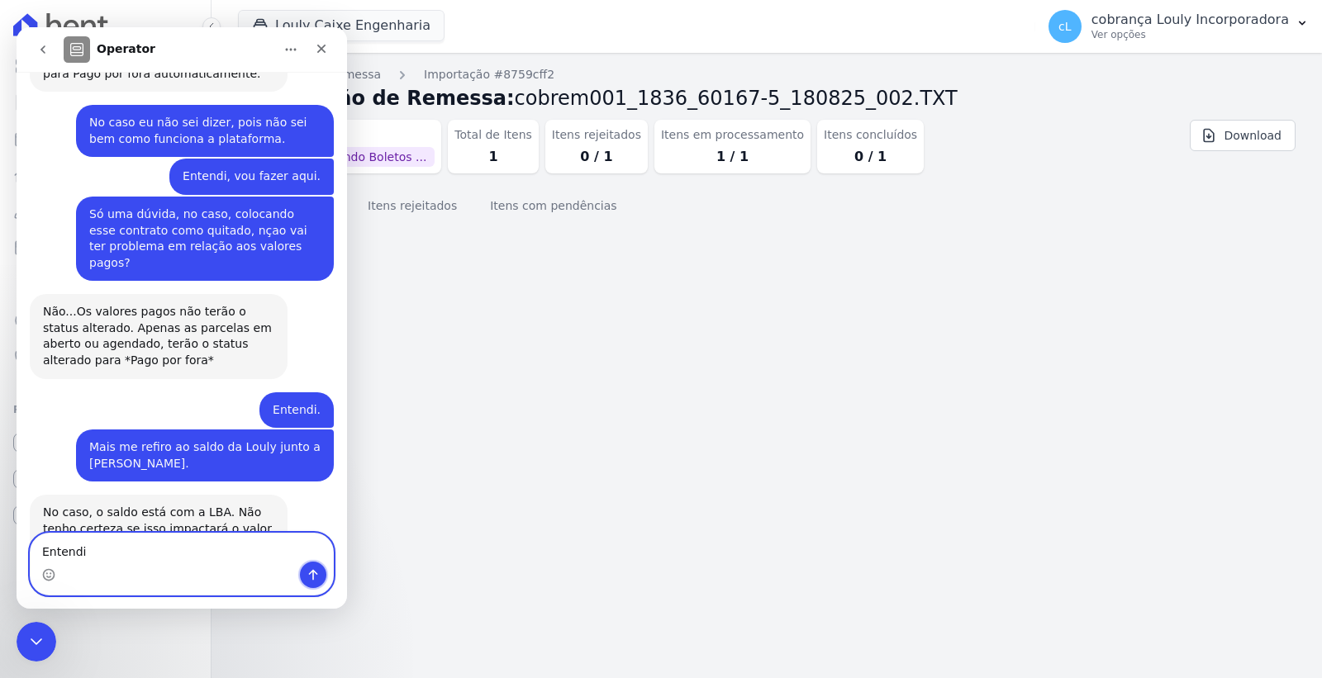
click at [317, 564] on button "Enviar uma mensagem" at bounding box center [313, 575] width 26 height 26
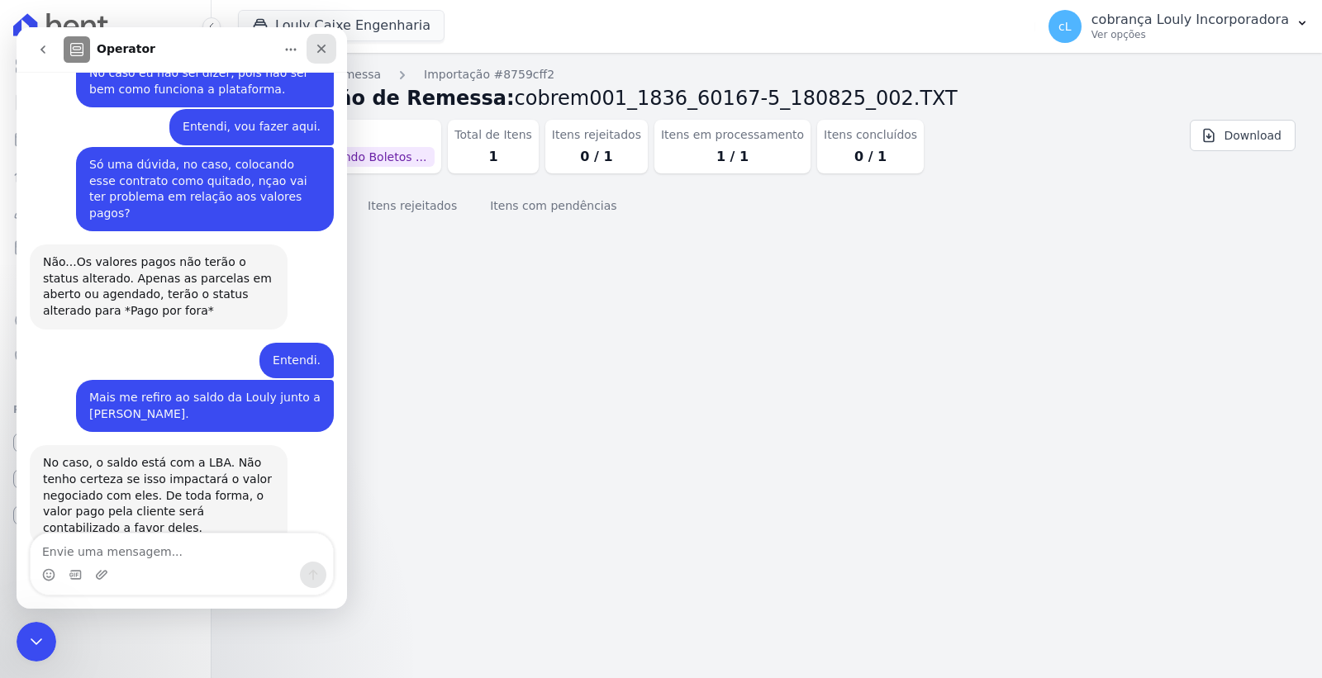
click at [326, 38] on div "Fechar" at bounding box center [321, 49] width 30 height 30
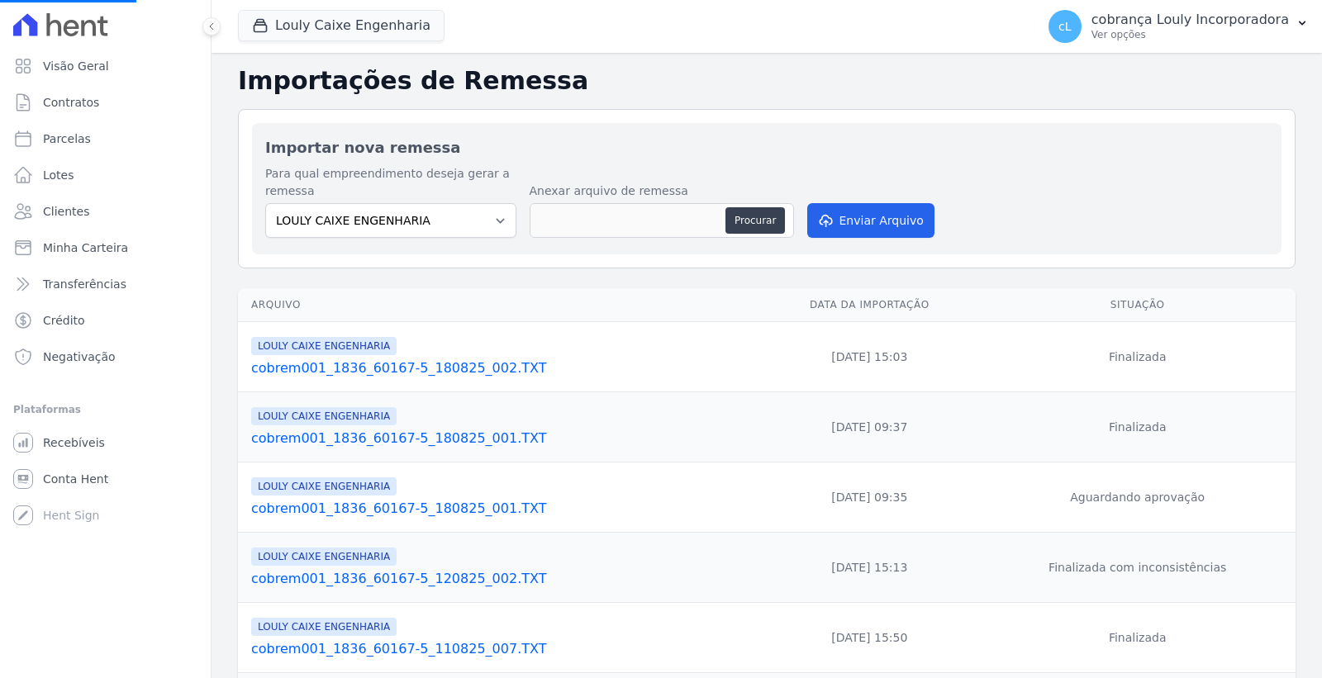
select select
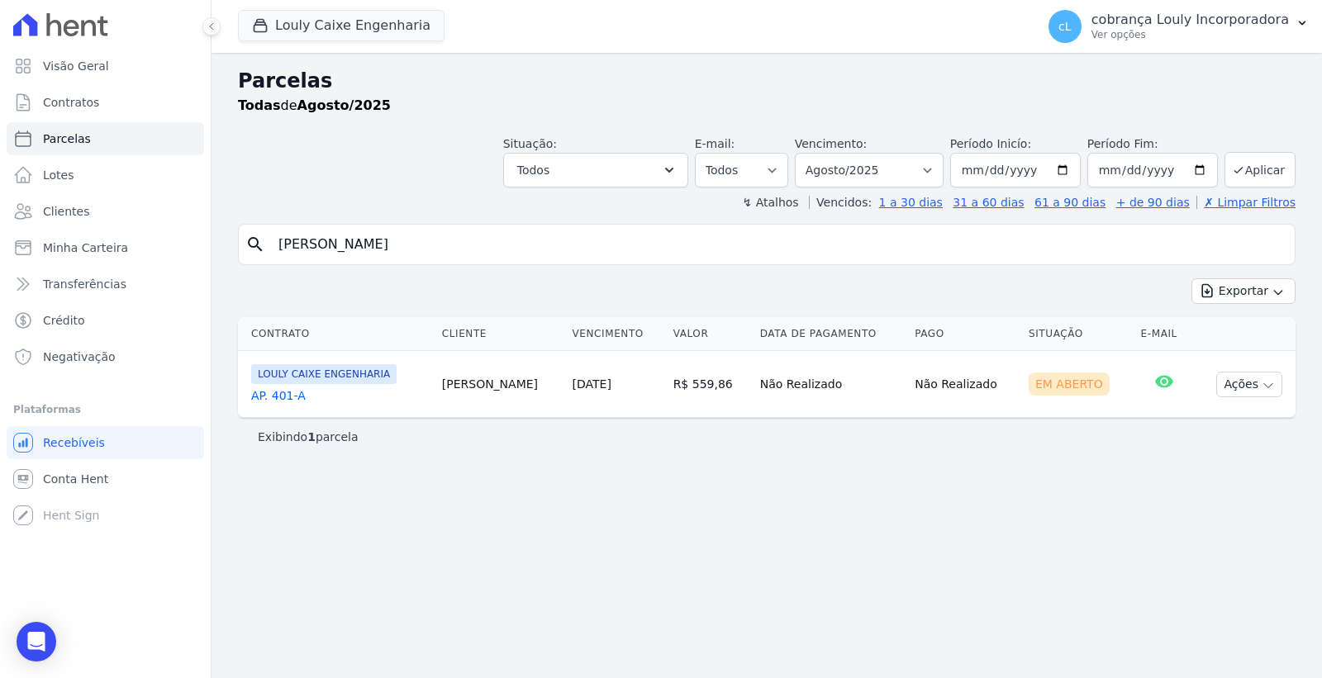
click at [278, 393] on link "AP. 401-A" at bounding box center [340, 395] width 178 height 17
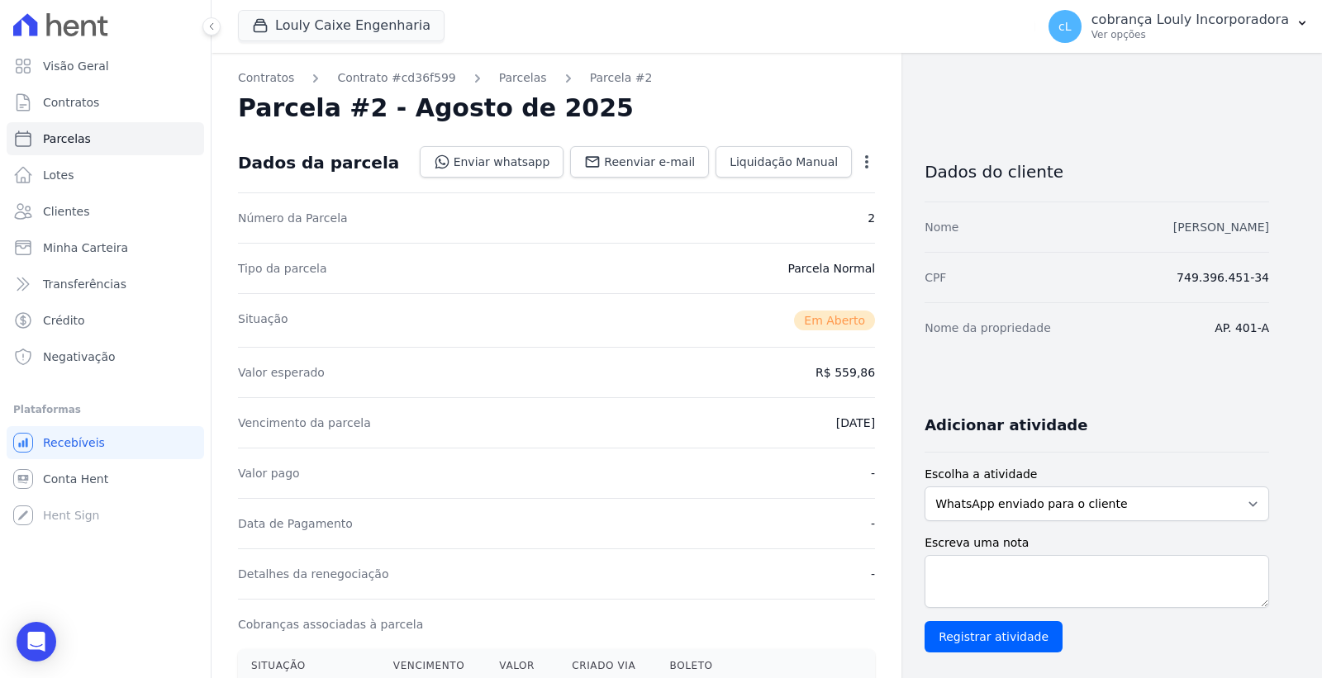
click at [1181, 225] on link "[PERSON_NAME]" at bounding box center [1221, 227] width 96 height 13
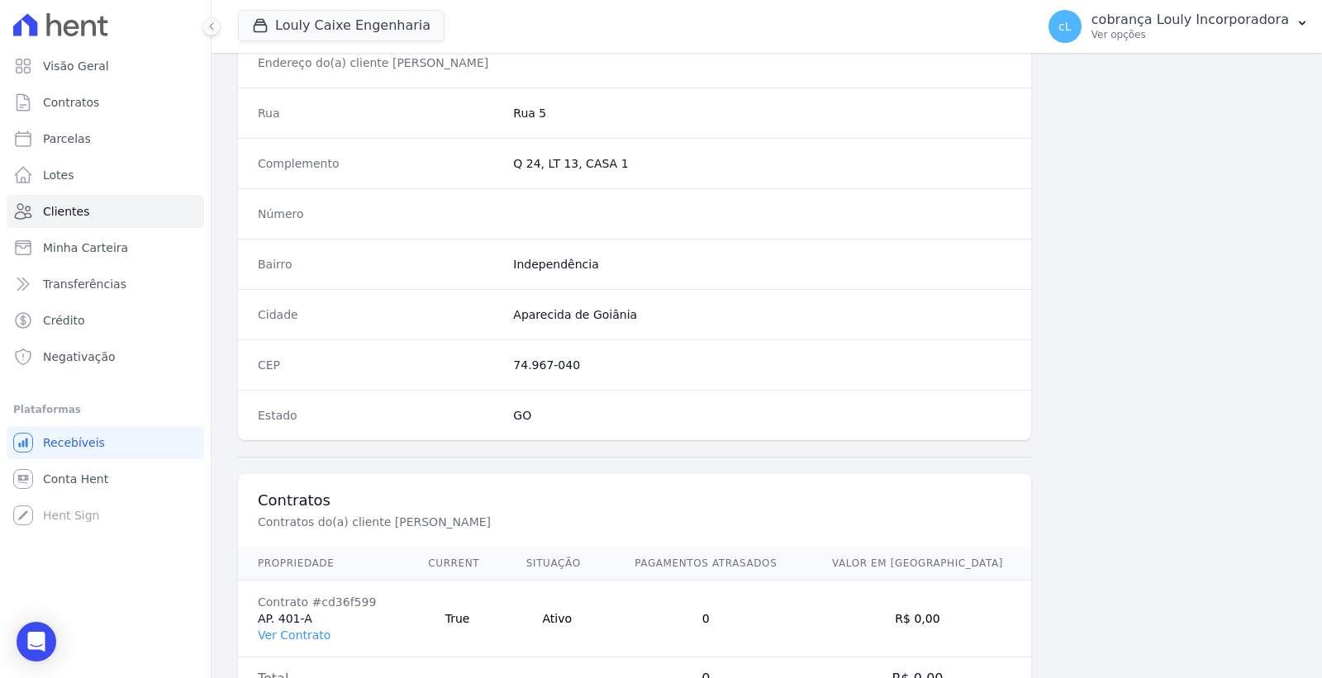
scroll to position [870, 0]
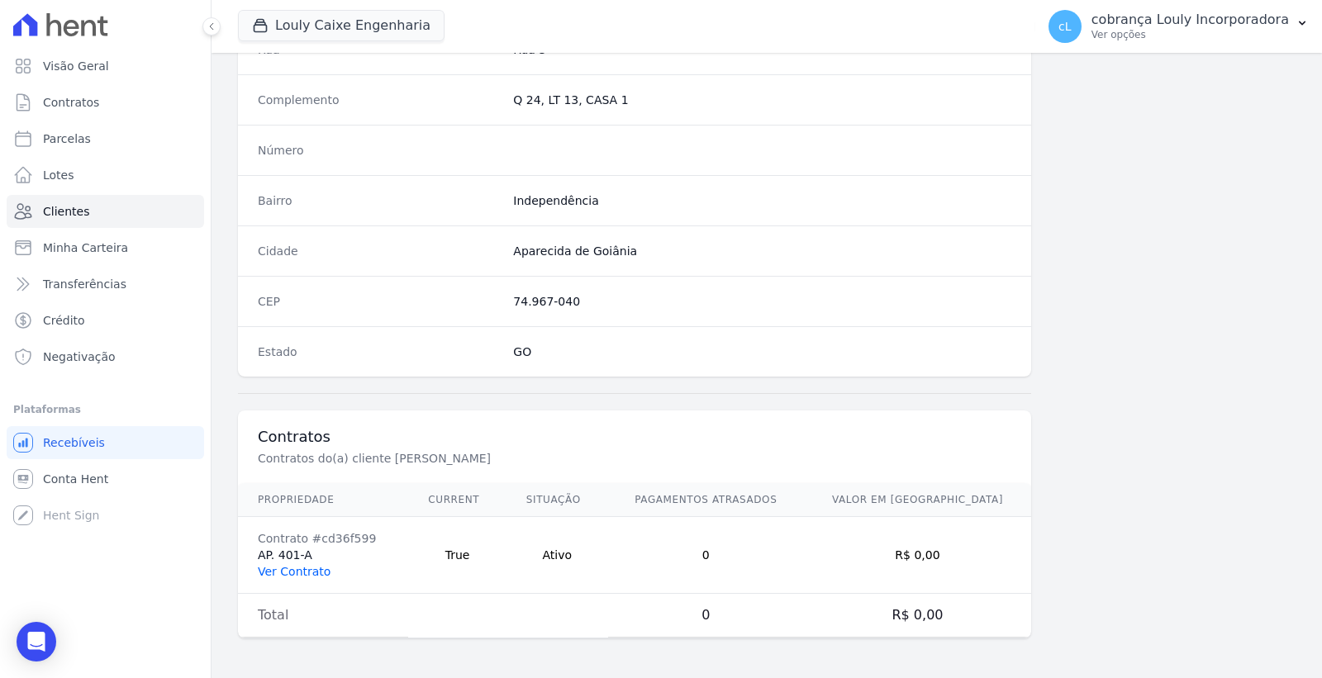
click at [291, 567] on link "Ver Contrato" at bounding box center [294, 571] width 73 height 13
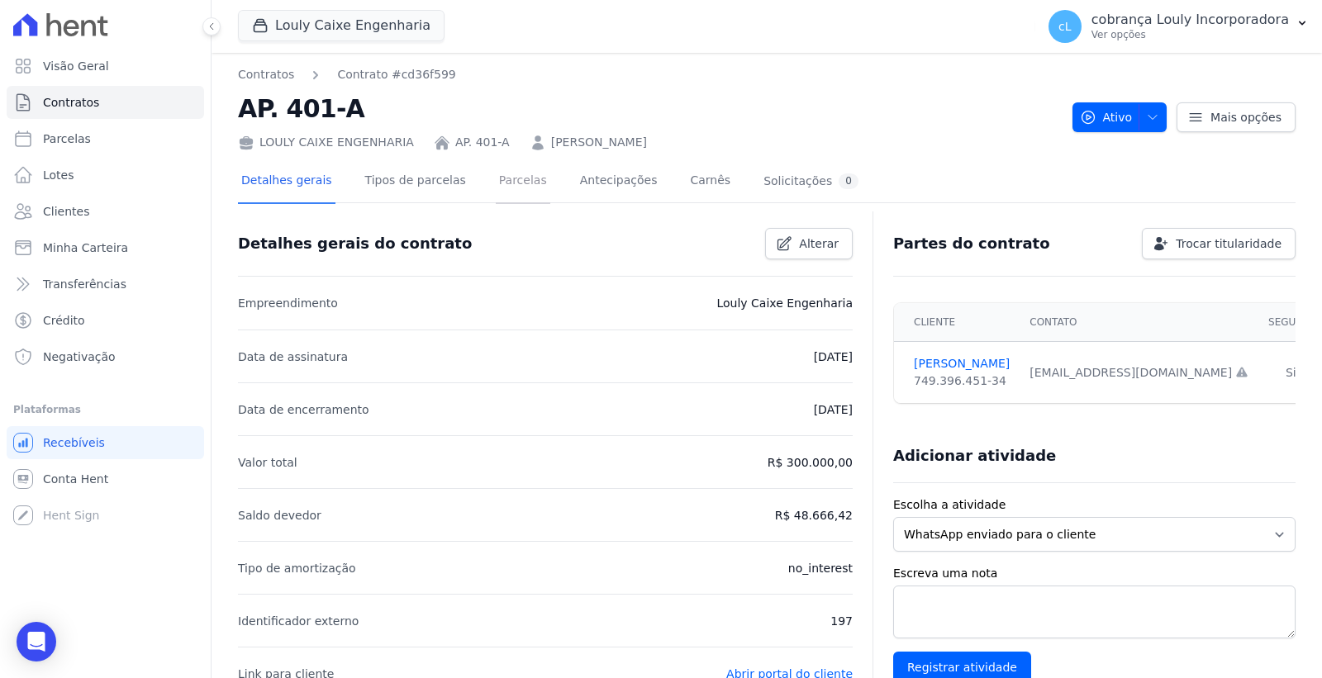
click at [510, 191] on link "Parcelas" at bounding box center [523, 182] width 55 height 44
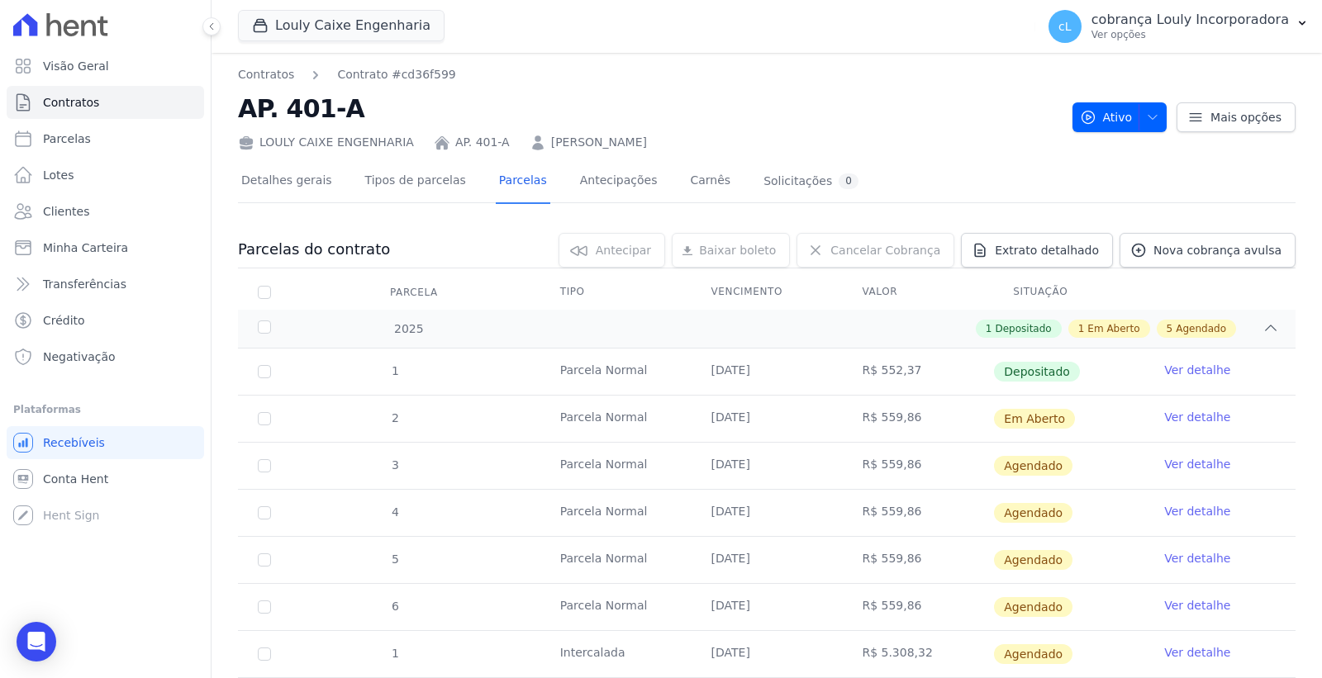
click at [1170, 368] on link "Ver detalhe" at bounding box center [1197, 370] width 66 height 17
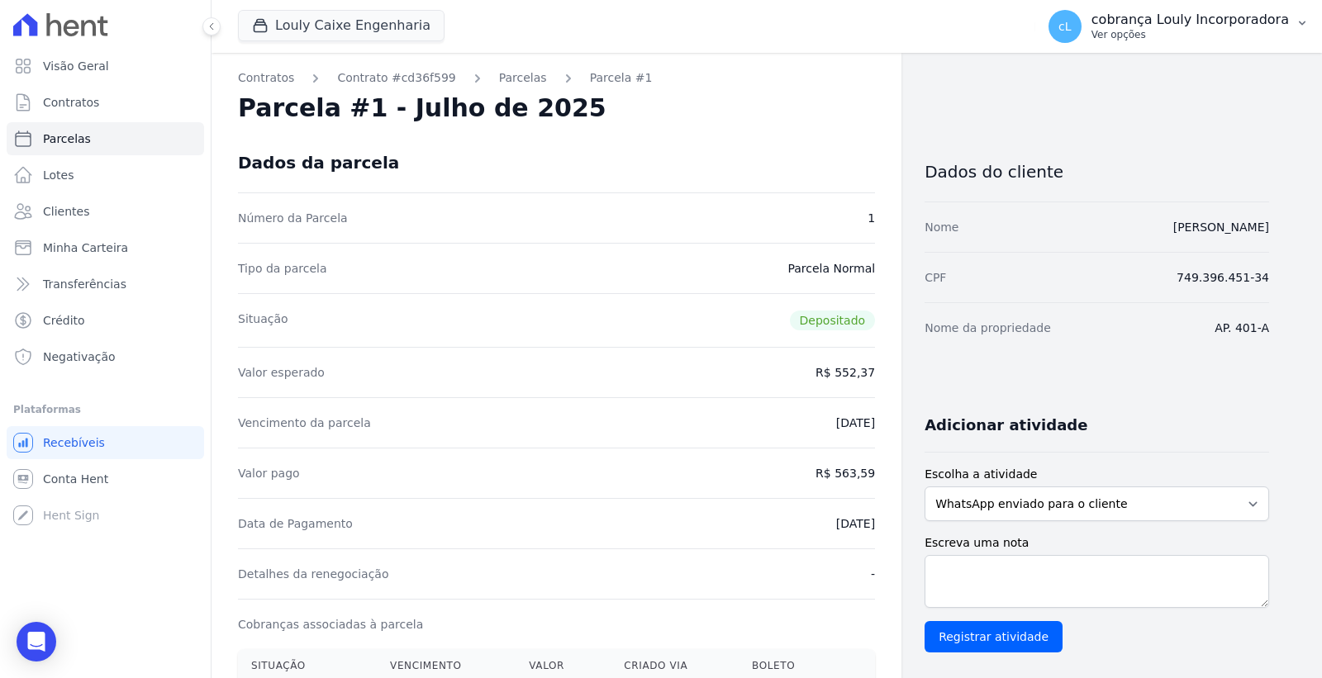
click at [1165, 30] on p "Ver opções" at bounding box center [1189, 34] width 197 height 13
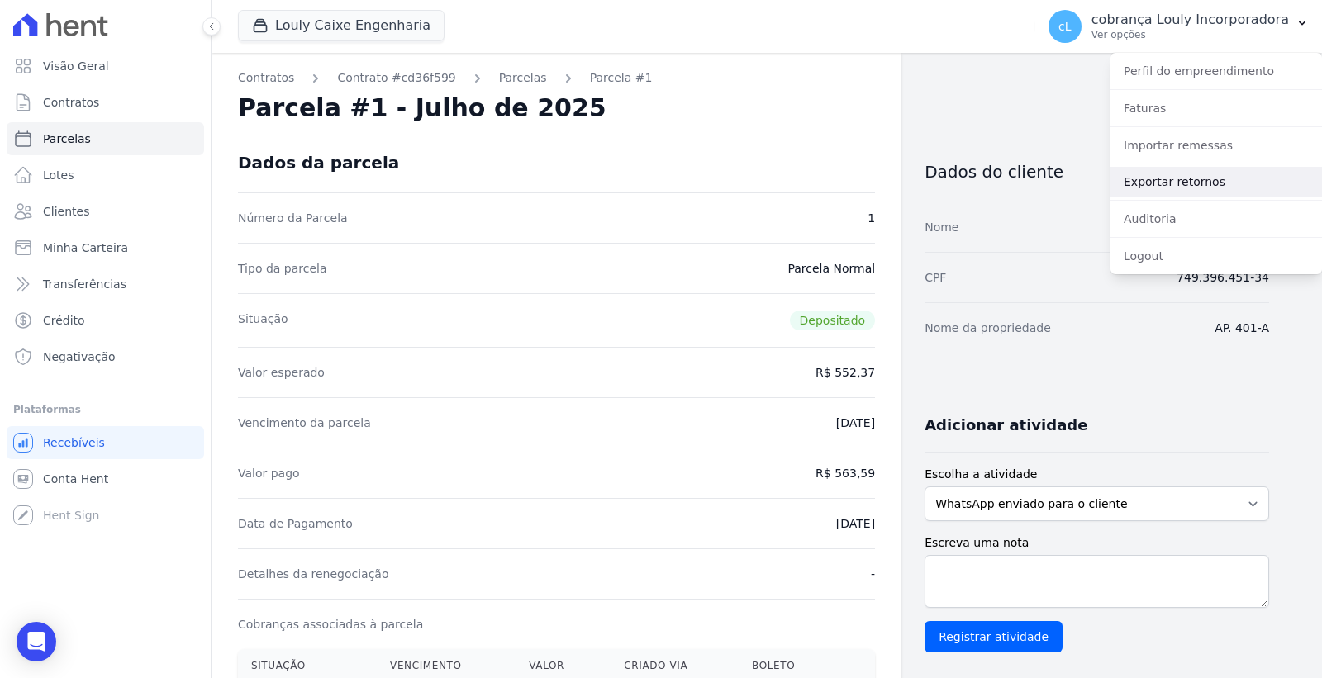
click at [1176, 183] on link "Exportar retornos" at bounding box center [1215, 182] width 211 height 30
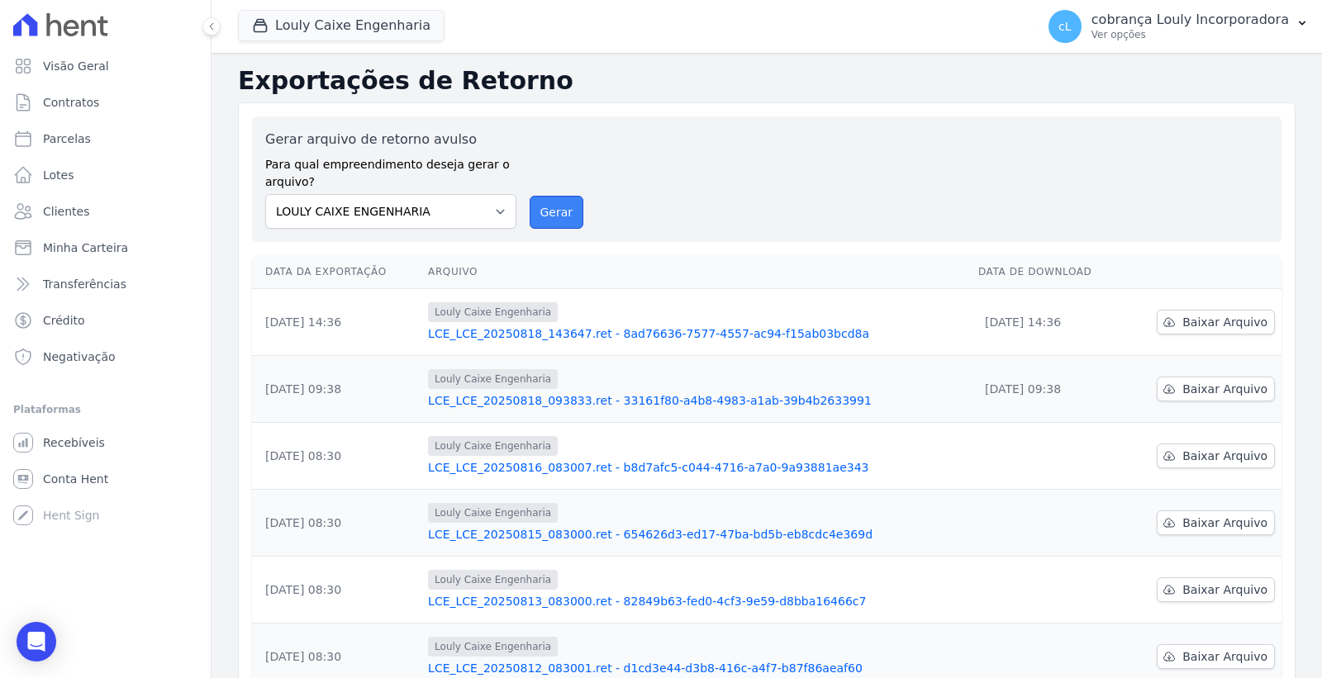
click at [555, 211] on button "Gerar" at bounding box center [556, 212] width 55 height 33
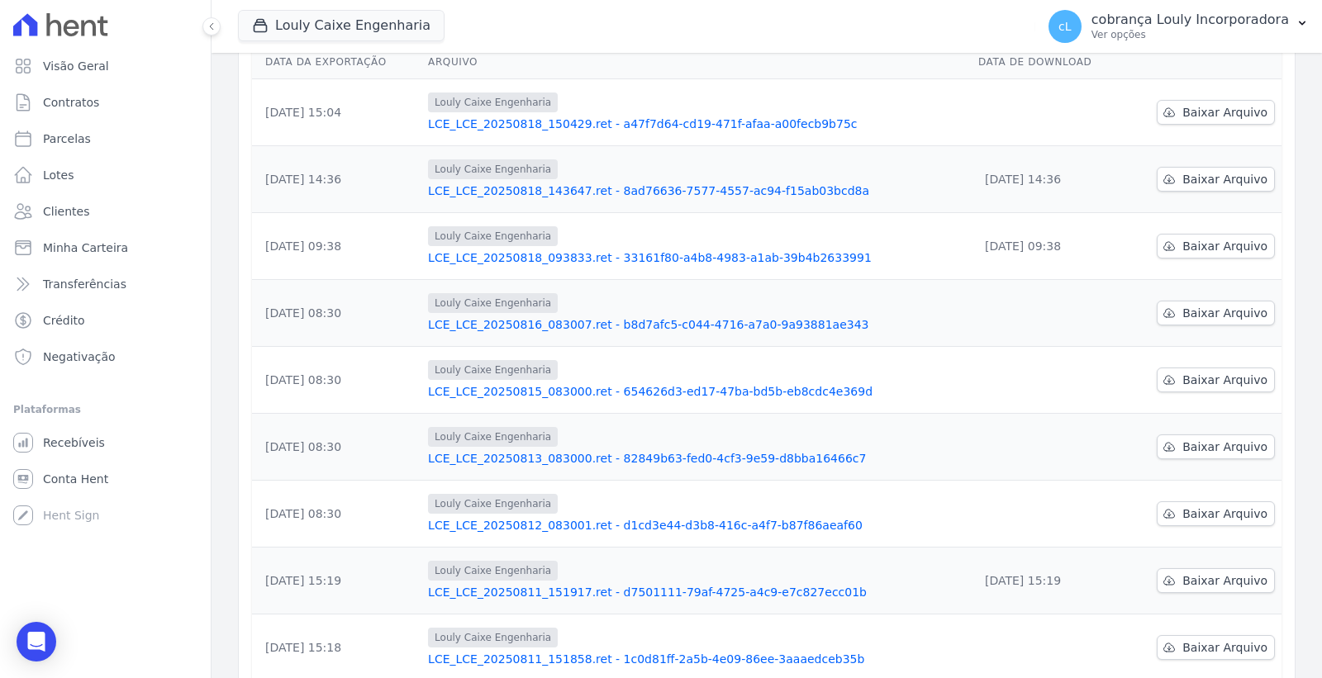
scroll to position [55, 0]
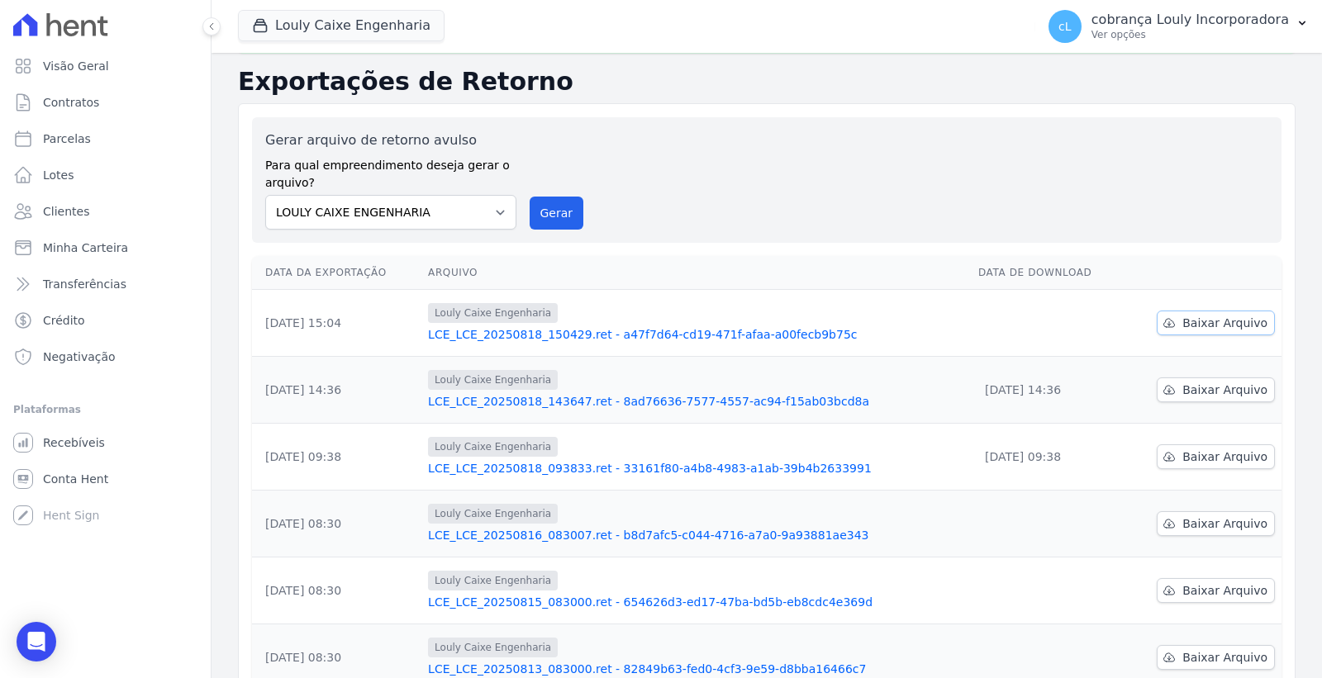
click at [1231, 315] on span "Baixar Arquivo" at bounding box center [1224, 323] width 85 height 17
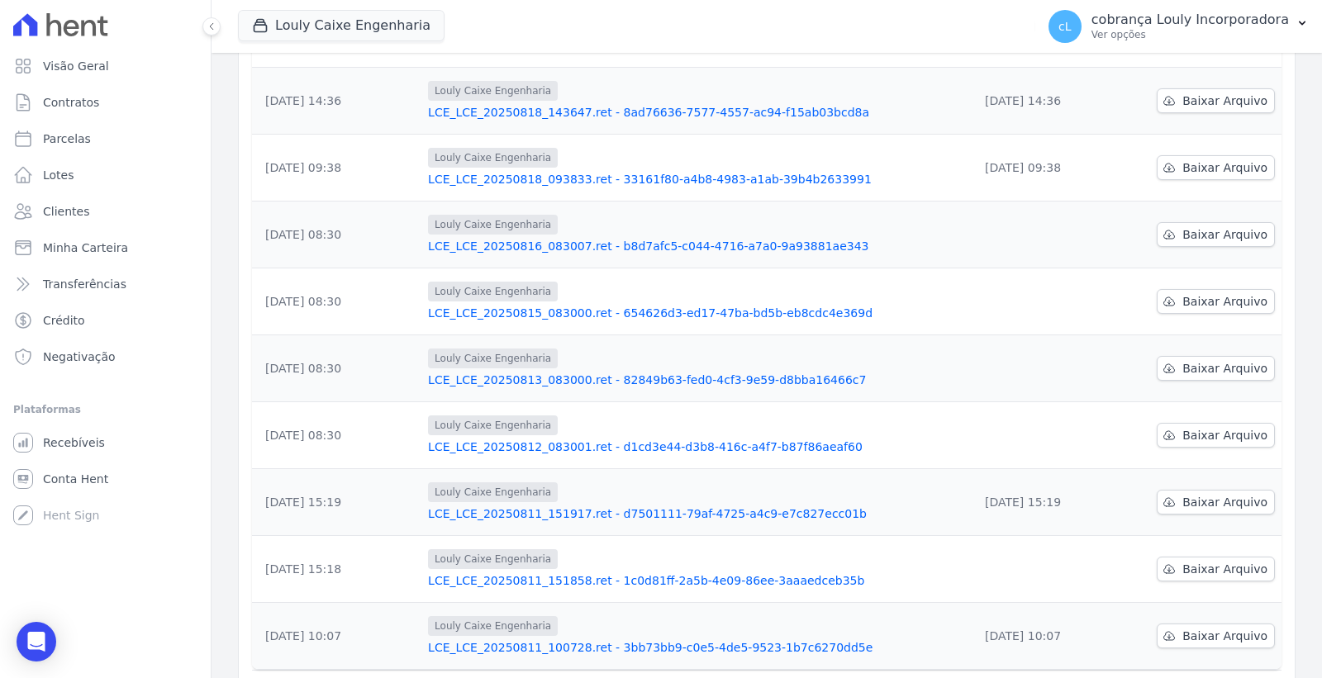
scroll to position [423, 0]
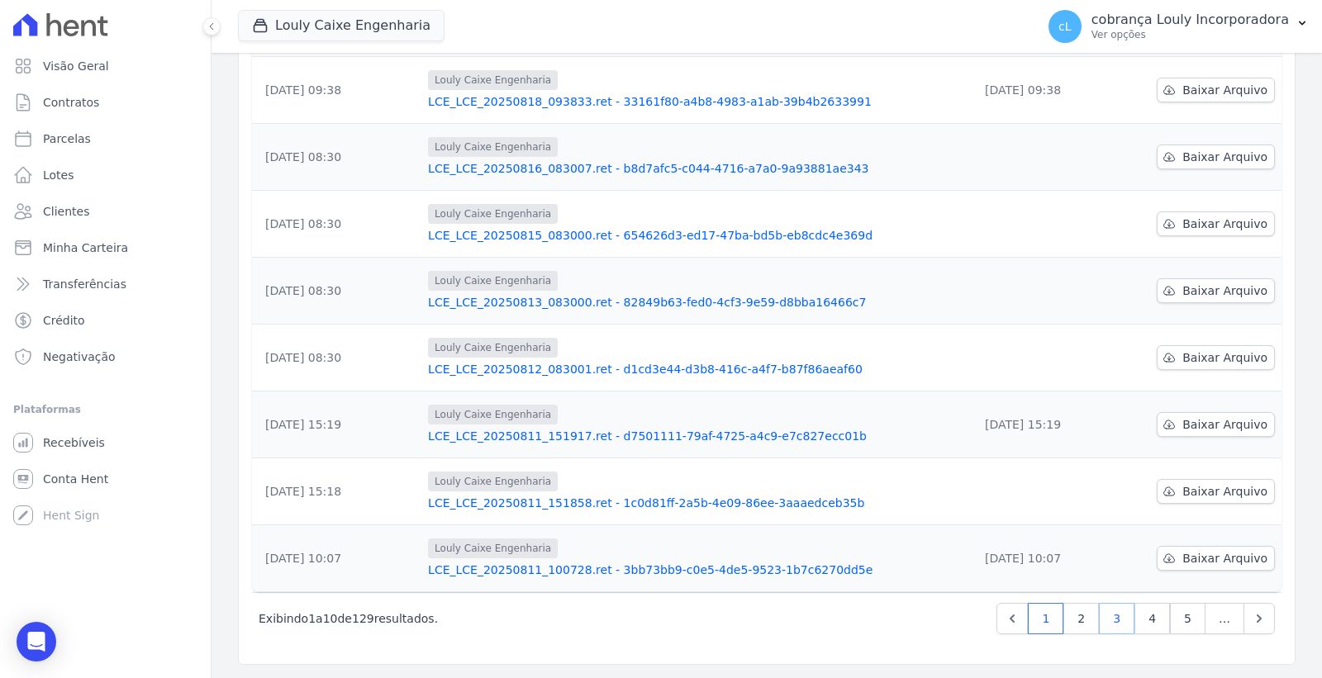
click at [1111, 616] on link "3" at bounding box center [1117, 618] width 36 height 31
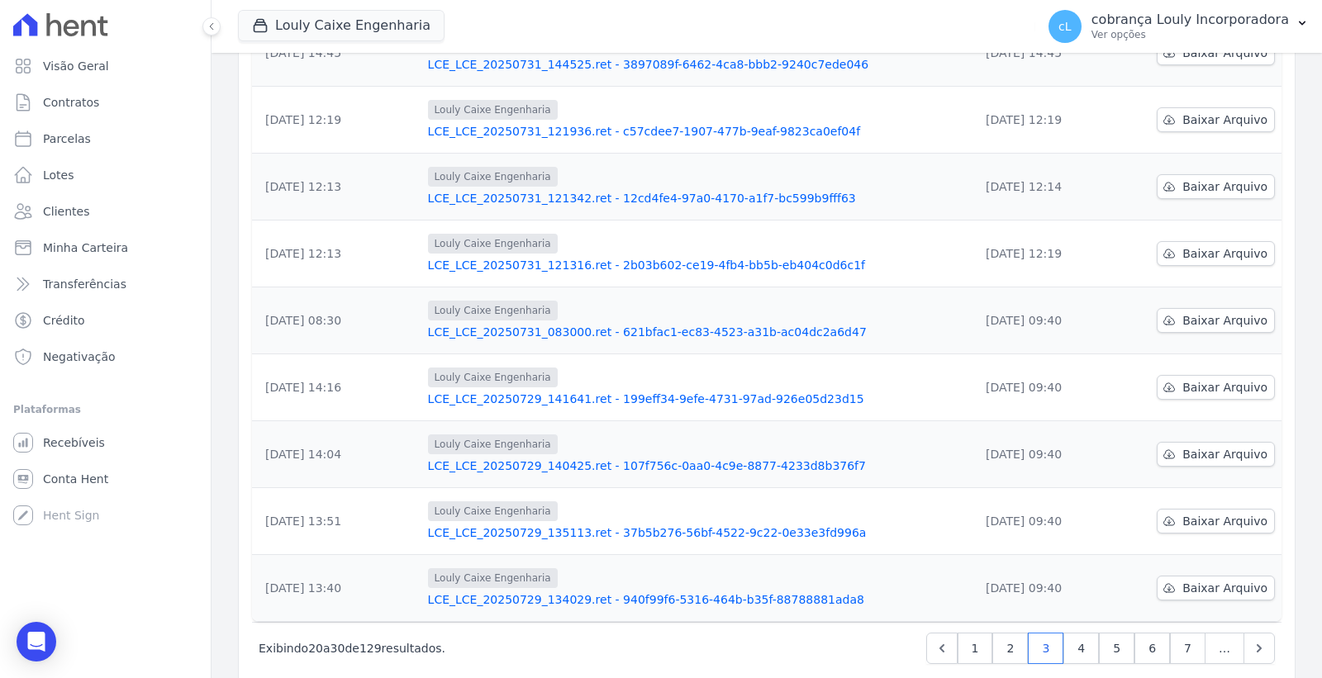
scroll to position [367, 0]
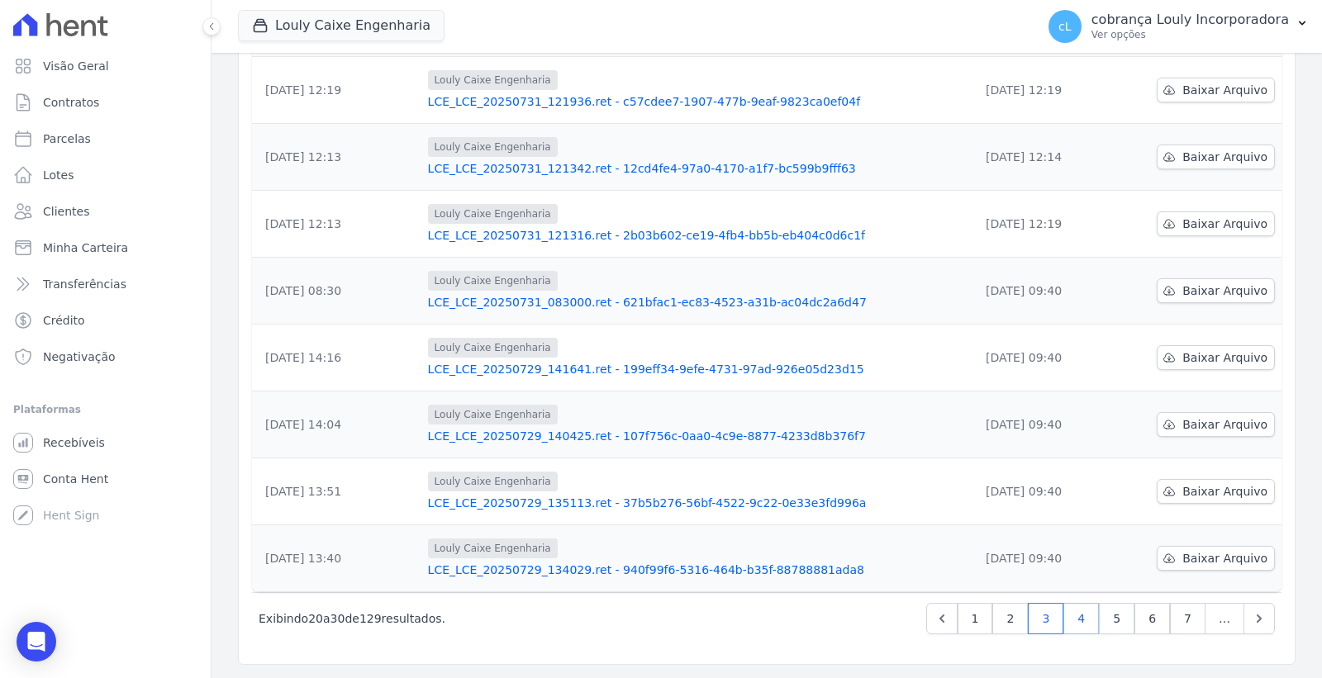
click at [1080, 616] on link "4" at bounding box center [1081, 618] width 36 height 31
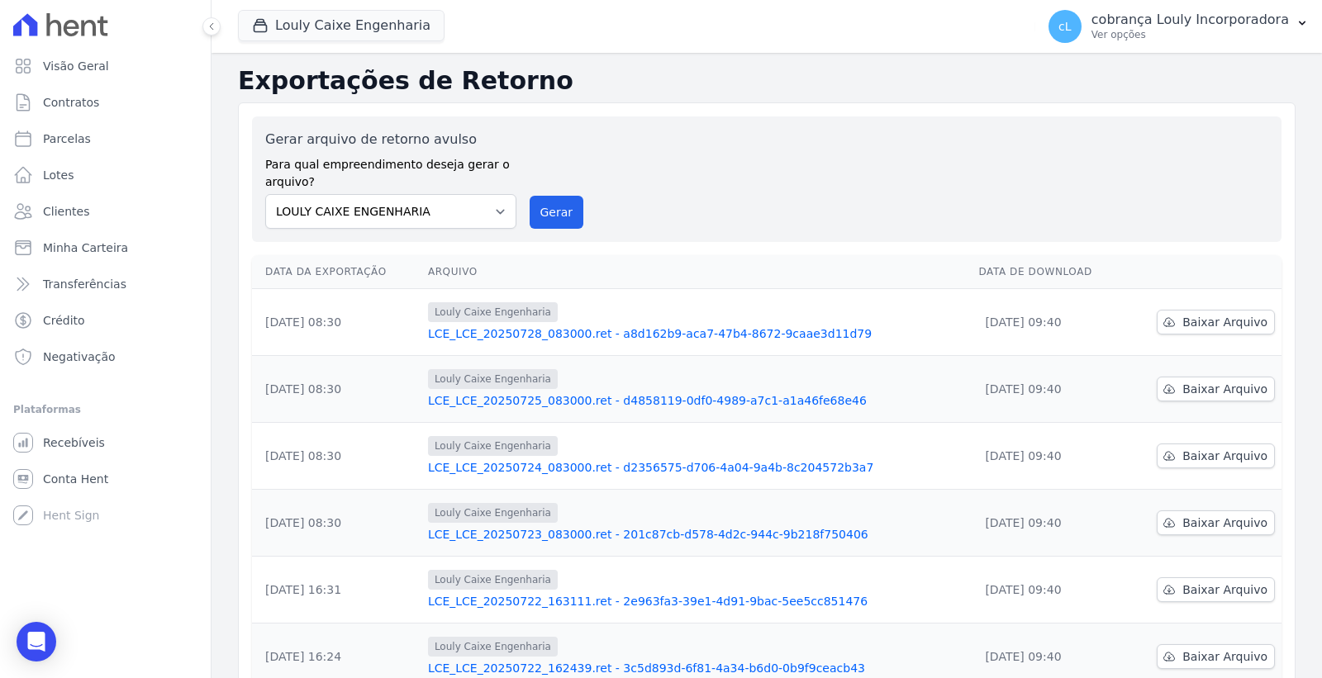
scroll to position [367, 0]
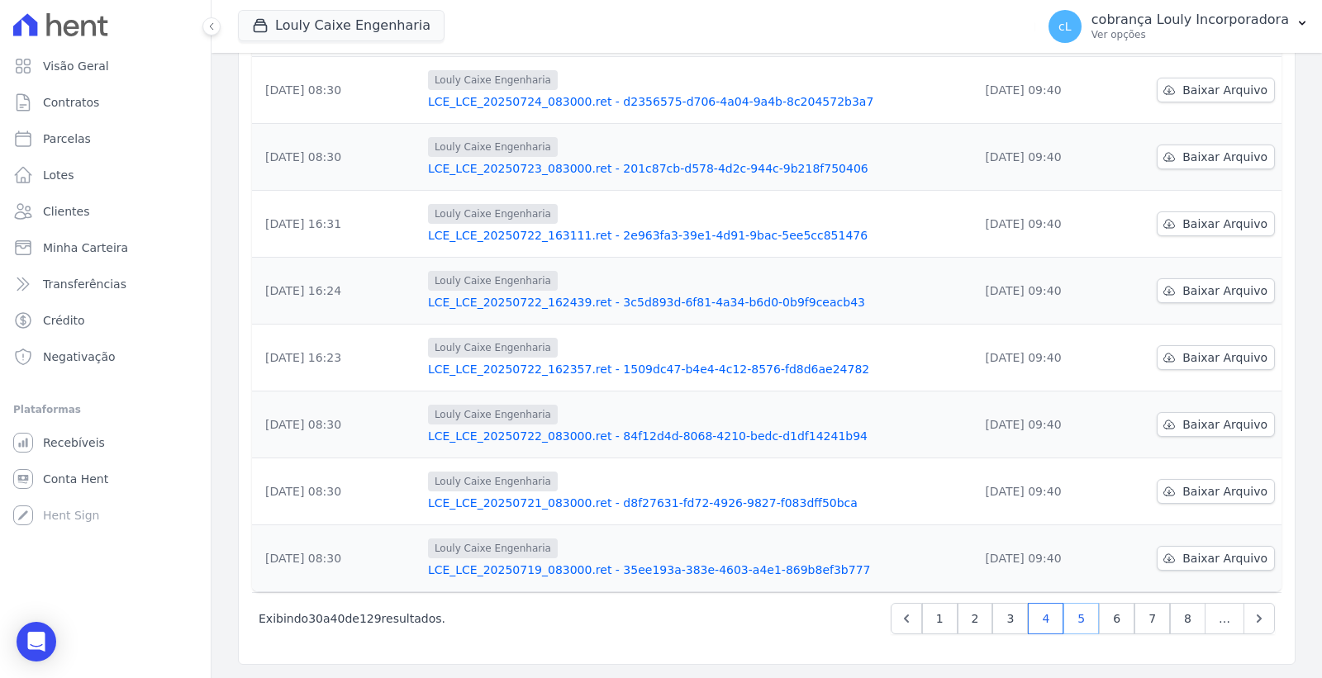
click at [1074, 615] on link "5" at bounding box center [1081, 618] width 36 height 31
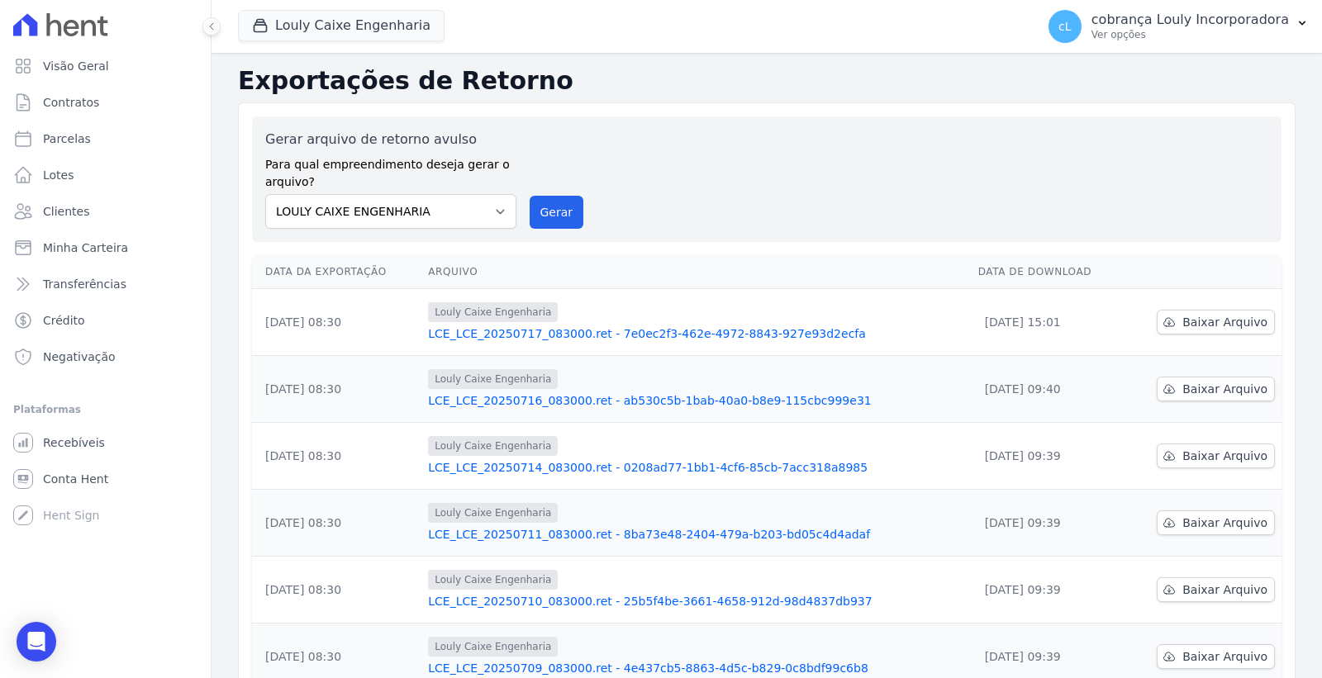
click at [670, 333] on link "LCE_LCE_20250717_083000.ret - 7e0ec2f3-462e-4972-8843-927e93d2ecfa" at bounding box center [696, 333] width 536 height 17
click at [1182, 323] on span "Baixar Arquivo" at bounding box center [1224, 322] width 85 height 17
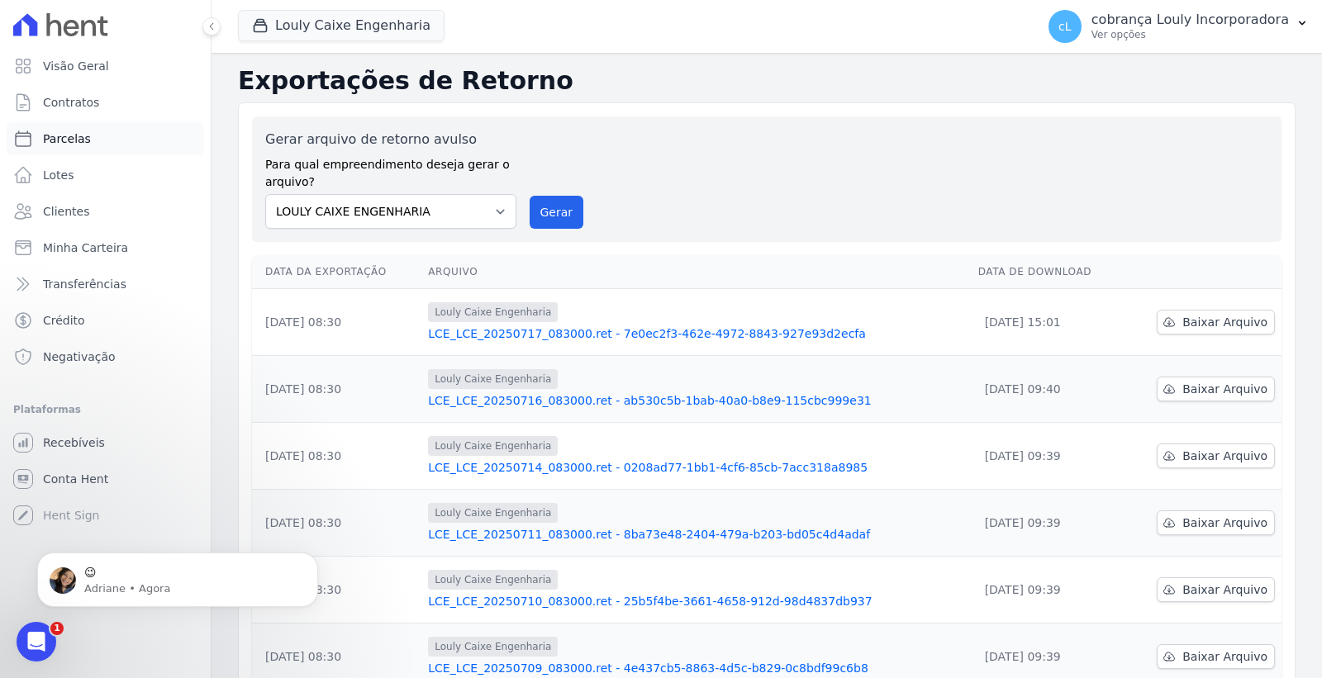
click at [76, 143] on span "Parcelas" at bounding box center [67, 139] width 48 height 17
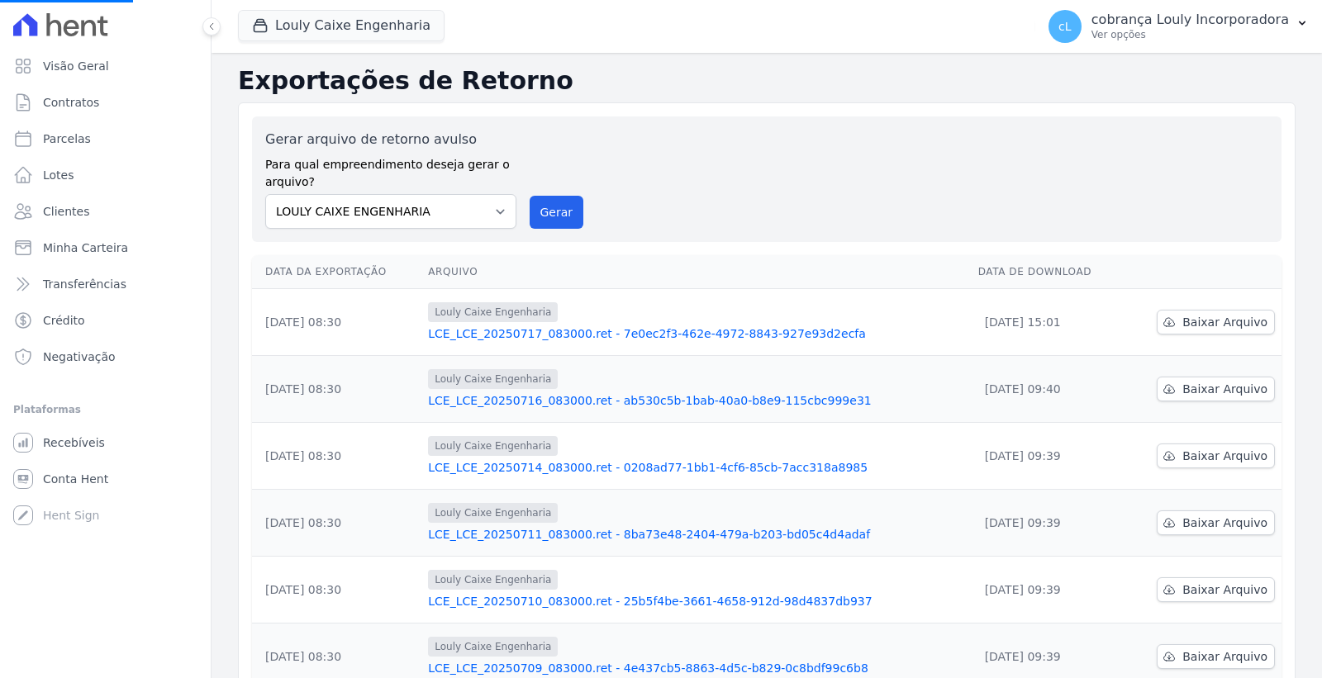
select select
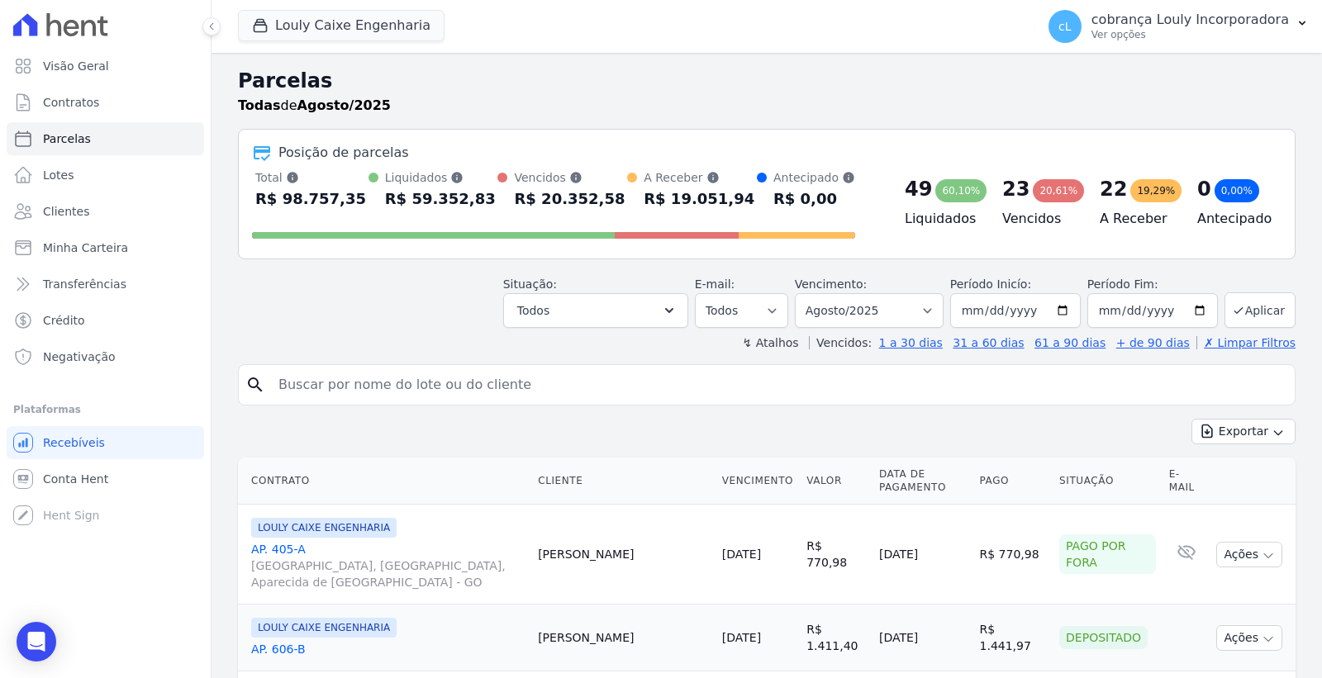
click at [423, 397] on input "search" at bounding box center [777, 384] width 1019 height 33
paste input "[PERSON_NAME]"
type input "[PERSON_NAME]"
select select
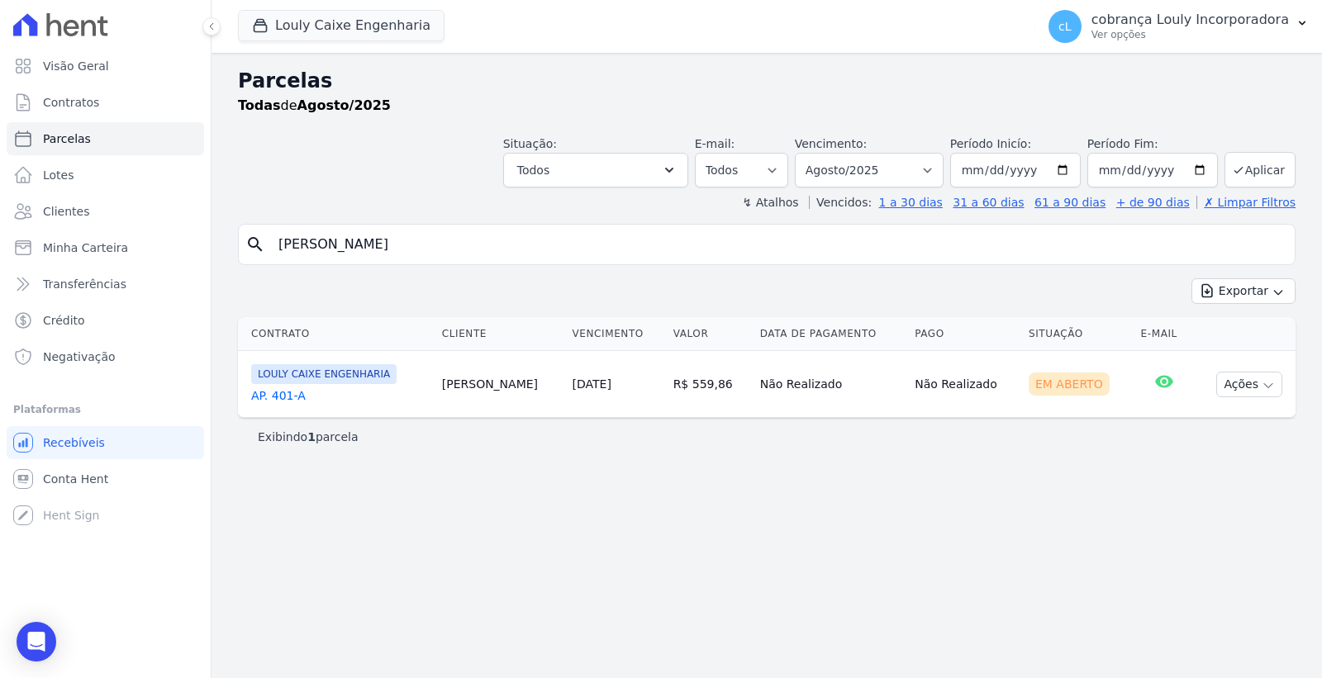
click at [464, 385] on td "[PERSON_NAME]" at bounding box center [500, 384] width 131 height 67
click at [282, 395] on link "AP. 401-A" at bounding box center [340, 395] width 178 height 17
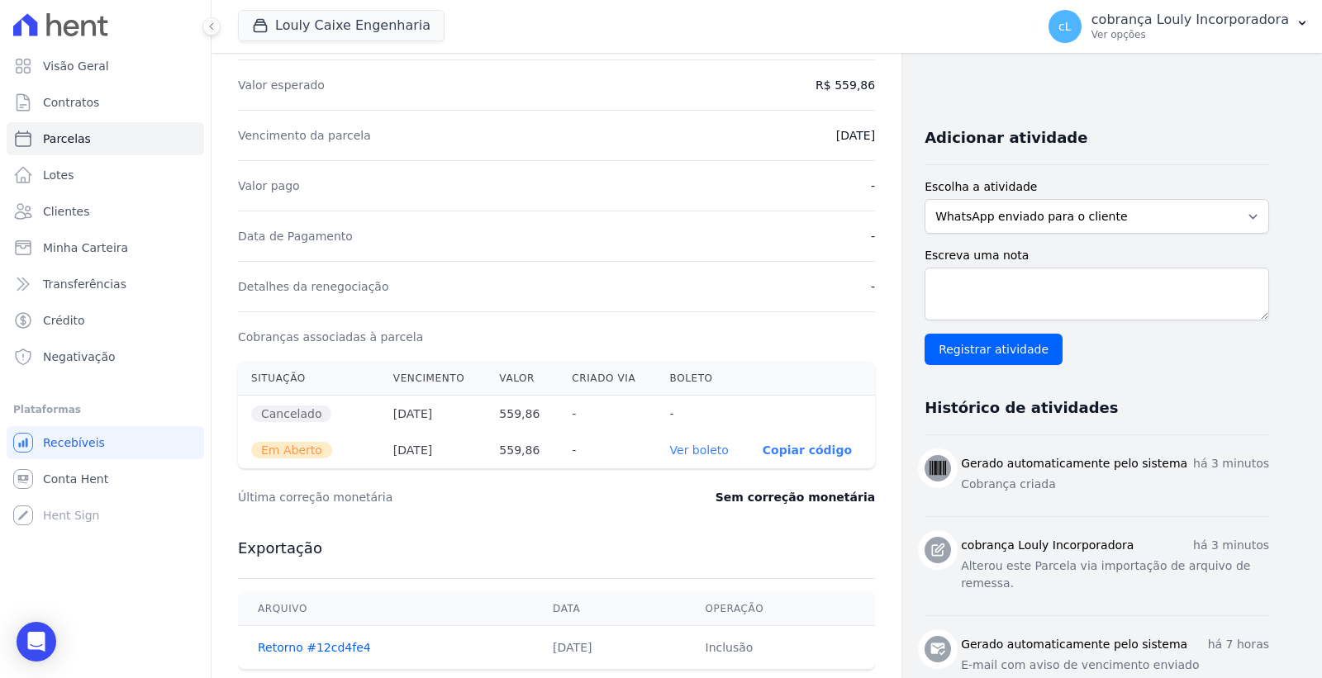
scroll to position [458, 0]
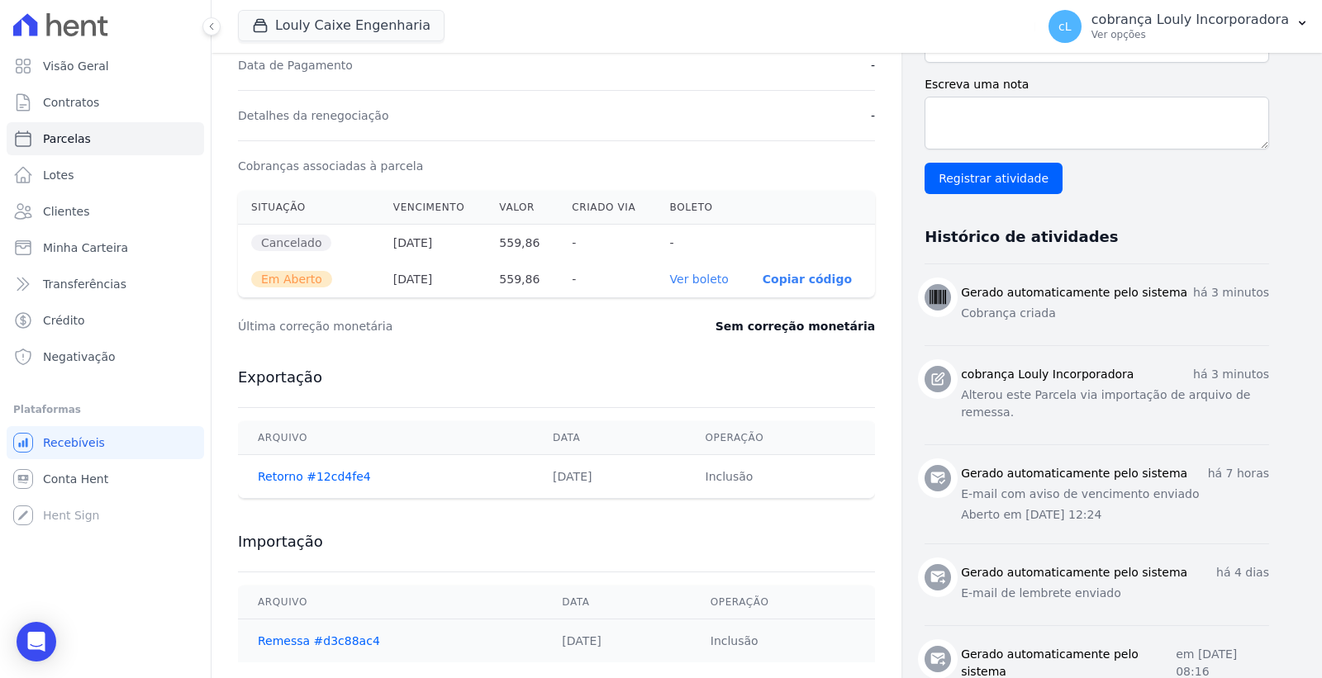
click at [702, 268] on th "Ver boleto" at bounding box center [703, 279] width 93 height 36
click at [702, 274] on link "Ver boleto" at bounding box center [699, 279] width 59 height 13
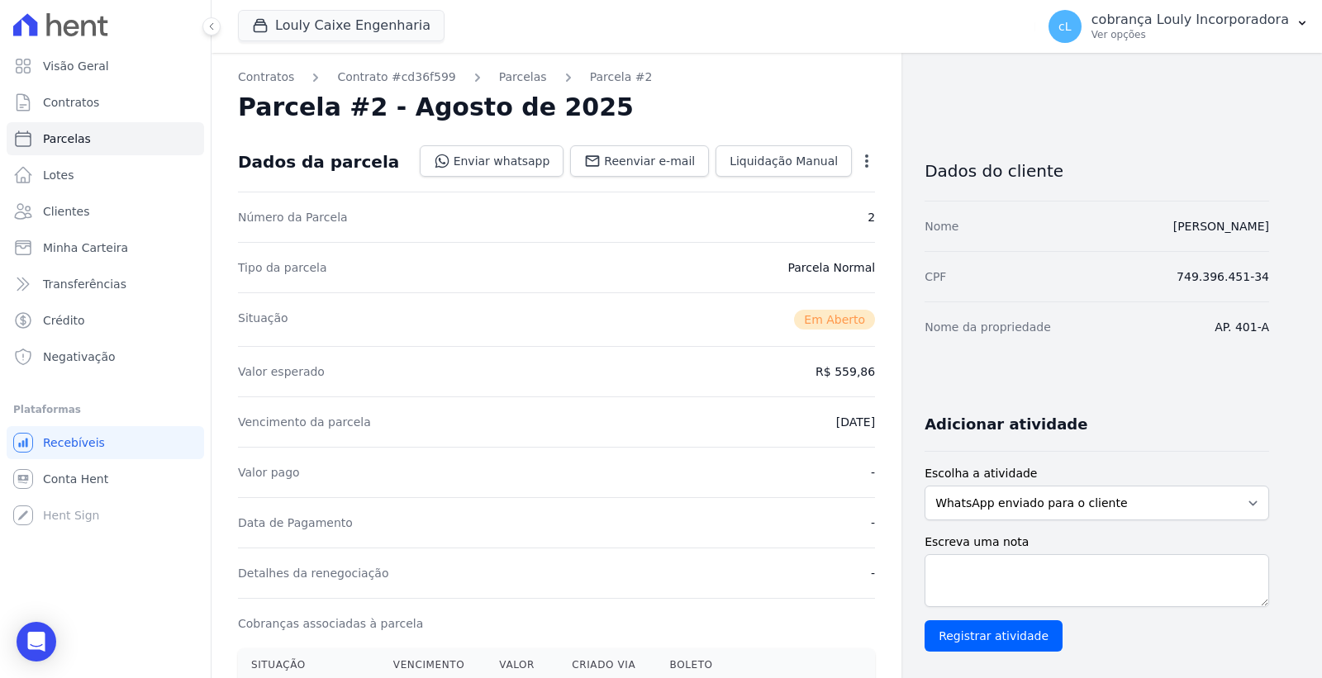
scroll to position [0, 0]
click at [83, 144] on span "Parcelas" at bounding box center [67, 139] width 48 height 17
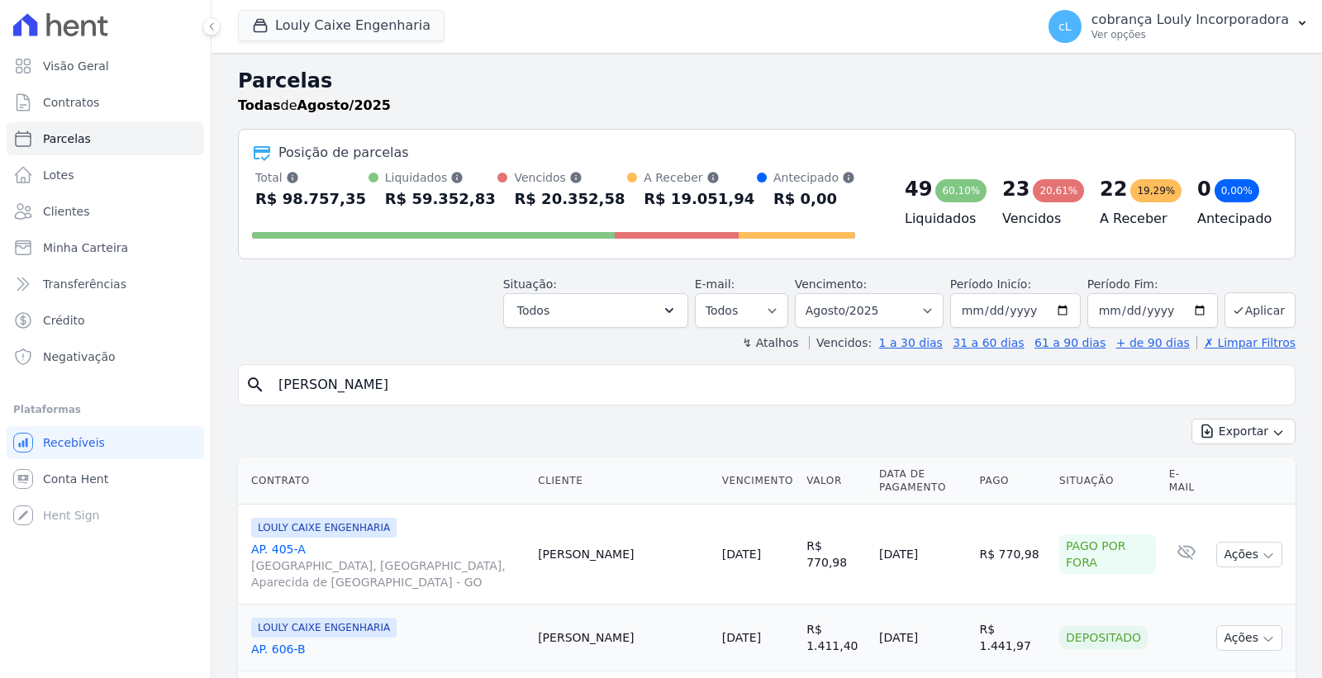
select select
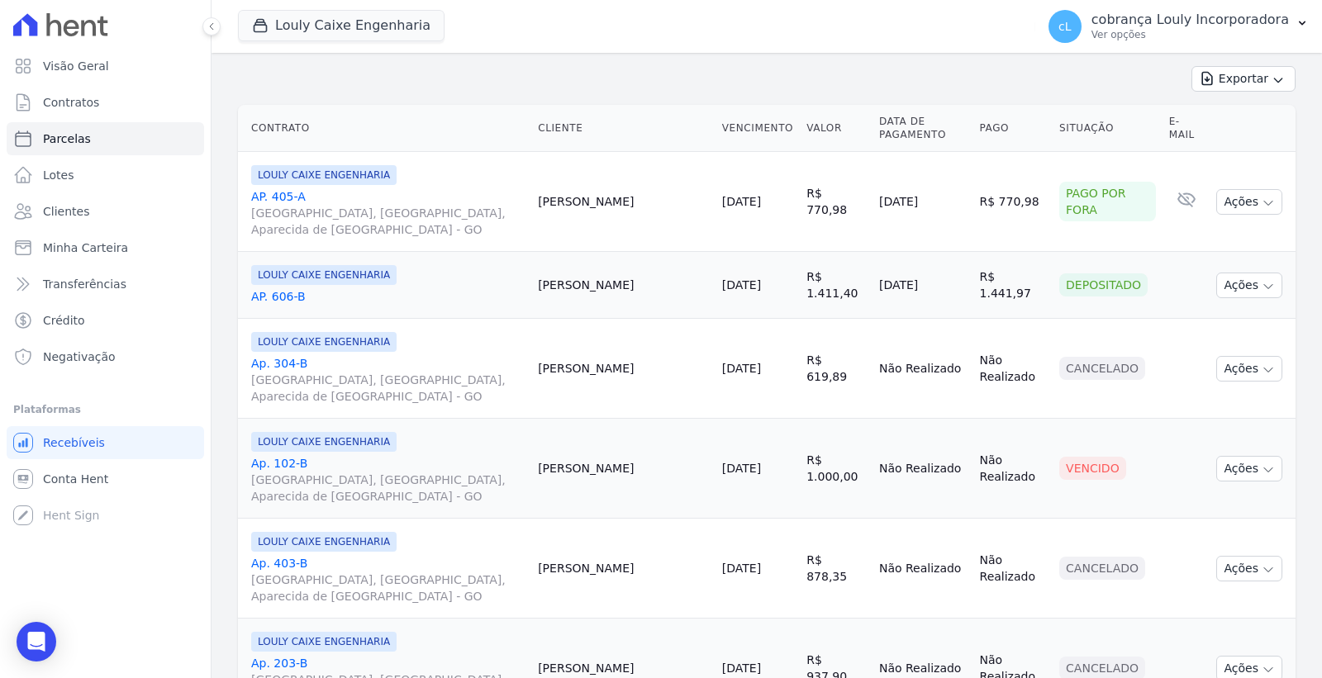
scroll to position [92, 0]
